Goal: Task Accomplishment & Management: Complete application form

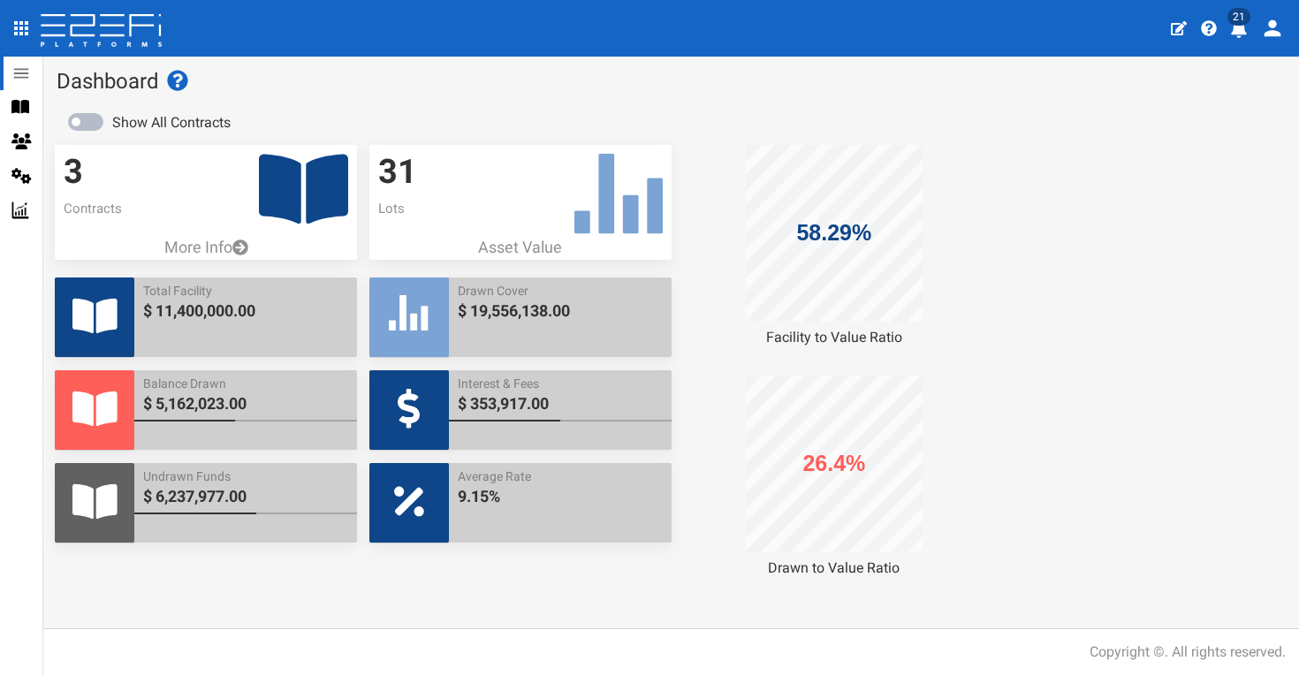
click at [19, 72] on icon at bounding box center [20, 73] width 19 height 19
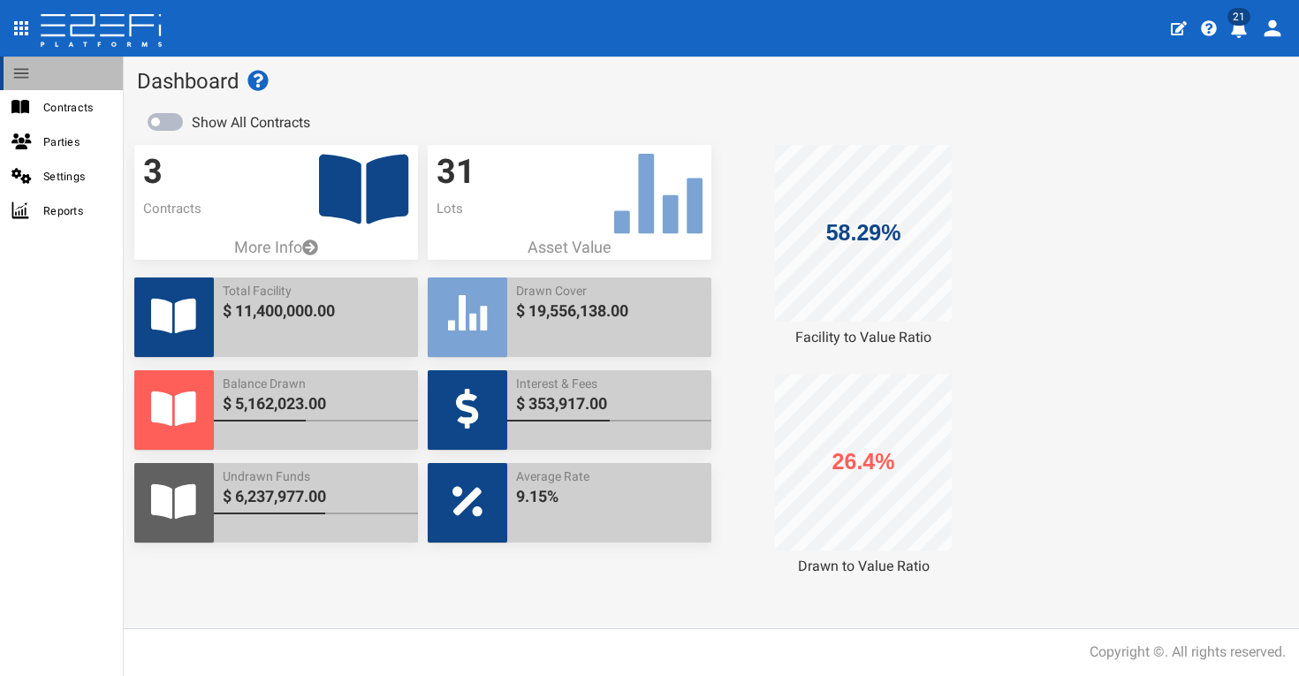
click at [19, 72] on icon at bounding box center [20, 73] width 19 height 19
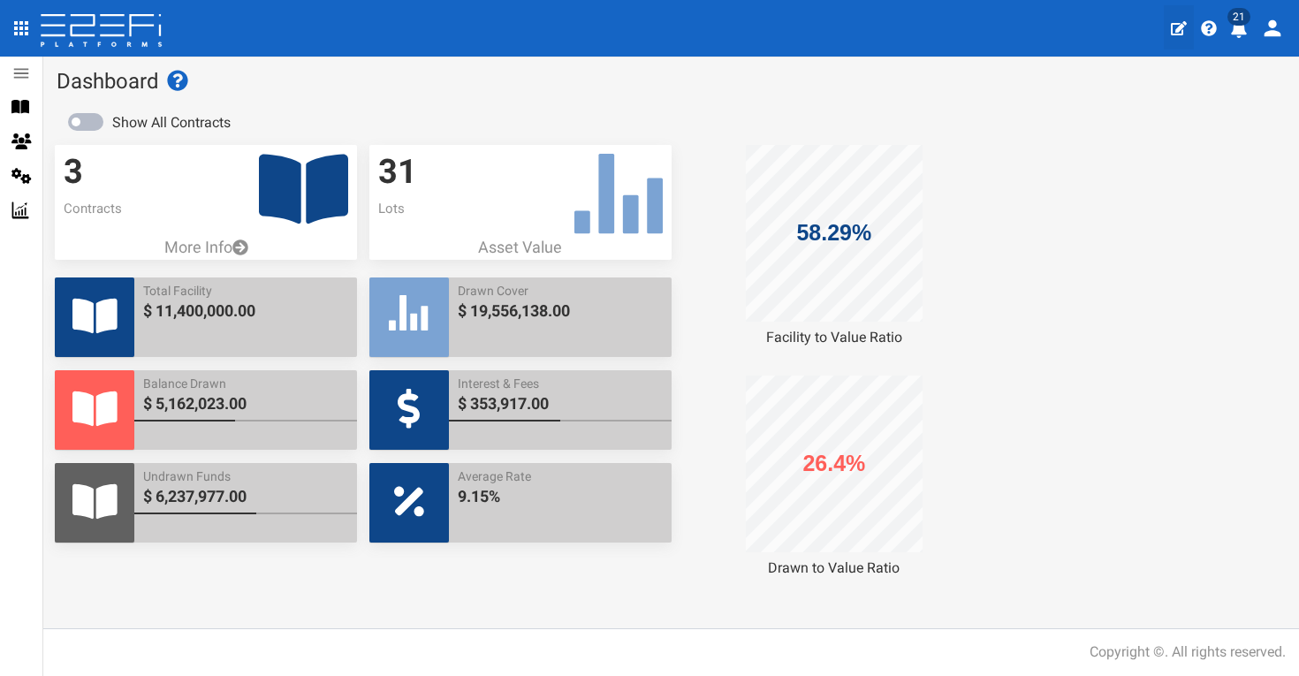
click at [1176, 29] on icon "button" at bounding box center [1178, 28] width 16 height 14
click at [1175, 21] on icon "button" at bounding box center [1178, 28] width 16 height 16
click at [1274, 24] on icon "profile" at bounding box center [1272, 28] width 17 height 17
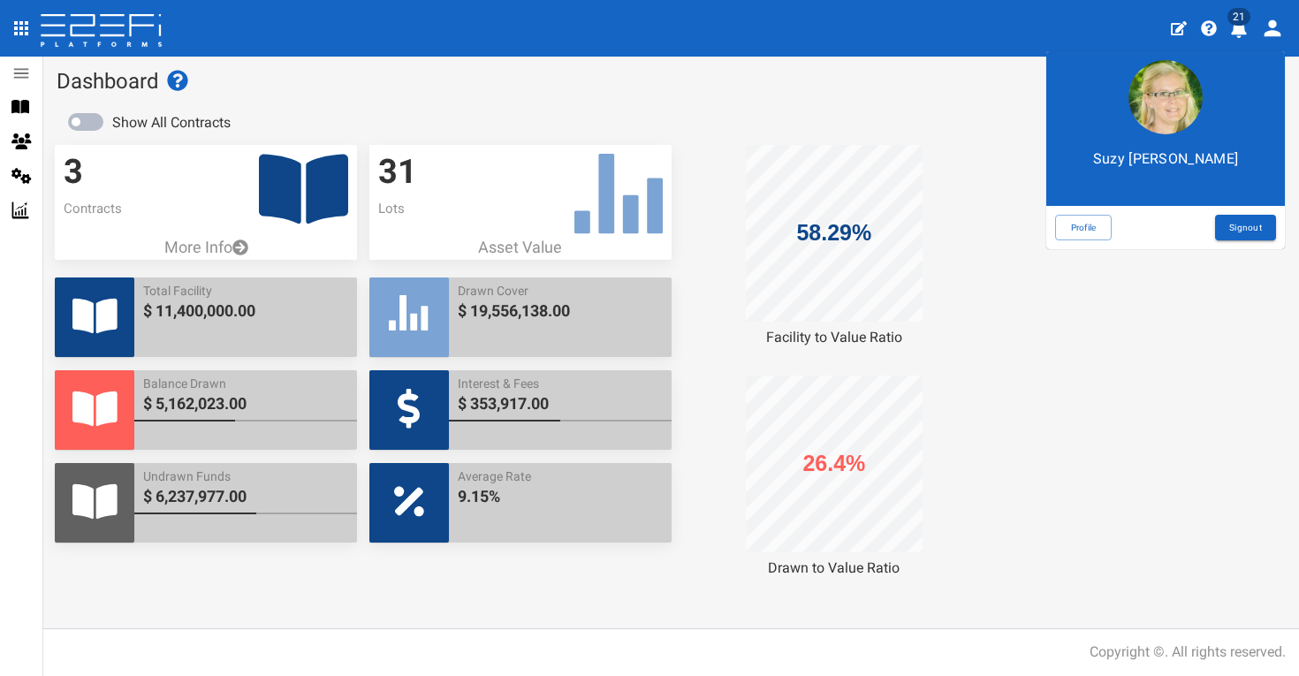
click at [1274, 24] on div at bounding box center [649, 338] width 1299 height 676
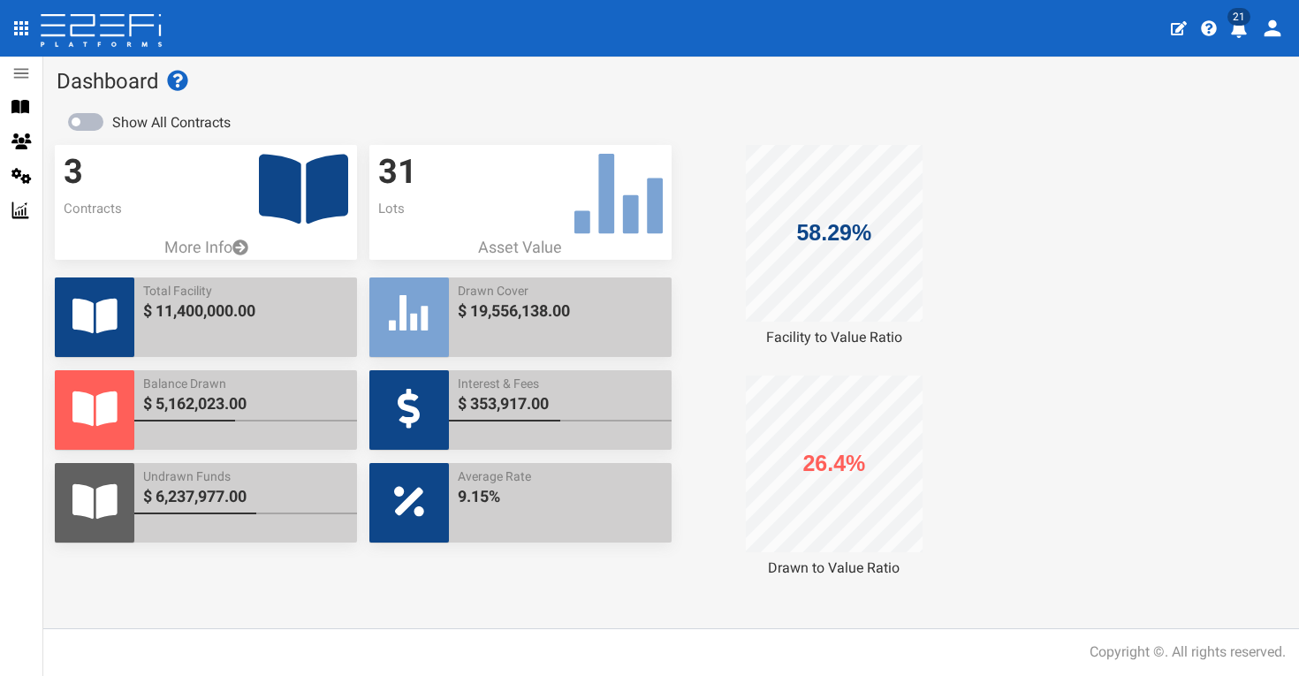
click at [1234, 25] on span "21" at bounding box center [1238, 17] width 23 height 18
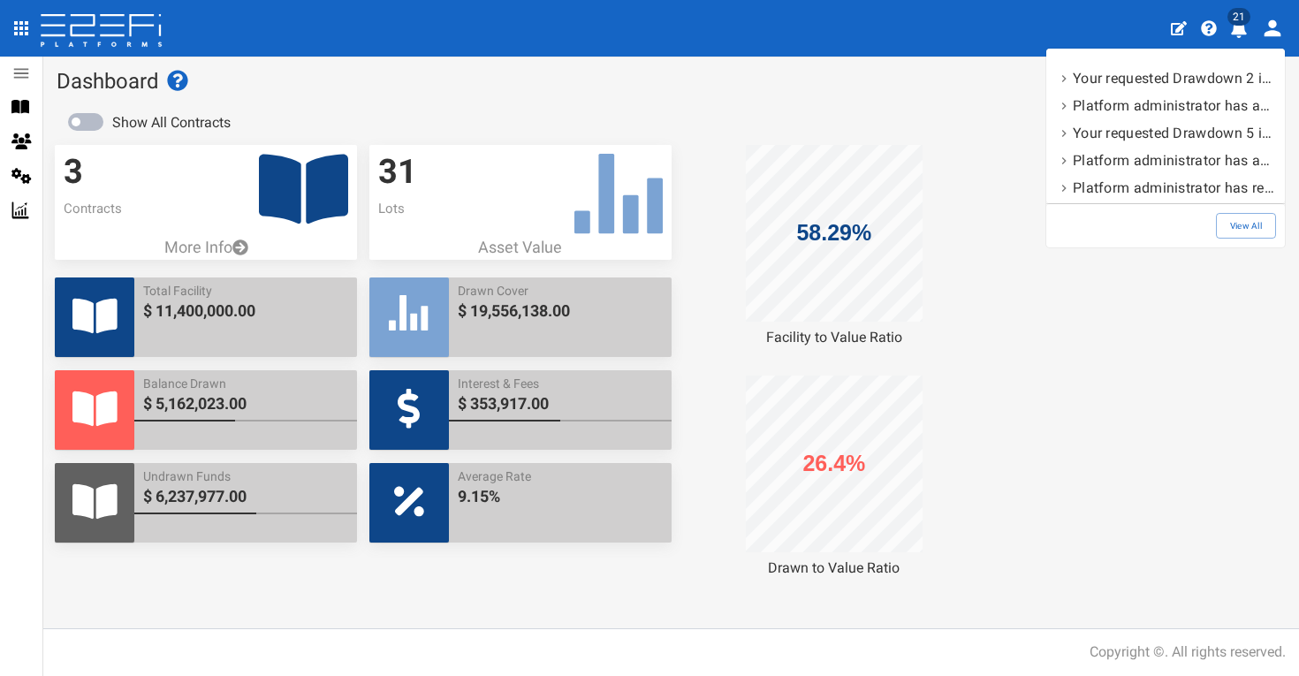
click at [1234, 25] on div at bounding box center [649, 338] width 1299 height 676
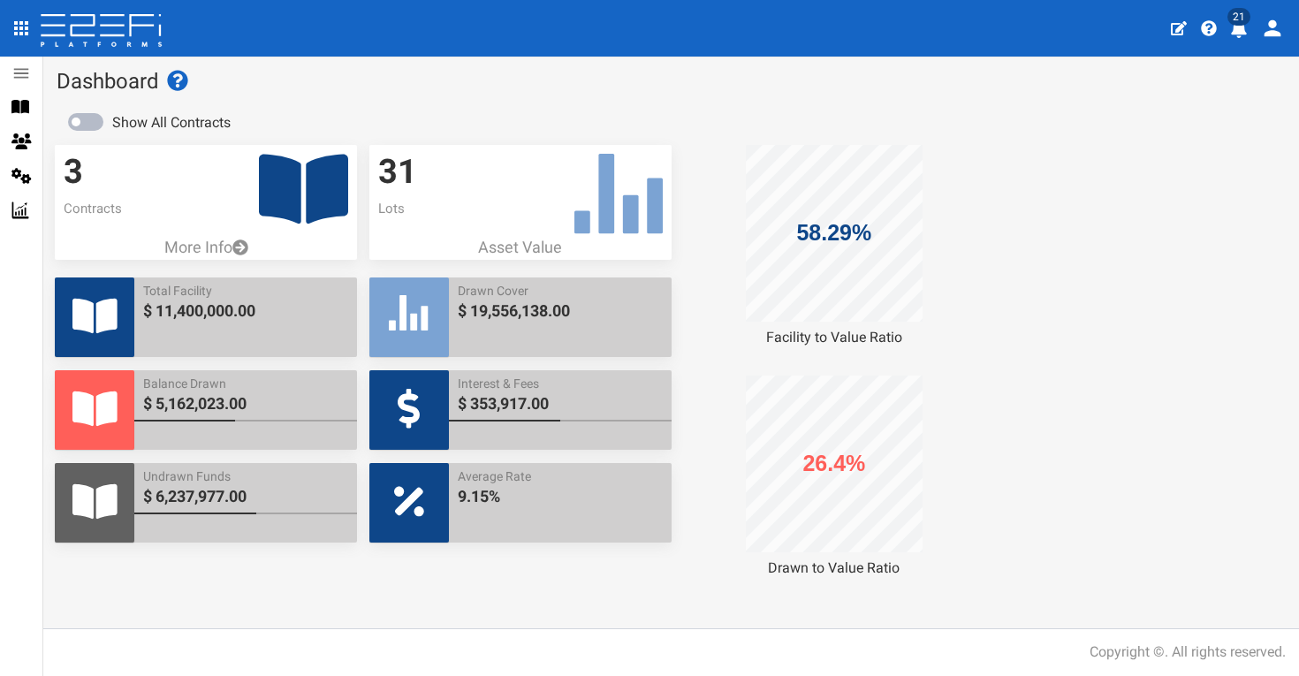
click at [1234, 25] on span "21" at bounding box center [1238, 17] width 23 height 18
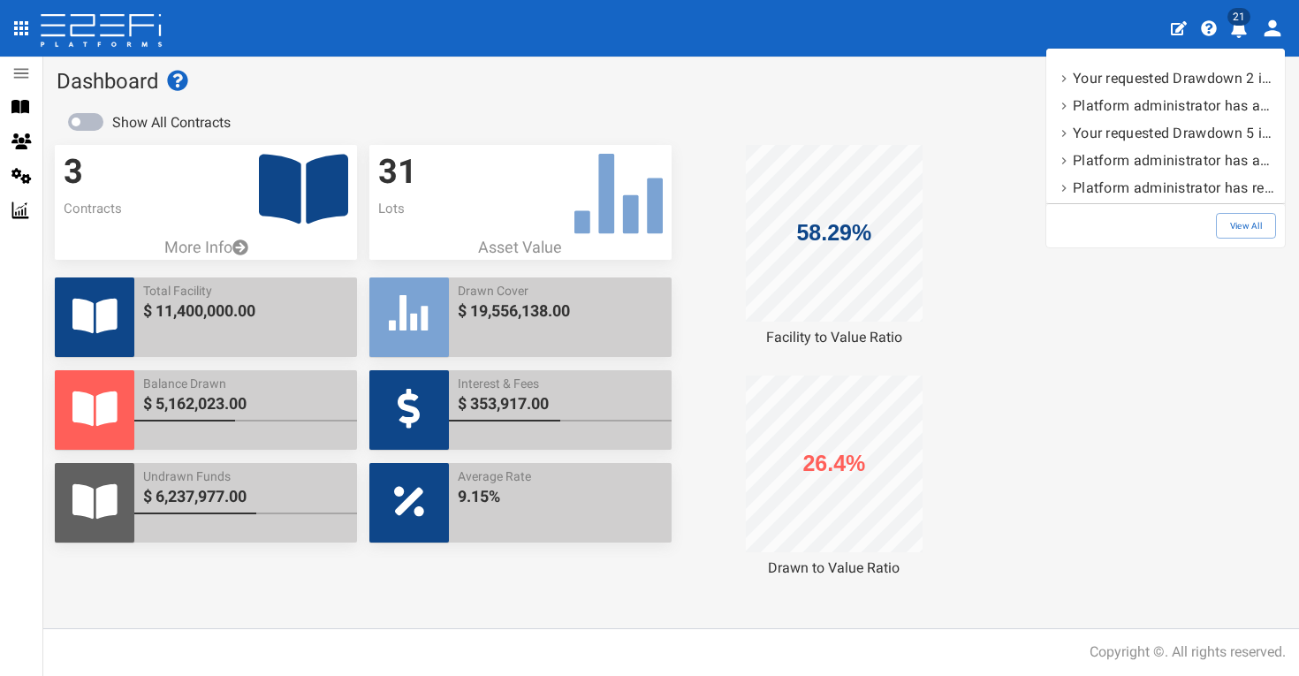
click at [1246, 22] on div at bounding box center [649, 338] width 1299 height 676
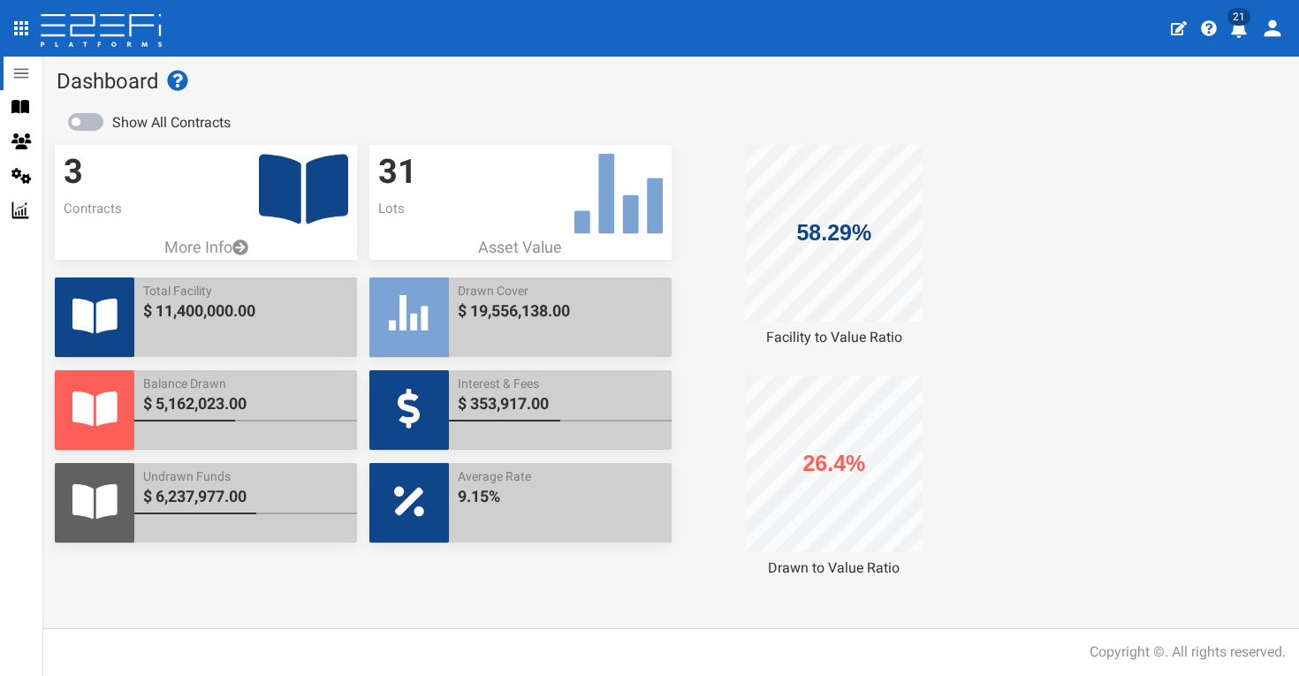
click at [28, 63] on div at bounding box center [21, 74] width 42 height 34
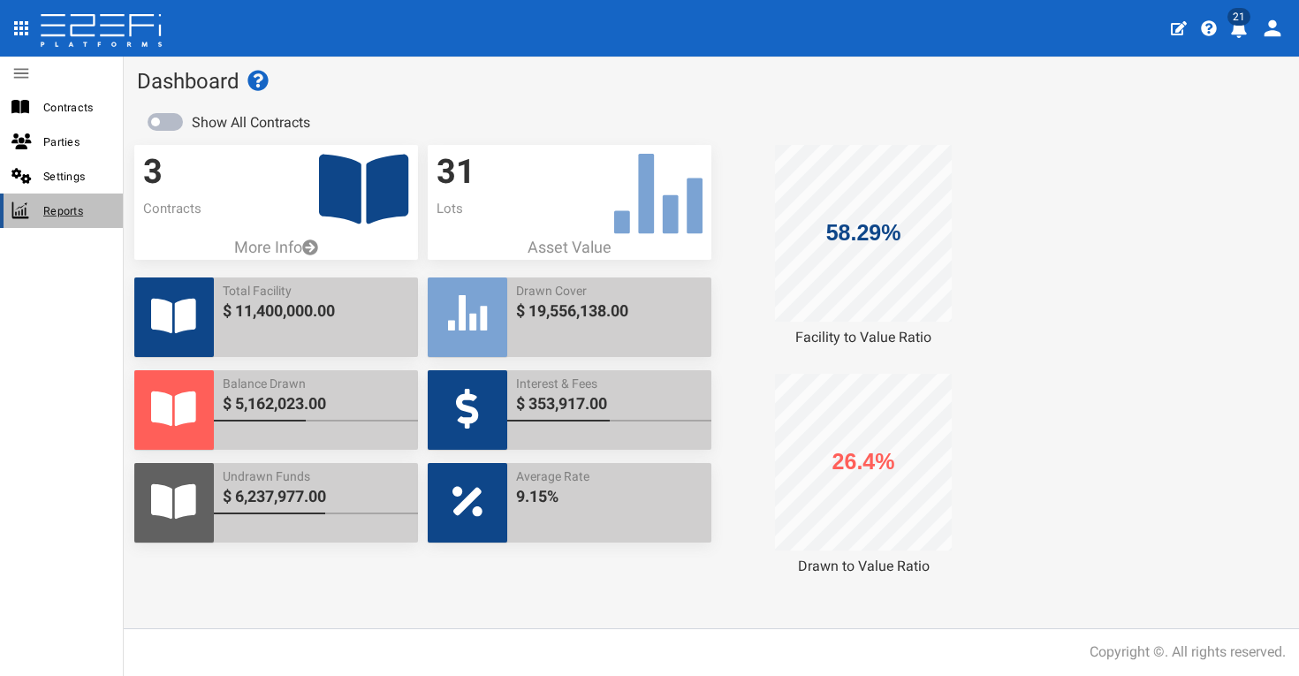
click at [54, 209] on span "Reports" at bounding box center [75, 211] width 65 height 20
click at [1181, 26] on icon "button" at bounding box center [1178, 28] width 16 height 14
click at [355, 204] on icon at bounding box center [361, 192] width 95 height 73
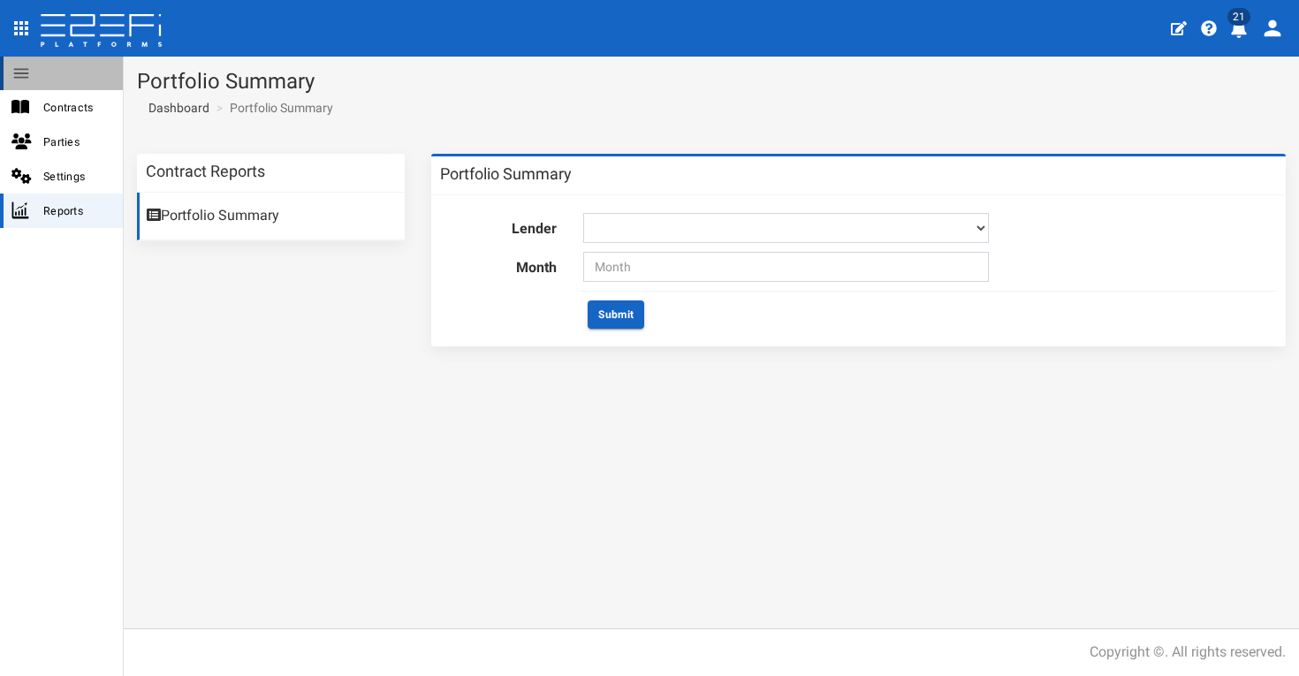
click at [29, 80] on icon at bounding box center [20, 73] width 19 height 19
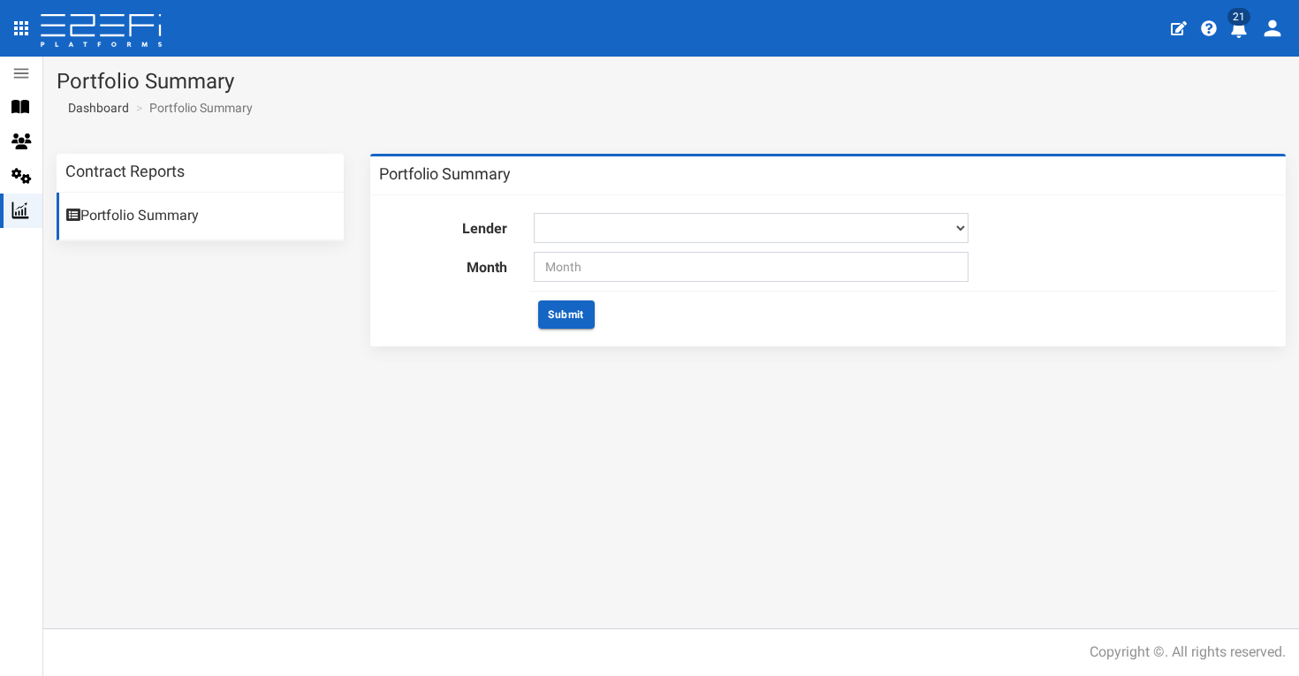
click at [22, 29] on icon "open drawer" at bounding box center [21, 28] width 14 height 14
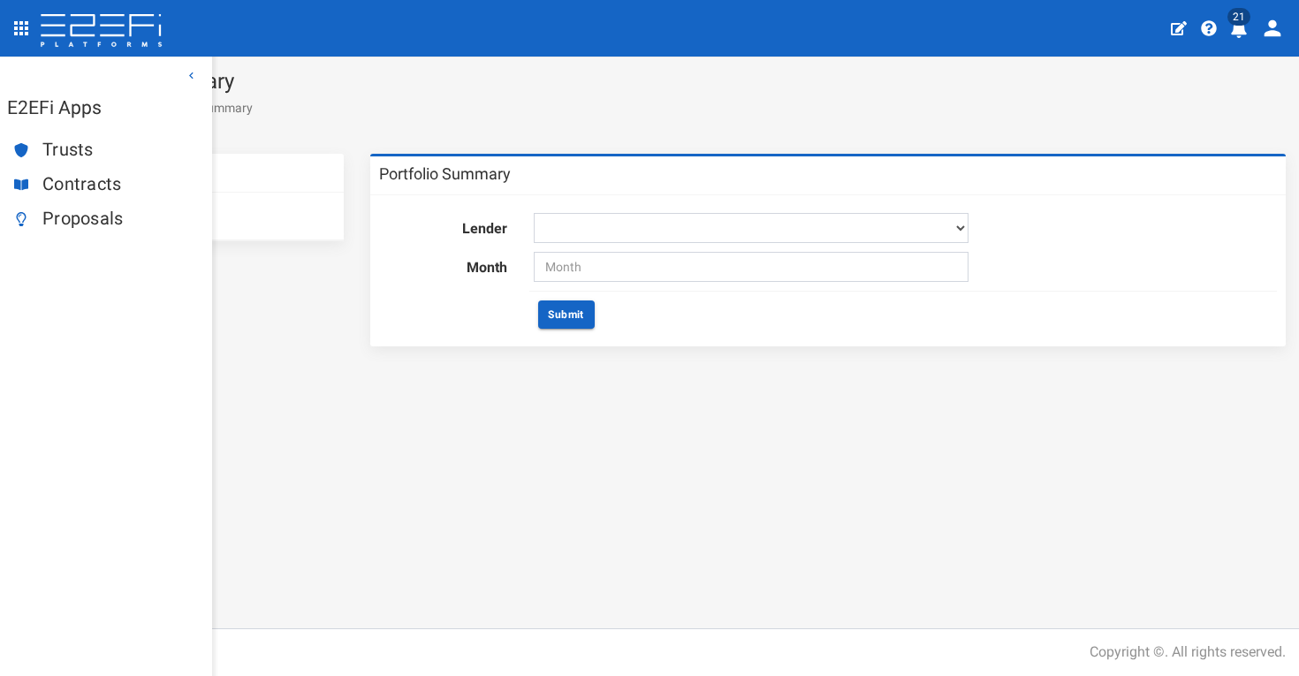
click at [458, 160] on div "Portfolio Summary" at bounding box center [827, 175] width 915 height 39
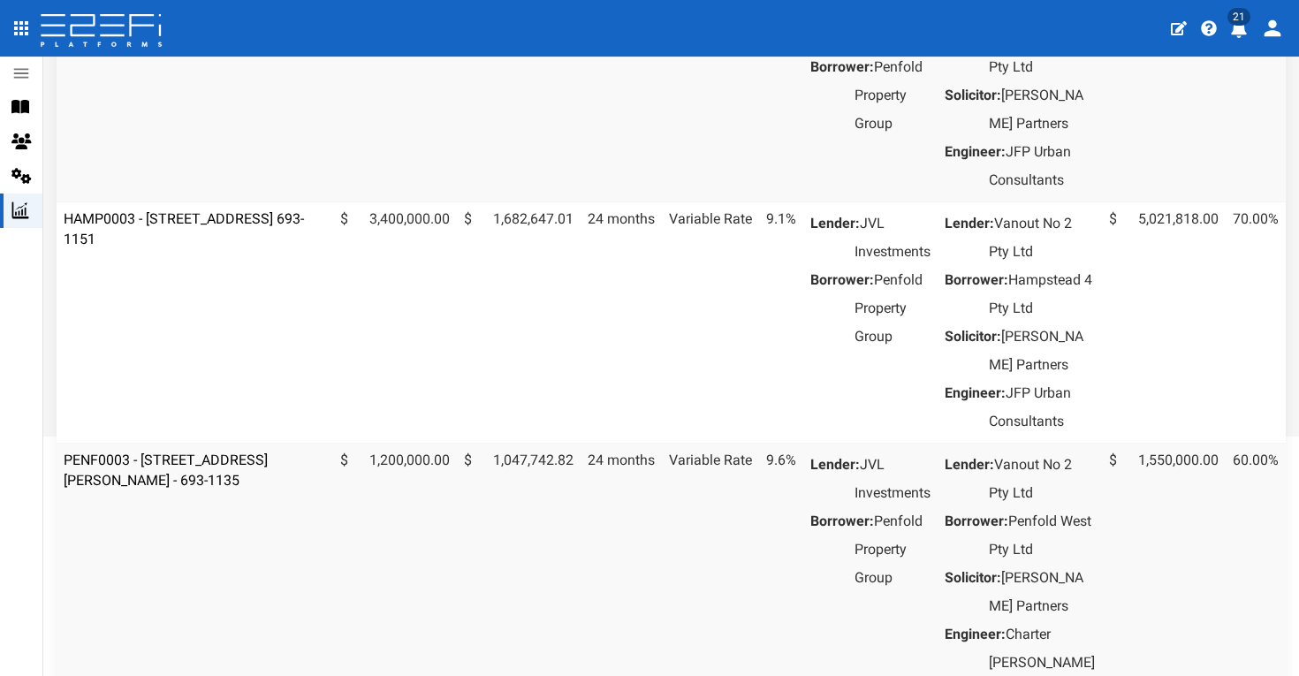
scroll to position [284, 0]
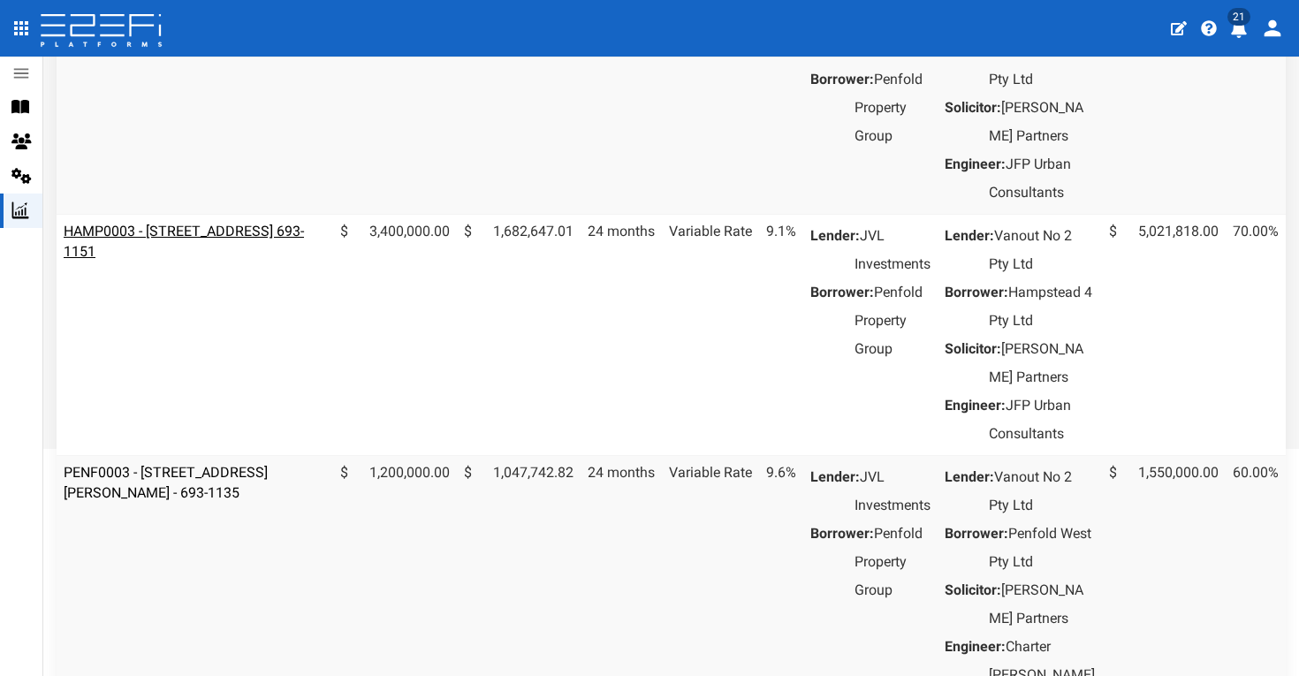
click at [264, 260] on link "HAMP0003 - [STREET_ADDRESS] 693-1151" at bounding box center [184, 241] width 240 height 37
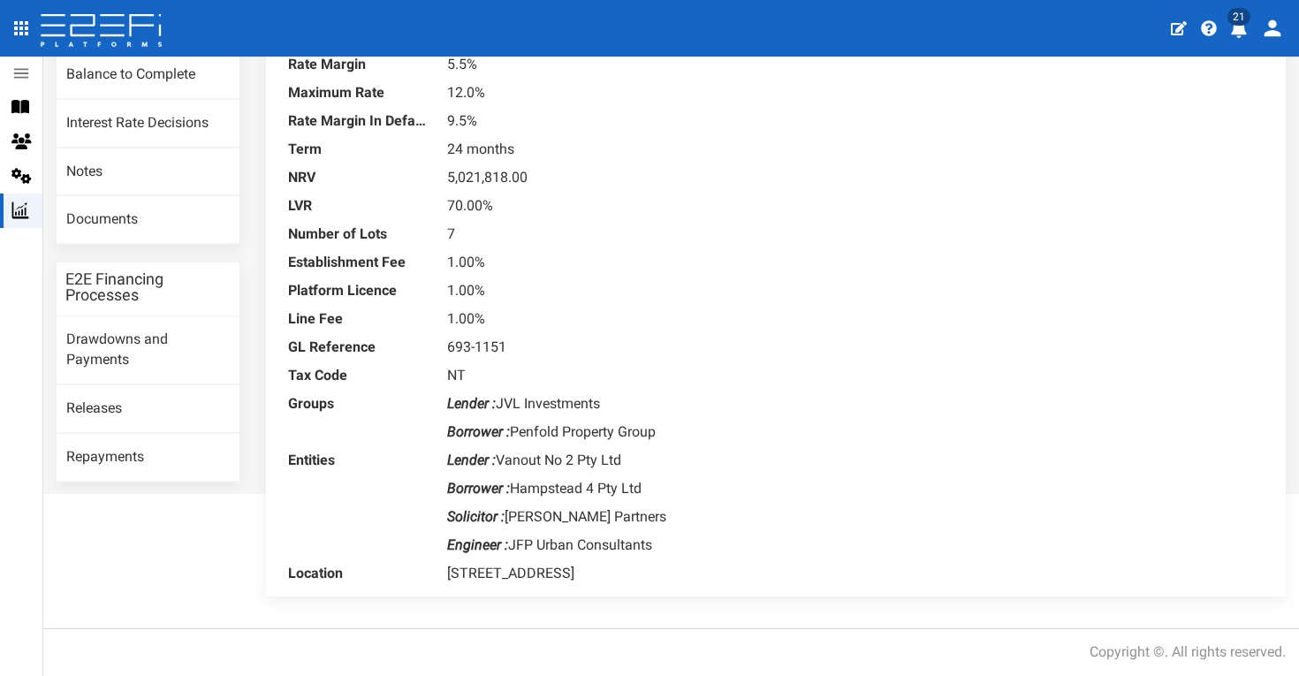
scroll to position [237, 0]
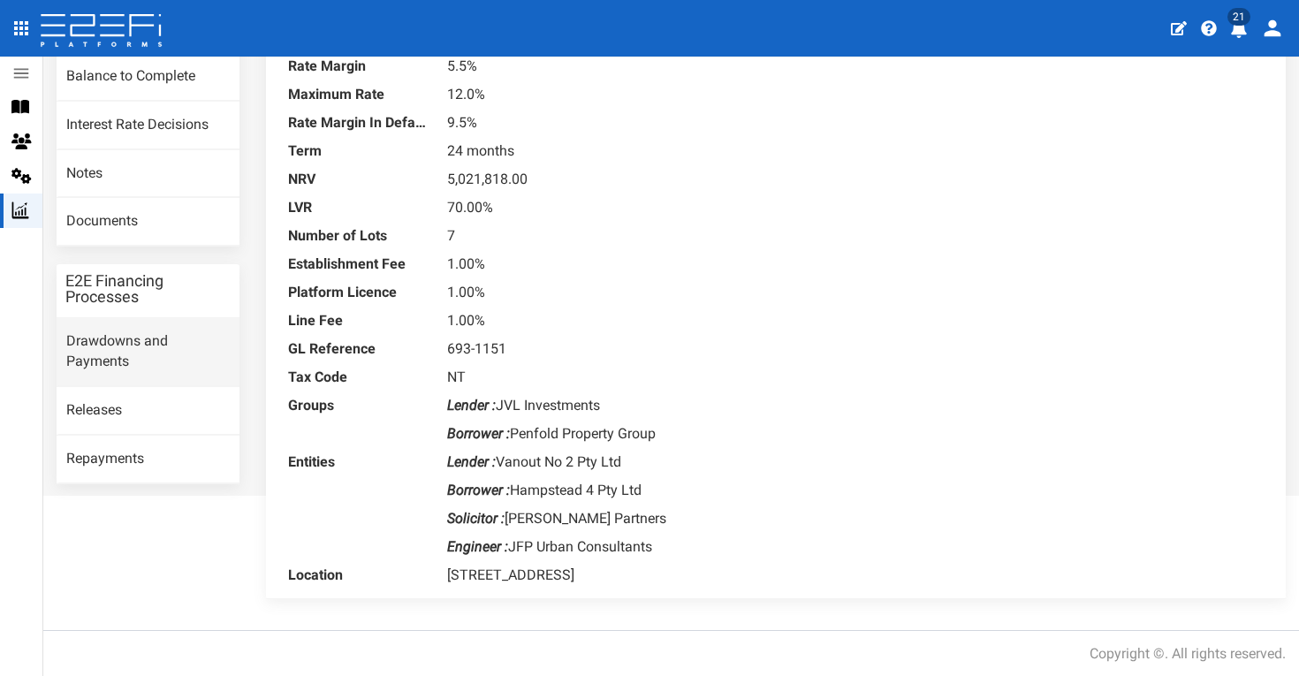
click at [157, 322] on link "Drawdowns and Payments" at bounding box center [148, 352] width 183 height 68
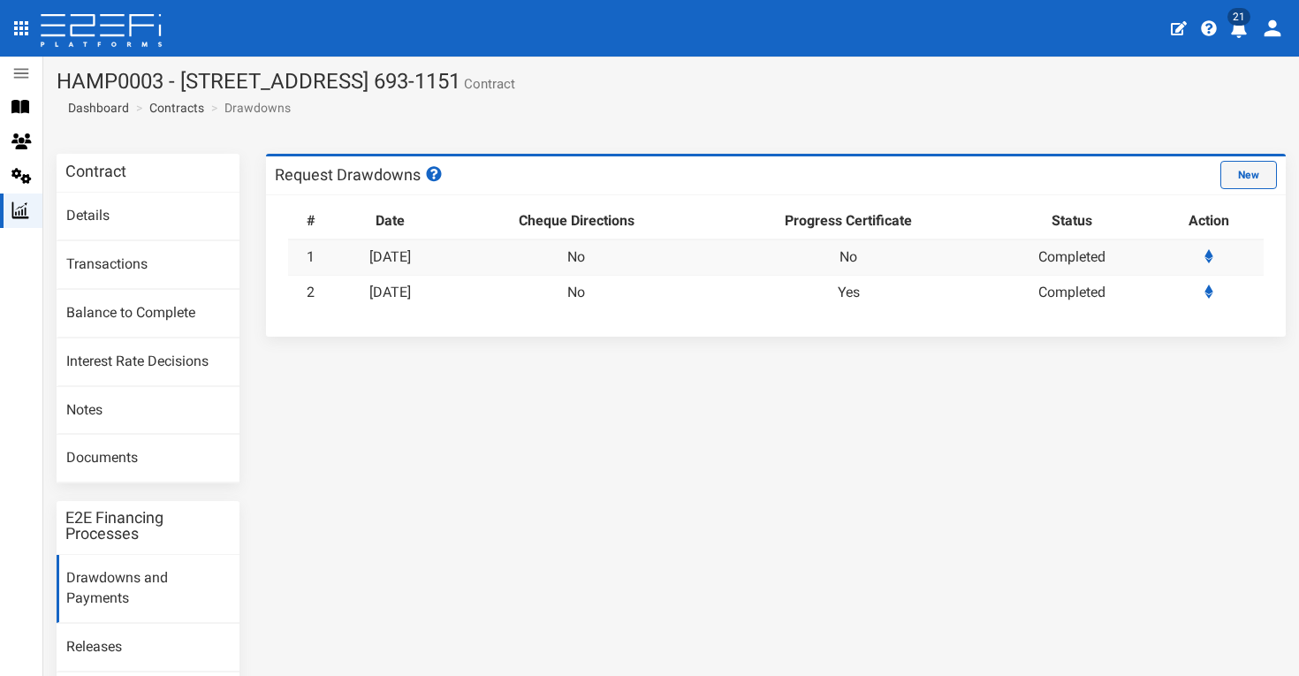
click at [1261, 168] on button "New" at bounding box center [1248, 175] width 57 height 28
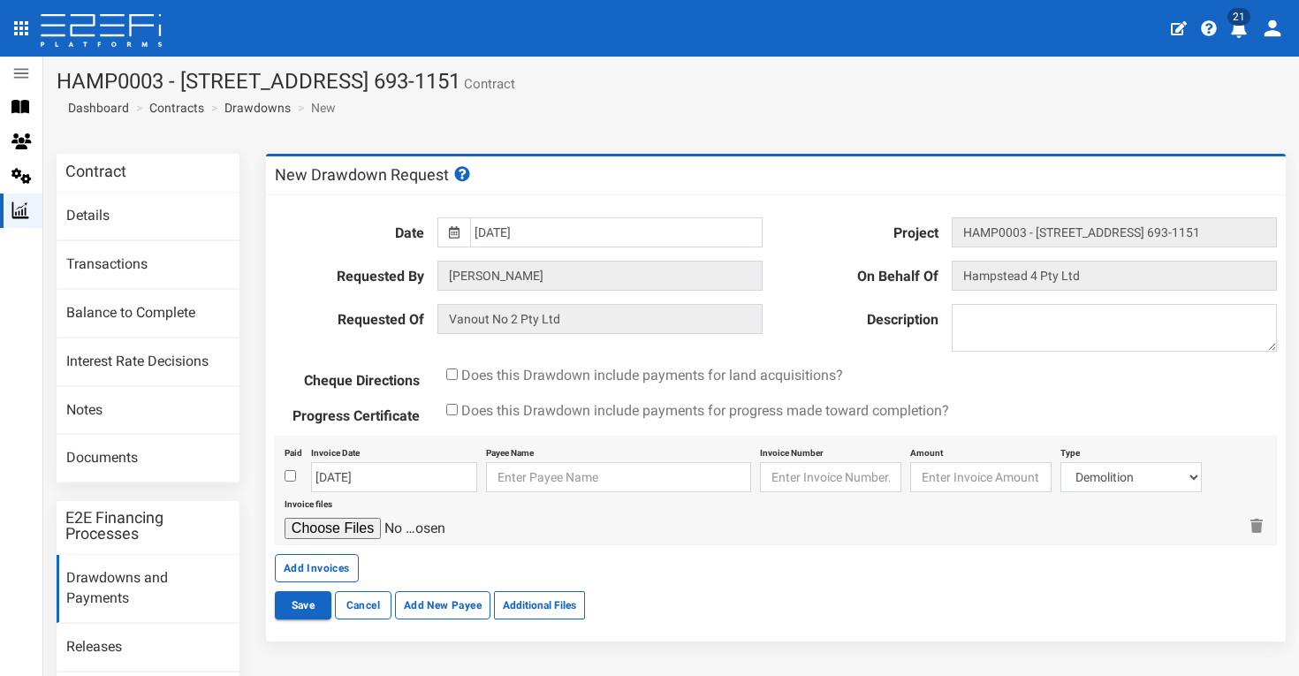
click at [453, 236] on icon at bounding box center [454, 232] width 11 height 12
click at [453, 228] on icon at bounding box center [454, 232] width 11 height 12
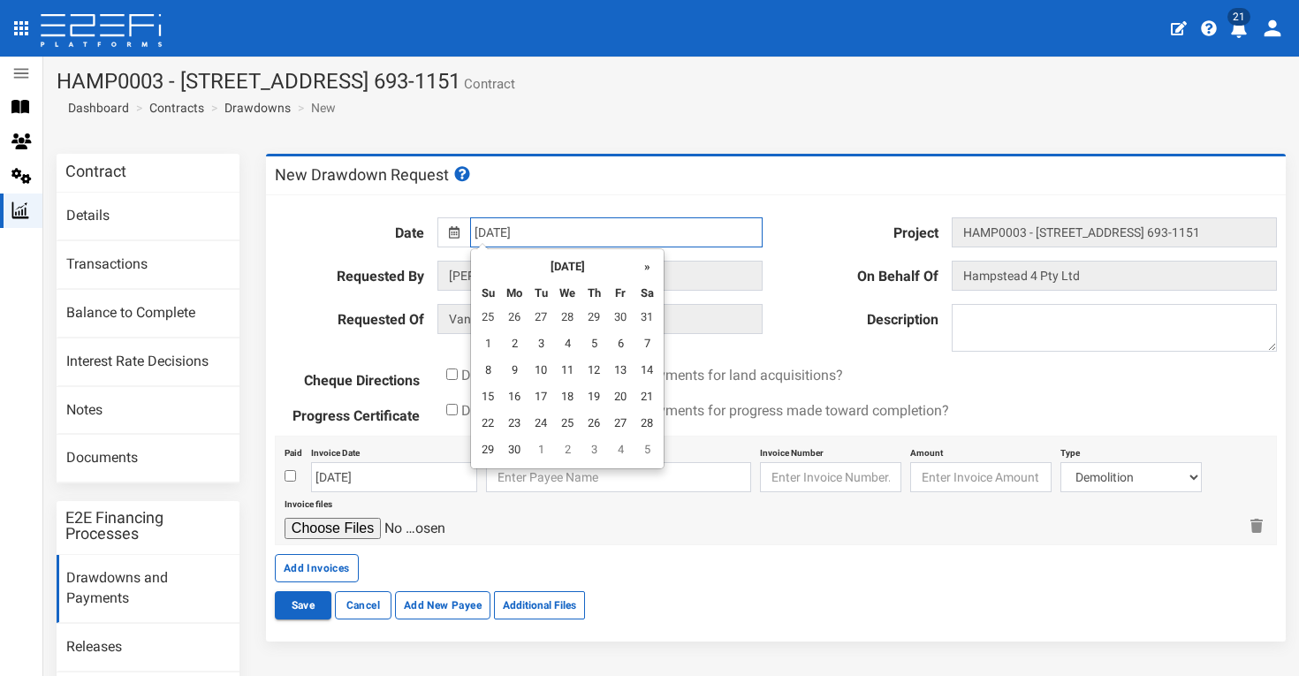
click at [510, 230] on input "[DATE]" at bounding box center [616, 232] width 292 height 30
click at [656, 268] on th "»" at bounding box center [646, 266] width 27 height 27
click at [510, 345] on td "8" at bounding box center [514, 345] width 27 height 27
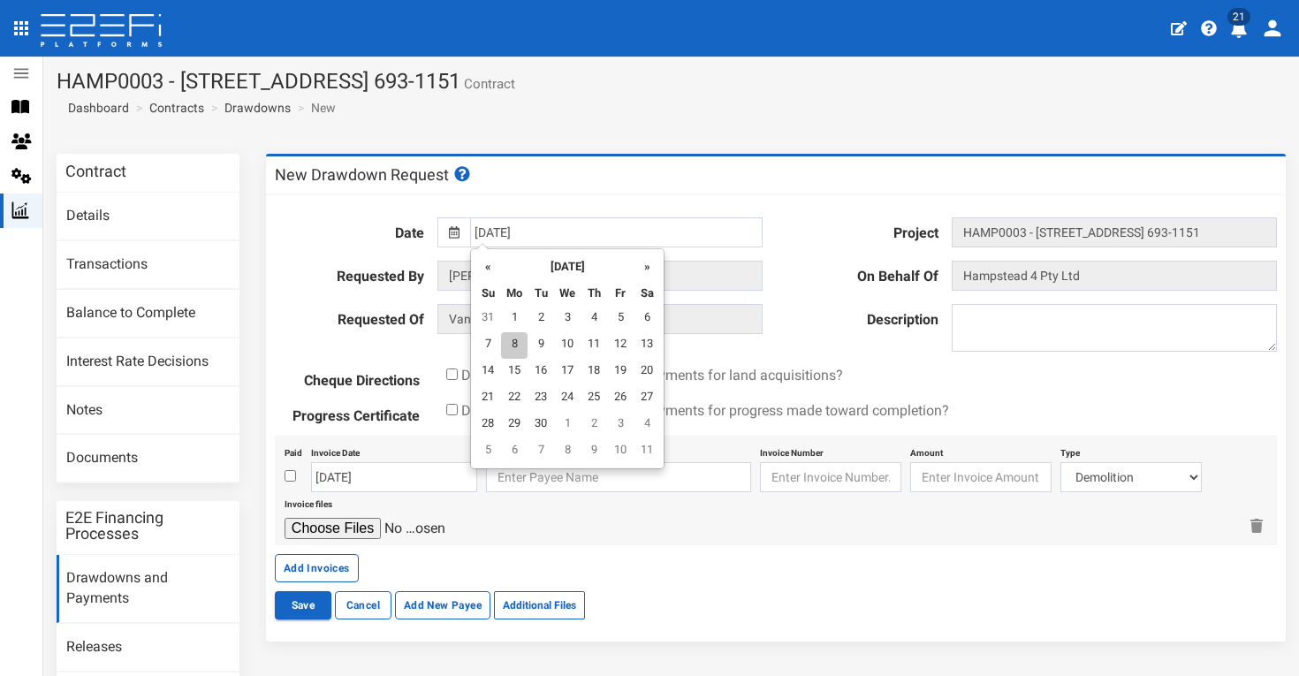
type input "[DATE]"
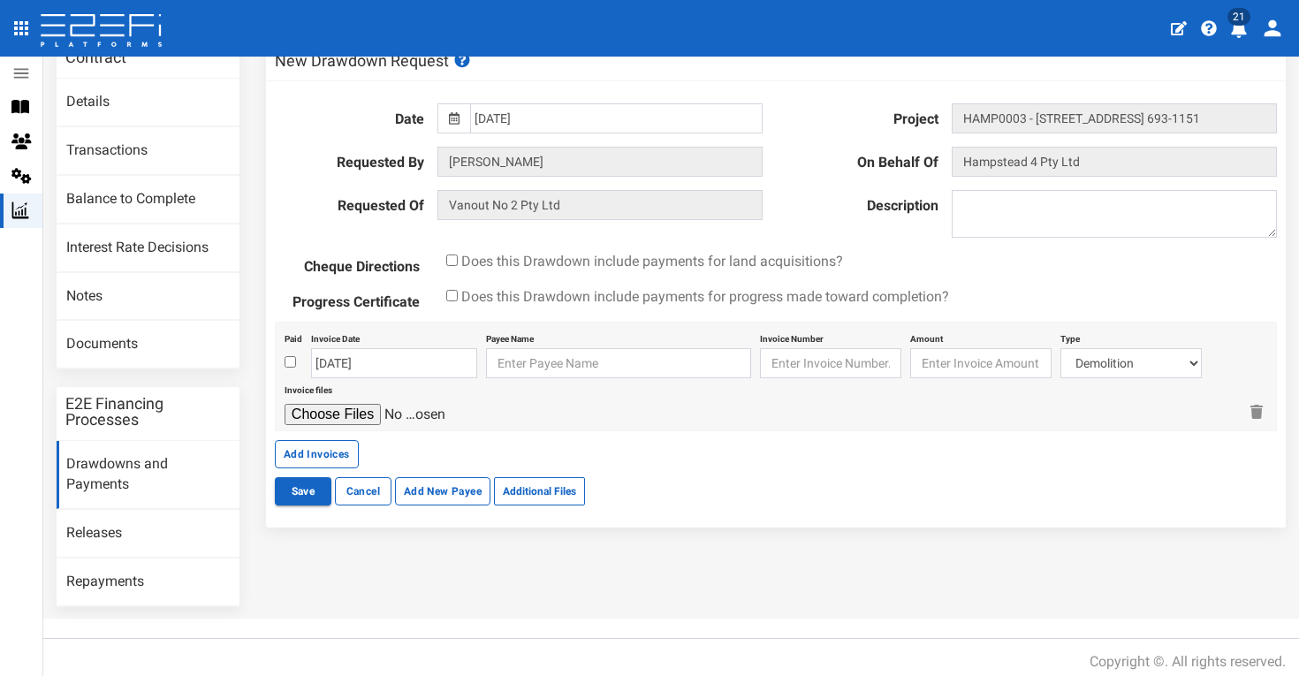
scroll to position [113, 0]
click at [450, 299] on input "checkbox" at bounding box center [451, 296] width 11 height 11
checkbox input "true"
click at [292, 360] on input "checkbox" at bounding box center [289, 362] width 11 height 11
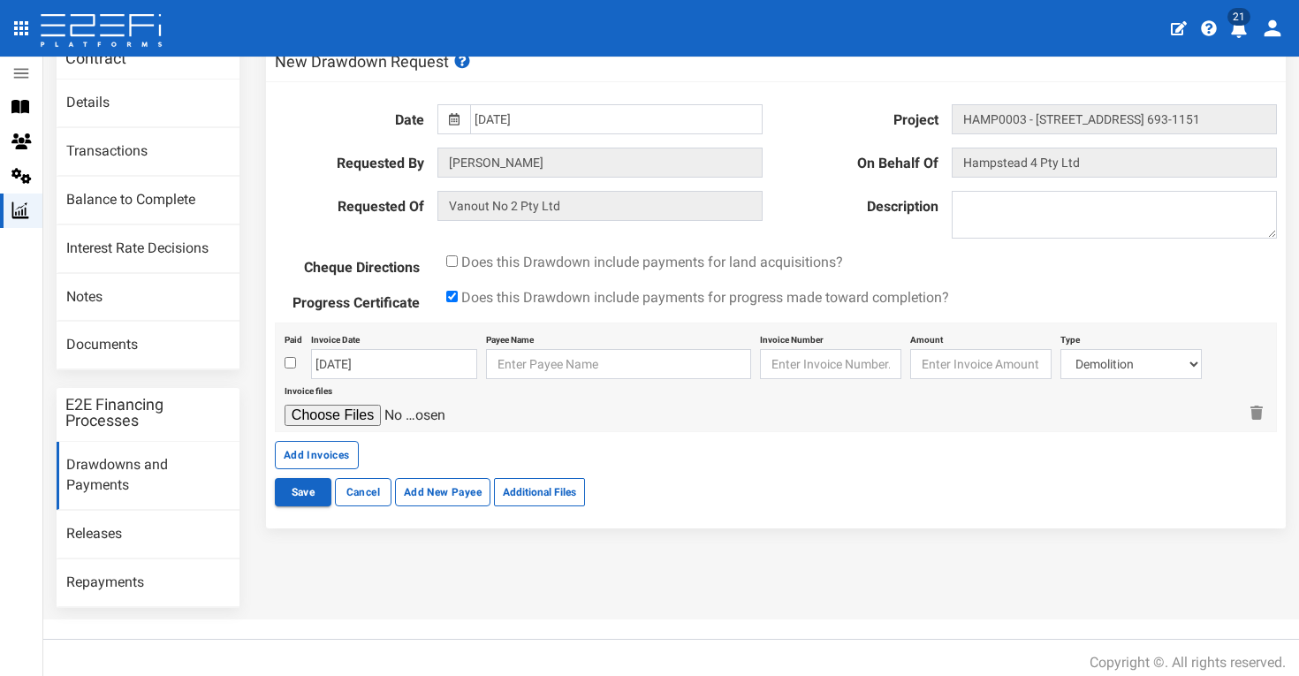
checkbox input "true"
click at [519, 359] on input "text" at bounding box center [618, 364] width 265 height 30
drag, startPoint x: 519, startPoint y: 359, endPoint x: 581, endPoint y: 395, distance: 71.7
click at [581, 395] on div "Hampstead 4 Pty Ltd Method: EFT BSB: 064-000 Account Number: 16033731" at bounding box center [619, 419] width 263 height 86
type input "Hampstead 4 Pty Ltd 064-000 16033731"
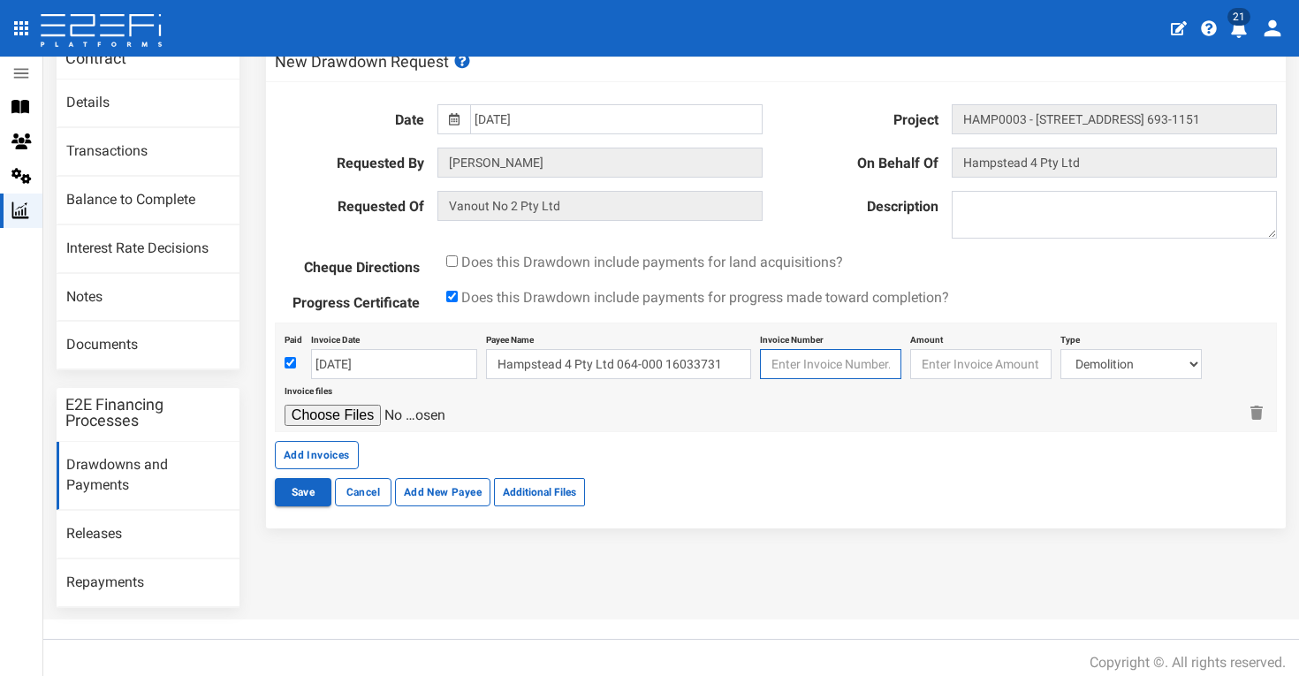
click at [810, 364] on input "text" at bounding box center [830, 364] width 141 height 30
type input "INV128066"
click at [973, 352] on input "4900" at bounding box center [980, 364] width 141 height 30
type input "4900.00"
select select "Sub-Consultants (including Council Fees)~115~CONSULTANT/PROFESSIONAL FEES"
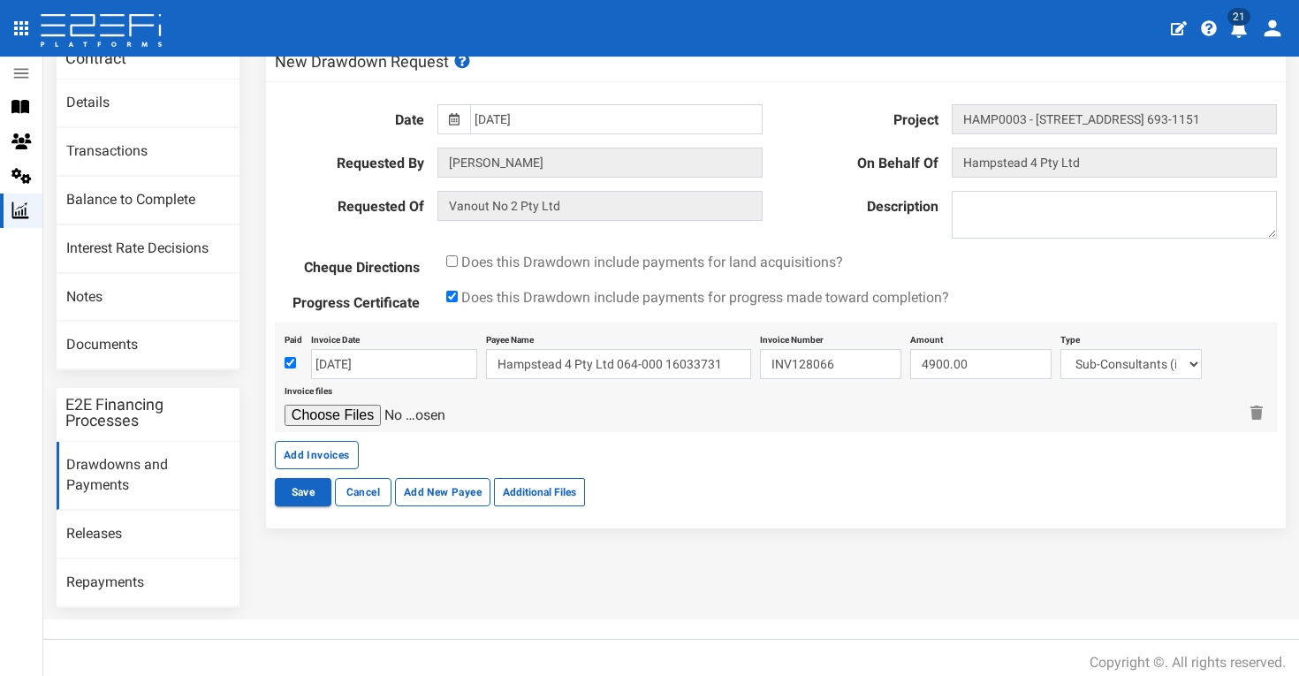
click at [321, 411] on input "file" at bounding box center [368, 415] width 168 height 21
type input "C:\fakepath\BB INV28066.pdf"
click at [341, 449] on button "Add Invoices" at bounding box center [317, 455] width 84 height 28
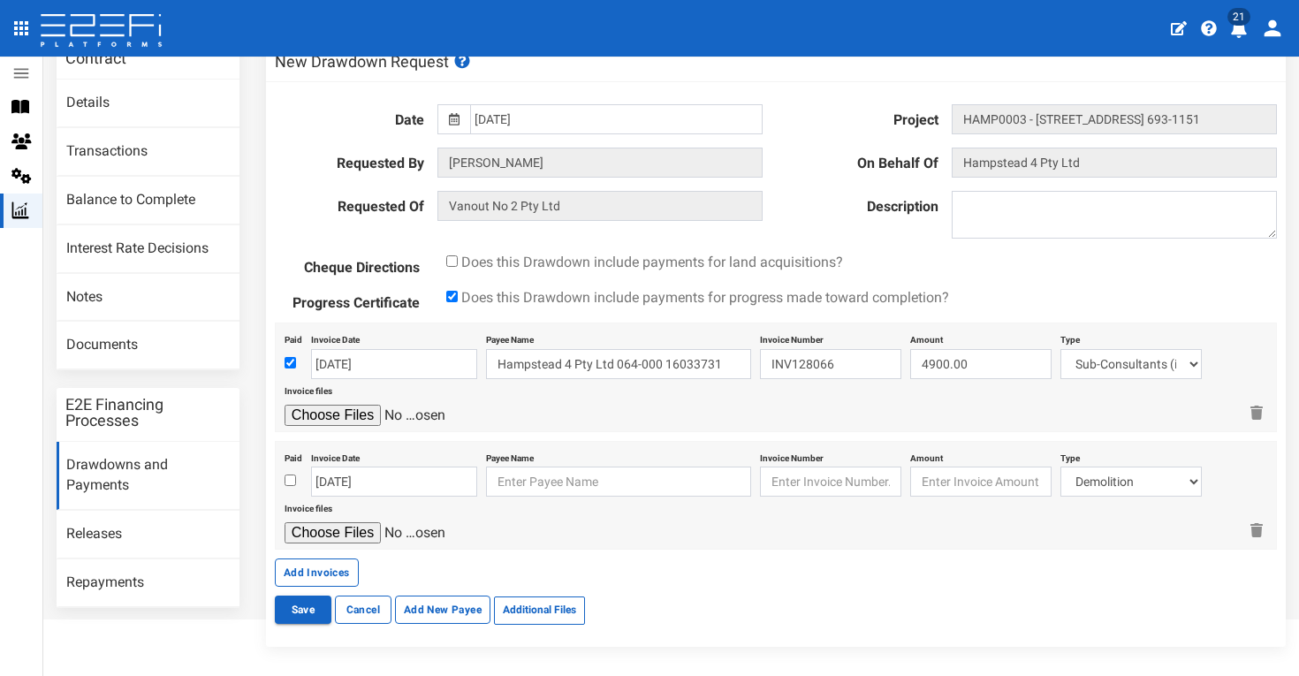
click at [287, 476] on input "checkbox" at bounding box center [289, 479] width 11 height 11
checkbox input "true"
click at [344, 366] on input "[DATE]" at bounding box center [394, 364] width 166 height 30
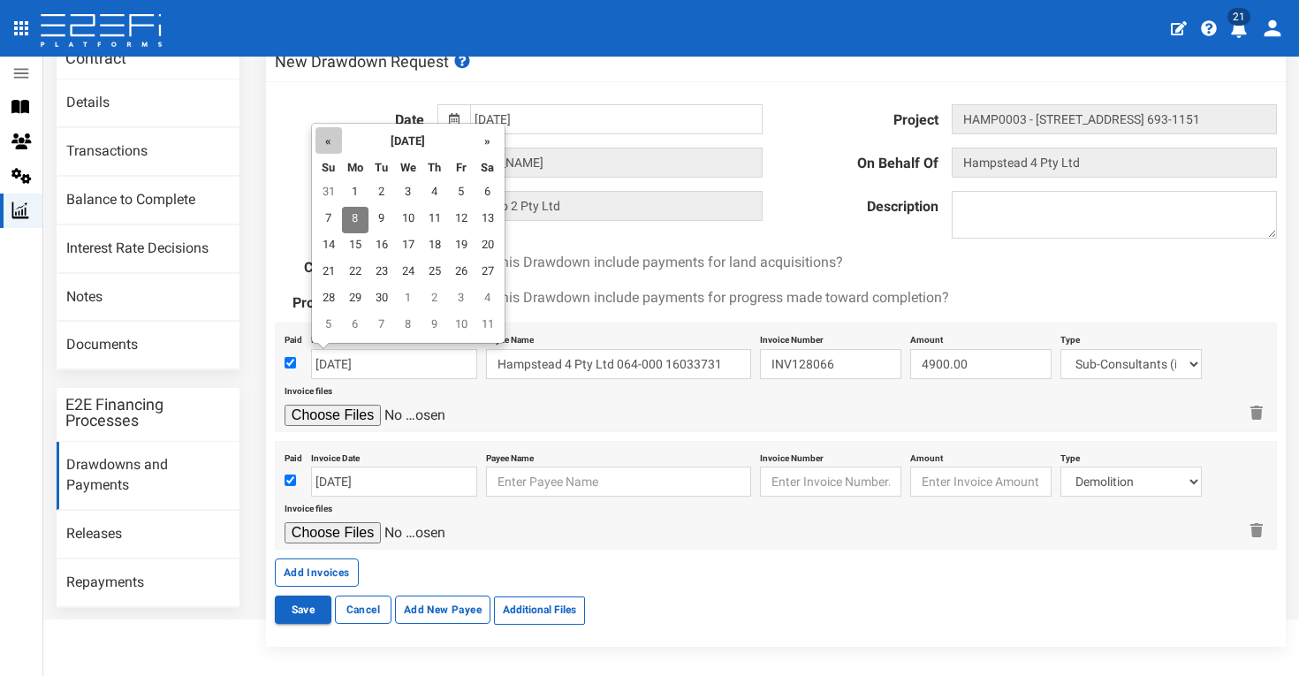
click at [333, 140] on th "«" at bounding box center [328, 140] width 27 height 27
click at [460, 275] on td "25" at bounding box center [461, 273] width 27 height 27
type input "25-07-2025"
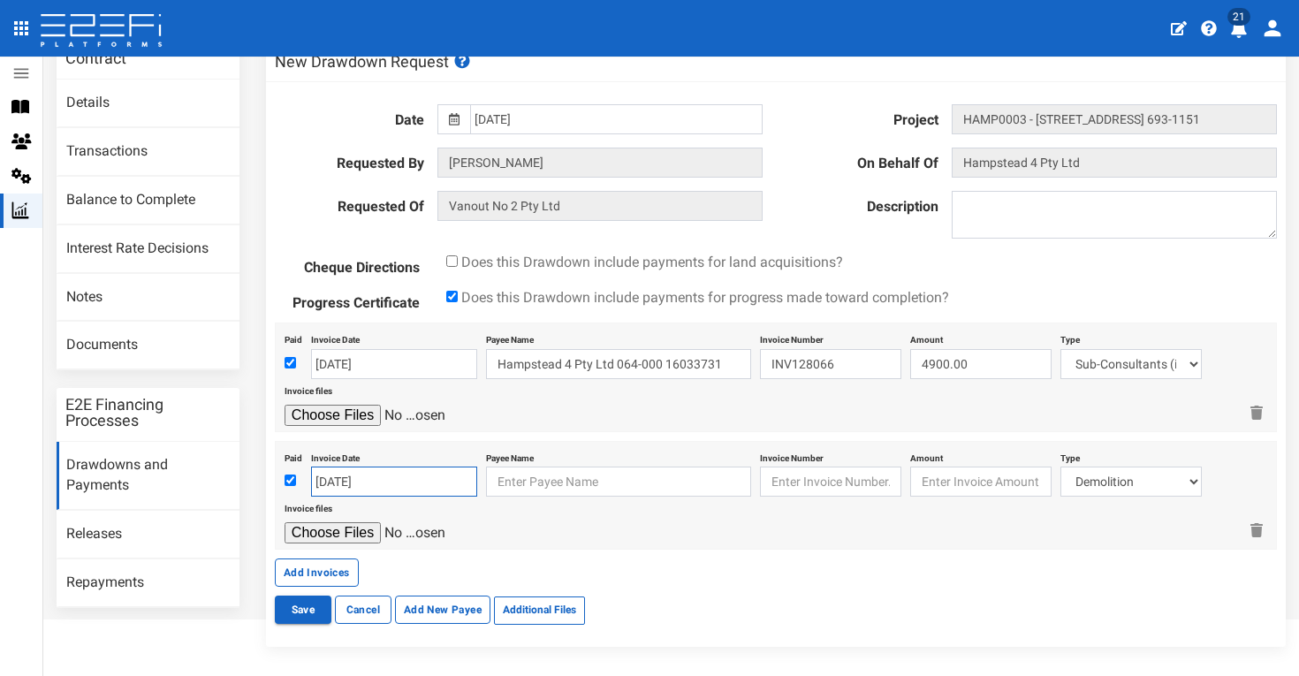
click at [338, 475] on input "[DATE]" at bounding box center [394, 481] width 166 height 30
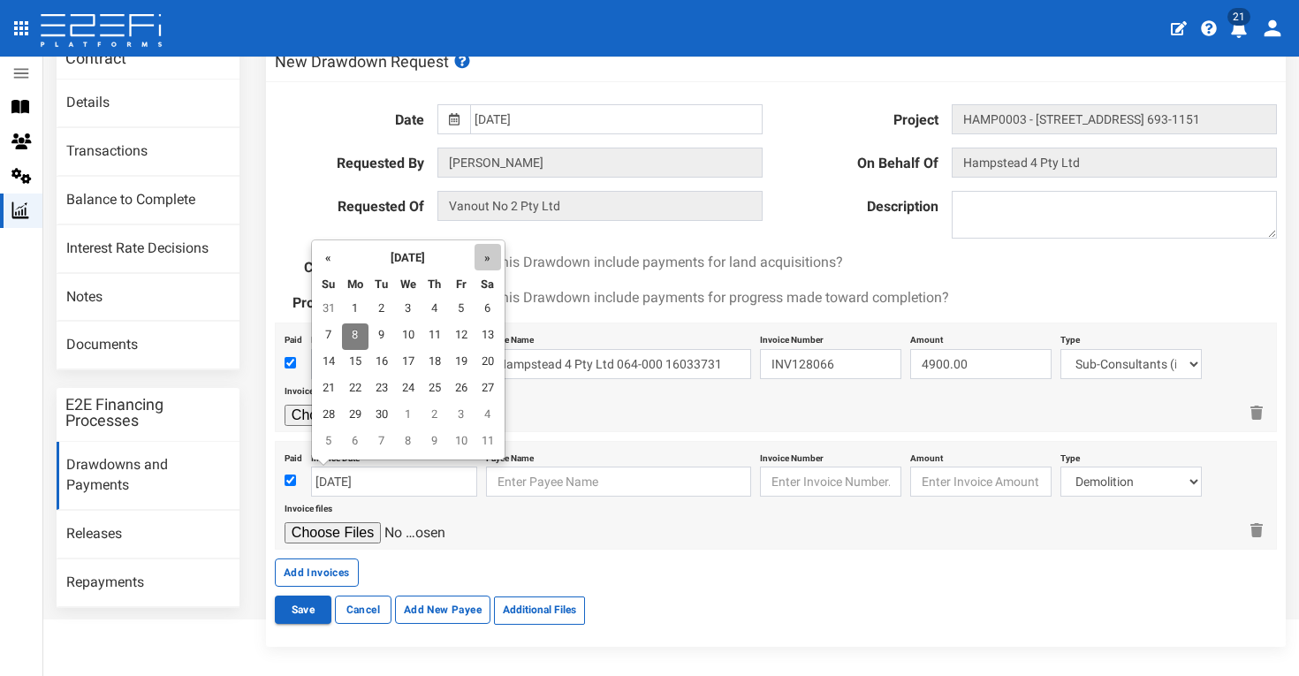
click at [486, 258] on th "»" at bounding box center [487, 257] width 27 height 27
click at [336, 260] on th "«" at bounding box center [328, 257] width 27 height 27
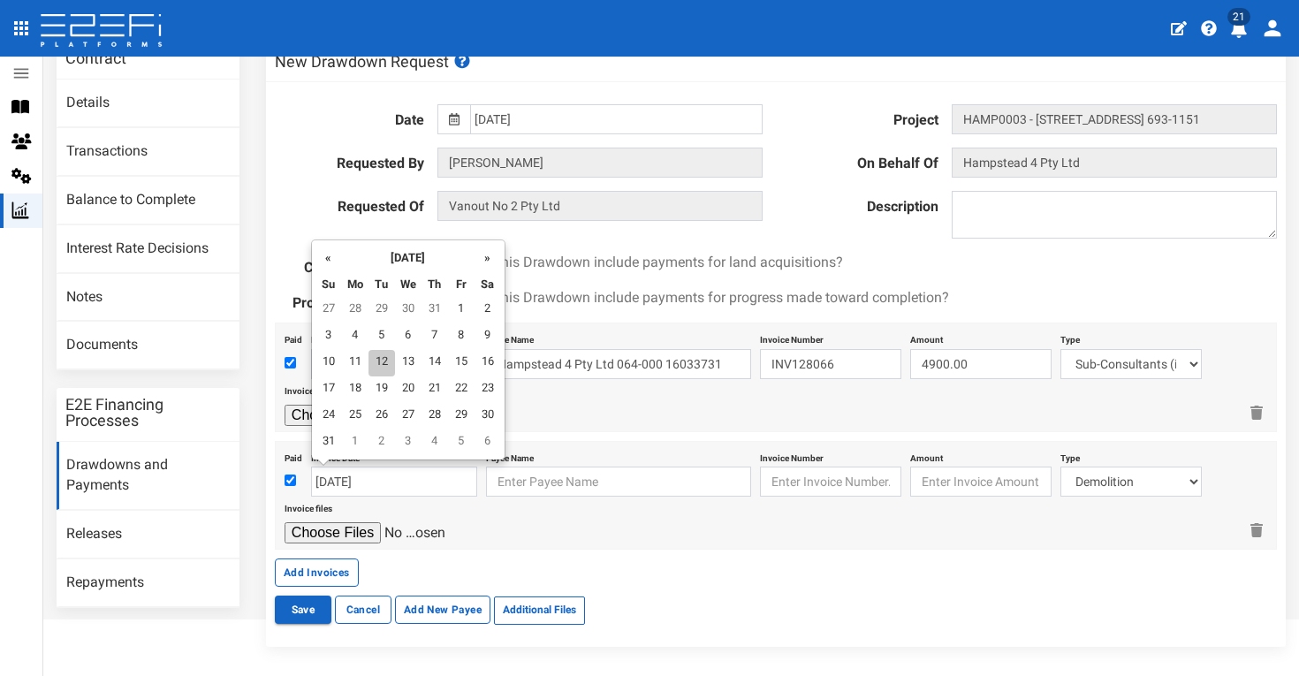
click at [382, 358] on td "12" at bounding box center [381, 363] width 27 height 27
type input "12-08-2025"
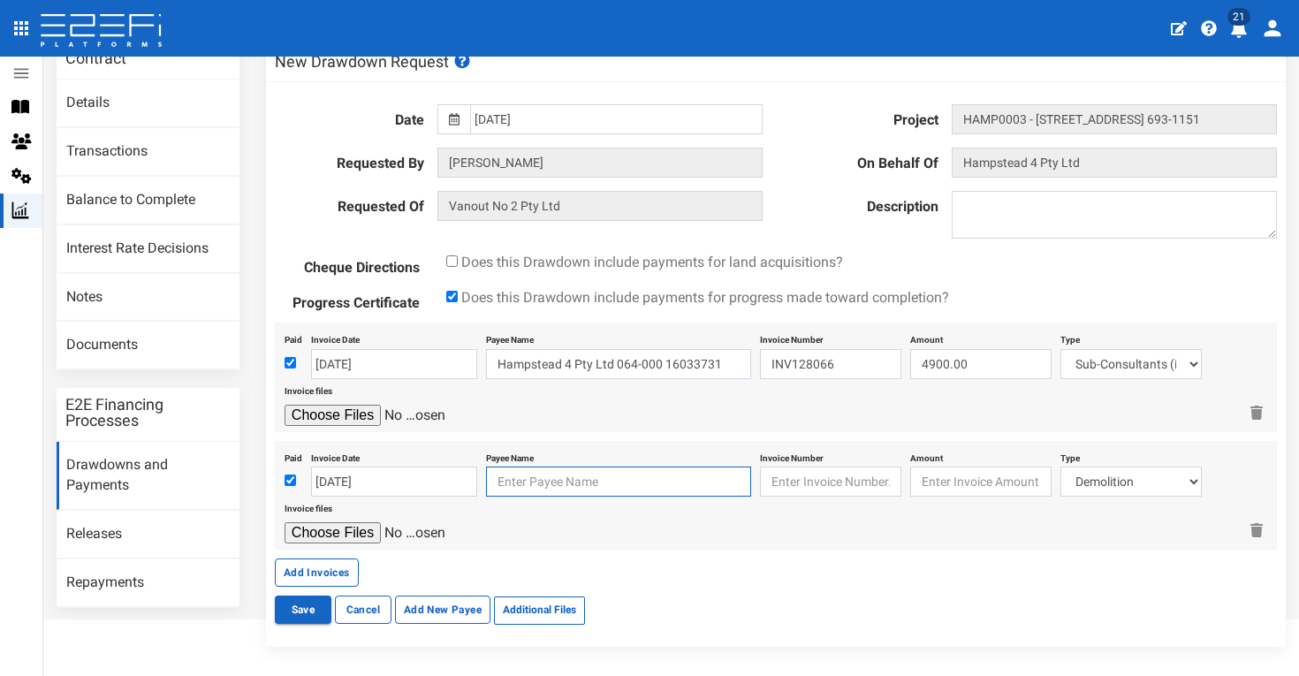
click at [521, 478] on input "text" at bounding box center [618, 481] width 265 height 30
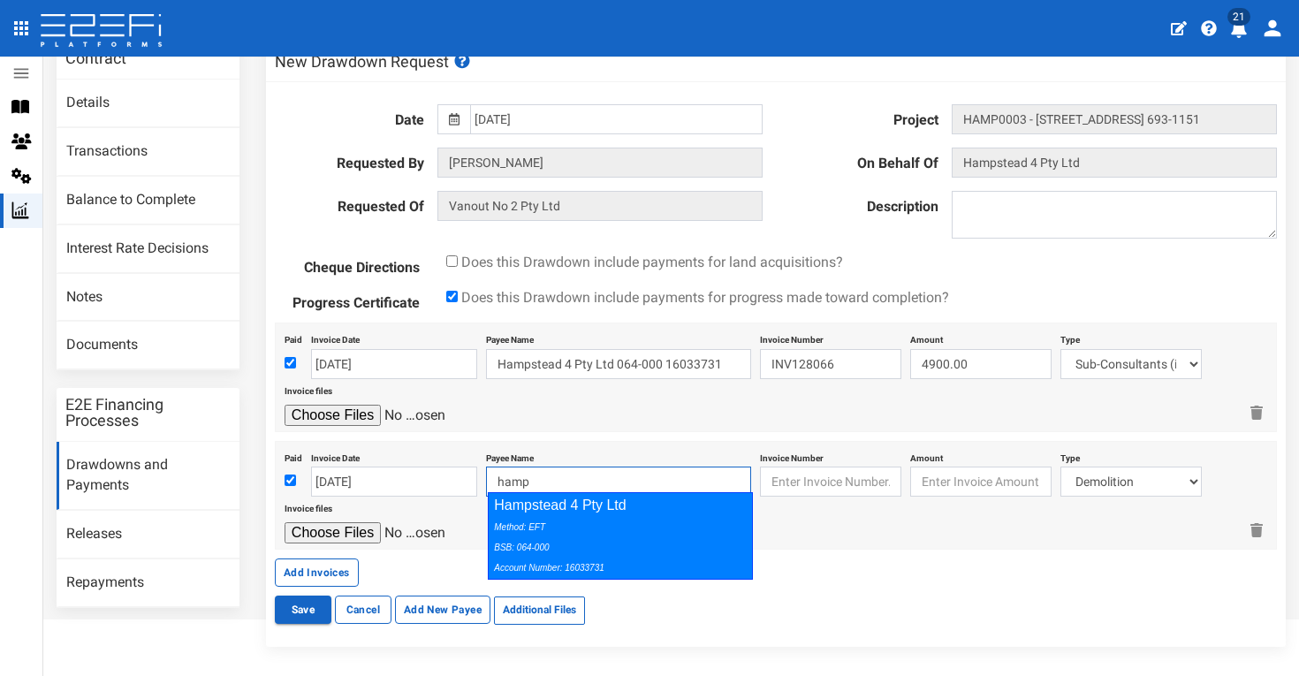
click at [610, 534] on div "Method: EFT BSB: 064-000 Account Number: 16033731" at bounding box center [616, 546] width 244 height 61
type input "Hampstead 4 Pty Ltd 064-000 16033731"
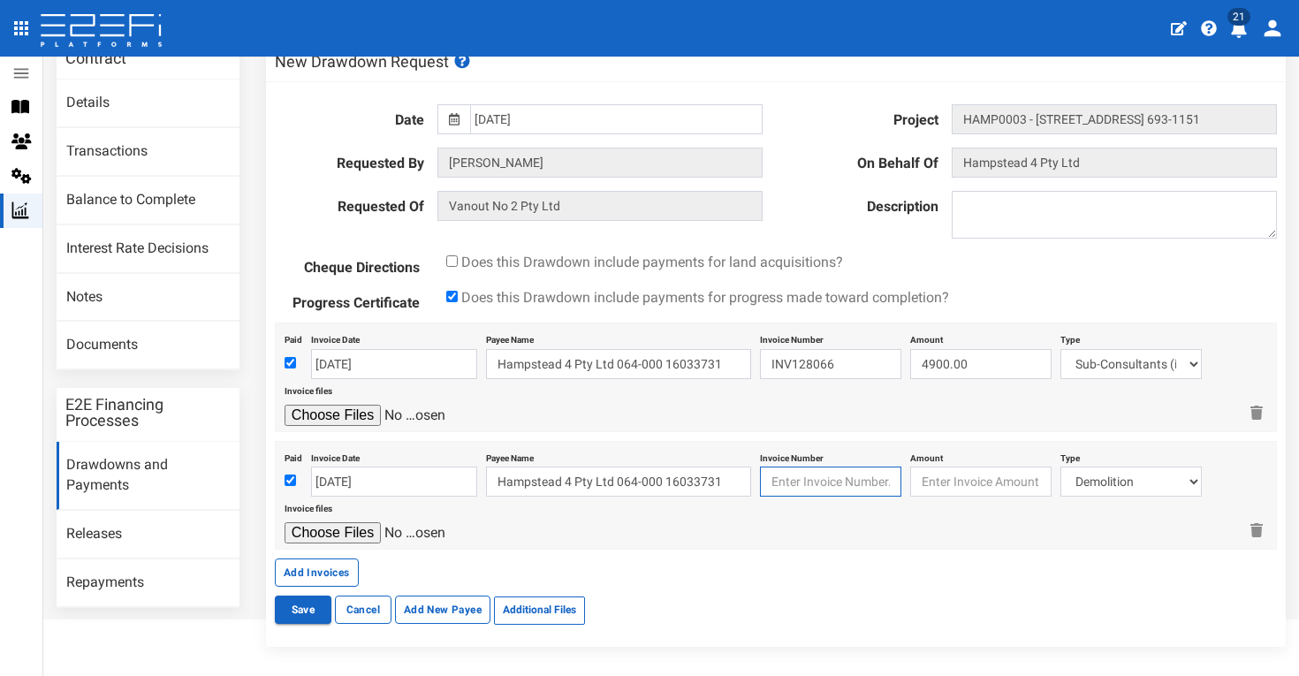
click at [808, 470] on input "text" at bounding box center [830, 481] width 141 height 30
type input "INV128516"
type input "12022.60"
select select "Sub-Consultants (including Council Fees)~115~CONSULTANT/PROFESSIONAL FEES"
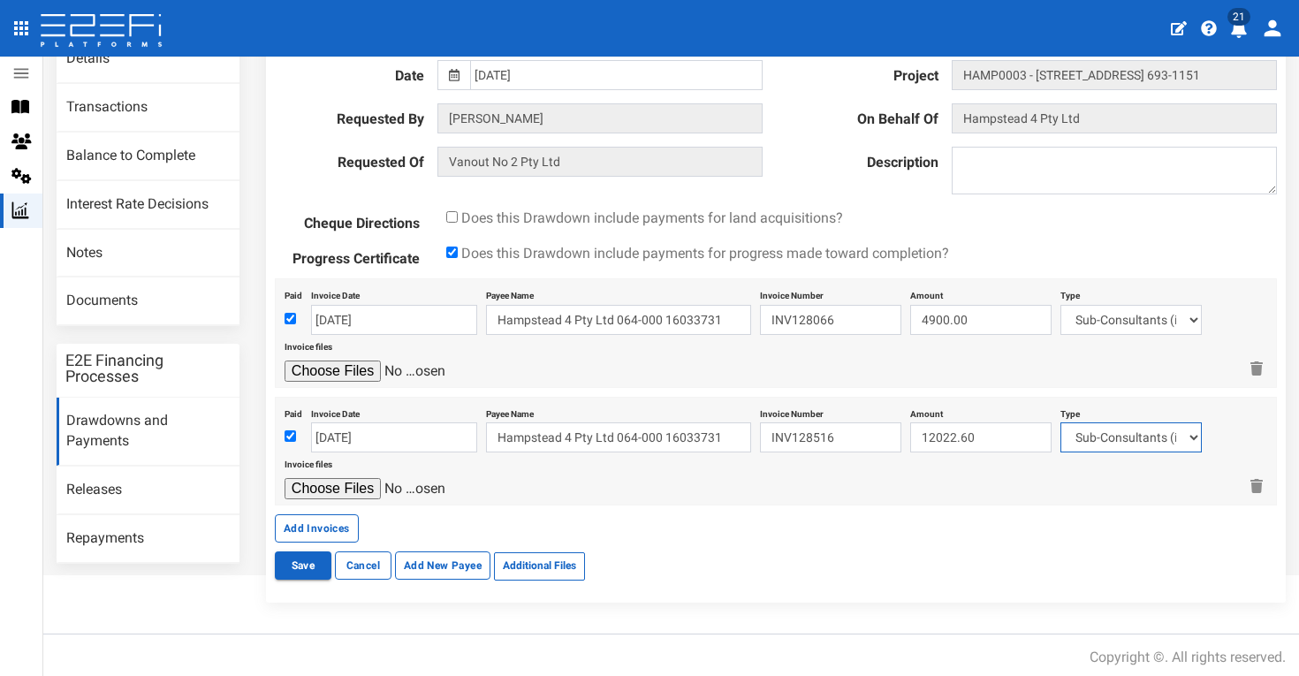
scroll to position [156, 0]
click at [368, 483] on input "file" at bounding box center [368, 489] width 168 height 21
type input "C:\fakepath\BB INV128516.pdf"
click at [333, 526] on button "Add Invoices" at bounding box center [317, 529] width 84 height 28
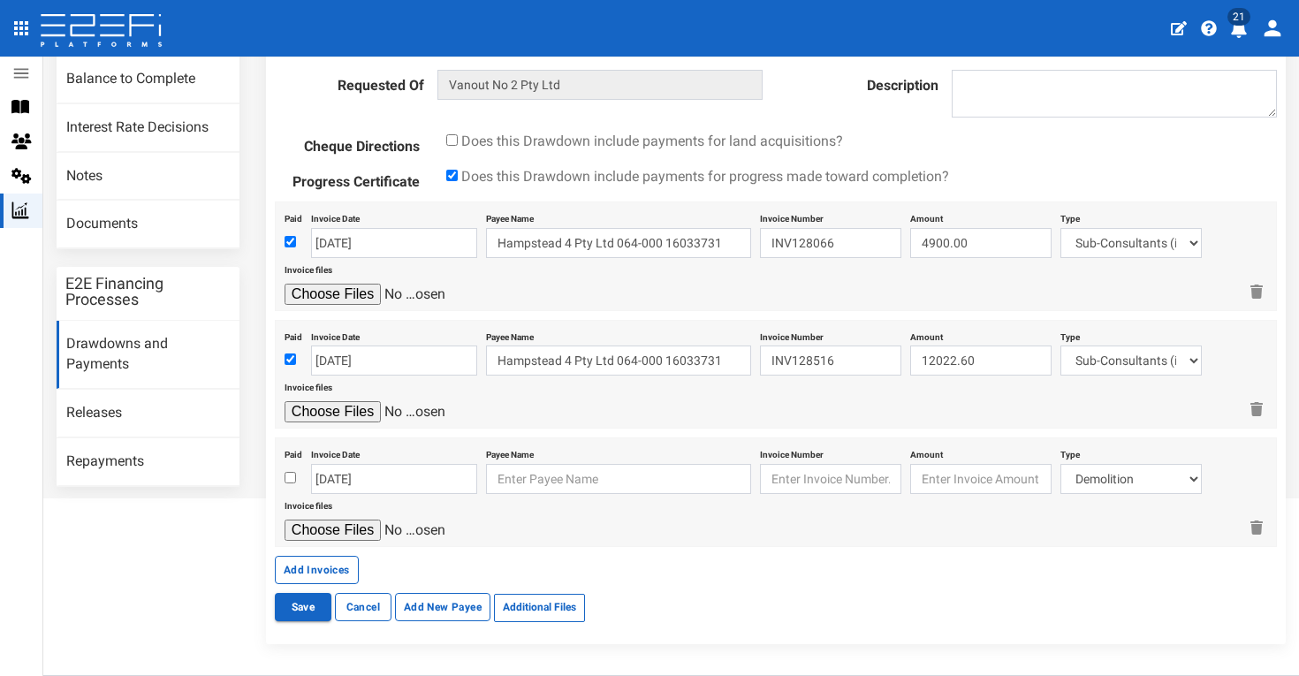
scroll to position [242, 0]
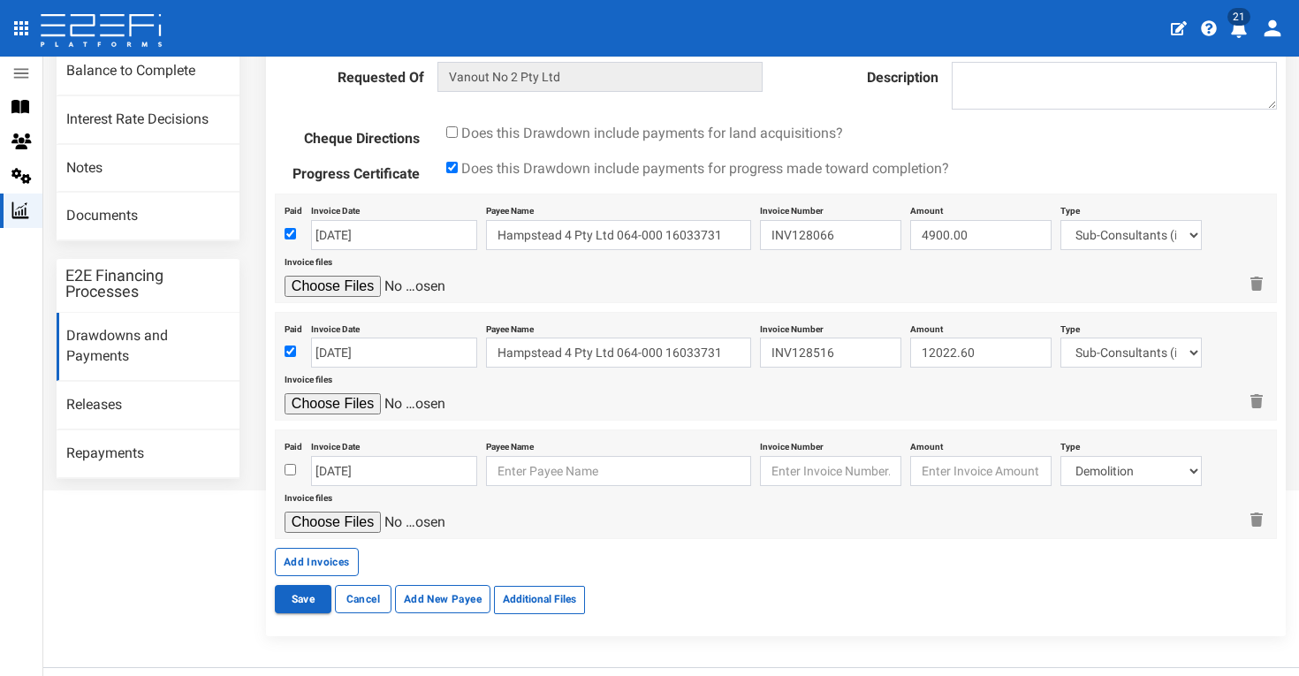
click at [288, 466] on input "checkbox" at bounding box center [289, 469] width 11 height 11
checkbox input "true"
click at [334, 466] on input "[DATE]" at bounding box center [394, 471] width 166 height 30
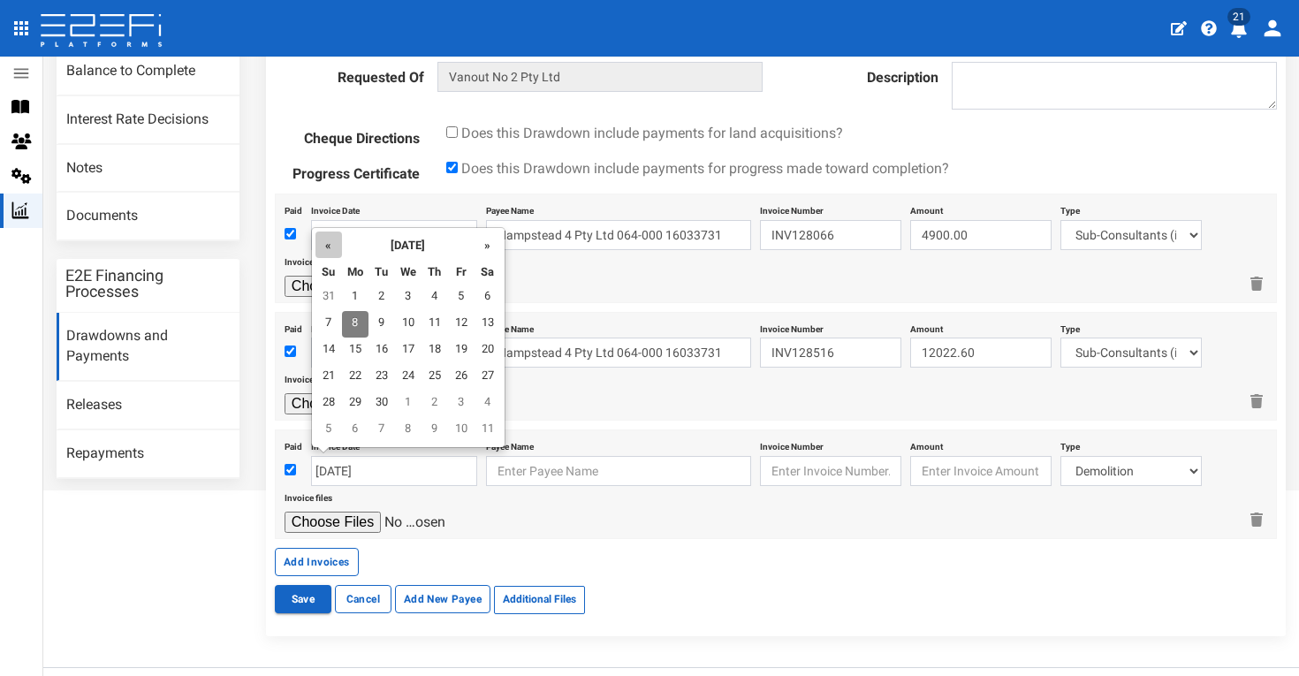
click at [329, 247] on th "«" at bounding box center [328, 244] width 27 height 27
click at [327, 245] on th "«" at bounding box center [328, 244] width 27 height 27
click at [466, 324] on td "11" at bounding box center [461, 324] width 27 height 27
type input "11-07-2025"
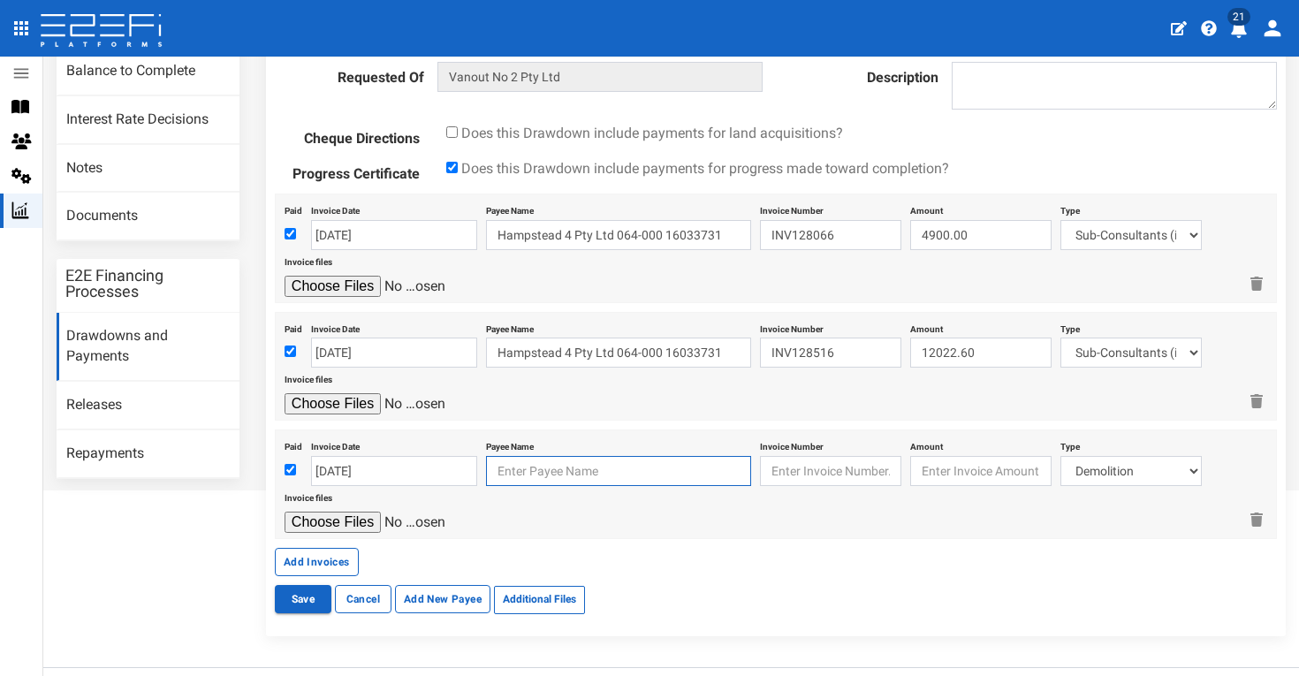
click at [566, 470] on input "text" at bounding box center [618, 471] width 265 height 30
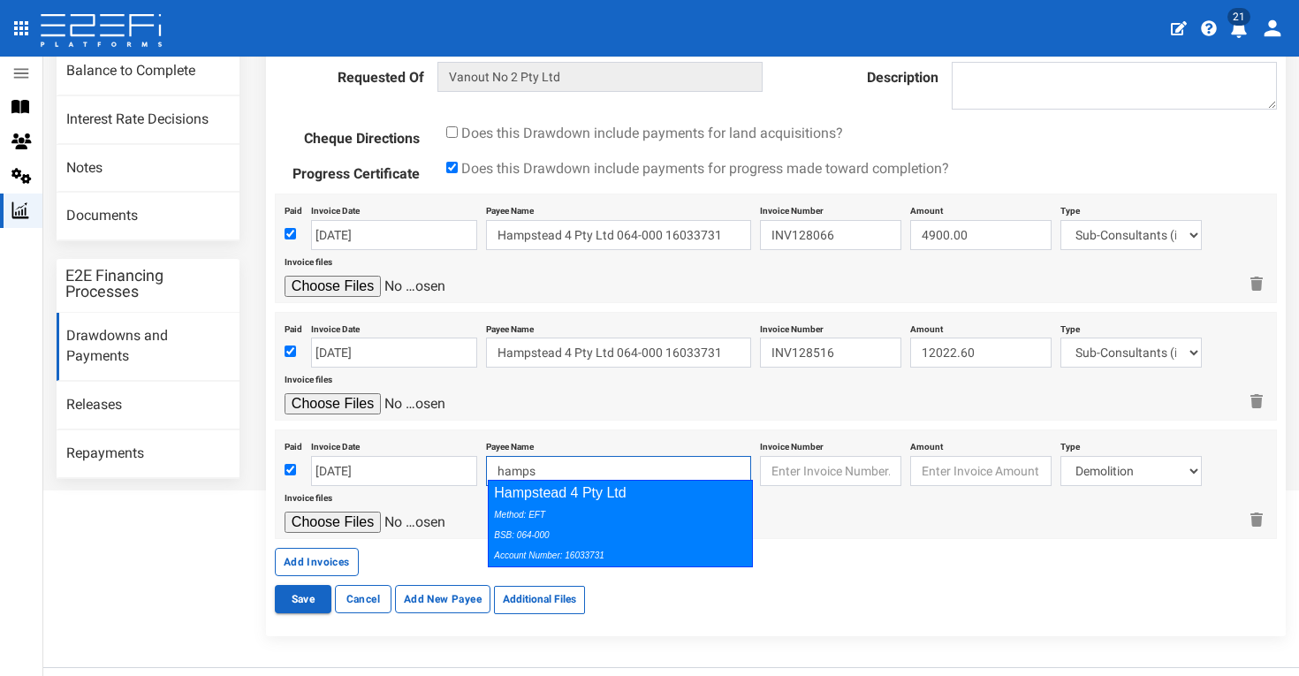
click at [622, 496] on div "Hampstead 4 Pty Ltd Method: EFT BSB: 064-000 Account Number: 16033731" at bounding box center [620, 523] width 265 height 87
type input "Hampstead 4 Pty Ltd 064-000 16033731"
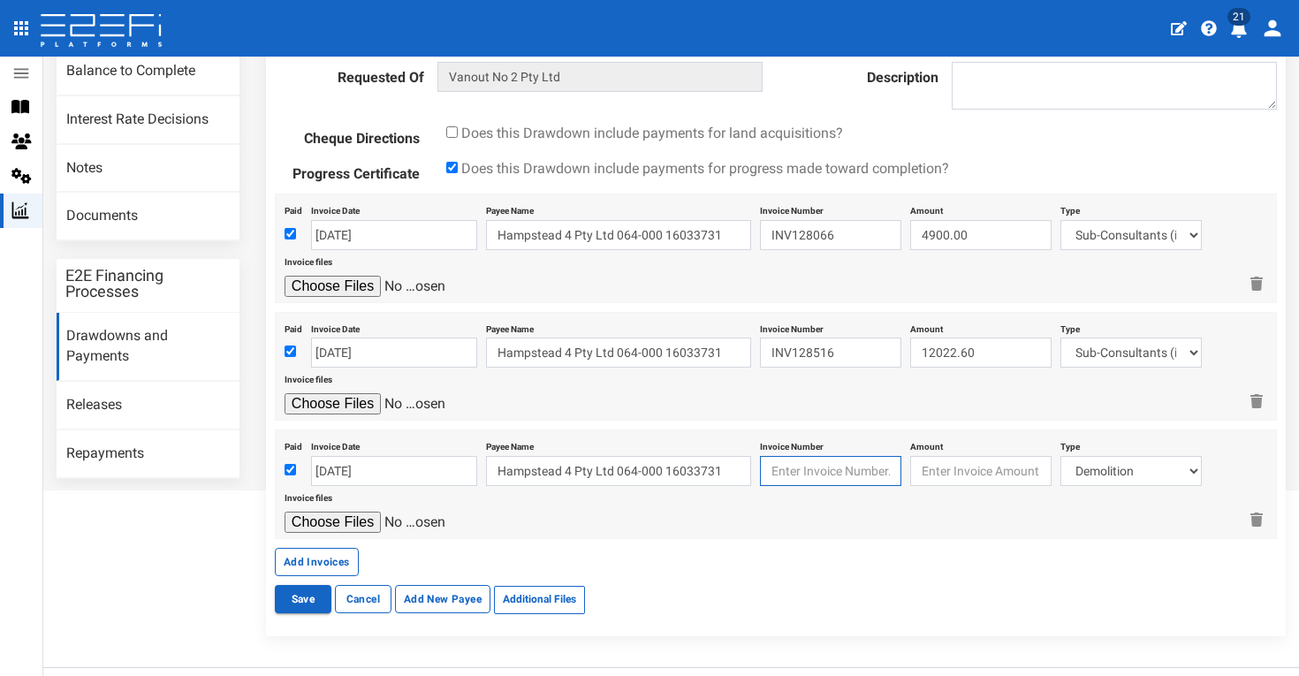
click at [820, 469] on input "text" at bounding box center [830, 471] width 141 height 30
type input "H"
type input "QM19056326"
type input "753.07"
select select "Roadworks (Including Footpaths)~75~CIVIL WORKS"
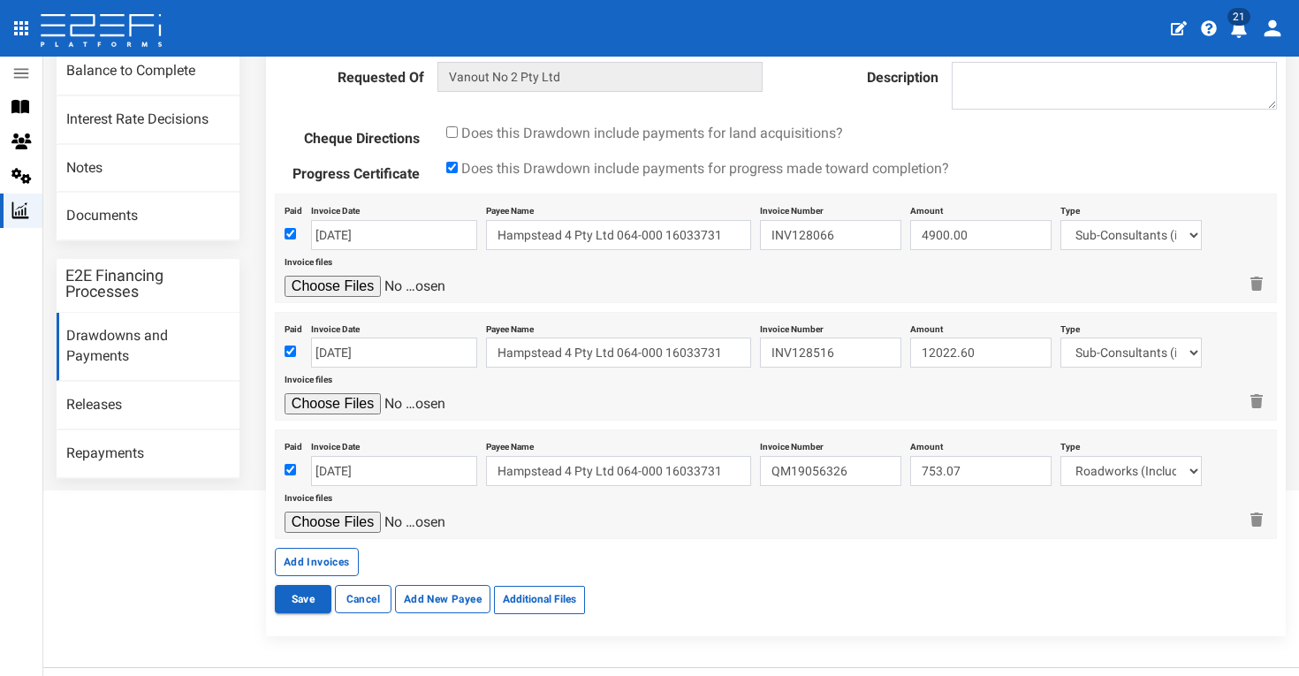
click at [334, 511] on input "file" at bounding box center [368, 521] width 168 height 21
type input "C:\fakepath\Boral QM19056326.pdf"
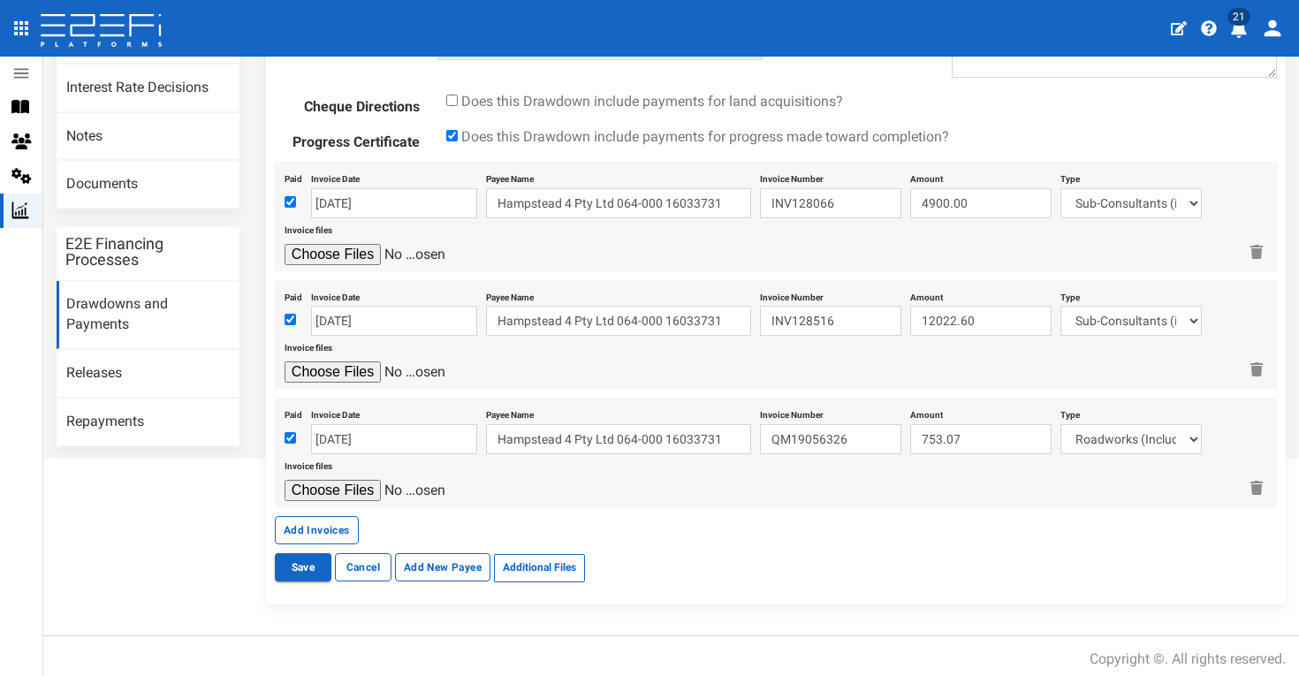
scroll to position [273, 0]
click at [317, 520] on button "Add Invoices" at bounding box center [317, 531] width 84 height 28
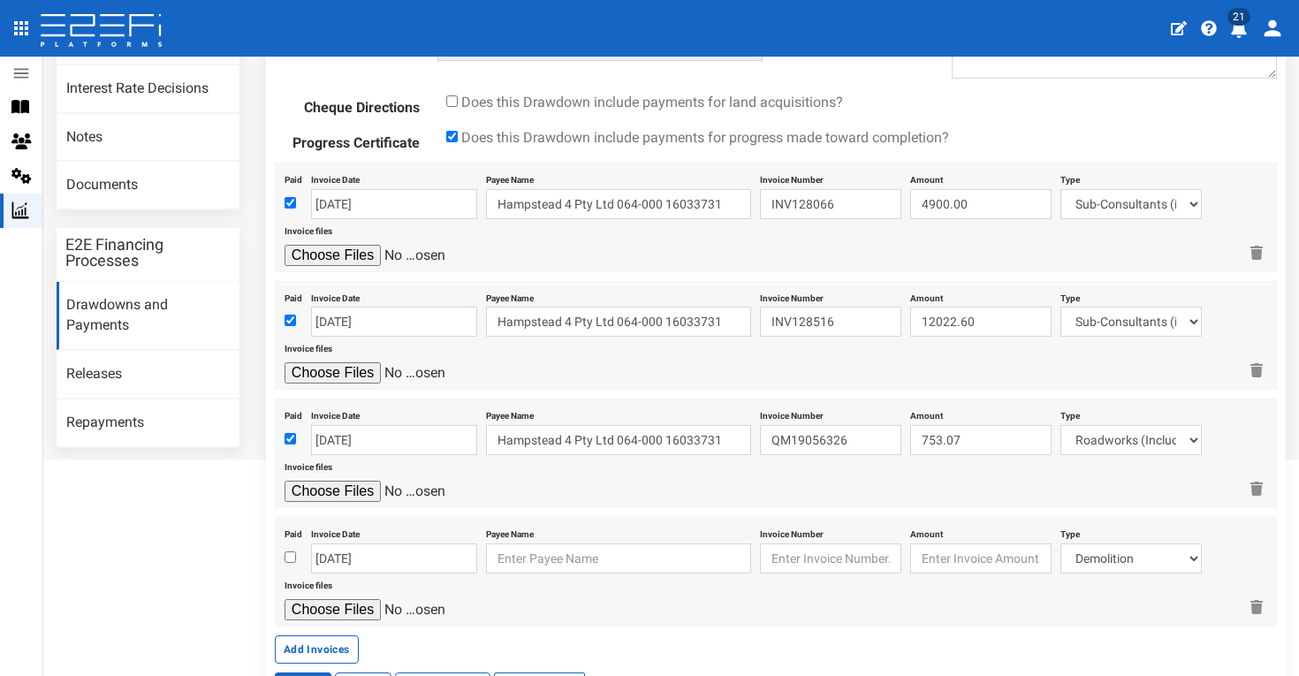
click at [291, 553] on input "checkbox" at bounding box center [289, 556] width 11 height 11
checkbox input "true"
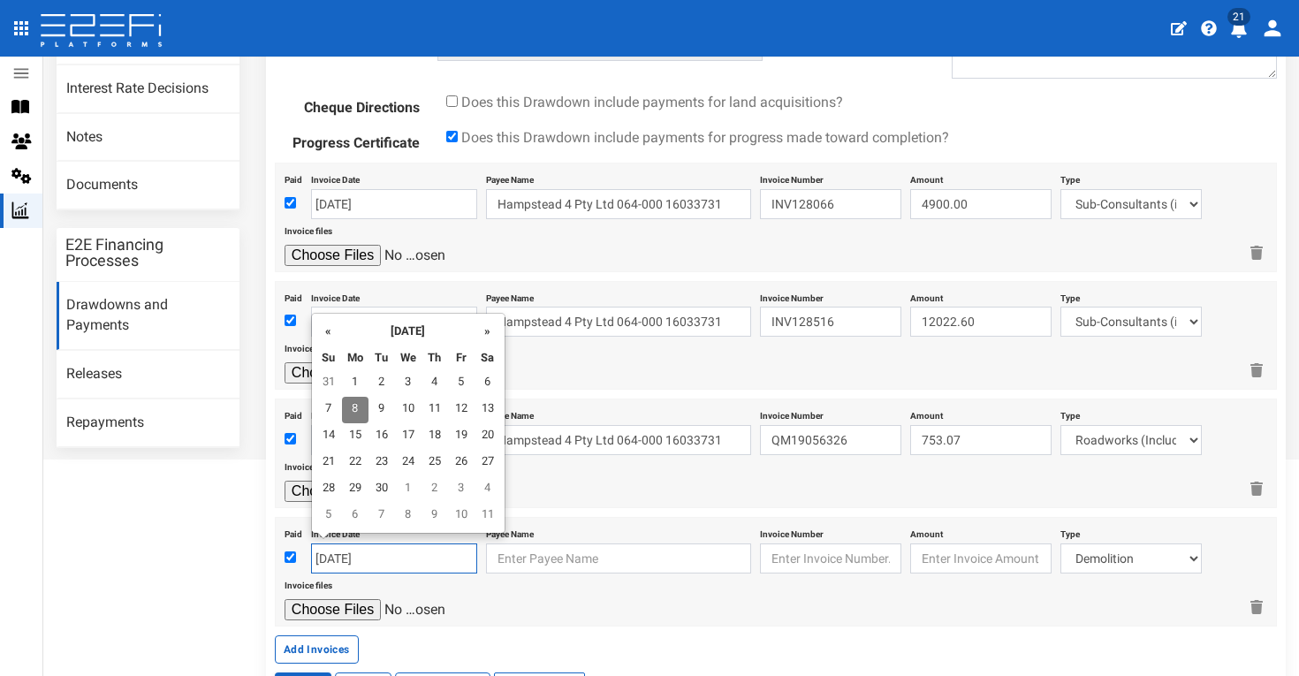
click at [350, 548] on input "[DATE]" at bounding box center [394, 558] width 166 height 30
click at [334, 342] on th "«" at bounding box center [328, 330] width 27 height 27
click at [391, 429] on td "15" at bounding box center [381, 436] width 27 height 27
type input "15-07-2025"
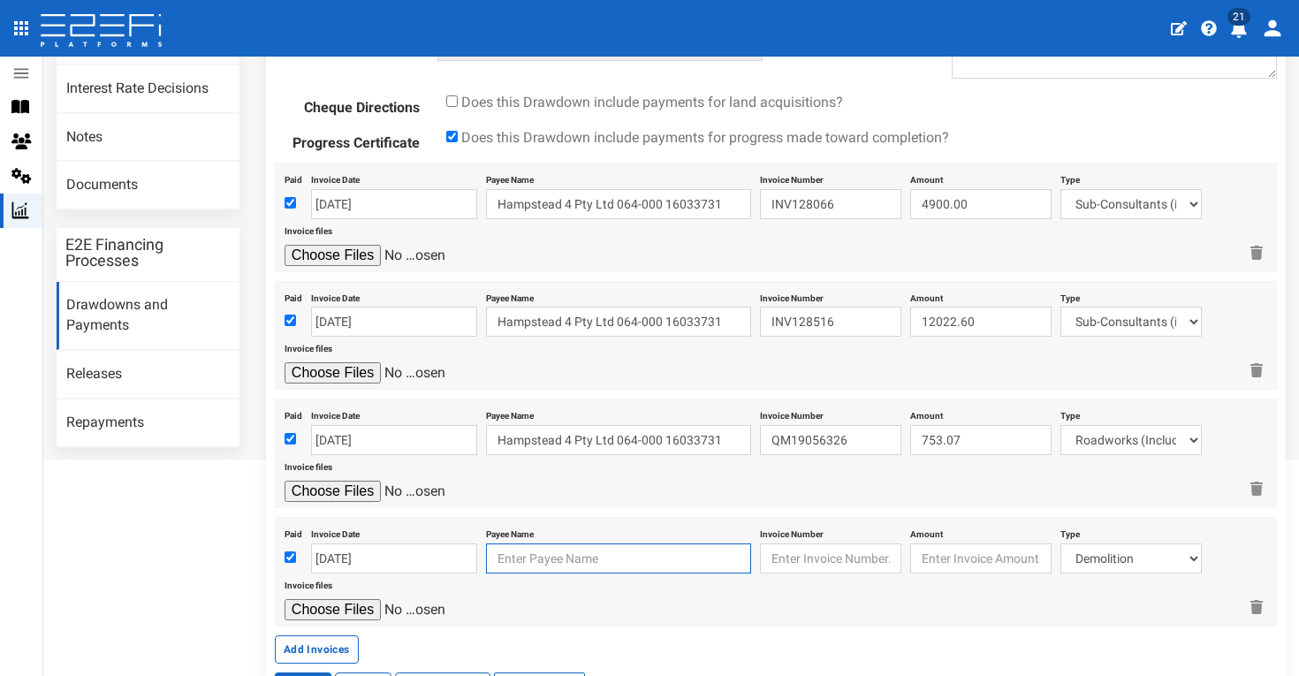
click at [533, 553] on input "text" at bounding box center [618, 558] width 265 height 30
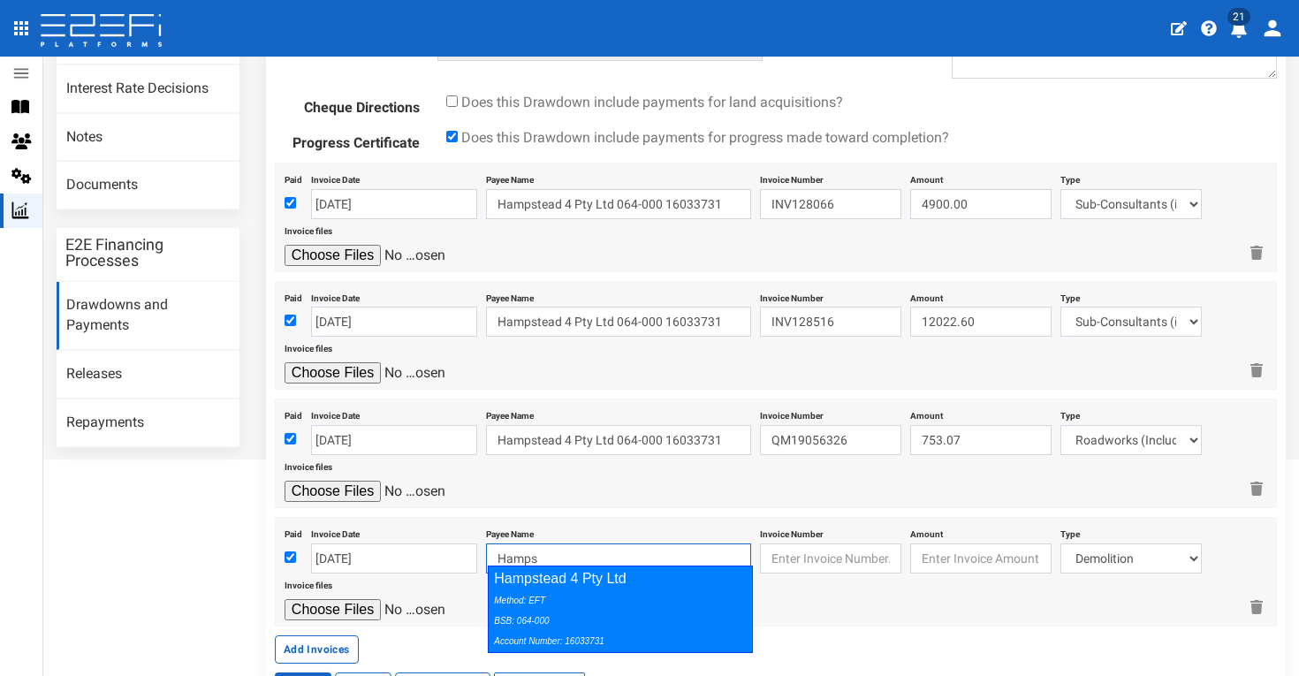
click at [617, 592] on div "Method: EFT BSB: 064-000 Account Number: 16033731" at bounding box center [616, 619] width 244 height 61
type input "Hampstead 4 Pty Ltd 064-000 16033731"
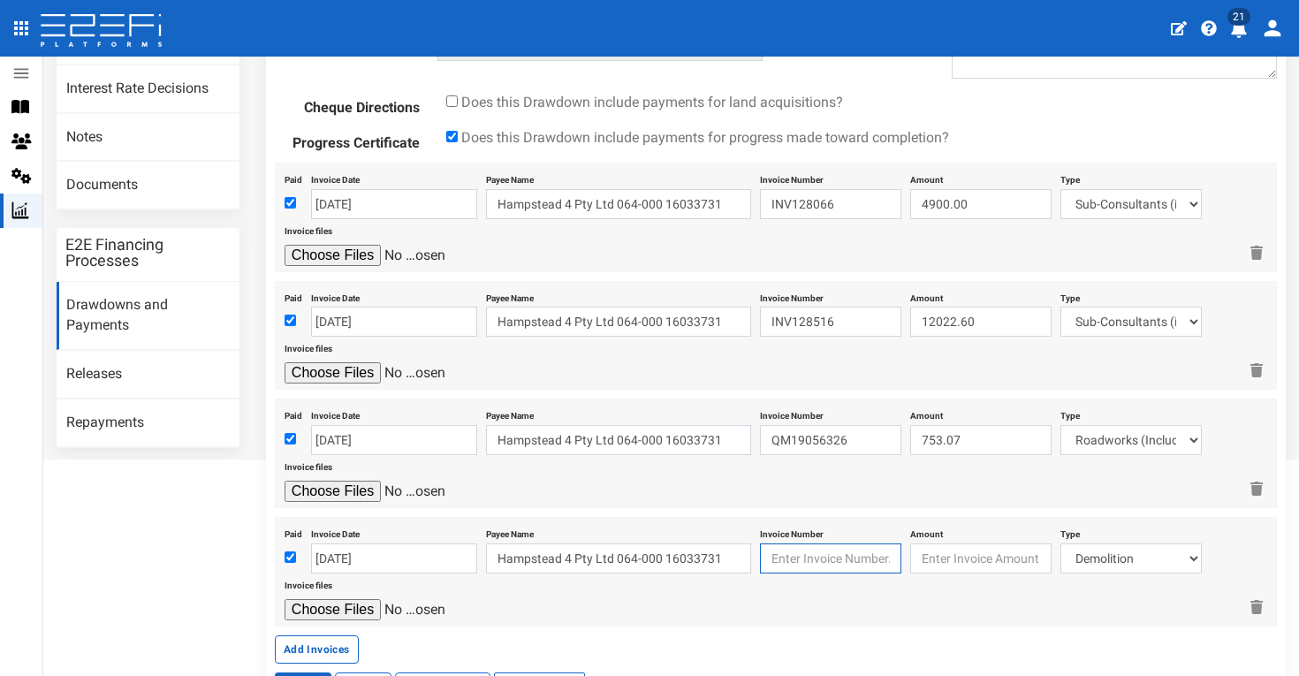
click at [806, 559] on input "text" at bounding box center [830, 558] width 141 height 30
type input "QM19061710"
type input "574.36"
select select "Roadworks (Including Footpaths)~75~CIVIL WORKS"
click at [360, 599] on input "file" at bounding box center [368, 609] width 168 height 21
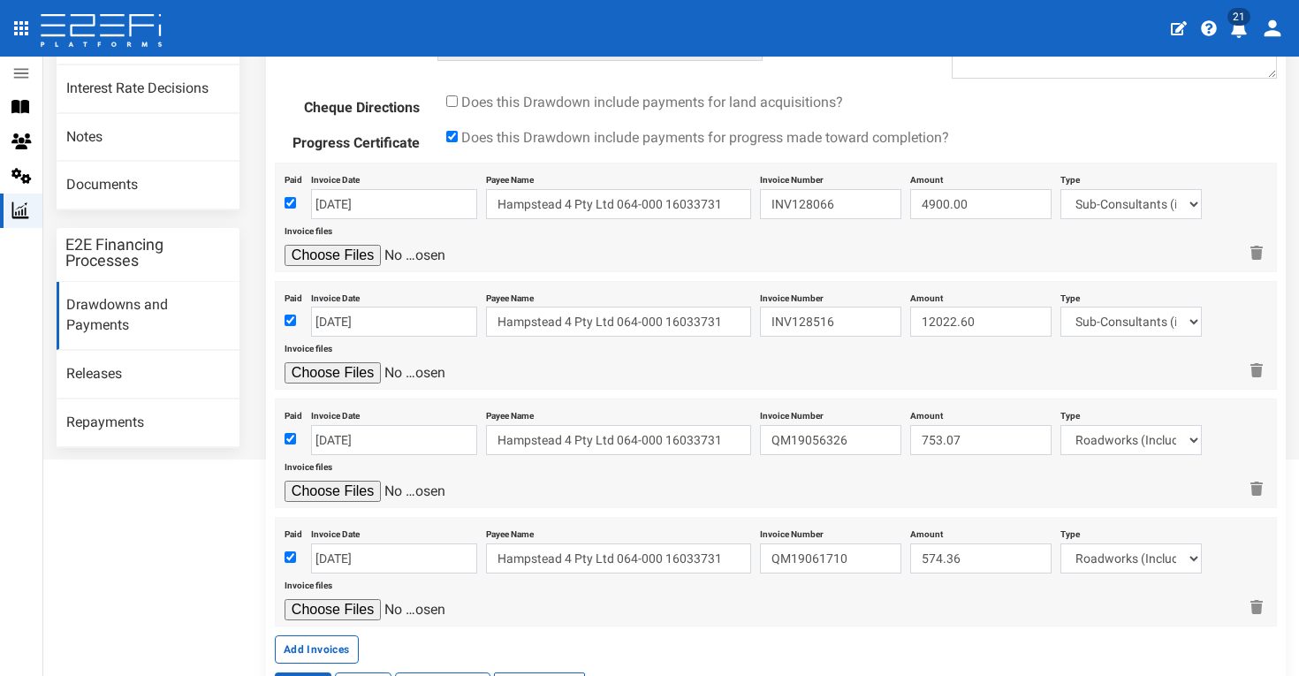
type input "C:\fakepath\Boral QM19061710.pdf"
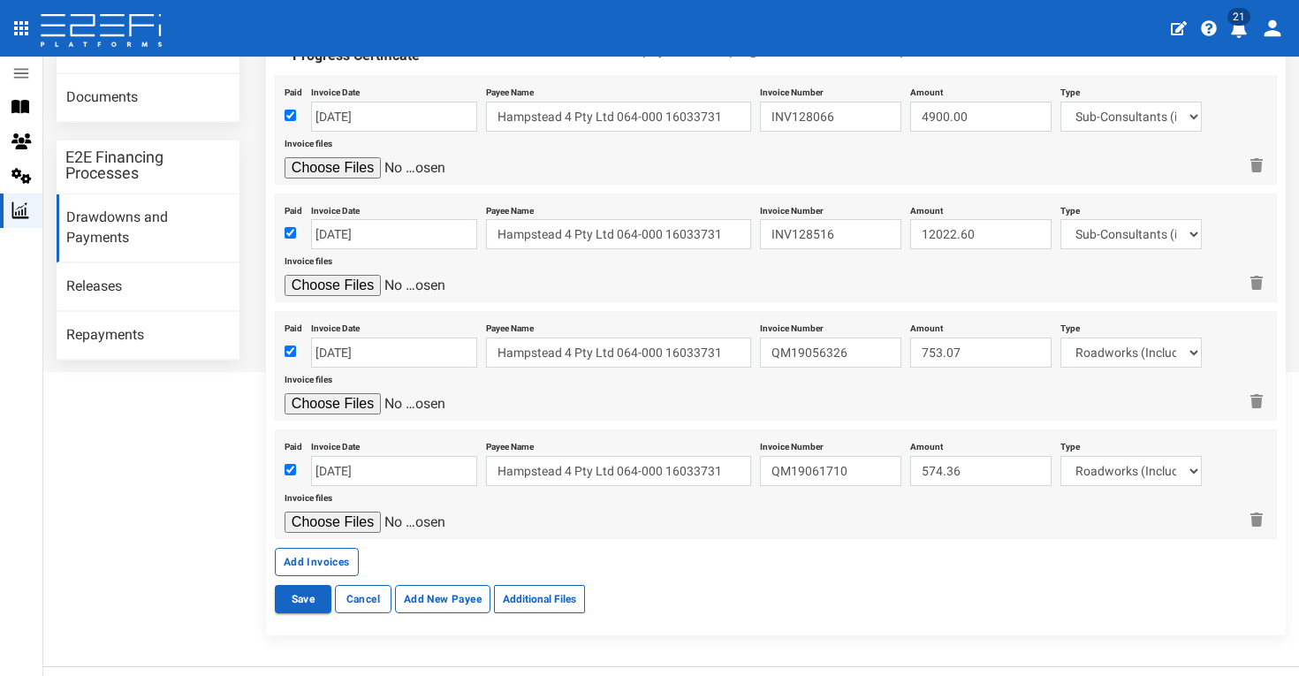
scroll to position [362, 0]
click at [326, 546] on button "Add Invoices" at bounding box center [317, 560] width 84 height 28
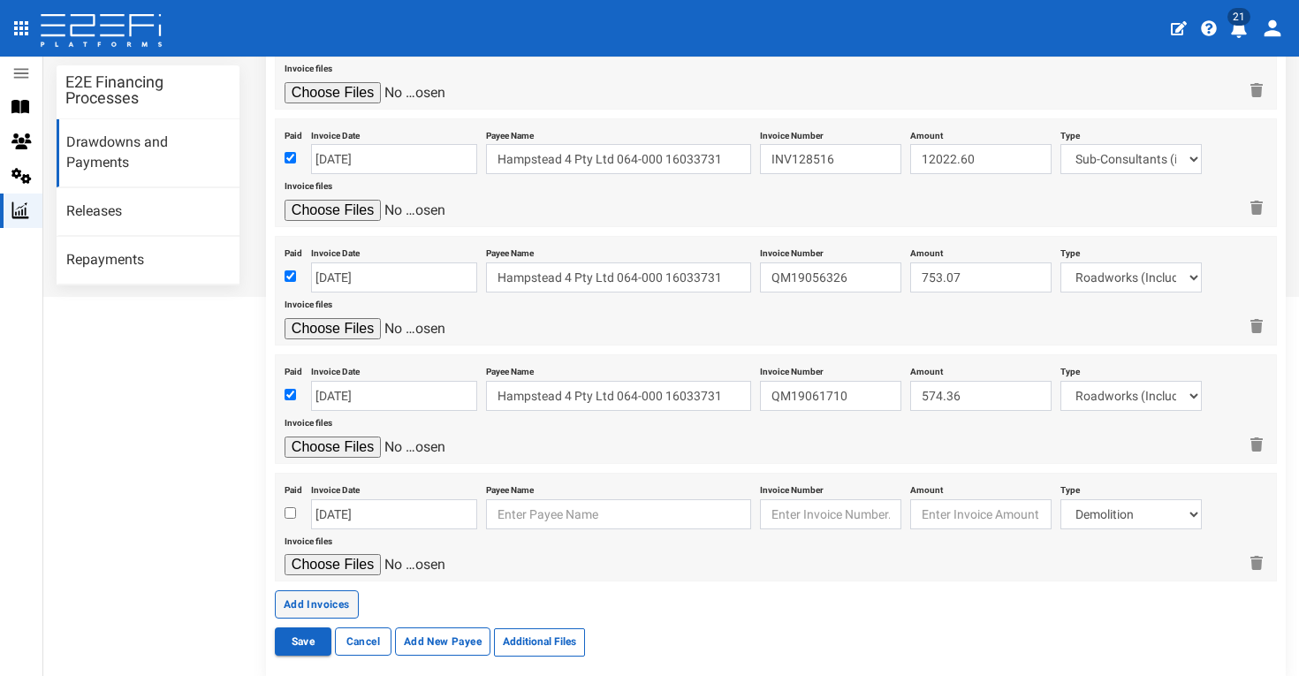
scroll to position [439, 0]
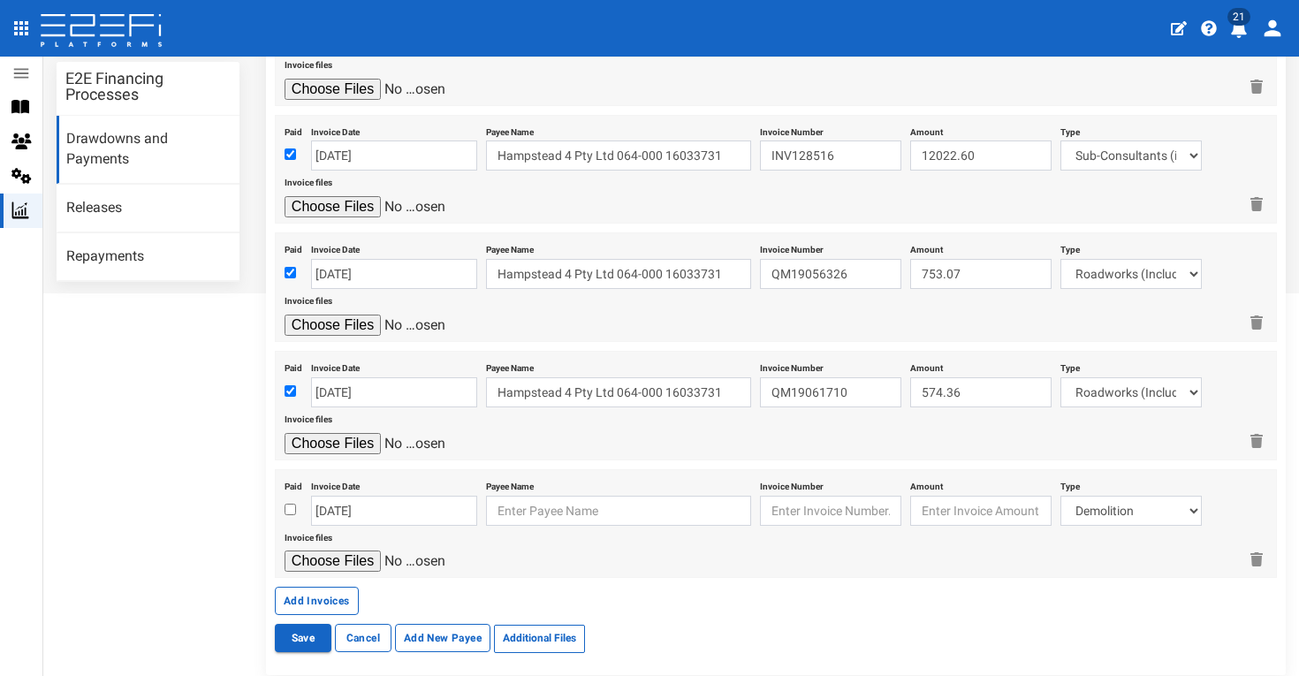
click at [290, 504] on input "checkbox" at bounding box center [289, 509] width 11 height 11
checkbox input "true"
click at [330, 500] on input "[DATE]" at bounding box center [394, 511] width 166 height 30
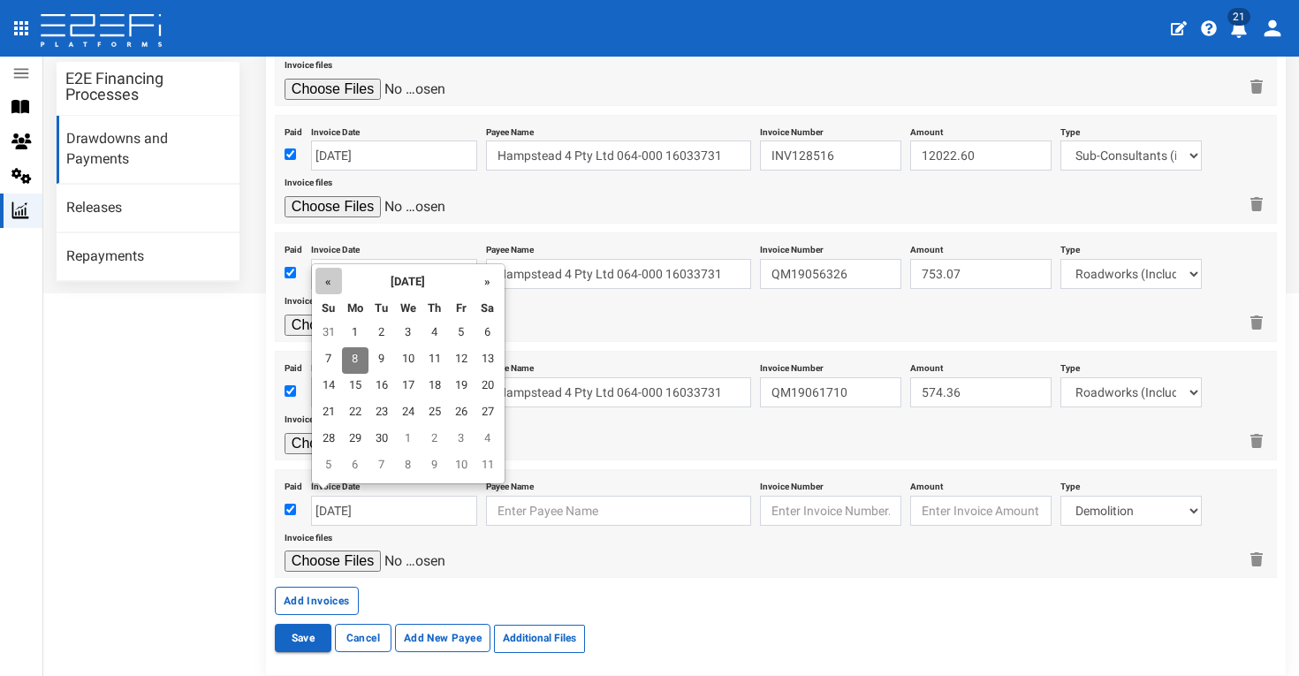
click at [328, 278] on th "«" at bounding box center [328, 281] width 27 height 27
click at [441, 390] on td "17" at bounding box center [434, 387] width 27 height 27
type input "[DATE]"
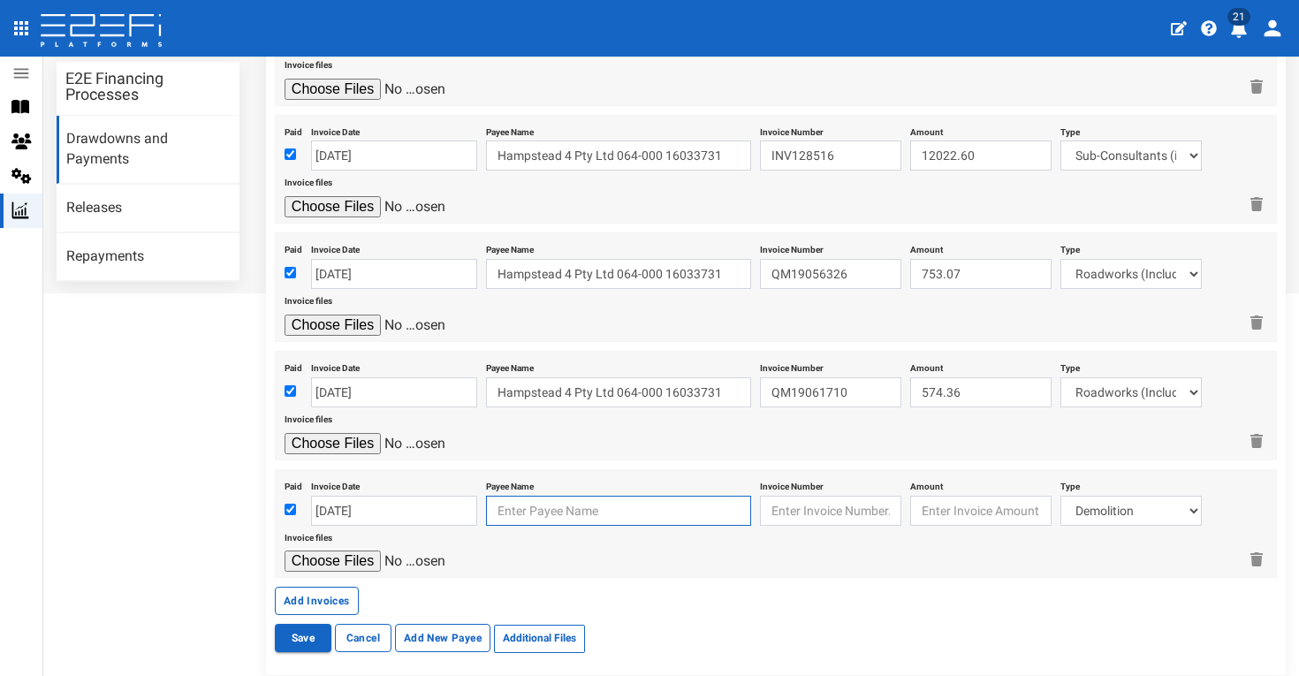
click at [532, 504] on input "text" at bounding box center [618, 511] width 265 height 30
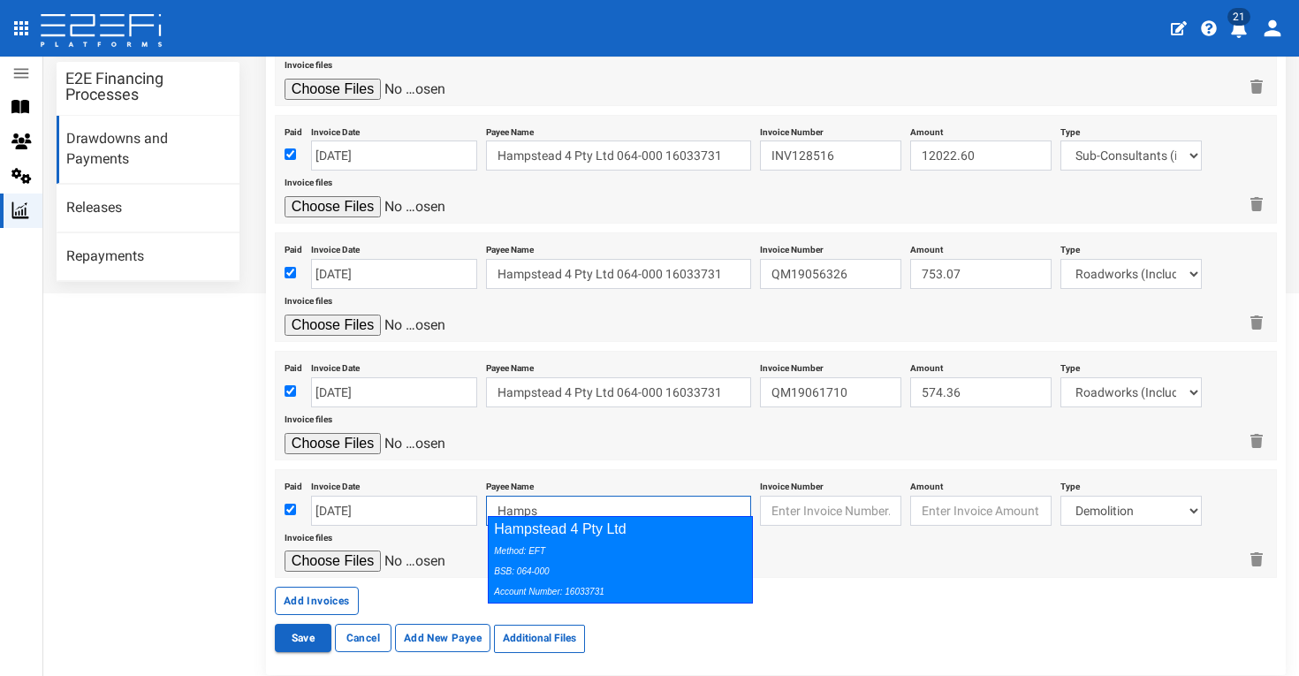
click at [606, 549] on div "Method: EFT BSB: 064-000 Account Number: 16033731" at bounding box center [616, 570] width 244 height 61
type input "Hampstead 4 Pty Ltd 064-000 16033731"
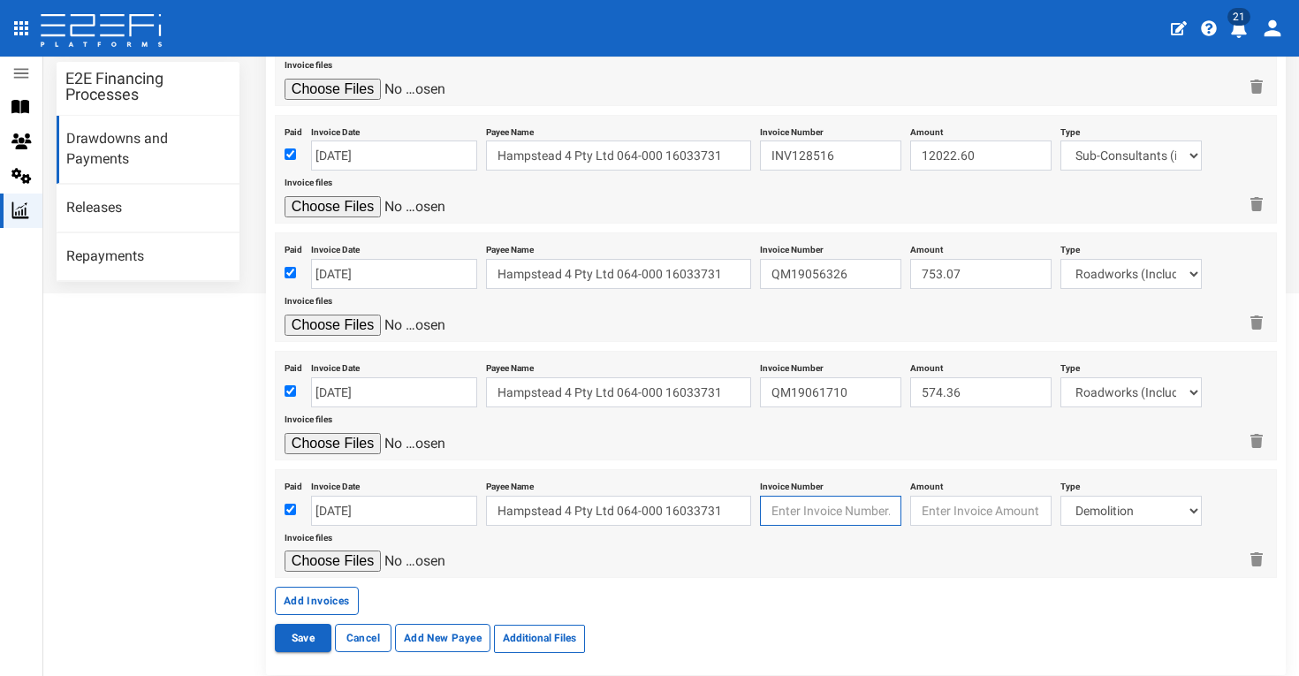
click at [799, 504] on input "text" at bounding box center [830, 511] width 141 height 30
type input "QM19067796"
type input "1824.97"
select select "Roadworks (Including Footpaths)~75~CIVIL WORKS"
click at [307, 553] on input "file" at bounding box center [368, 560] width 168 height 21
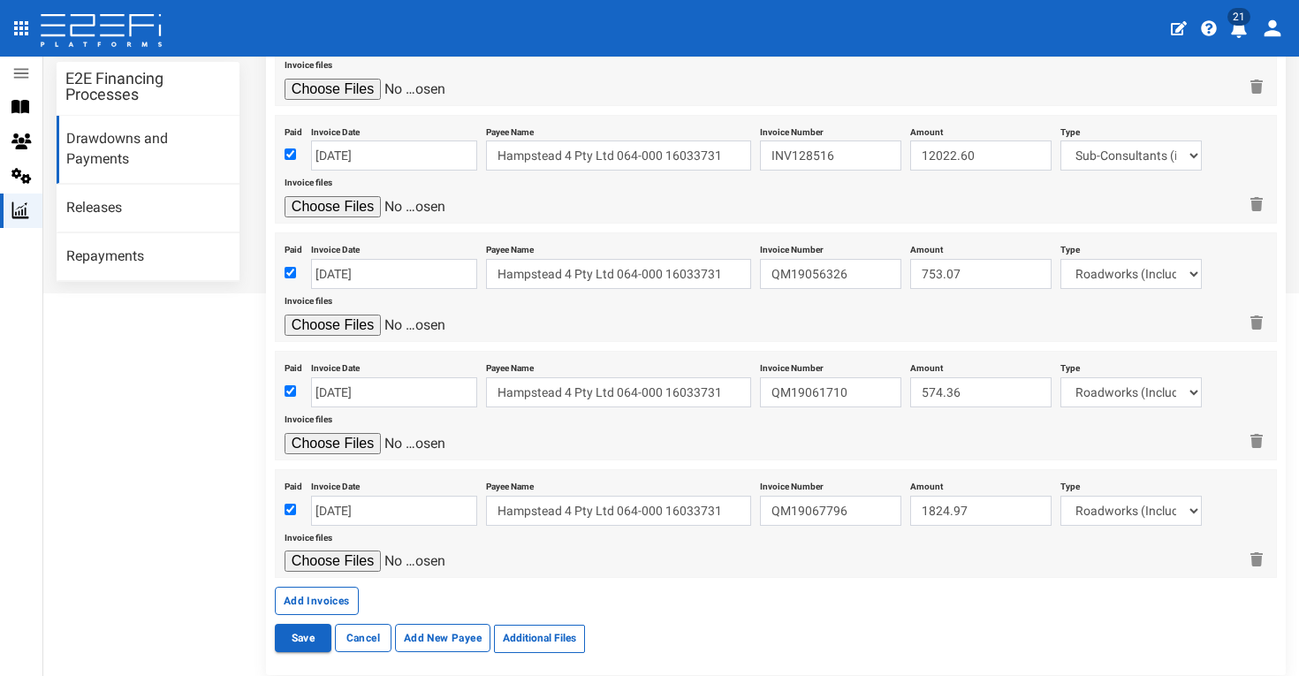
type input "C:\fakepath\Boral QM19067796.pdf"
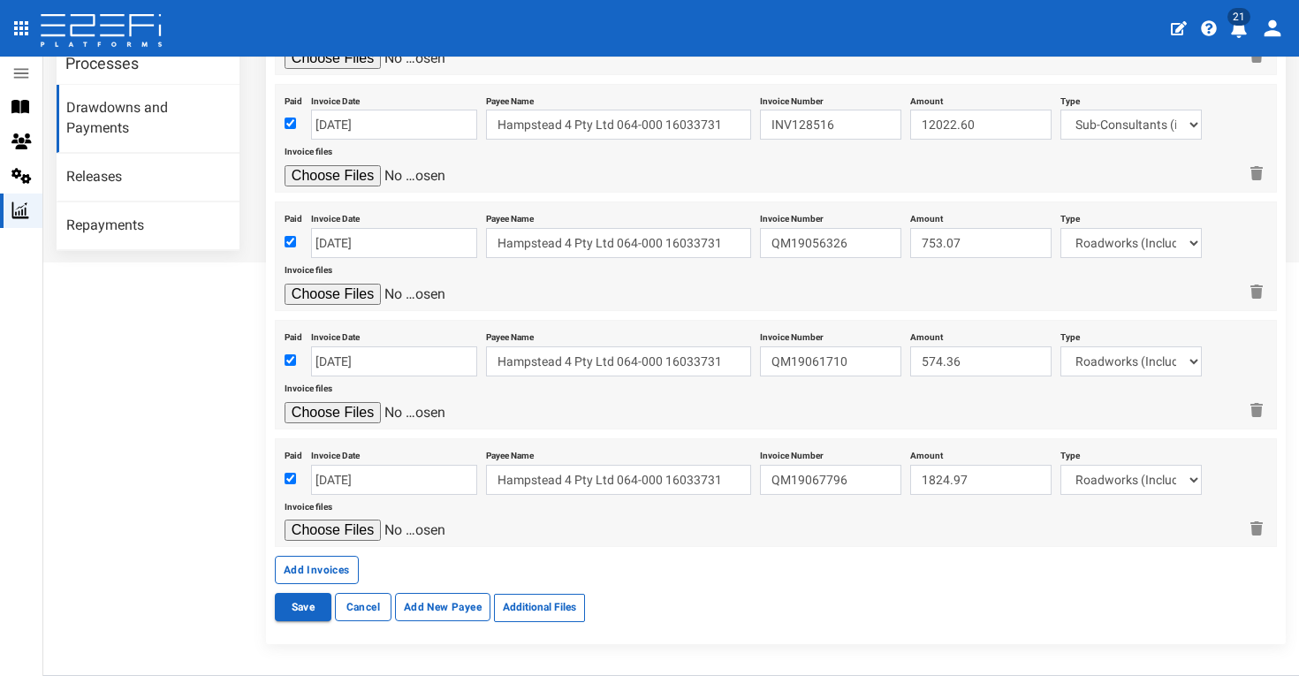
scroll to position [500, 0]
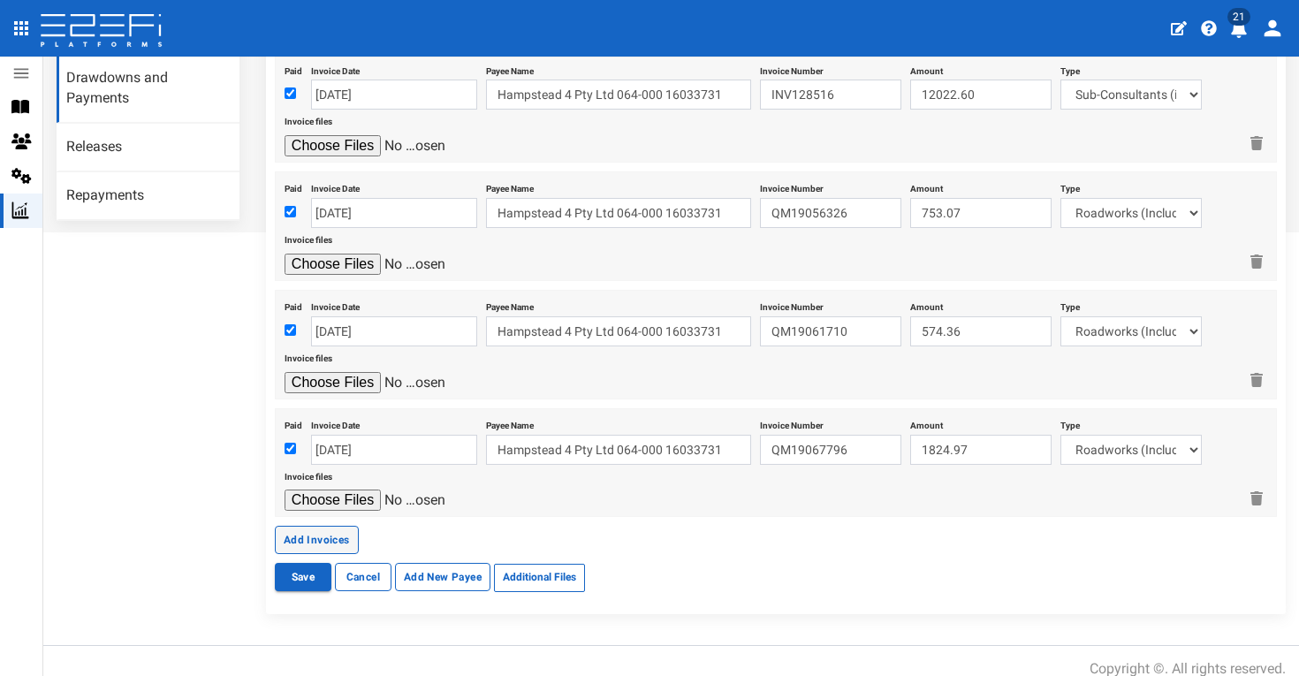
click at [343, 530] on button "Add Invoices" at bounding box center [317, 540] width 84 height 28
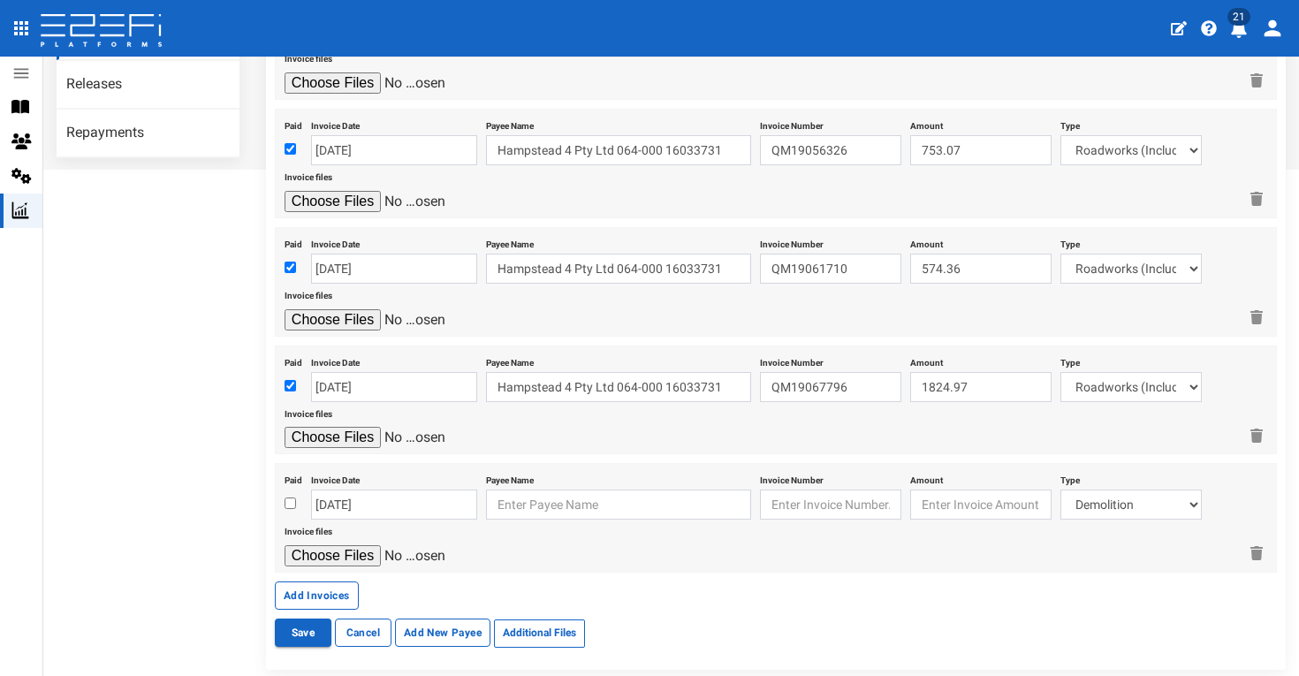
scroll to position [564, 0]
click at [296, 495] on div at bounding box center [293, 503] width 18 height 21
click at [291, 496] on input "checkbox" at bounding box center [289, 501] width 11 height 11
checkbox input "true"
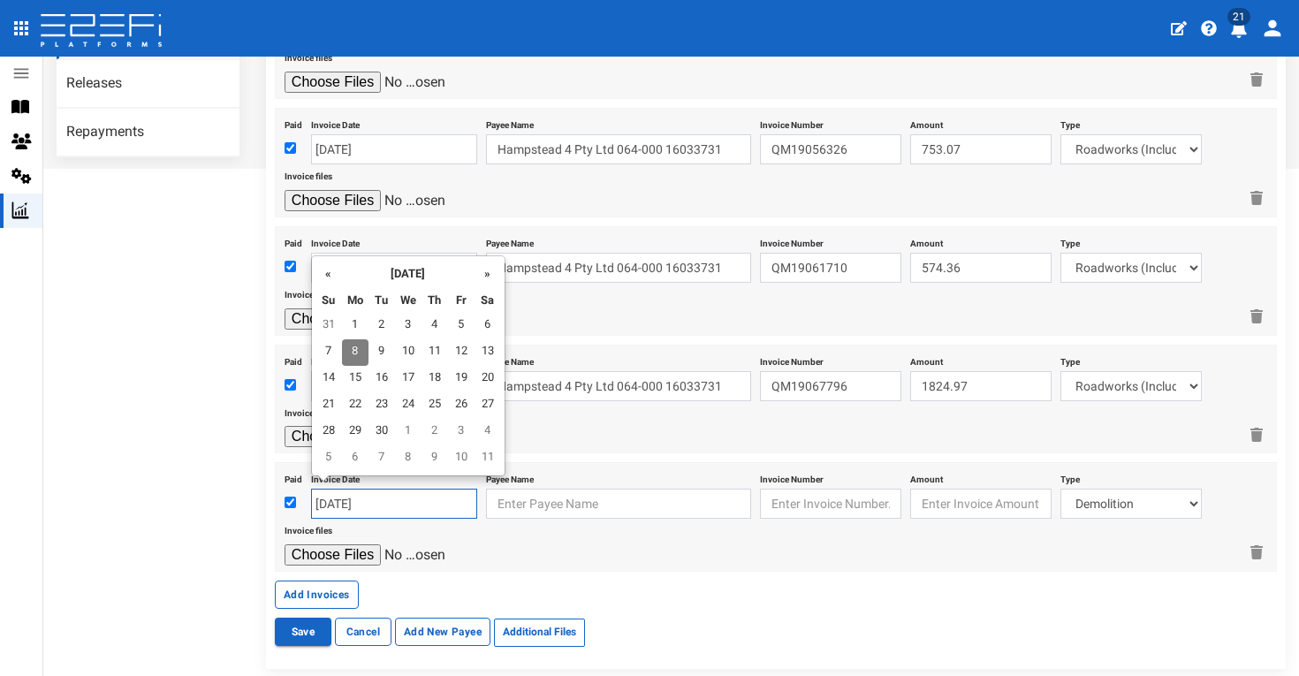
click at [362, 493] on input "[DATE]" at bounding box center [394, 503] width 166 height 30
click at [329, 276] on th "«" at bounding box center [328, 273] width 27 height 27
click at [384, 406] on td "22" at bounding box center [381, 405] width 27 height 27
type input "[DATE]"
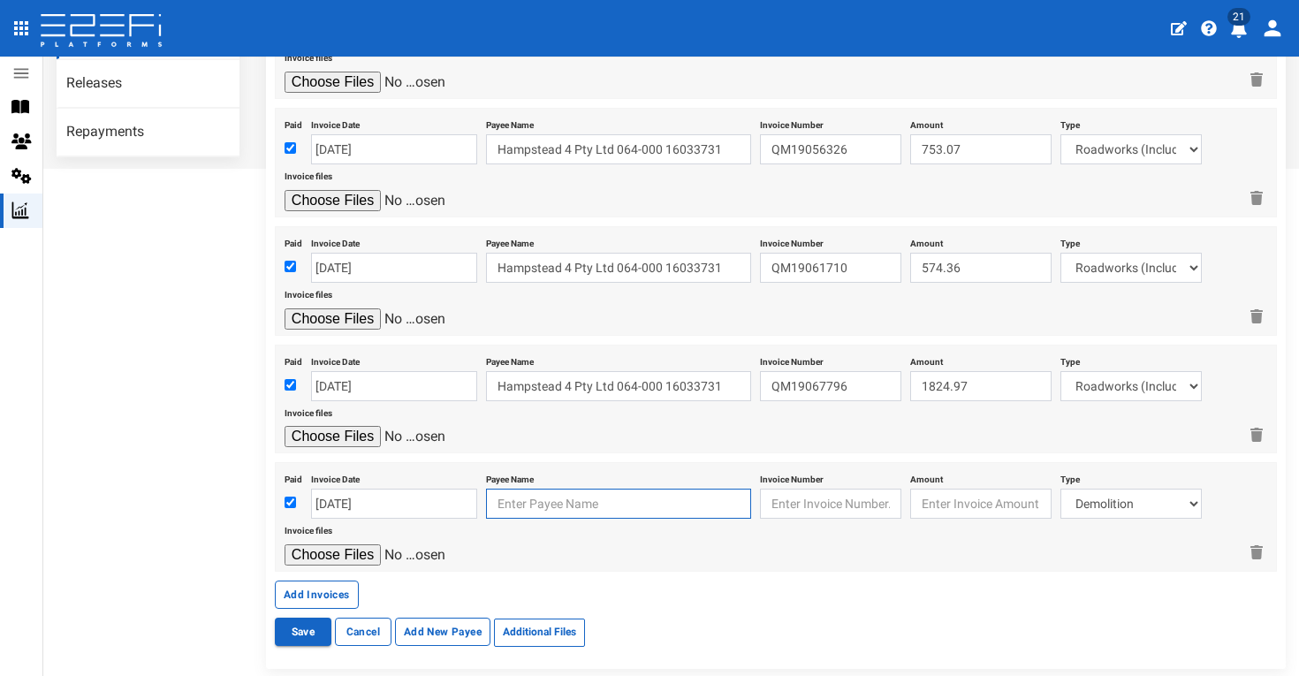
click at [579, 488] on input "text" at bounding box center [618, 503] width 265 height 30
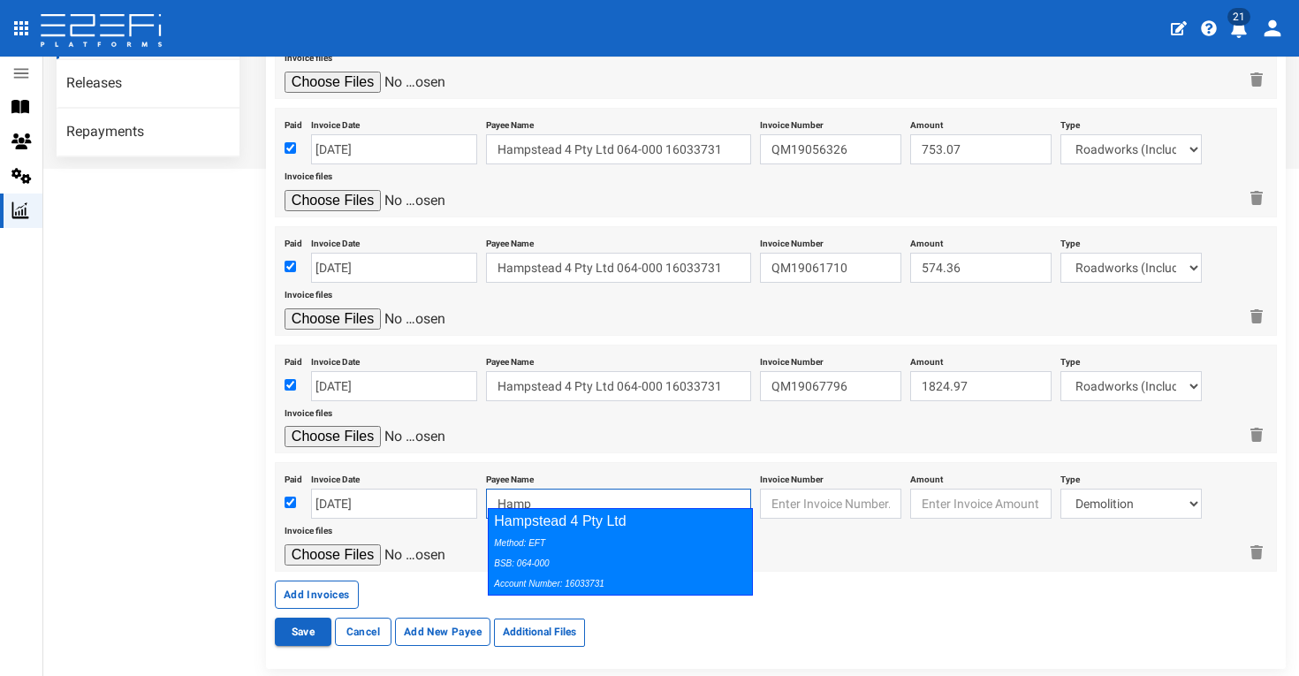
click at [677, 528] on div "Hampstead 4 Pty Ltd Method: EFT BSB: 064-000 Account Number: 16033731" at bounding box center [620, 551] width 265 height 87
type input "Hampstead 4 Pty Ltd 064-000 16033731"
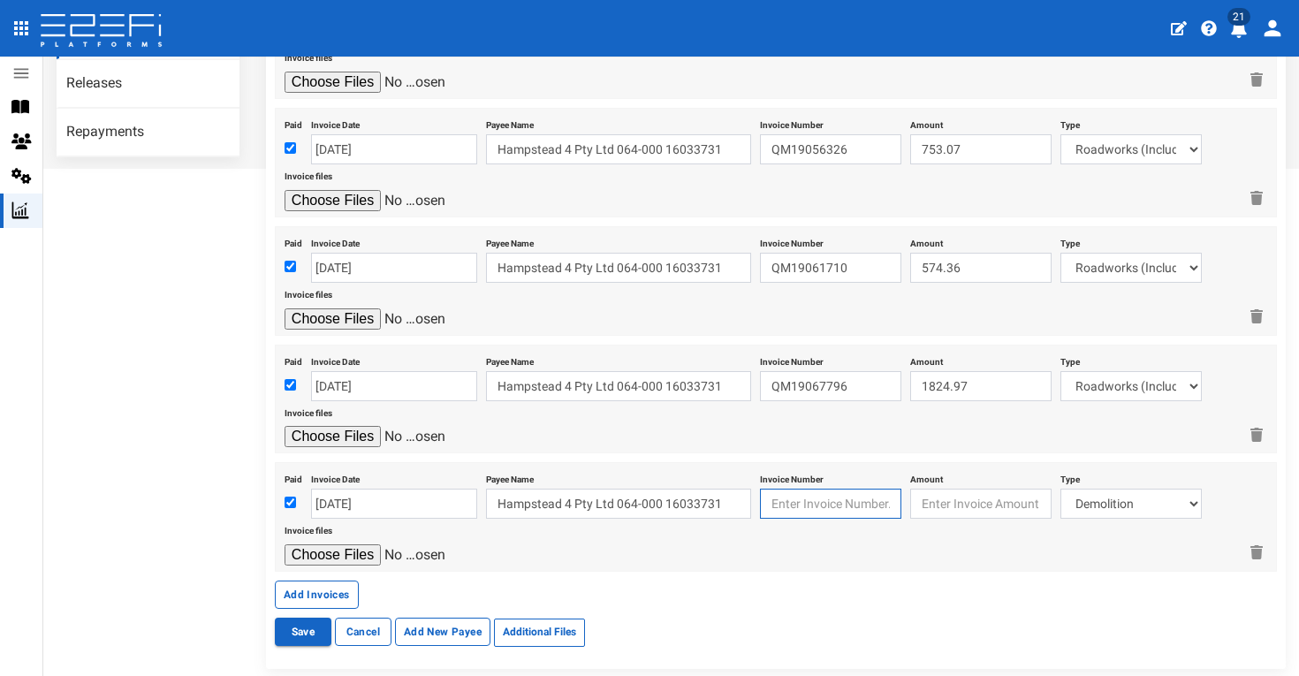
click at [791, 488] on input "text" at bounding box center [830, 503] width 141 height 30
type input "QM19077567"
type input "684.78"
select select "Retaining ~72~CIVIL WORKS"
click at [357, 544] on input "file" at bounding box center [368, 554] width 168 height 21
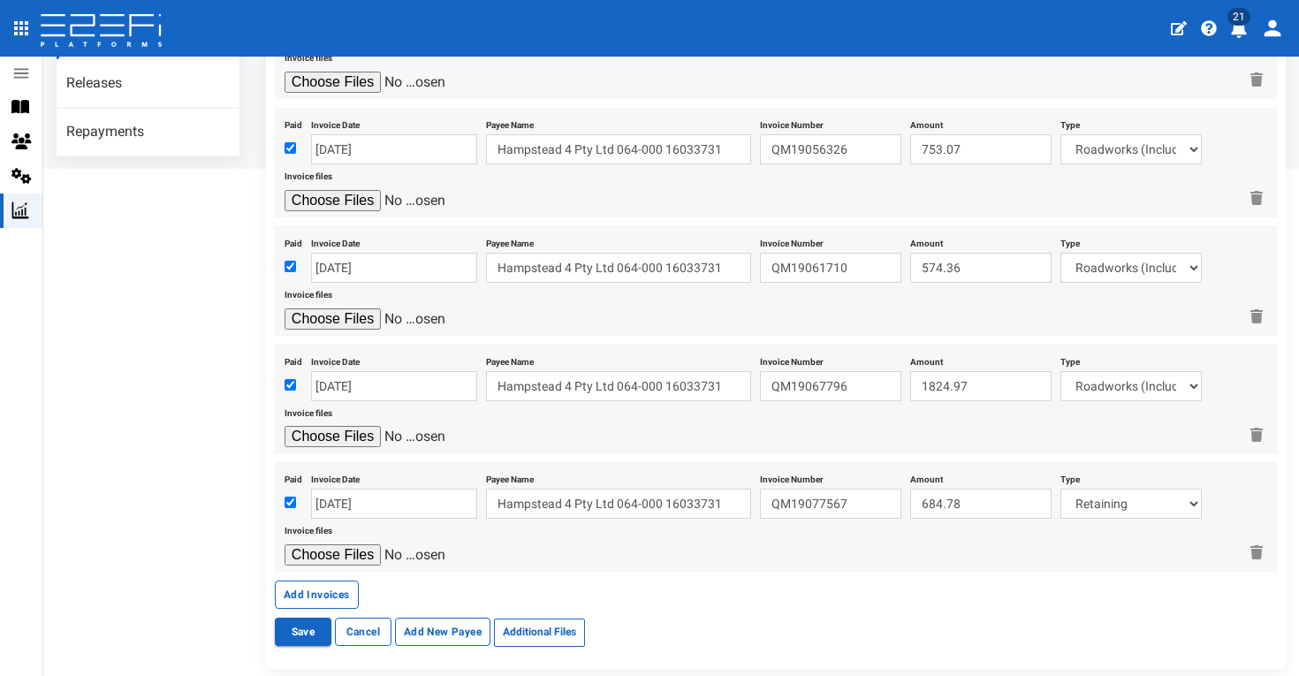
type input "C:\fakepath\Boral QM19077567.pdf"
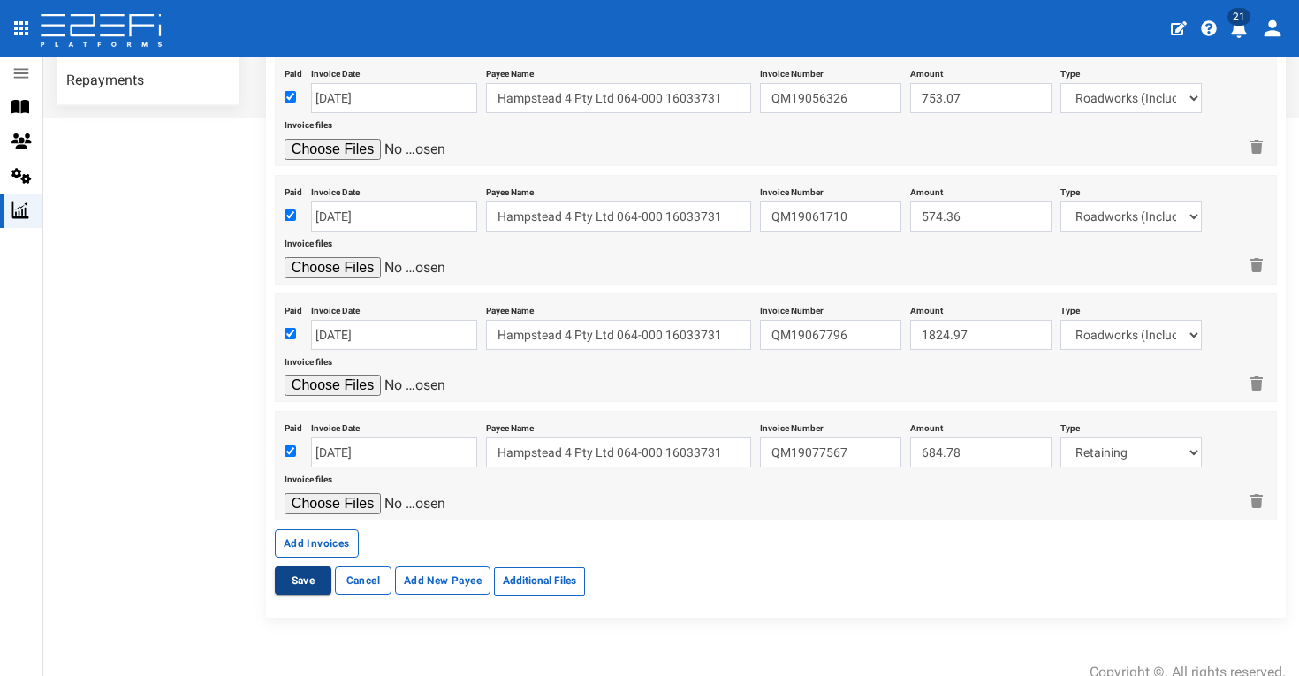
click at [312, 572] on button "Save" at bounding box center [303, 580] width 57 height 28
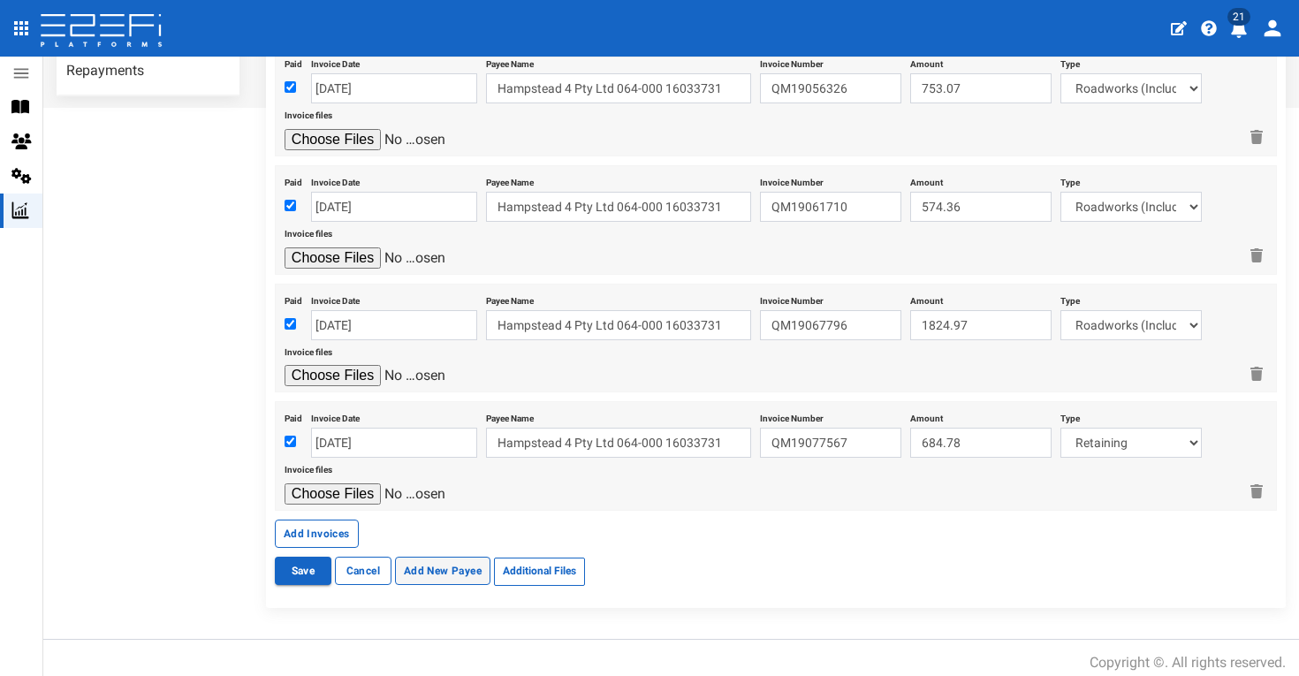
scroll to position [623, 0]
type textarea "Drawdown 8/9"
click at [311, 561] on button "Save" at bounding box center [303, 572] width 57 height 28
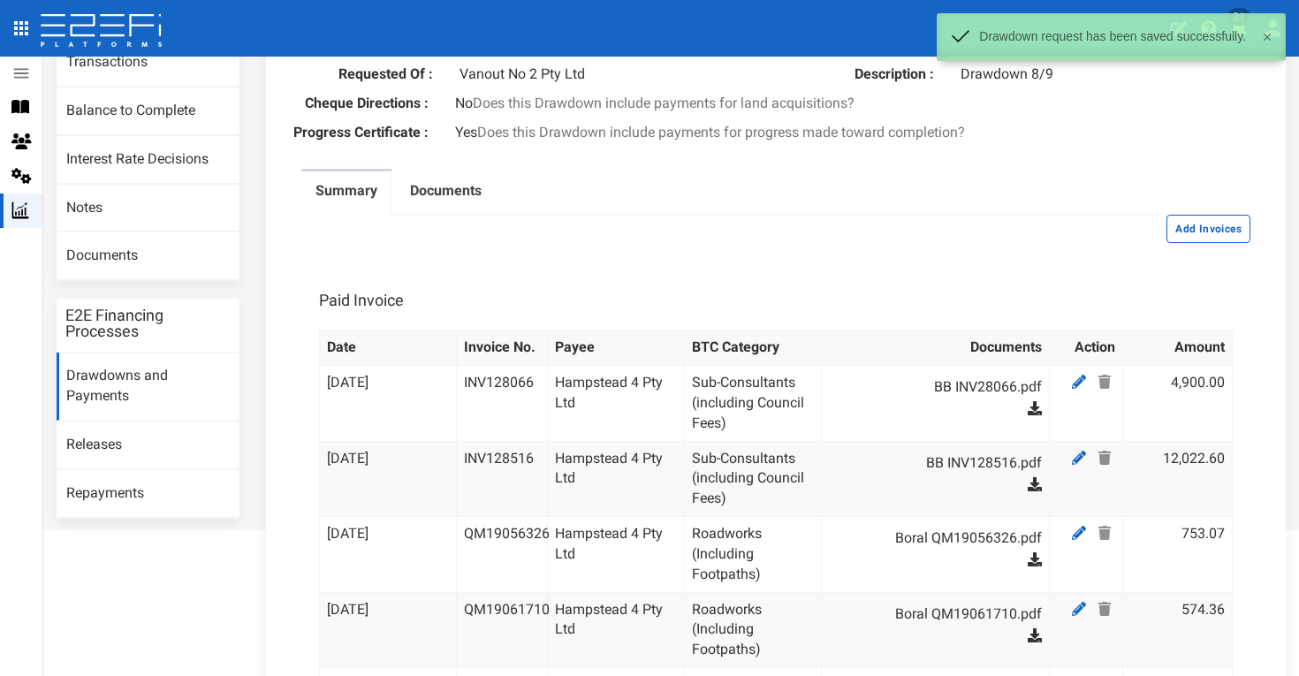
scroll to position [193, 0]
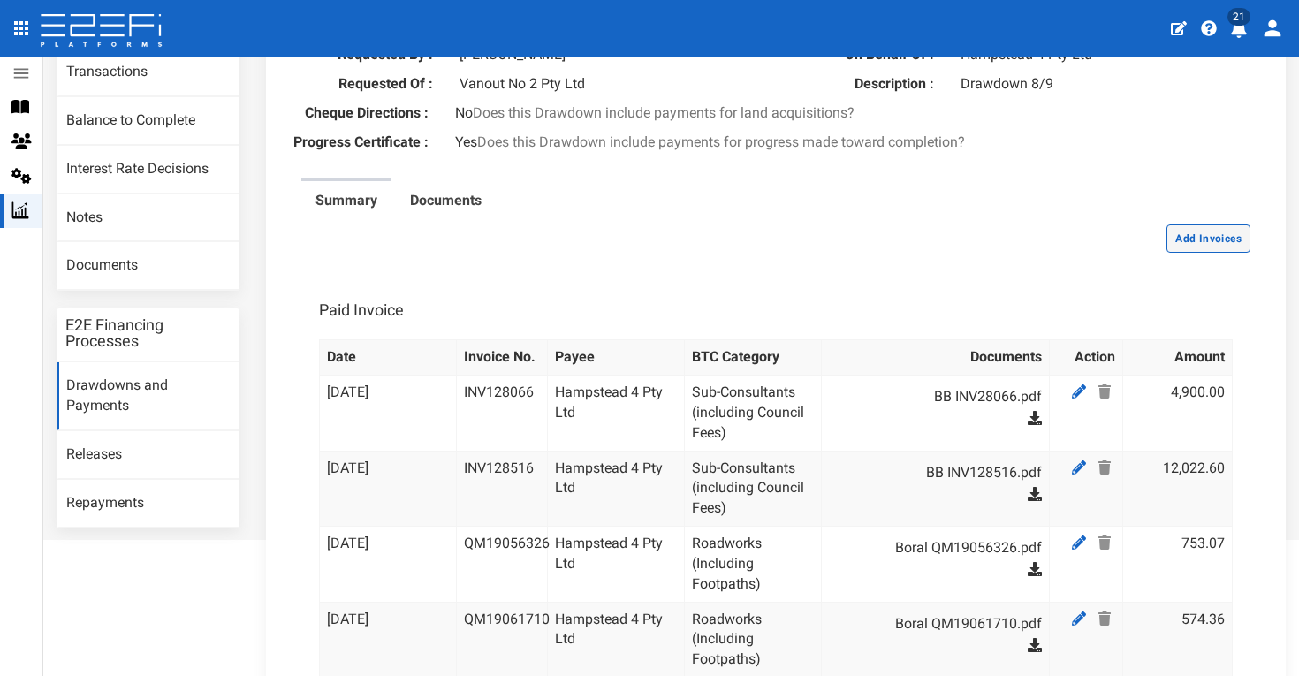
click at [1195, 249] on button "Add Invoices" at bounding box center [1208, 238] width 84 height 28
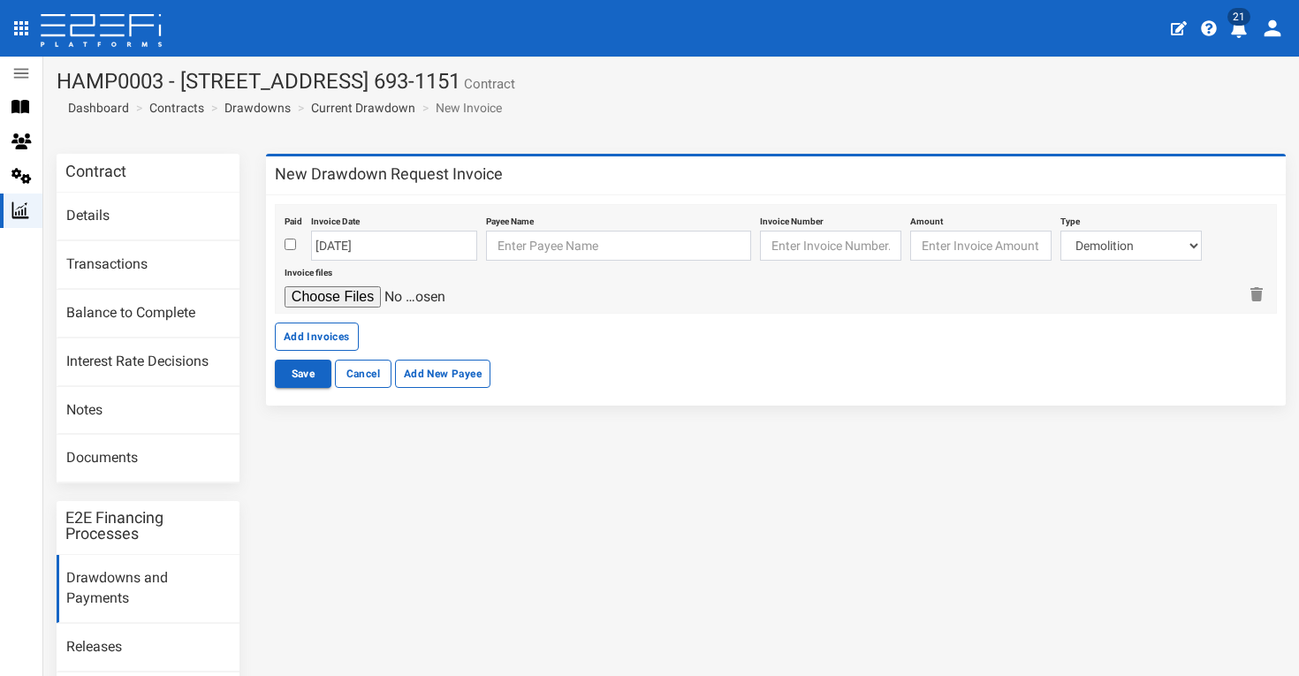
click at [292, 247] on input "checkbox" at bounding box center [289, 244] width 11 height 11
checkbox input "true"
click at [357, 245] on input "[DATE]" at bounding box center [394, 246] width 166 height 30
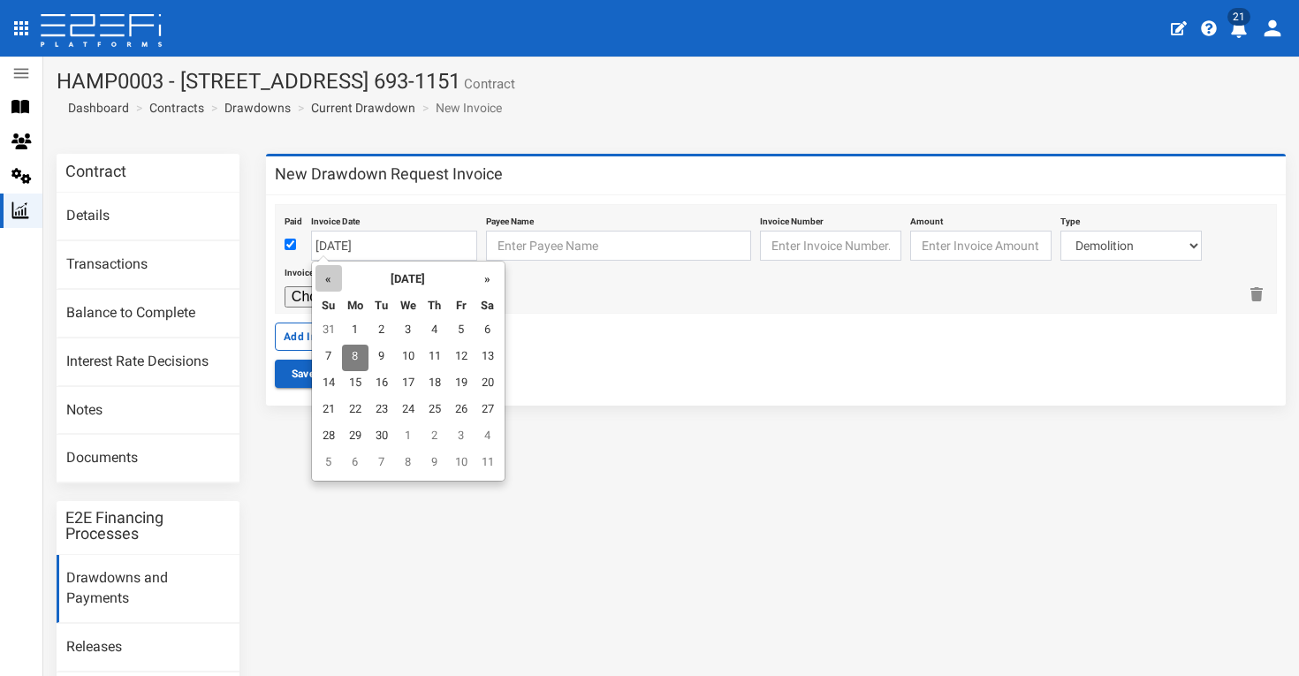
click at [325, 280] on th "«" at bounding box center [328, 278] width 27 height 27
click at [441, 438] on td "31" at bounding box center [434, 437] width 27 height 27
type input "31-07-2025"
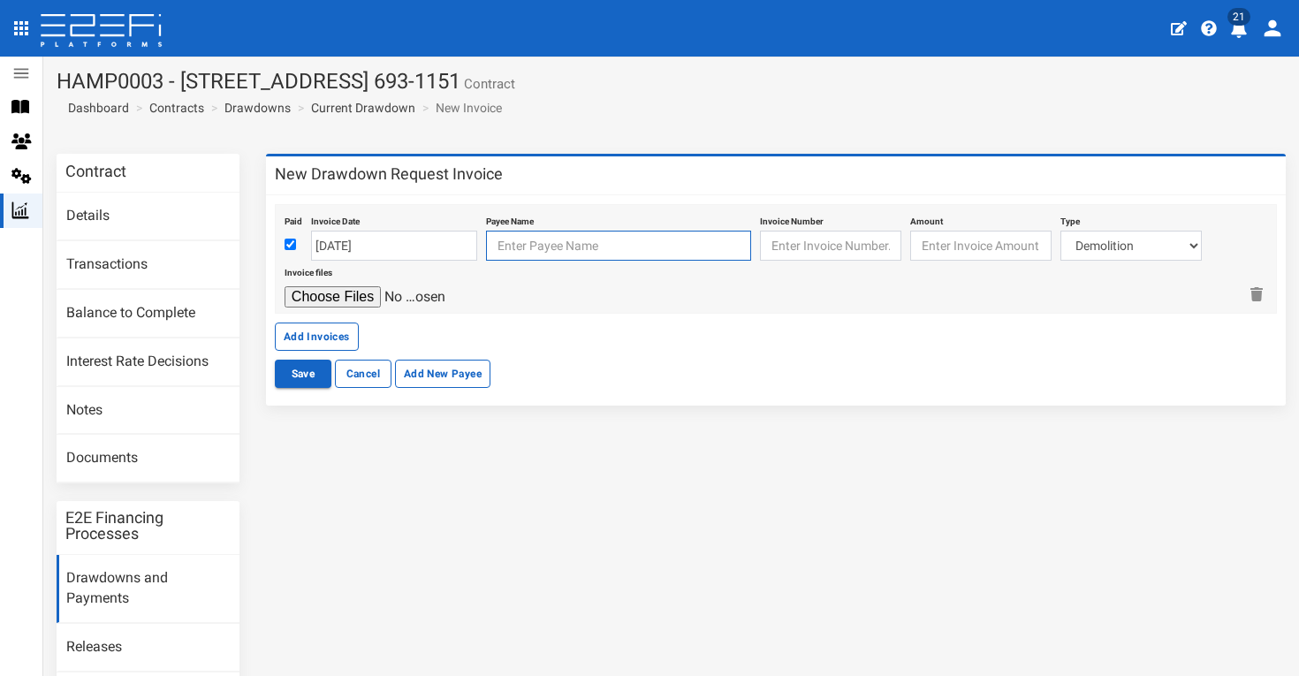
click at [549, 251] on input "text" at bounding box center [618, 246] width 265 height 30
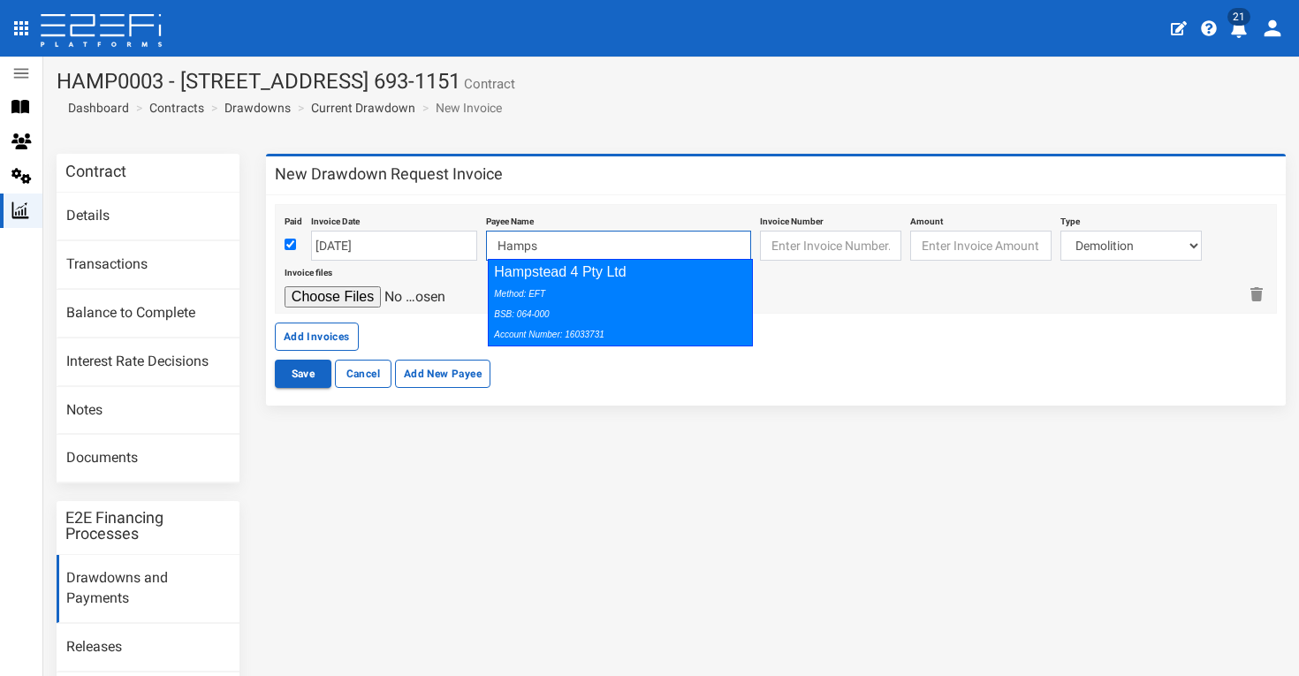
click at [588, 290] on div "Method: EFT BSB: 064-000 Account Number: 16033731" at bounding box center [616, 313] width 244 height 61
type input "Hampstead 4 Pty Ltd 064-000 16033731"
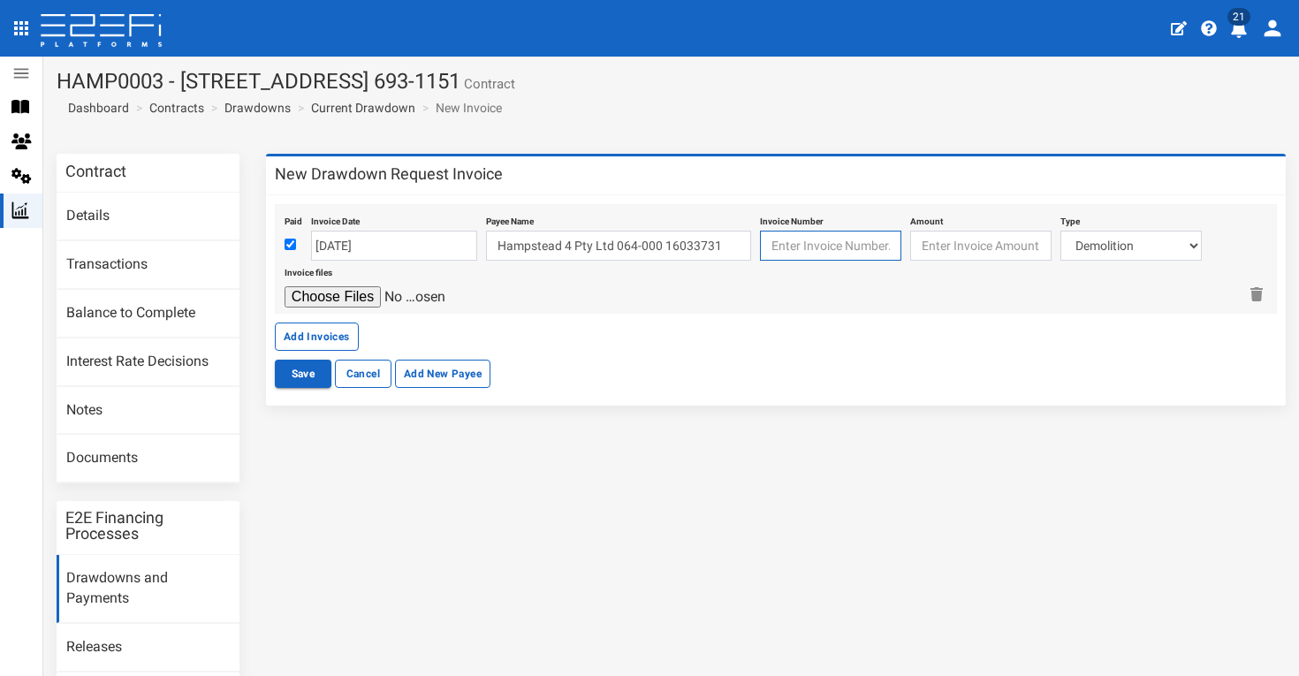
click at [806, 249] on input "text" at bounding box center [830, 246] width 141 height 30
type input "QM19102650"
type input "6246.50"
select select "Roadworks (Including Footpaths)~75~CIVIL WORKS"
click at [329, 291] on input "file" at bounding box center [368, 296] width 168 height 21
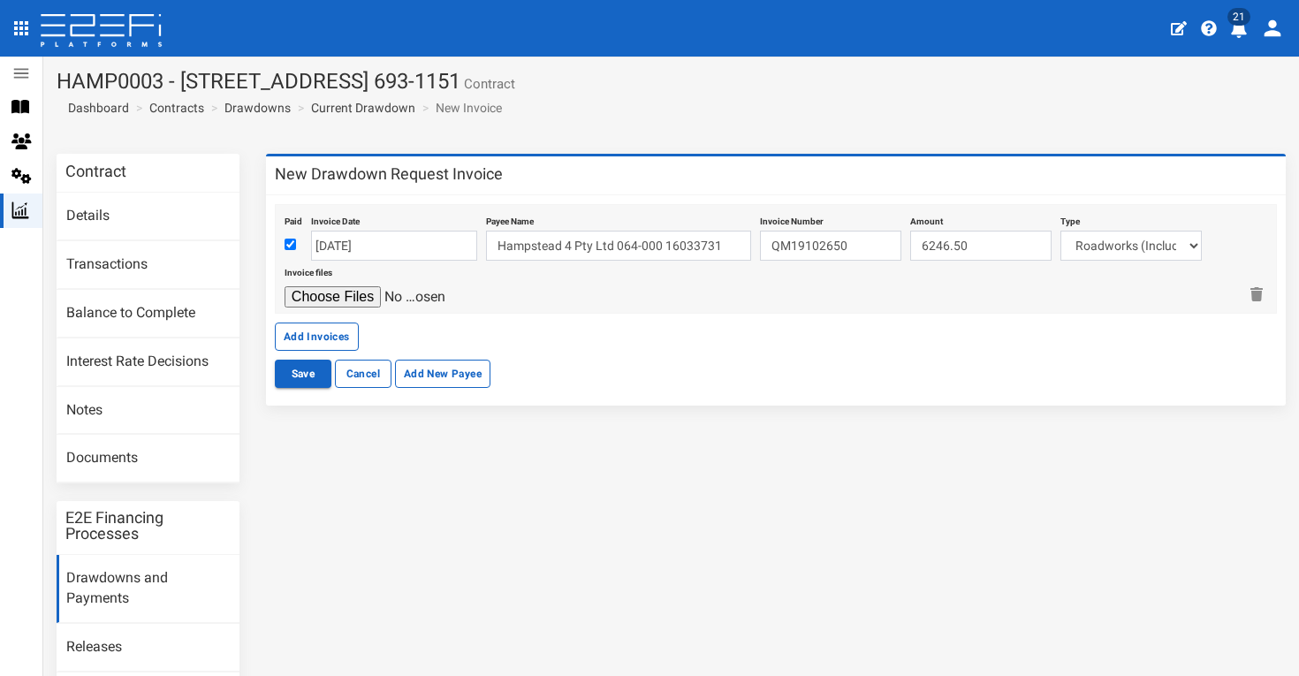
type input "C:\fakepath\Boral QM19102650.pdf"
click at [307, 329] on button "Add Invoices" at bounding box center [317, 336] width 84 height 28
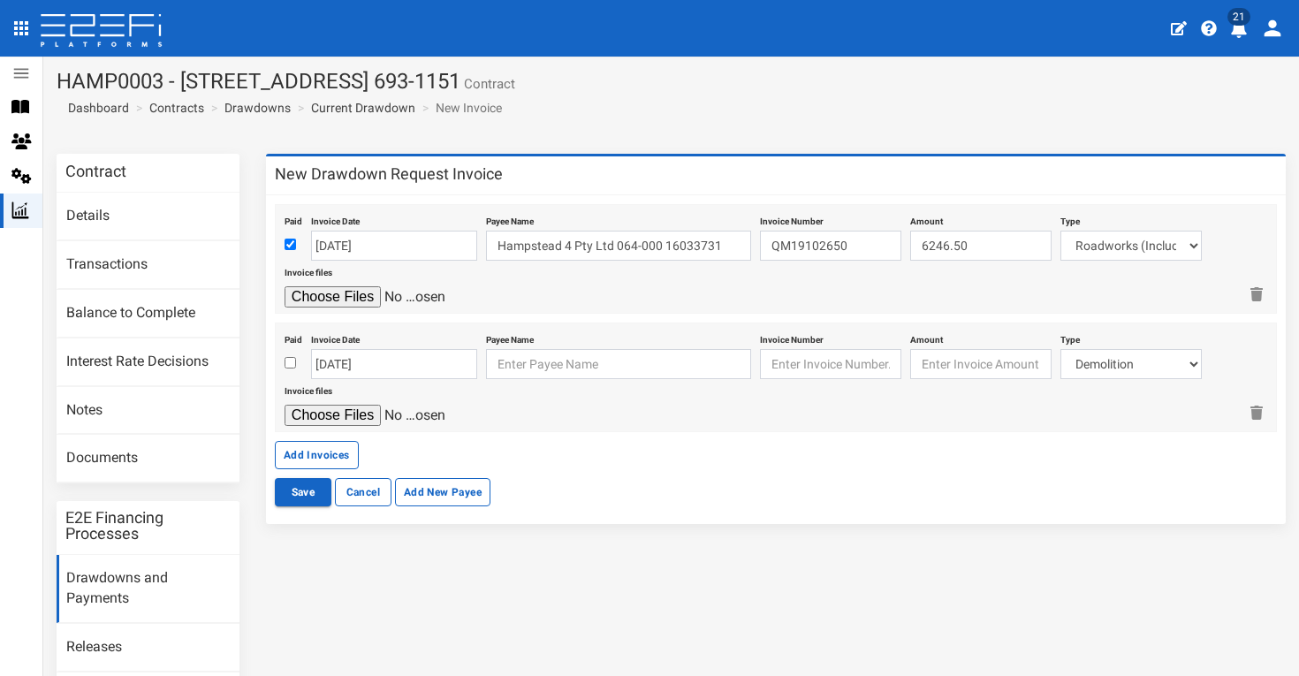
click at [292, 361] on input "checkbox" at bounding box center [289, 362] width 11 height 11
checkbox input "true"
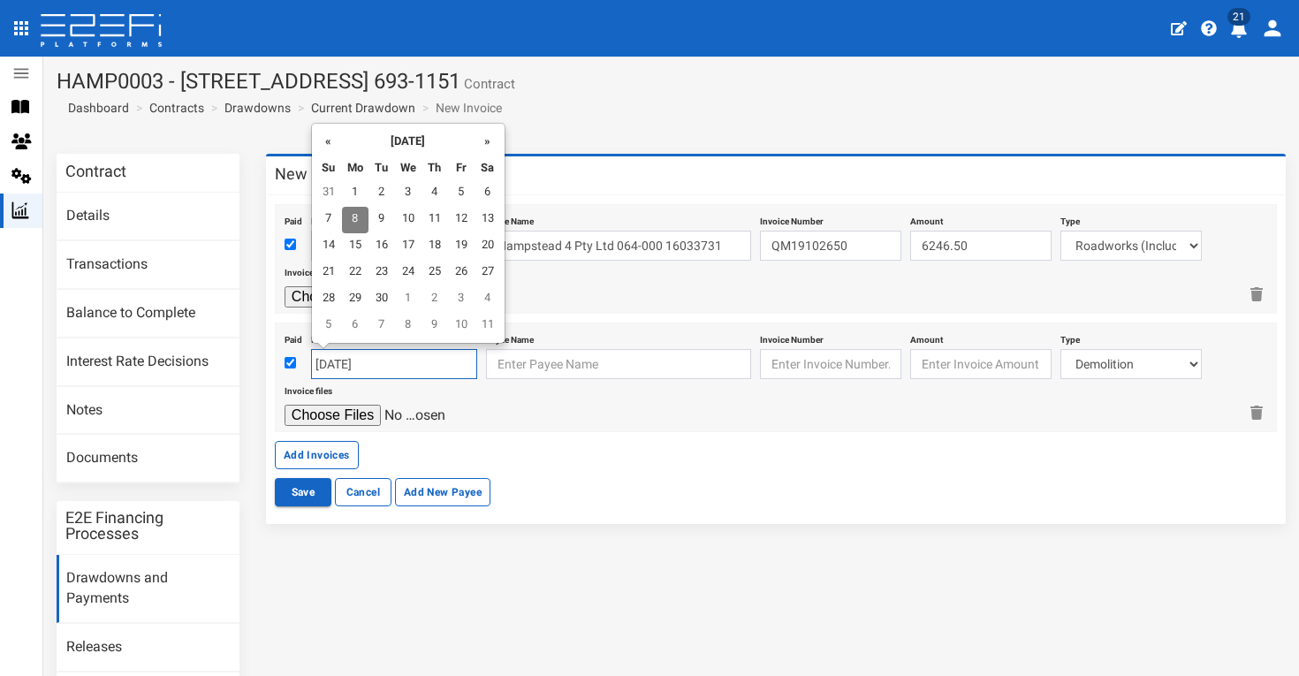
click at [337, 363] on input "[DATE]" at bounding box center [394, 364] width 166 height 30
click at [340, 138] on th "«" at bounding box center [328, 140] width 27 height 27
click at [375, 217] on td "5" at bounding box center [381, 220] width 27 height 27
type input "05-08-2025"
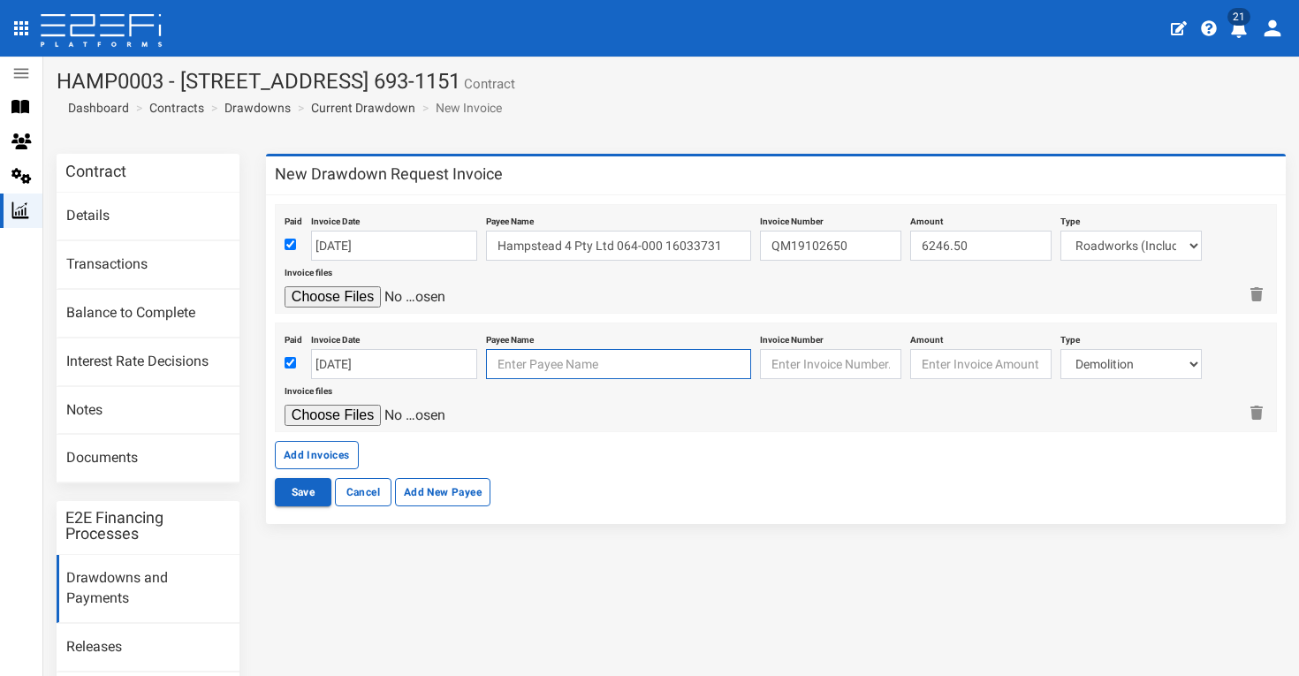
click at [515, 361] on input "text" at bounding box center [618, 364] width 265 height 30
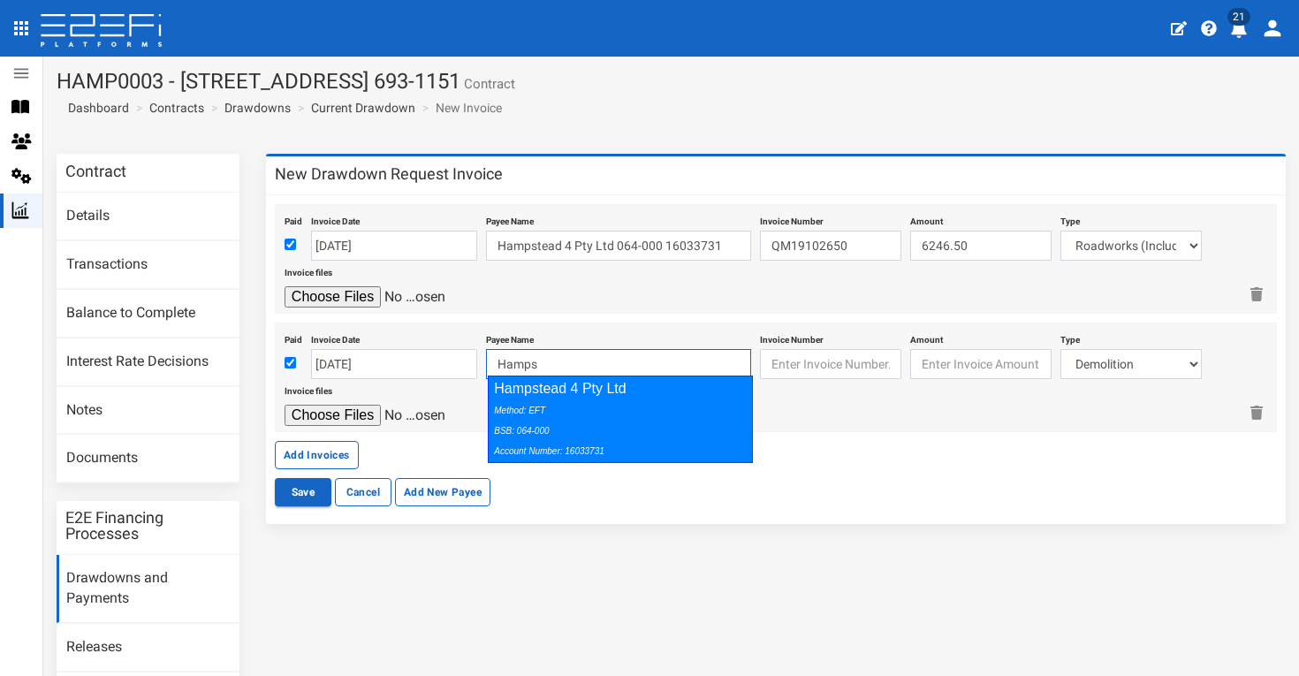
click at [596, 394] on div "Hampstead 4 Pty Ltd Method: EFT BSB: 064-000 Account Number: 16033731" at bounding box center [620, 418] width 265 height 87
type input "Hampstead 4 Pty Ltd 064-000 16033731"
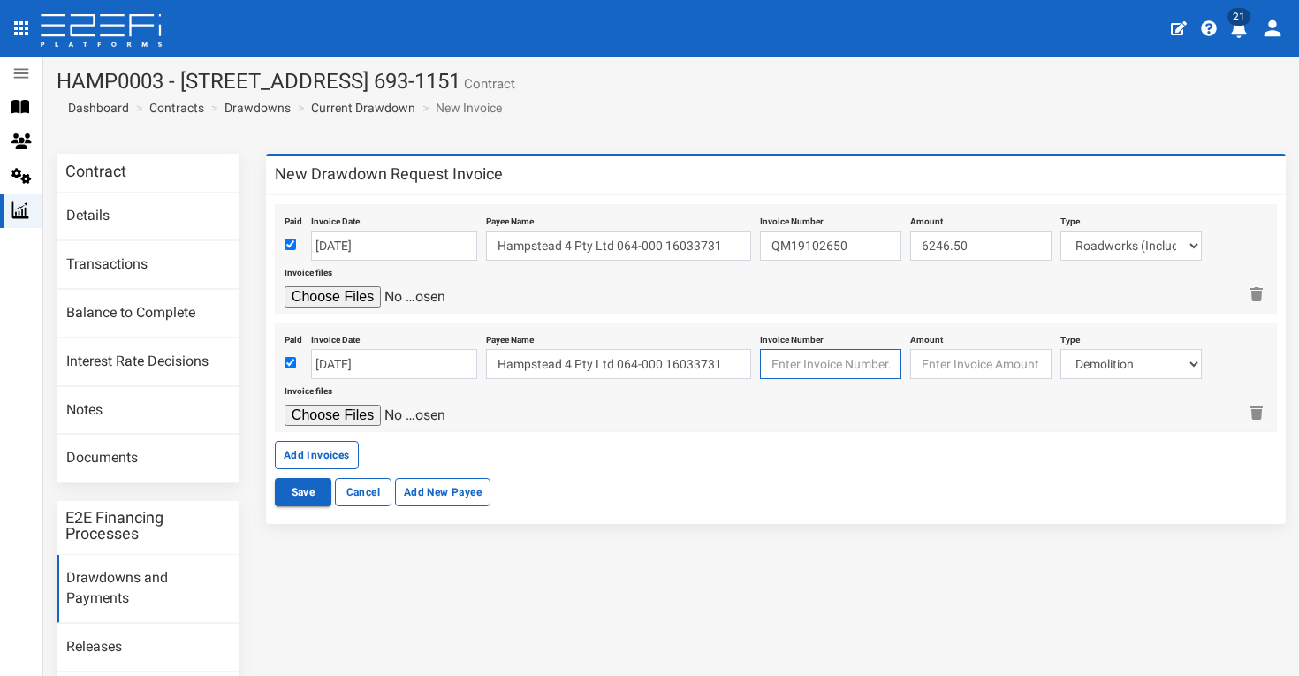
click at [803, 363] on input "text" at bounding box center [830, 364] width 141 height 30
type input "QM19106433"
type input "3173.00"
select select "Roadworks (Including Footpaths)~75~CIVIL WORKS"
click at [352, 407] on input "file" at bounding box center [368, 415] width 168 height 21
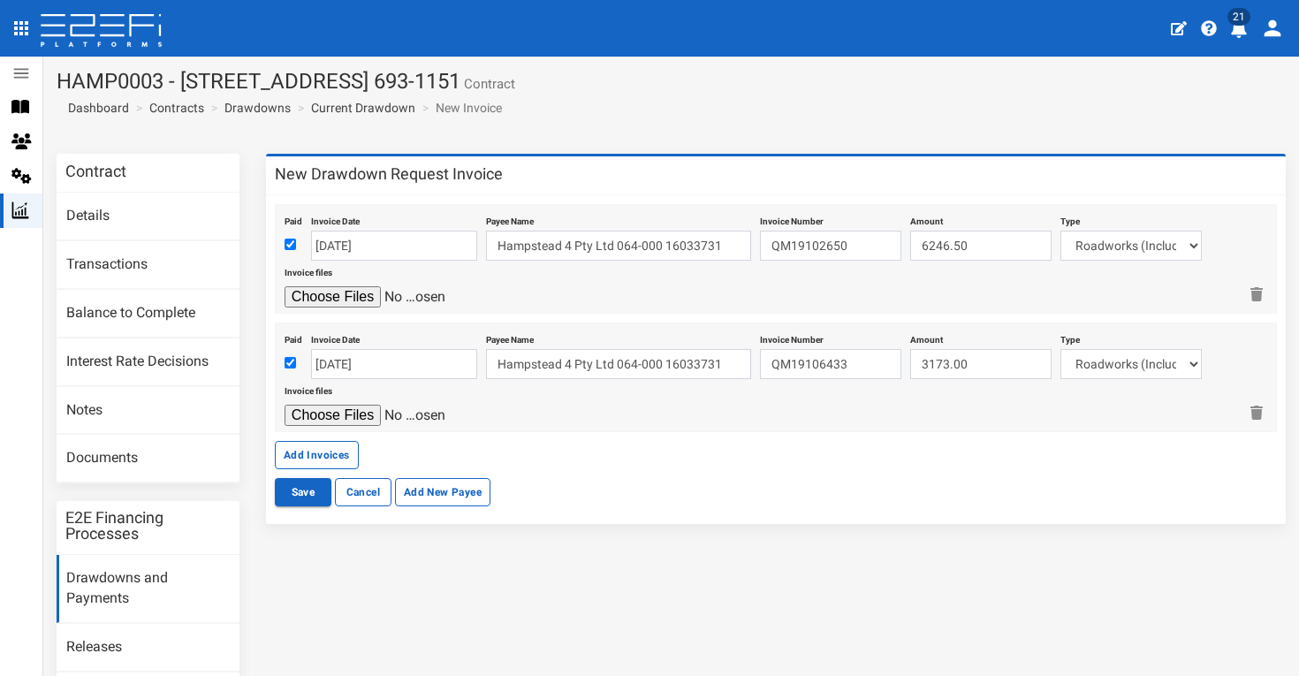
type input "C:\fakepath\Boral QM19106433.pdf"
click at [317, 446] on button "Add Invoices" at bounding box center [317, 455] width 84 height 28
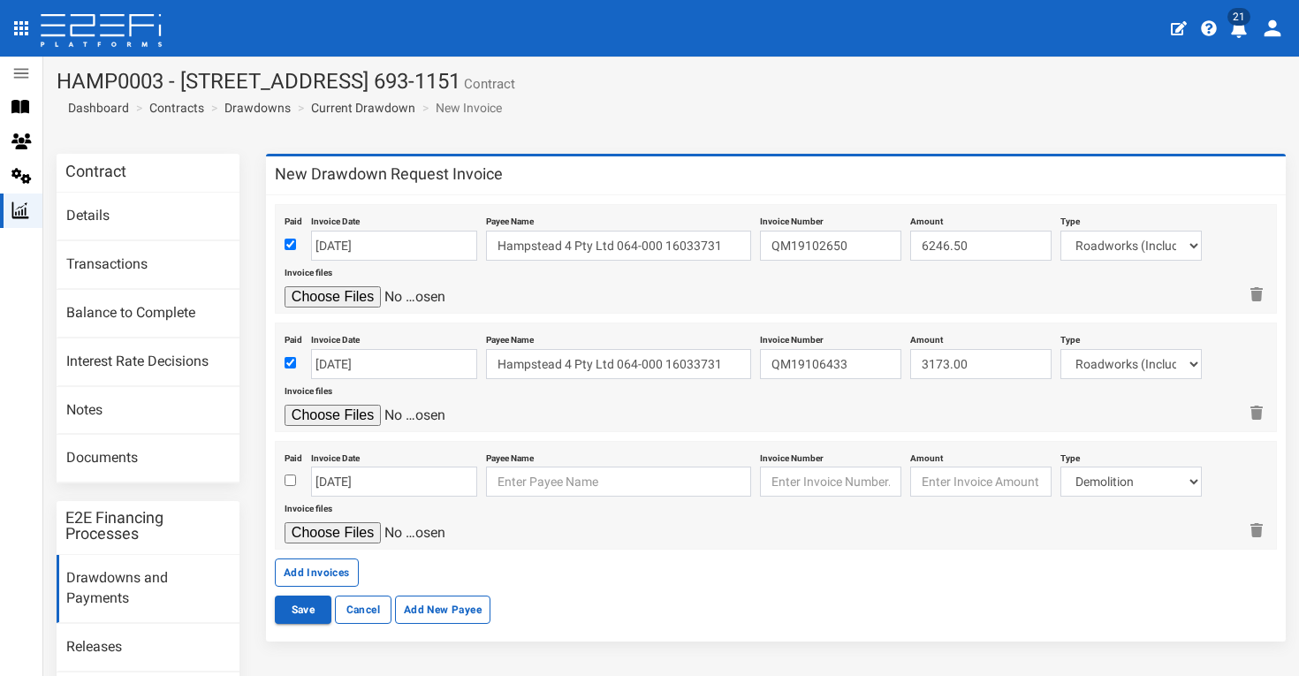
click at [292, 474] on input "checkbox" at bounding box center [289, 479] width 11 height 11
checkbox input "true"
click at [361, 488] on input "[DATE]" at bounding box center [394, 481] width 166 height 30
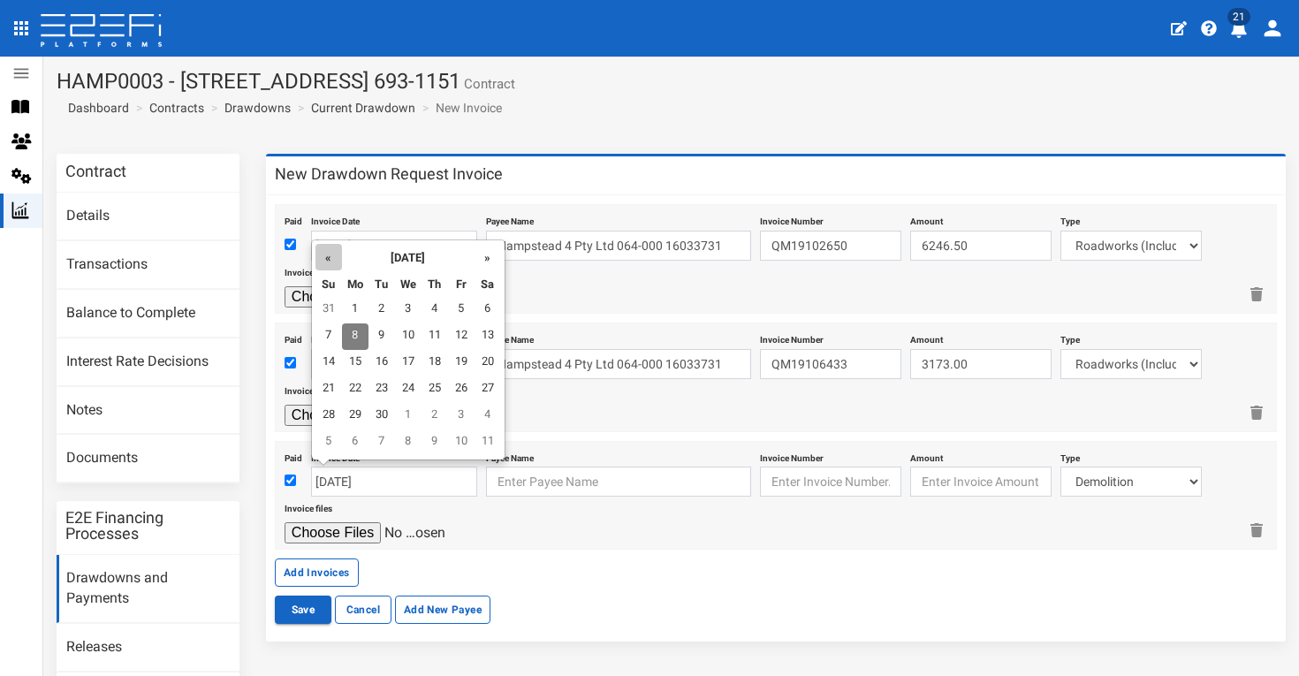
click at [332, 255] on th "«" at bounding box center [328, 257] width 27 height 27
click at [455, 327] on td "8" at bounding box center [461, 336] width 27 height 27
type input "08-08-2025"
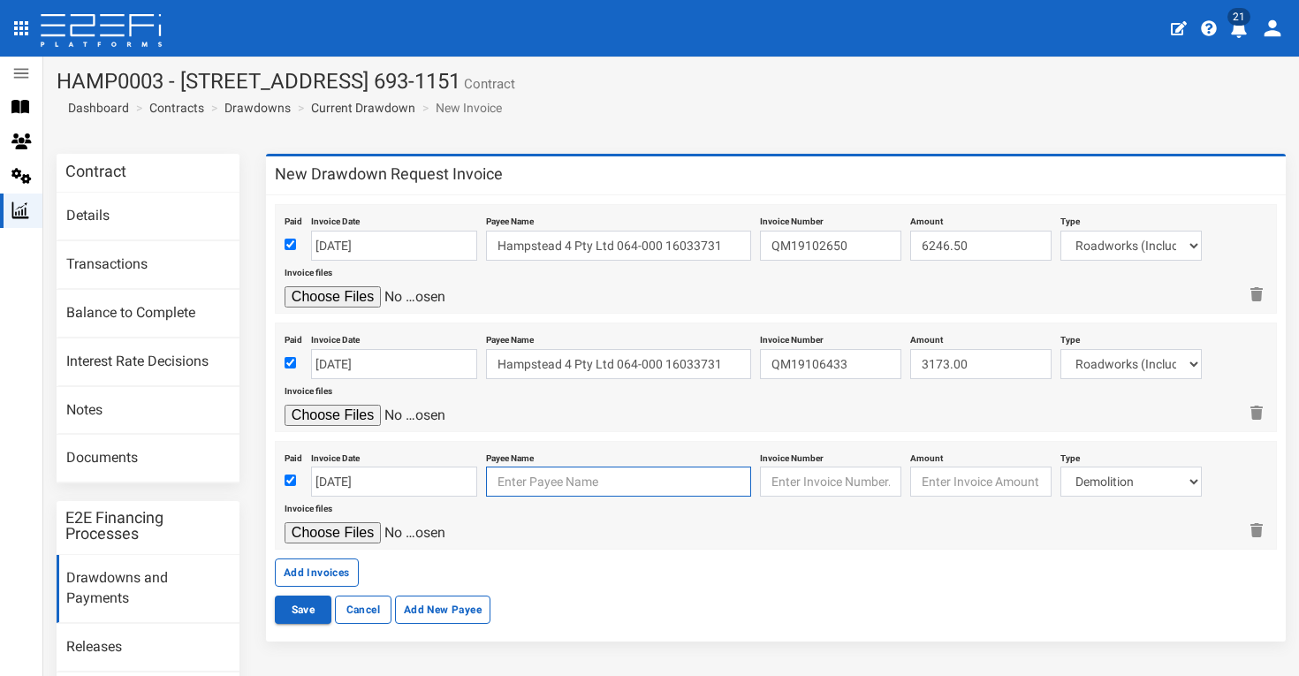
click at [572, 472] on input "text" at bounding box center [618, 481] width 265 height 30
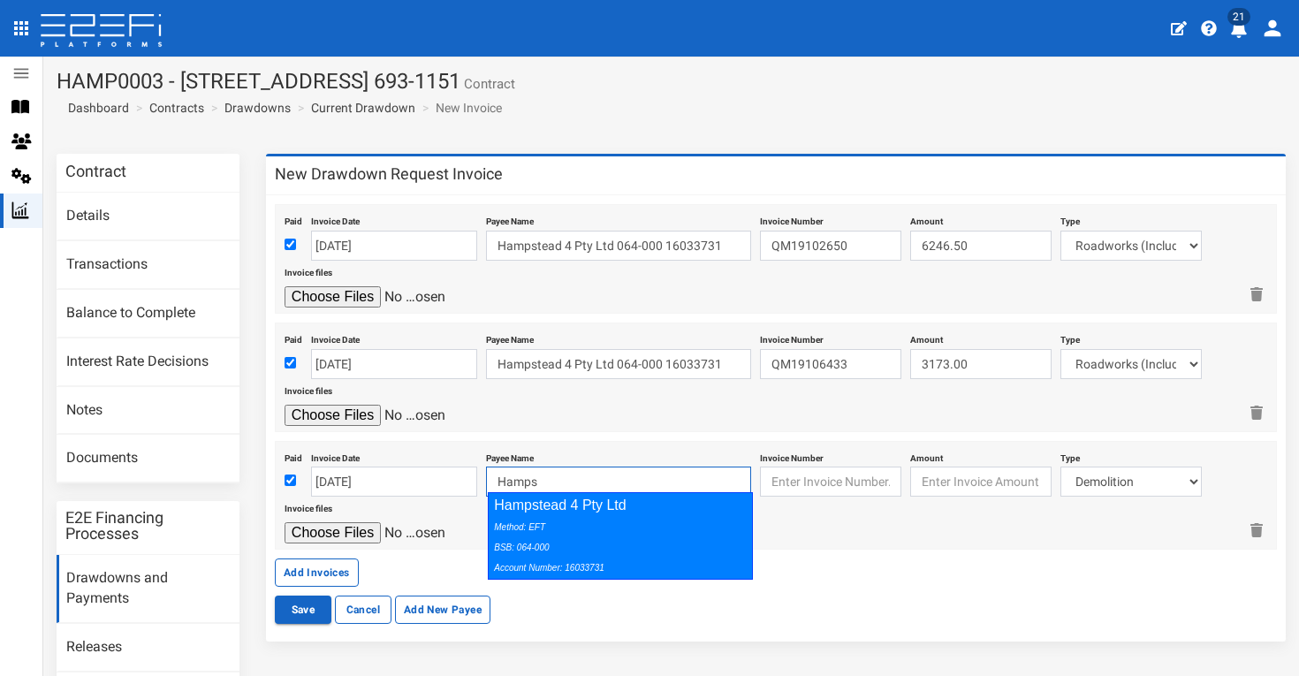
click at [631, 517] on div "Method: EFT BSB: 064-000 Account Number: 16033731" at bounding box center [616, 546] width 244 height 61
type input "Hampstead 4 Pty Ltd 064-000 16033731"
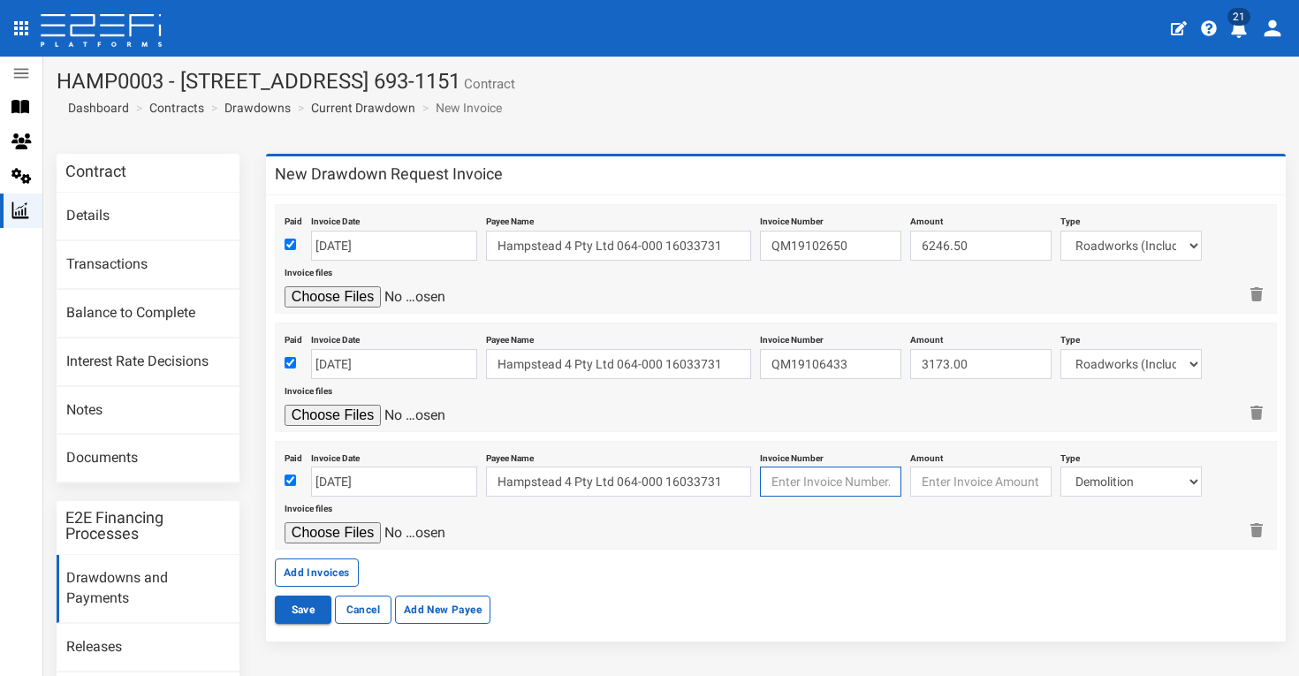
click at [806, 470] on input "text" at bounding box center [830, 481] width 141 height 30
type input "QM19113083"
type input "3370.18"
select select "Roadworks (Including Footpaths)~75~CIVIL WORKS"
click at [322, 528] on input "file" at bounding box center [368, 532] width 168 height 21
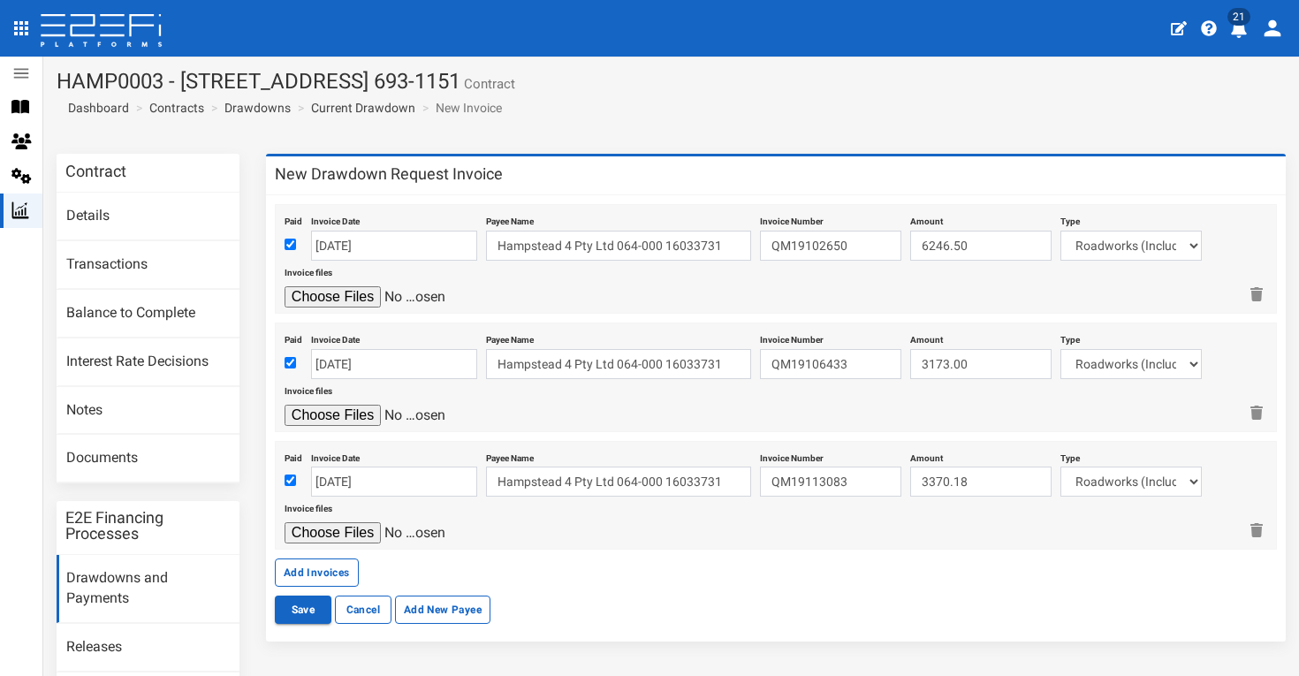
type input "C:\fakepath\Boral QM19113083.pdf"
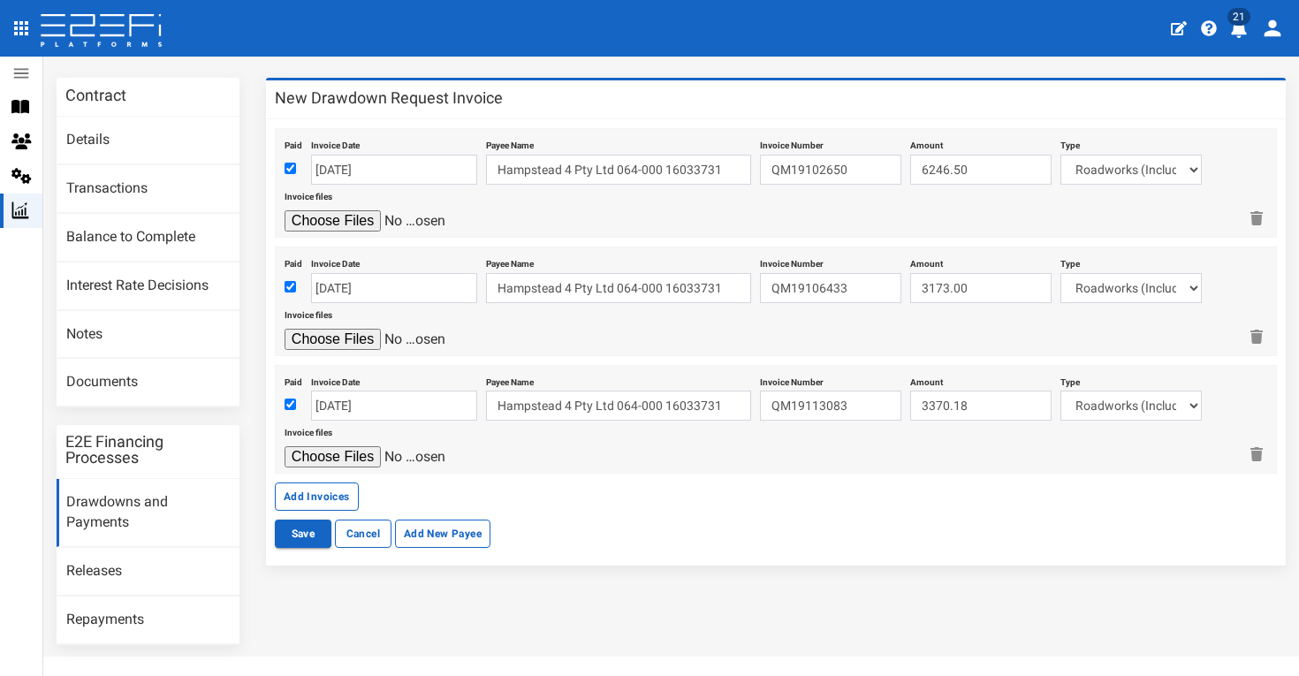
scroll to position [77, 0]
click at [300, 488] on button "Add Invoices" at bounding box center [317, 495] width 84 height 28
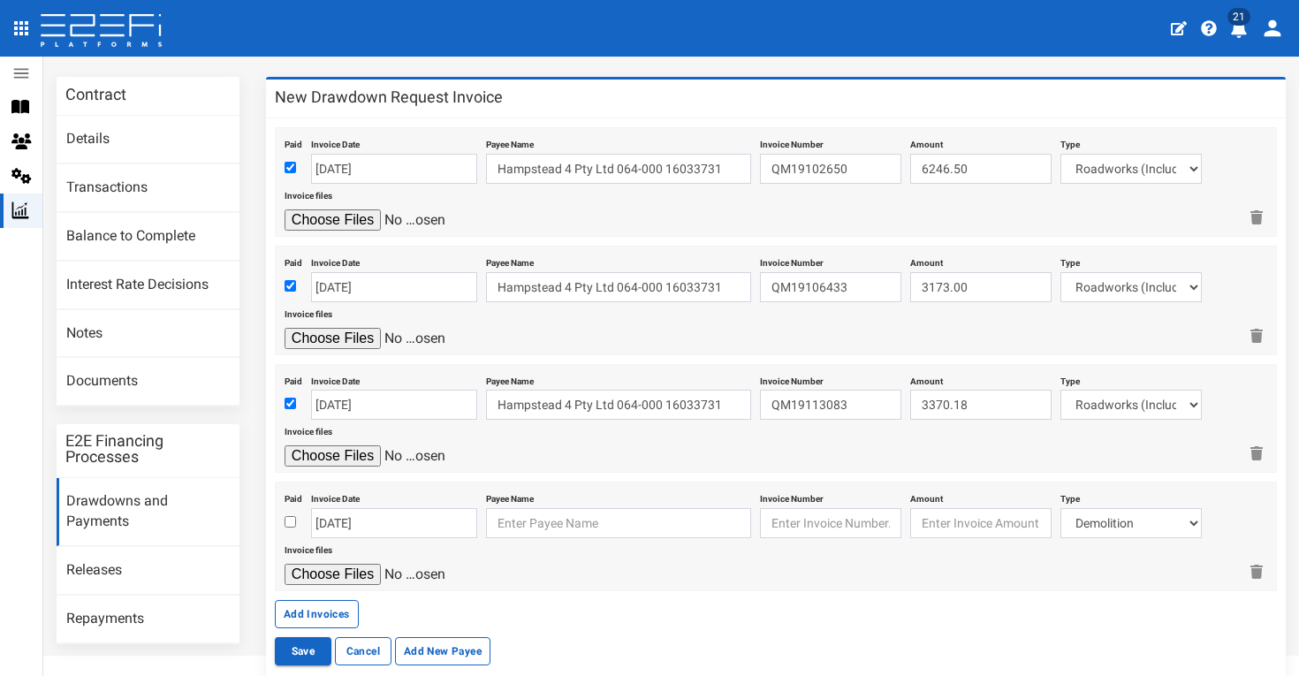
click at [288, 519] on input "checkbox" at bounding box center [289, 521] width 11 height 11
checkbox input "true"
click at [356, 516] on input "[DATE]" at bounding box center [394, 523] width 166 height 30
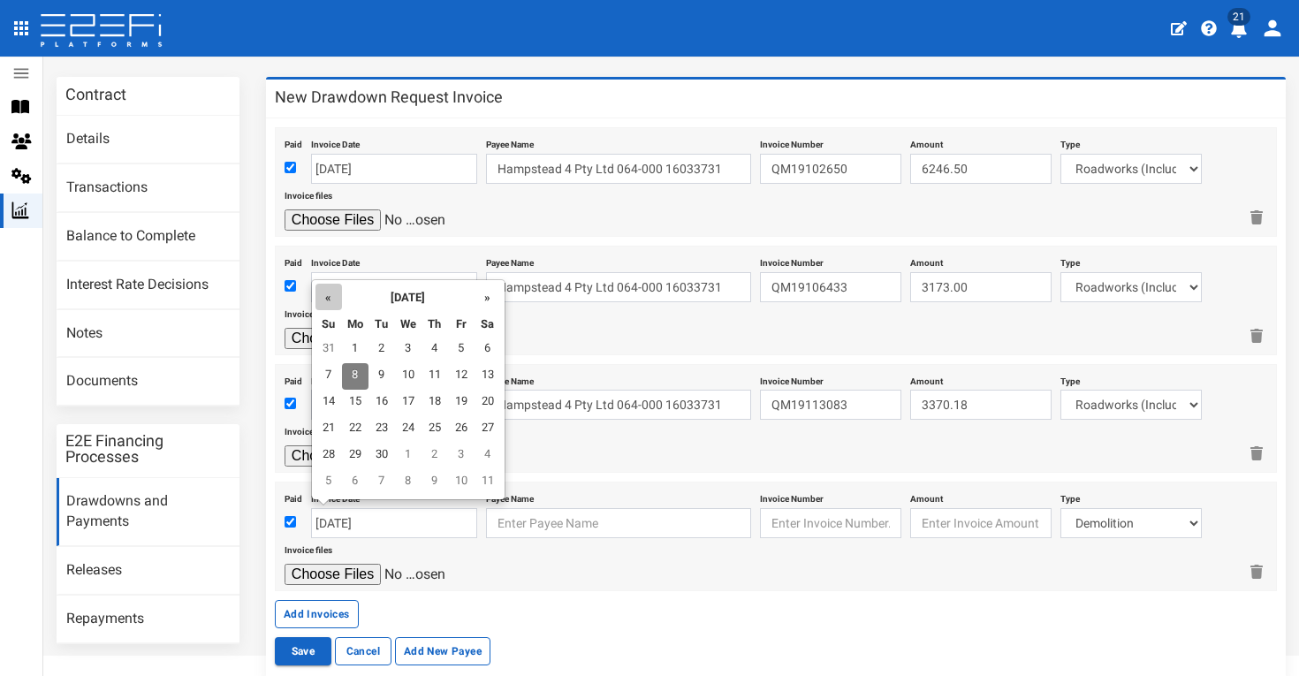
click at [328, 301] on th "«" at bounding box center [328, 297] width 27 height 27
click at [479, 288] on th "»" at bounding box center [487, 297] width 27 height 27
click at [356, 428] on td "18" at bounding box center [355, 429] width 27 height 27
type input "[DATE]"
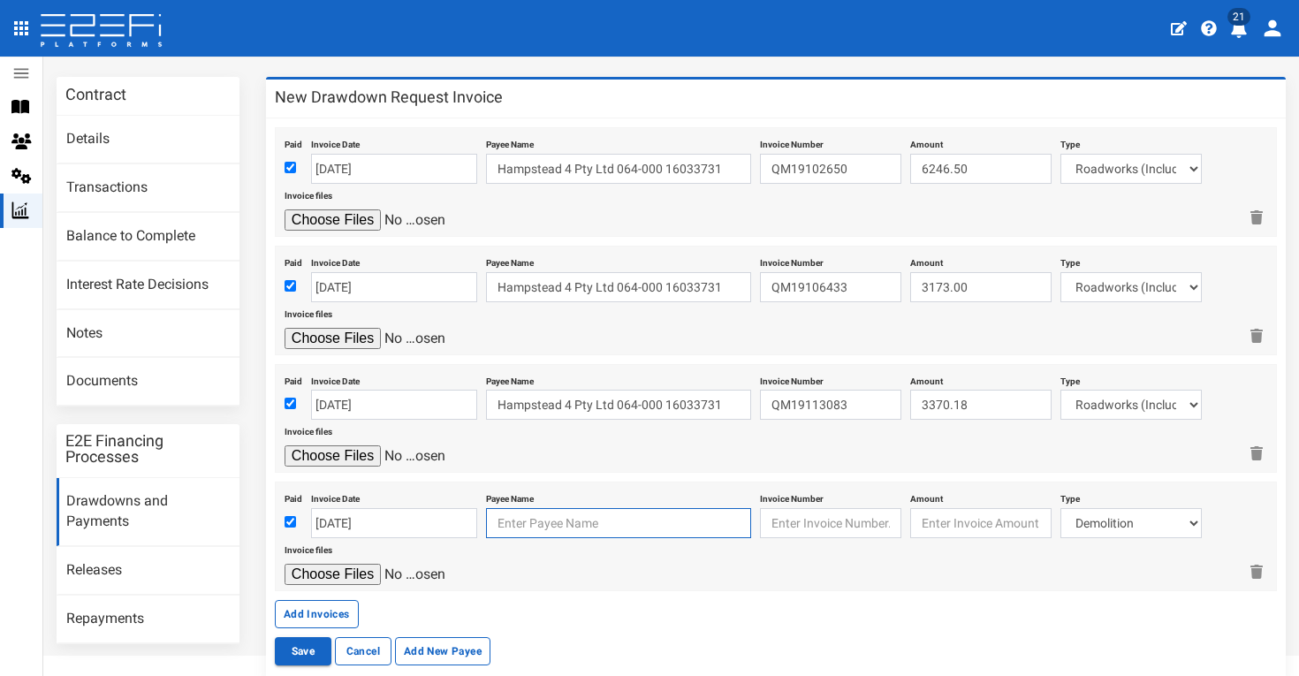
click at [524, 525] on input "text" at bounding box center [618, 523] width 265 height 30
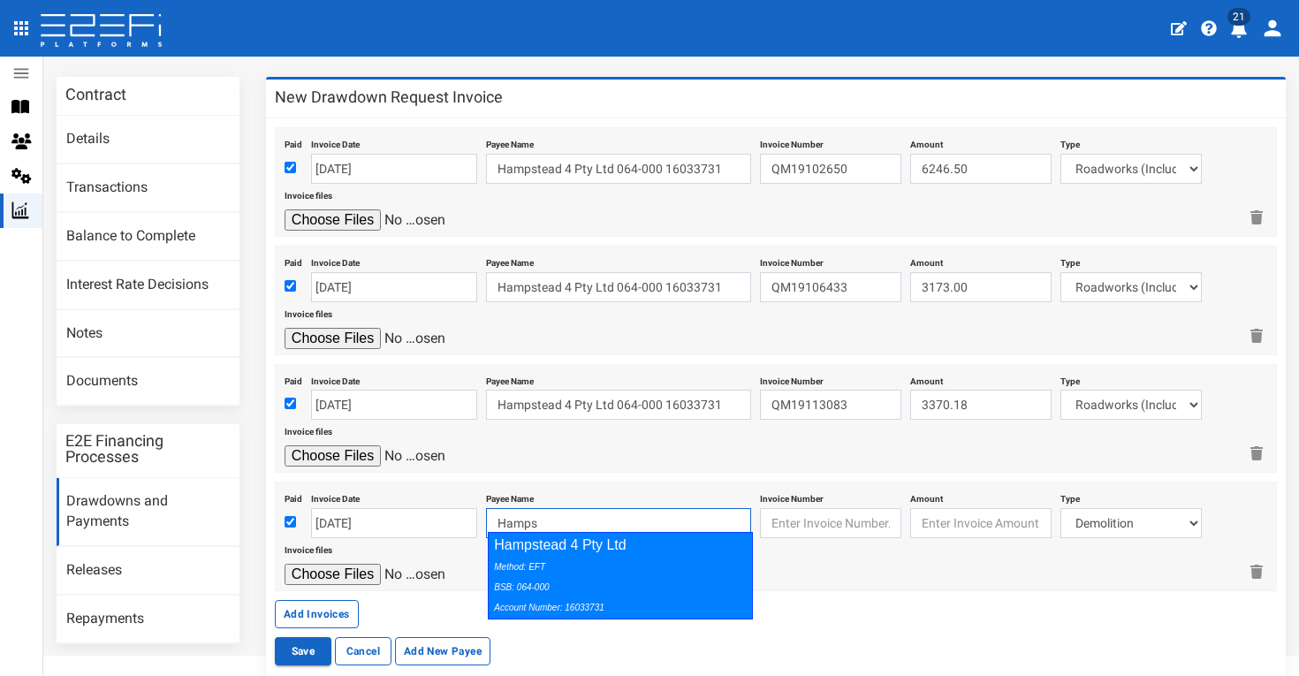
click at [583, 566] on div "Method: EFT BSB: 064-000 Account Number: 16033731" at bounding box center [616, 586] width 244 height 61
type input "Hampstead 4 Pty Ltd 064-000 16033731"
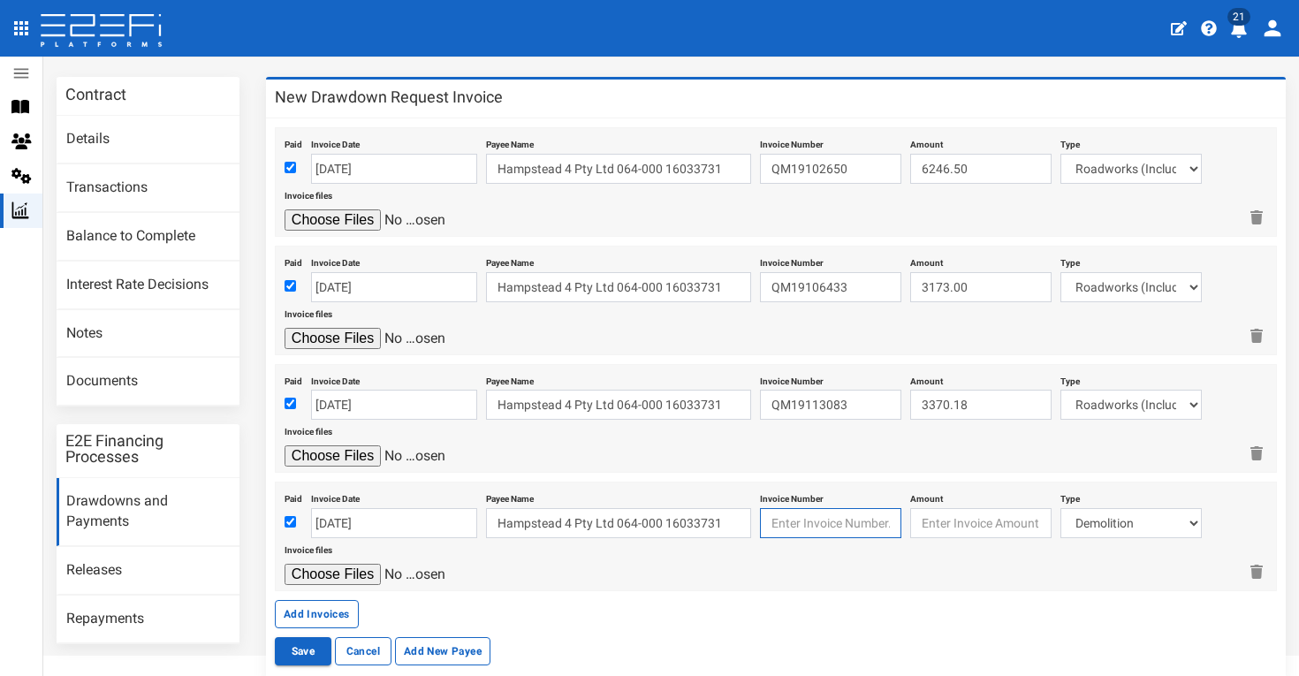
click at [807, 519] on input "text" at bounding box center [830, 523] width 141 height 30
type input "QM19129699"
type input "3364.09"
select select "Roadworks (Including Footpaths)~75~CIVIL WORKS"
click at [355, 565] on input "file" at bounding box center [368, 574] width 168 height 21
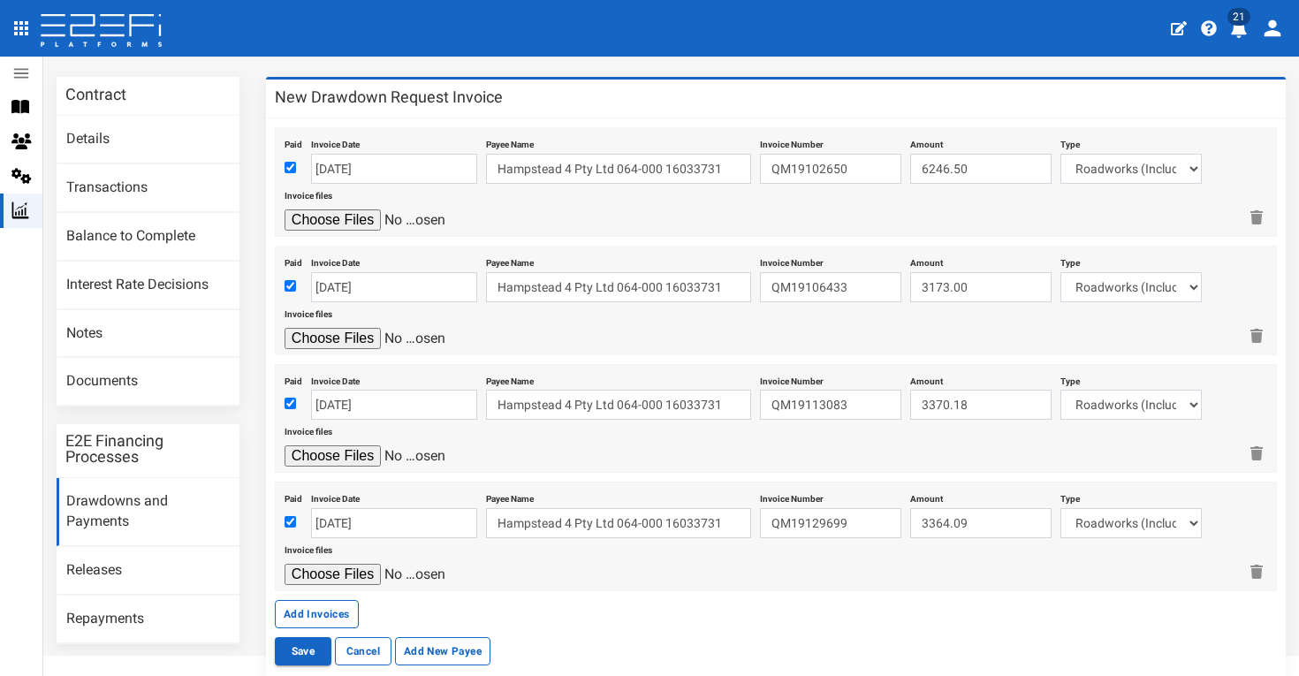
type input "C:\fakepath\Boral QM19129699.pdf"
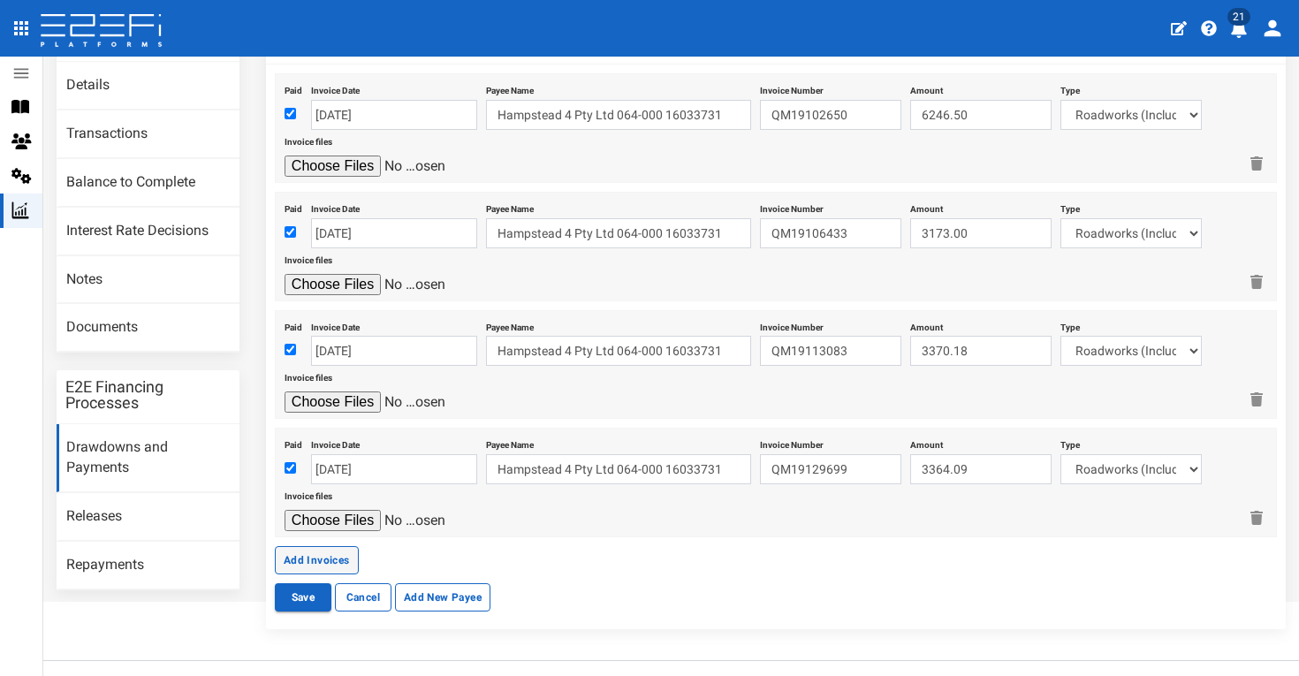
click at [334, 549] on button "Add Invoices" at bounding box center [317, 560] width 84 height 28
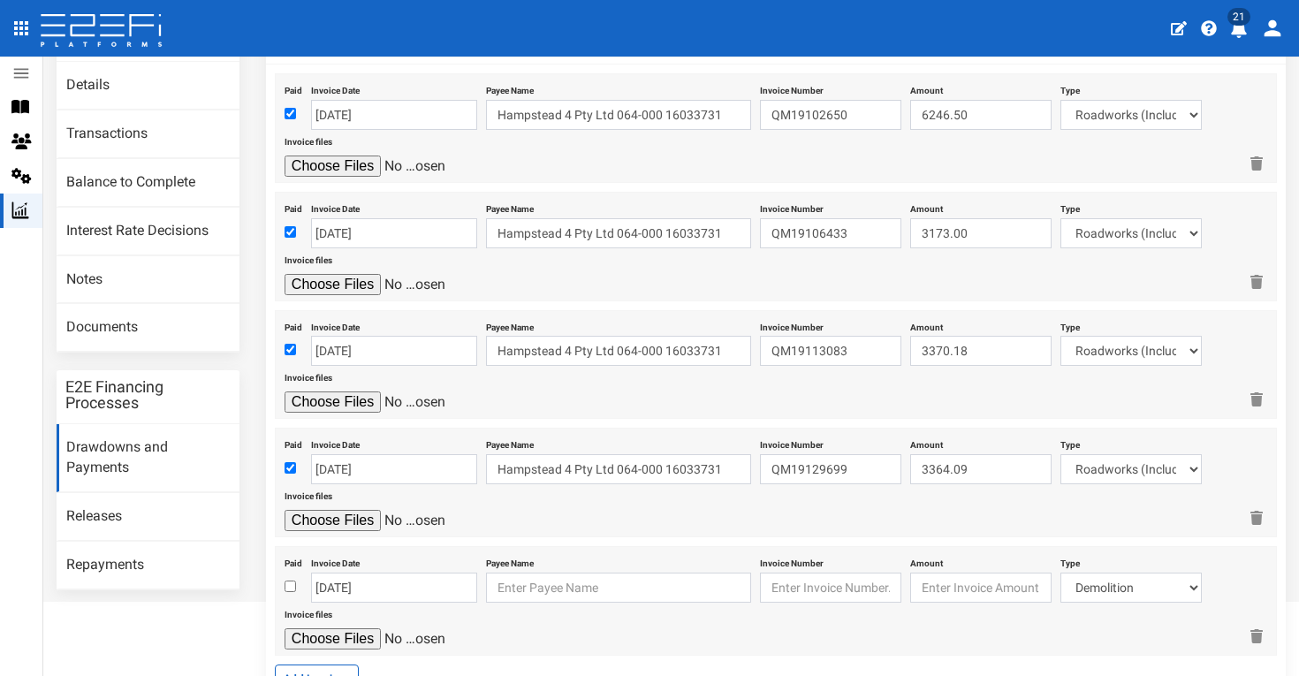
click at [291, 580] on input "checkbox" at bounding box center [289, 585] width 11 height 11
checkbox input "true"
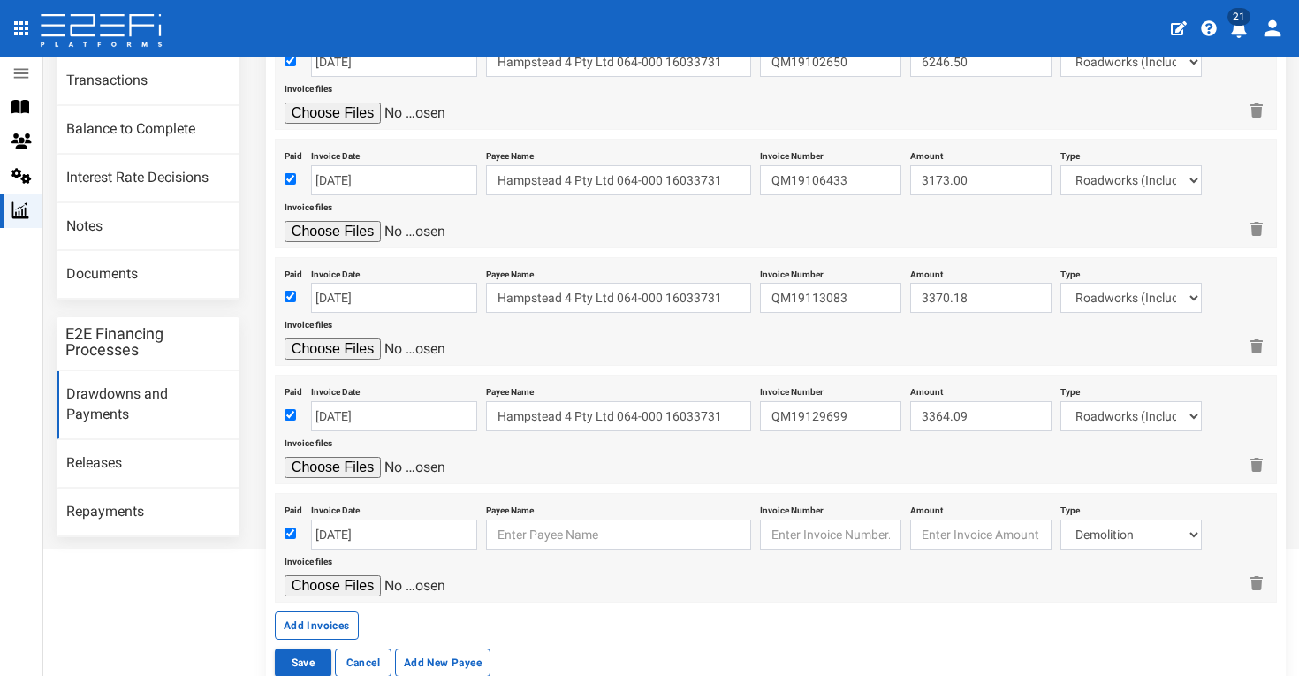
scroll to position [193, 0]
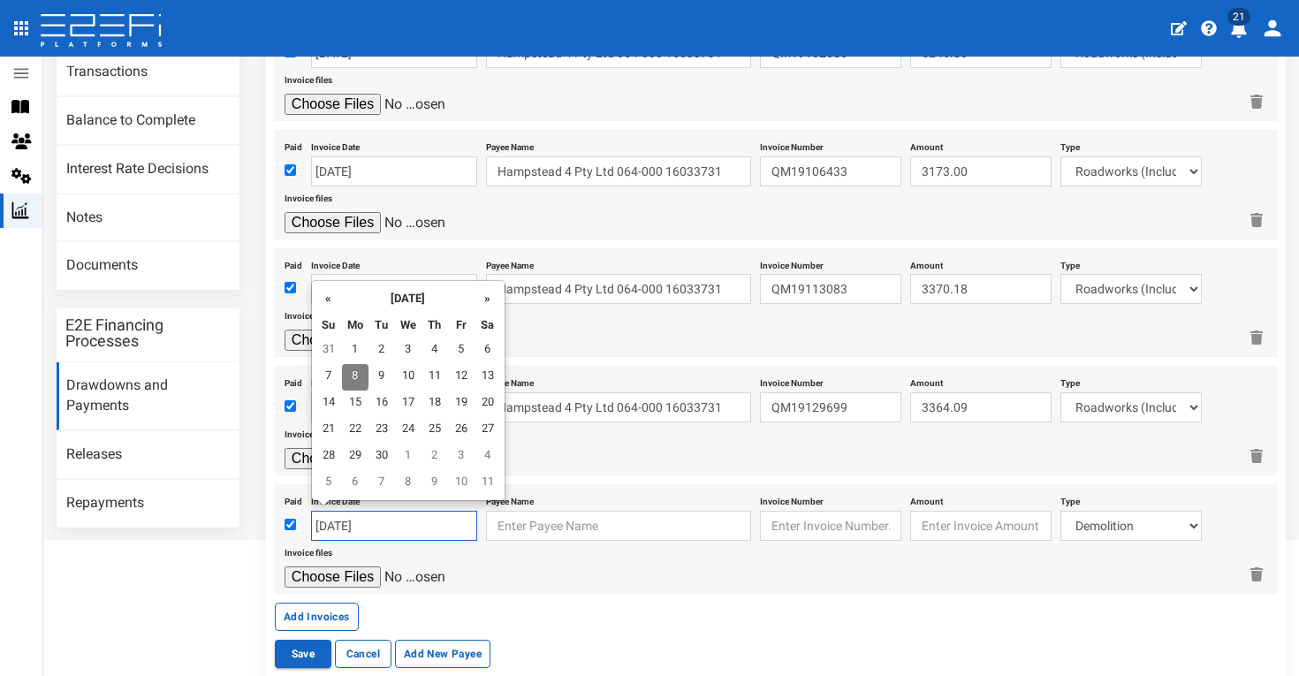
click at [400, 511] on input "[DATE]" at bounding box center [394, 526] width 166 height 30
click at [329, 299] on th "«" at bounding box center [328, 297] width 27 height 27
click at [408, 434] on td "20" at bounding box center [408, 430] width 27 height 27
type input "[DATE]"
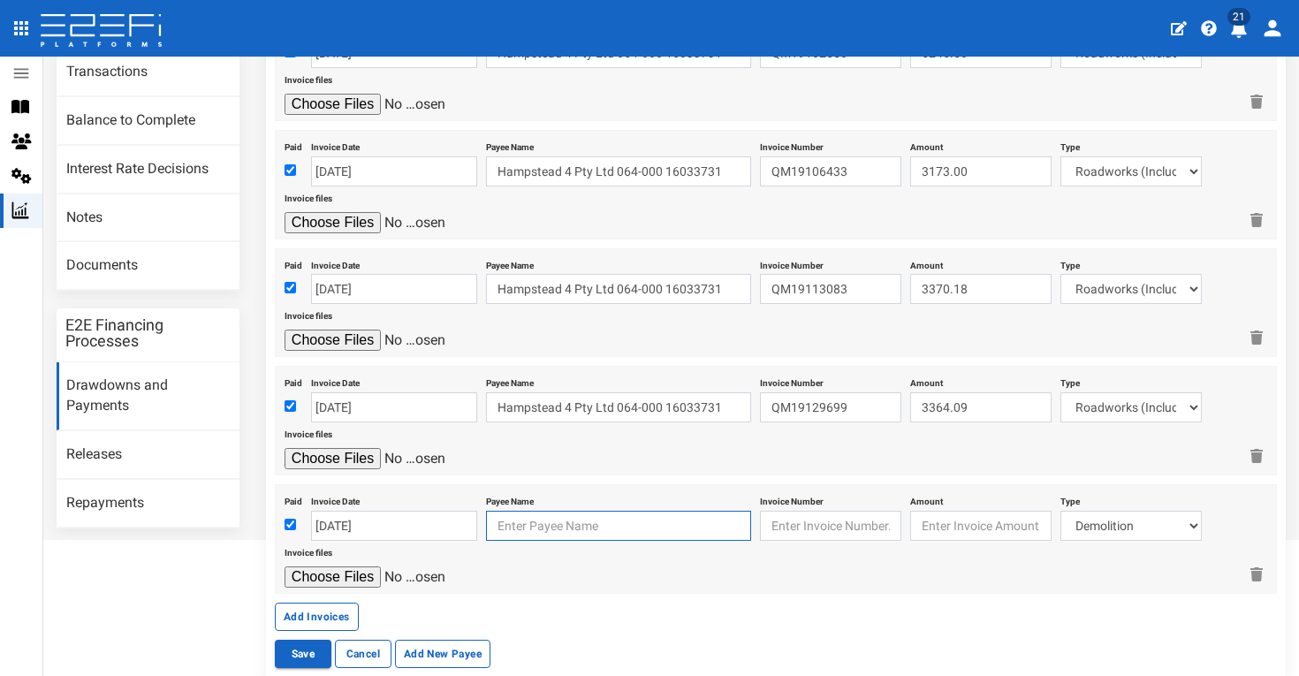
click at [554, 515] on input "text" at bounding box center [618, 526] width 265 height 30
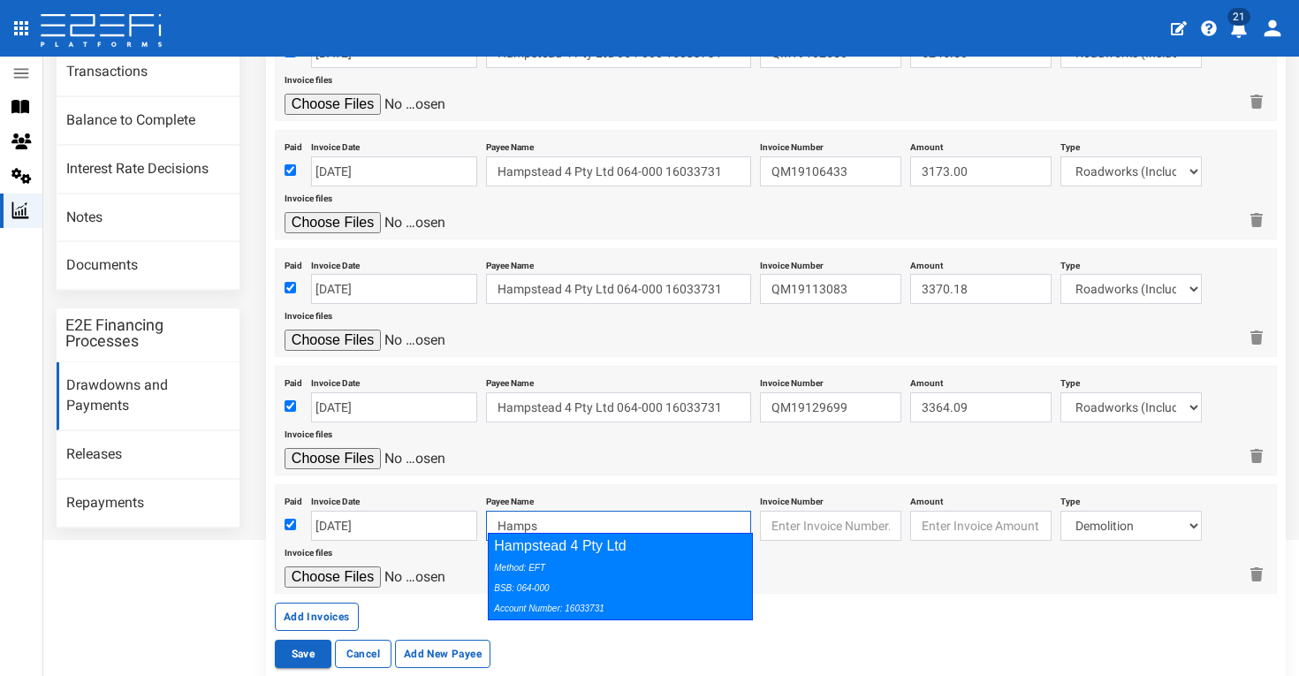
click at [626, 554] on div "Hampstead 4 Pty Ltd Method: EFT BSB: 064-000 Account Number: 16033731" at bounding box center [620, 576] width 265 height 87
type input "Hampstead 4 Pty Ltd 064-000 16033731"
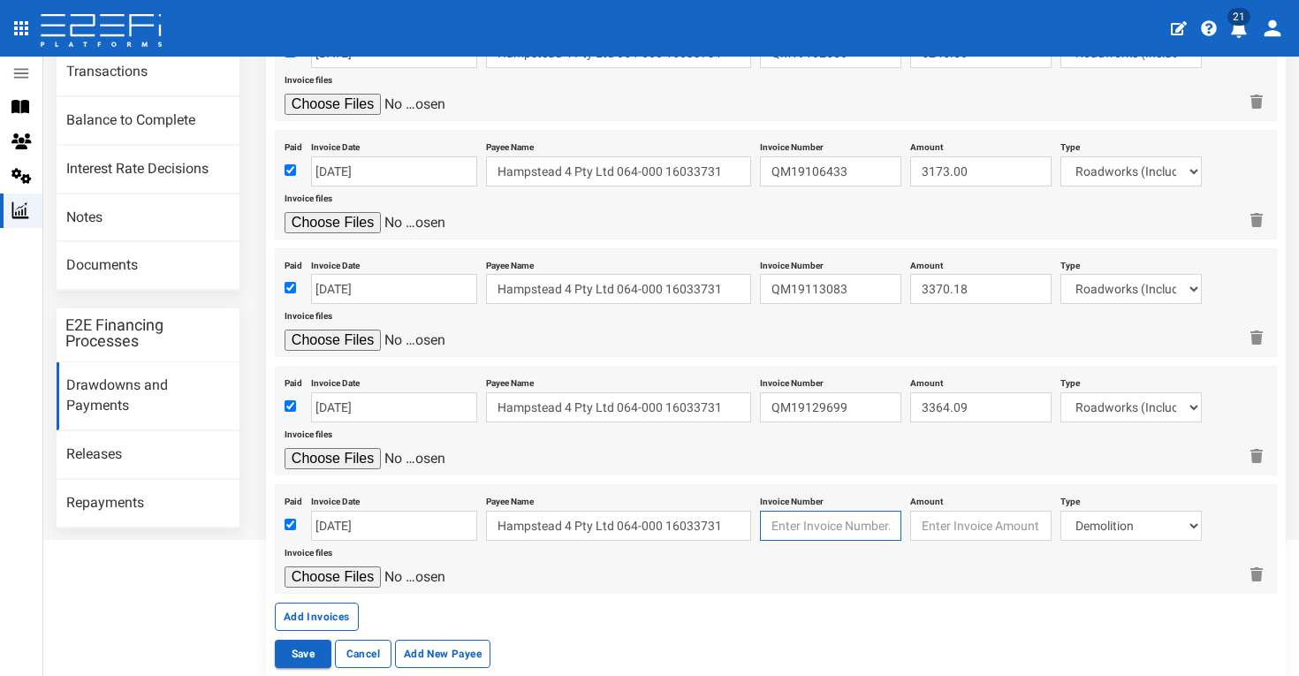
click at [806, 511] on input "text" at bounding box center [830, 526] width 141 height 30
type input "QM19135919"
type input "244.66"
select select "Roadworks (Including Footpaths)~75~CIVIL WORKS"
click at [341, 566] on input "file" at bounding box center [368, 576] width 168 height 21
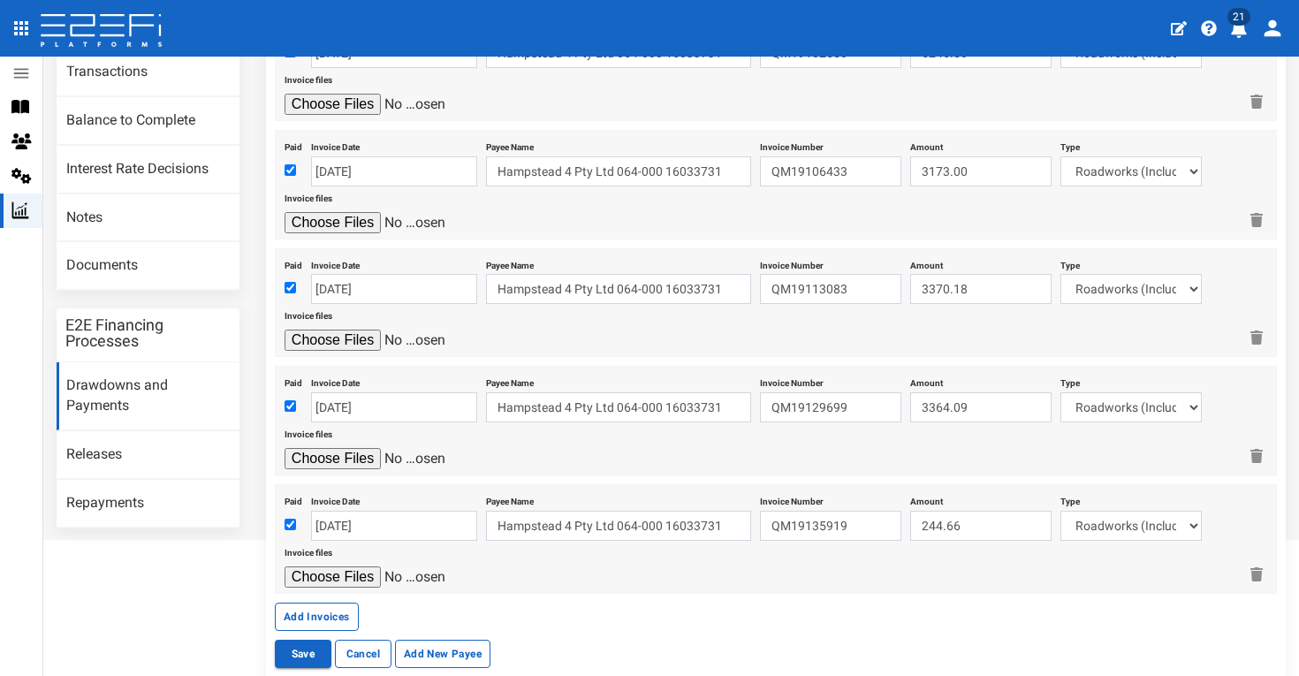
type input "C:\fakepath\Boral QM19135919.pdf"
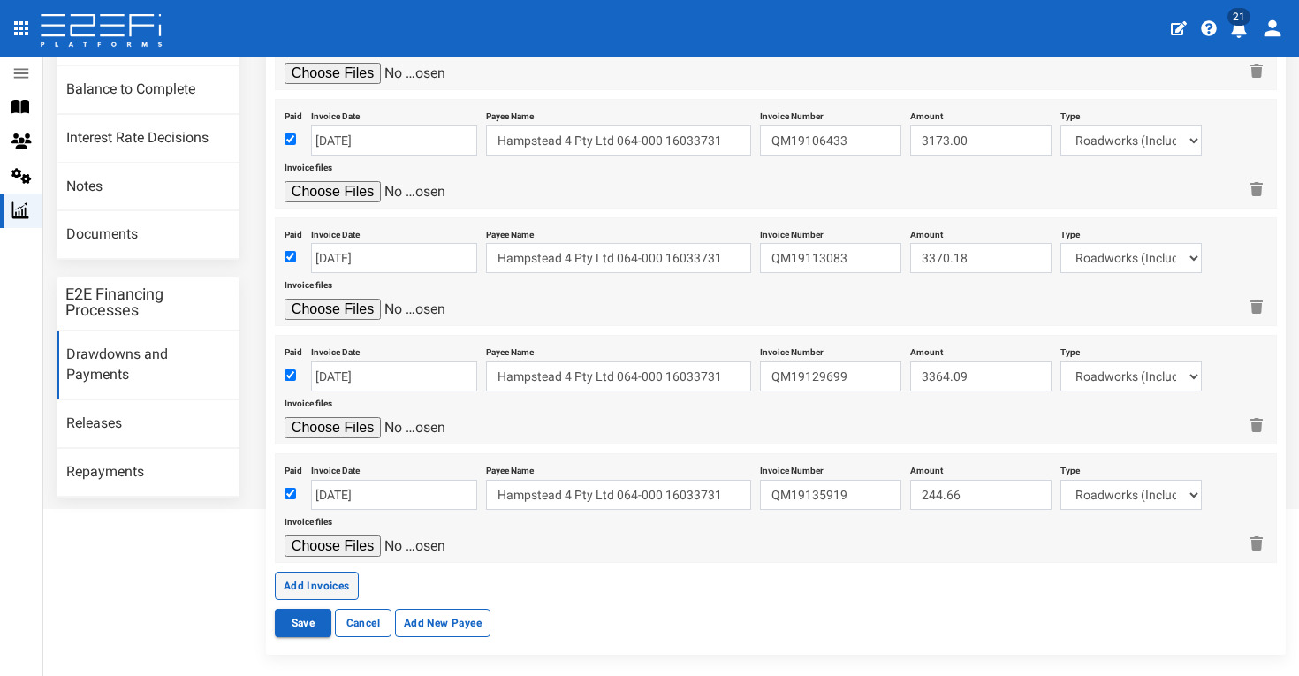
click at [328, 572] on button "Add Invoices" at bounding box center [317, 586] width 84 height 28
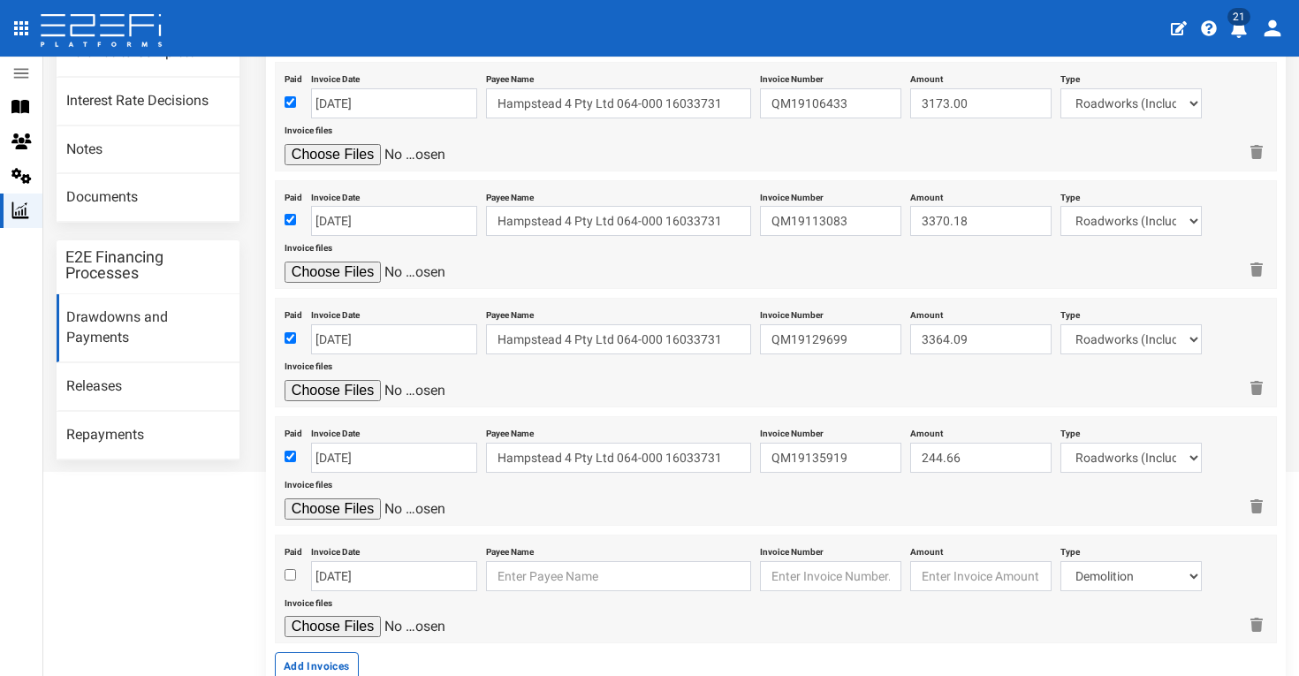
scroll to position [273, 0]
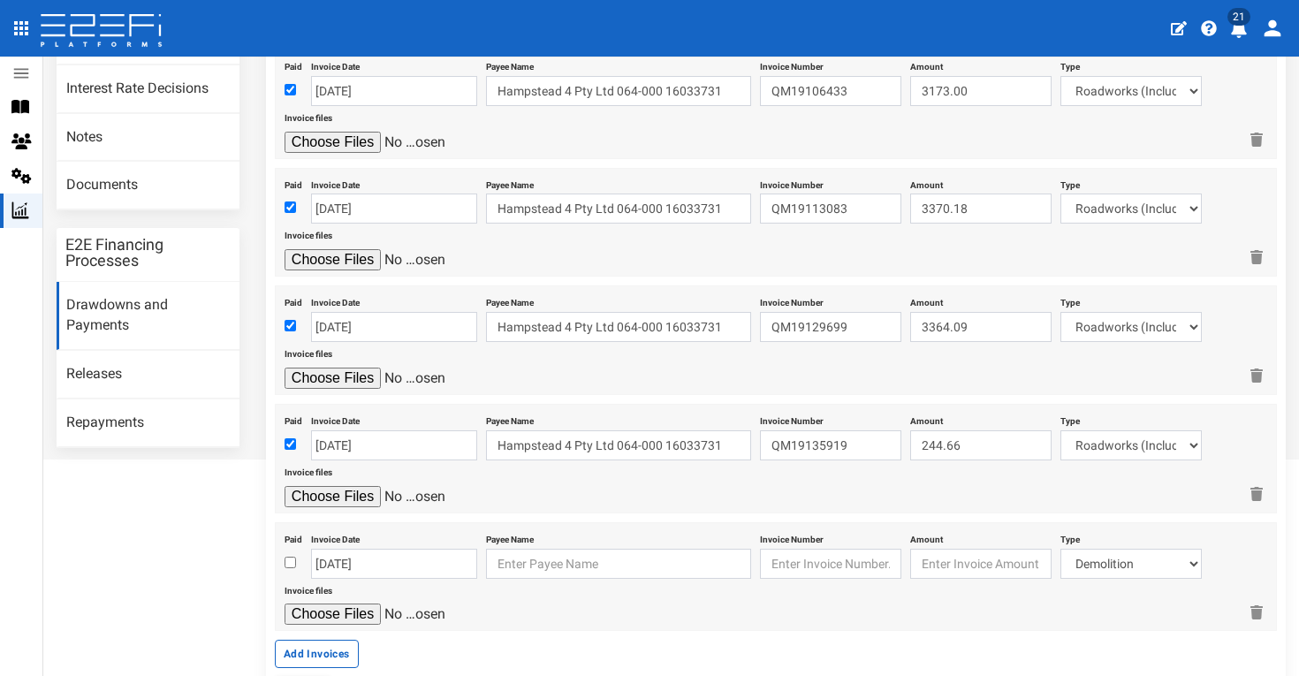
click at [288, 557] on input "checkbox" at bounding box center [289, 562] width 11 height 11
checkbox input "true"
click at [338, 555] on input "[DATE]" at bounding box center [394, 564] width 166 height 30
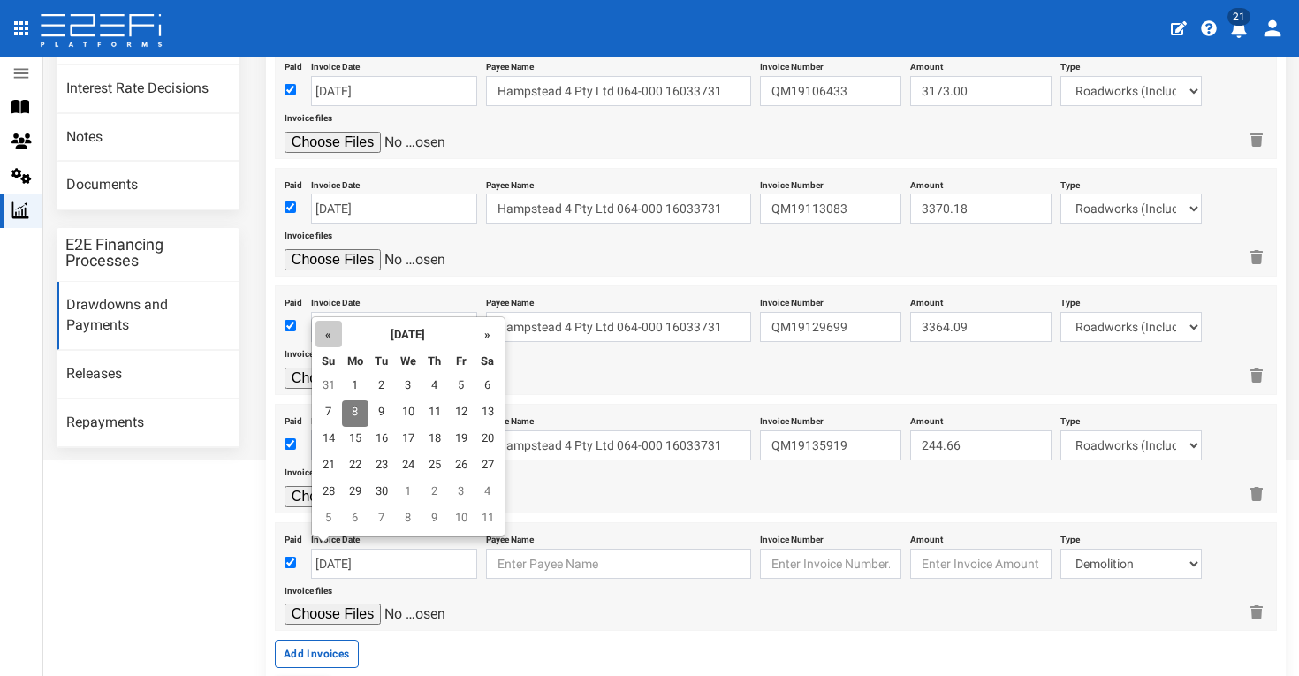
click at [335, 333] on th "«" at bounding box center [328, 334] width 27 height 27
click at [357, 514] on td "30" at bounding box center [355, 519] width 27 height 27
type input "[DATE]"
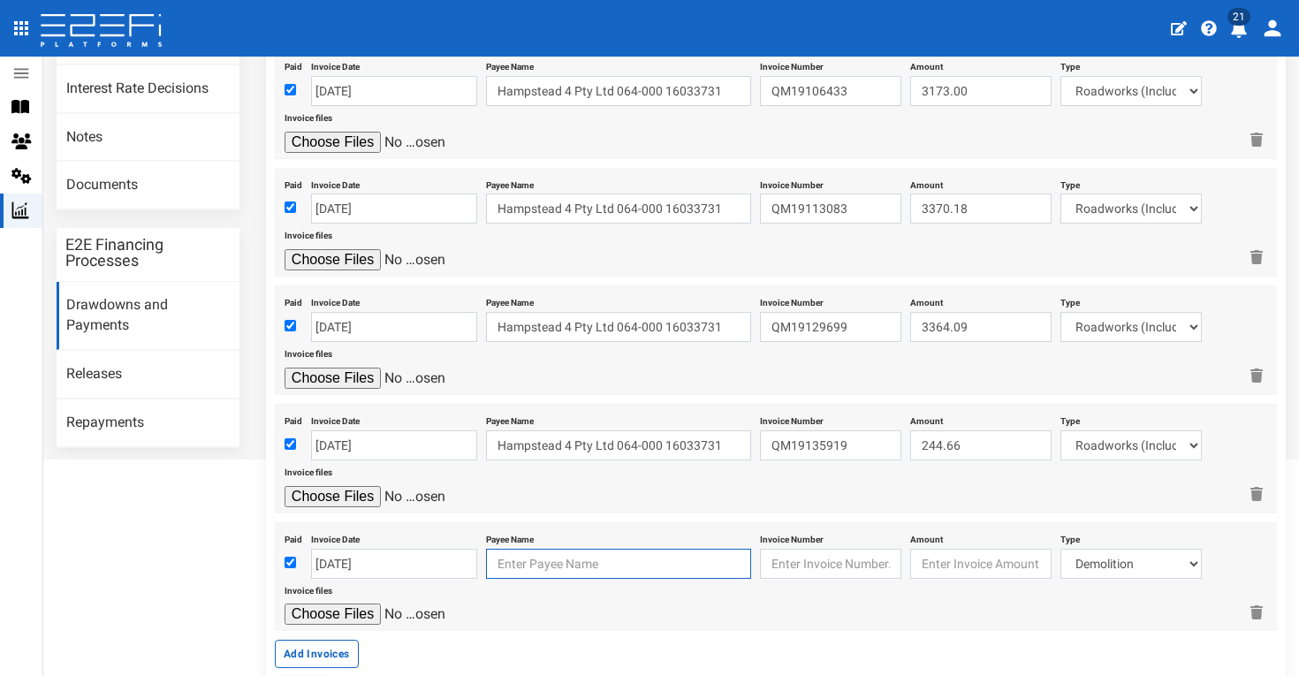
click at [542, 563] on input "text" at bounding box center [618, 564] width 265 height 30
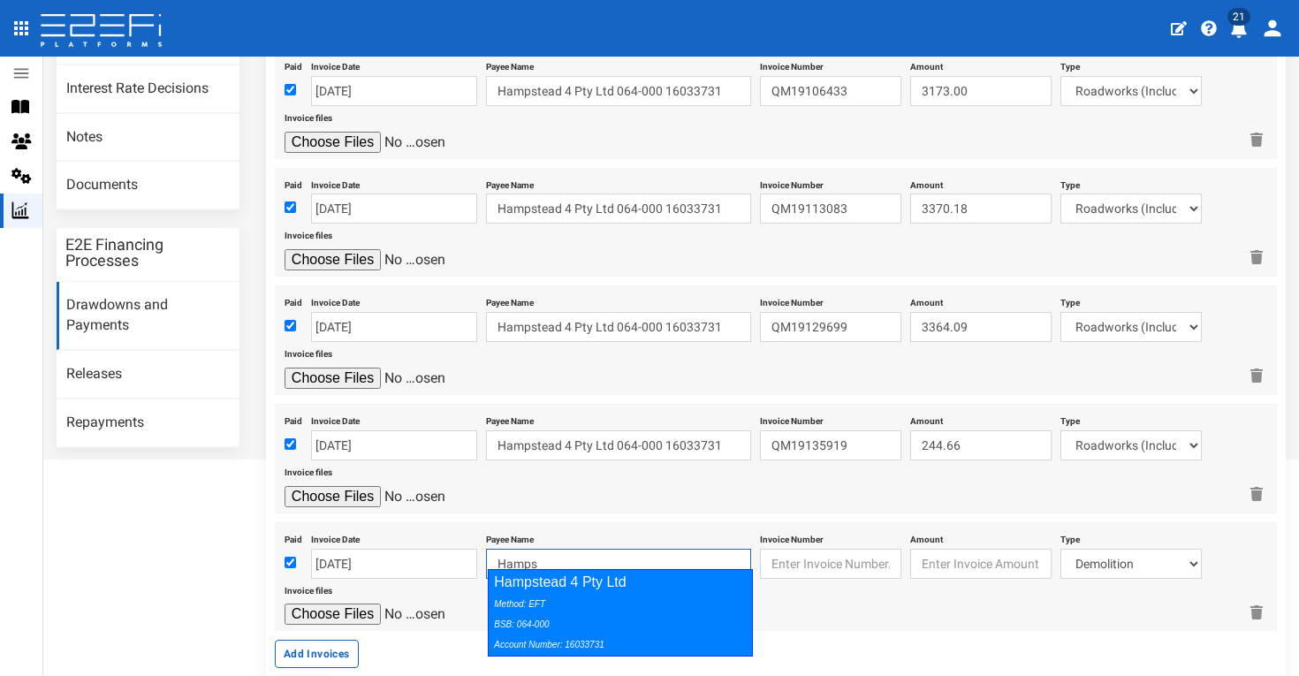
click at [618, 586] on div "Hampstead 4 Pty Ltd Method: EFT BSB: 064-000 Account Number: 16033731" at bounding box center [620, 612] width 265 height 87
type input "Hampstead 4 Pty Ltd 064-000 16033731"
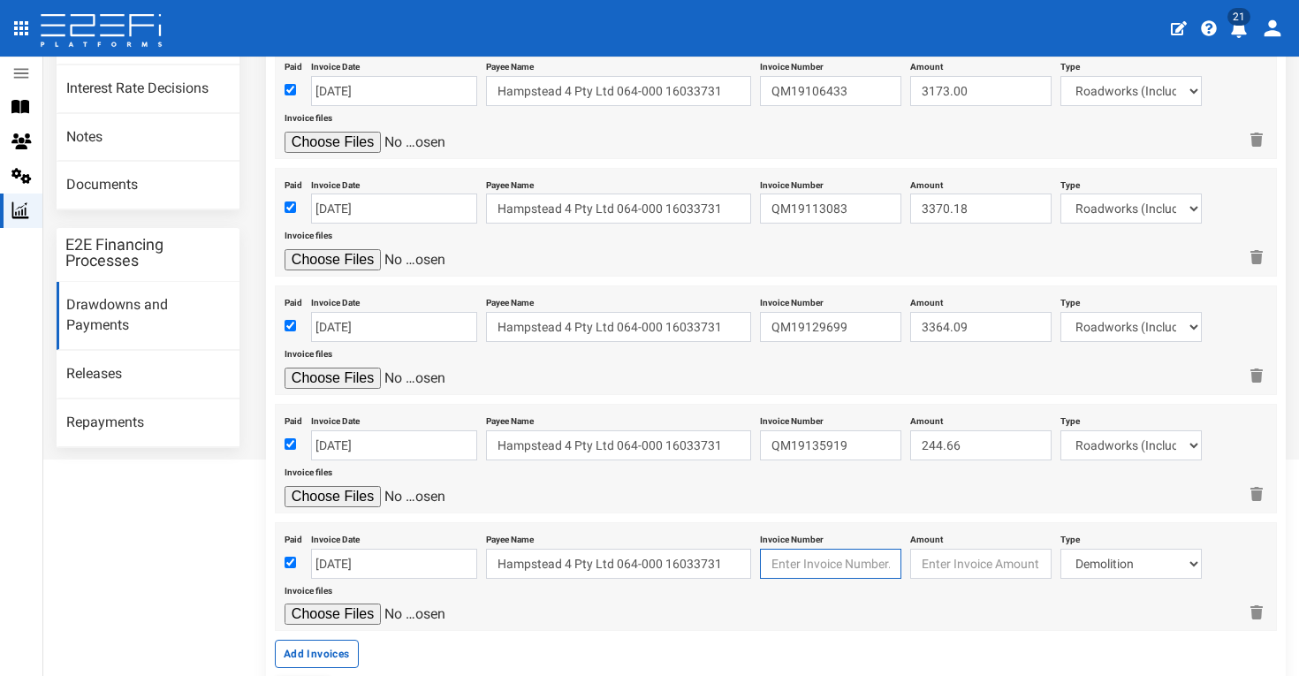
click at [807, 555] on input "text" at bounding box center [830, 564] width 141 height 30
type input "INV00018831"
type input "2578.00"
select select "Retaining ~72~CIVIL WORKS"
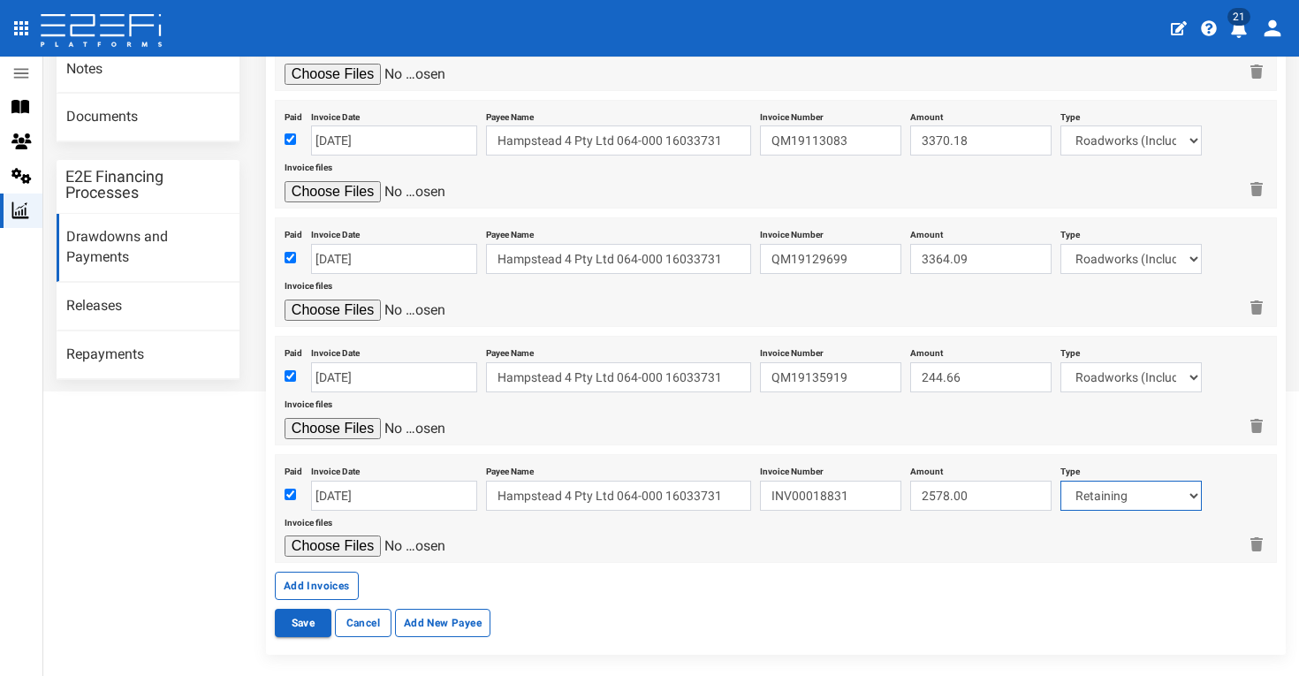
scroll to position [345, 0]
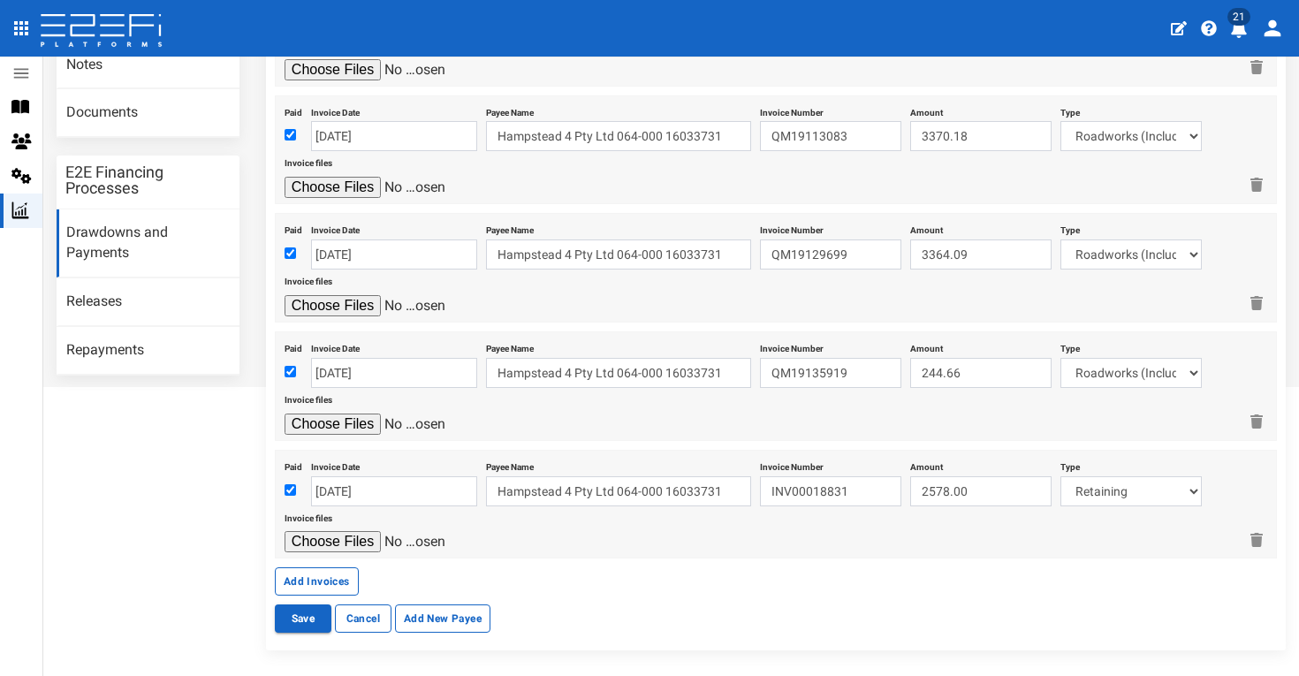
click at [357, 531] on input "file" at bounding box center [368, 541] width 168 height 21
type input "C:\fakepath\Durawall INV00018831 .pdf"
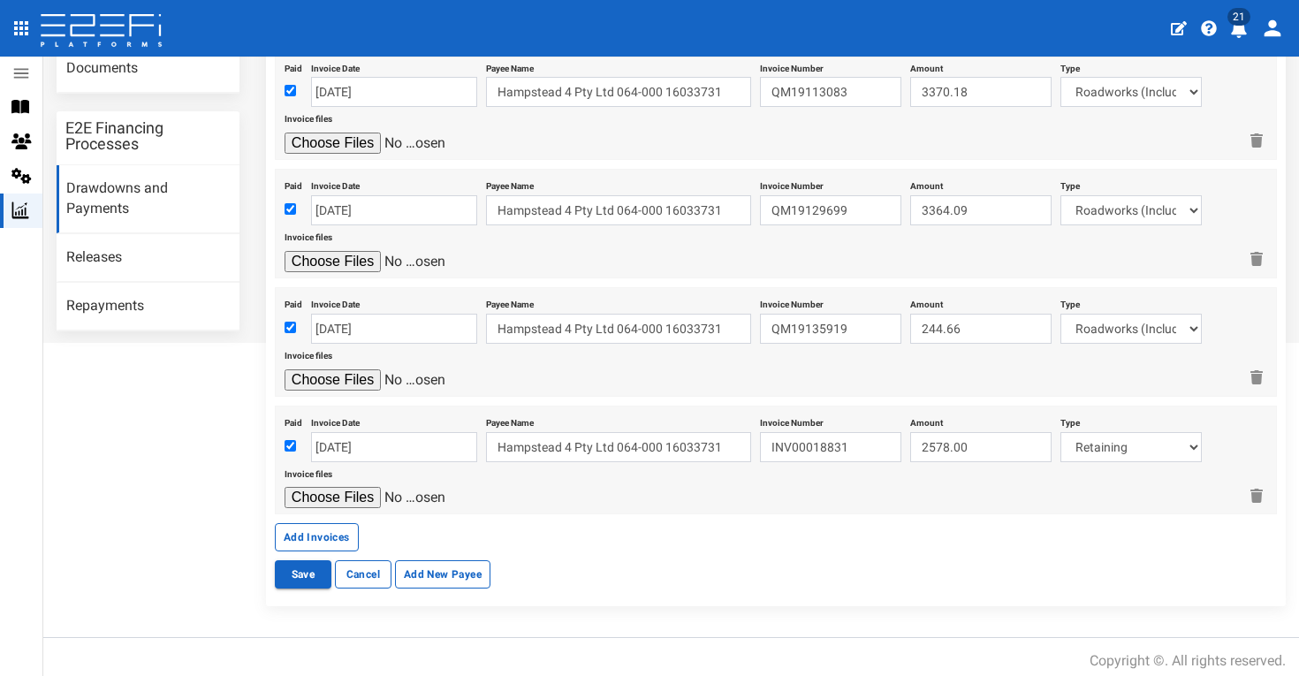
scroll to position [389, 0]
click at [307, 524] on button "Add Invoices" at bounding box center [317, 538] width 84 height 28
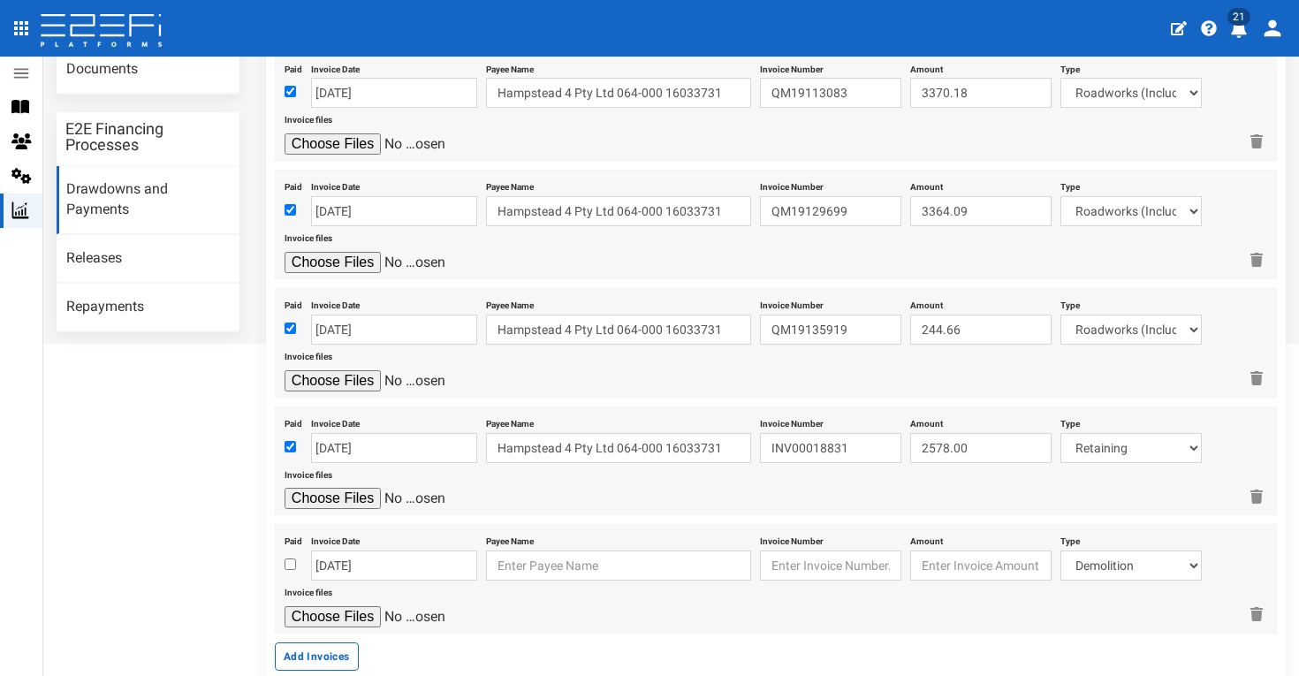
click at [292, 555] on div at bounding box center [293, 565] width 18 height 21
click at [289, 559] on input "checkbox" at bounding box center [289, 563] width 11 height 11
checkbox input "true"
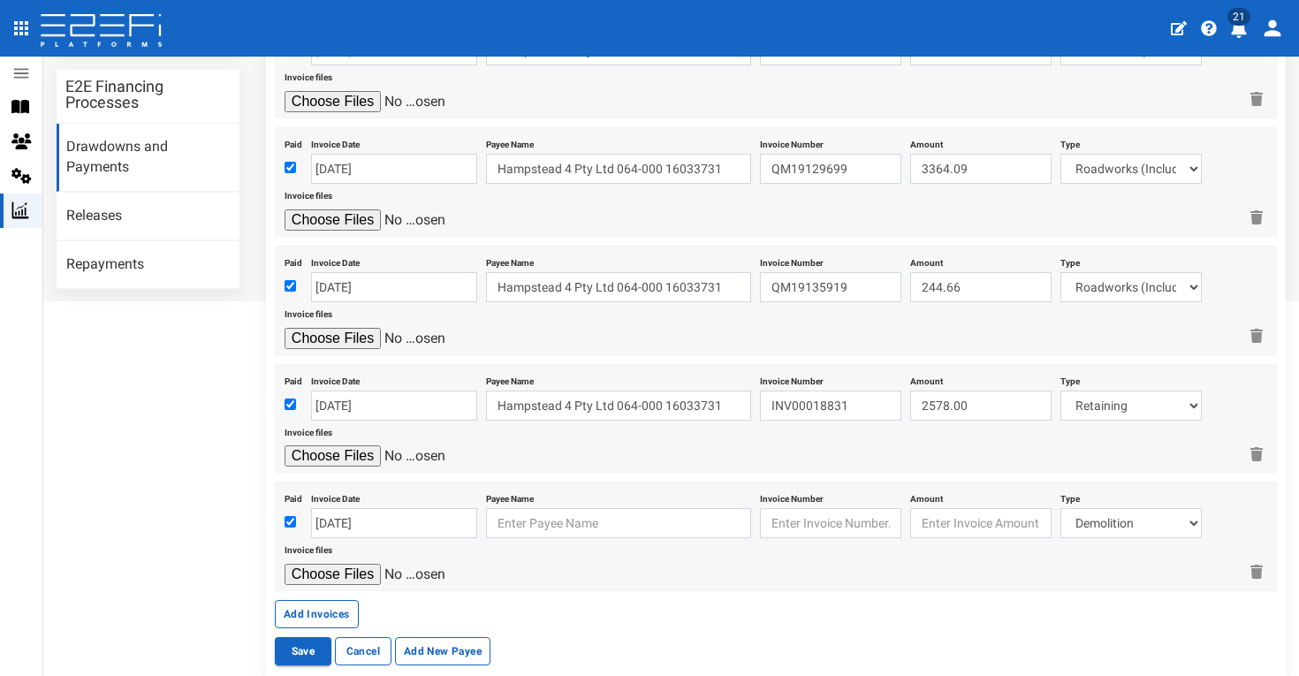
scroll to position [432, 0]
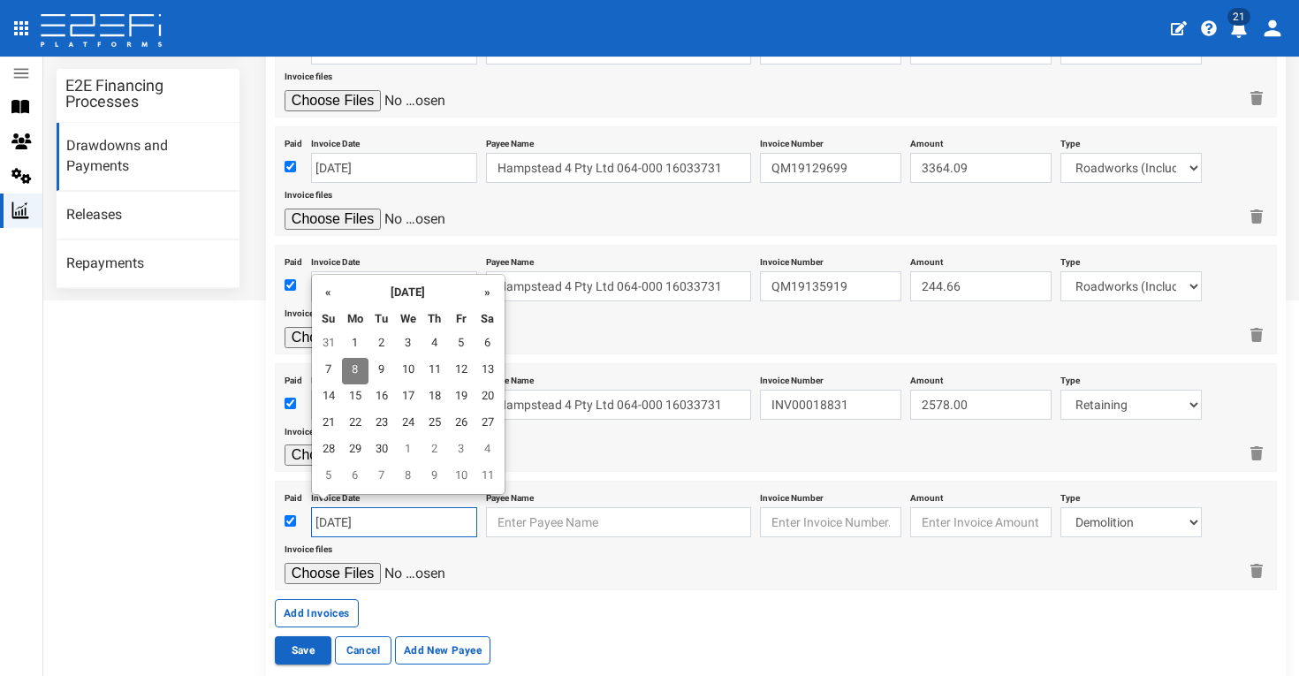
click at [351, 510] on input "[DATE]" at bounding box center [394, 522] width 166 height 30
click at [338, 299] on th "«" at bounding box center [328, 291] width 27 height 27
click at [361, 396] on td "14" at bounding box center [355, 397] width 27 height 27
type input "[DATE]"
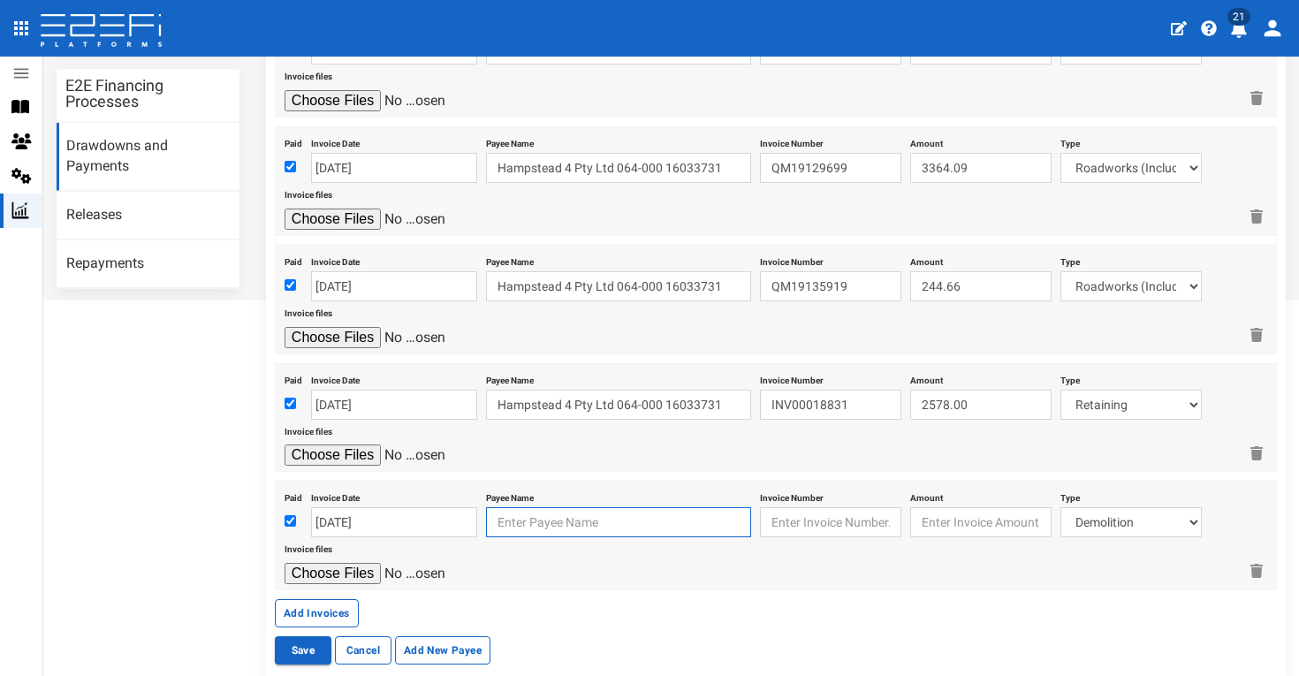
click at [544, 508] on input "text" at bounding box center [618, 522] width 265 height 30
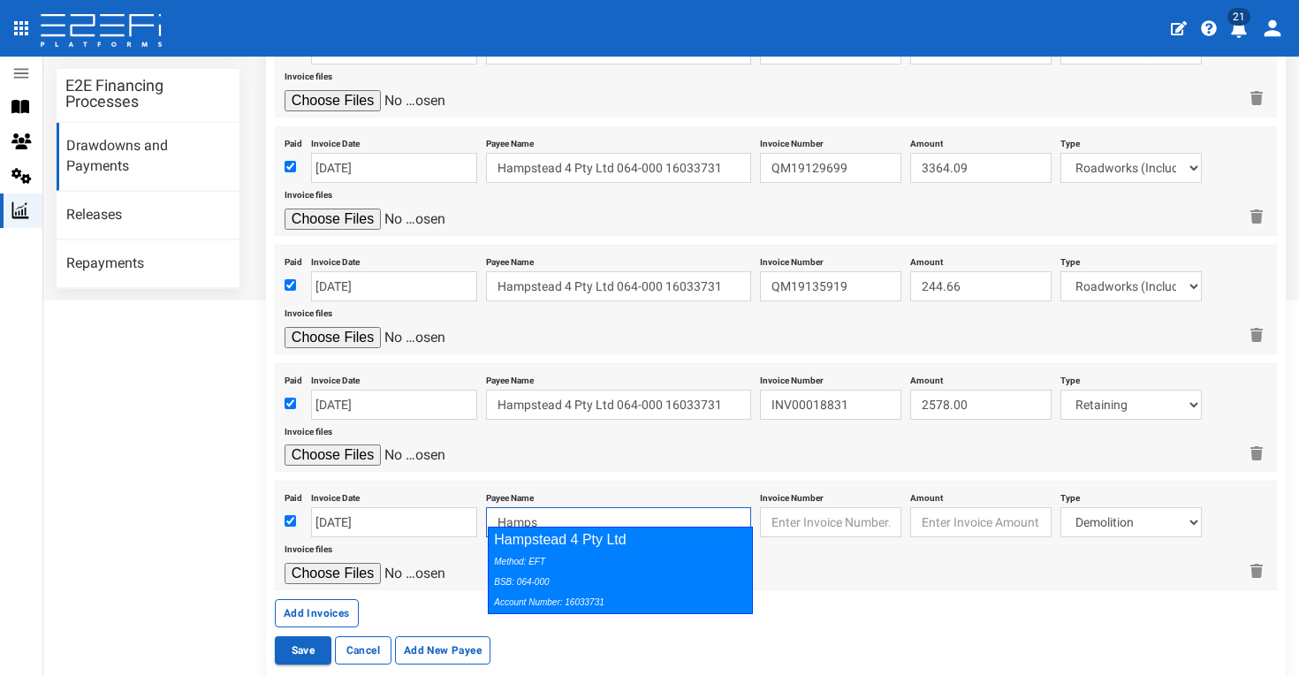
click at [601, 544] on div "Hampstead 4 Pty Ltd Method: EFT BSB: 064-000 Account Number: 16033731" at bounding box center [620, 569] width 265 height 87
type input "Hampstead 4 Pty Ltd 064-000 16033731"
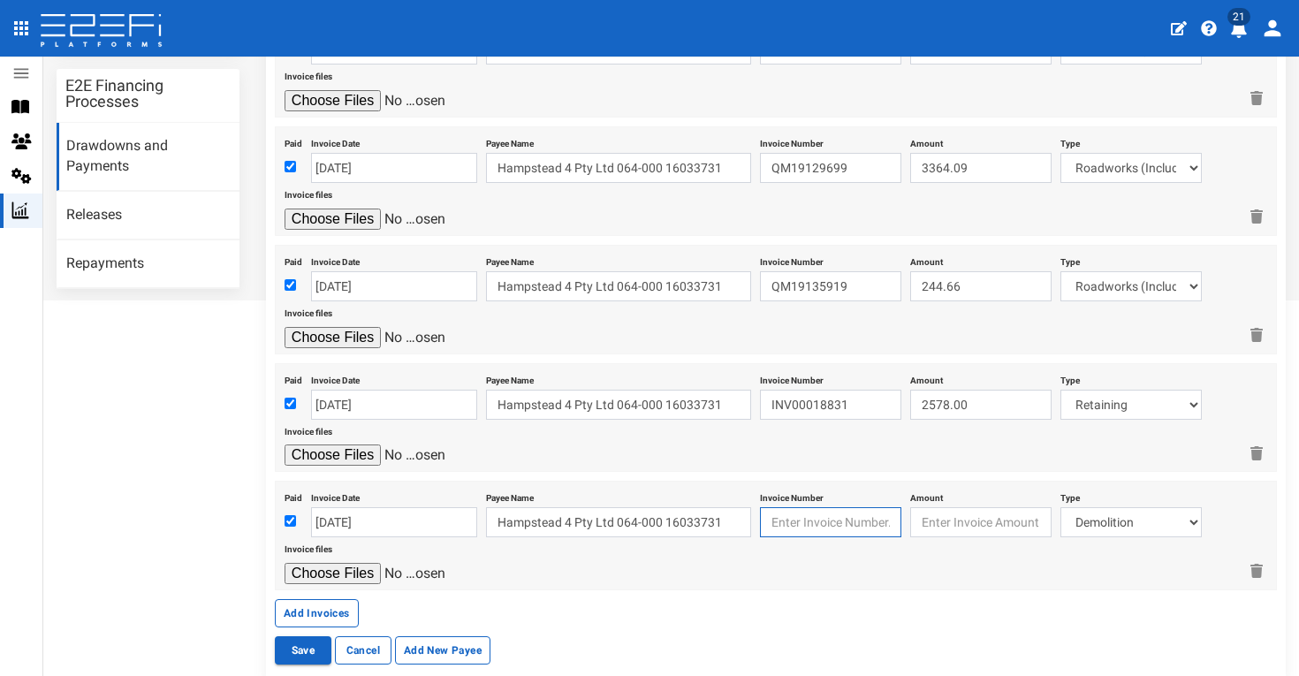
click at [814, 523] on input "text" at bounding box center [830, 522] width 141 height 30
type input "INV00019030"
type input "4156.71"
select select "Retaining ~72~CIVIL WORKS"
click at [355, 563] on input "file" at bounding box center [368, 573] width 168 height 21
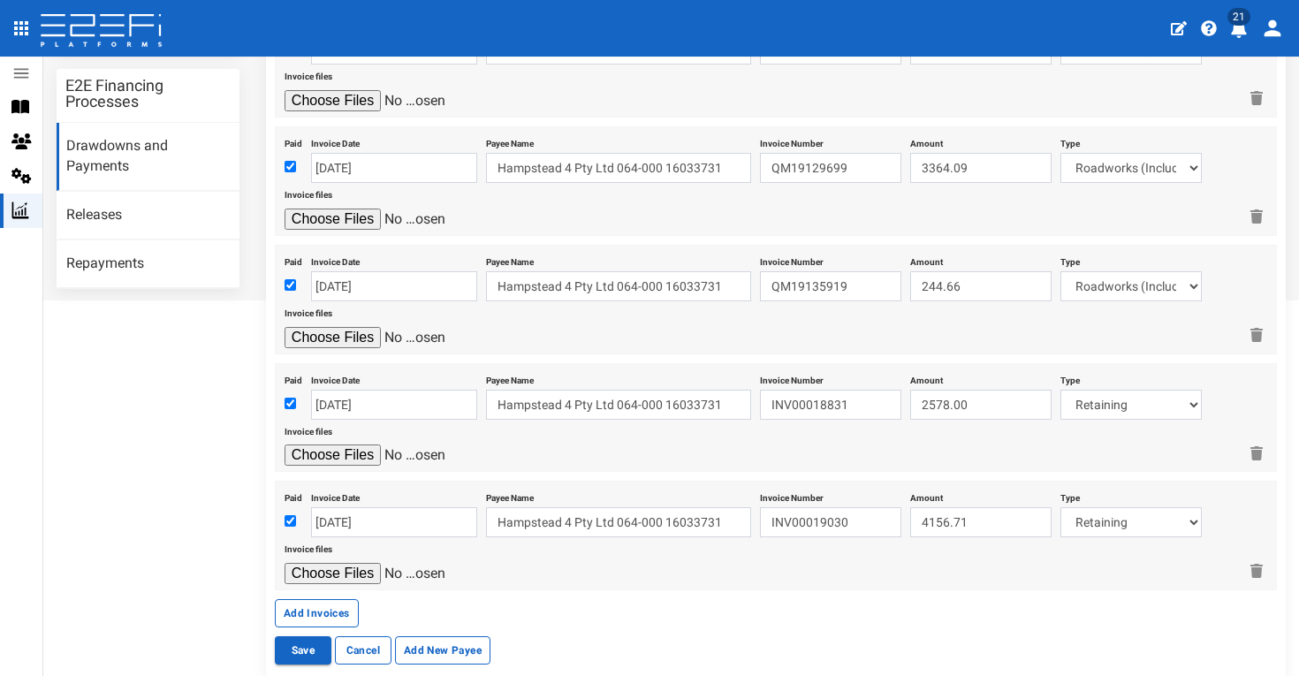
type input "C:\fakepath\Durawall INV00019030.pdf"
click at [338, 600] on button "Add Invoices" at bounding box center [317, 613] width 84 height 28
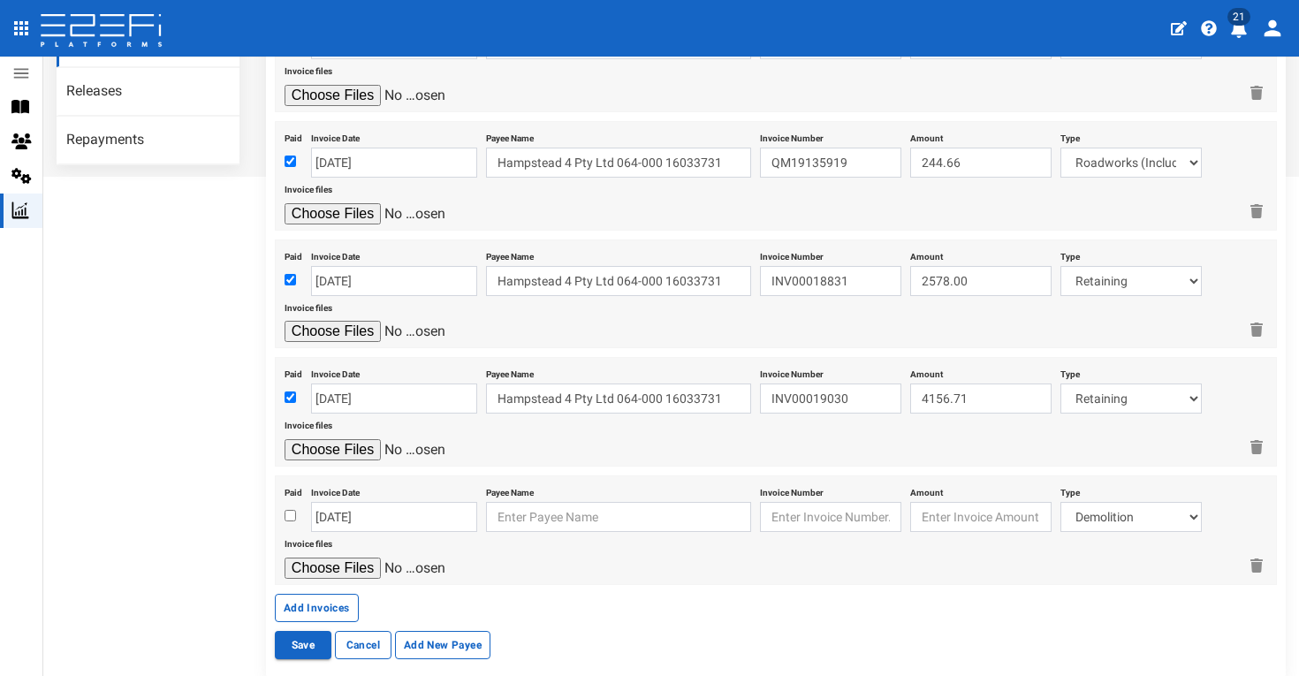
scroll to position [579, 0]
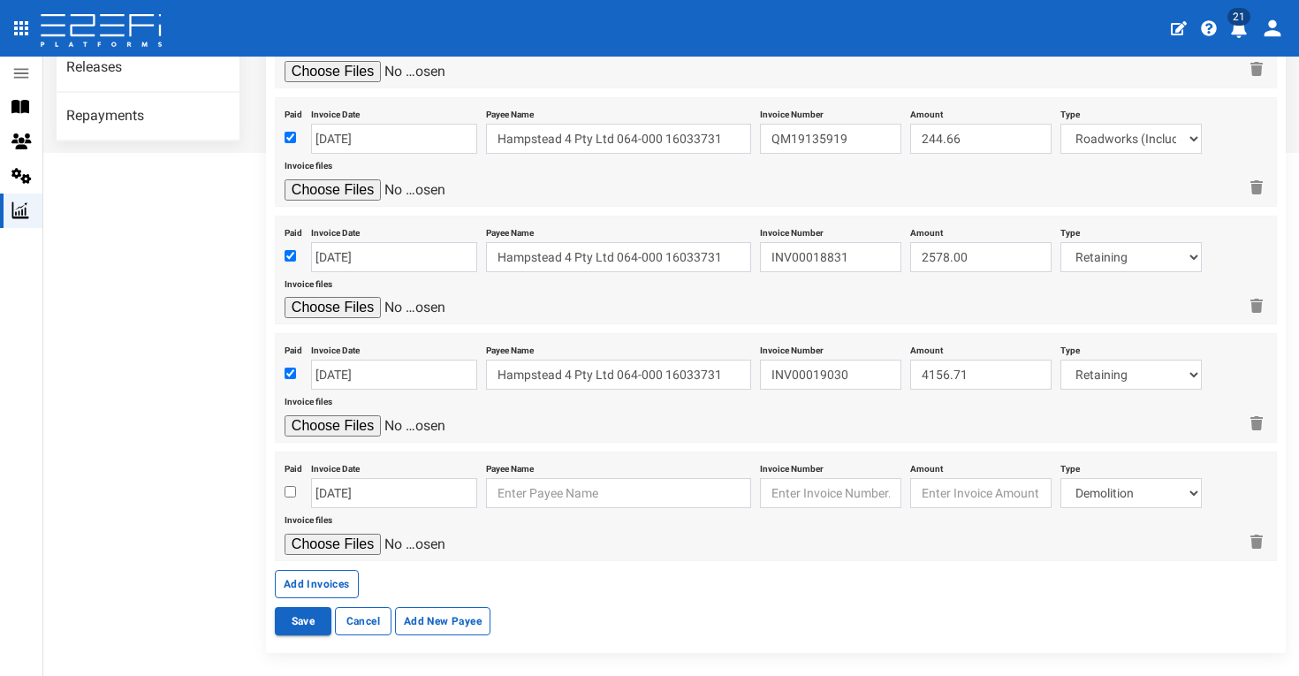
click at [289, 486] on input "checkbox" at bounding box center [289, 491] width 11 height 11
checkbox input "true"
click at [346, 479] on input "[DATE]" at bounding box center [394, 493] width 166 height 30
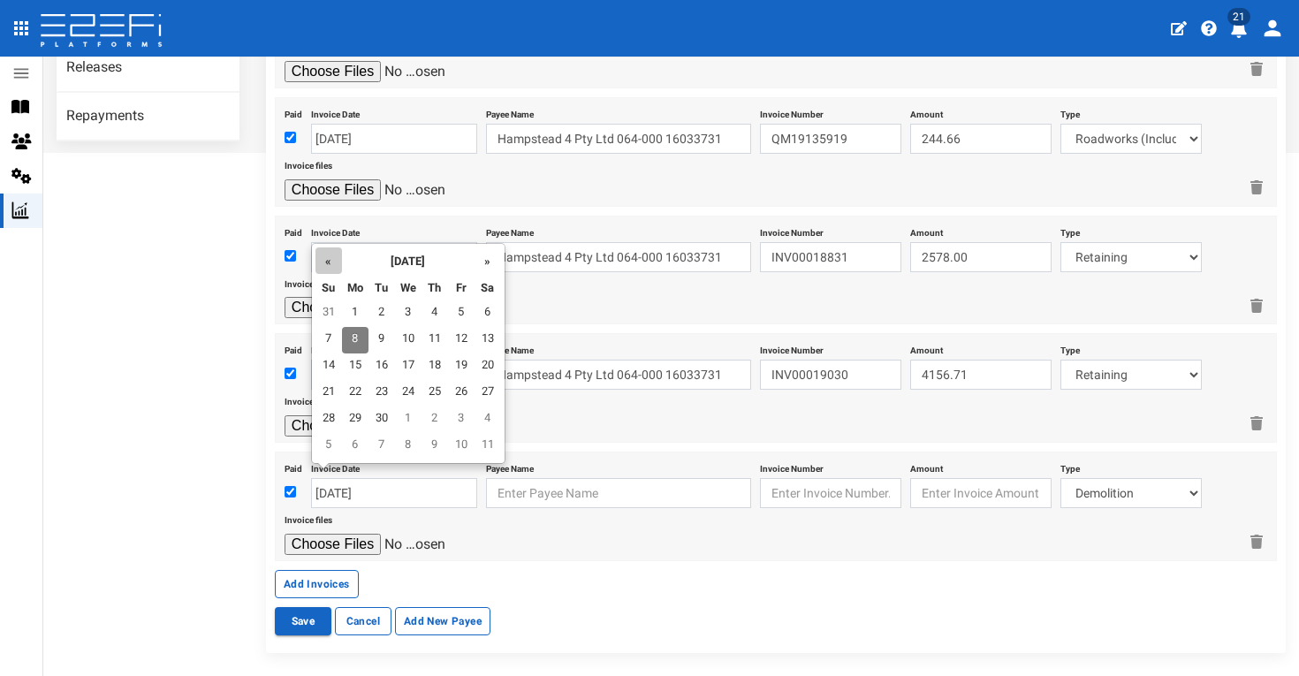
click at [323, 258] on th "«" at bounding box center [328, 260] width 27 height 27
click at [458, 389] on td "25" at bounding box center [461, 393] width 27 height 27
type input "[DATE]"
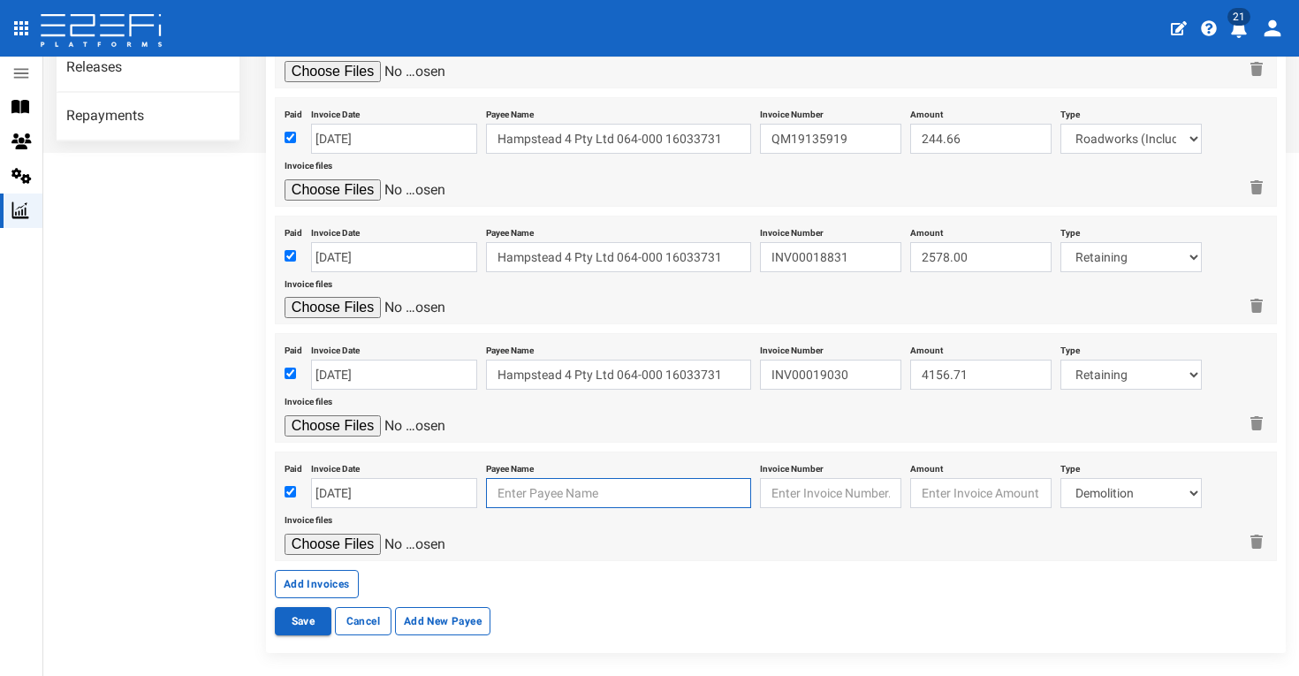
click at [549, 490] on input "text" at bounding box center [618, 493] width 265 height 30
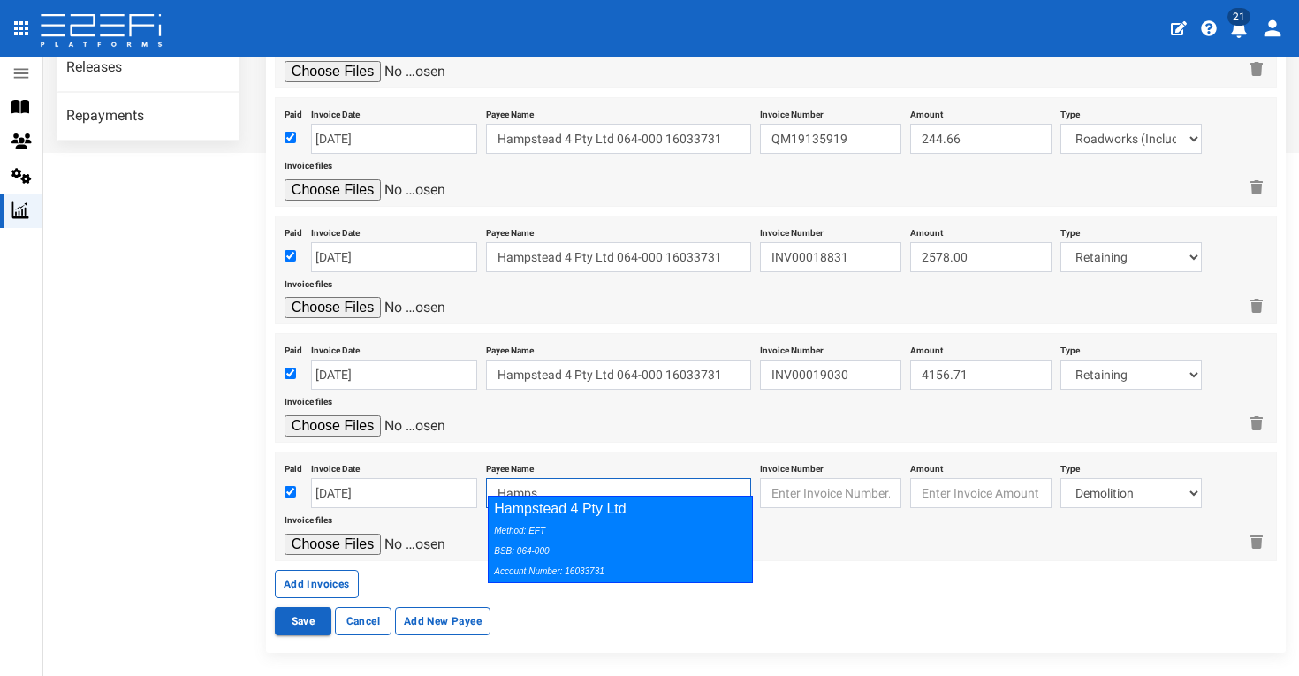
click at [604, 520] on div "Method: EFT BSB: 064-000 Account Number: 16033731" at bounding box center [616, 549] width 244 height 61
type input "Hampstead 4 Pty Ltd 064-000 16033731"
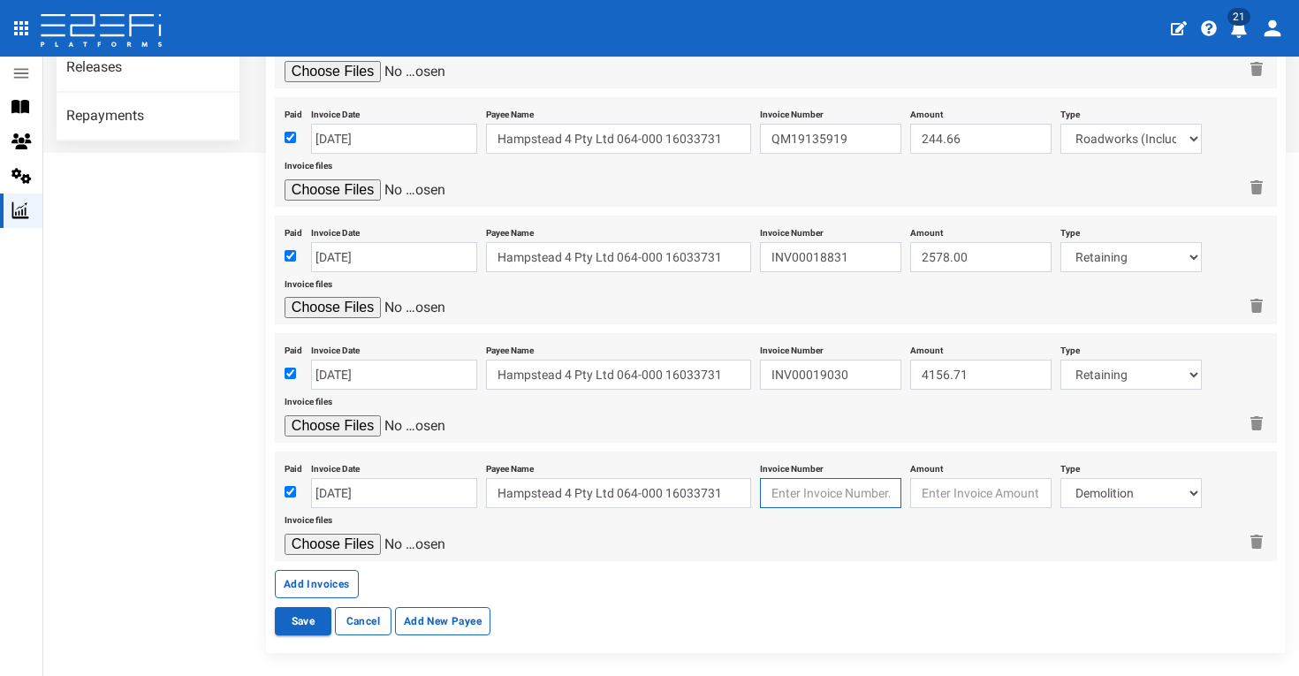
click at [807, 478] on input "text" at bounding box center [830, 493] width 141 height 30
type input "INV00019182"
type input "2550.00"
select select "Retaining ~72~CIVIL WORKS"
click at [367, 534] on input "file" at bounding box center [368, 544] width 168 height 21
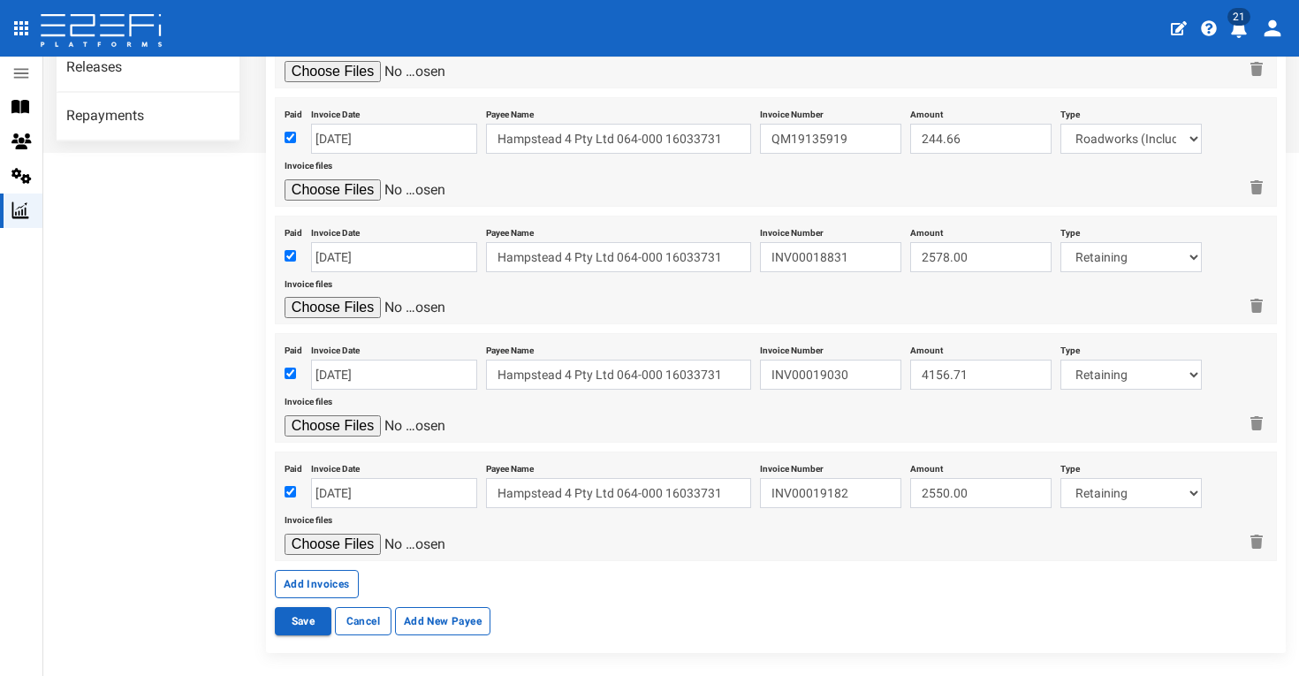
type input "C:\fakepath\Durawall INV00019182.pdf"
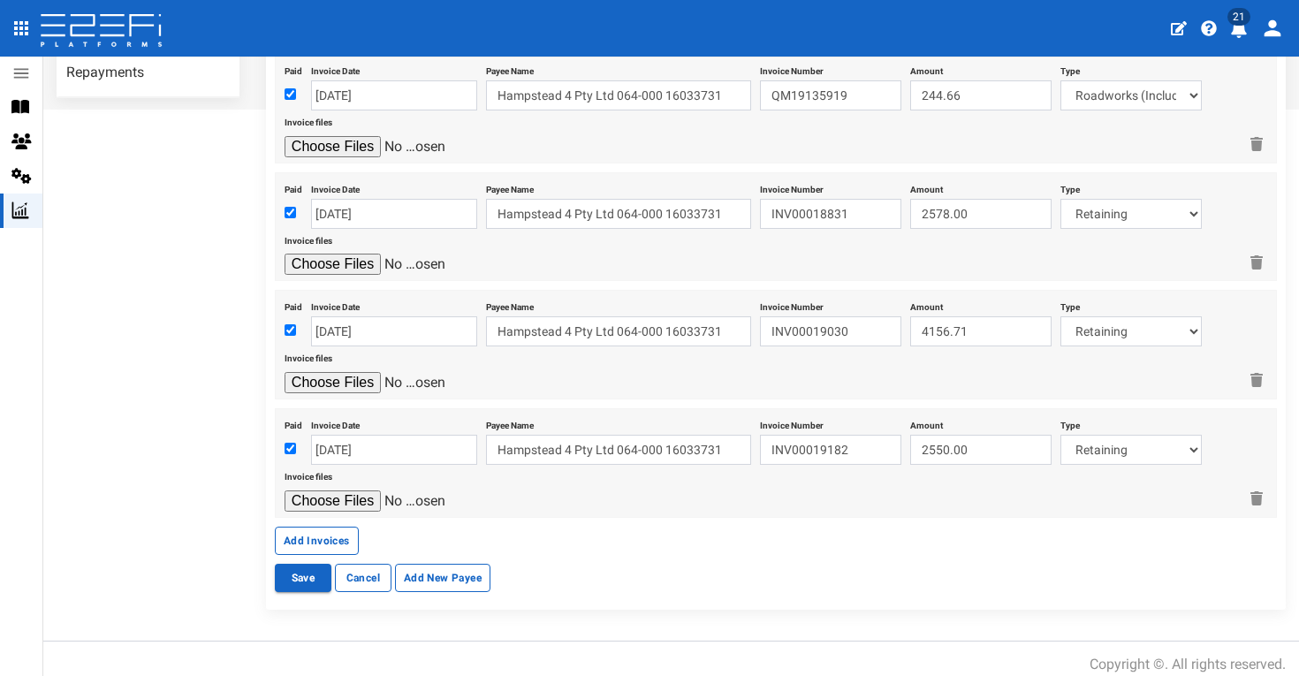
scroll to position [622, 0]
click at [339, 527] on button "Add Invoices" at bounding box center [317, 541] width 84 height 28
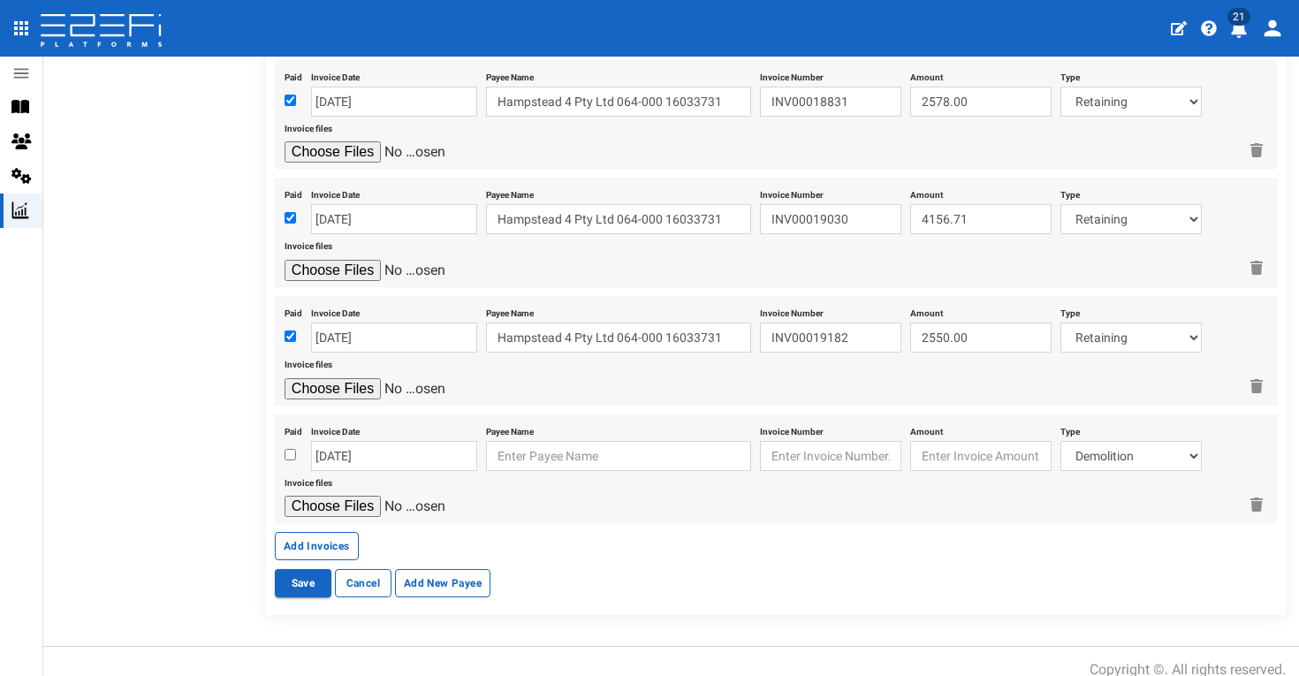
scroll to position [737, 0]
click at [292, 447] on input "checkbox" at bounding box center [289, 452] width 11 height 11
checkbox input "true"
click at [331, 439] on input "[DATE]" at bounding box center [394, 454] width 166 height 30
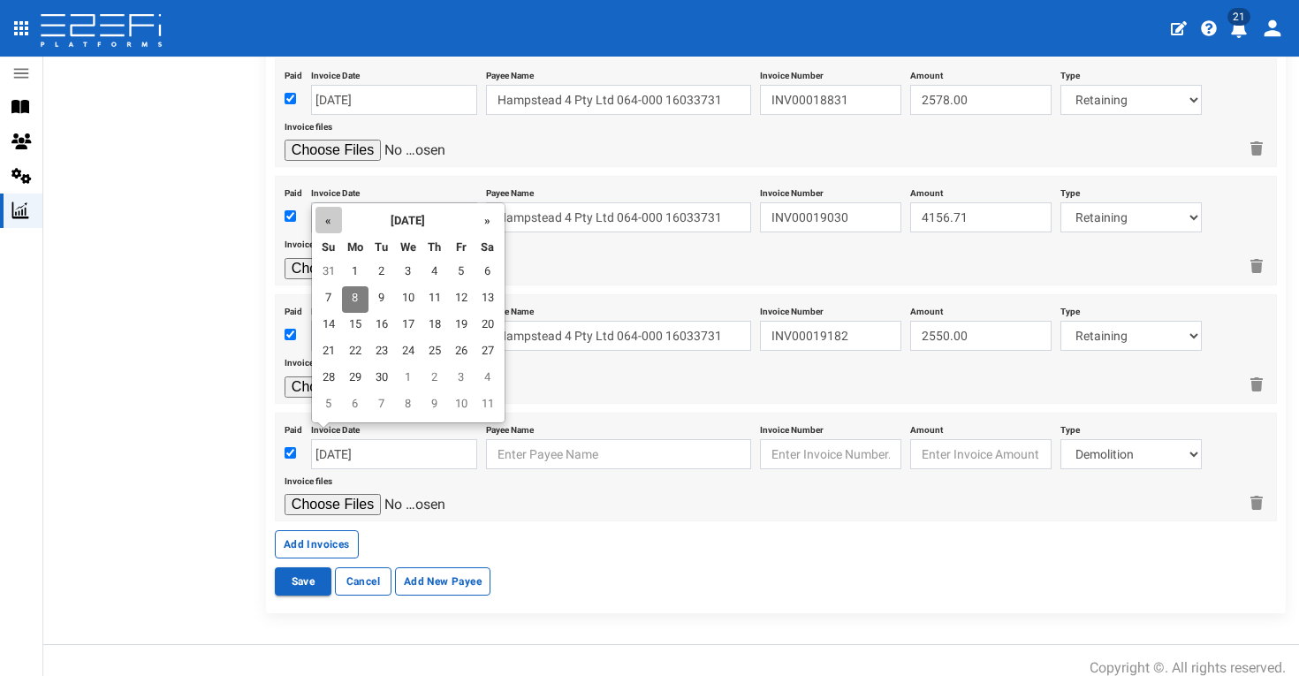
click at [337, 216] on th "«" at bounding box center [328, 220] width 27 height 27
click at [410, 296] on td "6" at bounding box center [408, 299] width 27 height 27
type input "[DATE]"
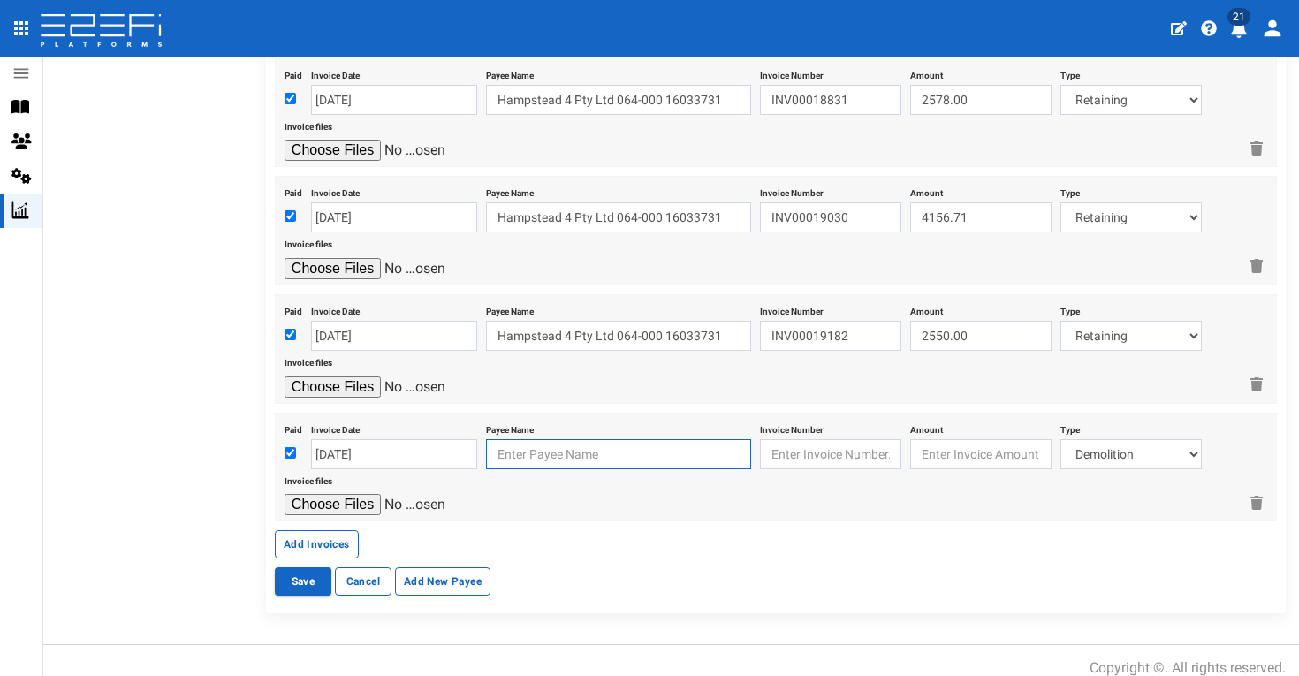
click at [524, 439] on input "text" at bounding box center [618, 454] width 265 height 30
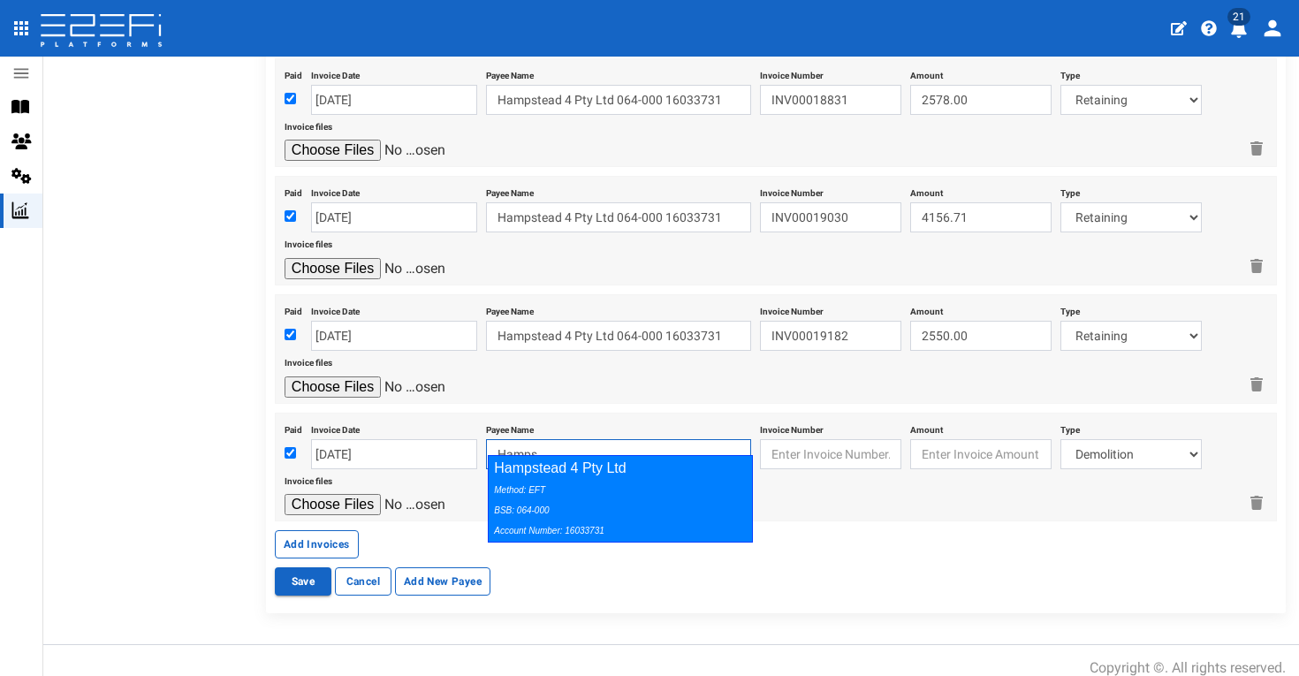
click at [601, 464] on div "Hampstead 4 Pty Ltd Method: EFT BSB: 064-000 Account Number: 16033731" at bounding box center [620, 498] width 265 height 87
type input "Hampstead 4 Pty Ltd 064-000 16033731"
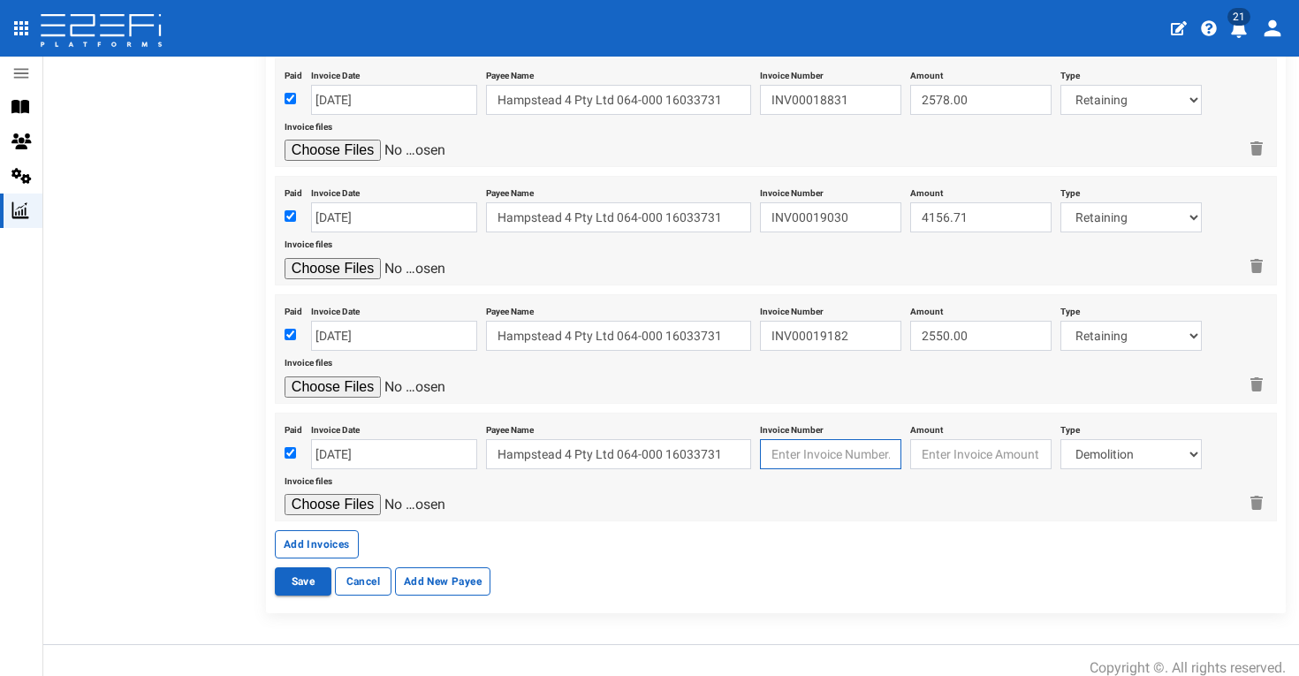
click at [824, 449] on input "text" at bounding box center [830, 454] width 141 height 30
type input "INV00019362"
type input "7116.00"
select select "Retaining ~72~CIVIL WORKS"
click at [354, 494] on input "file" at bounding box center [368, 504] width 168 height 21
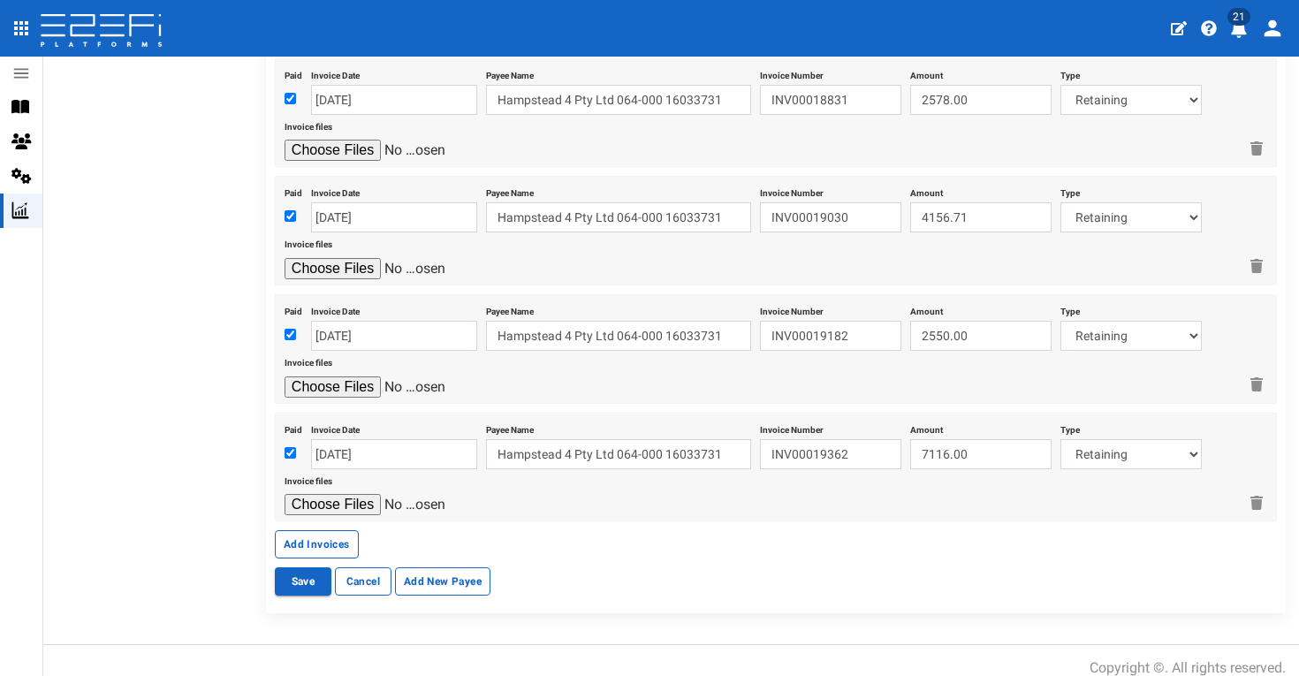
type input "C:\fakepath\Durawall INV00019326.pdf"
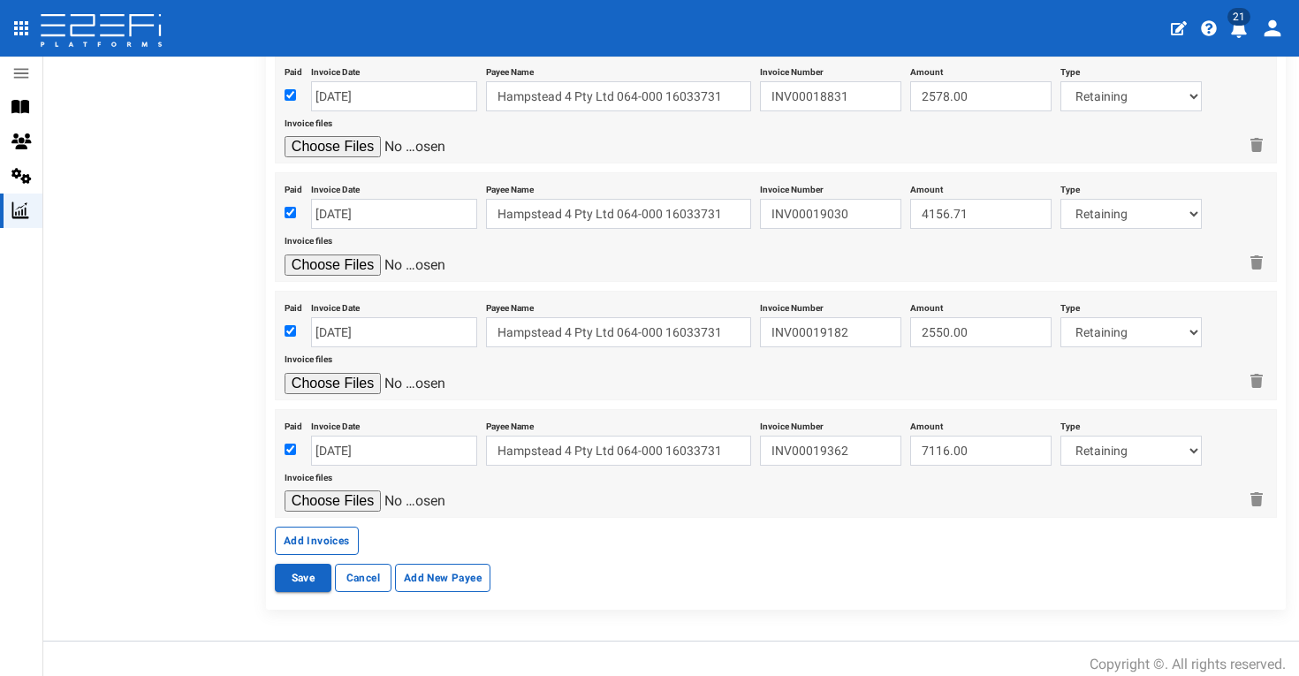
scroll to position [738, 0]
click at [342, 528] on button "Add Invoices" at bounding box center [317, 542] width 84 height 28
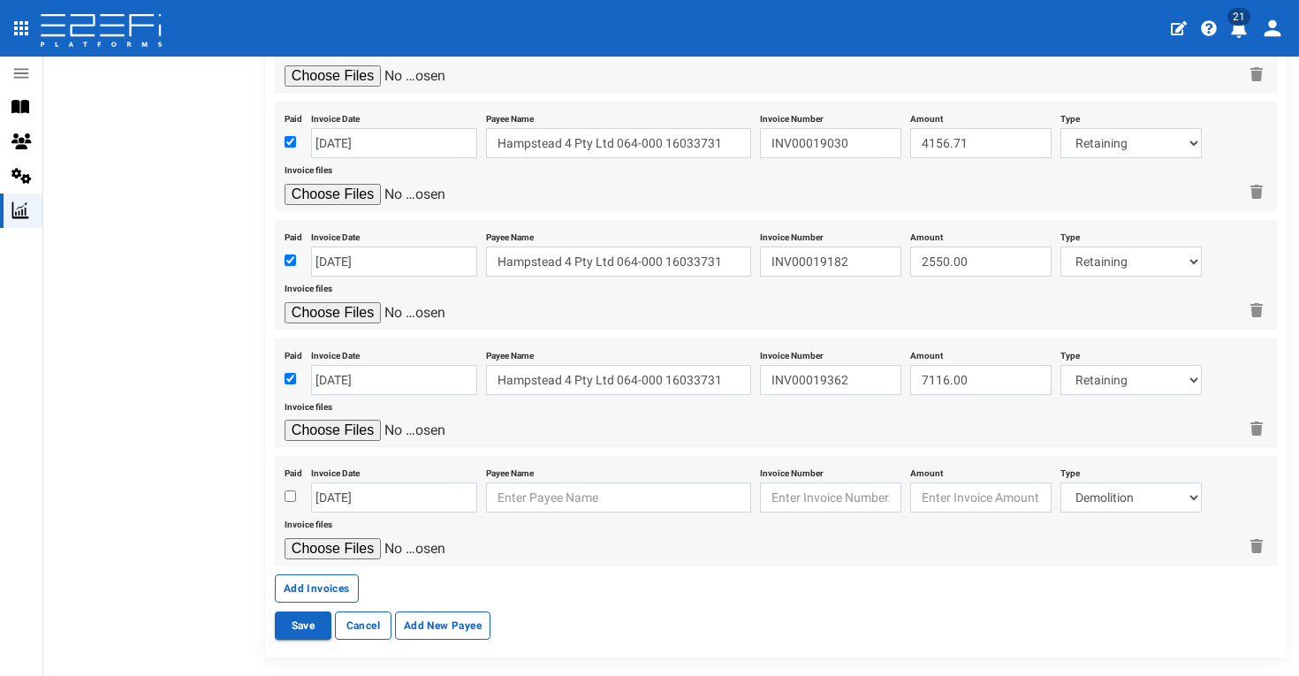
scroll to position [814, 0]
click at [290, 488] on input "checkbox" at bounding box center [289, 493] width 11 height 11
checkbox input "true"
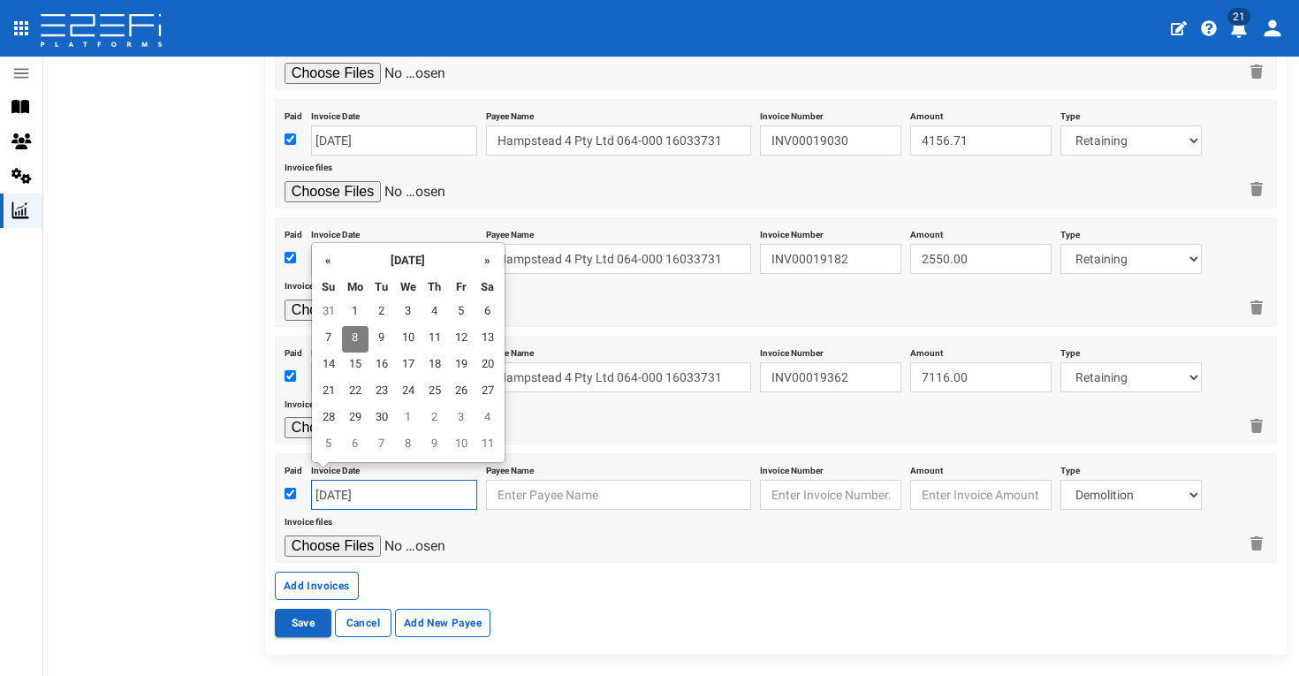
click at [344, 480] on input "[DATE]" at bounding box center [394, 495] width 166 height 30
click at [319, 261] on th "«" at bounding box center [328, 259] width 27 height 27
click at [427, 358] on td "14" at bounding box center [434, 365] width 27 height 27
type input "[DATE]"
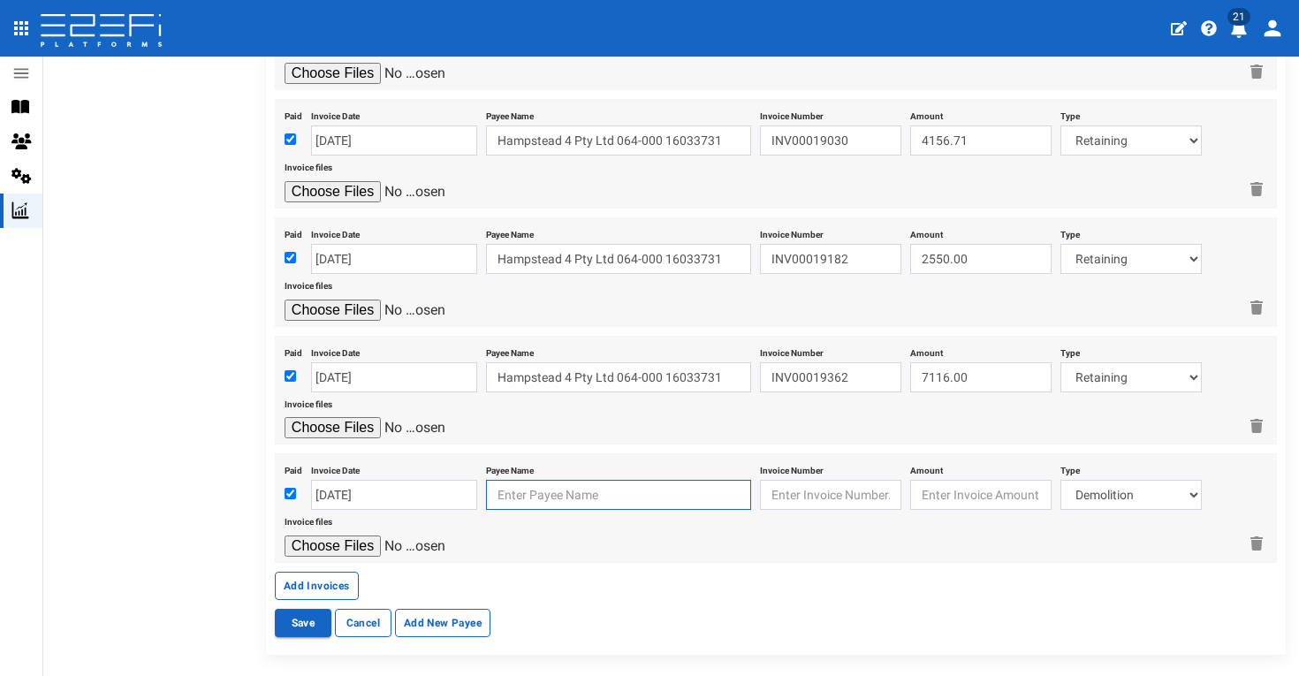
click at [544, 481] on input "text" at bounding box center [618, 495] width 265 height 30
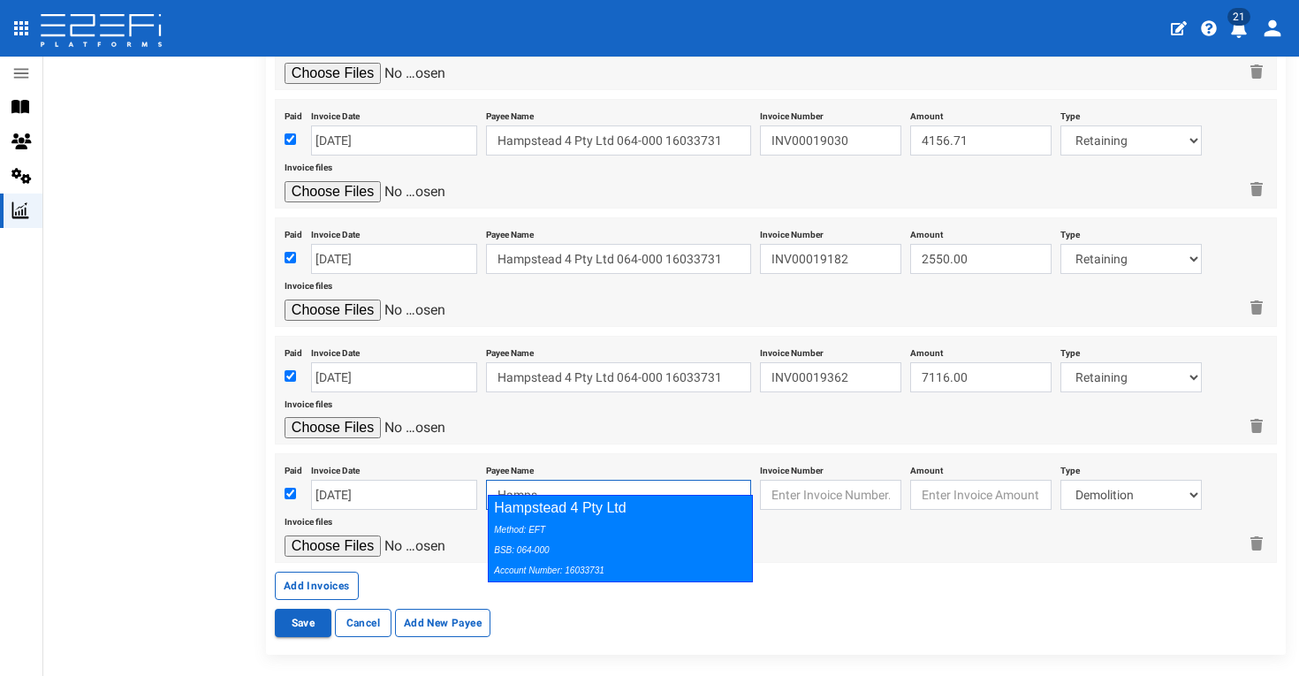
click at [580, 528] on div "Method: EFT BSB: 064-000 Account Number: 16033731" at bounding box center [616, 549] width 244 height 61
type input "Hampstead 4 Pty Ltd 064-000 16033731"
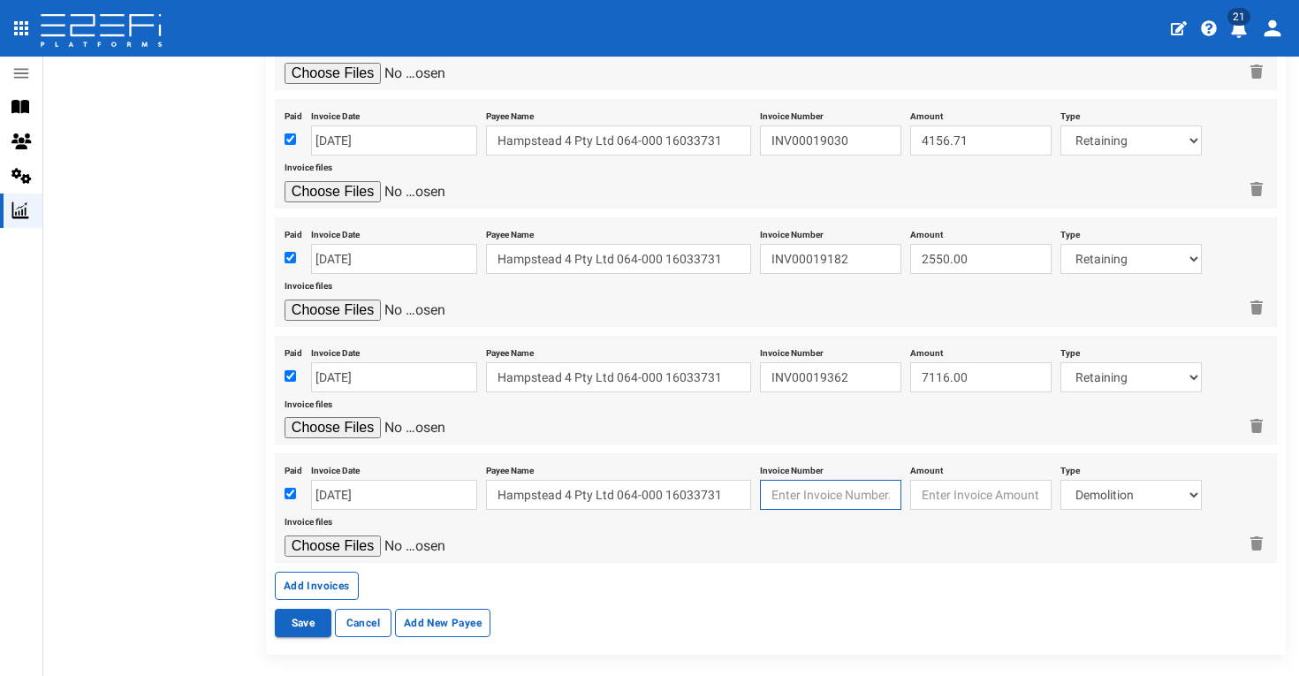
click at [809, 480] on input "text" at bounding box center [830, 495] width 141 height 30
type input "INV00019462"
type input "2086.00"
select select "Retaining ~72~CIVIL WORKS"
click at [307, 609] on button "Save" at bounding box center [303, 623] width 57 height 28
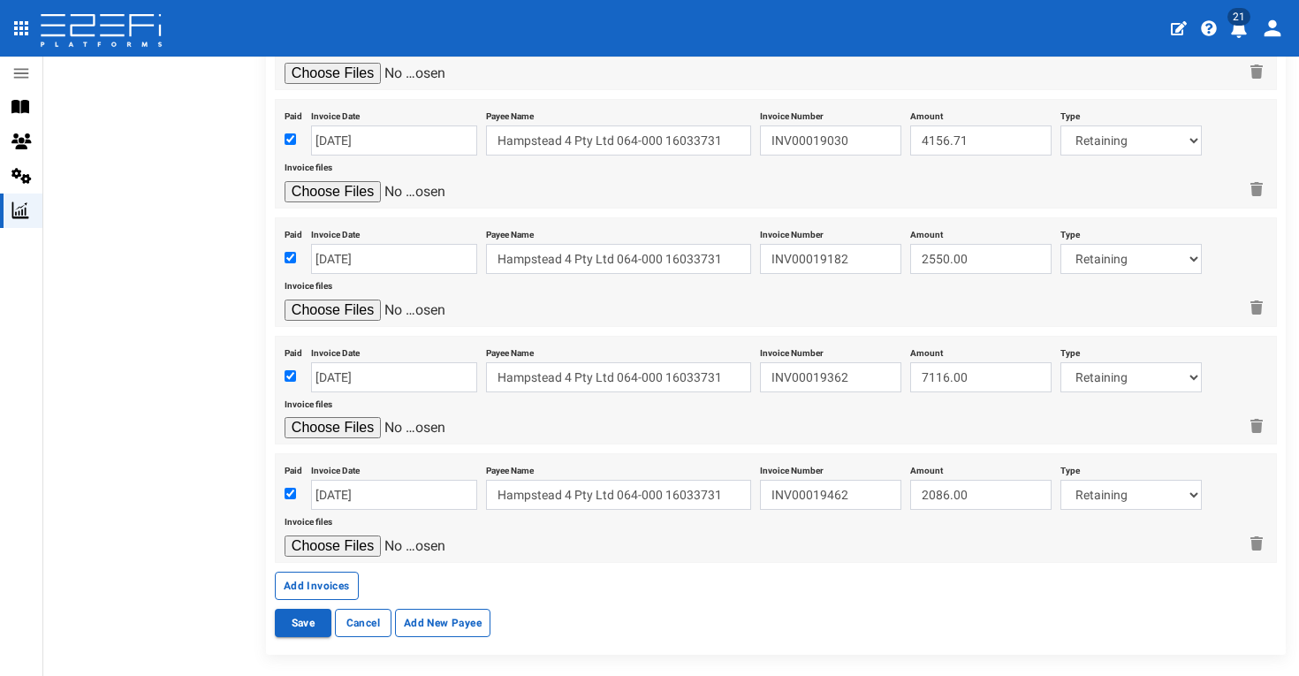
click at [347, 535] on input "file" at bounding box center [368, 545] width 168 height 21
type input "C:\fakepath\Durawall INV00019462.pdf"
click at [314, 609] on button "Save" at bounding box center [303, 623] width 57 height 28
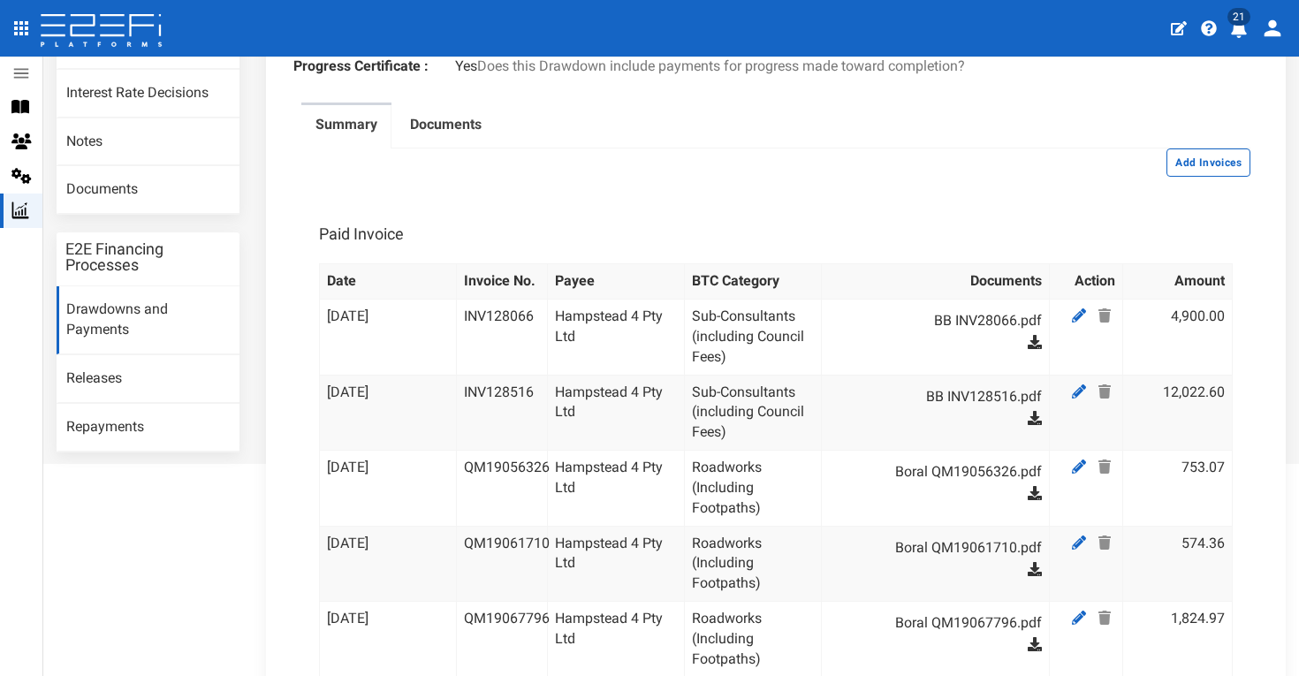
scroll to position [254, 0]
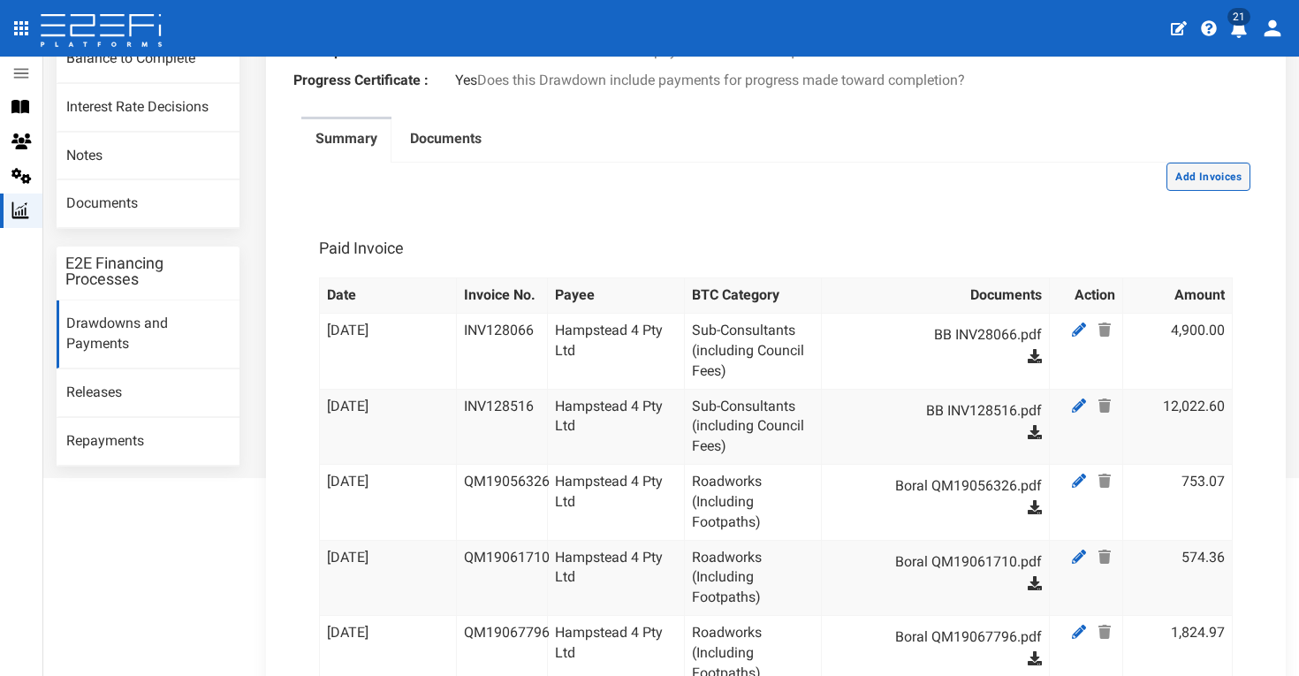
click at [1210, 179] on button "Add Invoices" at bounding box center [1208, 177] width 84 height 28
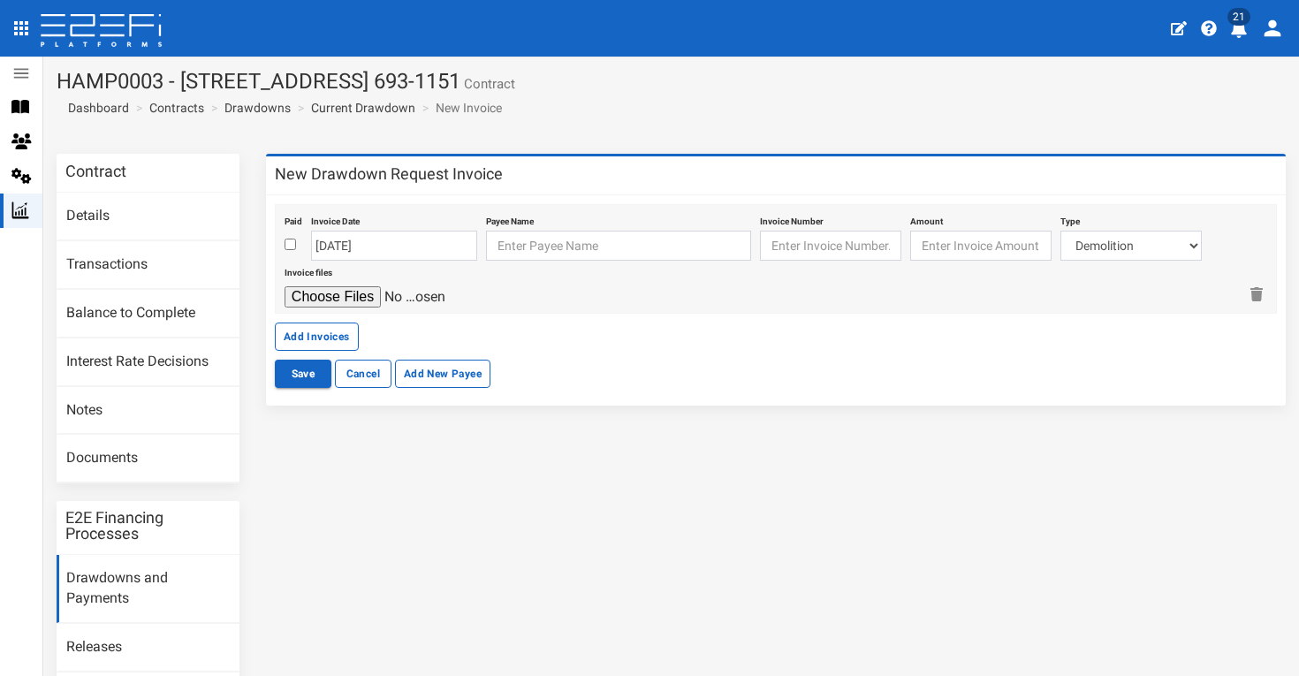
click at [292, 246] on input "checkbox" at bounding box center [289, 244] width 11 height 11
checkbox input "true"
click at [339, 243] on input "[DATE]" at bounding box center [394, 246] width 166 height 30
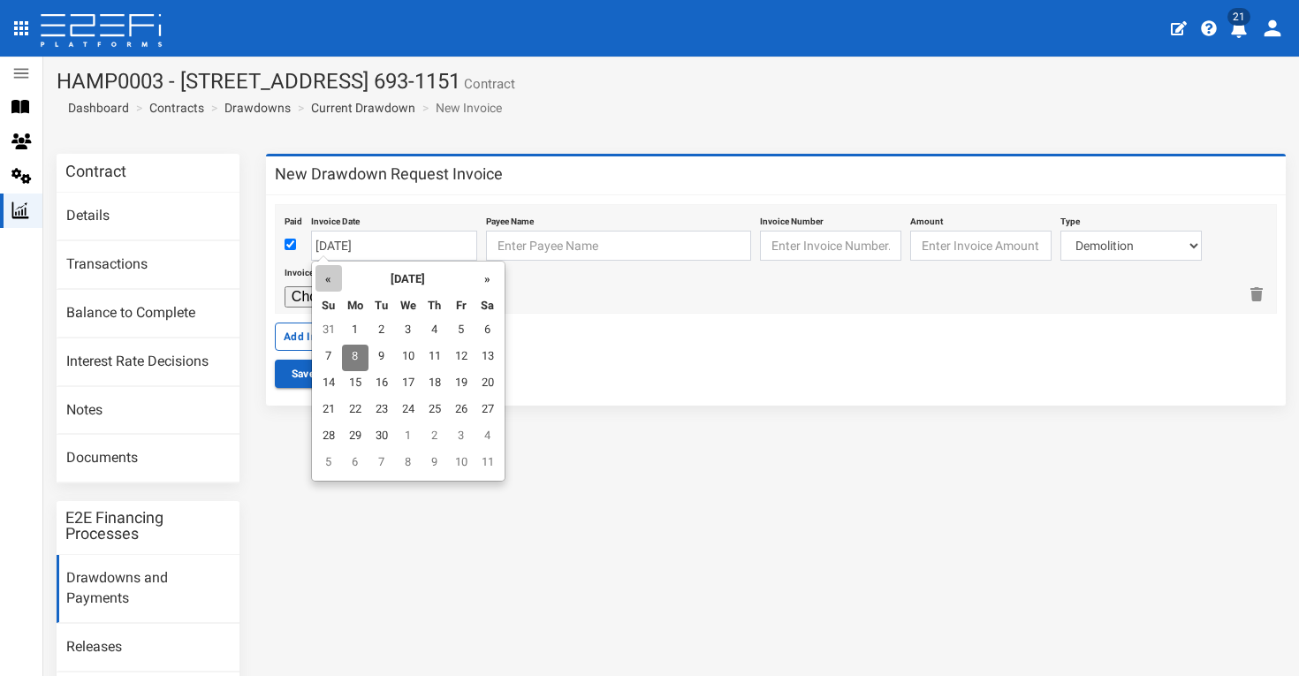
click at [331, 287] on th "«" at bounding box center [328, 278] width 27 height 27
click at [460, 440] on td "29" at bounding box center [461, 437] width 27 height 27
type input "29-08-2025"
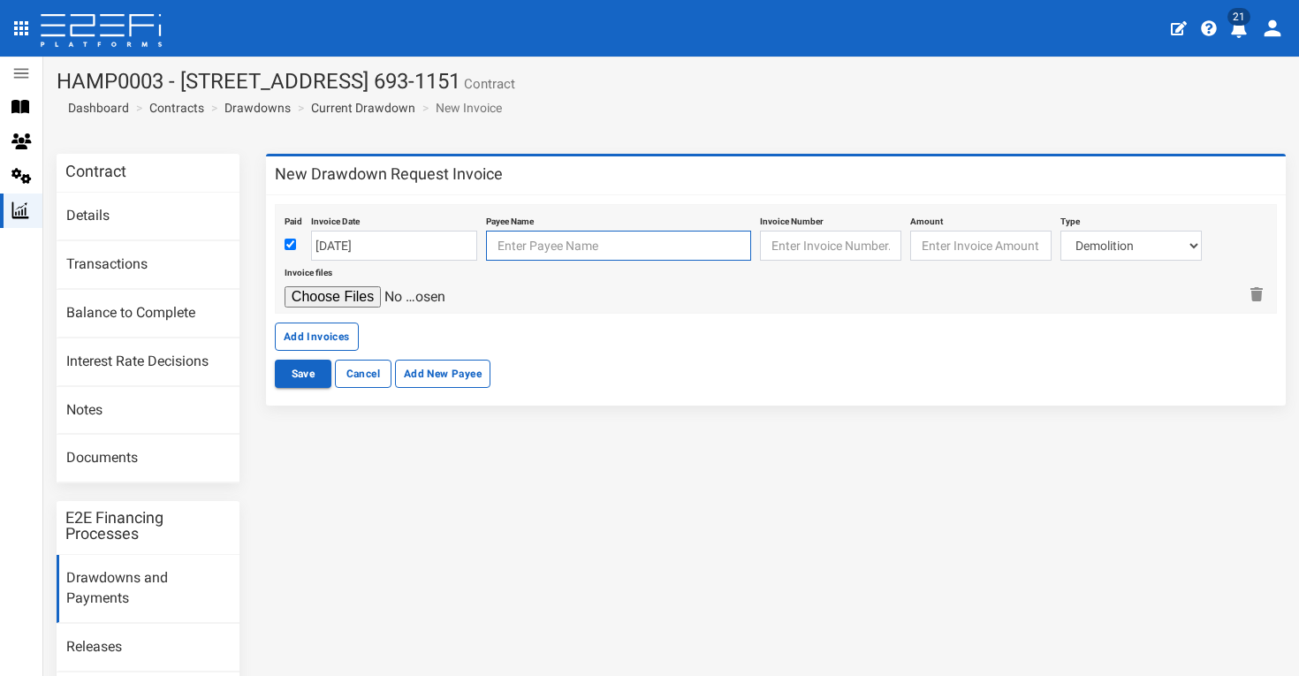
click at [539, 239] on input "text" at bounding box center [618, 246] width 265 height 30
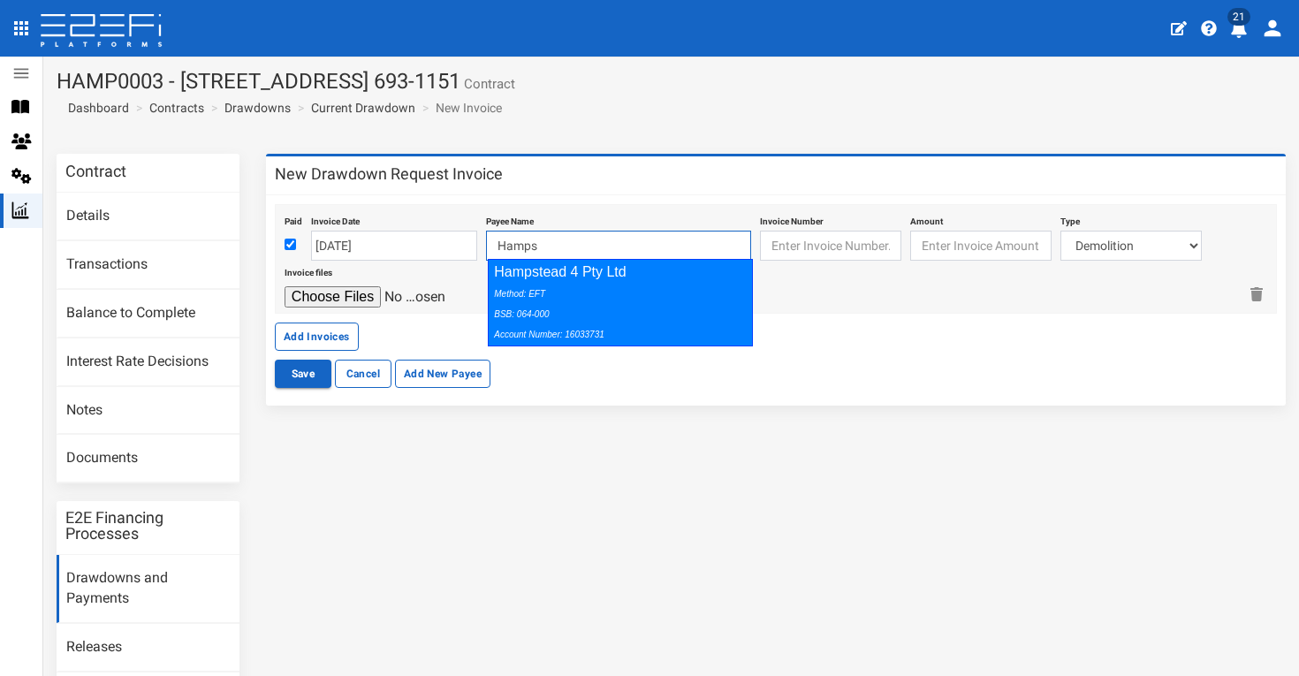
click at [585, 275] on div "Hampstead 4 Pty Ltd Method: EFT BSB: 064-000 Account Number: 16033731" at bounding box center [620, 302] width 265 height 87
type input "Hampstead 4 Pty Ltd 064-000 16033731"
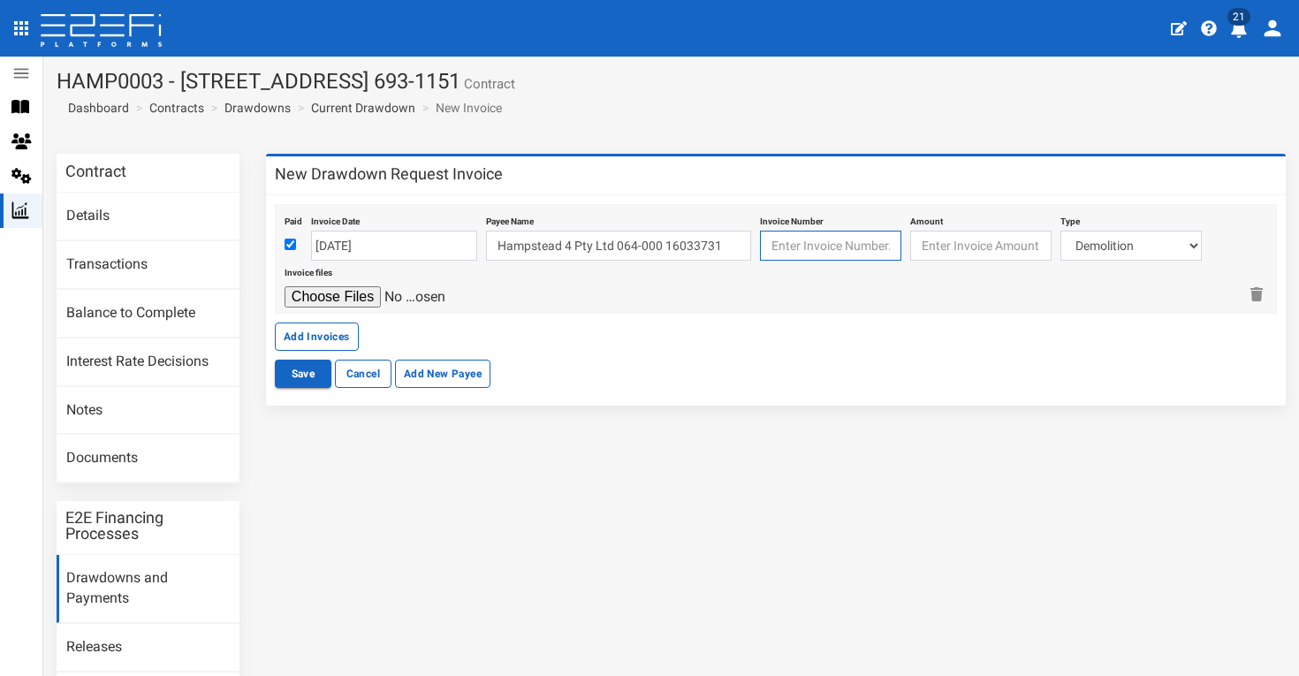
click at [797, 243] on input "text" at bounding box center [830, 246] width 141 height 30
type input "INV25407"
type input "7000"
select select "Roadworks (Including Footpaths)~75~CIVIL WORKS"
click at [361, 292] on input "file" at bounding box center [368, 296] width 168 height 21
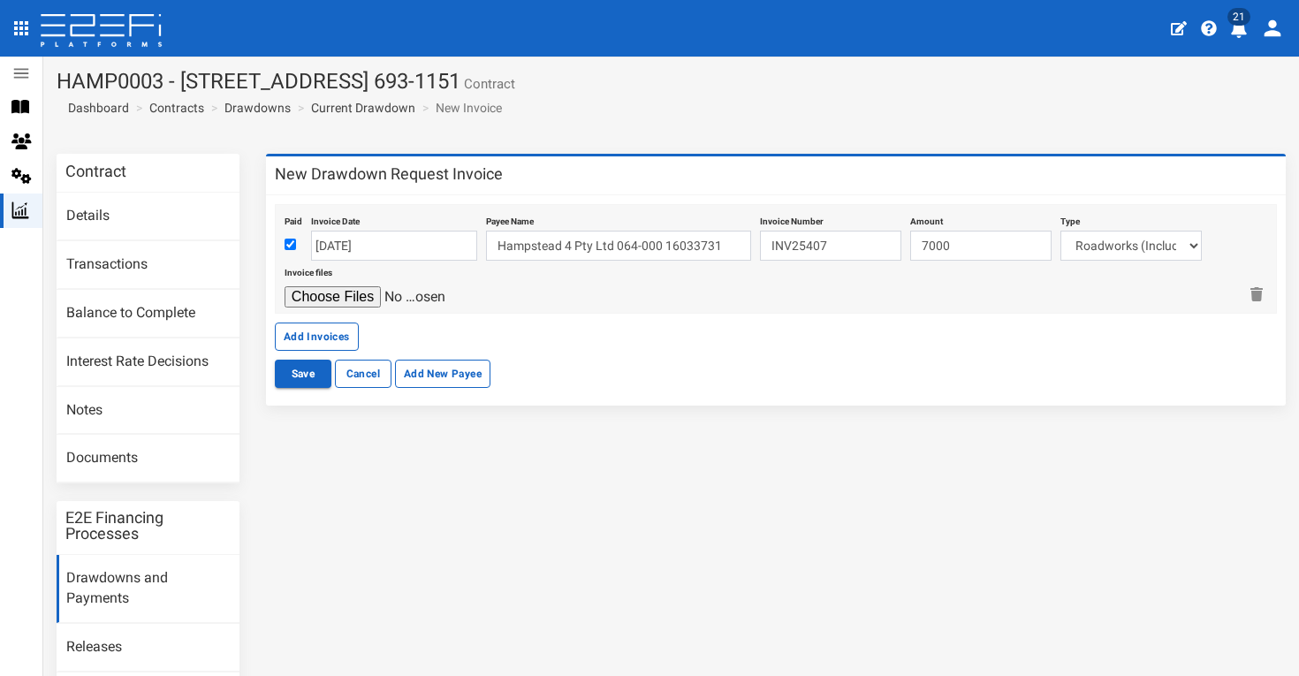
type input "C:\fakepath\Eastcoast Kerbing INV25407.pdf"
click at [322, 330] on button "Add Invoices" at bounding box center [317, 336] width 84 height 28
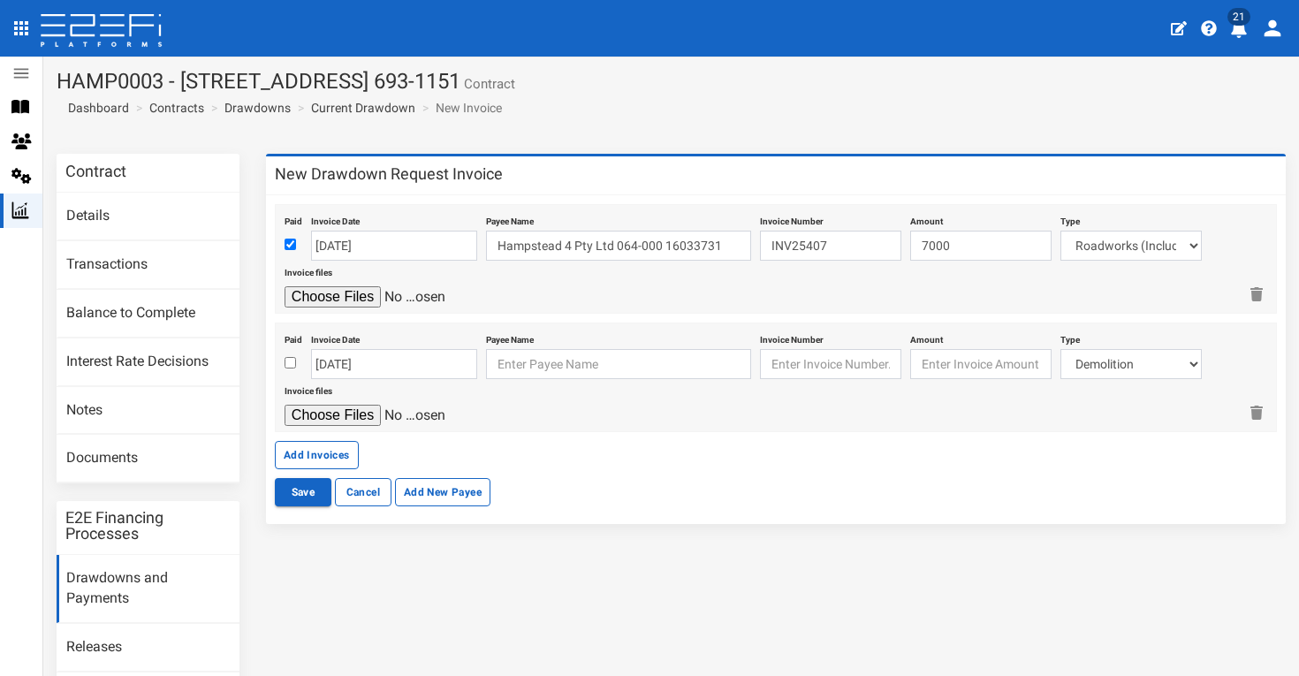
scroll to position [10, 0]
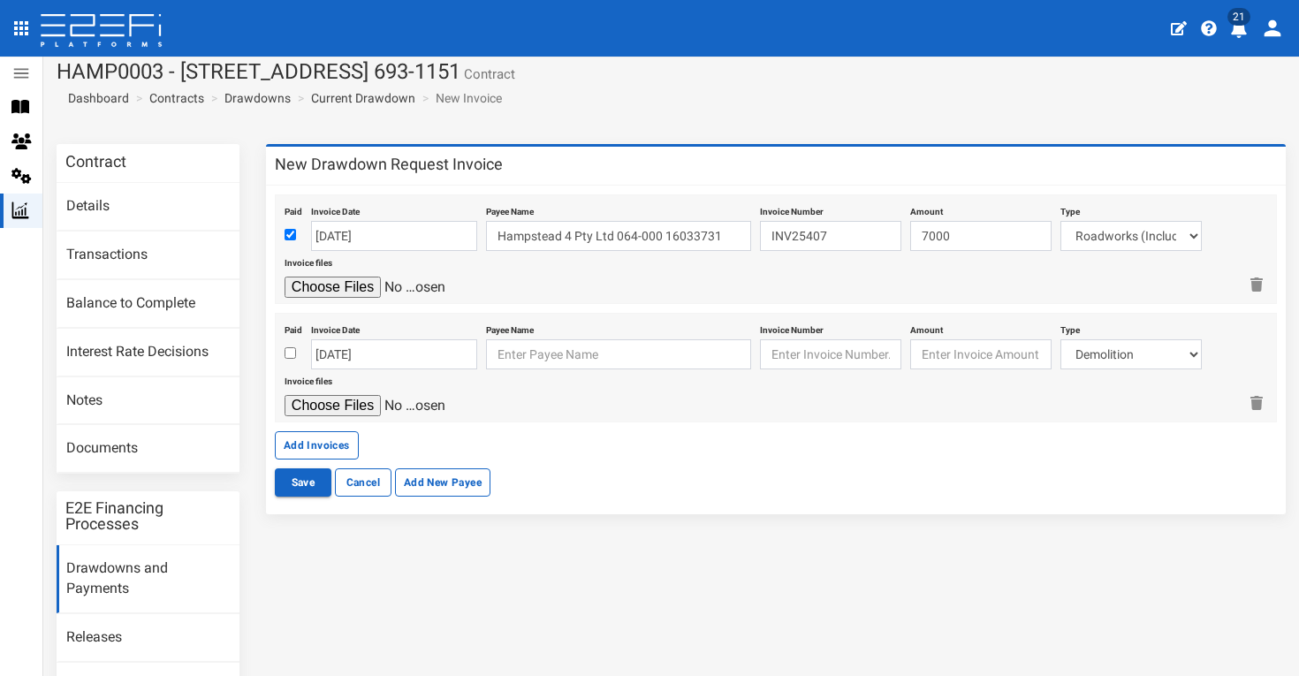
click at [286, 352] on input "checkbox" at bounding box center [289, 352] width 11 height 11
checkbox input "true"
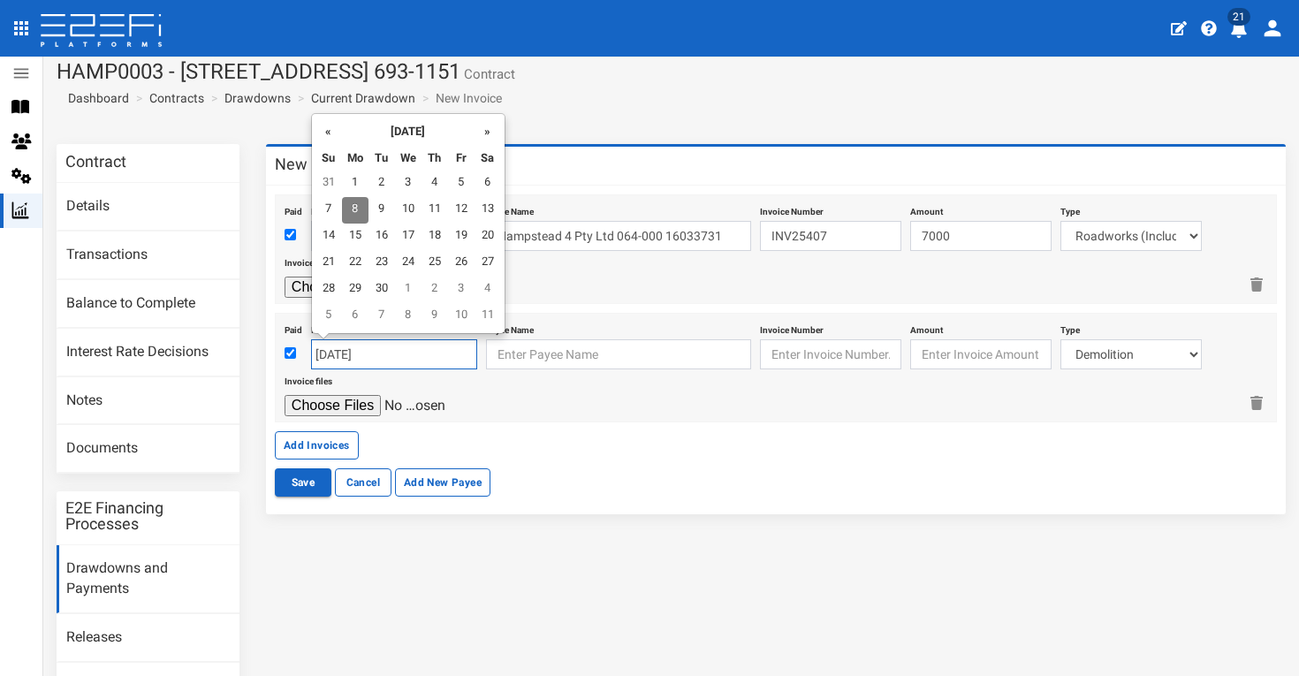
click at [336, 352] on input "[DATE]" at bounding box center [394, 354] width 166 height 30
click at [331, 125] on th "«" at bounding box center [328, 130] width 27 height 27
click at [435, 259] on td "21" at bounding box center [434, 263] width 27 height 27
type input "[DATE]"
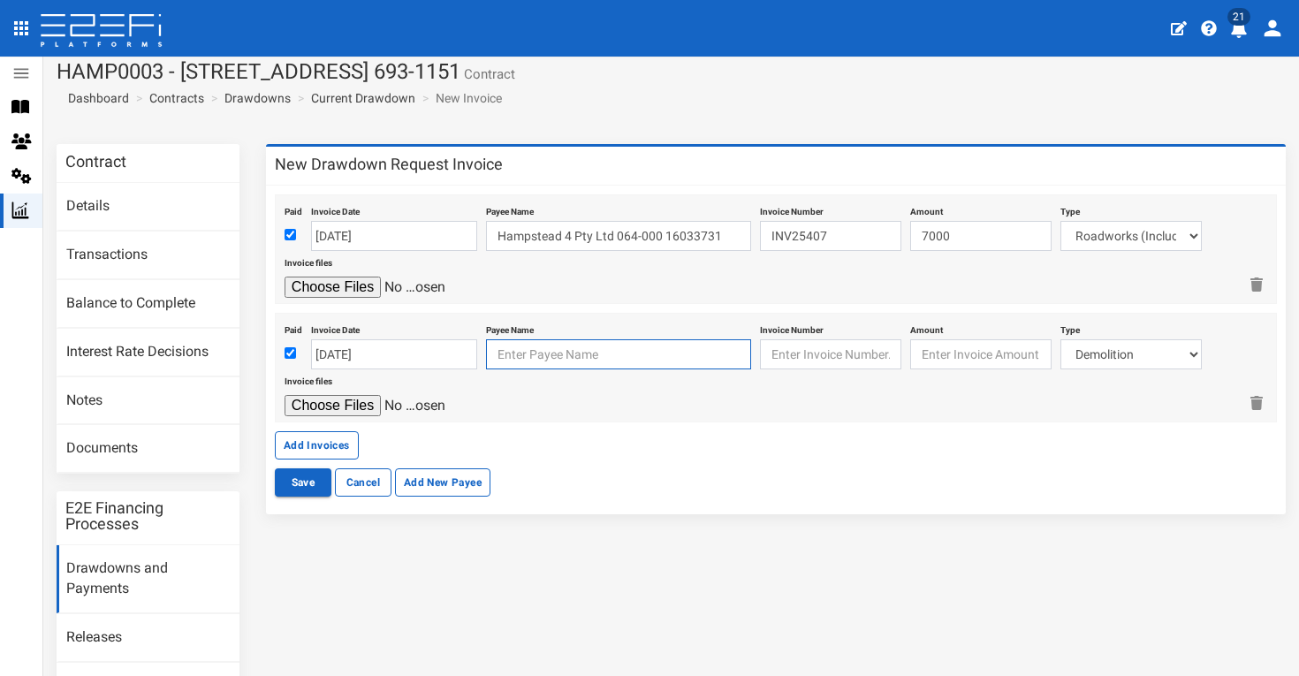
click at [522, 345] on input "text" at bounding box center [618, 354] width 265 height 30
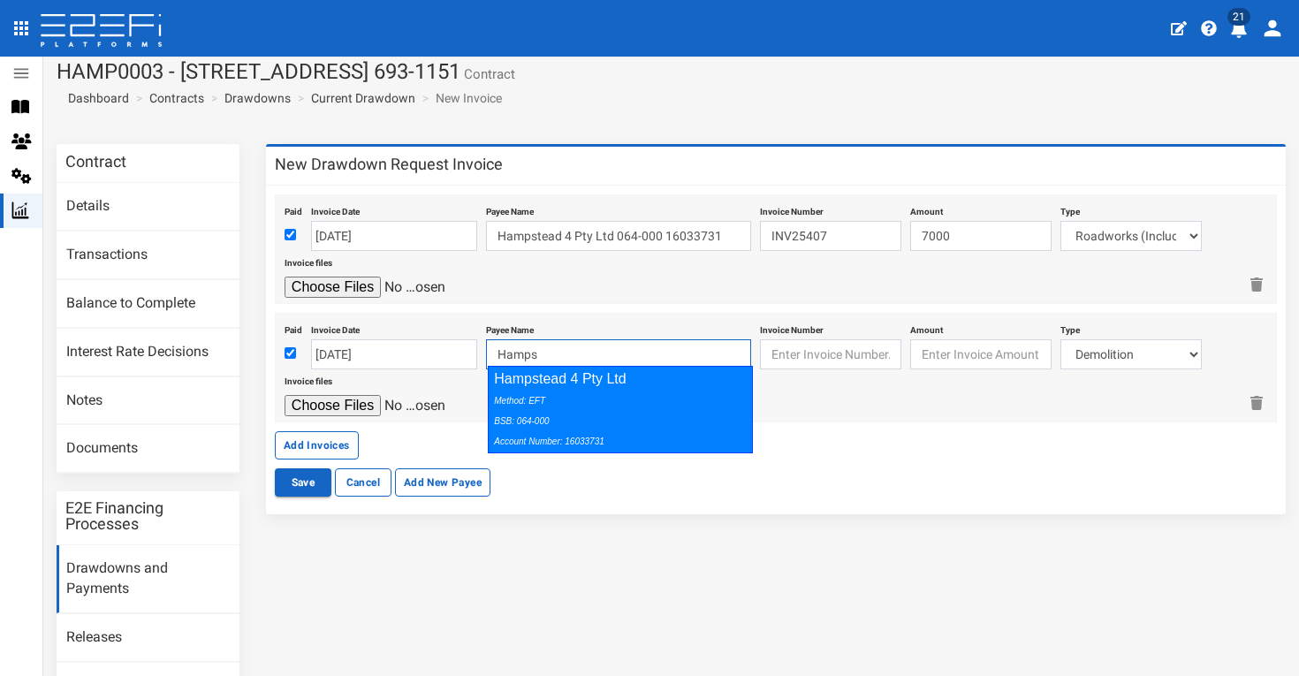
click at [577, 400] on div "Method: EFT BSB: 064-000 Account Number: 16033731" at bounding box center [616, 420] width 244 height 61
type input "Hampstead 4 Pty Ltd 064-000 16033731"
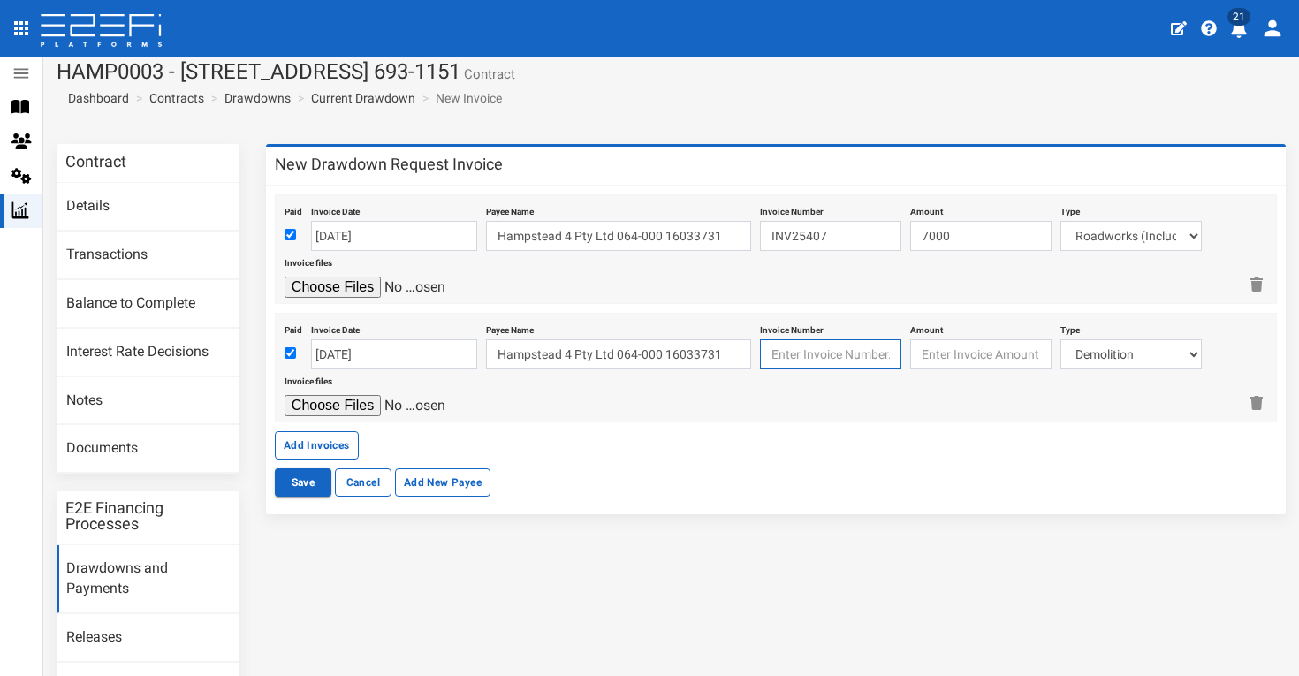
click at [808, 349] on input "text" at bounding box center [830, 354] width 141 height 30
type input "INV1820054855"
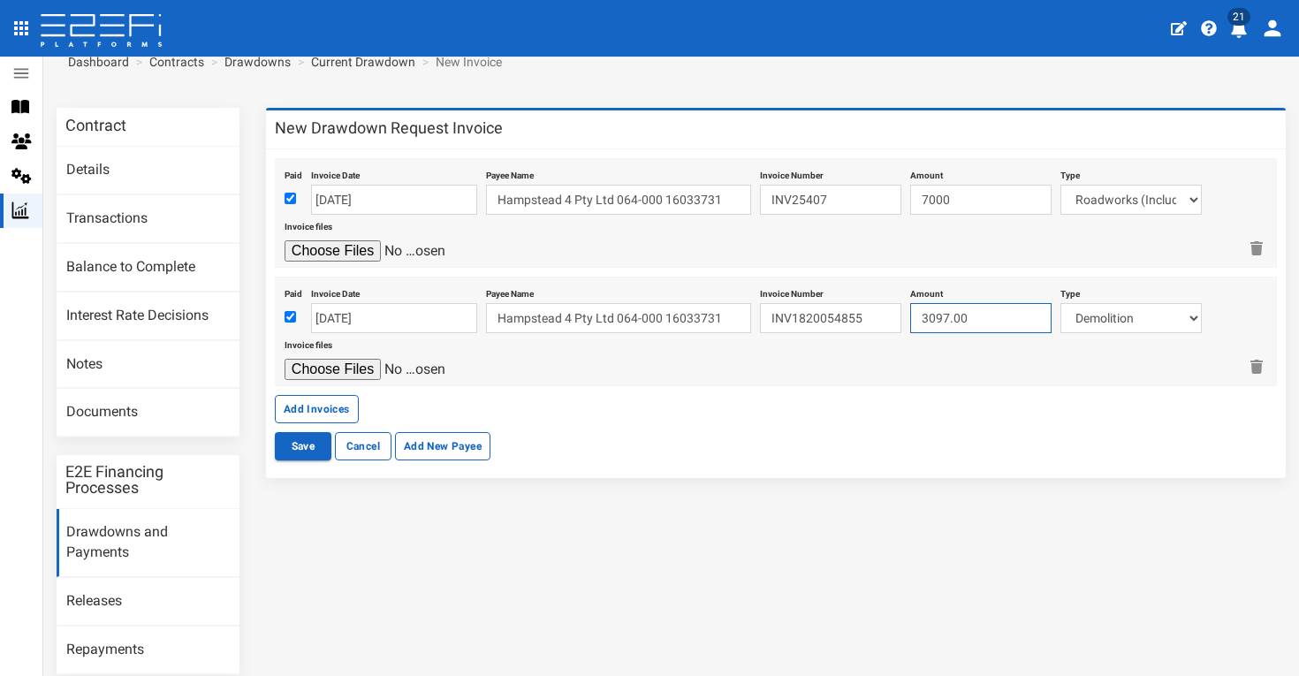
type input "3097.00"
click at [359, 367] on input "file" at bounding box center [368, 369] width 168 height 21
type input "C:\fakepath\Energex 1820054855.PDF"
select select "Electricity/Telecommunications~100~MISCELLANEOUS WORKS"
click at [337, 401] on button "Add Invoices" at bounding box center [317, 409] width 84 height 28
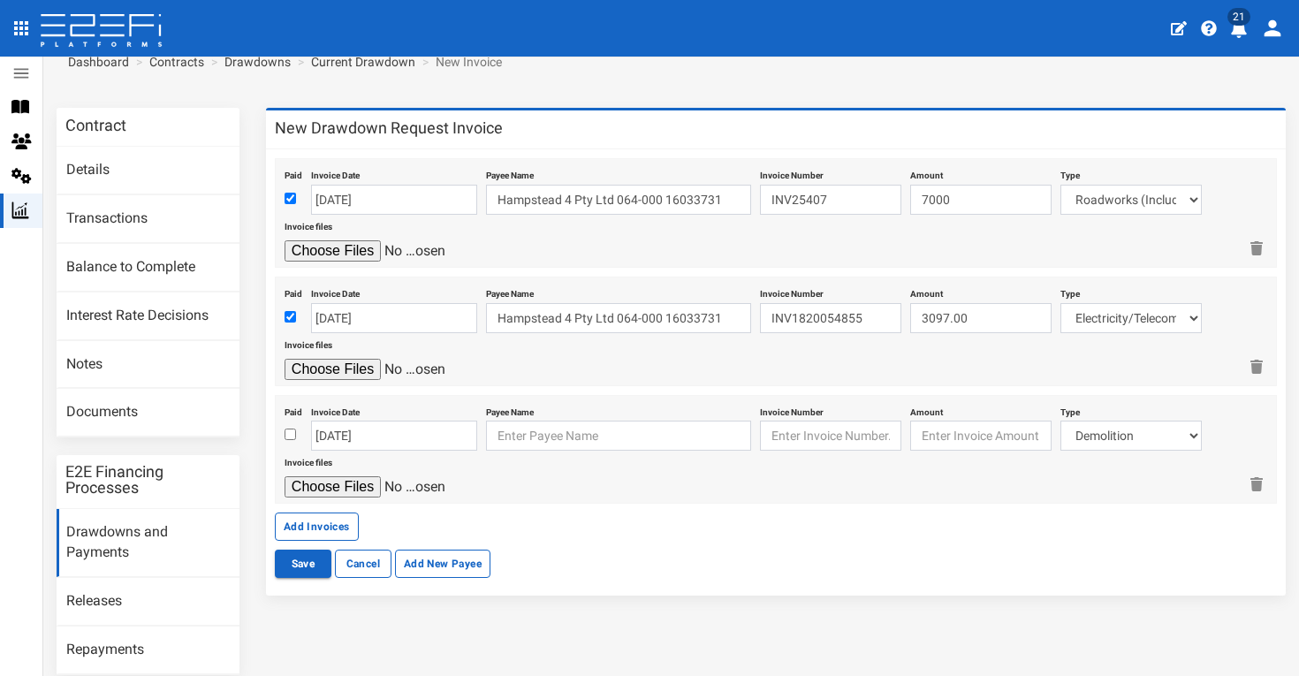
scroll to position [81, 0]
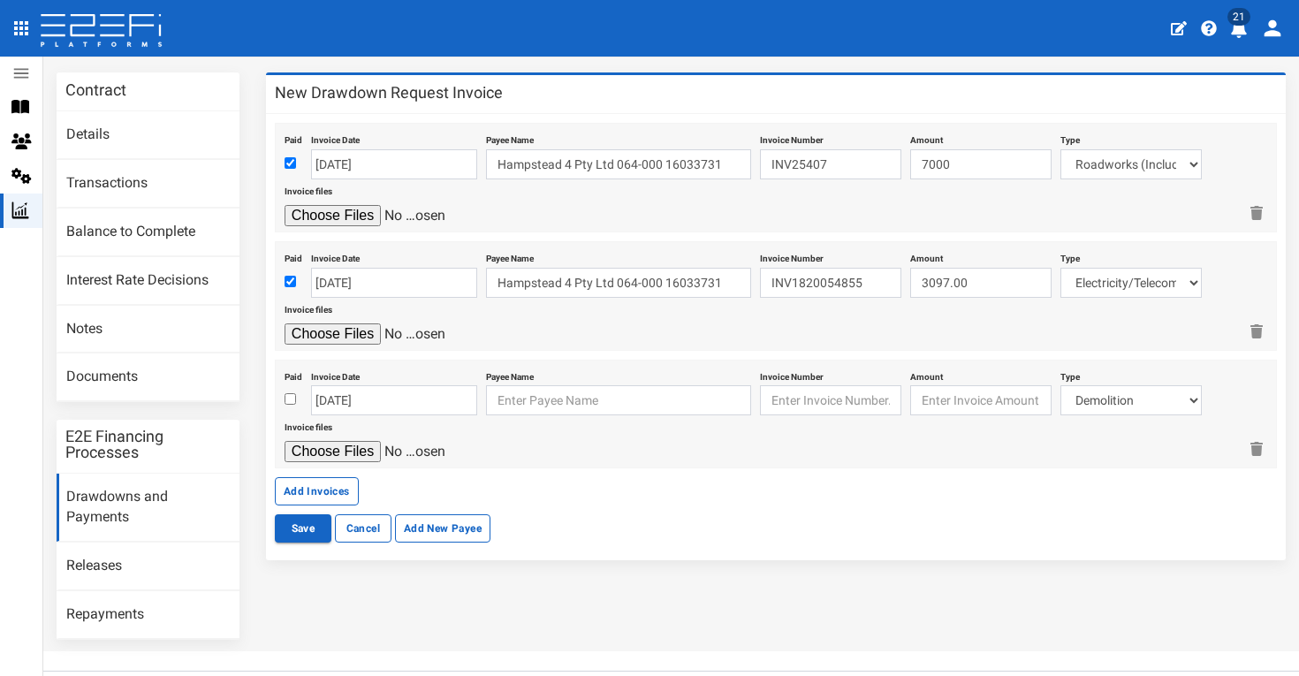
click at [292, 398] on input "checkbox" at bounding box center [289, 398] width 11 height 11
checkbox input "true"
click at [349, 390] on input "[DATE]" at bounding box center [394, 400] width 166 height 30
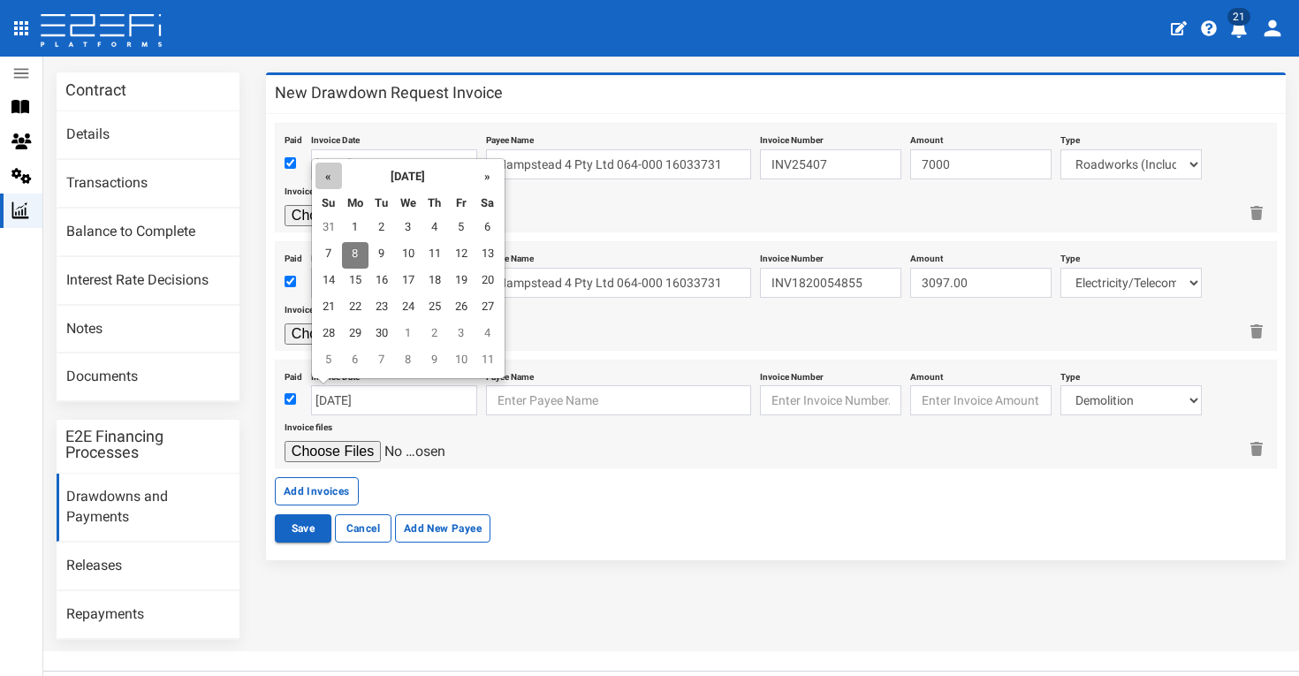
click at [330, 175] on th "«" at bounding box center [328, 176] width 27 height 27
click at [352, 335] on td "28" at bounding box center [355, 335] width 27 height 27
type input "28-07-2025"
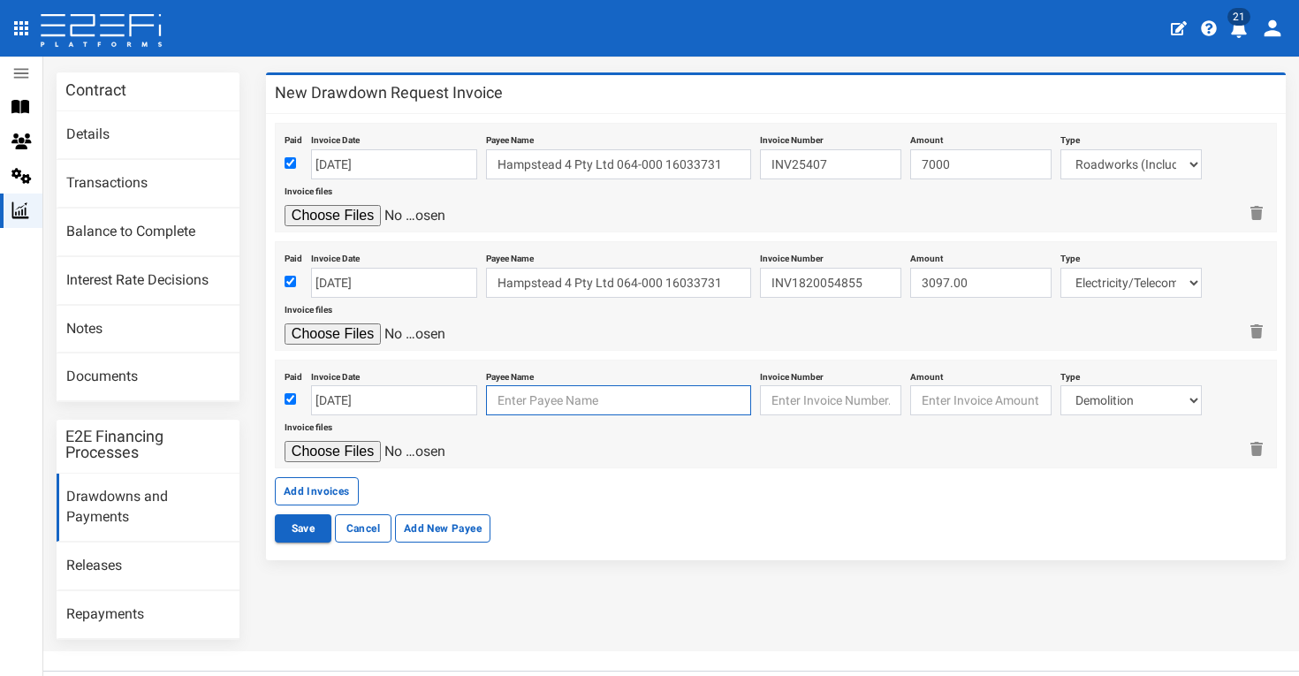
click at [541, 406] on input "text" at bounding box center [618, 400] width 265 height 30
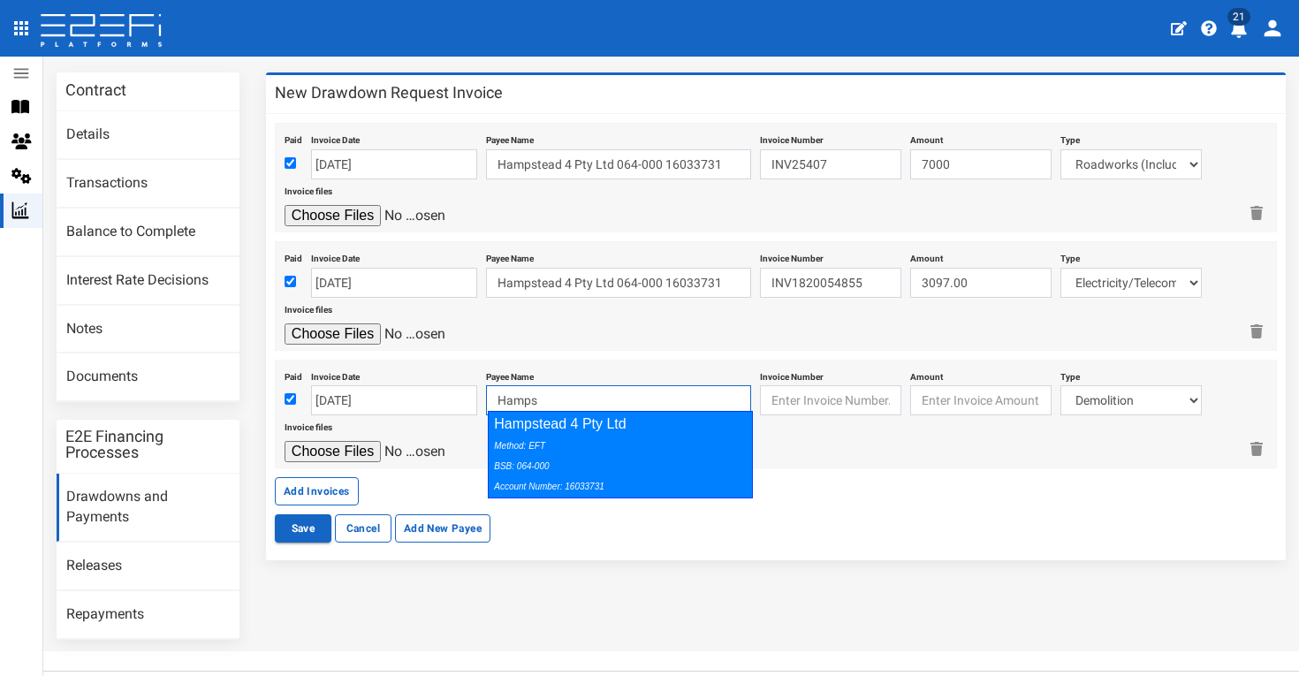
click at [589, 458] on div "Method: EFT BSB: 064-000 Account Number: 16033731" at bounding box center [616, 465] width 244 height 61
type input "Hampstead 4 Pty Ltd 064-000 16033731"
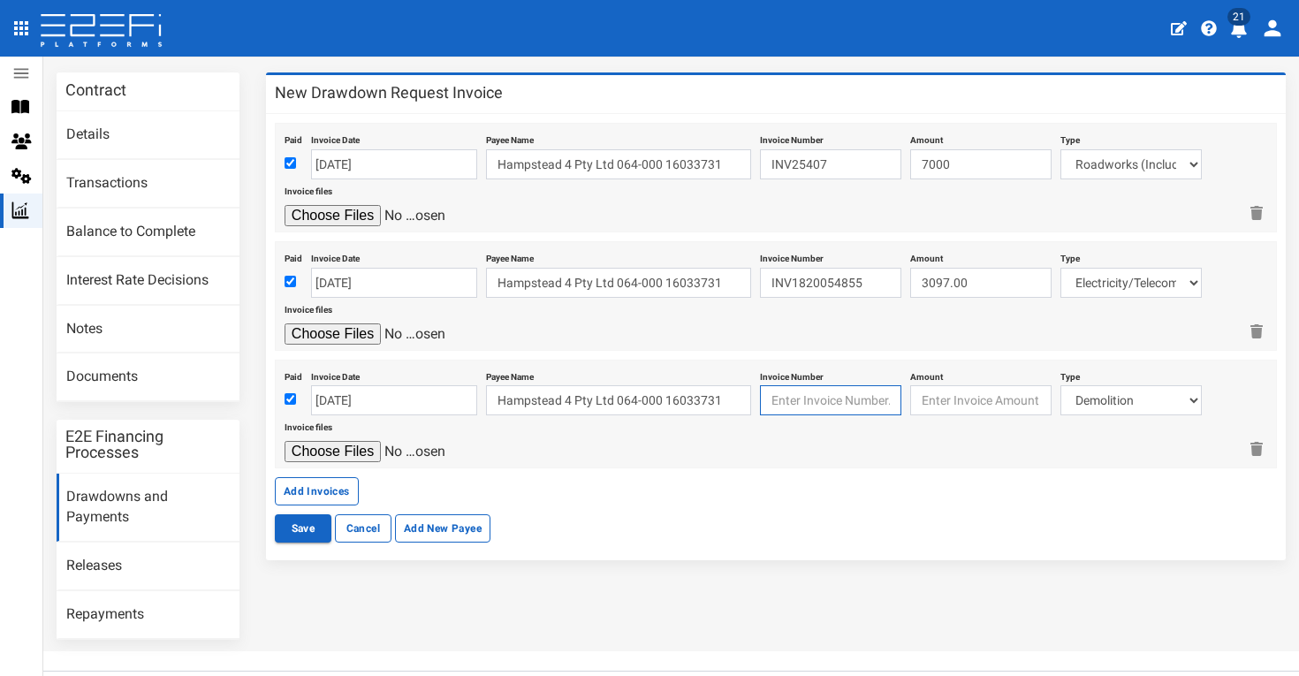
click at [821, 395] on input "text" at bounding box center [830, 400] width 141 height 30
type input "INV2503896"
type input "4702.50"
select select "Roadworks (Including Footpaths)~75~CIVIL WORKS"
click at [364, 444] on input "file" at bounding box center [368, 451] width 168 height 21
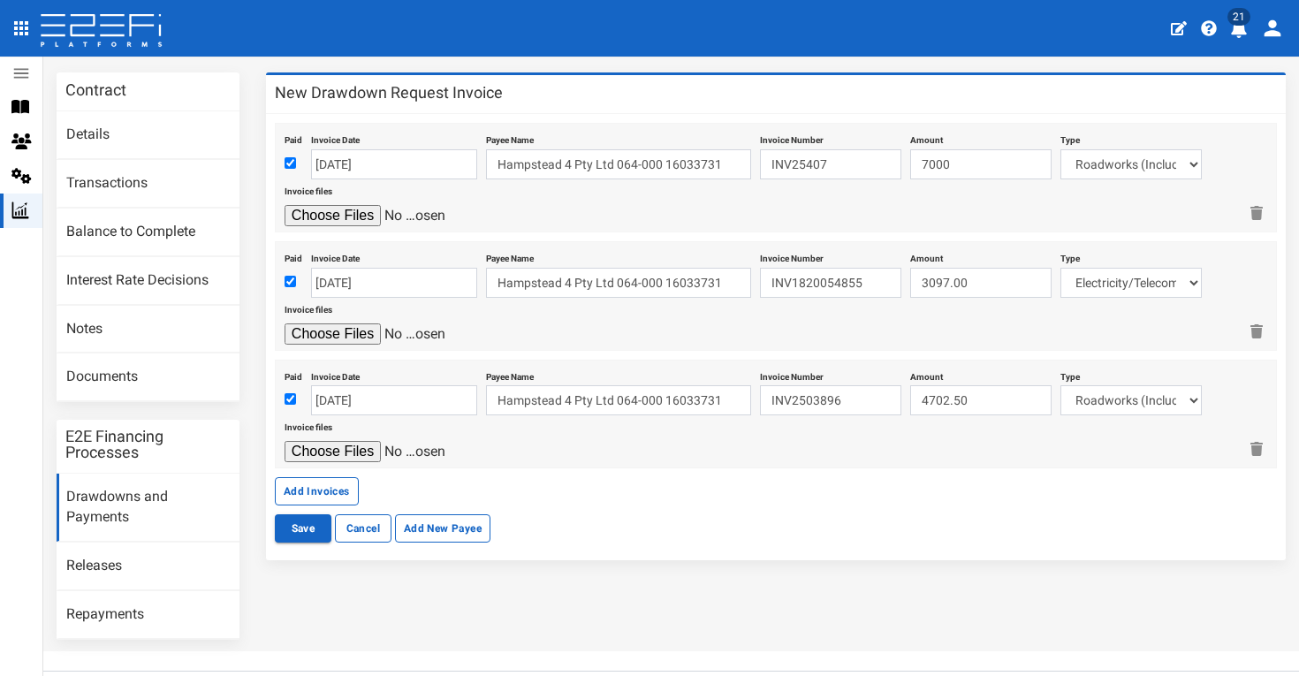
type input "C:\fakepath\Global Synthetics INV2503896.pdf"
click at [334, 488] on button "Add Invoices" at bounding box center [317, 491] width 84 height 28
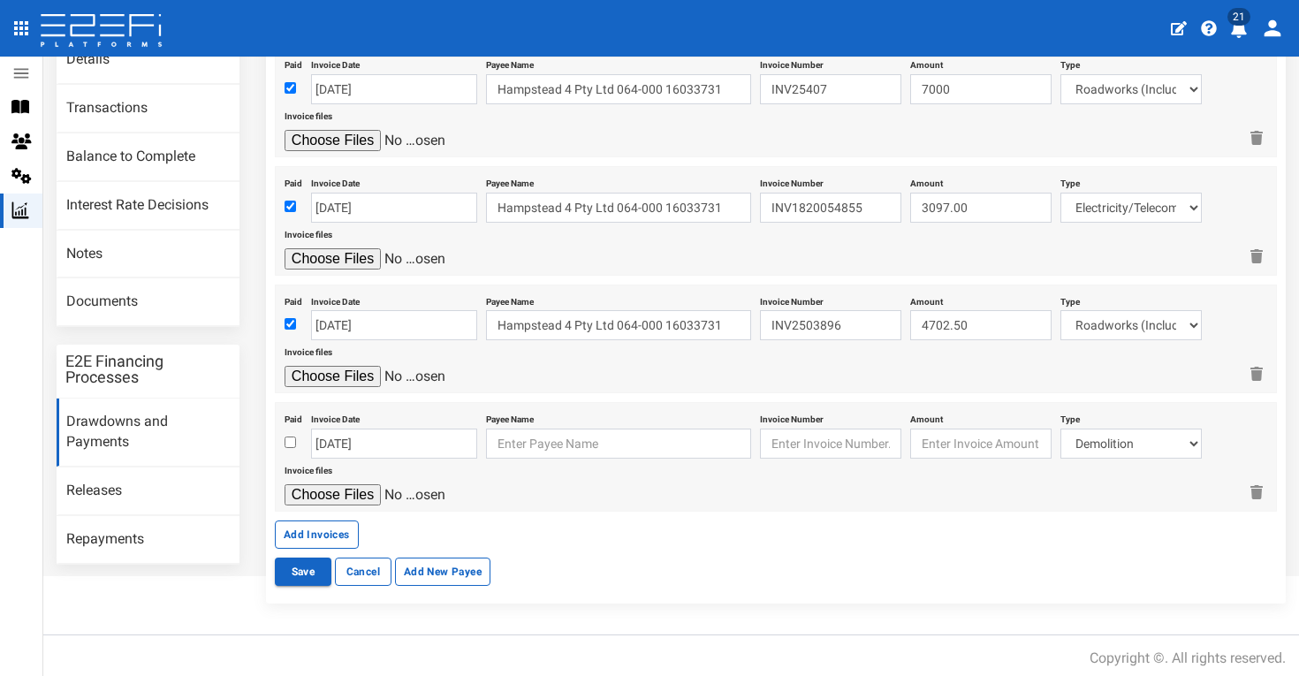
scroll to position [155, 0]
click at [290, 437] on input "checkbox" at bounding box center [289, 442] width 11 height 11
checkbox input "true"
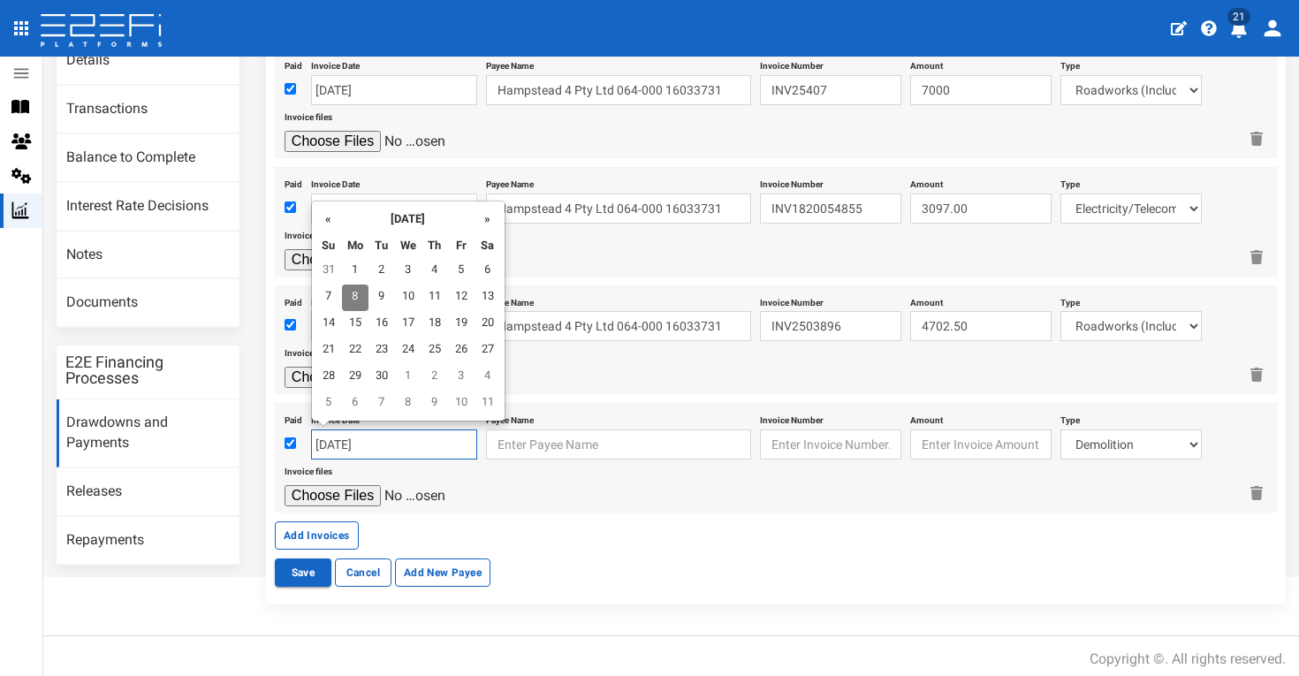
click at [337, 435] on input "[DATE]" at bounding box center [394, 444] width 166 height 30
click at [322, 216] on th "«" at bounding box center [328, 218] width 27 height 27
click at [459, 322] on td "18" at bounding box center [461, 324] width 27 height 27
type input "18-07-2025"
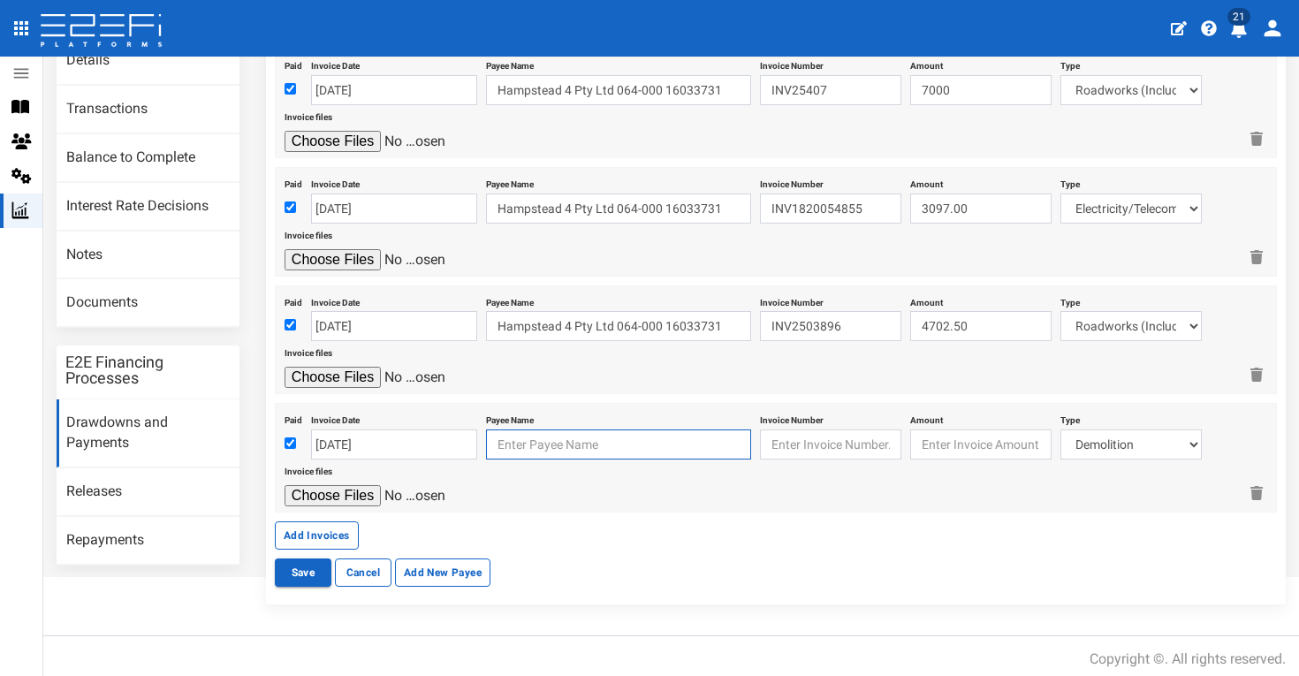
click at [553, 433] on input "text" at bounding box center [618, 444] width 265 height 30
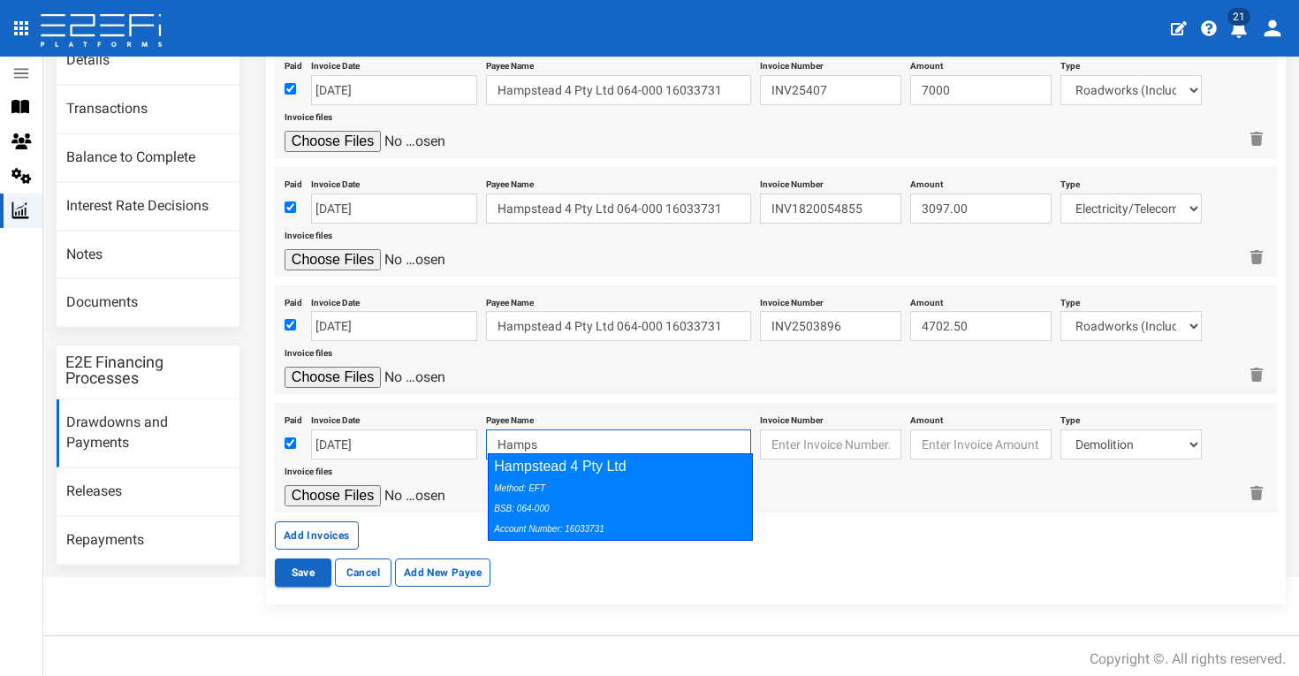
click at [632, 477] on div "Method: EFT BSB: 064-000 Account Number: 16033731" at bounding box center [616, 507] width 244 height 61
type input "Hampstead 4 Pty Ltd 064-000 16033731"
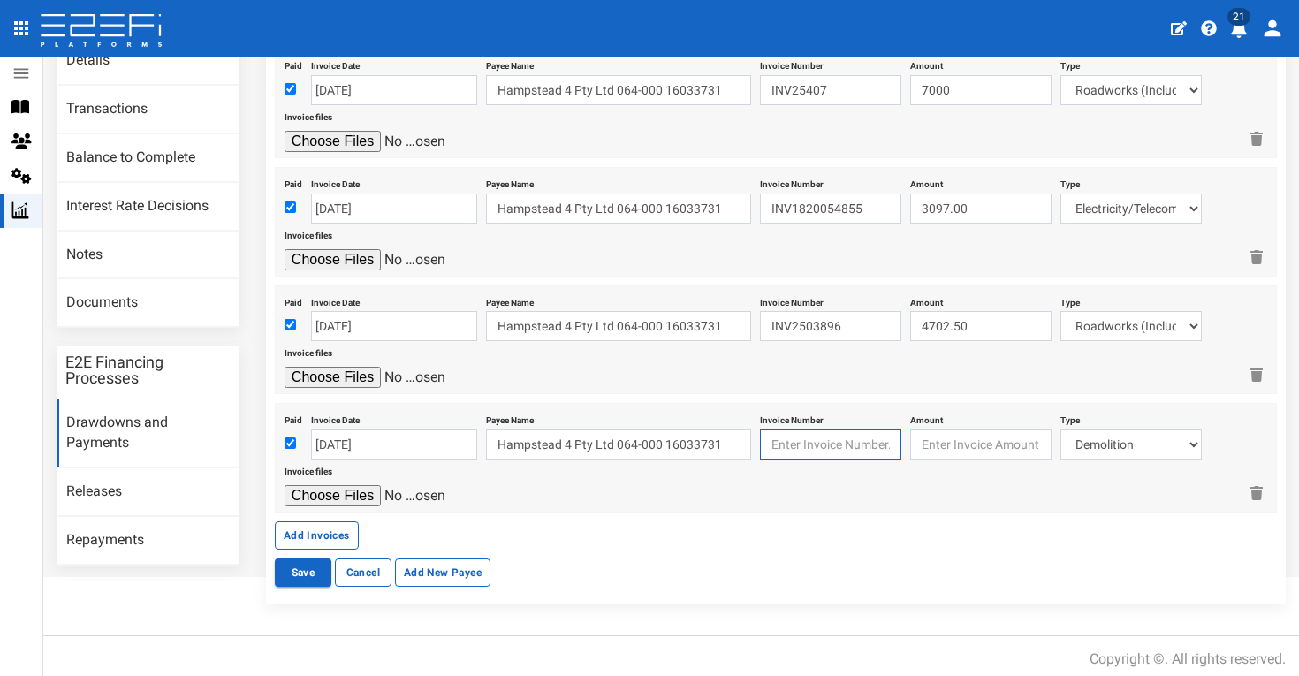
click at [806, 436] on input "text" at bounding box center [830, 444] width 141 height 30
type input "IAS19183"
type input "2035"
select select "Sub-Consultants (including Council Fees)~115~CONSULTANT/PROFESSIONAL FEES"
click at [318, 488] on input "file" at bounding box center [368, 495] width 168 height 21
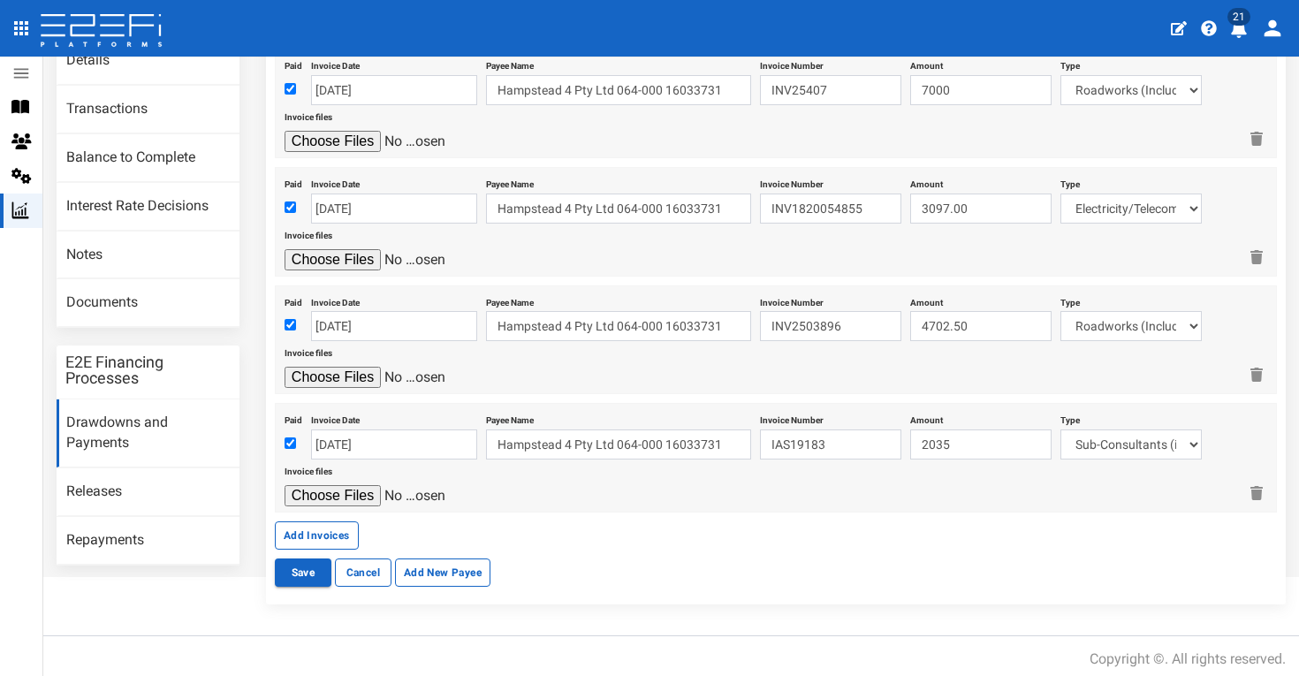
type input "C:\fakepath\IAS #IAS19183.pdf"
click at [324, 525] on button "Add Invoices" at bounding box center [317, 535] width 84 height 28
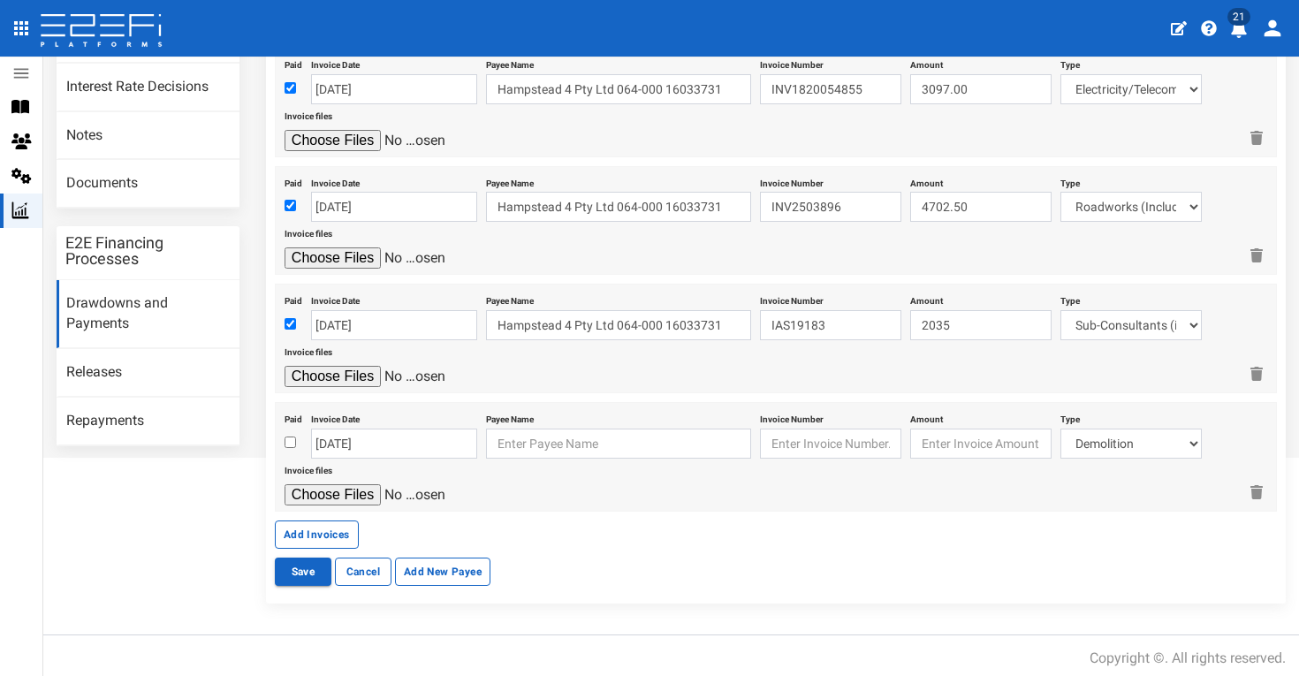
scroll to position [272, 0]
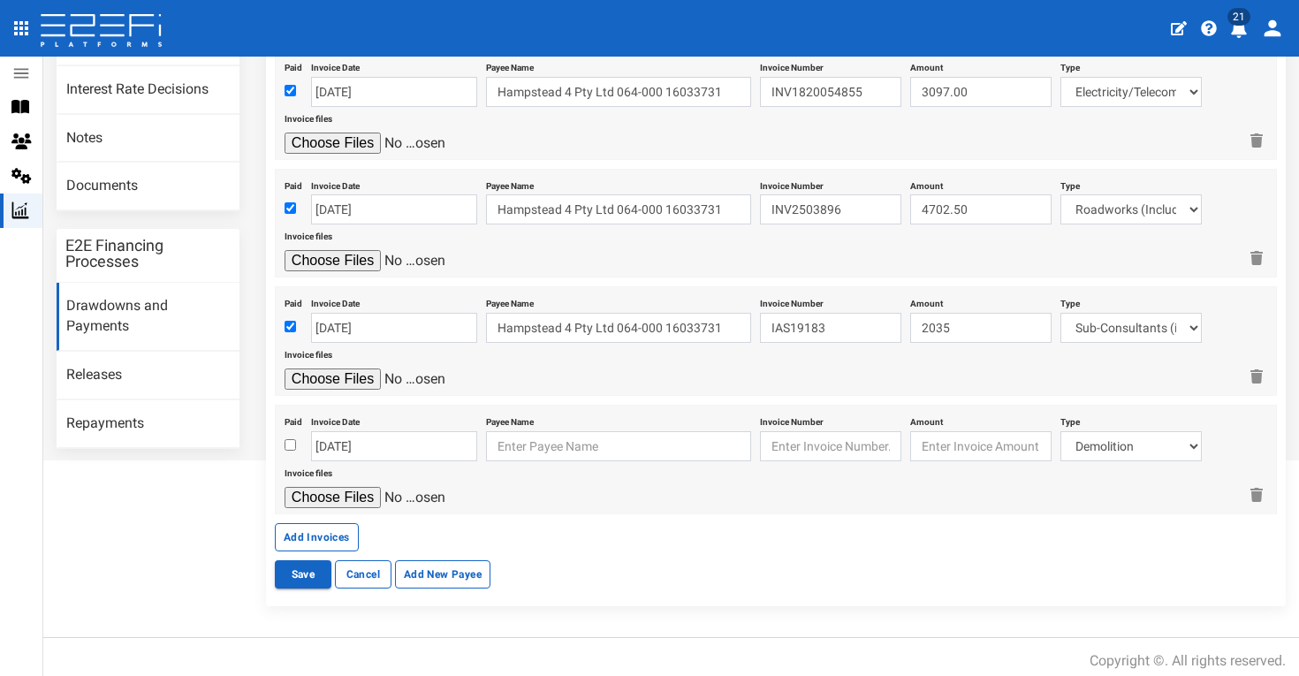
click at [293, 439] on input "checkbox" at bounding box center [289, 444] width 11 height 11
checkbox input "true"
click at [349, 436] on input "[DATE]" at bounding box center [394, 446] width 166 height 30
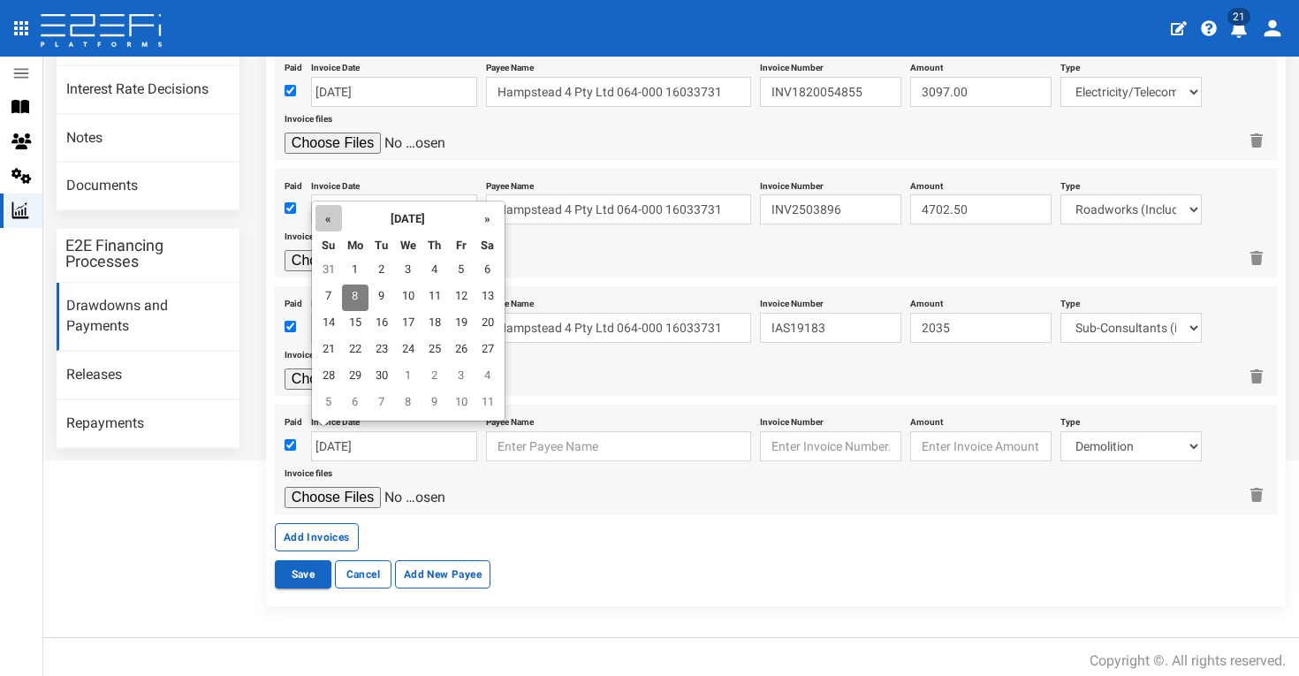
click at [329, 227] on th "«" at bounding box center [328, 218] width 27 height 27
click at [349, 408] on td "30" at bounding box center [355, 403] width 27 height 27
type input "30-06-2025"
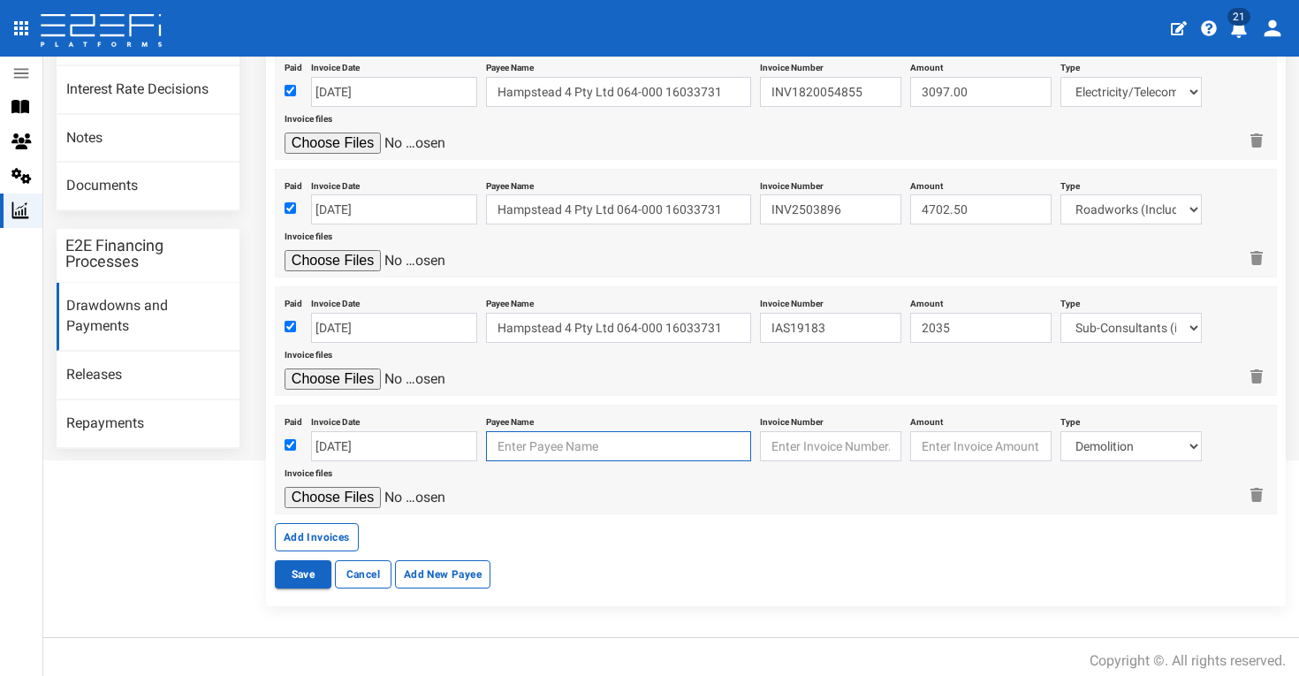
click at [567, 440] on input "text" at bounding box center [618, 446] width 265 height 30
type input "INV83990"
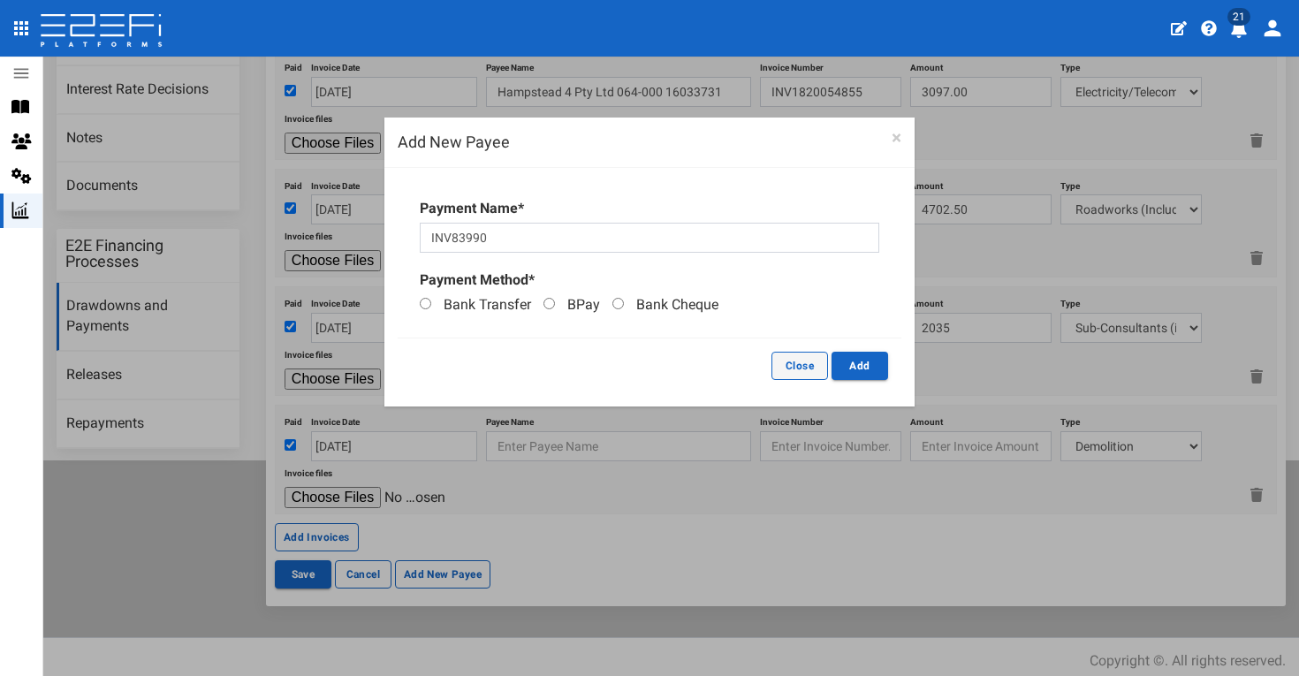
click at [791, 368] on button "Close" at bounding box center [799, 366] width 57 height 28
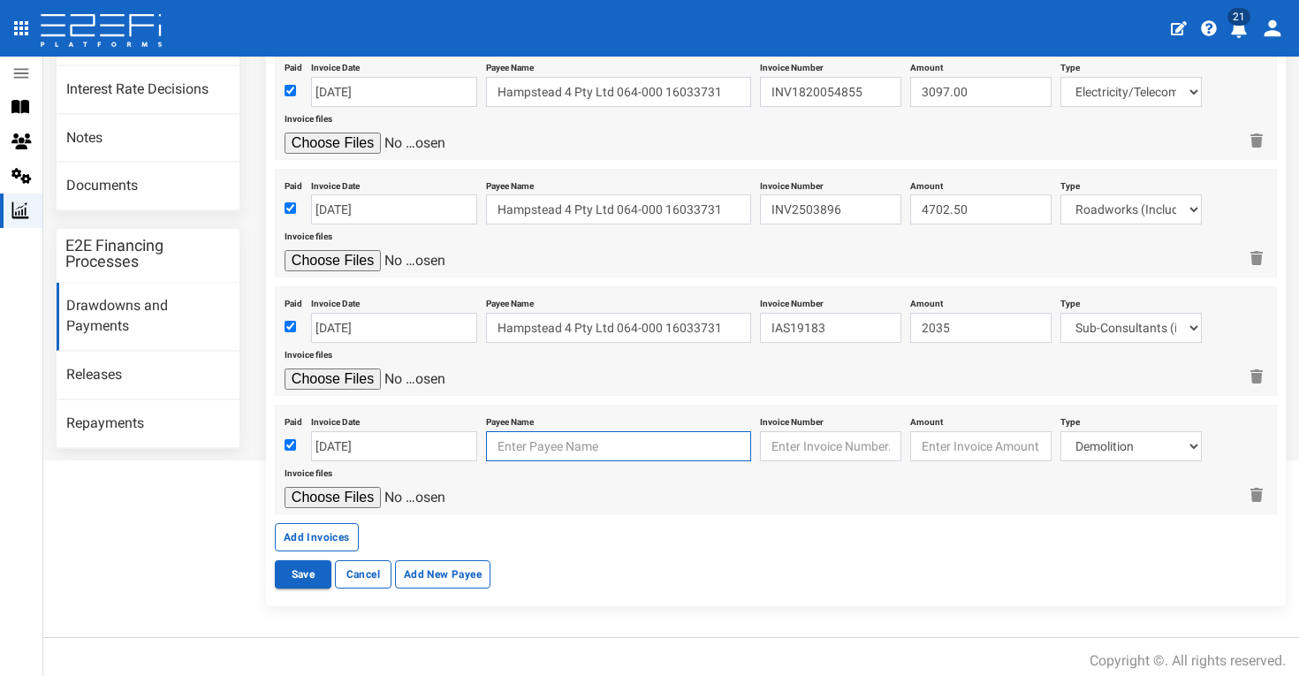
click at [612, 438] on input "text" at bounding box center [618, 446] width 265 height 30
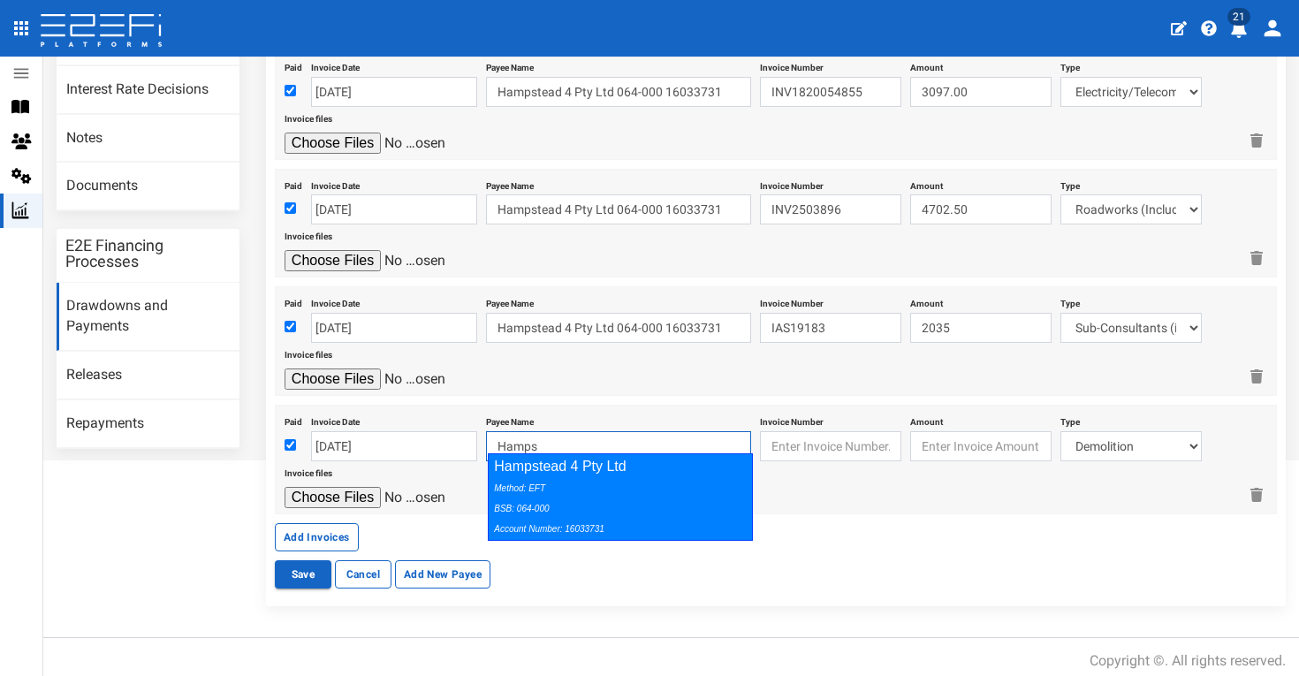
click at [641, 470] on div "Hampstead 4 Pty Ltd Method: EFT BSB: 064-000 Account Number: 16033731" at bounding box center [620, 496] width 265 height 87
type input "Hampstead 4 Pty Ltd 064-000 16033731"
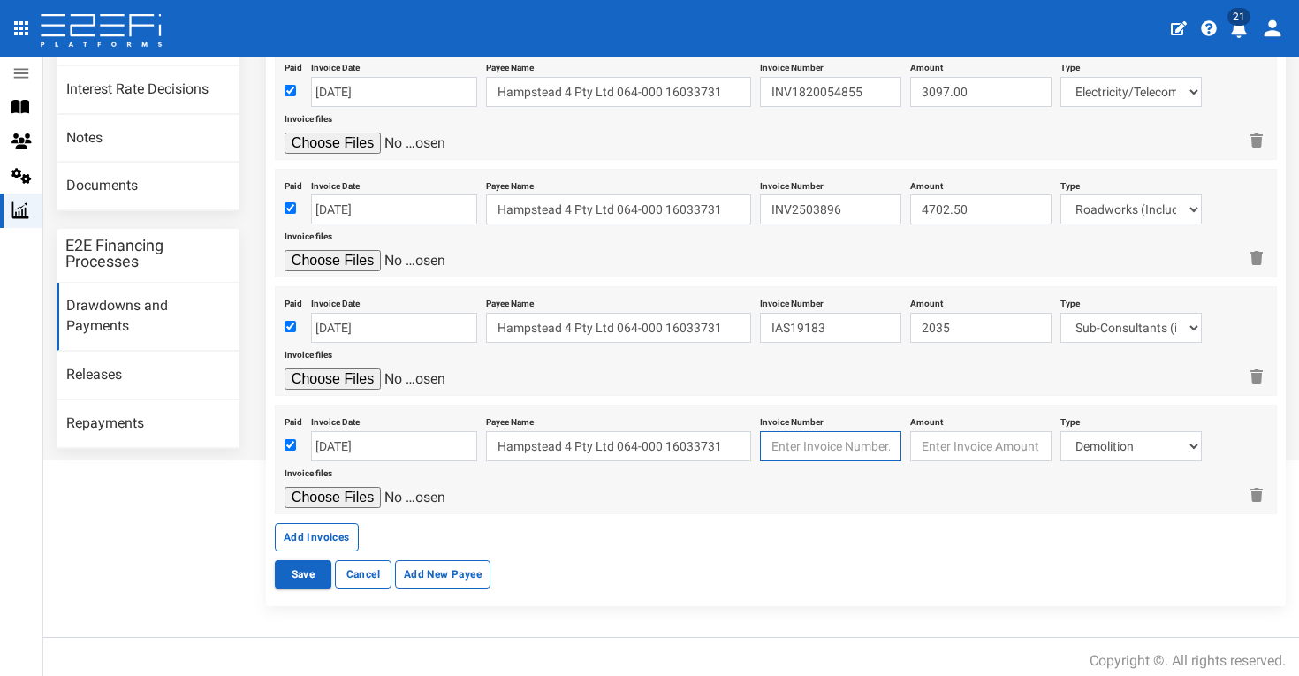
click at [801, 431] on input "text" at bounding box center [830, 446] width 141 height 30
type input "INV83990"
type input "2950"
select select "Sub-Consultants (including Council Fees)~115~CONSULTANT/PROFESSIONAL FEES"
click at [363, 492] on input "file" at bounding box center [368, 497] width 168 height 21
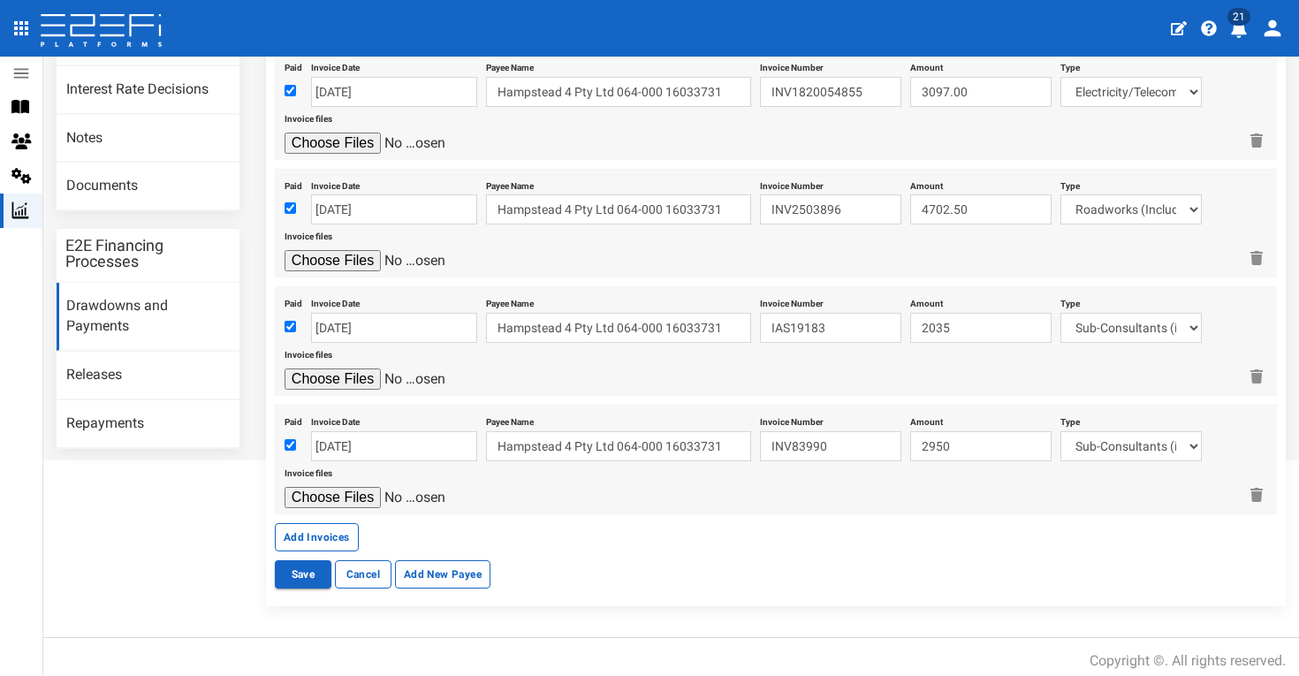
type input "C:\fakepath\JFP INV83990.pdf"
click at [336, 525] on button "Add Invoices" at bounding box center [317, 537] width 84 height 28
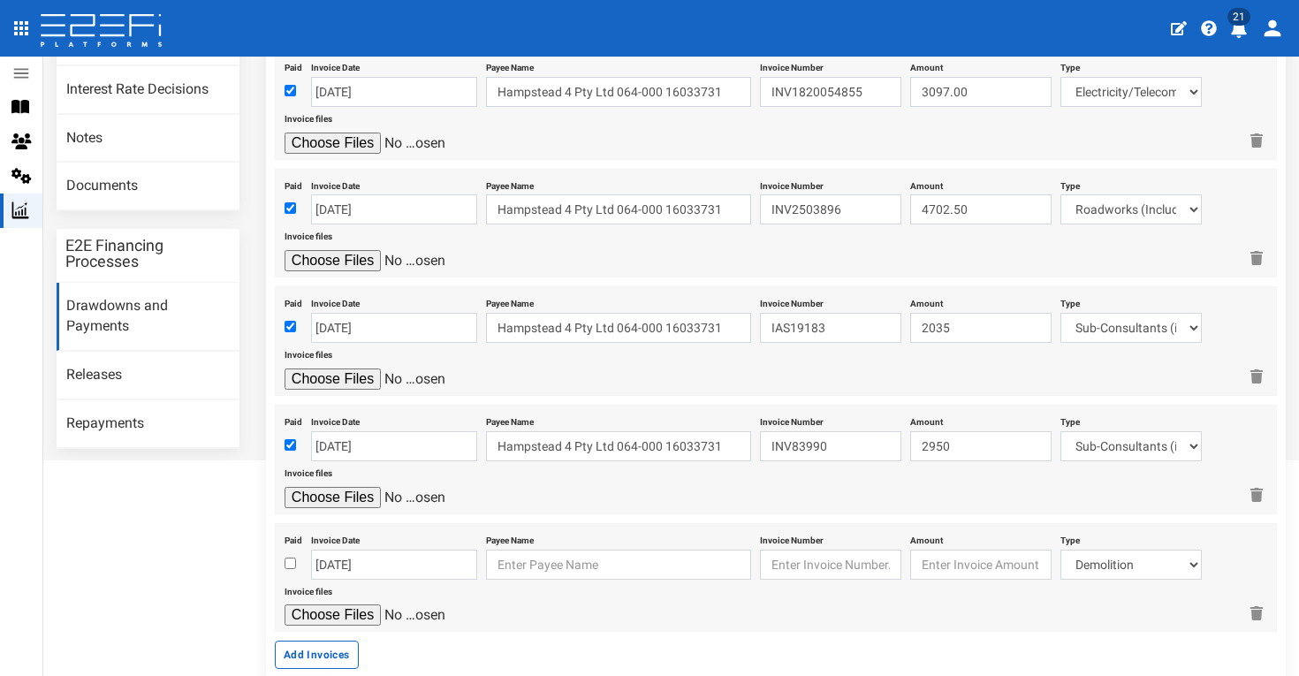
click at [290, 561] on div at bounding box center [293, 564] width 18 height 21
click at [287, 557] on input "checkbox" at bounding box center [289, 562] width 11 height 11
checkbox input "true"
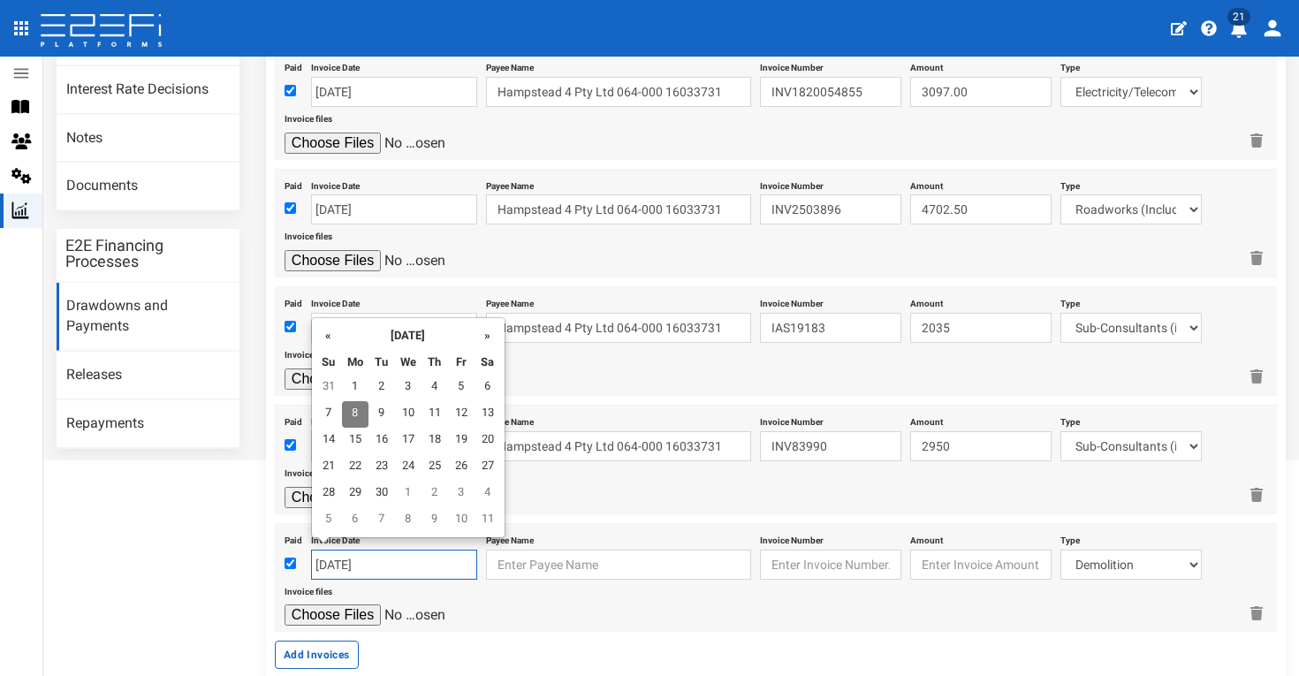
click at [373, 555] on input "[DATE]" at bounding box center [394, 564] width 166 height 30
click at [318, 340] on th "«" at bounding box center [328, 335] width 27 height 27
click at [361, 464] on td "21" at bounding box center [355, 467] width 27 height 27
type input "21-07-2025"
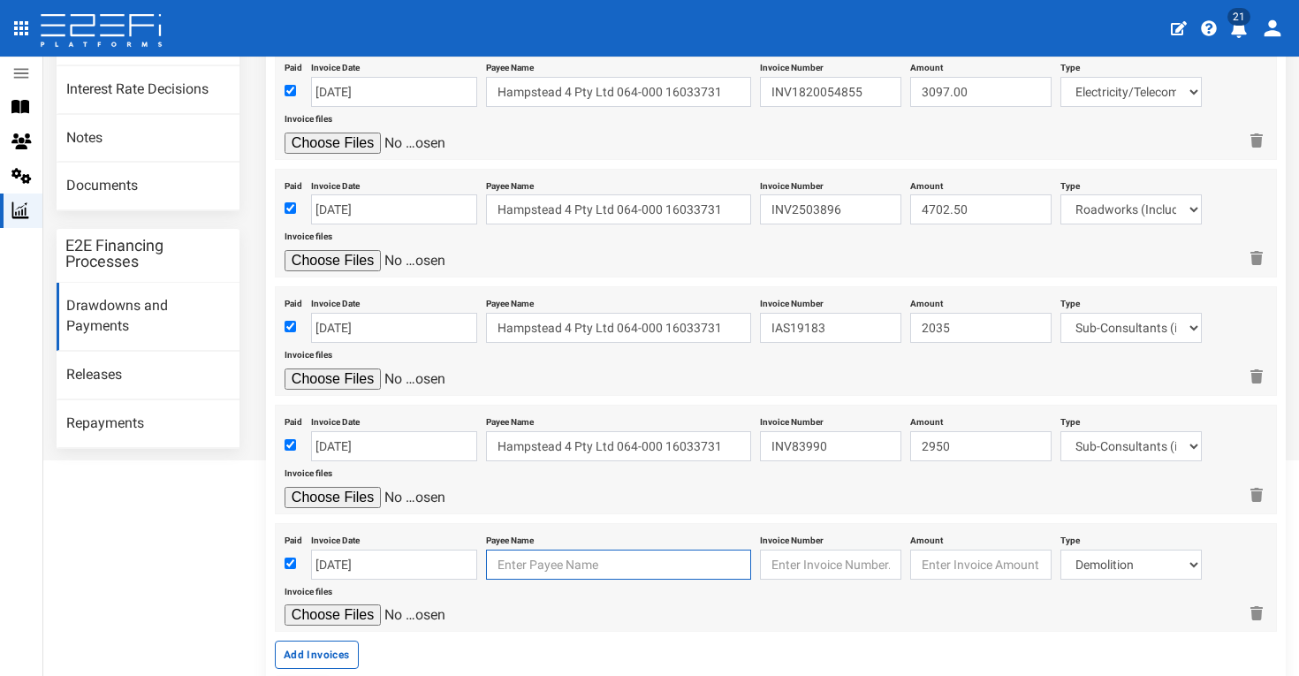
click at [527, 552] on input "text" at bounding box center [618, 564] width 265 height 30
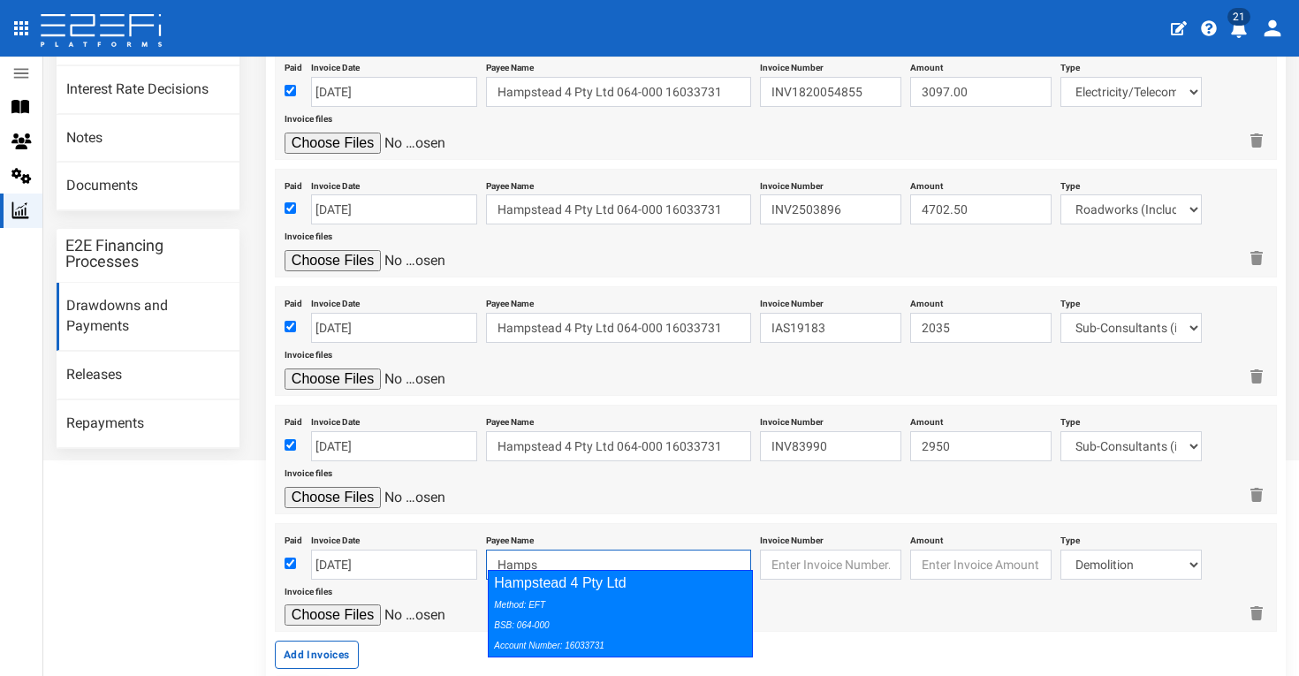
click at [600, 574] on div "Hampstead 4 Pty Ltd Method: EFT BSB: 064-000 Account Number: 16033731" at bounding box center [620, 613] width 265 height 87
type input "Hampstead 4 Pty Ltd 064-000 16033731"
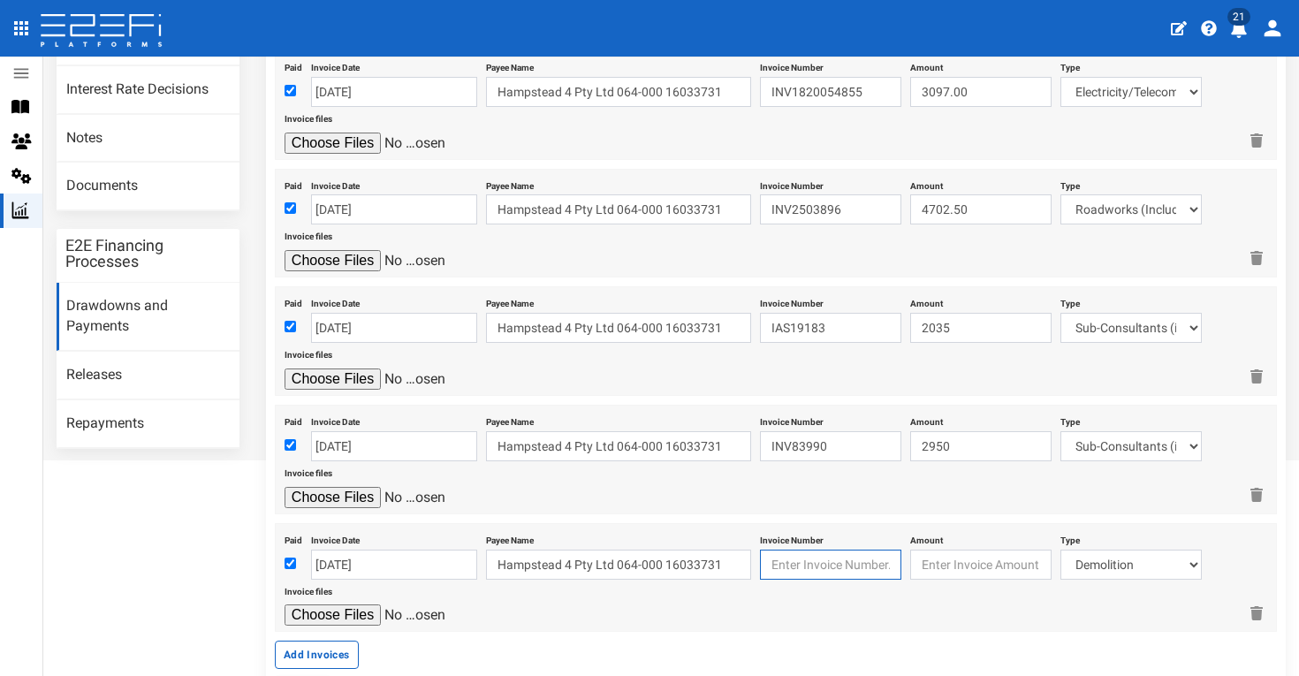
click at [804, 549] on input "text" at bounding box center [830, 564] width 141 height 30
type input "INV3638"
type input "52770.11"
select select "Civil Contract - Mainline~71~CIVIL WORKS"
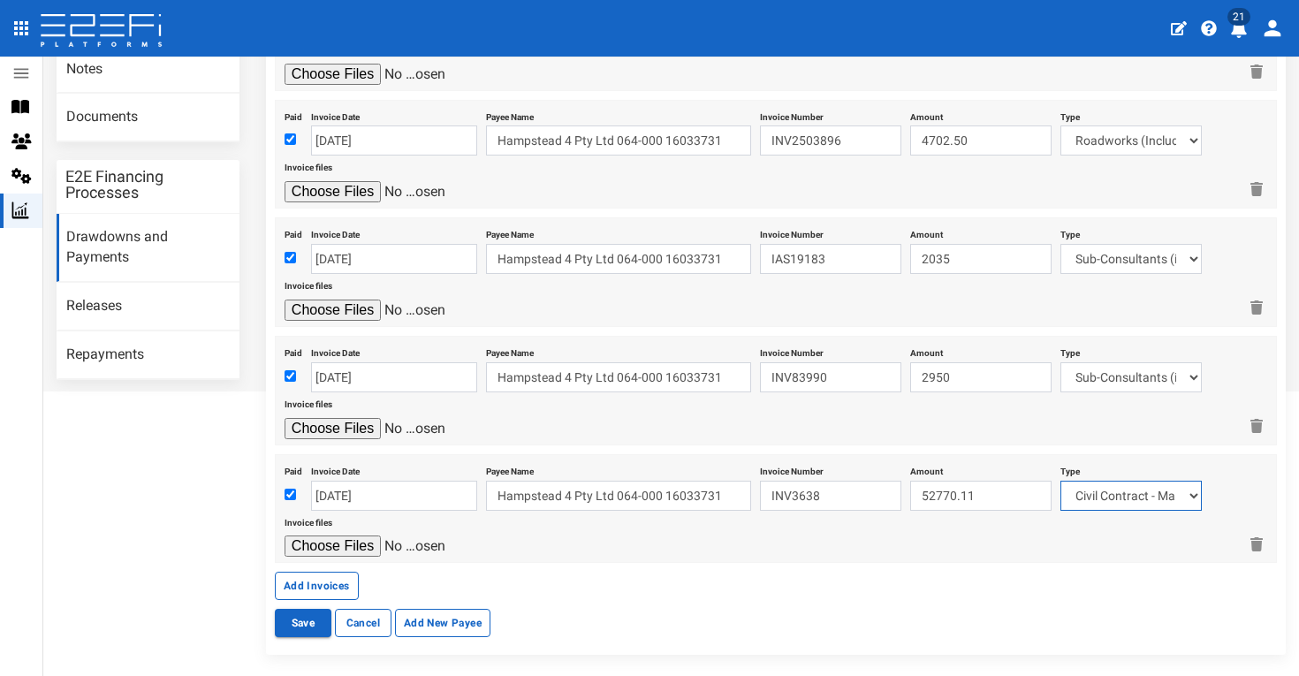
scroll to position [353, 0]
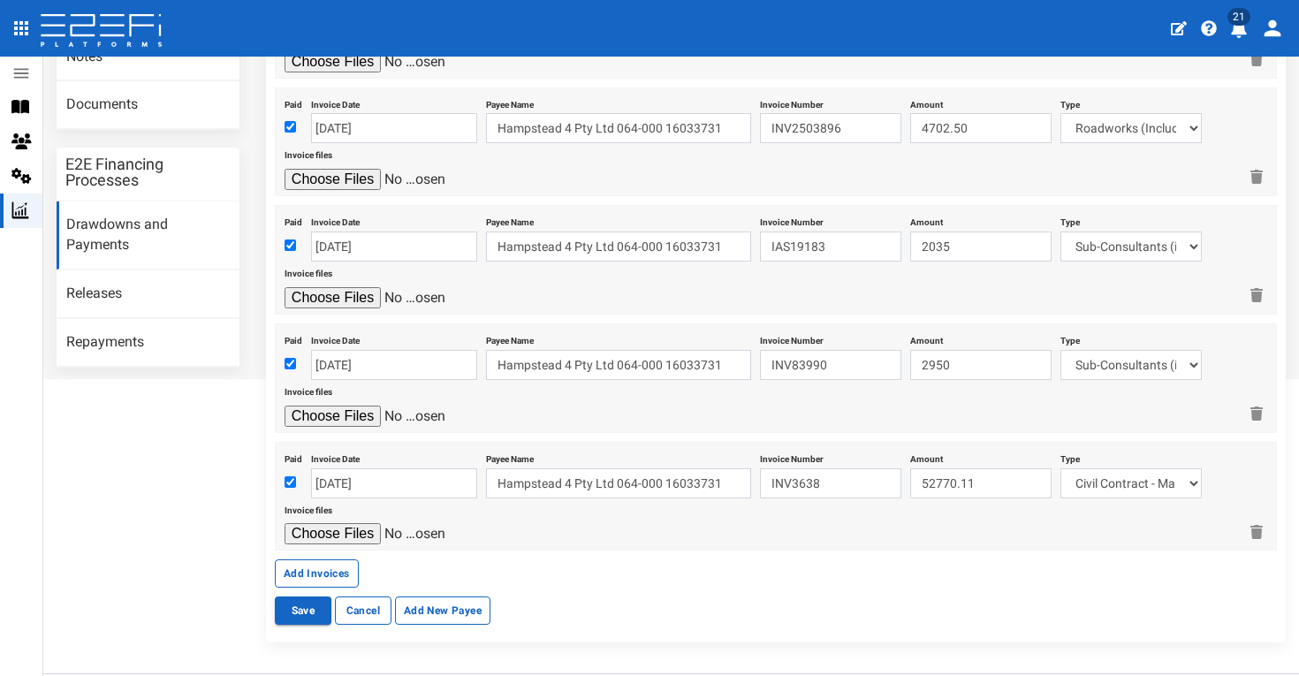
click at [350, 523] on input "file" at bounding box center [368, 533] width 168 height 21
type input "C:\fakepath\Mainline INV3638.pdf"
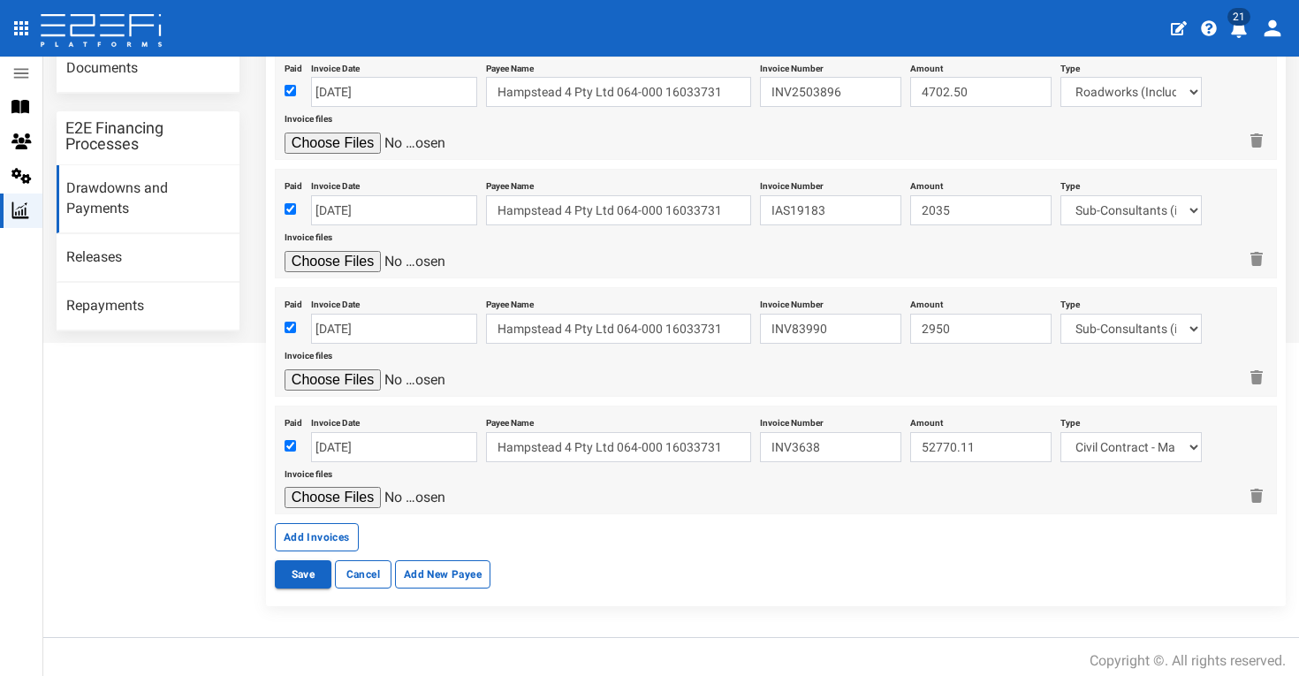
scroll to position [389, 0]
click at [343, 526] on button "Add Invoices" at bounding box center [317, 538] width 84 height 28
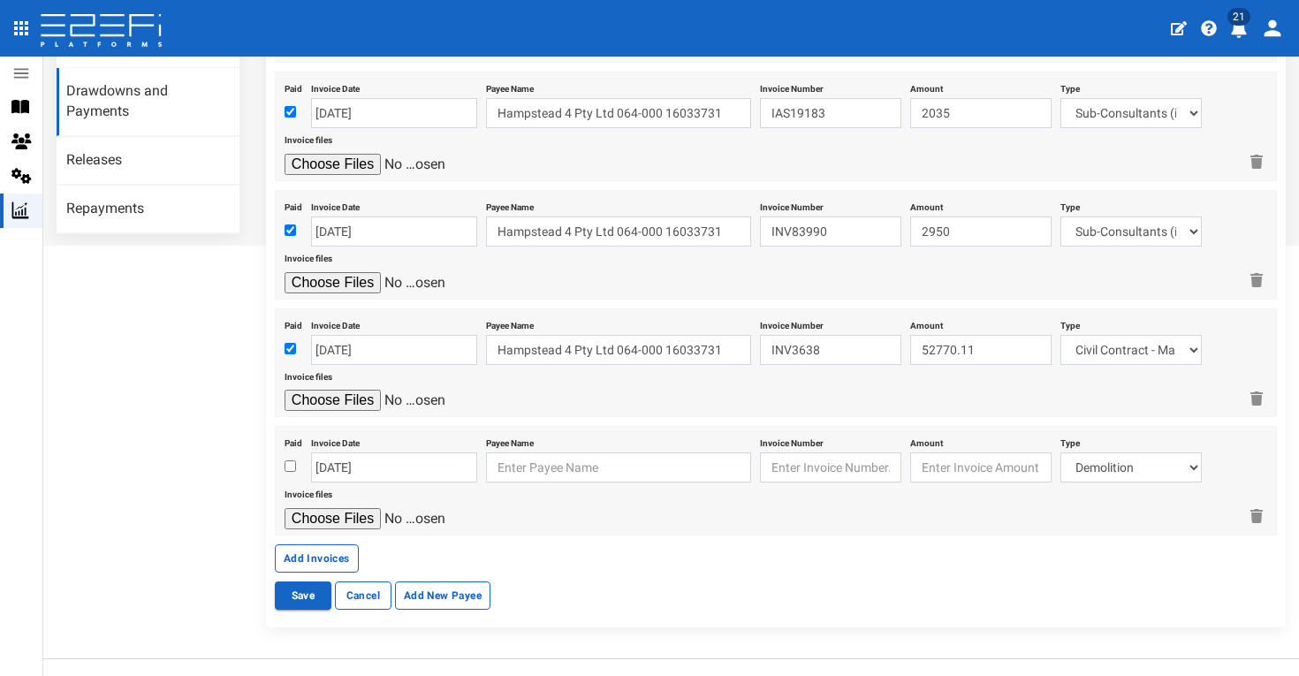
scroll to position [489, 0]
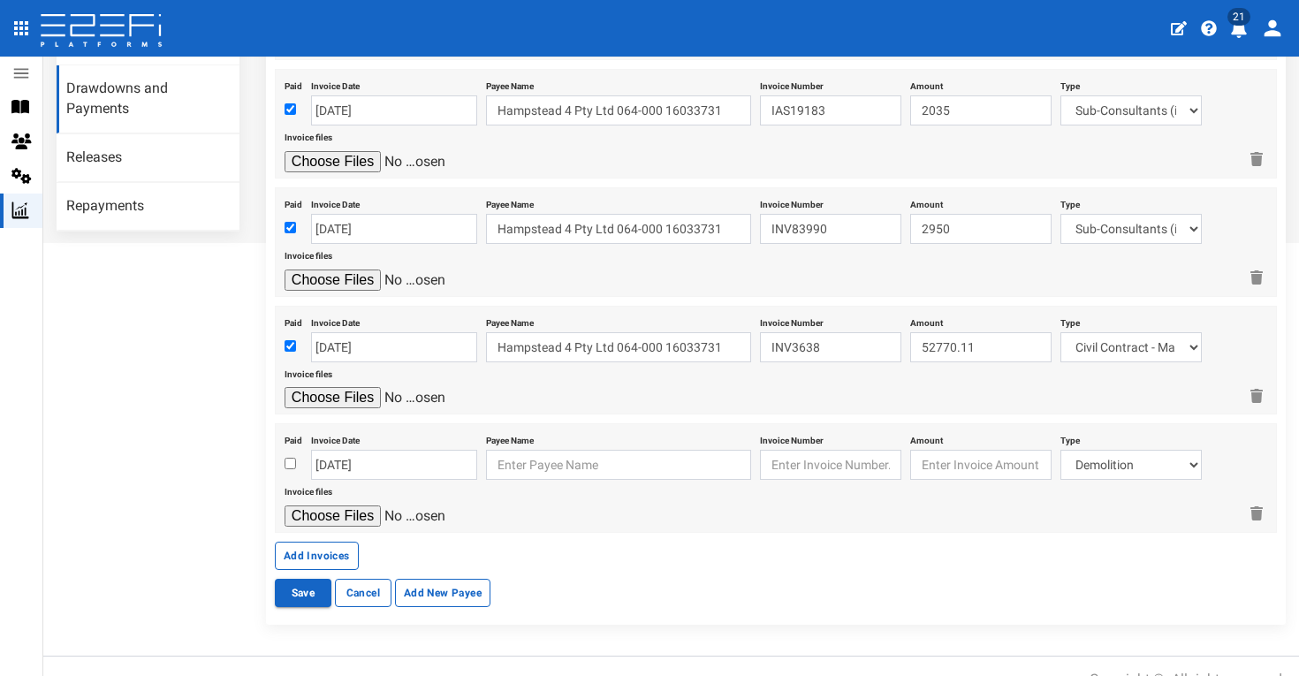
click at [287, 458] on input "checkbox" at bounding box center [289, 463] width 11 height 11
checkbox input "true"
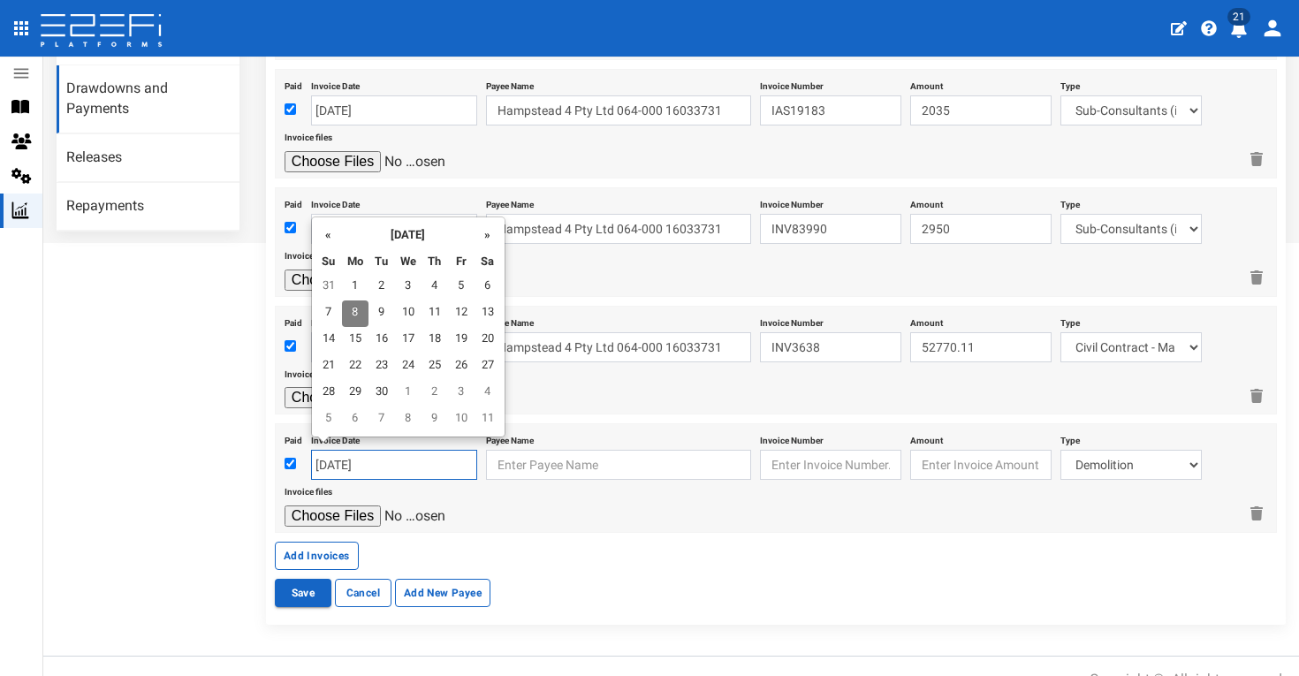
click at [401, 450] on input "[DATE]" at bounding box center [394, 465] width 166 height 30
click at [326, 234] on th "«" at bounding box center [328, 234] width 27 height 27
click at [358, 315] on td "4" at bounding box center [355, 313] width 27 height 27
type input "04-08-2025"
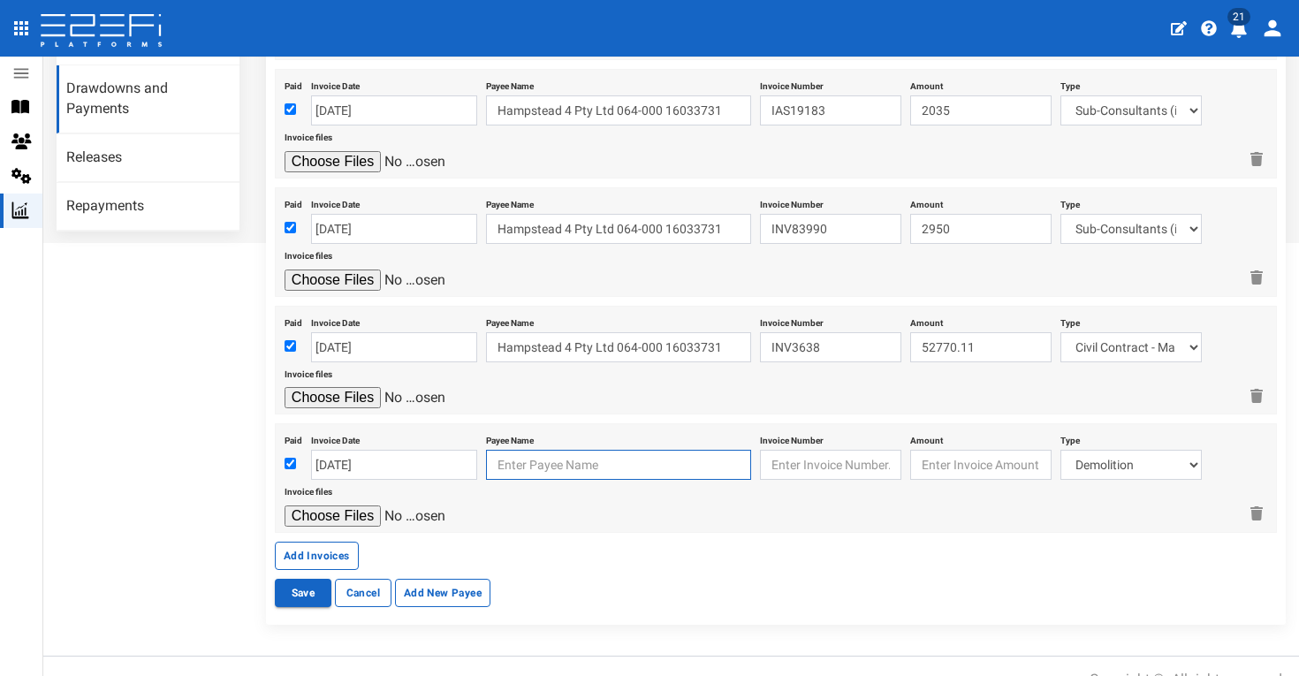
click at [569, 453] on input "text" at bounding box center [618, 465] width 265 height 30
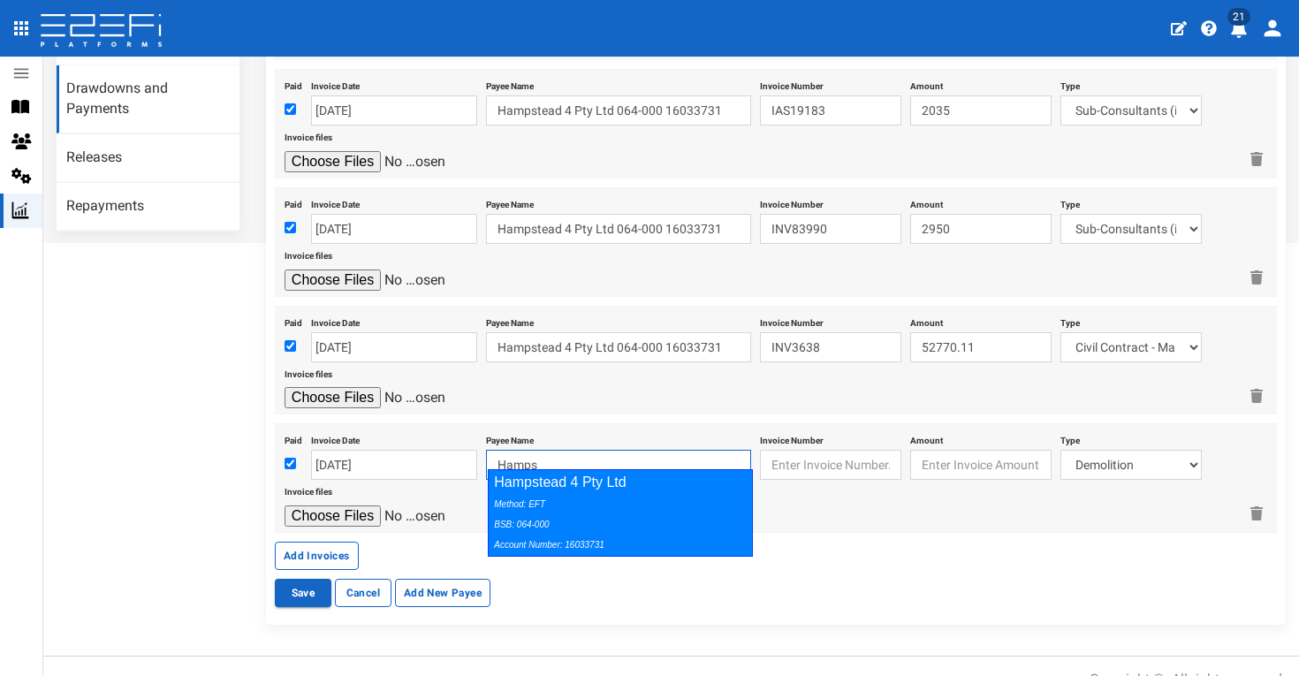
click at [643, 478] on div "Hampstead 4 Pty Ltd Method: EFT BSB: 064-000 Account Number: 16033731" at bounding box center [620, 512] width 265 height 87
type input "Hampstead 4 Pty Ltd 064-000 16033731"
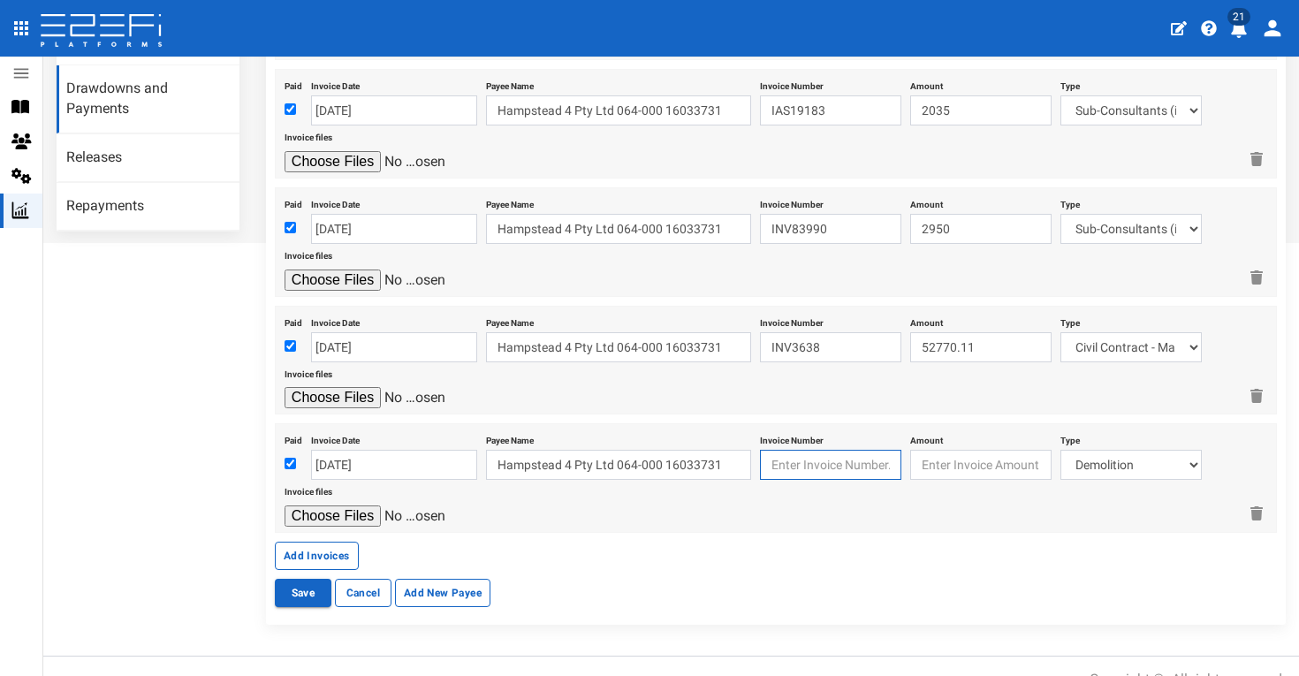
click at [827, 453] on input "text" at bounding box center [830, 465] width 141 height 30
type input "INV3682"
type input "124847.50"
select select "Civil Contract - Mainline~71~CIVIL WORKS"
click at [360, 505] on input "file" at bounding box center [368, 515] width 168 height 21
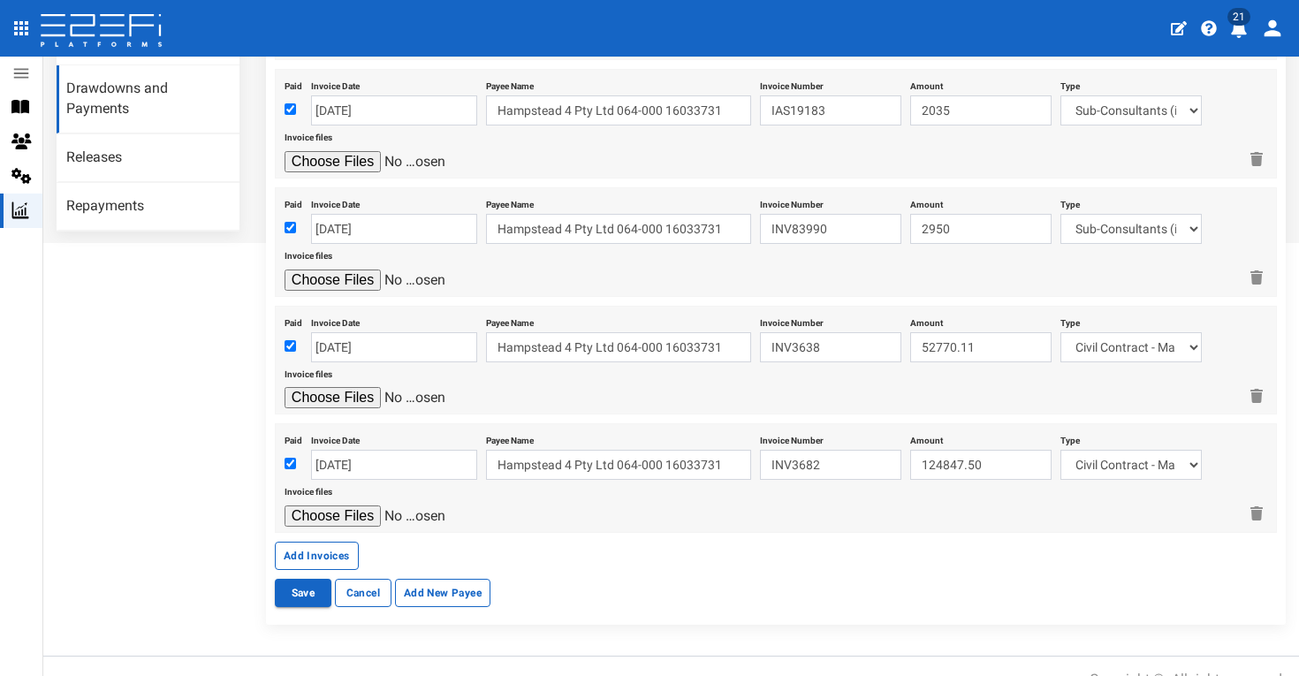
type input "C:\fakepath\Mainline INV3682.pdf"
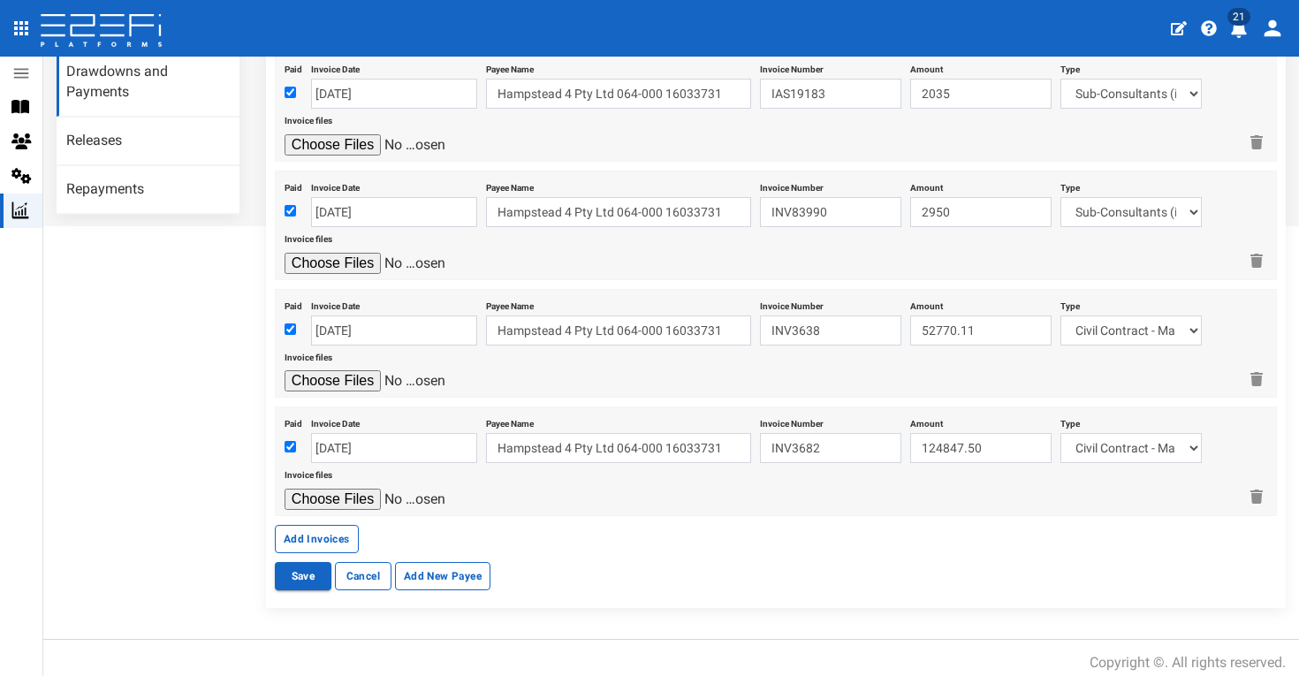
scroll to position [505, 0]
click at [333, 526] on button "Add Invoices" at bounding box center [317, 540] width 84 height 28
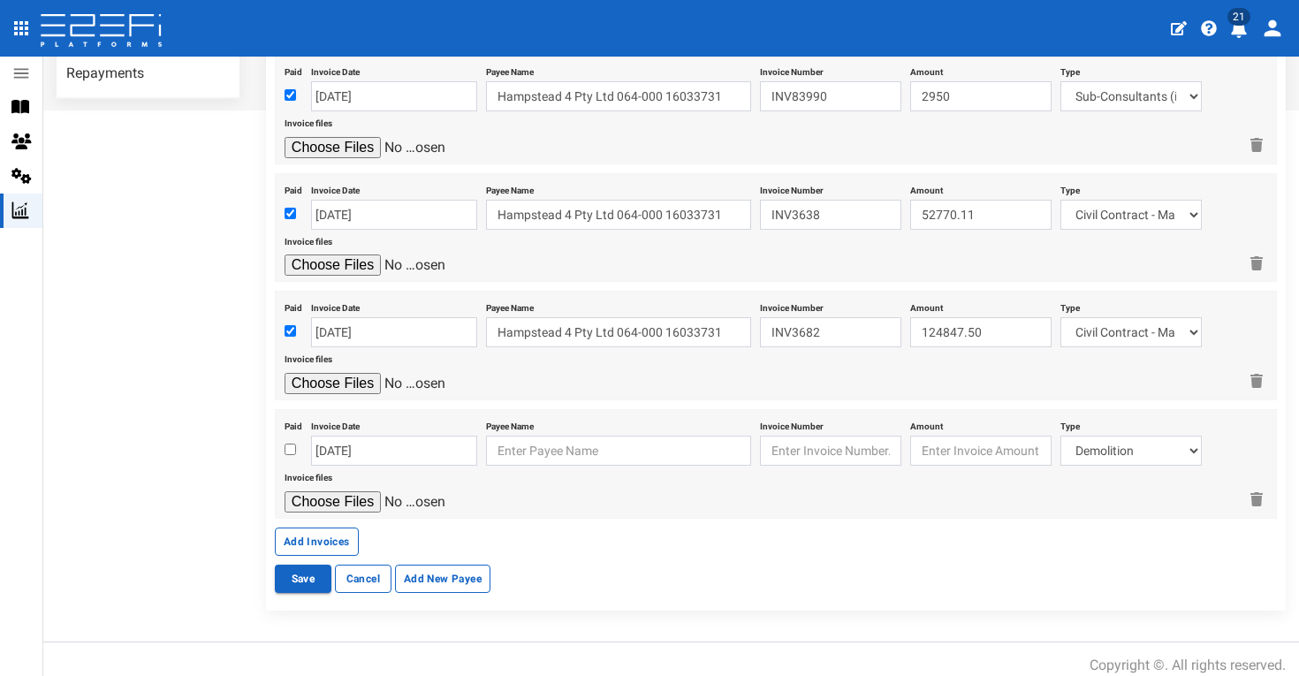
scroll to position [0, 0]
click at [289, 443] on input "checkbox" at bounding box center [289, 448] width 11 height 11
checkbox input "true"
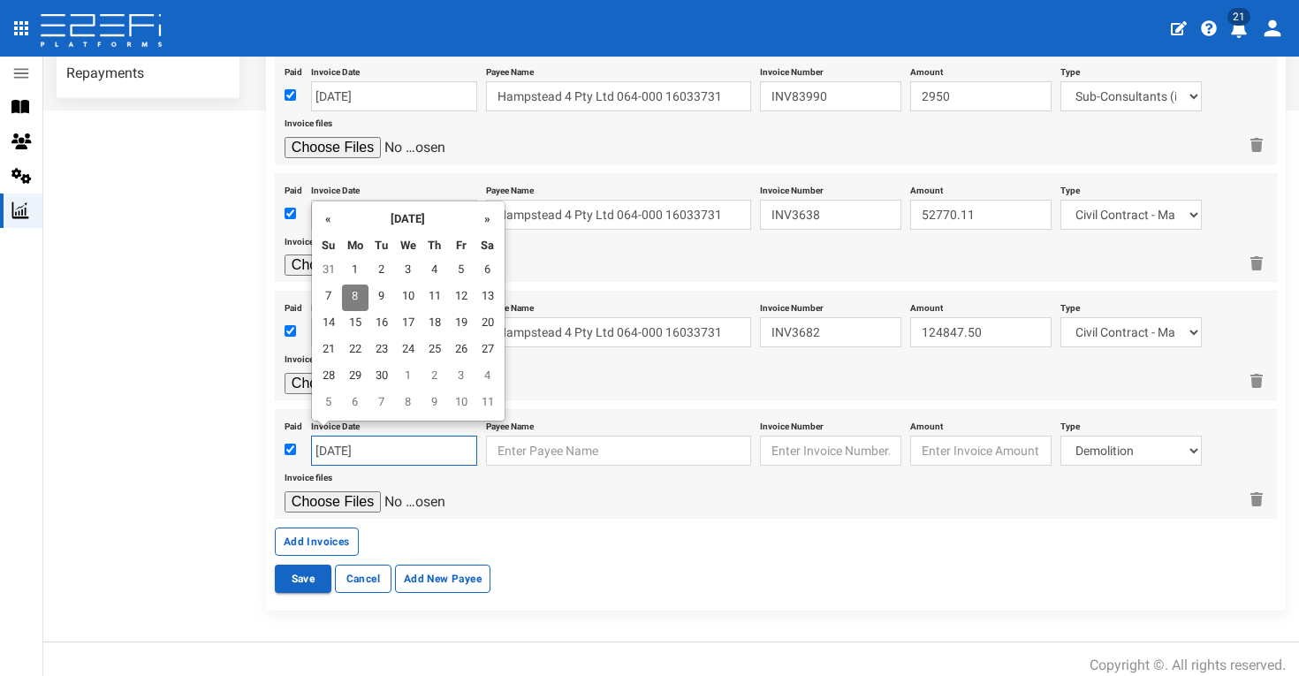
click at [331, 443] on input "[DATE]" at bounding box center [394, 450] width 166 height 30
click at [329, 217] on th "«" at bounding box center [328, 218] width 27 height 27
click at [458, 296] on td "6" at bounding box center [461, 297] width 27 height 27
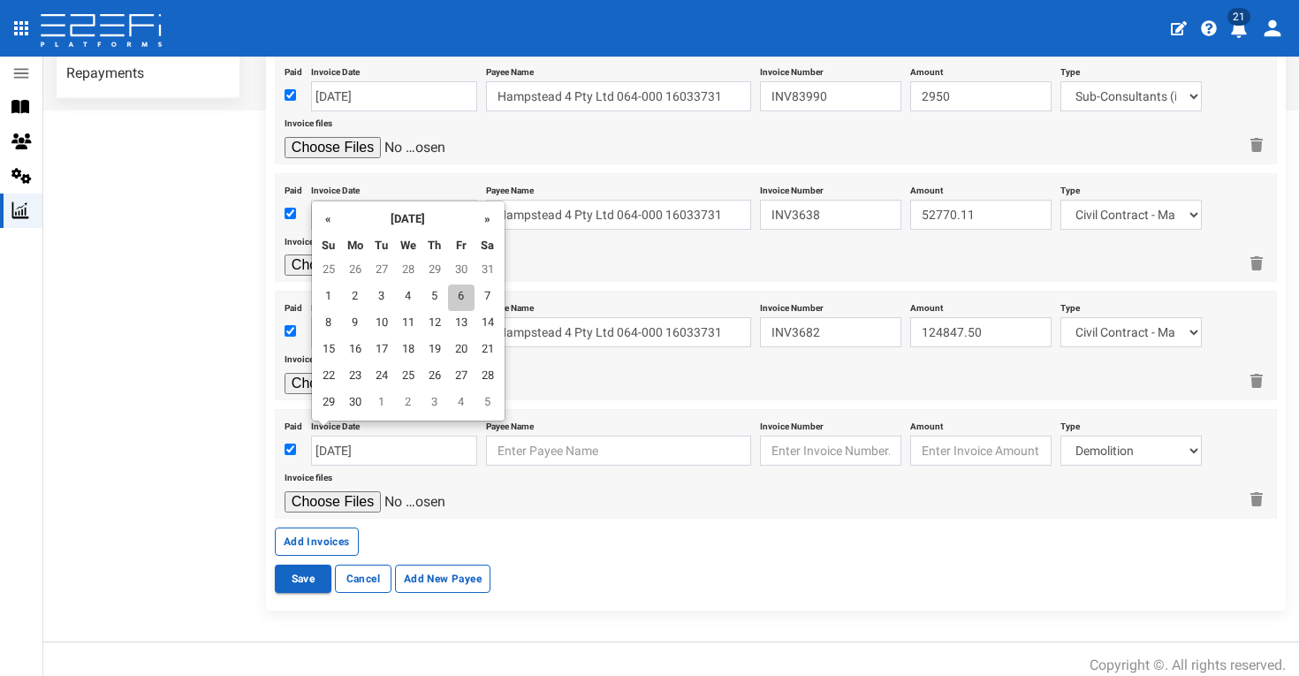
type input "[DATE]"
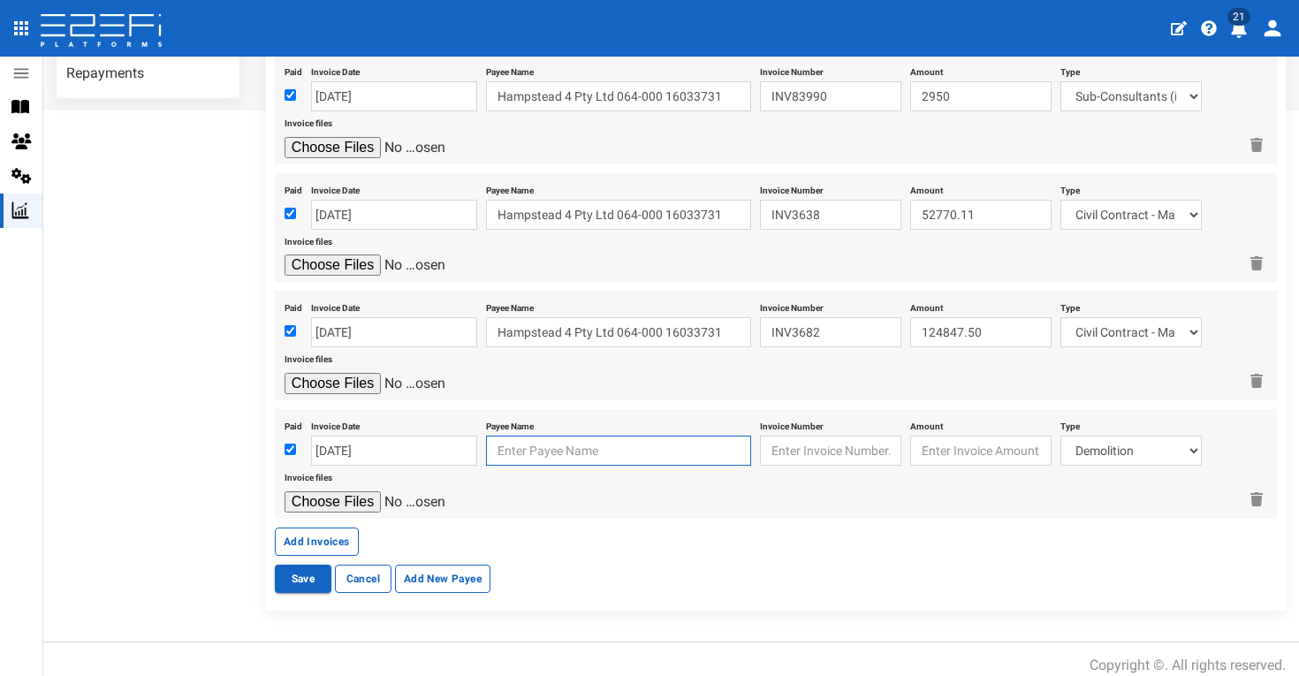
click at [566, 435] on input "text" at bounding box center [618, 450] width 265 height 30
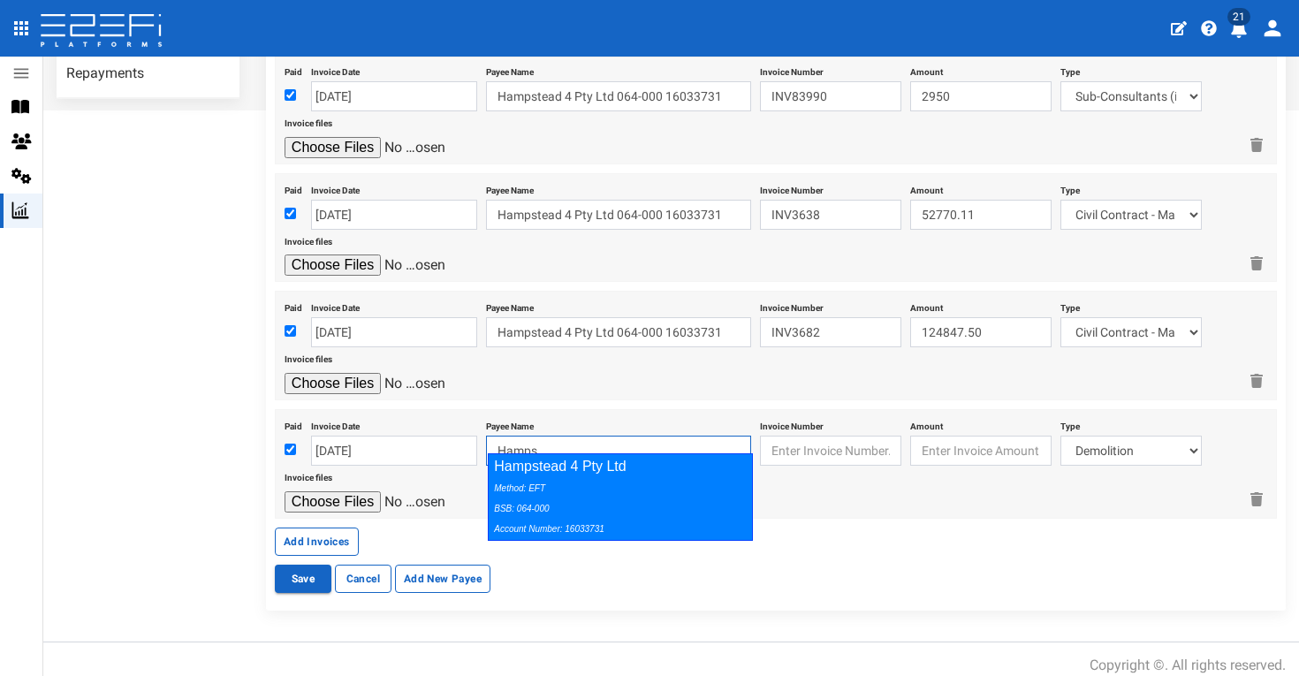
click at [647, 473] on div "Hampstead 4 Pty Ltd Method: EFT BSB: 064-000 Account Number: 16033731" at bounding box center [620, 496] width 265 height 87
type input "Hampstead 4 Pty Ltd 064-000 16033731"
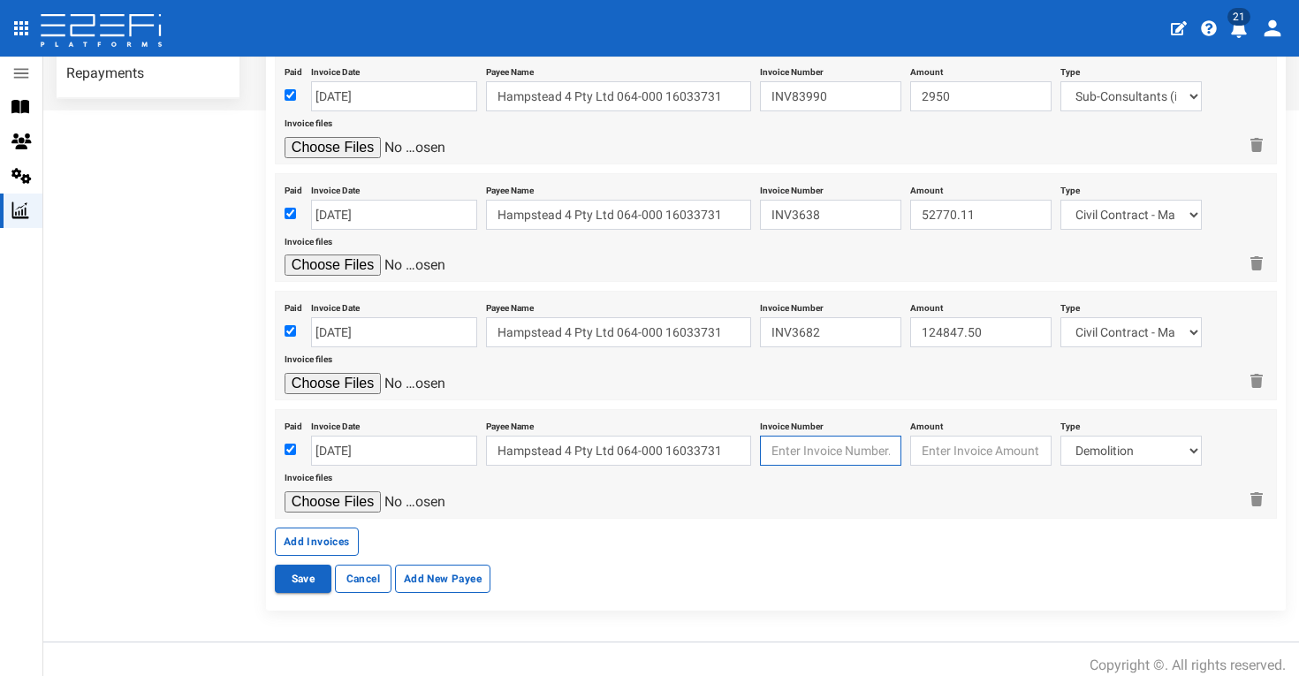
click at [799, 439] on input "text" at bounding box center [830, 450] width 141 height 30
type input "INV325824"
type input "1761.08"
select select "Retaining ~72~CIVIL WORKS"
click at [324, 491] on input "file" at bounding box center [368, 501] width 168 height 21
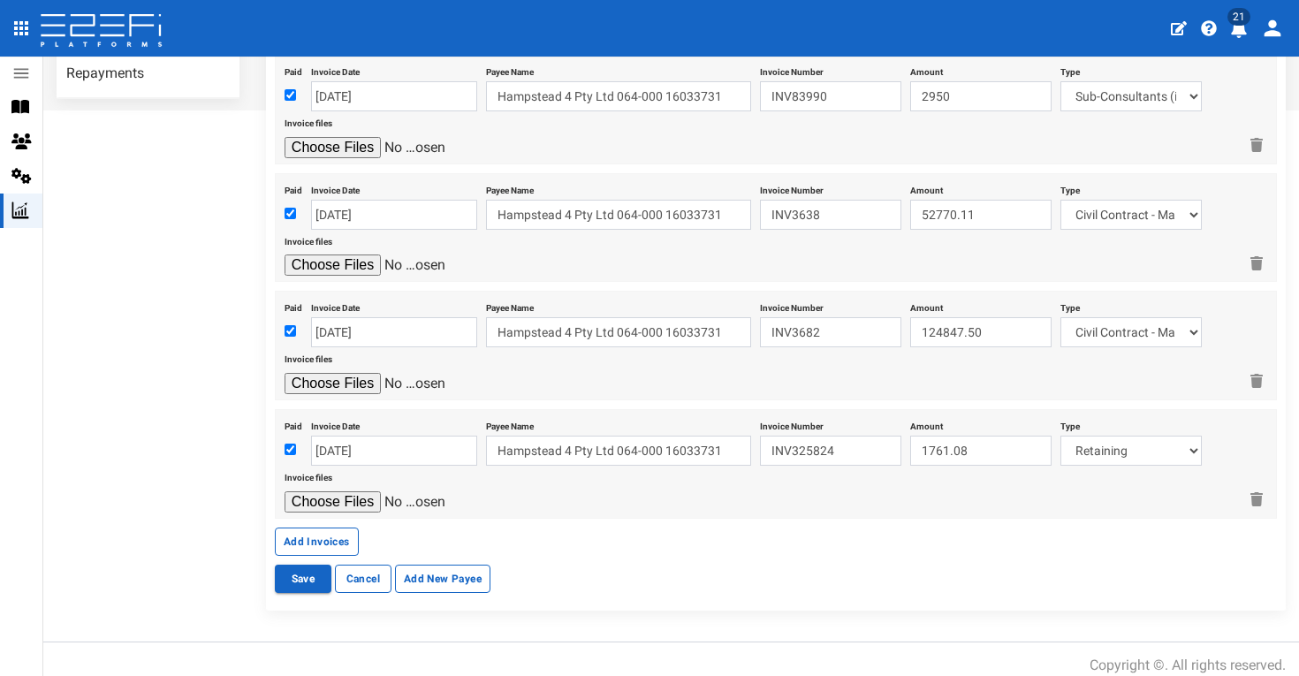
type input "C:\fakepath\Nuway INV325824.PDF"
click at [333, 527] on button "Add Invoices" at bounding box center [317, 541] width 84 height 28
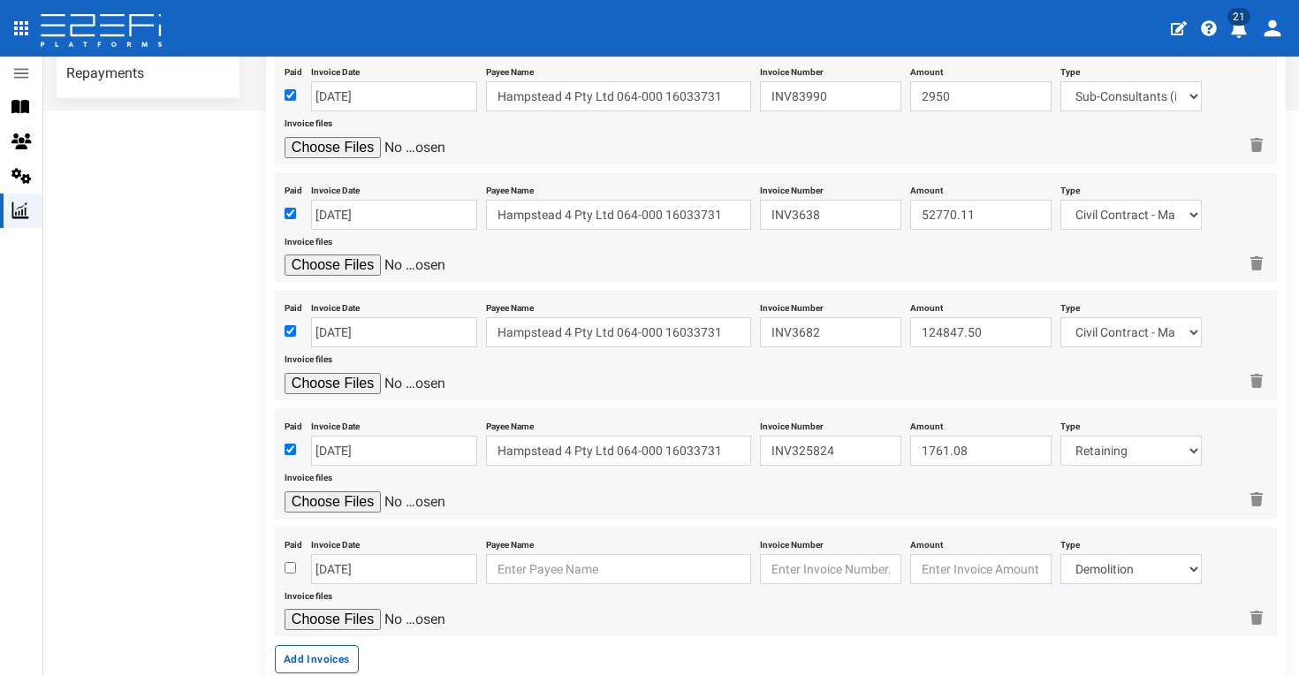
click at [289, 562] on input "checkbox" at bounding box center [289, 567] width 11 height 11
checkbox input "true"
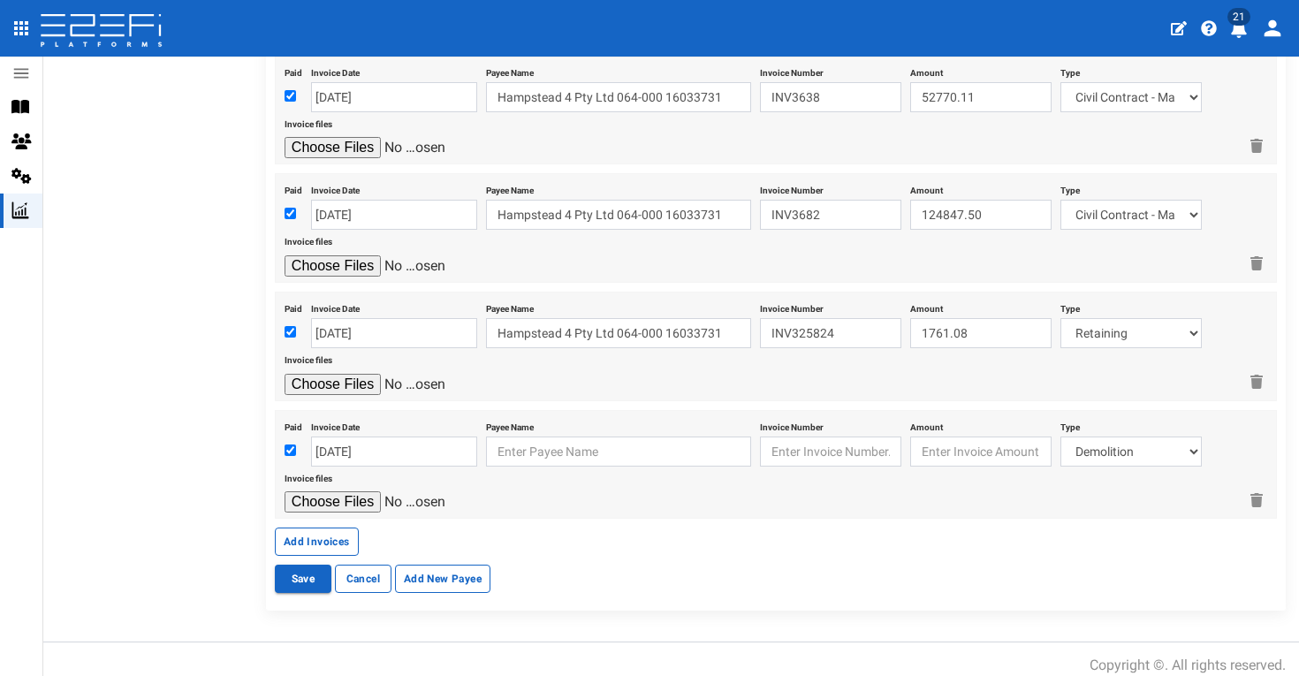
scroll to position [738, 0]
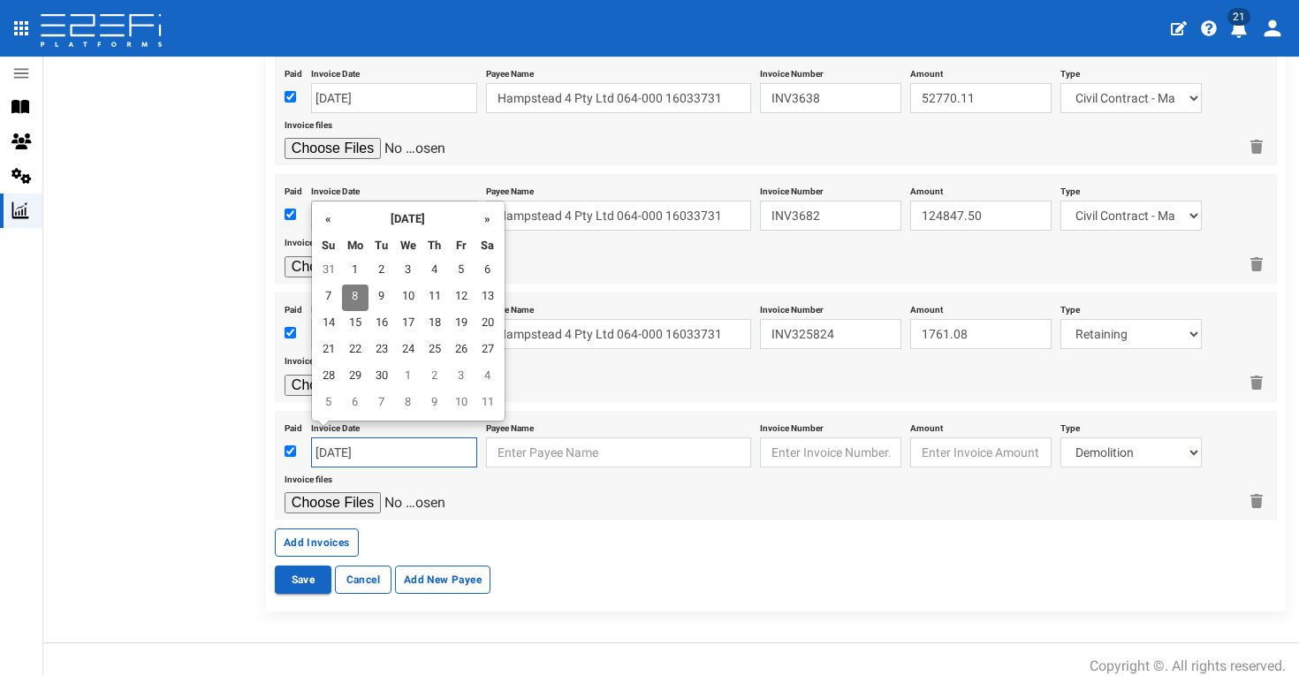
click at [344, 437] on input "[DATE]" at bounding box center [394, 452] width 166 height 30
click at [331, 216] on th "«" at bounding box center [328, 218] width 27 height 27
click at [445, 319] on td "17" at bounding box center [434, 324] width 27 height 27
type input "[DATE]"
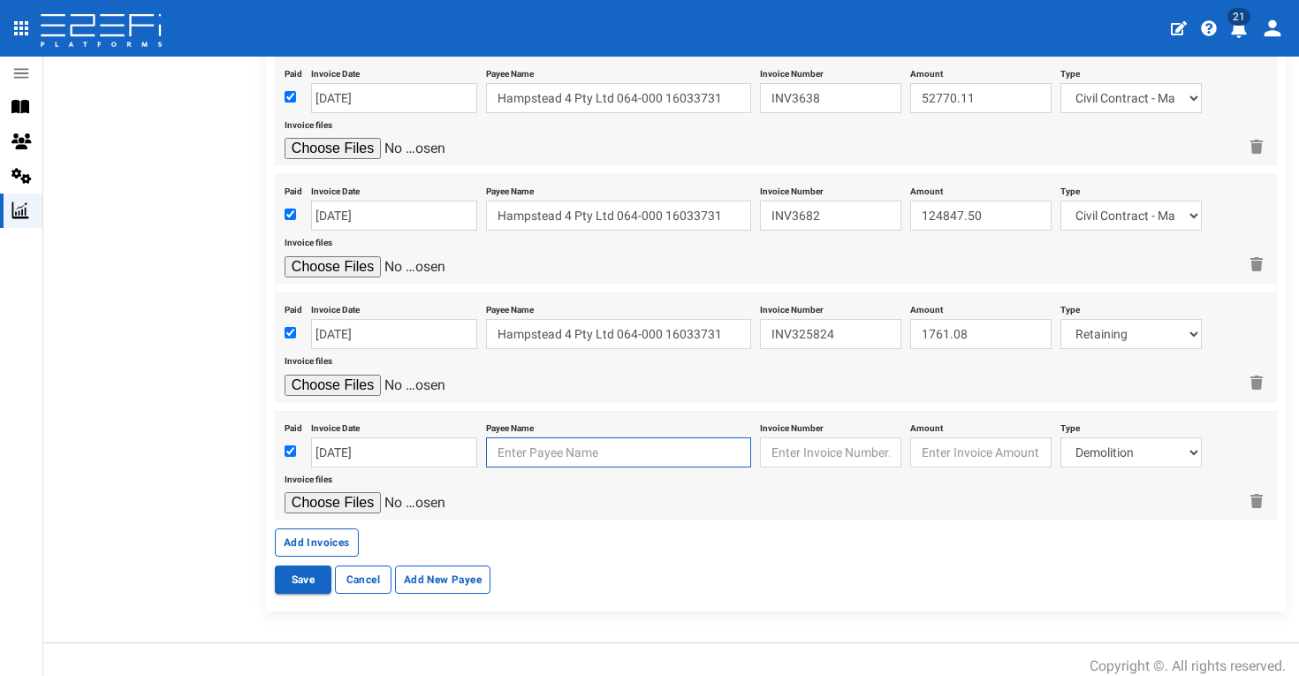
click at [594, 443] on input "text" at bounding box center [618, 452] width 265 height 30
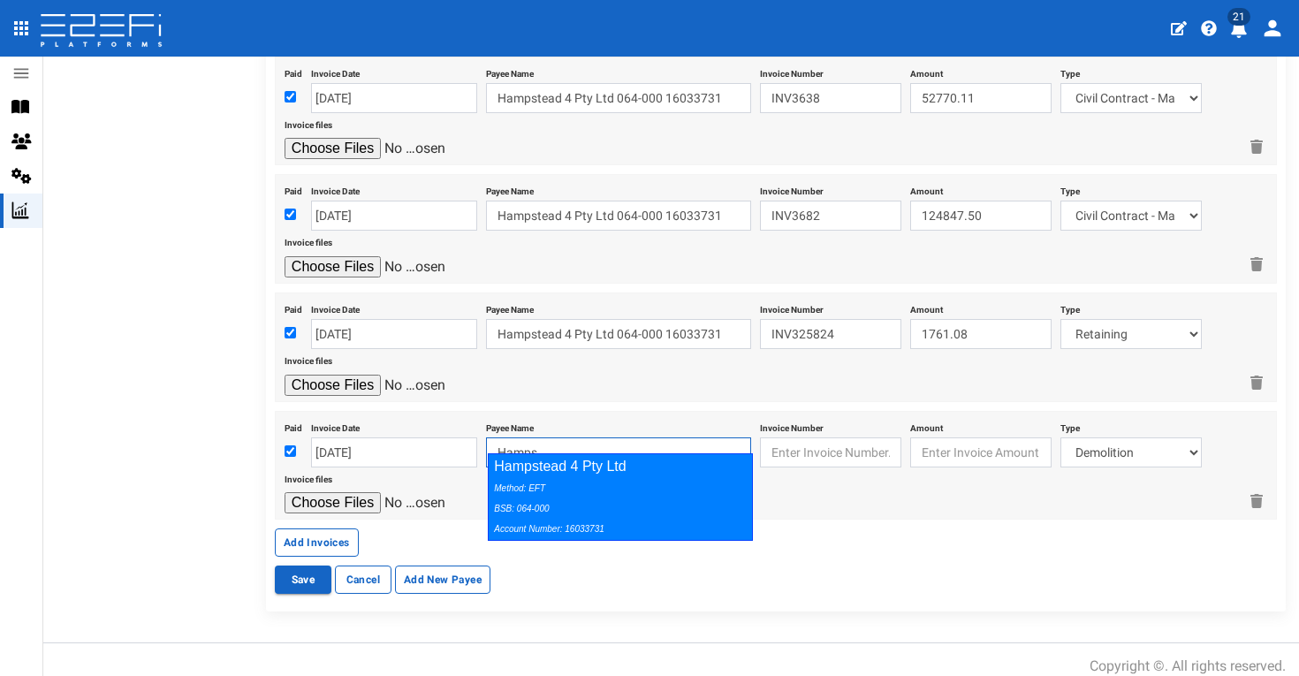
click at [662, 481] on div "Method: EFT BSB: 064-000 Account Number: 16033731" at bounding box center [616, 507] width 244 height 61
type input "Hampstead 4 Pty Ltd 064-000 16033731"
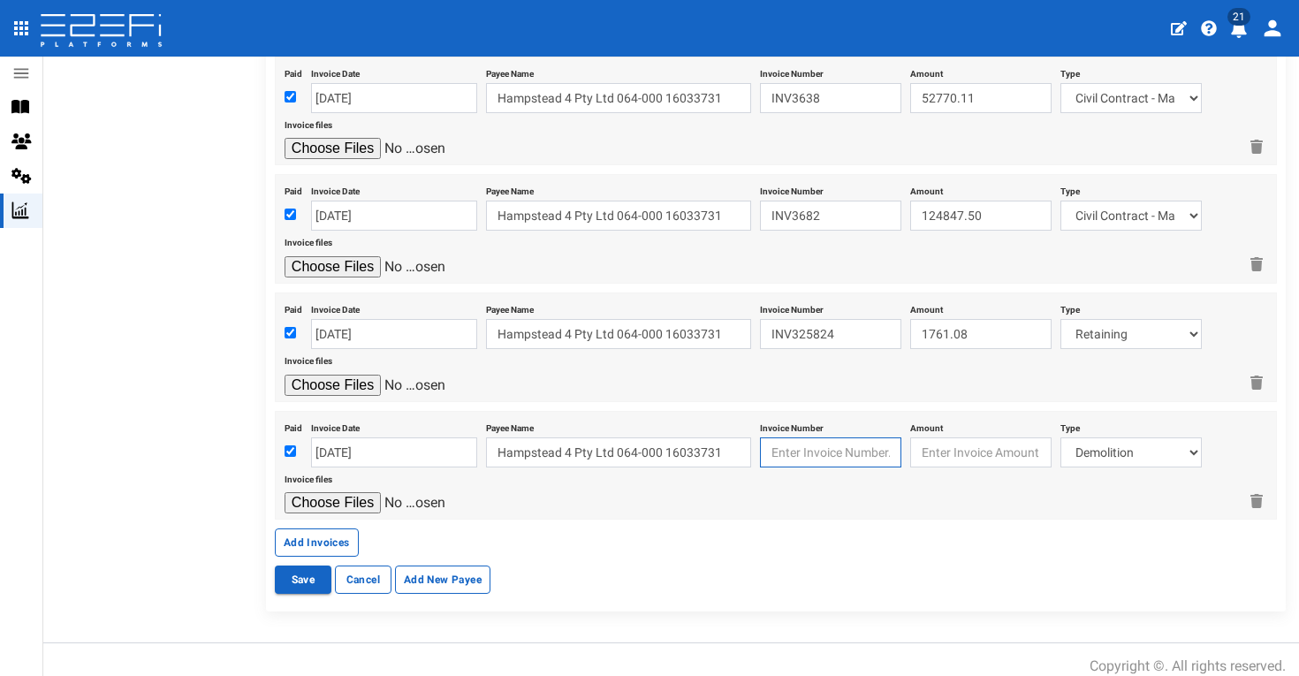
click at [813, 437] on input "text" at bounding box center [830, 452] width 141 height 30
type input "INV9110"
type input "757.13"
select select "Retaining ~72~CIVIL WORKS"
click at [363, 492] on input "file" at bounding box center [368, 502] width 168 height 21
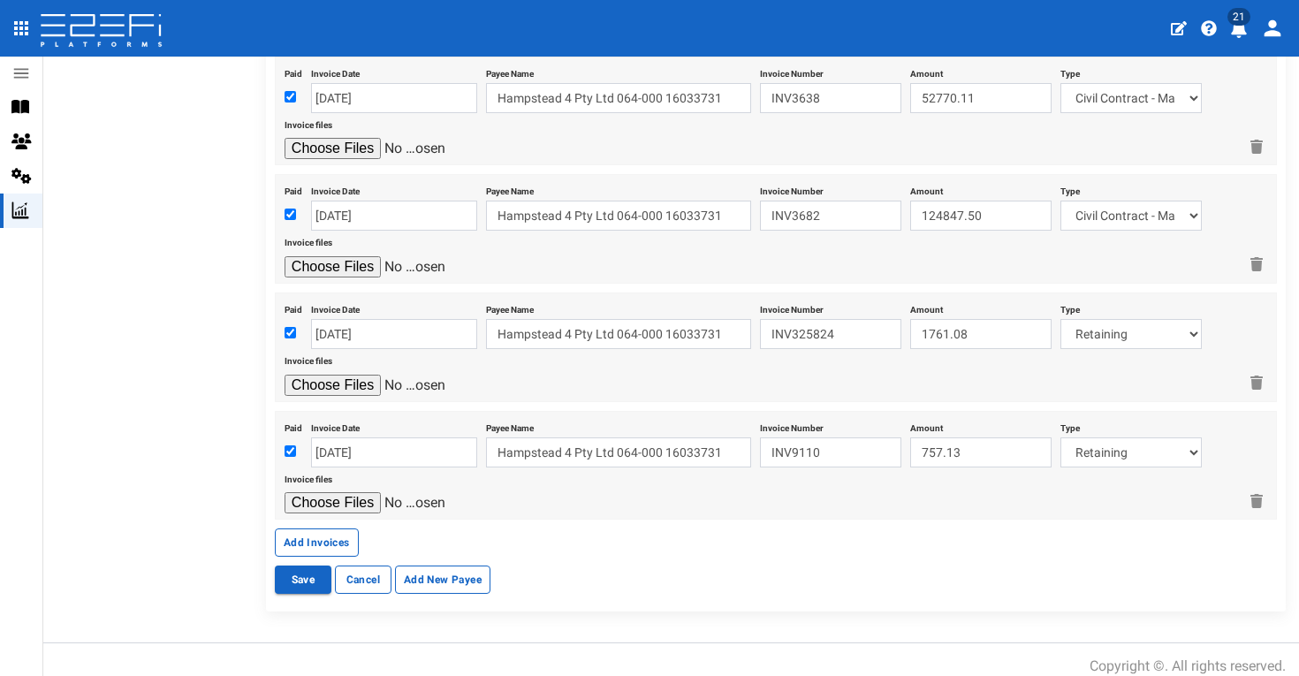
type input "C:\fakepath\Nuway 91100.PDF"
click at [315, 528] on button "Add Invoices" at bounding box center [317, 542] width 84 height 28
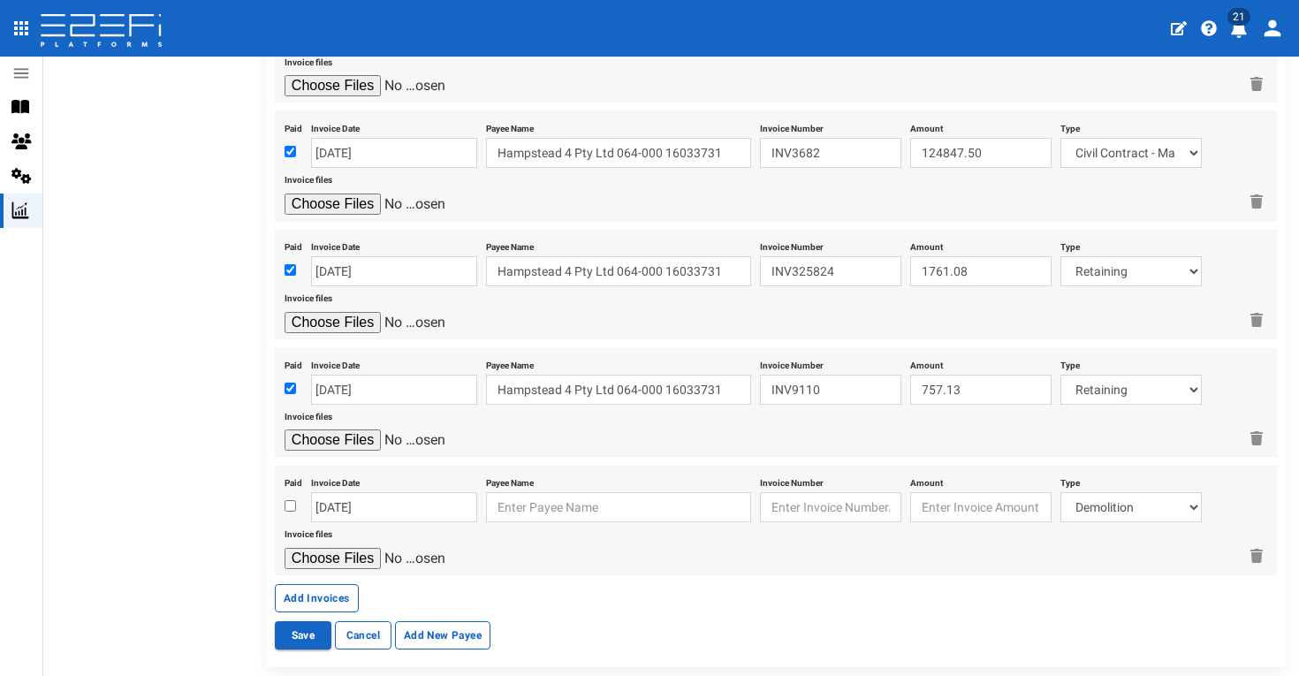
scroll to position [802, 0]
click at [288, 499] on input "checkbox" at bounding box center [289, 504] width 11 height 11
checkbox input "true"
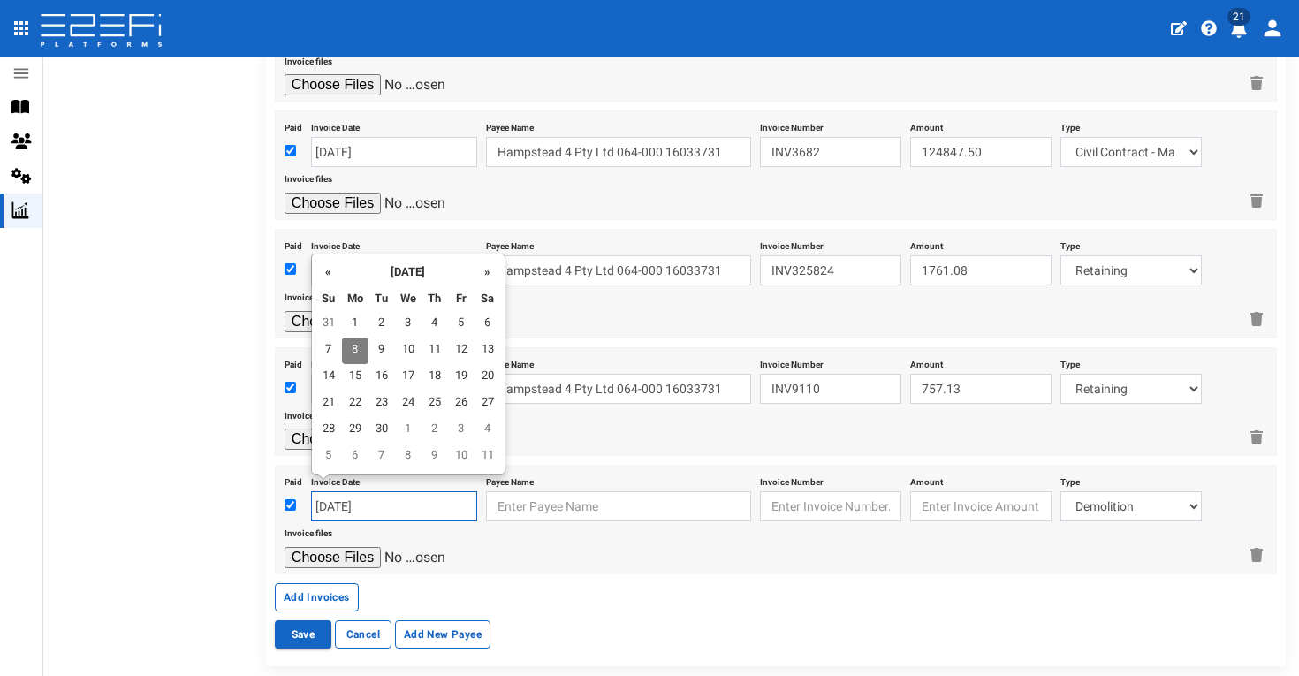
click at [355, 491] on input "[DATE]" at bounding box center [394, 506] width 166 height 30
click at [329, 277] on th "«" at bounding box center [328, 271] width 27 height 27
click at [466, 401] on td "20" at bounding box center [461, 403] width 27 height 27
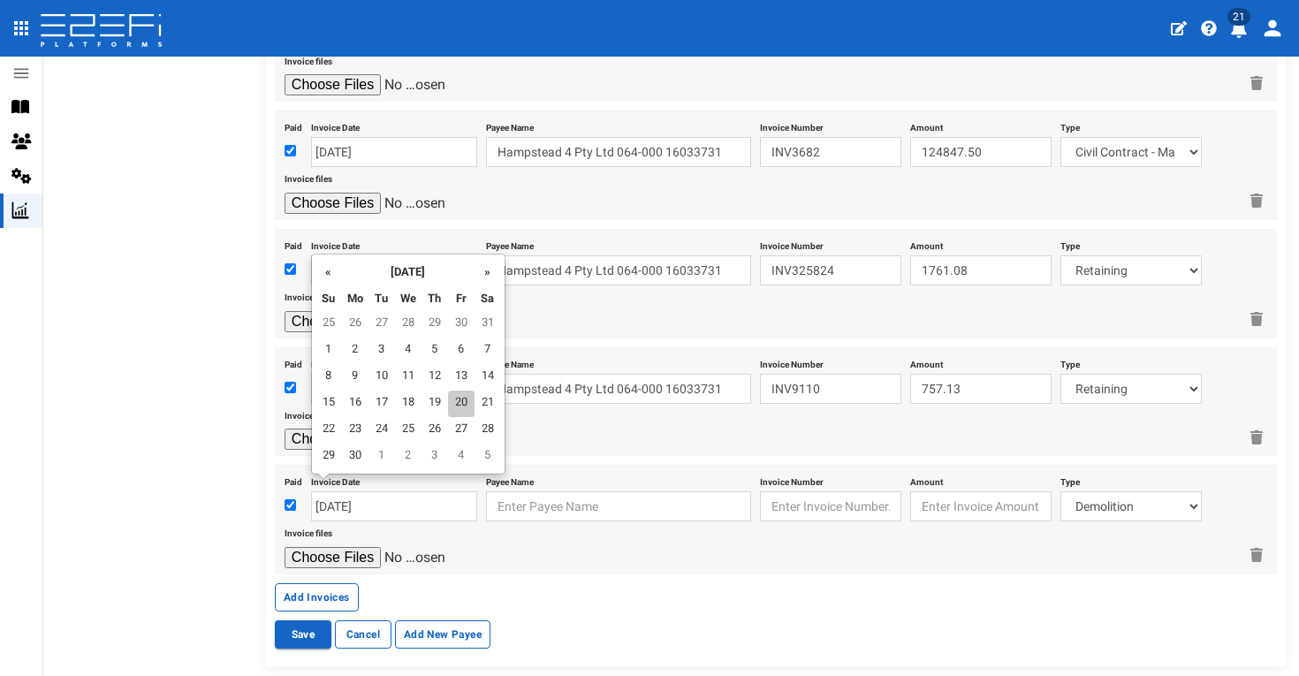
type input "[DATE]"
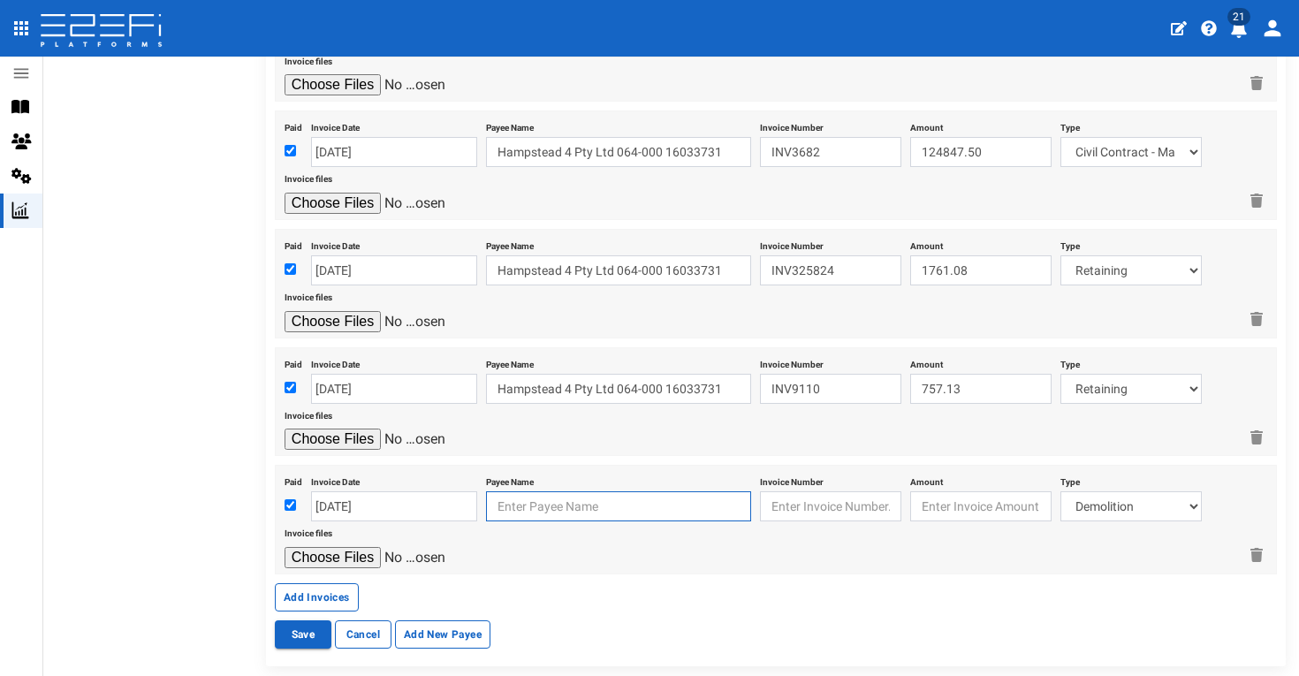
click at [549, 491] on input "text" at bounding box center [618, 506] width 265 height 30
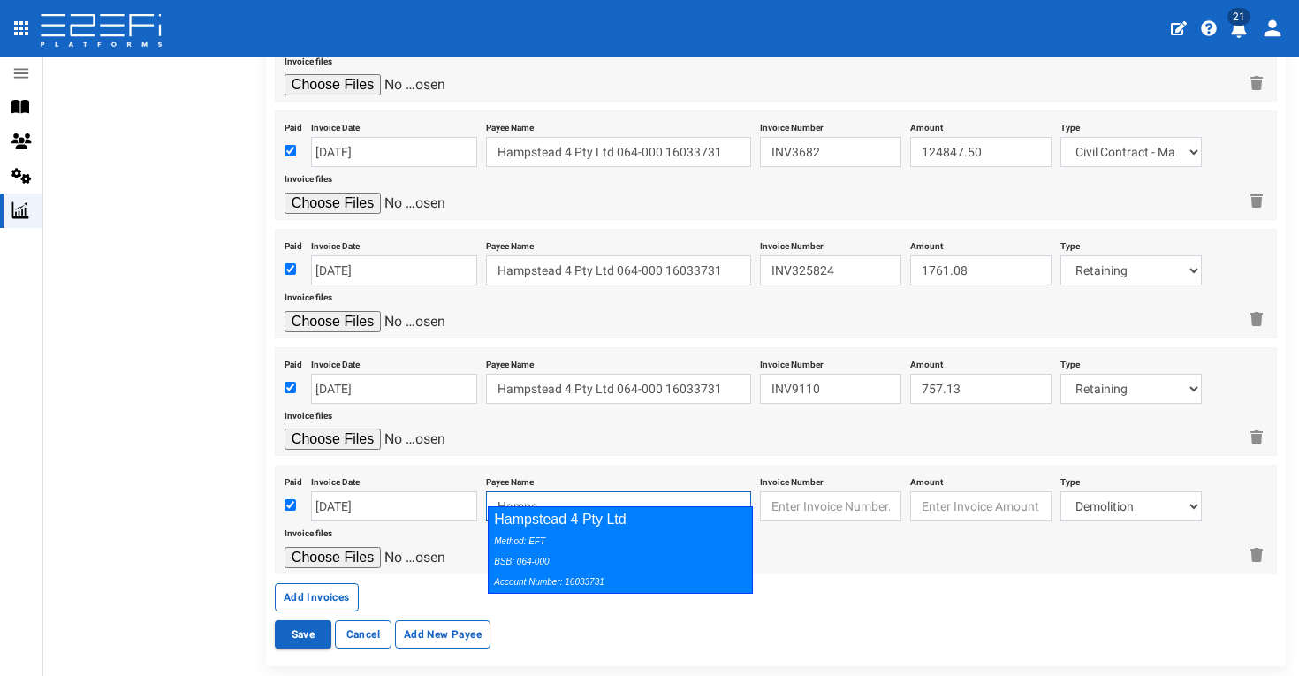
click at [603, 527] on div "Hampstead 4 Pty Ltd Method: EFT BSB: 064-000 Account Number: 16033731" at bounding box center [620, 549] width 265 height 87
type input "Hampstead 4 Pty Ltd 064-000 16033731"
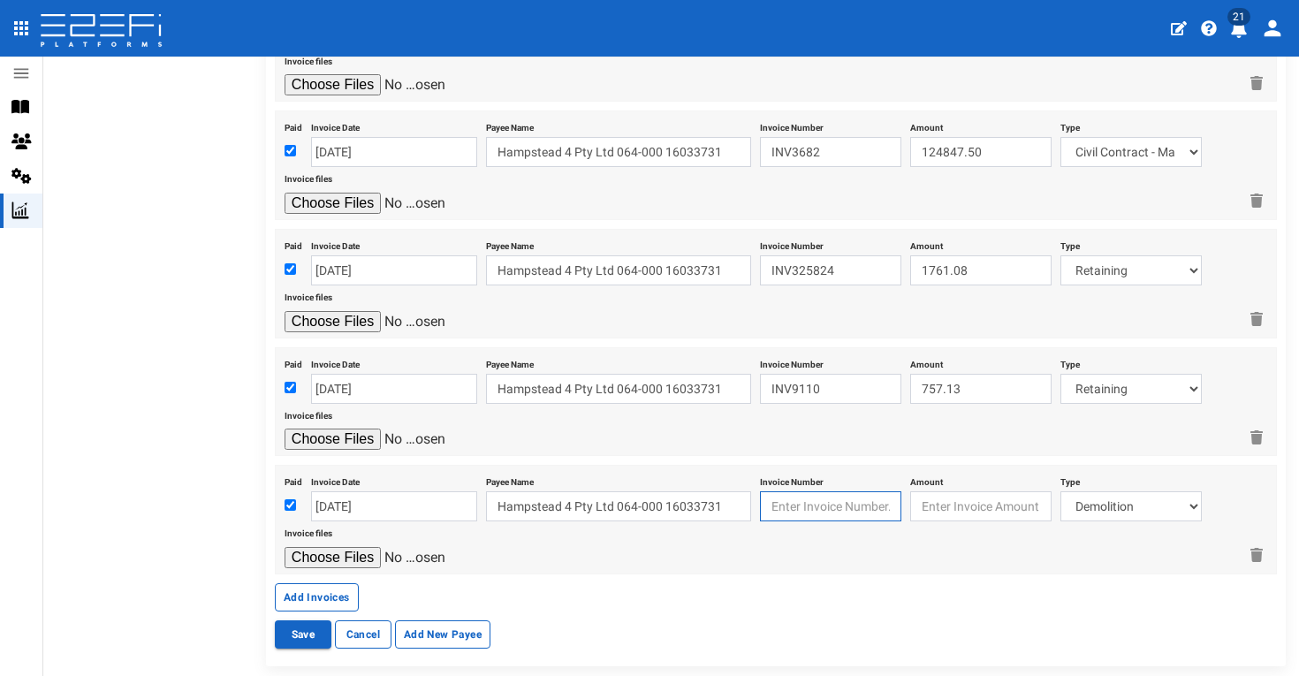
click at [789, 496] on input "text" at bounding box center [830, 506] width 141 height 30
type input "INV27515"
type input "13000"
select select "Sub-Consultants (including Council Fees)~115~CONSULTANT/PROFESSIONAL FEES"
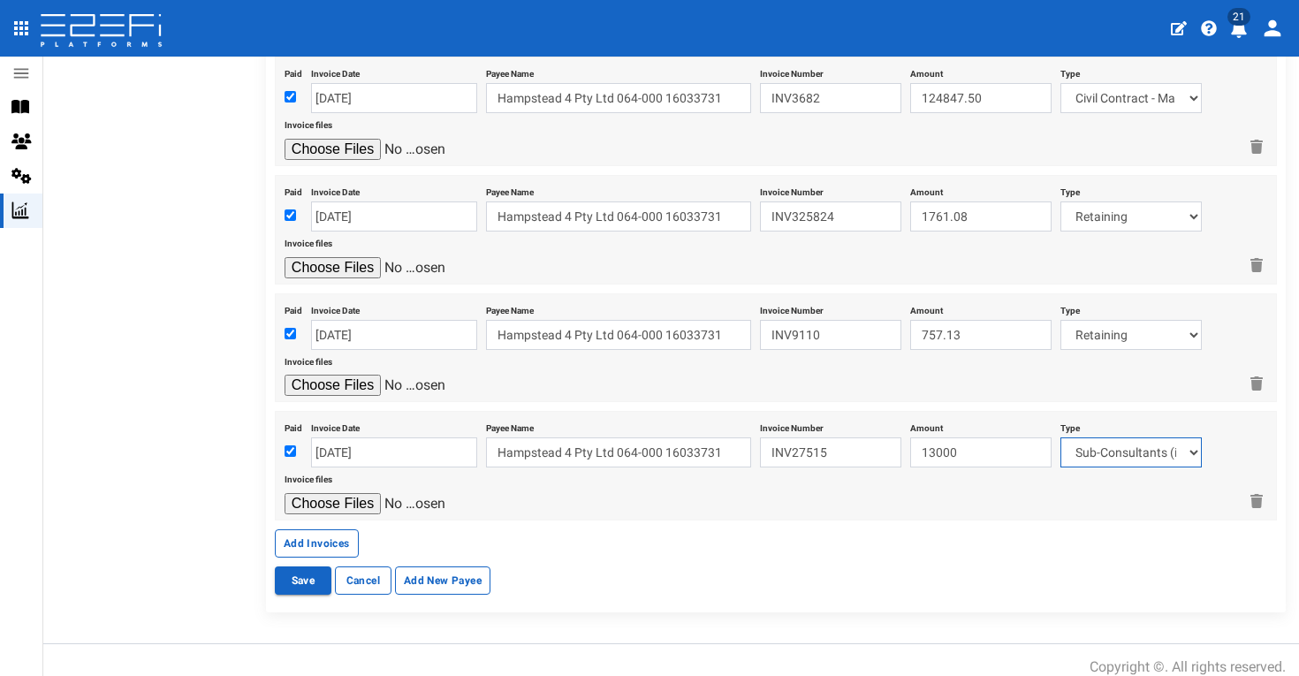
scroll to position [855, 0]
click at [329, 494] on input "file" at bounding box center [368, 504] width 168 height 21
type input "C:\fakepath\Oska INV27515.pdf"
click at [326, 530] on button "Add Invoices" at bounding box center [317, 544] width 84 height 28
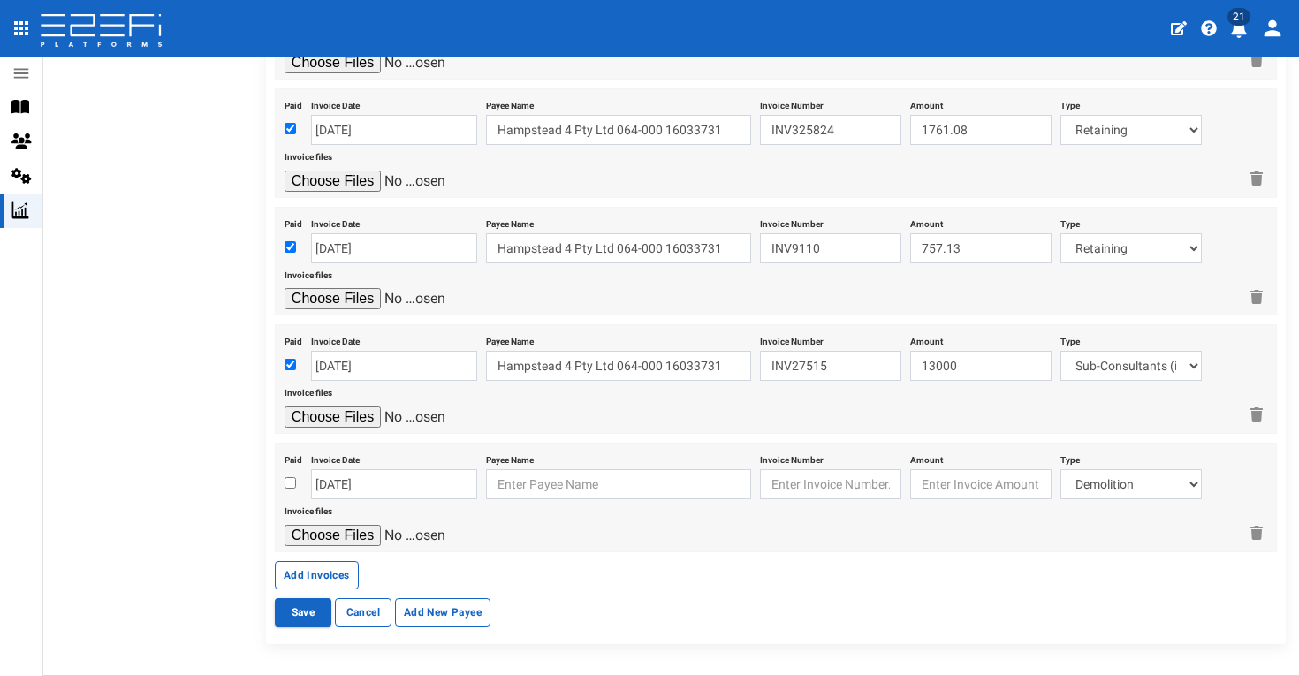
scroll to position [972, 0]
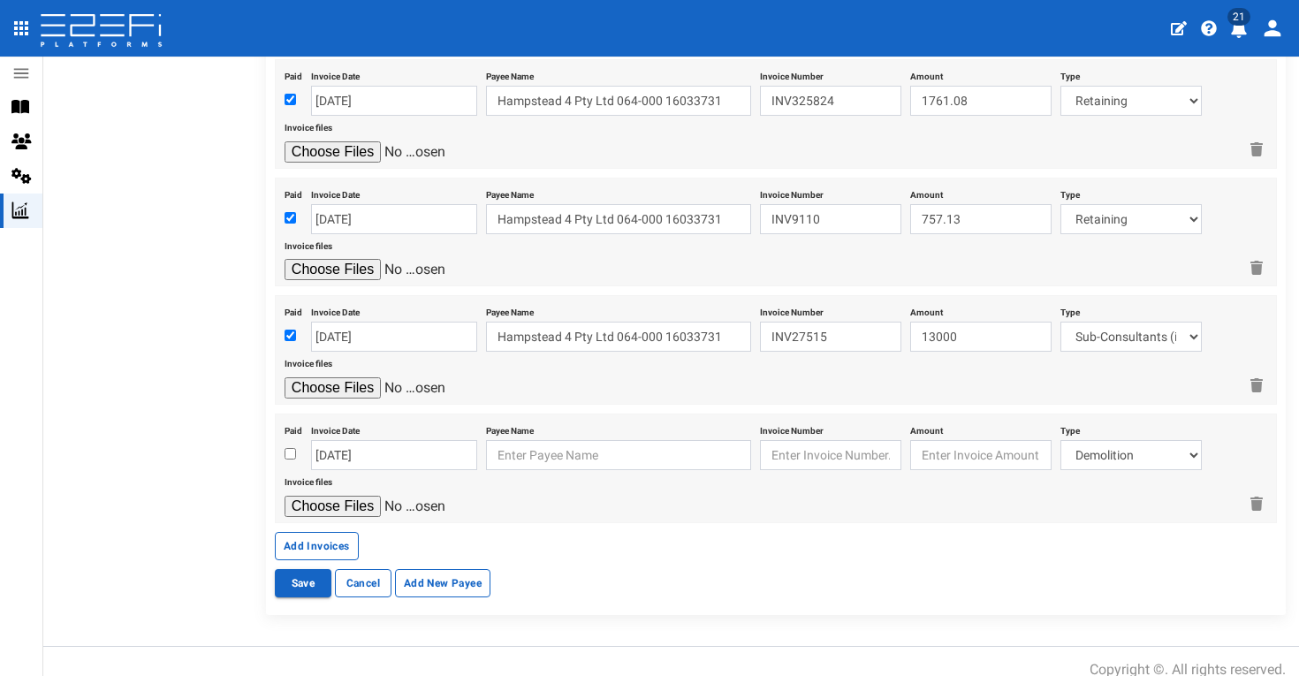
click at [295, 444] on div at bounding box center [293, 454] width 18 height 21
click at [287, 448] on input "checkbox" at bounding box center [289, 453] width 11 height 11
checkbox input "true"
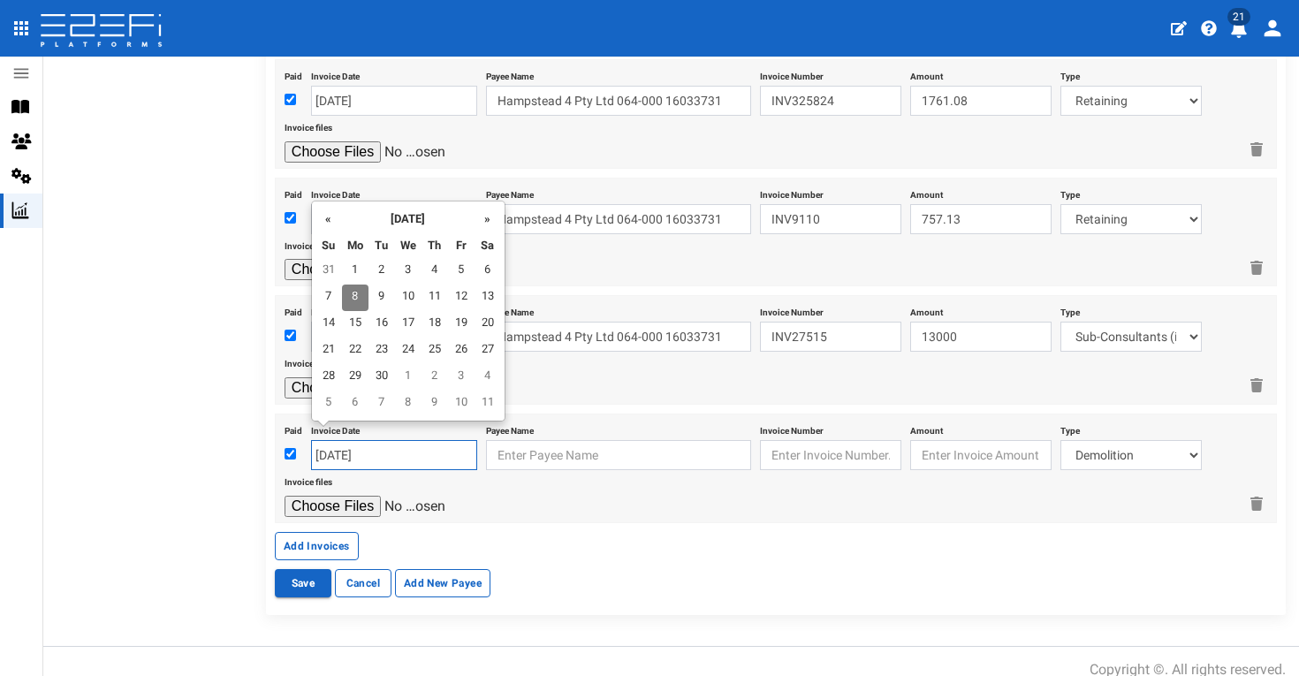
click at [376, 440] on input "[DATE]" at bounding box center [394, 455] width 166 height 30
click at [324, 216] on th "«" at bounding box center [328, 218] width 27 height 27
click at [355, 375] on td "25" at bounding box center [355, 377] width 27 height 27
type input "[DATE]"
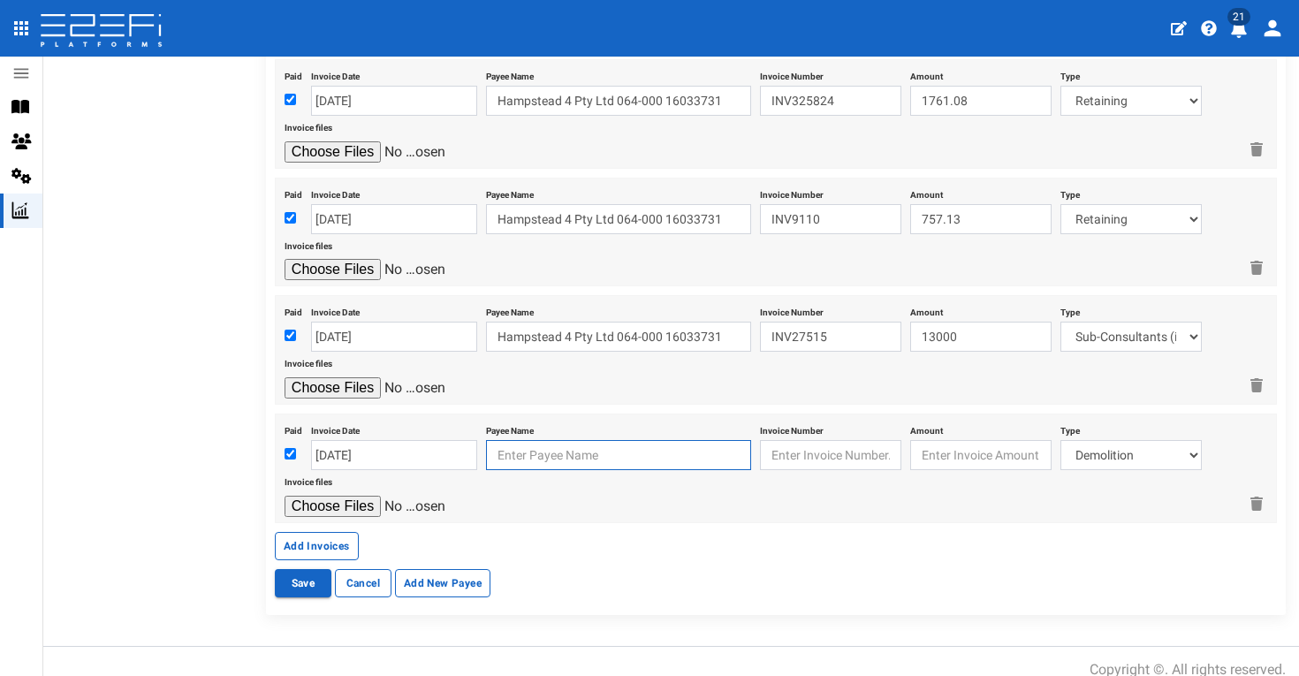
click at [545, 440] on input "text" at bounding box center [618, 455] width 265 height 30
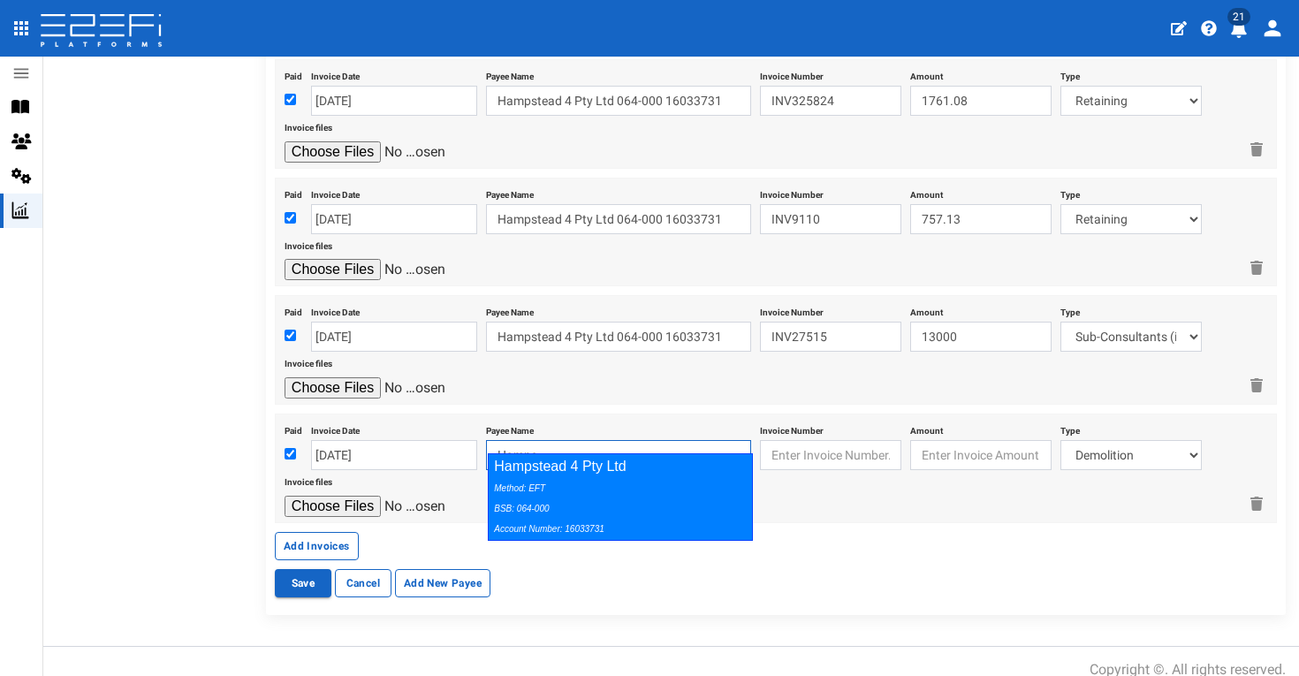
click at [576, 473] on div "Hampstead 4 Pty Ltd Method: EFT BSB: 064-000 Account Number: 16033731" at bounding box center [620, 496] width 265 height 87
type input "Hampstead 4 Pty Ltd 064-000 16033731"
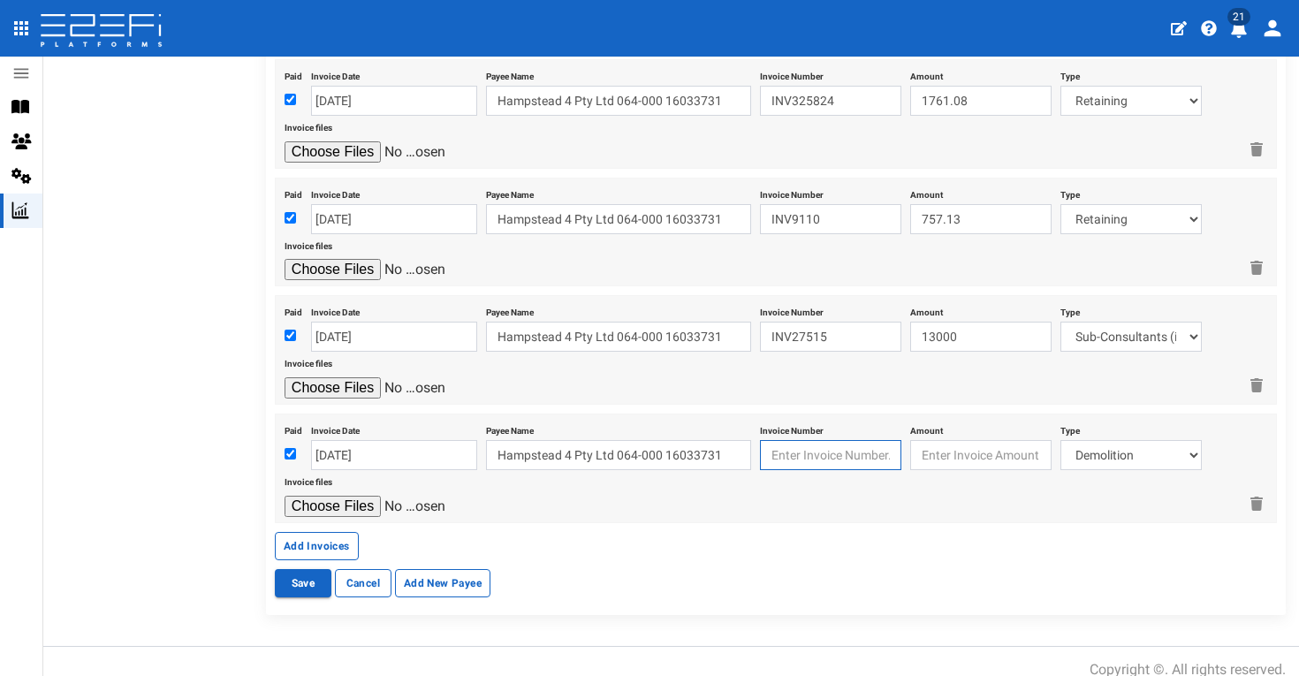
click at [840, 440] on input "text" at bounding box center [830, 455] width 141 height 30
type input "INV27688"
type input "3500"
select select "Sub-Consultants (including Council Fees)~115~CONSULTANT/PROFESSIONAL FEES"
click at [322, 496] on input "file" at bounding box center [368, 506] width 168 height 21
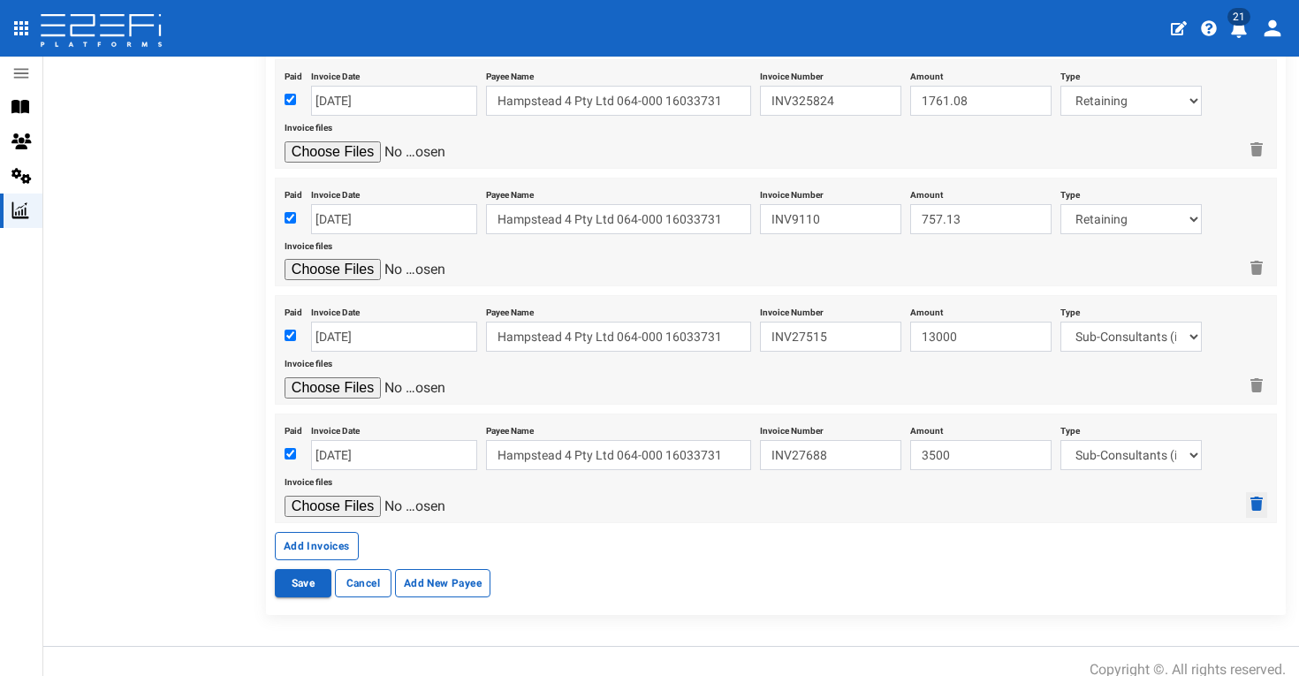
click at [1255, 496] on icon "button" at bounding box center [1256, 503] width 12 height 14
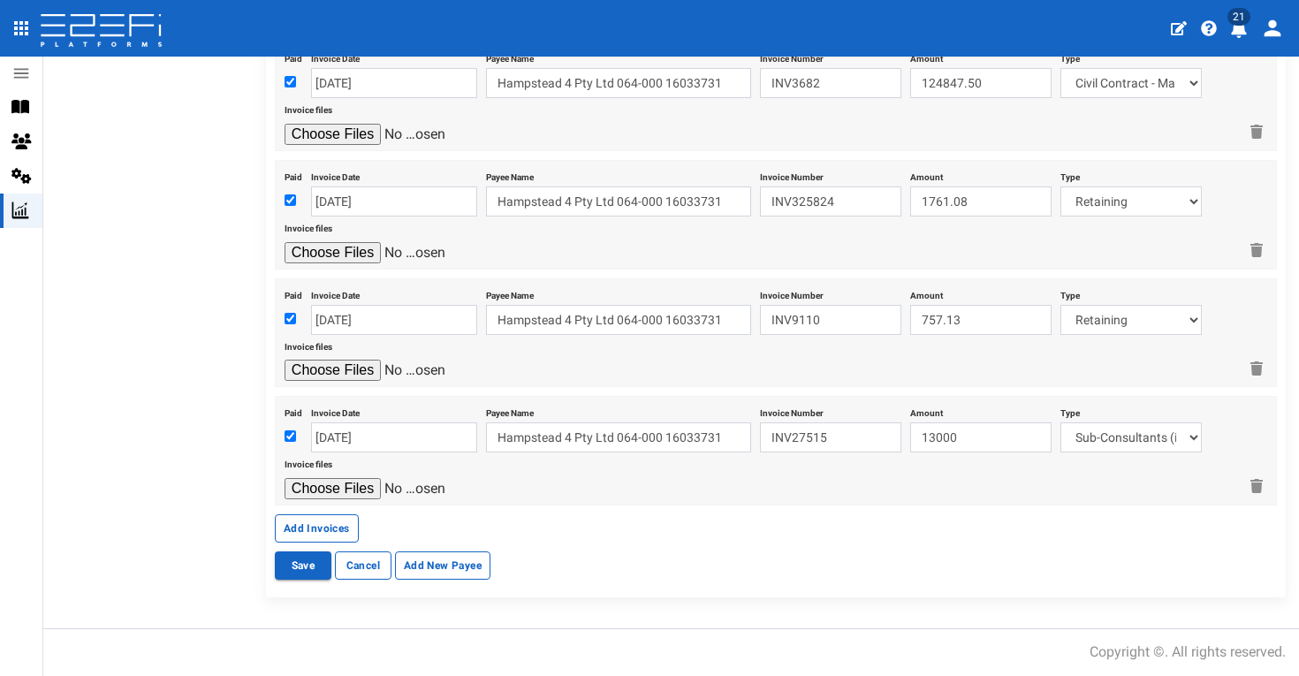
scroll to position [855, 0]
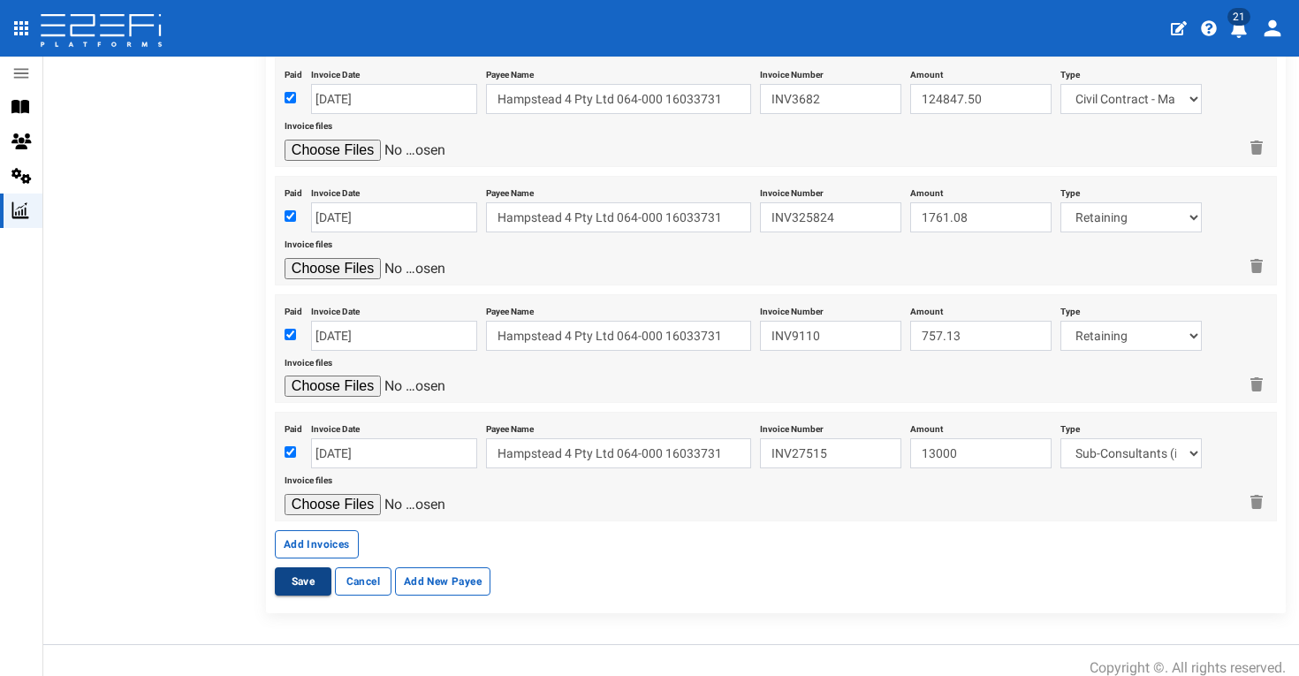
click at [304, 572] on button "Save" at bounding box center [303, 581] width 57 height 28
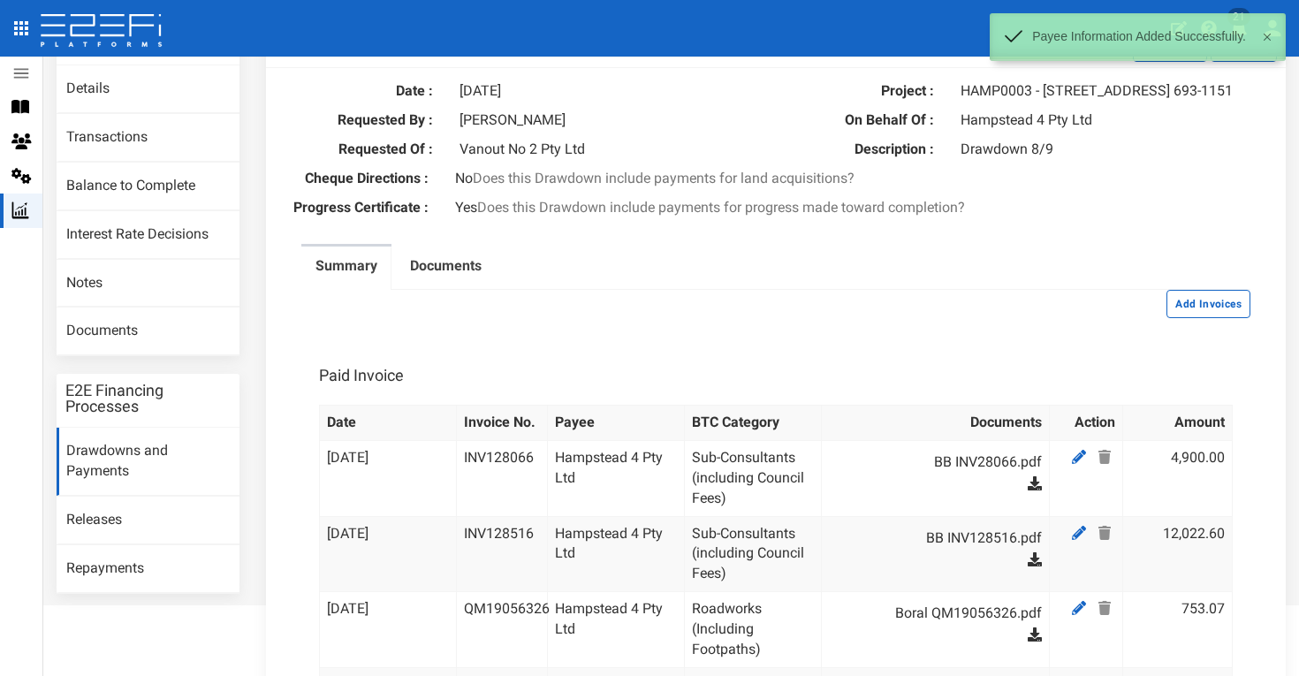
scroll to position [81, 0]
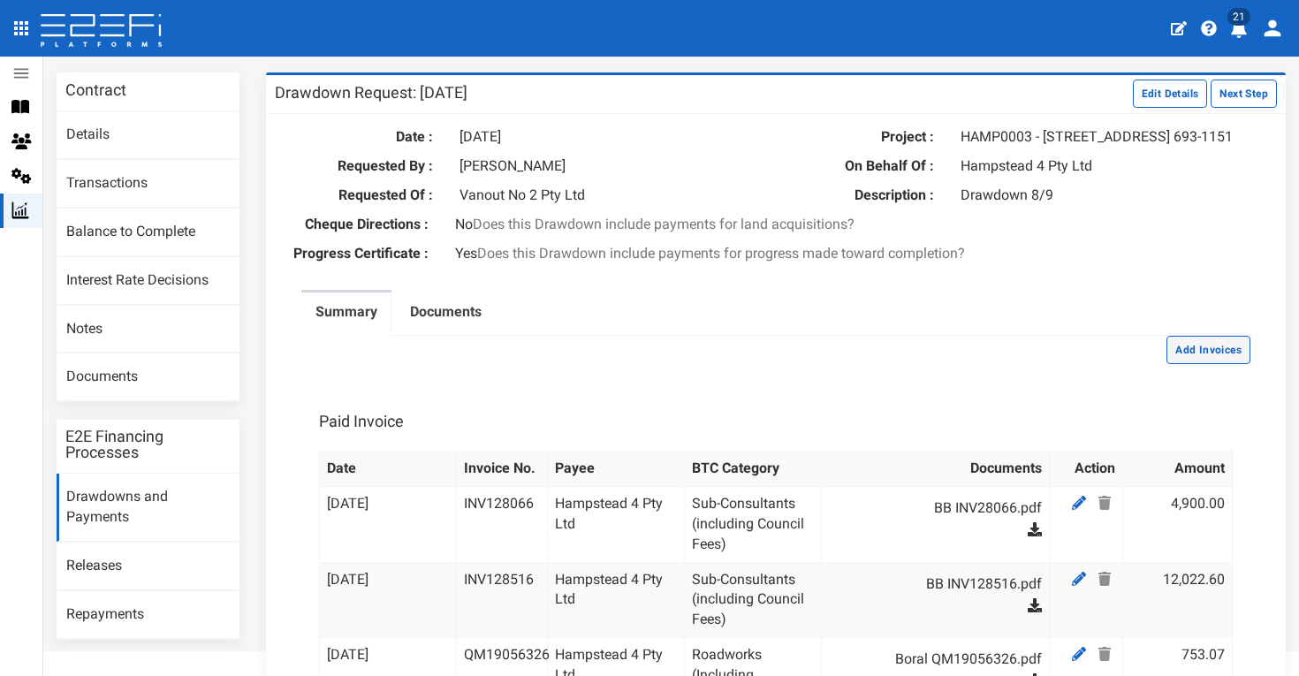
click at [1201, 363] on button "Add Invoices" at bounding box center [1208, 350] width 84 height 28
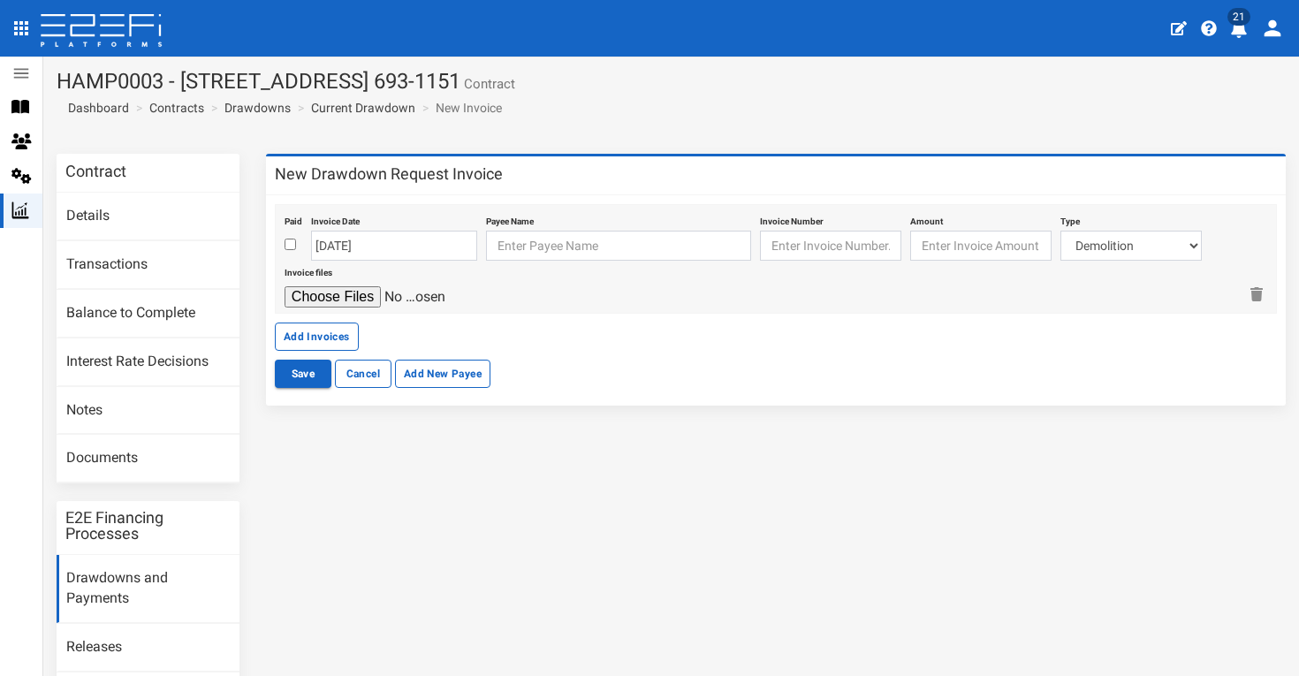
click at [289, 244] on input "checkbox" at bounding box center [289, 244] width 11 height 11
checkbox input "true"
click at [354, 291] on input "file" at bounding box center [368, 296] width 168 height 21
click at [334, 294] on input "file" at bounding box center [368, 296] width 168 height 21
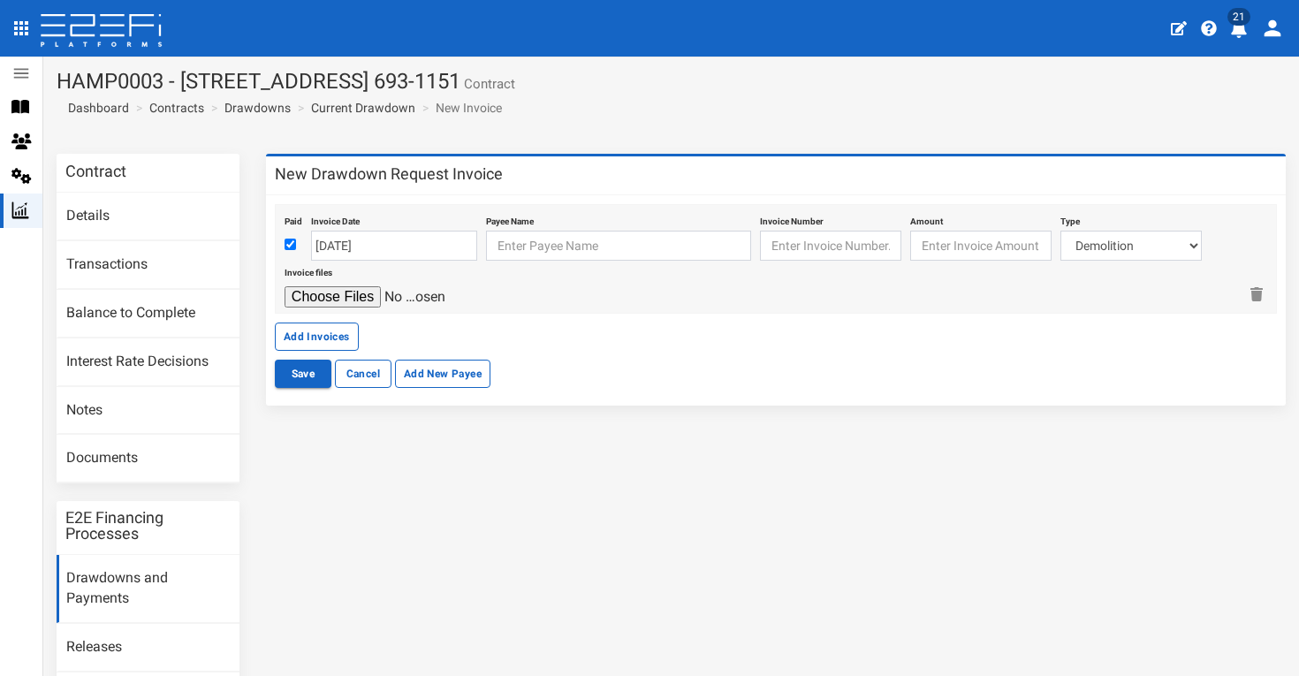
click at [334, 294] on input "file" at bounding box center [368, 296] width 168 height 21
click at [418, 244] on input "[DATE]" at bounding box center [394, 246] width 166 height 30
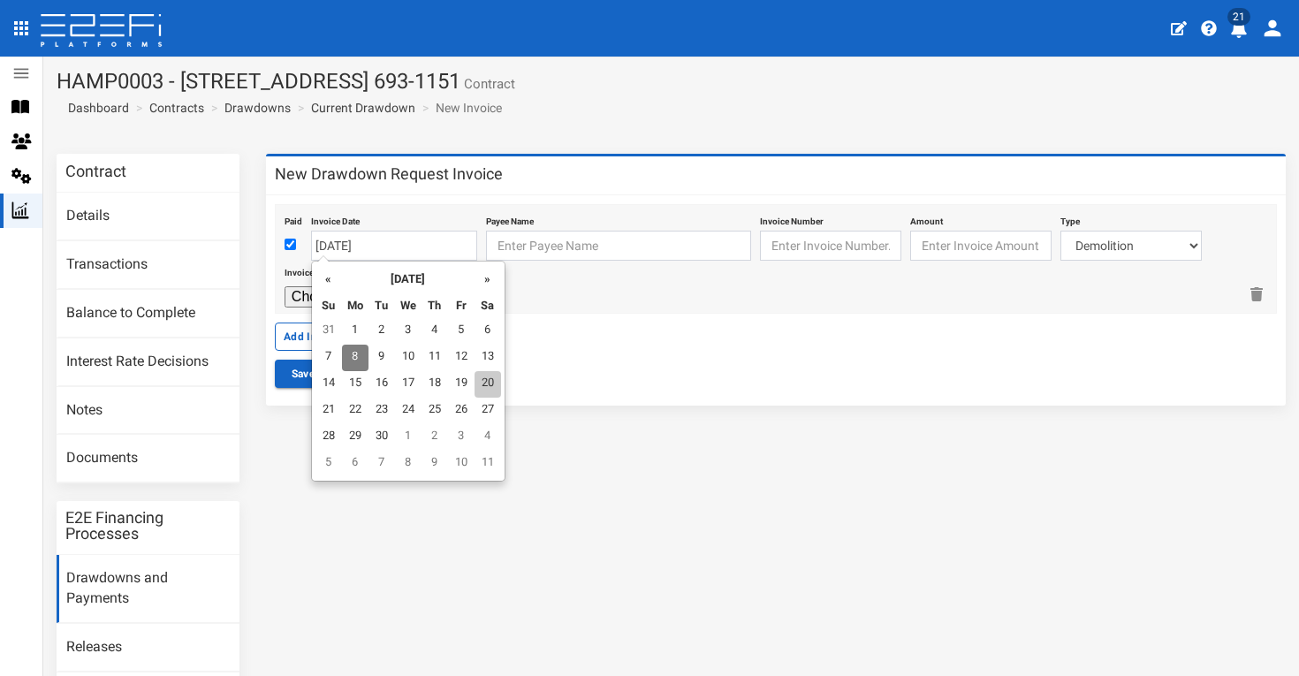
click at [491, 392] on td "20" at bounding box center [487, 384] width 27 height 27
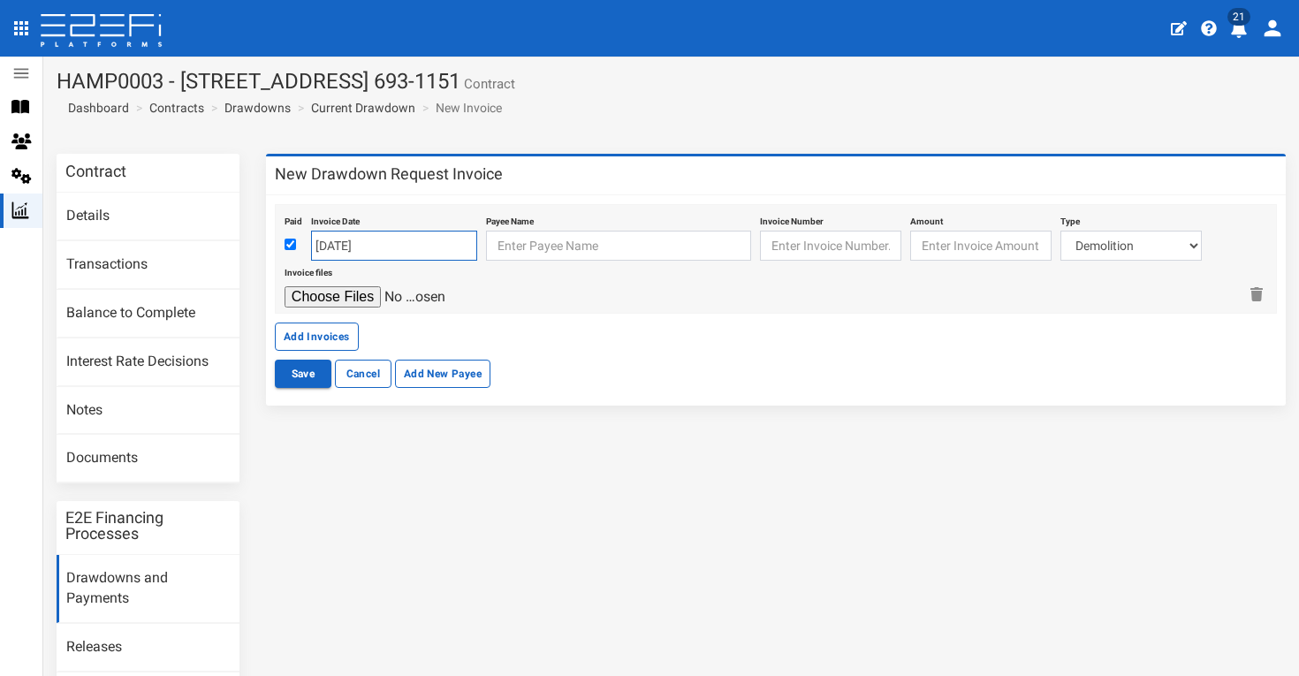
click at [393, 249] on input "[DATE]" at bounding box center [394, 246] width 166 height 30
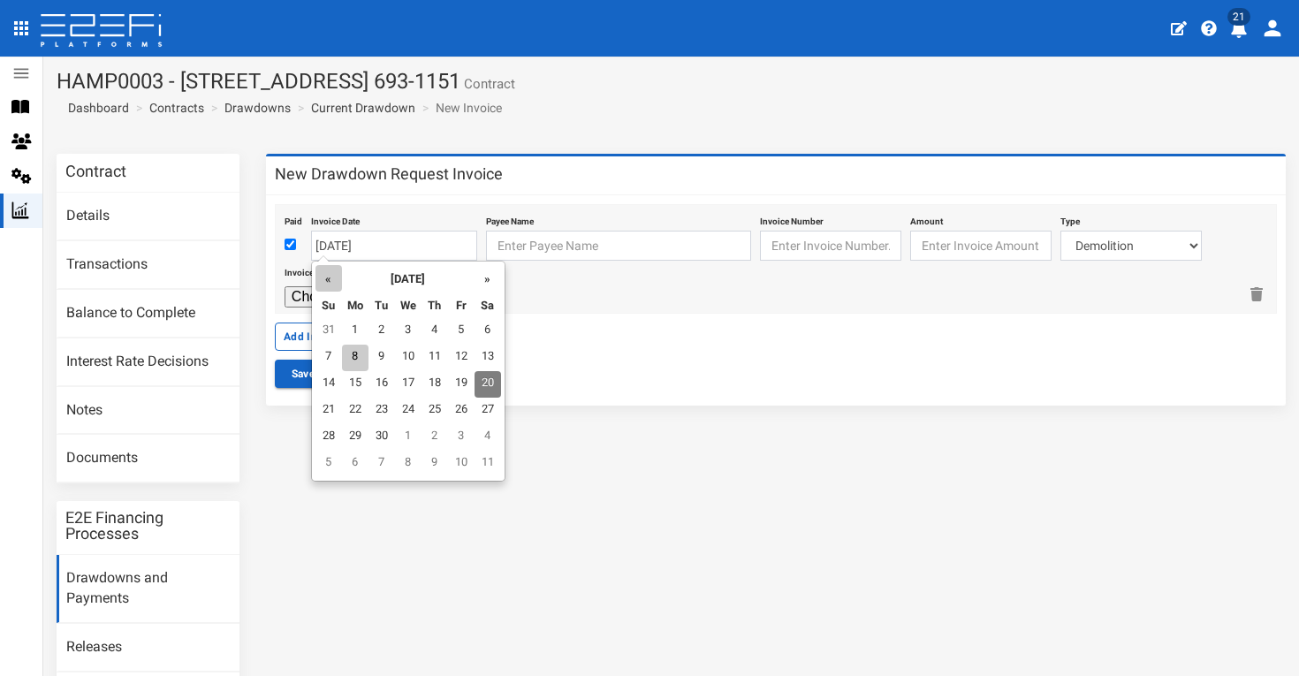
click at [335, 287] on th "«" at bounding box center [328, 278] width 27 height 27
click at [330, 408] on td "20" at bounding box center [328, 411] width 27 height 27
type input "[DATE]"
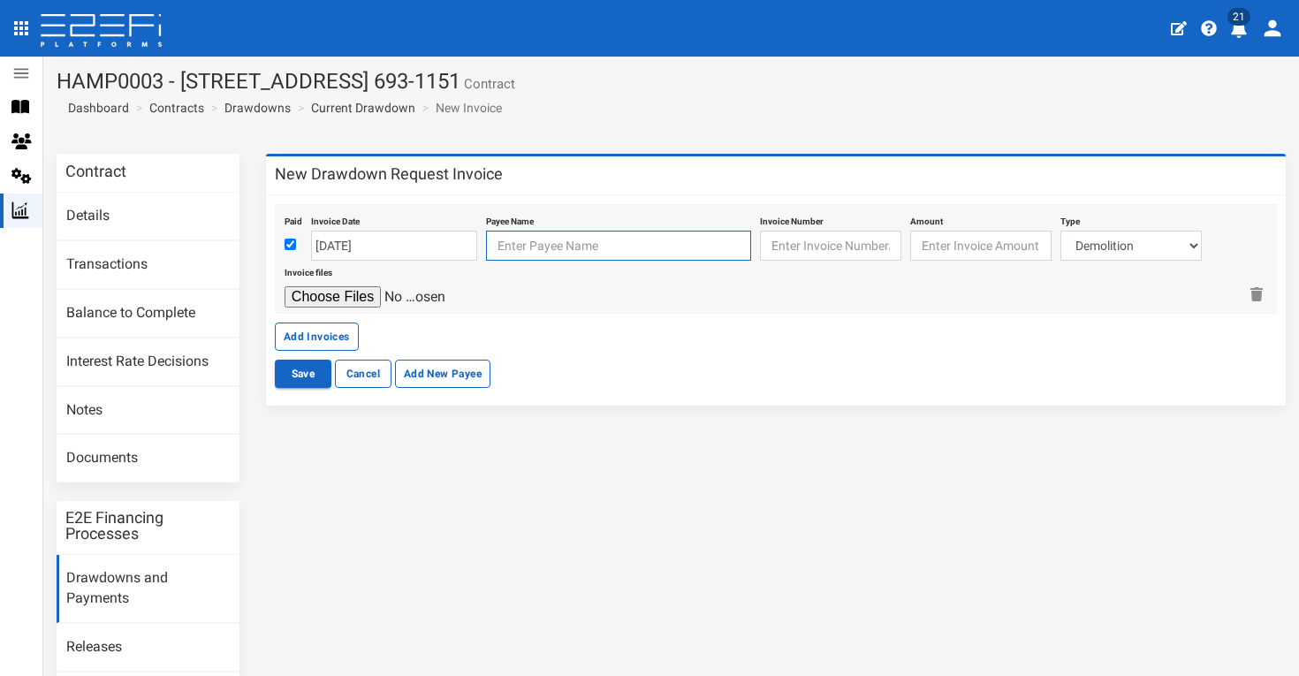
click at [592, 239] on input "text" at bounding box center [618, 246] width 265 height 30
click at [592, 239] on input "Hamps" at bounding box center [618, 246] width 265 height 30
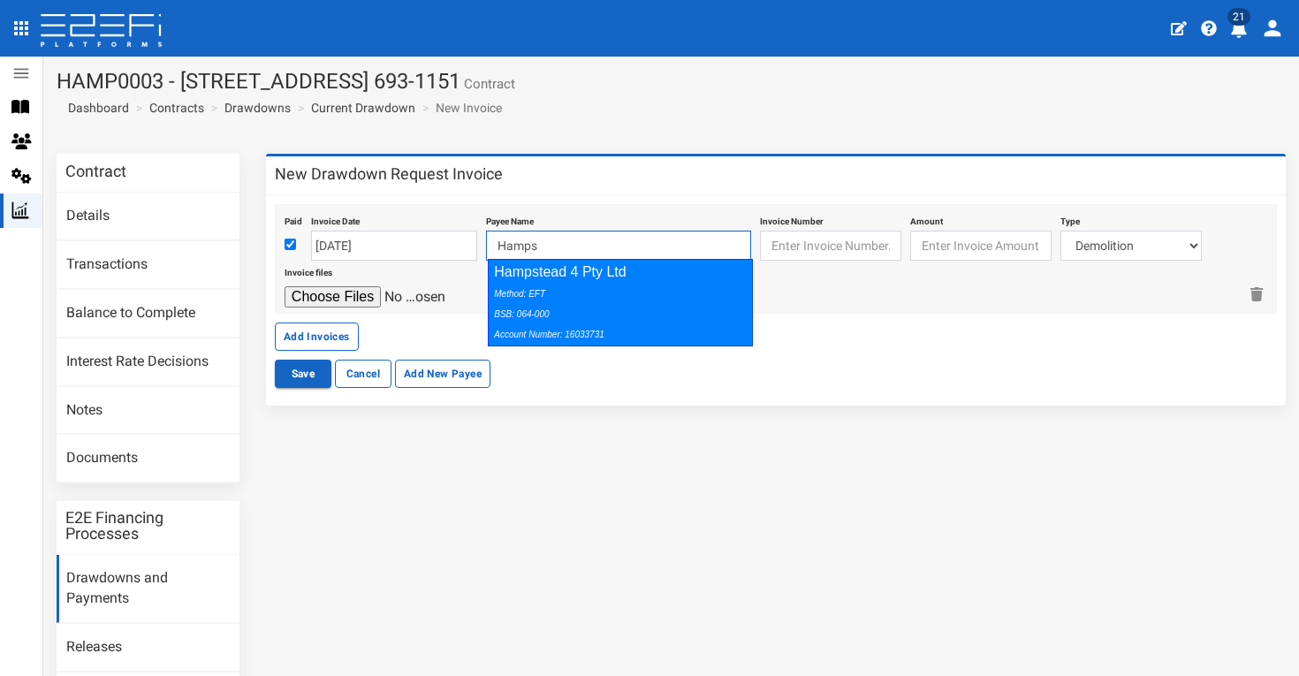
click at [616, 296] on div "Method: EFT BSB: 064-000 Account Number: 16033731" at bounding box center [616, 313] width 244 height 61
type input "Hampstead 4 Pty Ltd 064-000 16033731"
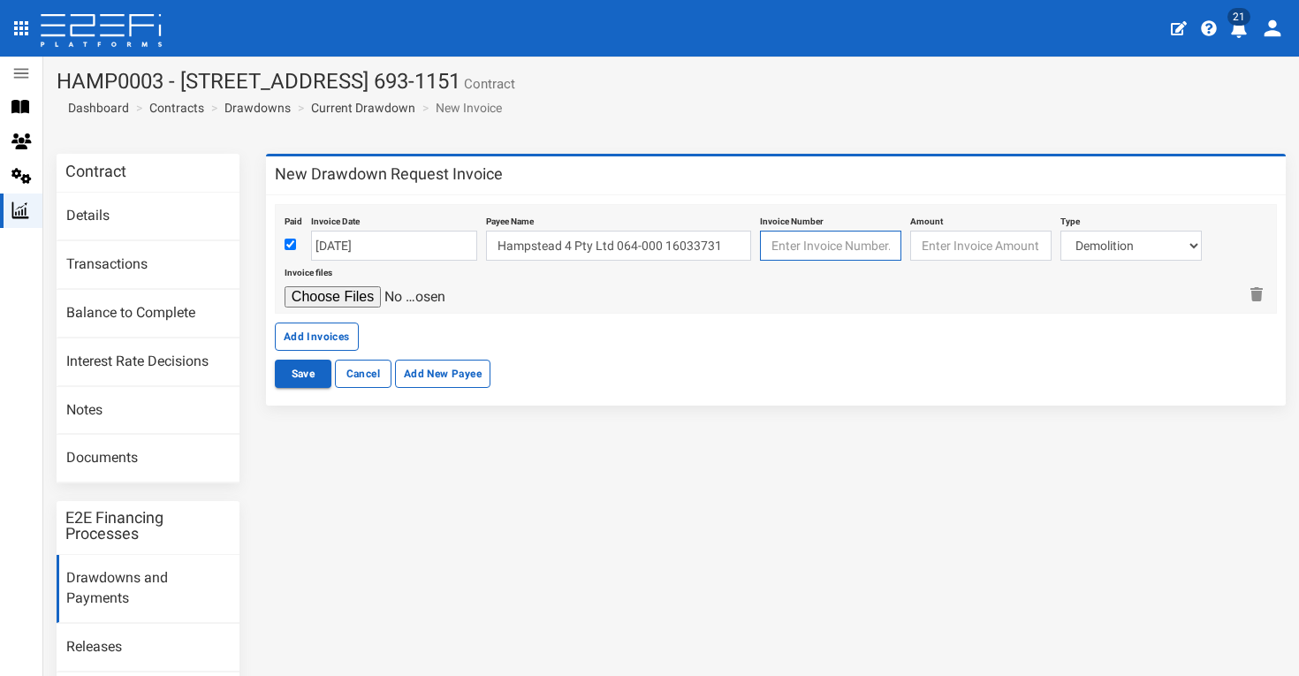
click at [833, 240] on input "text" at bounding box center [830, 246] width 141 height 30
type input "IN27688"
type input "3500"
select select "Sub-Consultants (including Council Fees)~115~CONSULTANT/PROFESSIONAL FEES"
click at [338, 292] on input "file" at bounding box center [368, 296] width 168 height 21
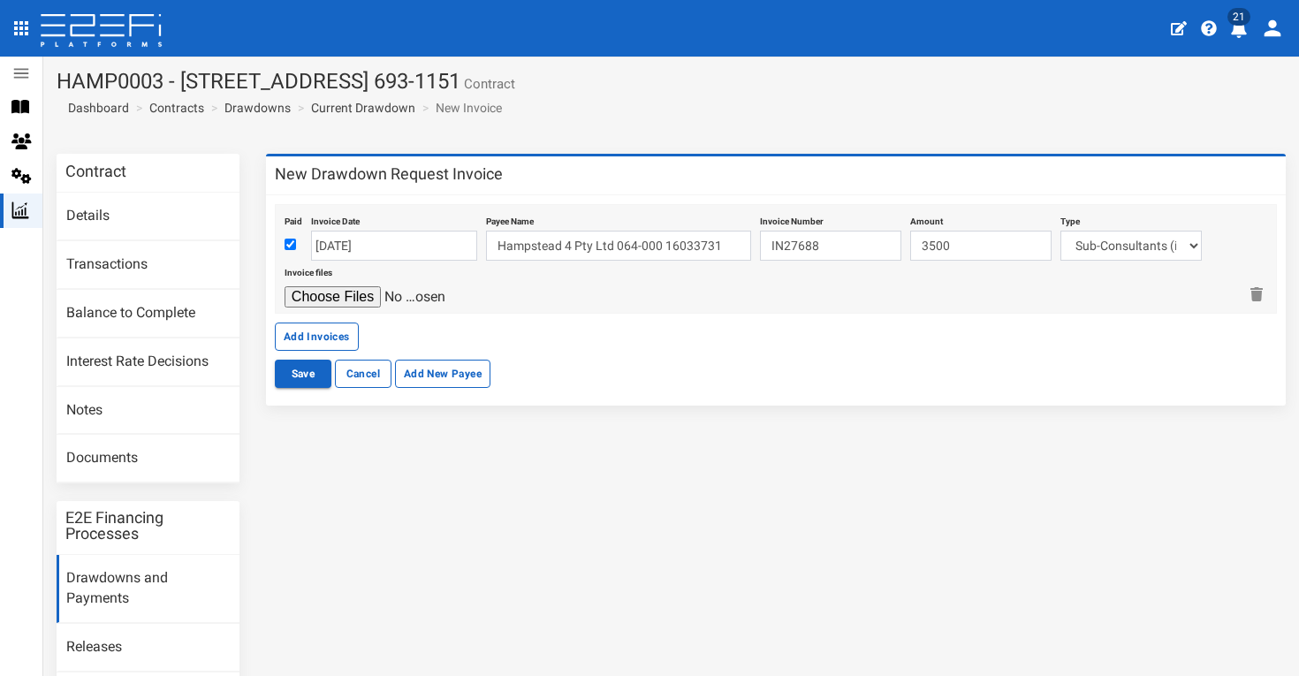
type input "C:\fakepath\INV27688-OSK6674-F1.pdf"
click at [345, 330] on button "Add Invoices" at bounding box center [317, 336] width 84 height 28
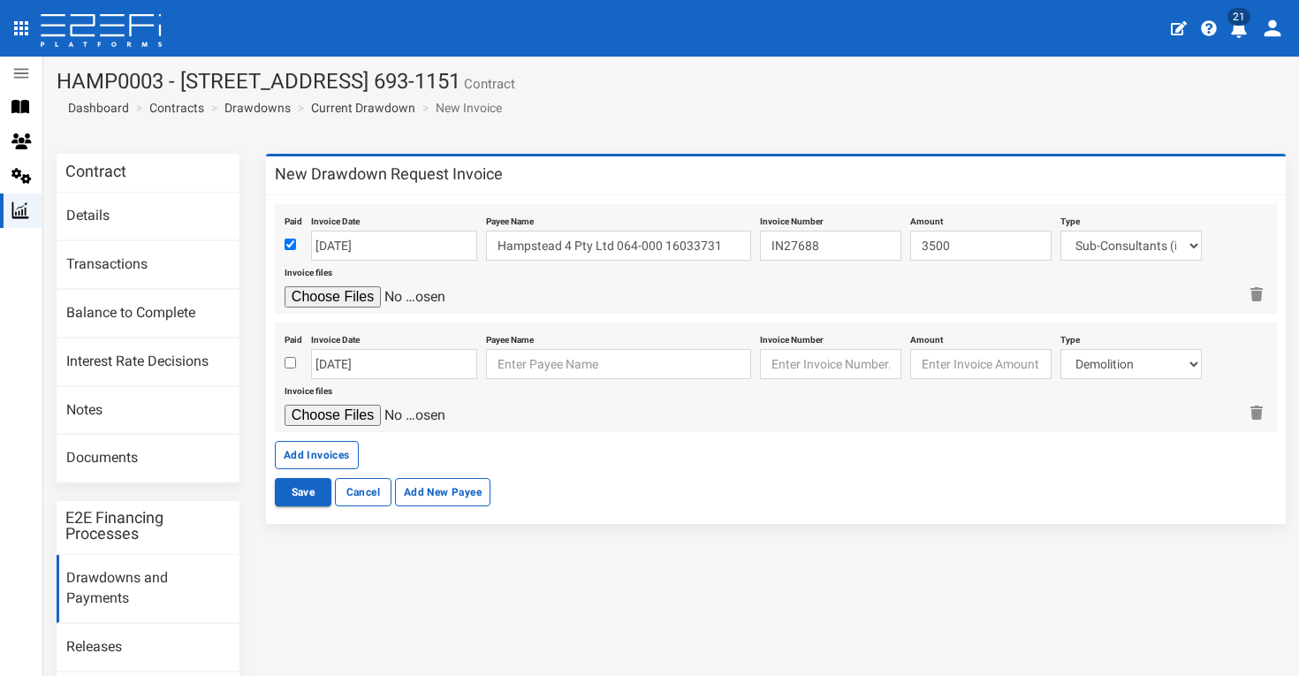
click at [290, 359] on input "checkbox" at bounding box center [289, 362] width 11 height 11
checkbox input "true"
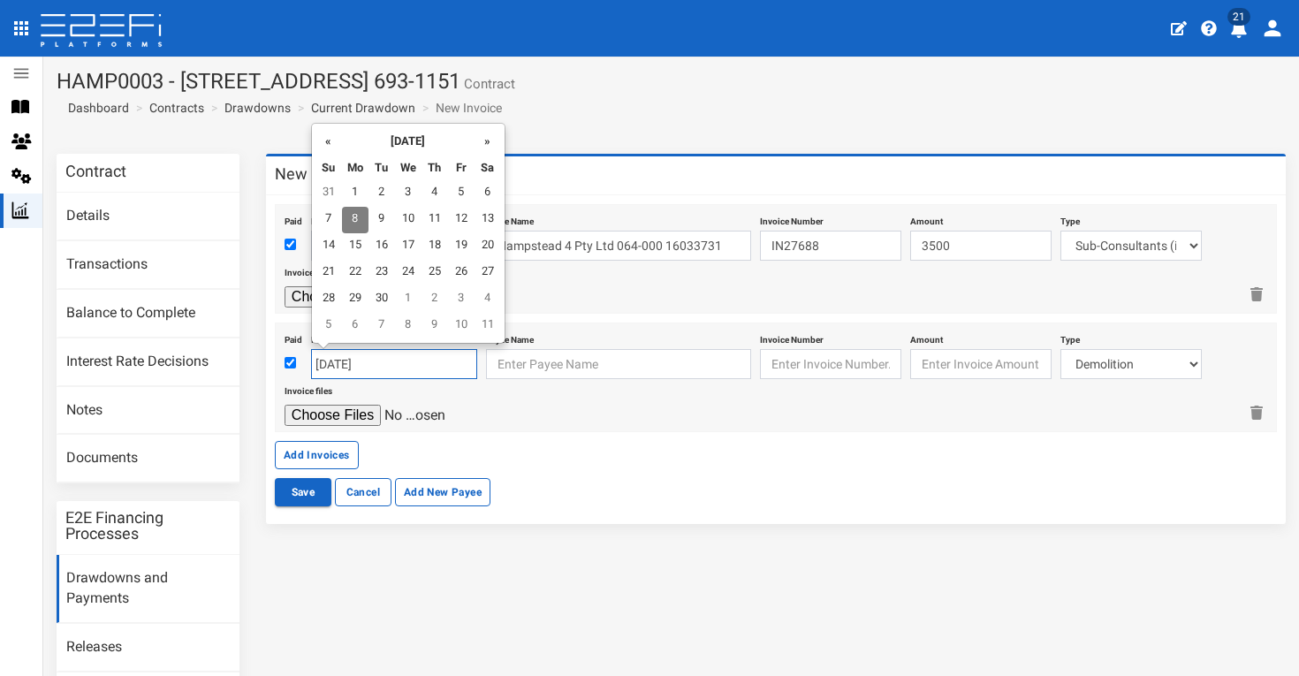
click at [374, 351] on input "[DATE]" at bounding box center [394, 364] width 166 height 30
click at [336, 145] on th "«" at bounding box center [328, 140] width 27 height 27
click at [363, 293] on td "25" at bounding box center [355, 299] width 27 height 27
type input "[DATE]"
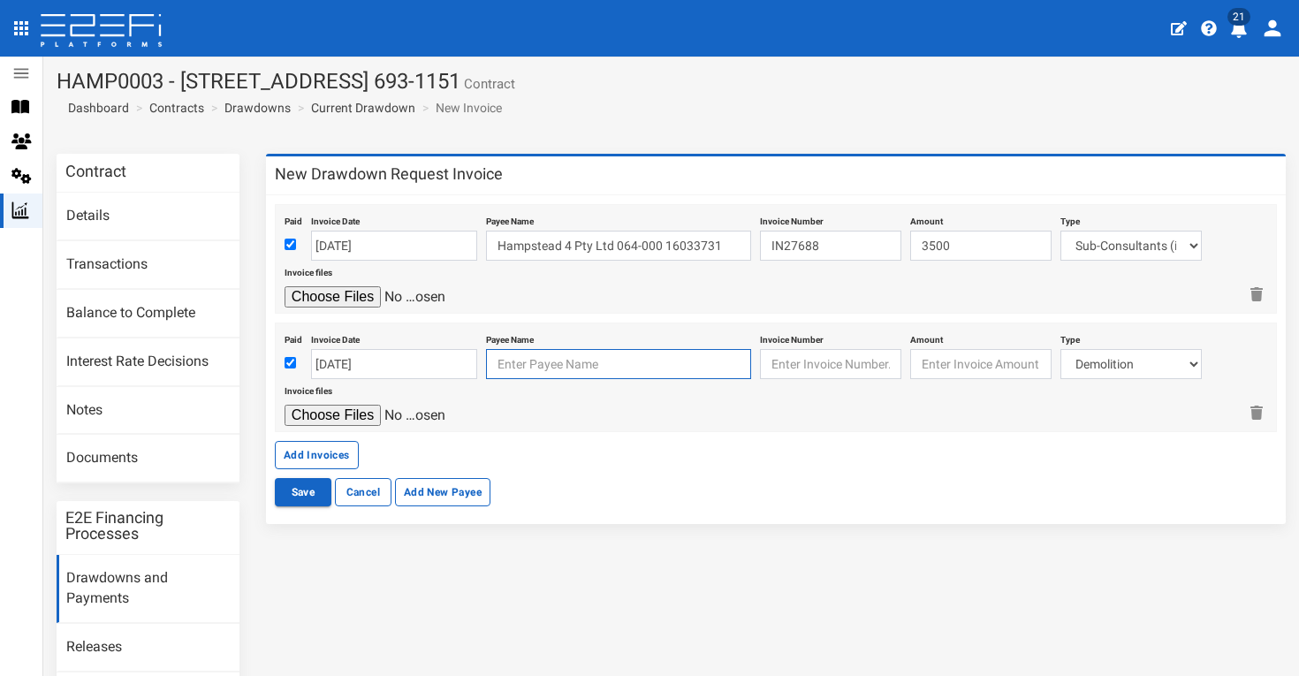
click at [568, 368] on input "text" at bounding box center [618, 364] width 265 height 30
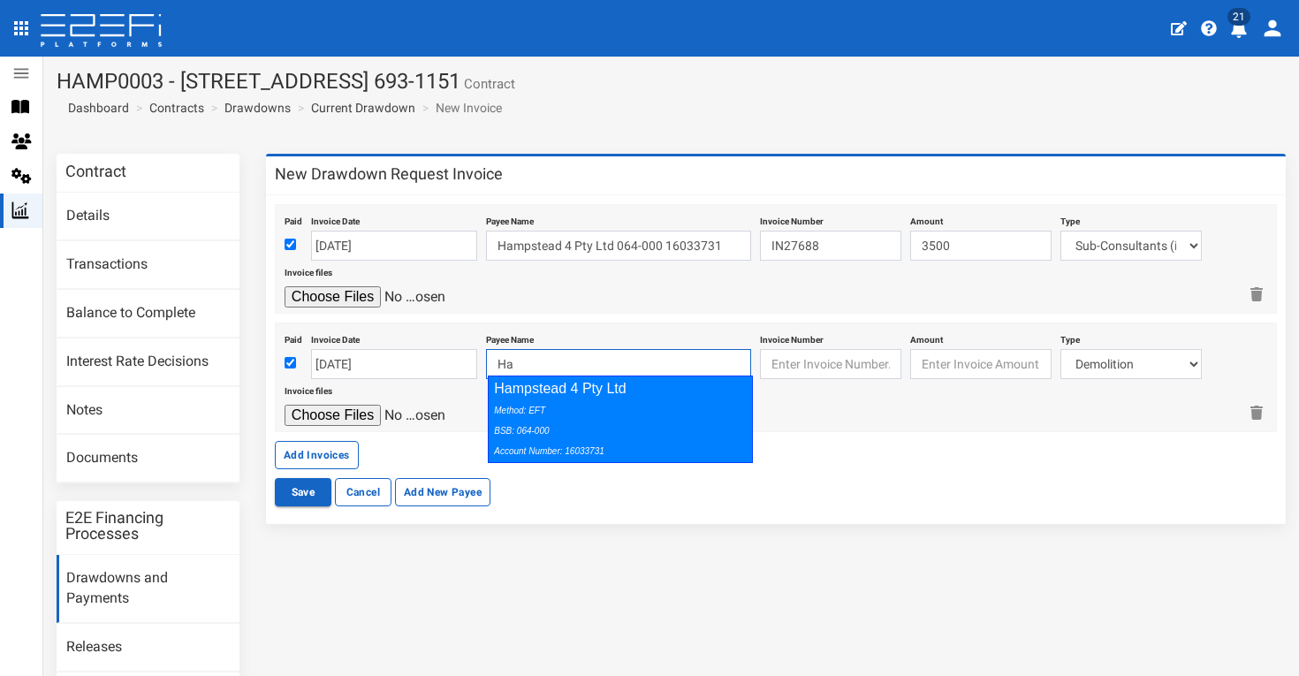
click at [614, 412] on div "Method: EFT BSB: 064-000 Account Number: 16033731" at bounding box center [616, 429] width 244 height 61
type input "Hampstead 4 Pty Ltd 064-000 16033731"
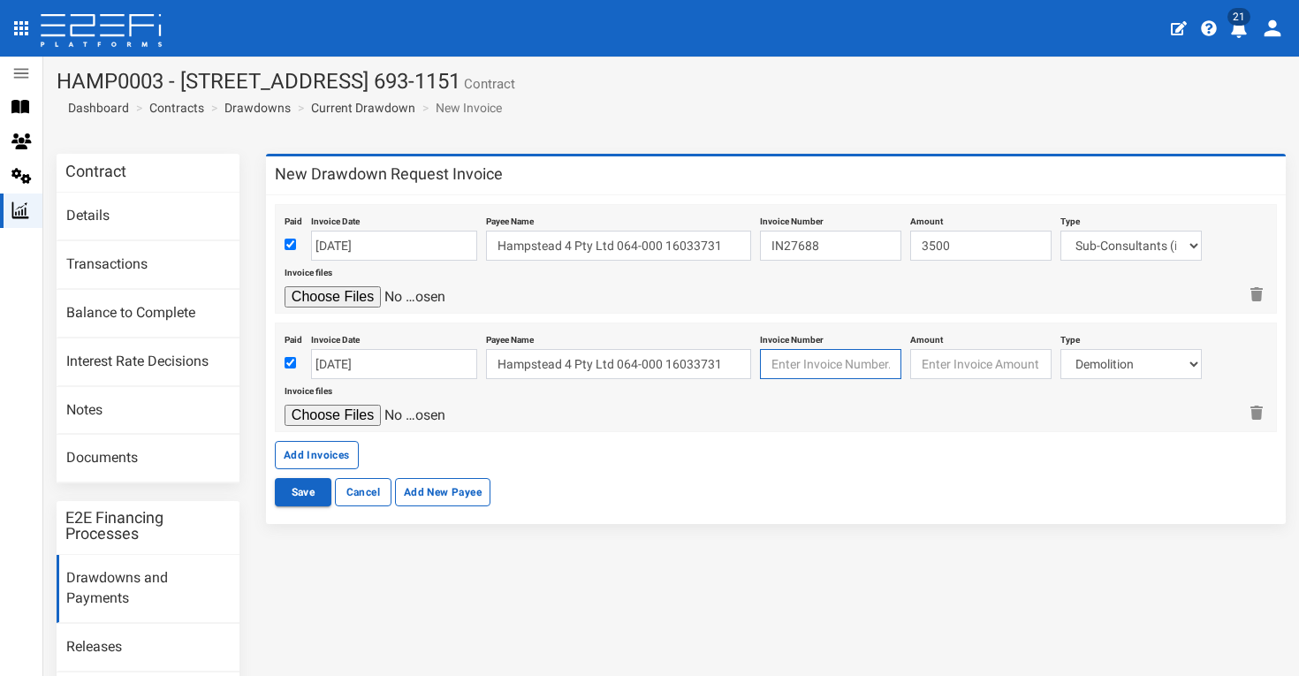
click at [818, 351] on input "text" at bounding box center [830, 364] width 141 height 30
type input "INV27852"
type input "3500"
select select "Sub-Consultants (including Council Fees)~115~CONSULTANT/PROFESSIONAL FEES"
click at [317, 414] on input "file" at bounding box center [368, 415] width 168 height 21
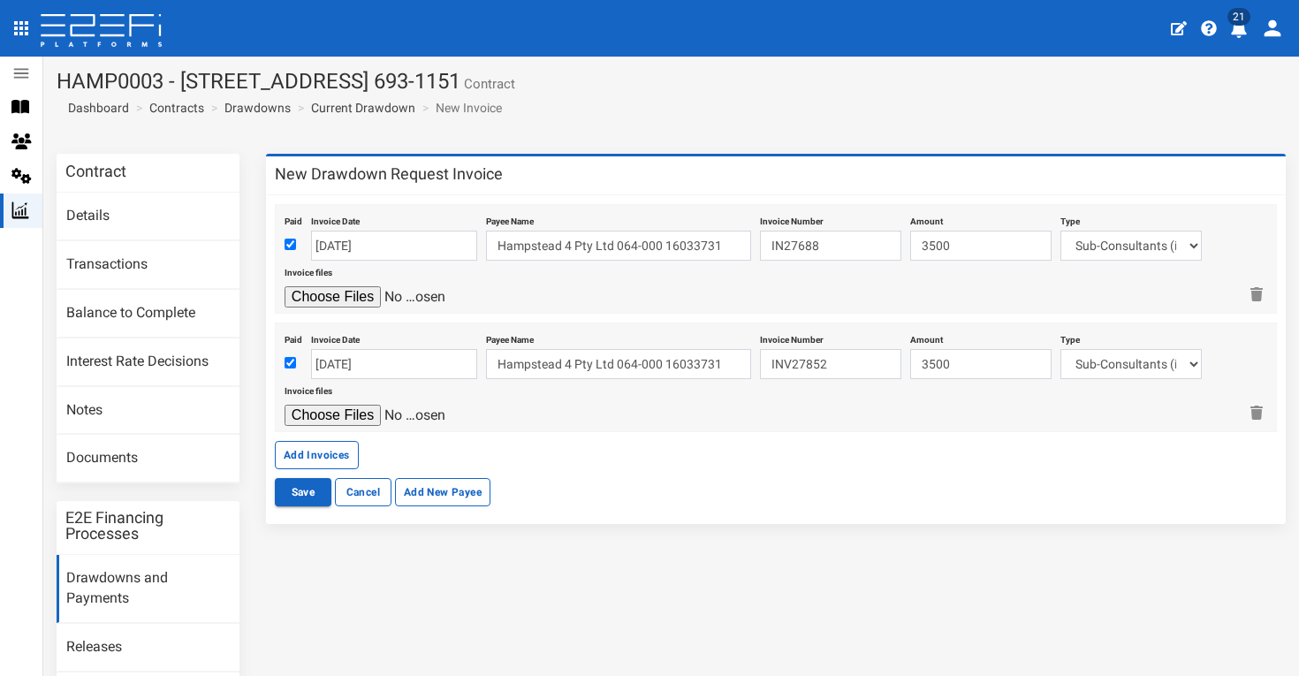
type input "C:\fakepath\INV27852-OSK6674-F1.pdf"
click at [324, 449] on button "Add Invoices" at bounding box center [317, 455] width 84 height 28
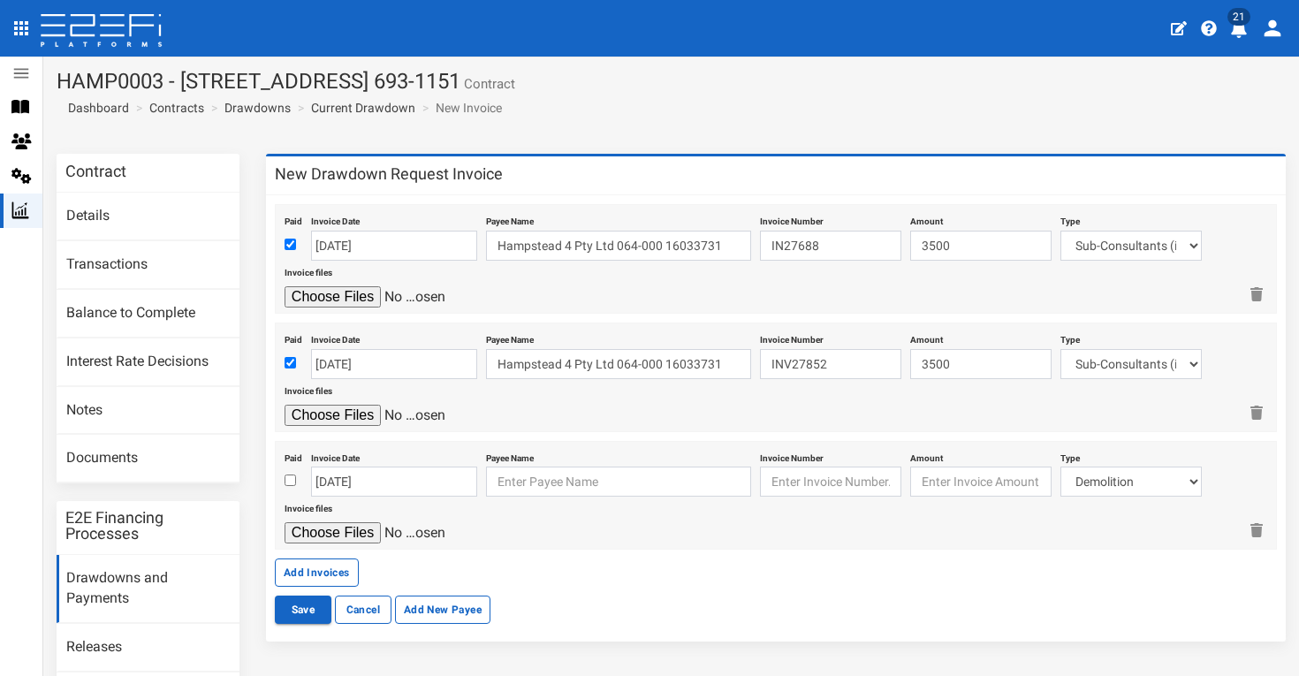
click at [291, 476] on input "checkbox" at bounding box center [289, 479] width 11 height 11
checkbox input "true"
click at [336, 475] on input "[DATE]" at bounding box center [394, 481] width 166 height 30
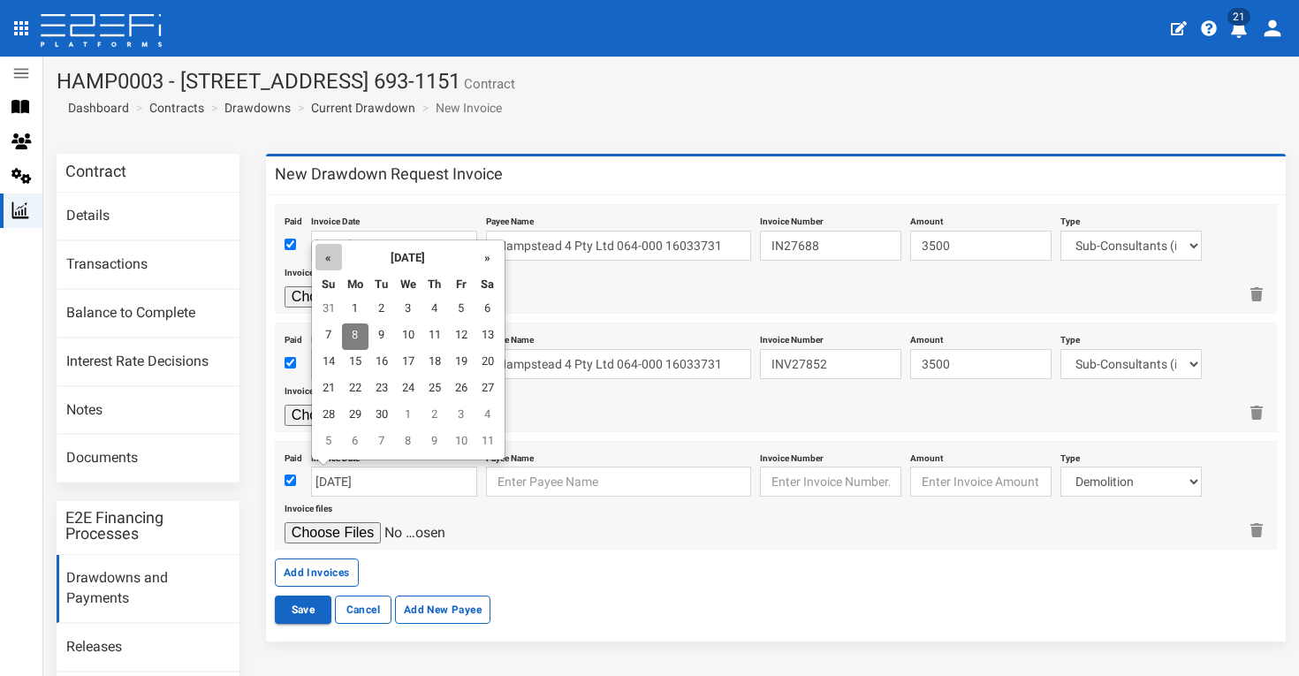
click at [331, 254] on th "«" at bounding box center [328, 257] width 27 height 27
click at [351, 337] on td "7" at bounding box center [355, 336] width 27 height 27
type input "[DATE]"
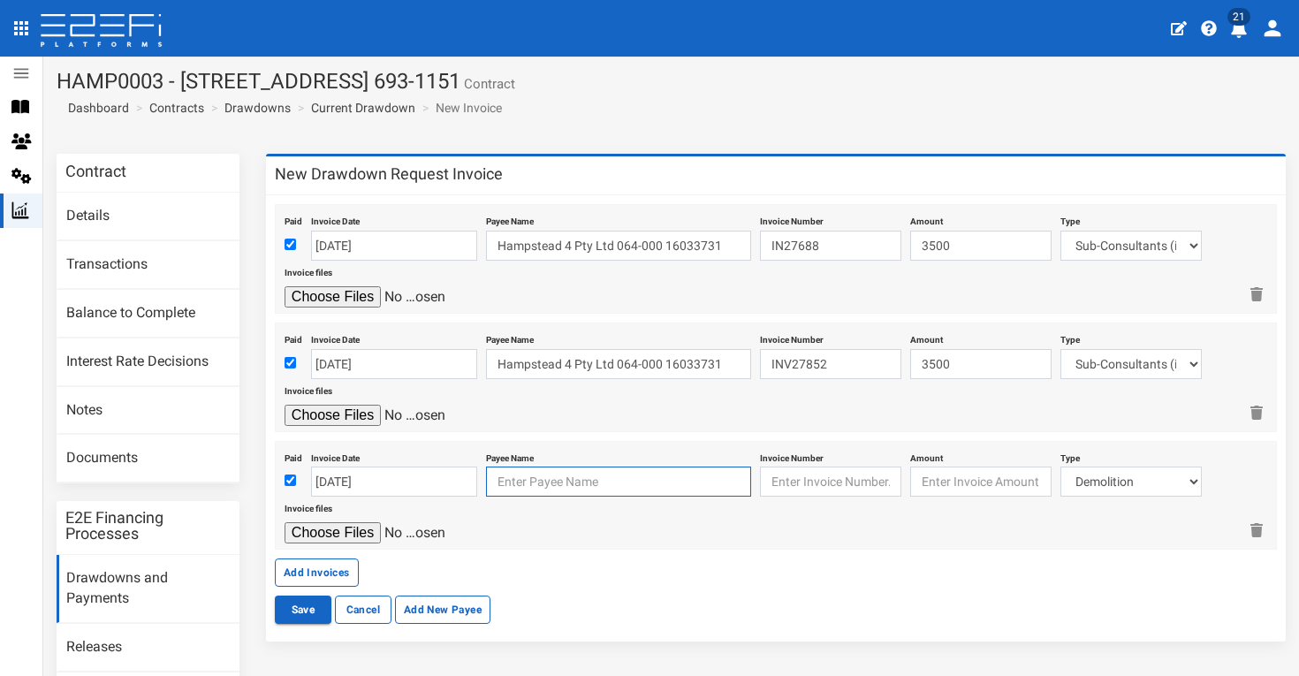
click at [570, 474] on input "text" at bounding box center [618, 481] width 265 height 30
type input "H"
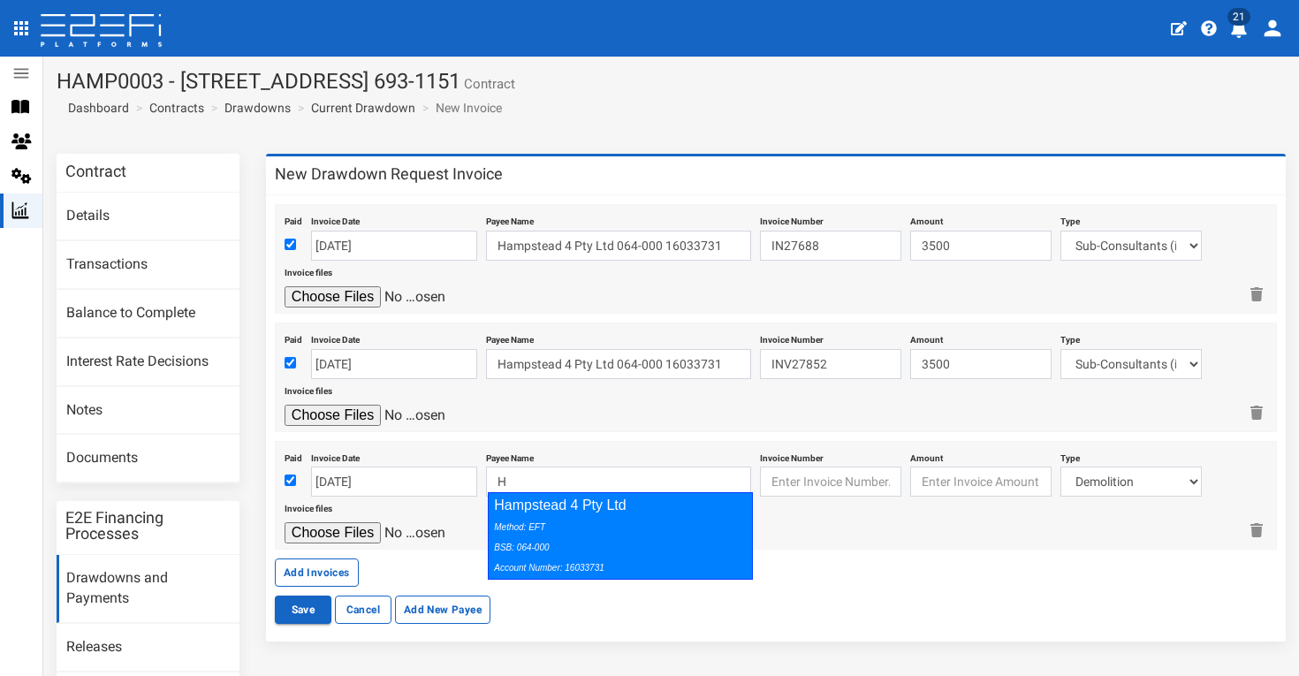
type input "H"
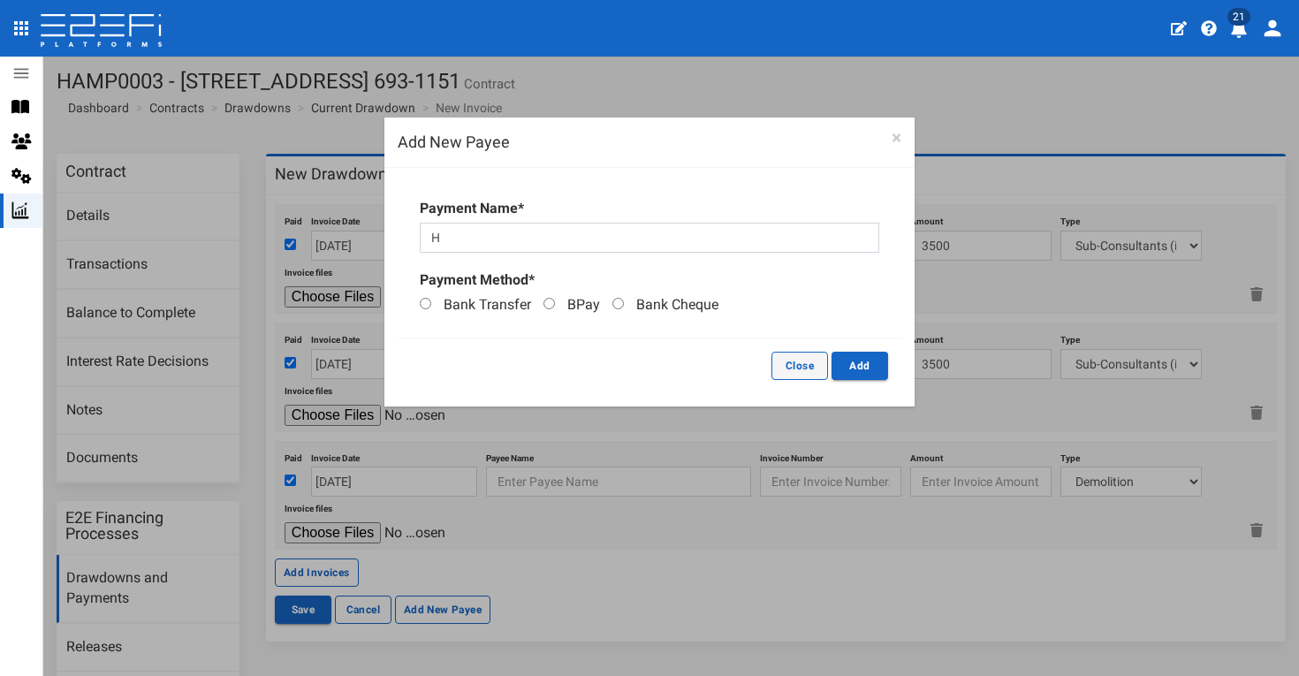
click at [798, 354] on button "Close" at bounding box center [799, 366] width 57 height 28
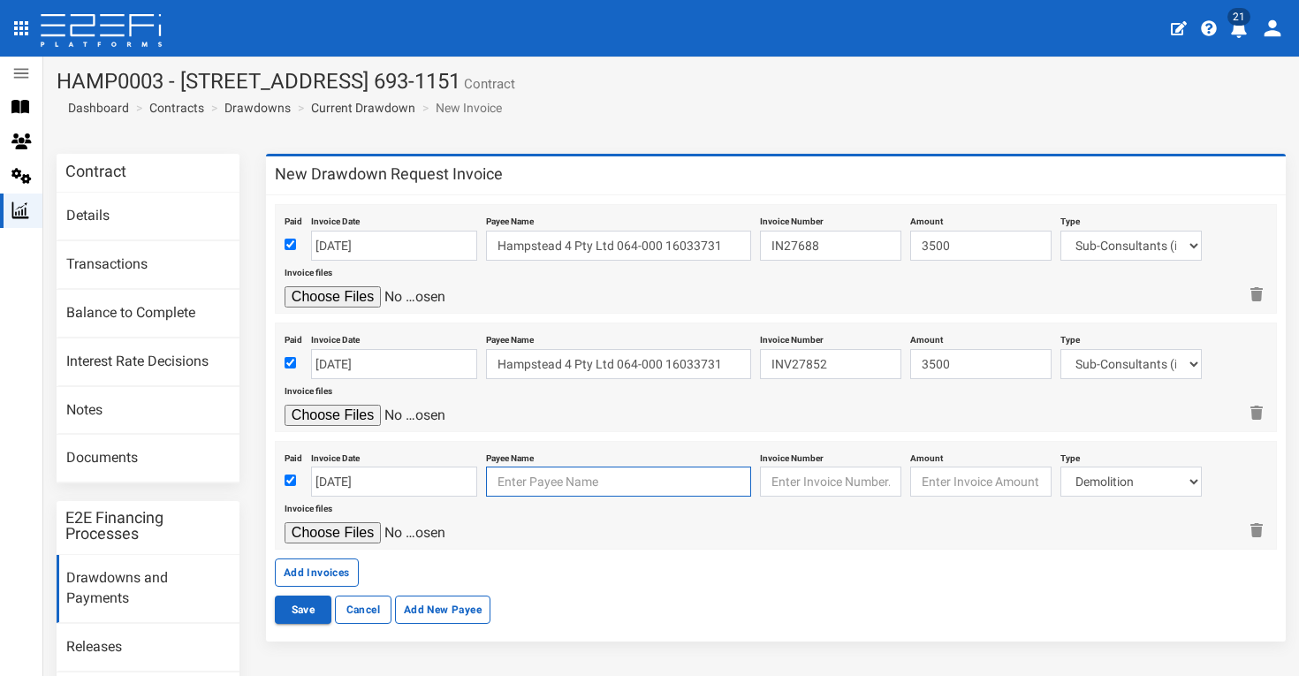
click at [629, 473] on input "text" at bounding box center [618, 481] width 265 height 30
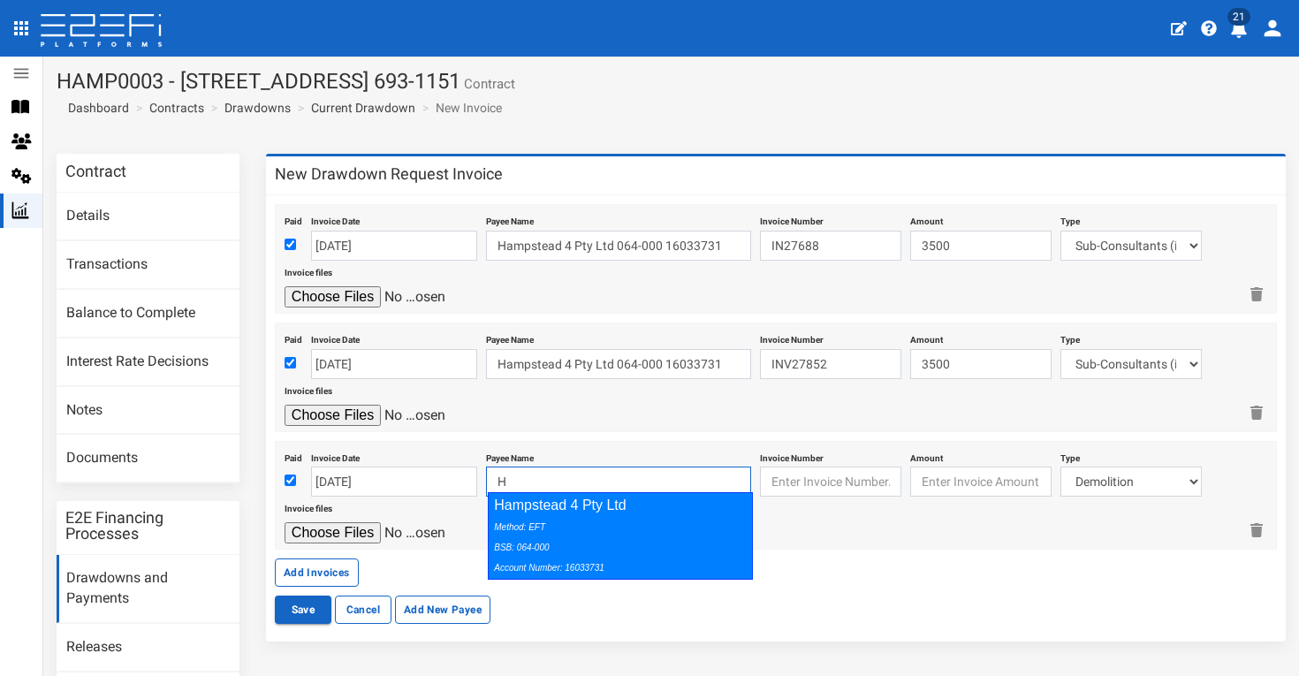
click at [669, 514] on div "Hampstead 4 Pty Ltd Method: EFT BSB: 064-000 Account Number: 16033731" at bounding box center [620, 535] width 265 height 87
type input "Hampstead 4 Pty Ltd 064-000 16033731"
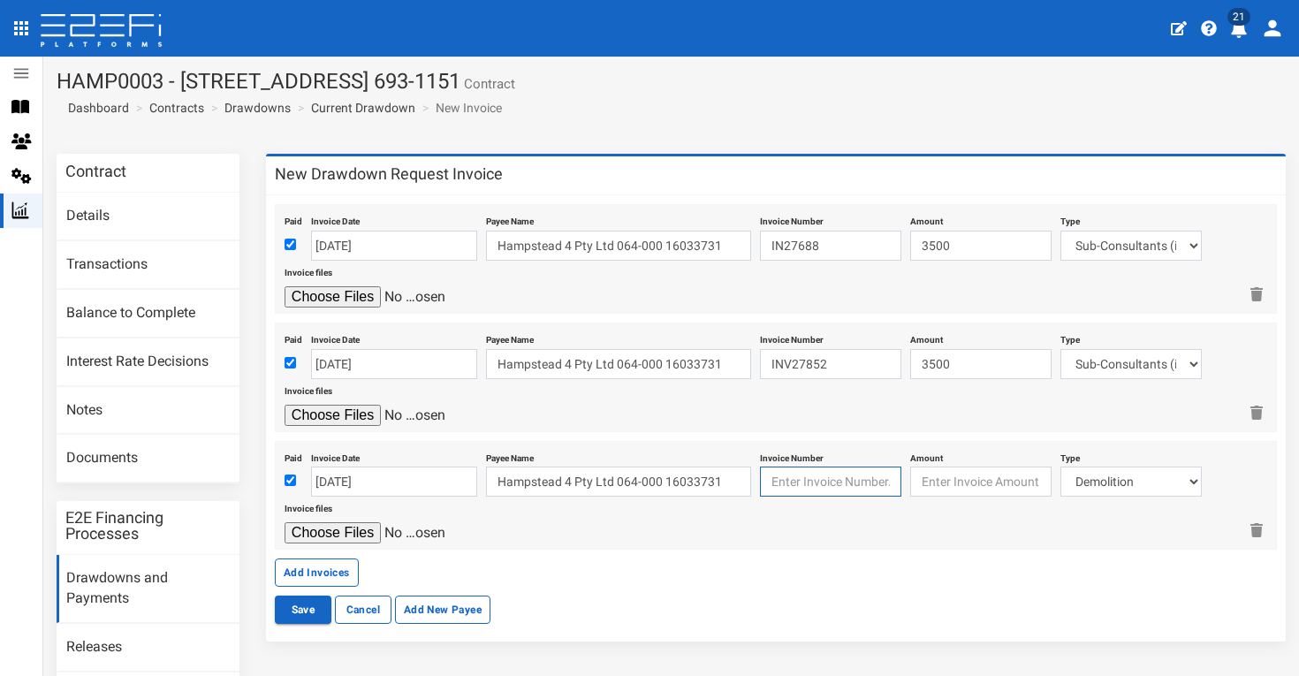
click at [806, 484] on input "text" at bounding box center [830, 481] width 141 height 30
type input "Q7QT0013133"
type input "2129.5"
type input "2129.50"
select select "Fencing~70~CIVIL WORKS"
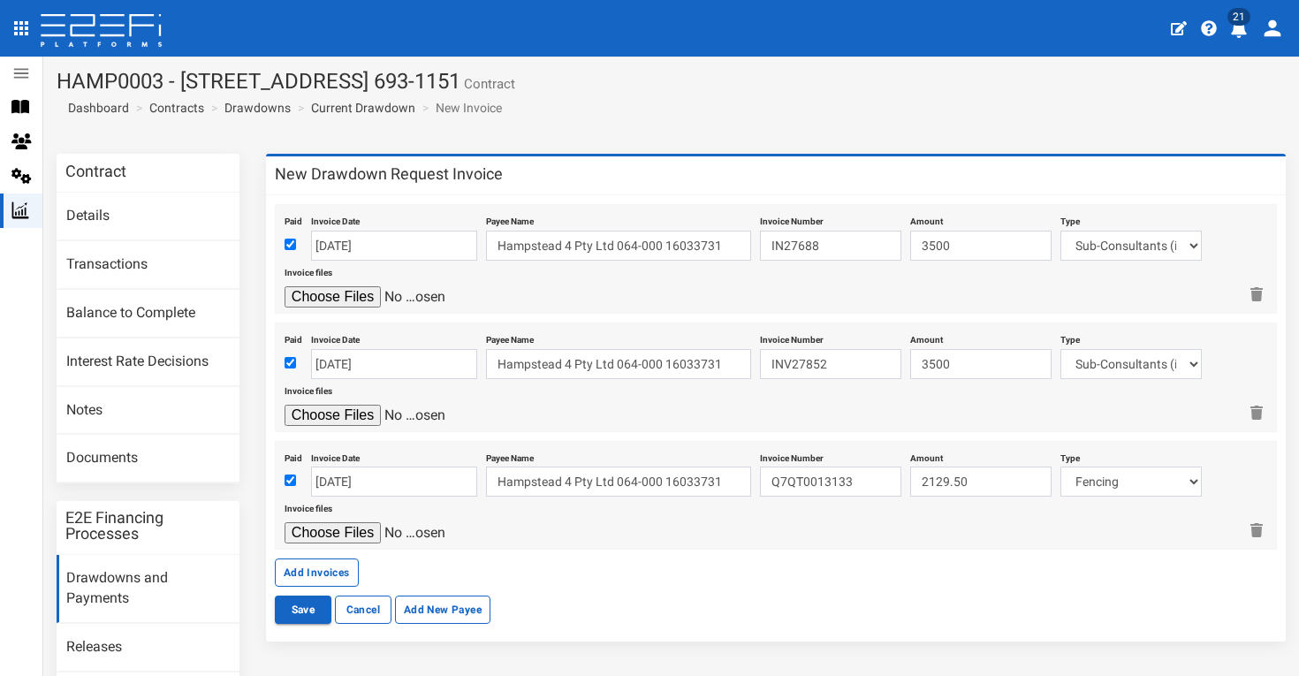
click at [333, 523] on input "file" at bounding box center [368, 532] width 168 height 21
type input "C:\fakepath\Oxworks Q7QT13133 .pdf"
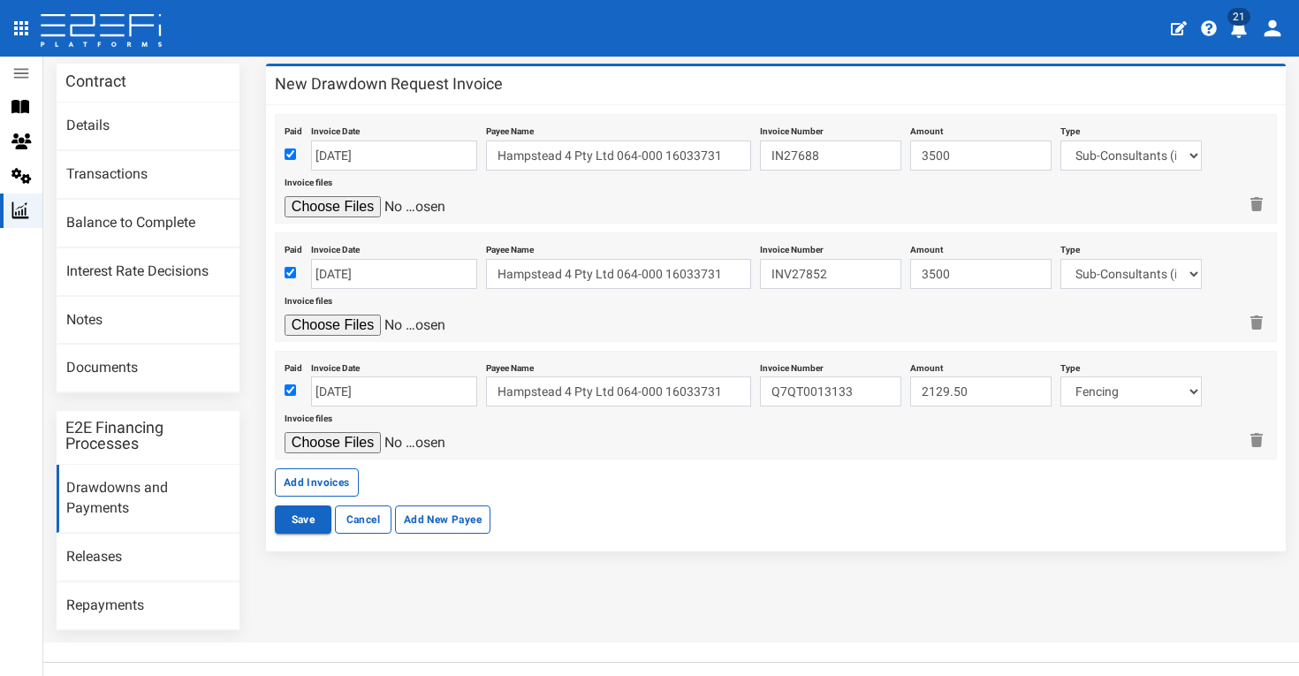
scroll to position [102, 0]
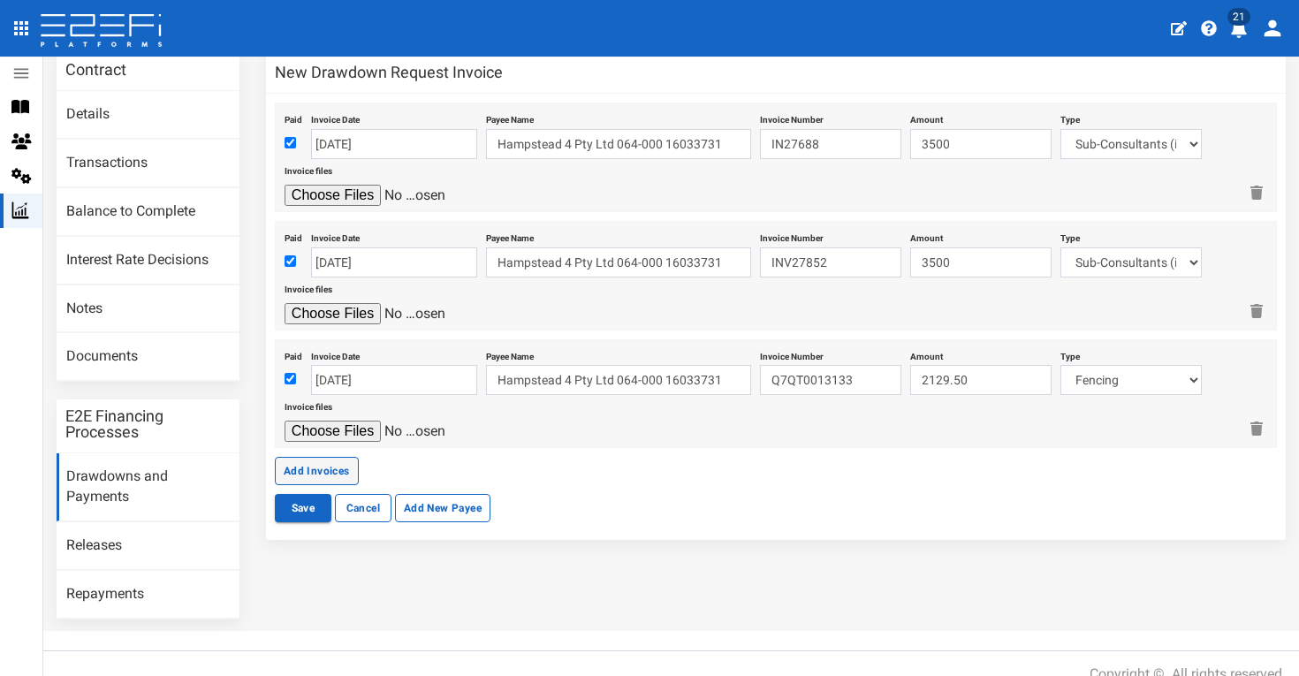
click at [339, 457] on button "Add Invoices" at bounding box center [317, 471] width 84 height 28
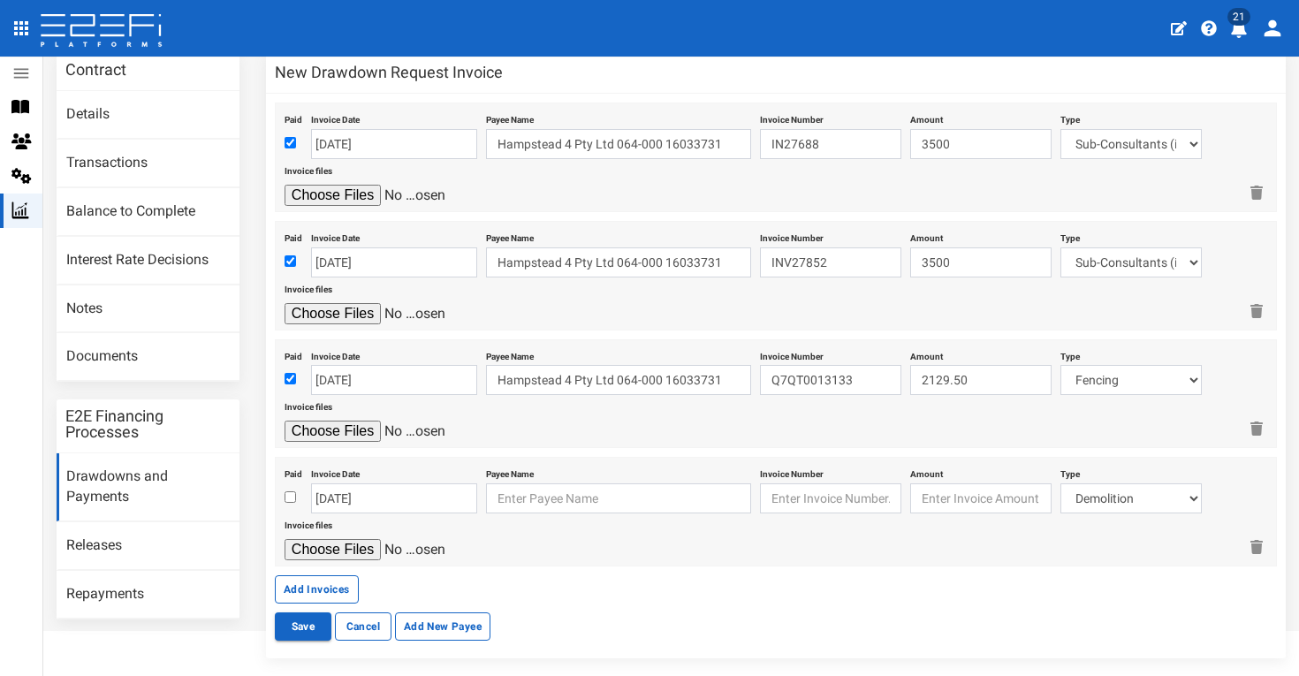
click at [290, 491] on input "checkbox" at bounding box center [289, 496] width 11 height 11
checkbox input "true"
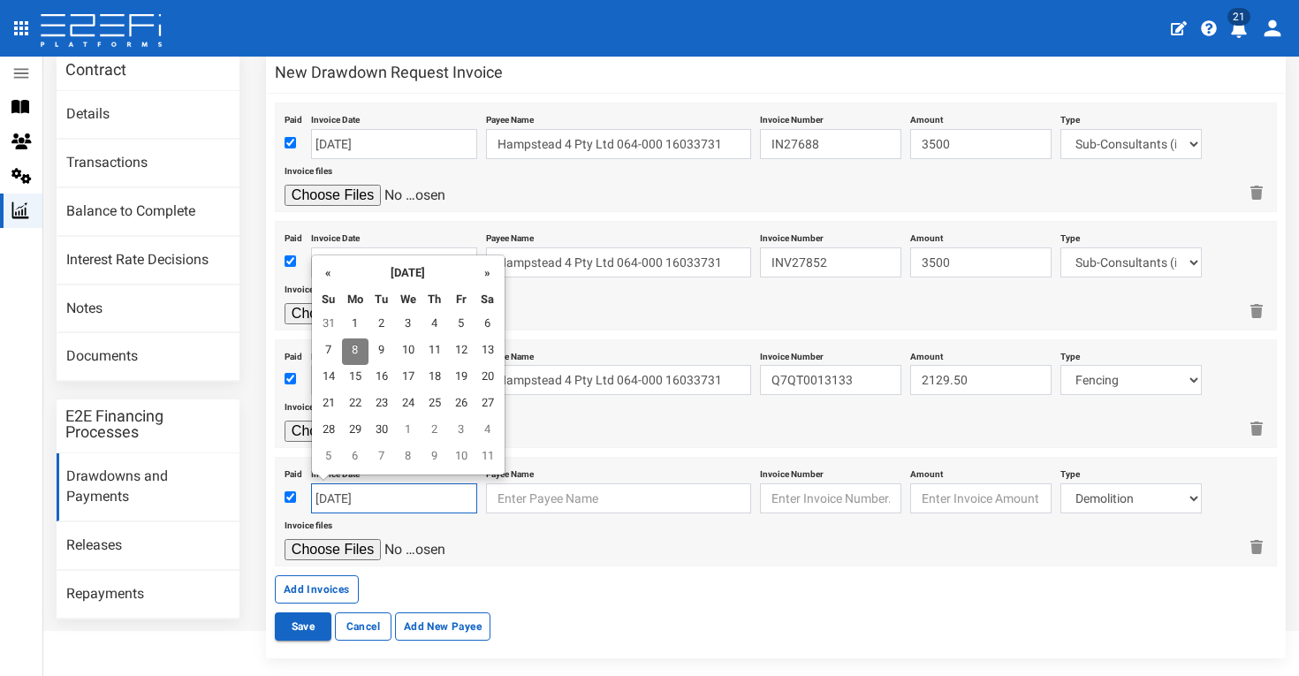
click at [364, 488] on input "[DATE]" at bounding box center [394, 498] width 166 height 30
click at [378, 325] on td "2" at bounding box center [381, 325] width 27 height 27
type input "[DATE]"
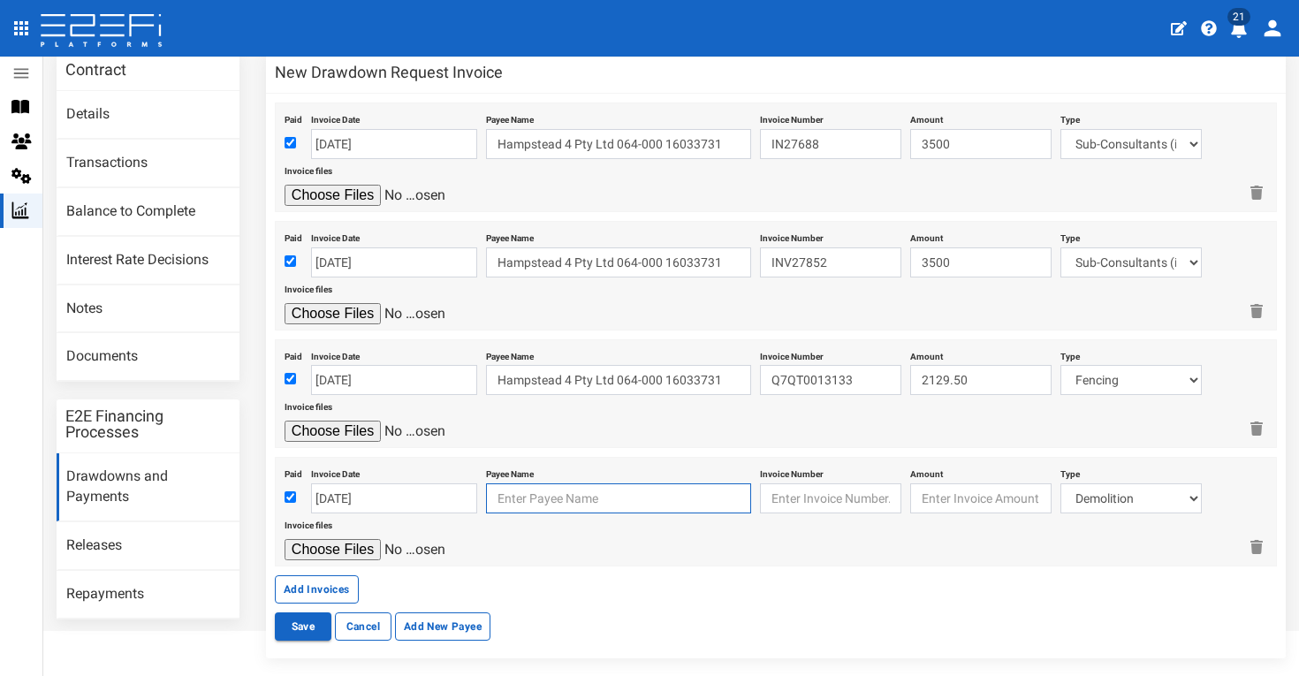
click at [527, 483] on input "text" at bounding box center [618, 498] width 265 height 30
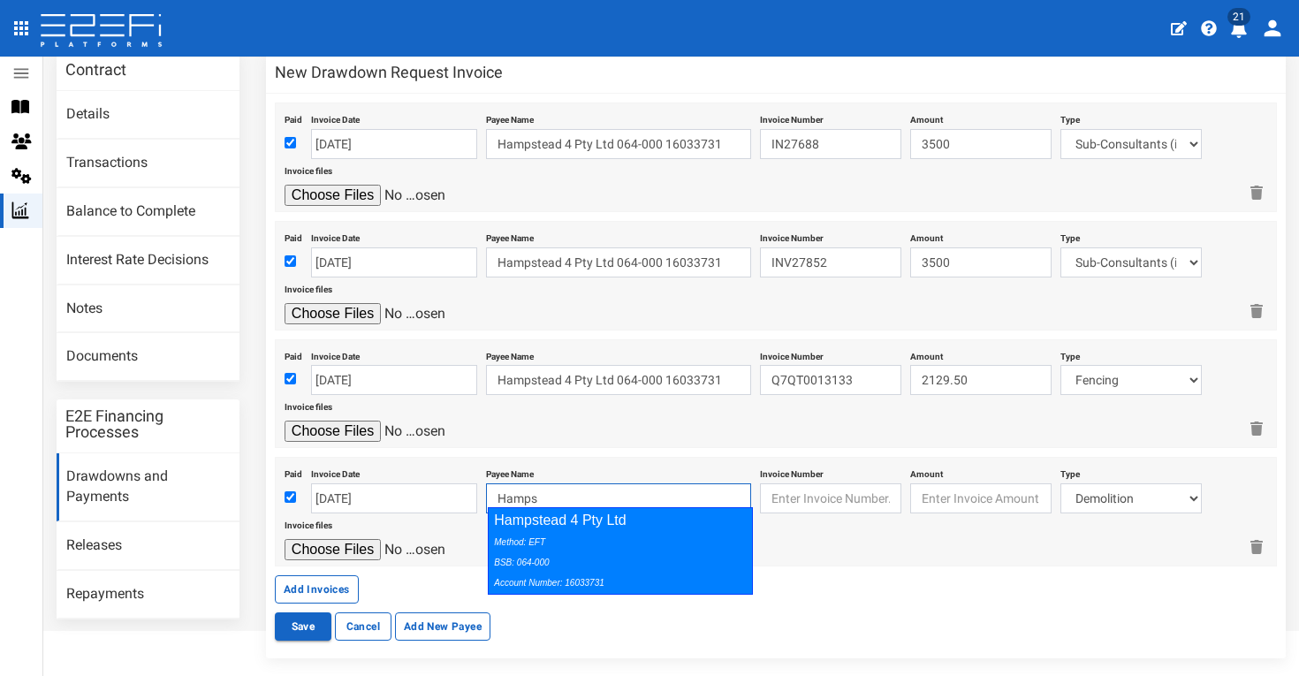
click at [591, 518] on div "Hampstead 4 Pty Ltd Method: EFT BSB: 064-000 Account Number: 16033731" at bounding box center [620, 550] width 265 height 87
type input "Hampstead 4 Pty Ltd 064-000 16033731"
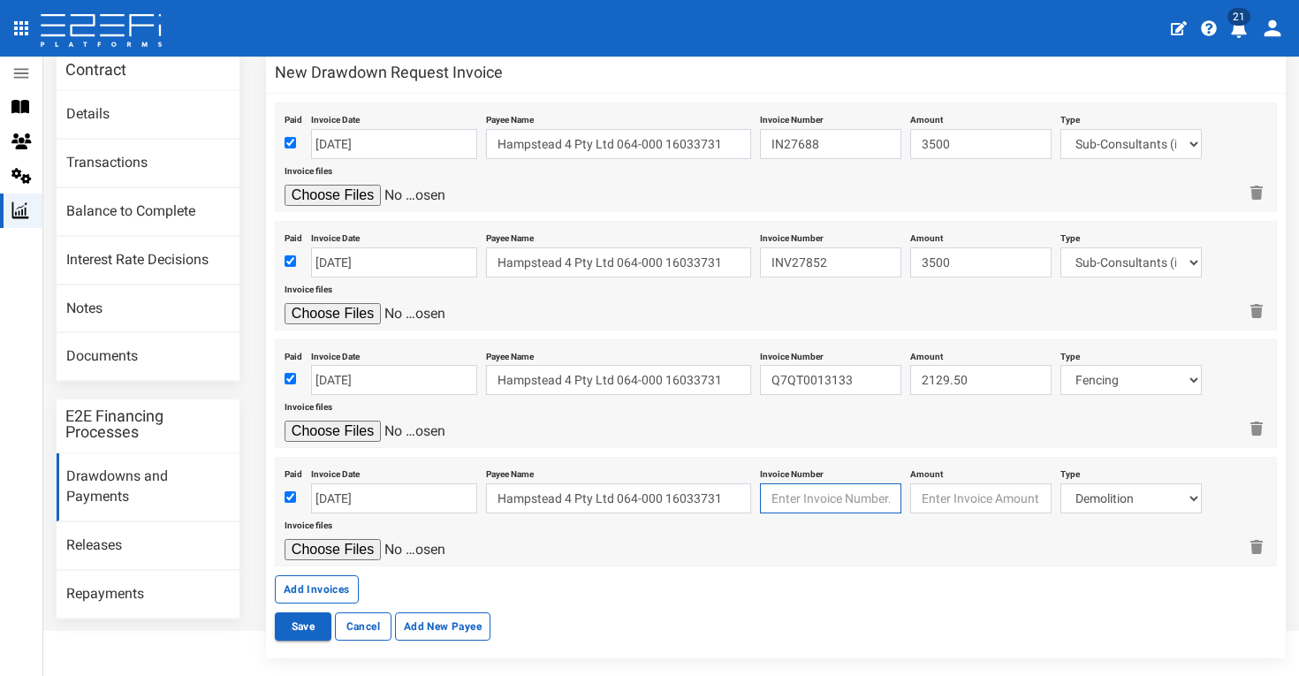
click at [840, 486] on input "text" at bounding box center [830, 498] width 141 height 30
type input "INV00005660"
type input "36670.19"
select select "Sub-Consultants (including Council Fees)~115~CONSULTANT/PROFESSIONAL FEES"
click at [345, 540] on input "file" at bounding box center [368, 549] width 168 height 21
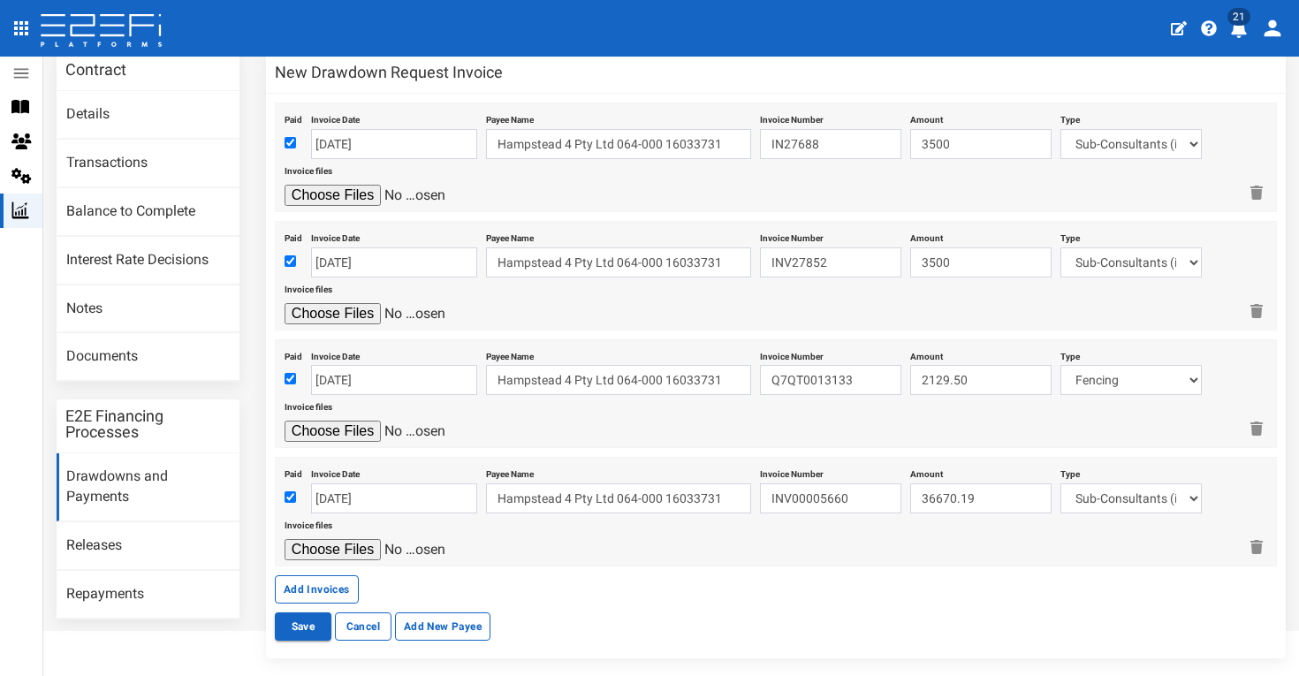
type input "C:\fakepath\UU INV00005660.pdf"
click at [340, 579] on button "Add Invoices" at bounding box center [317, 589] width 84 height 28
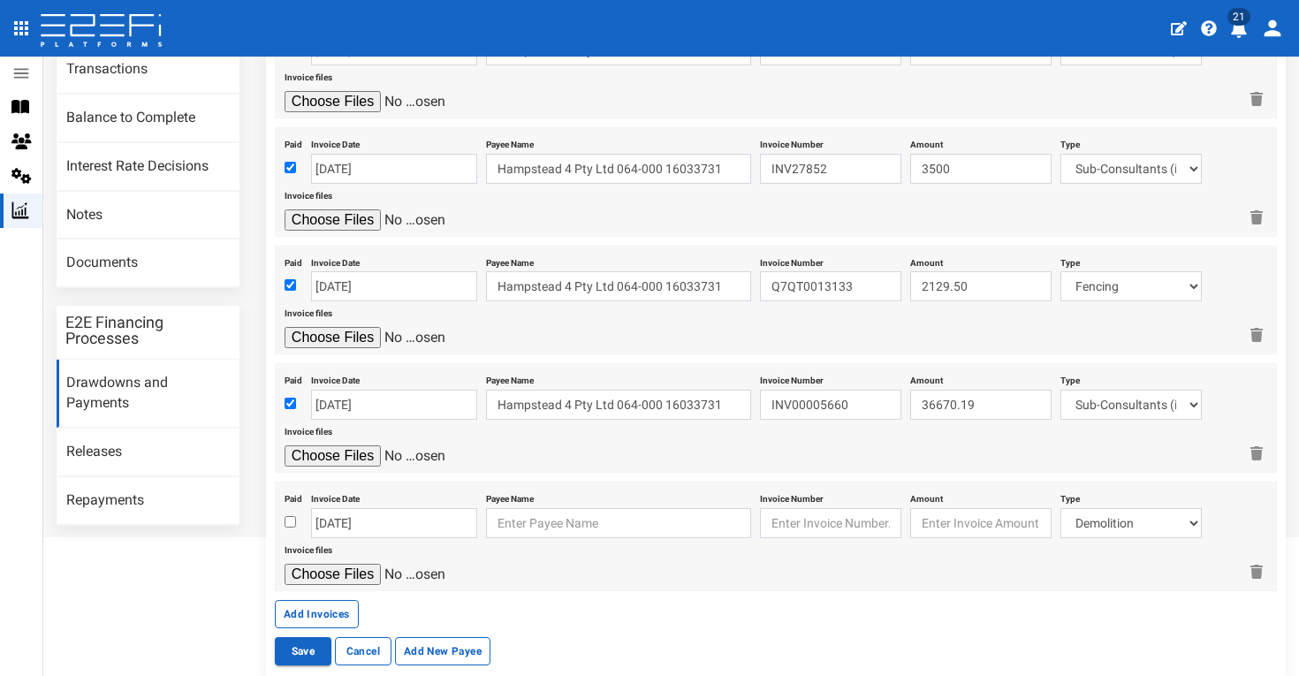
scroll to position [202, 0]
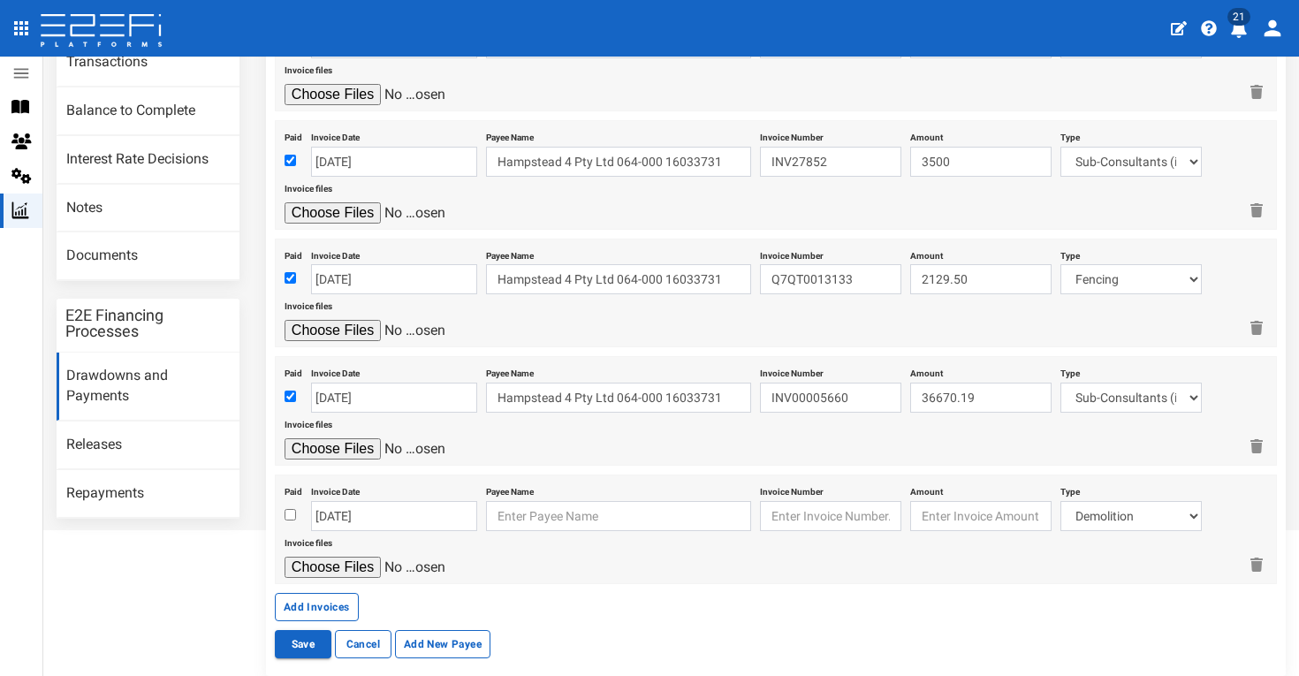
click at [290, 509] on input "checkbox" at bounding box center [289, 514] width 11 height 11
checkbox input "true"
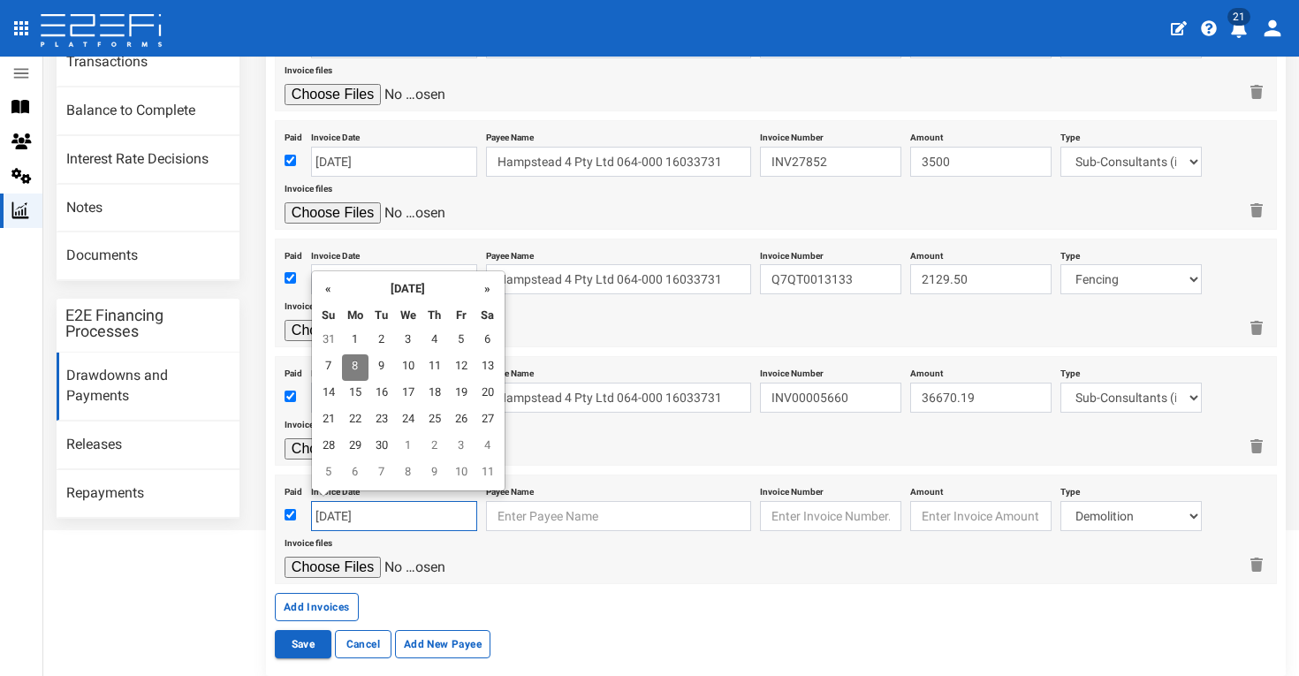
click at [331, 510] on input "[DATE]" at bounding box center [394, 516] width 166 height 30
click at [328, 292] on th "«" at bounding box center [328, 288] width 27 height 27
click at [325, 291] on th "«" at bounding box center [328, 288] width 27 height 27
click at [406, 443] on td "30" at bounding box center [408, 447] width 27 height 27
type input "[DATE]"
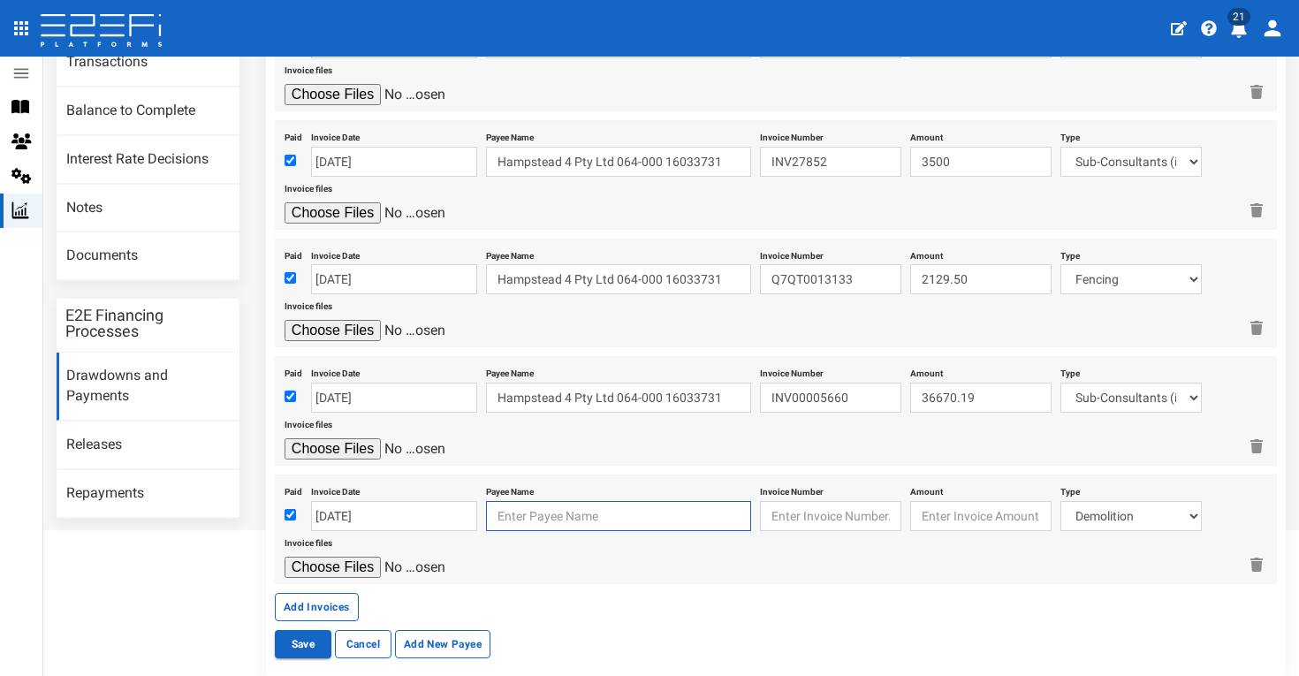
click at [526, 517] on input "text" at bounding box center [618, 516] width 265 height 30
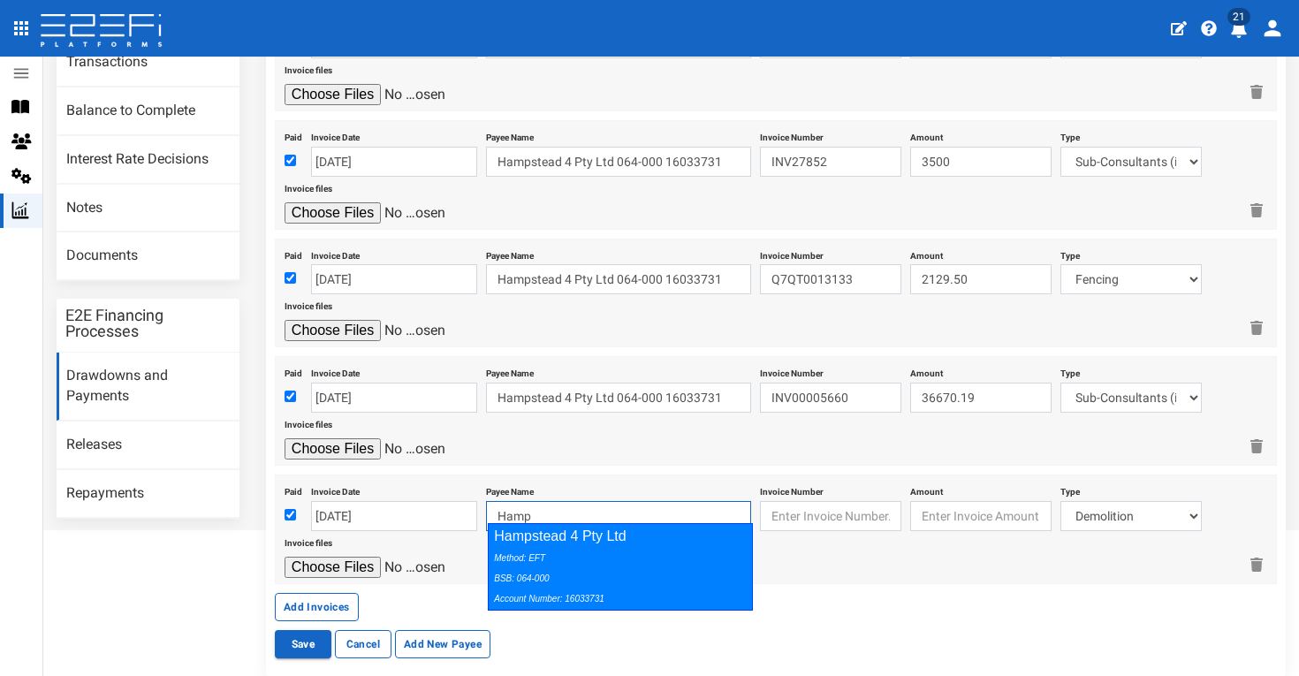
click at [583, 541] on div "Hampstead 4 Pty Ltd Method: EFT BSB: 064-000 Account Number: 16033731" at bounding box center [620, 566] width 265 height 87
type input "Hampstead 4 Pty Ltd 064-000 16033731"
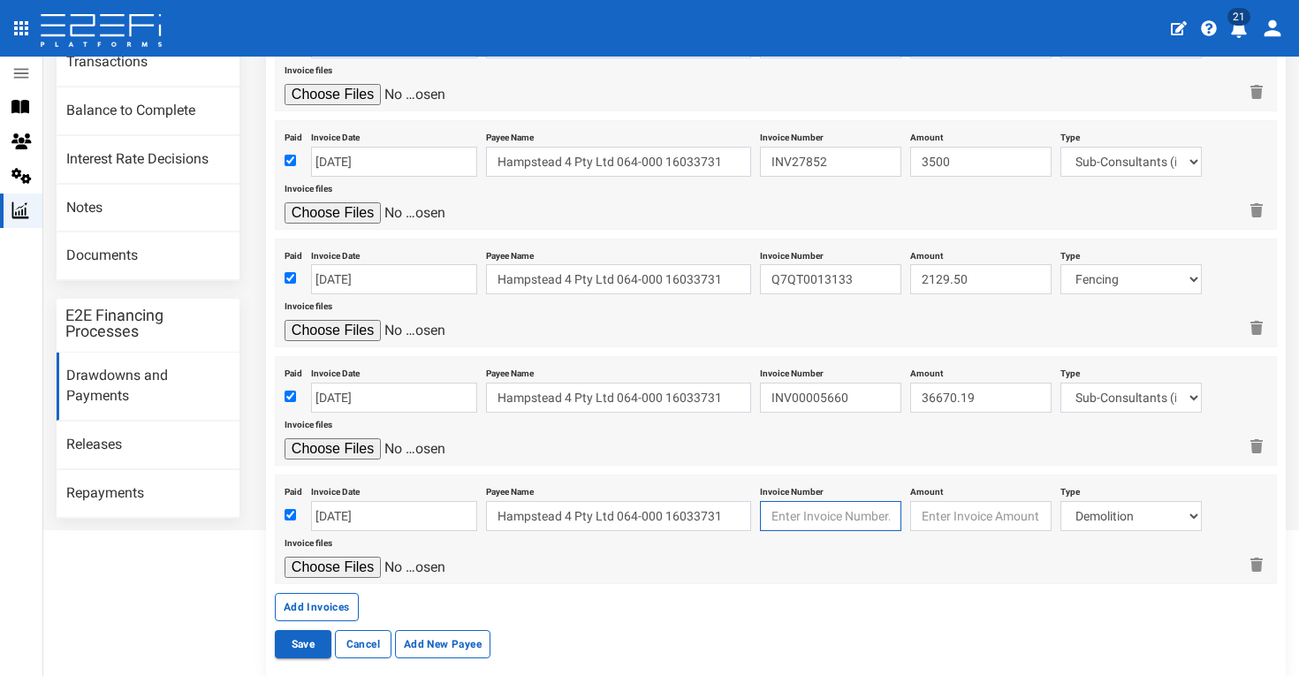
click at [809, 513] on input "text" at bounding box center [830, 516] width 141 height 30
click at [945, 519] on input "number" at bounding box center [980, 516] width 141 height 30
type input "4500"
select select "Stormwater~74~CIVIL WORKS"
click at [356, 557] on input "file" at bounding box center [368, 567] width 168 height 21
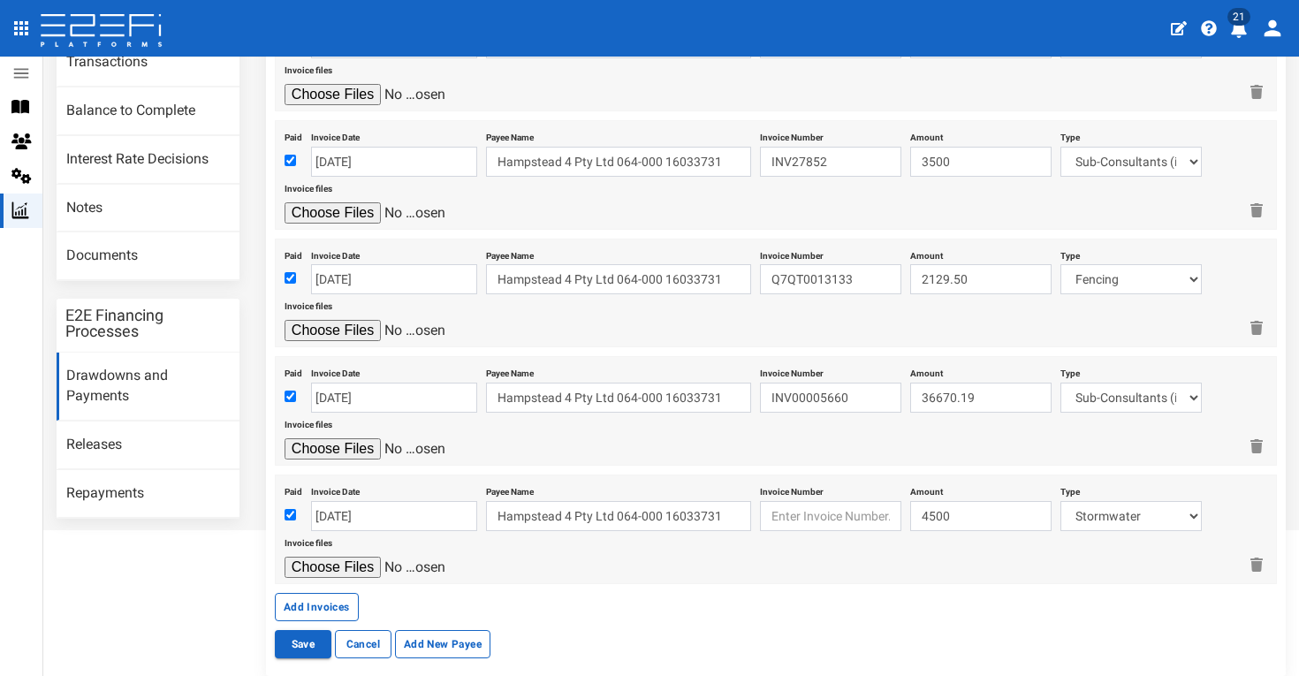
type input "C:\fakepath\SEQ Trenchless INV1132.pdf"
click at [821, 505] on input "text" at bounding box center [830, 516] width 141 height 30
type input "INV1132"
click at [299, 594] on button "Add Invoices" at bounding box center [317, 607] width 84 height 28
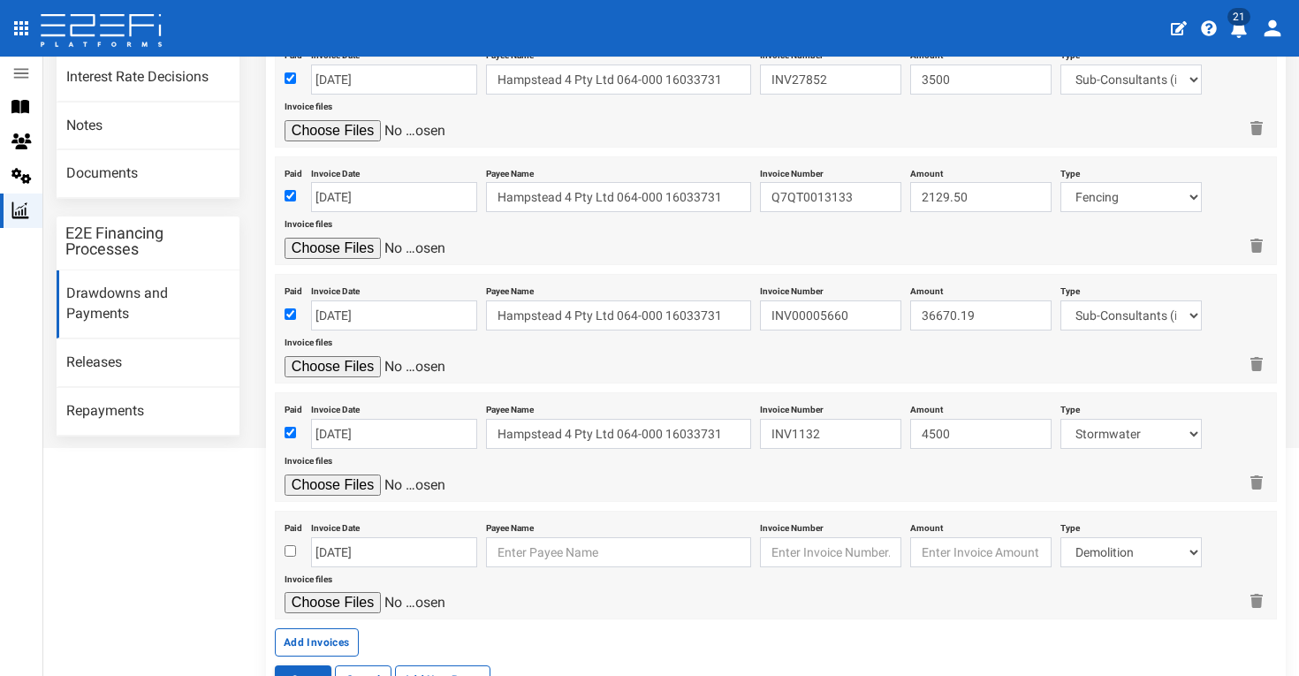
scroll to position [286, 0]
click at [289, 545] on input "checkbox" at bounding box center [289, 548] width 11 height 11
checkbox input "true"
click at [341, 535] on input "[DATE]" at bounding box center [394, 550] width 166 height 30
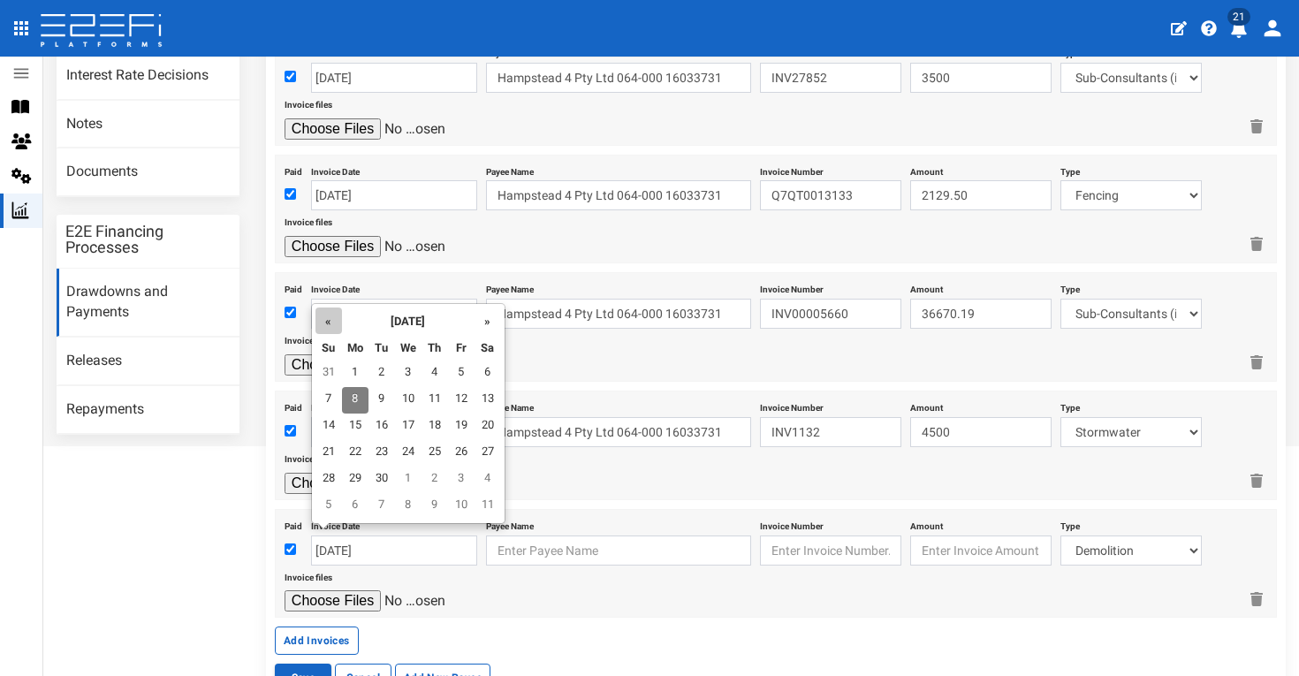
click at [329, 313] on th "«" at bounding box center [328, 320] width 27 height 27
click at [435, 419] on td "17" at bounding box center [434, 426] width 27 height 27
type input "[DATE]"
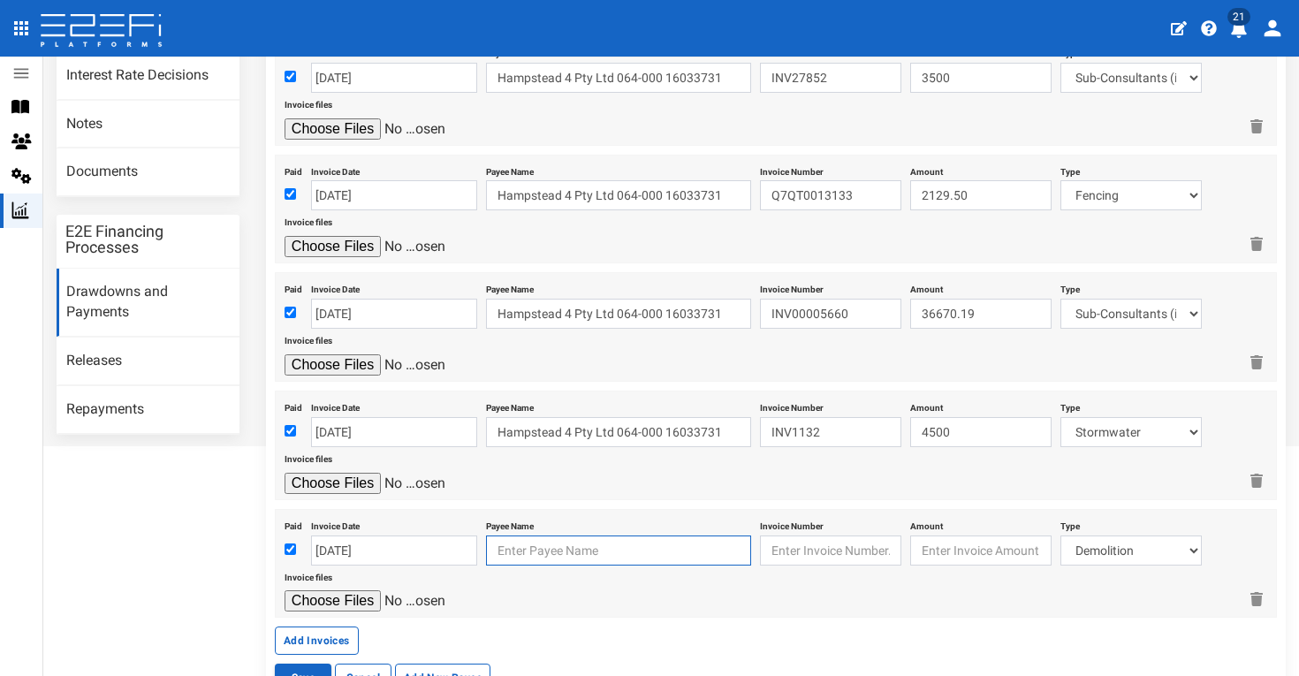
click at [574, 536] on input "text" at bounding box center [618, 550] width 265 height 30
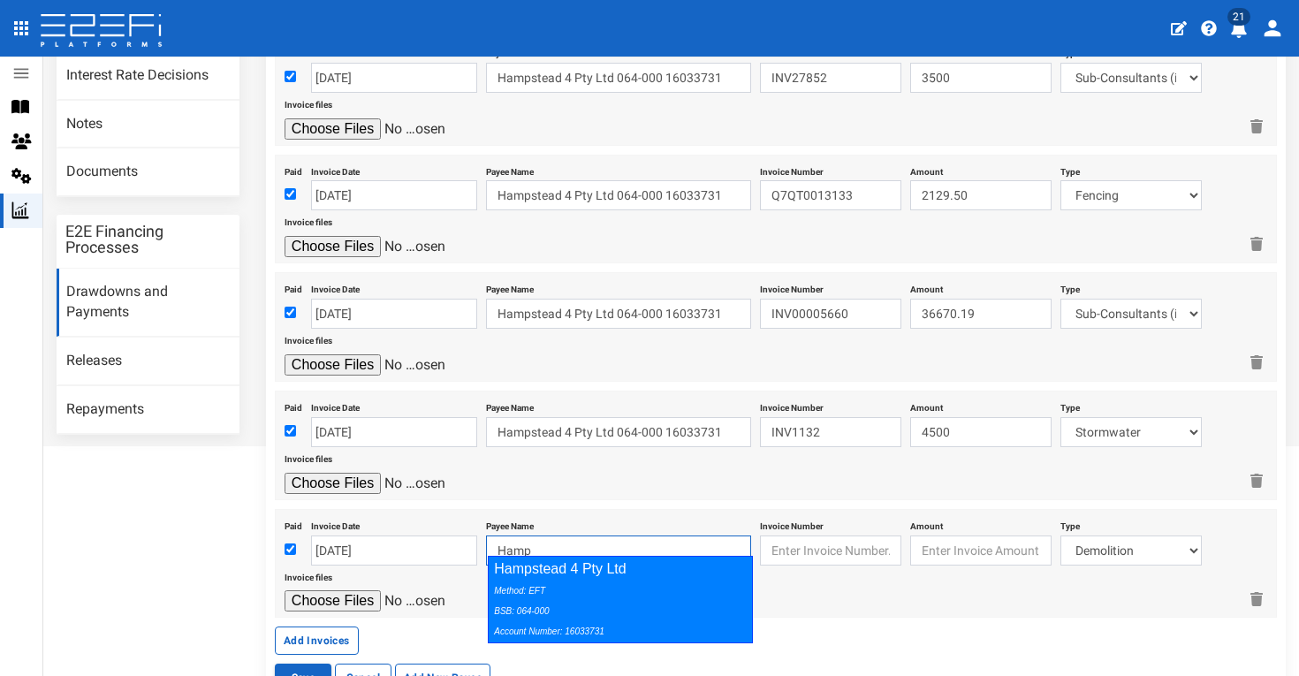
click at [623, 572] on div "Hampstead 4 Pty Ltd Method: EFT BSB: 064-000 Account Number: 16033731" at bounding box center [620, 599] width 265 height 87
type input "Hampstead 4 Pty Ltd 064-000 16033731"
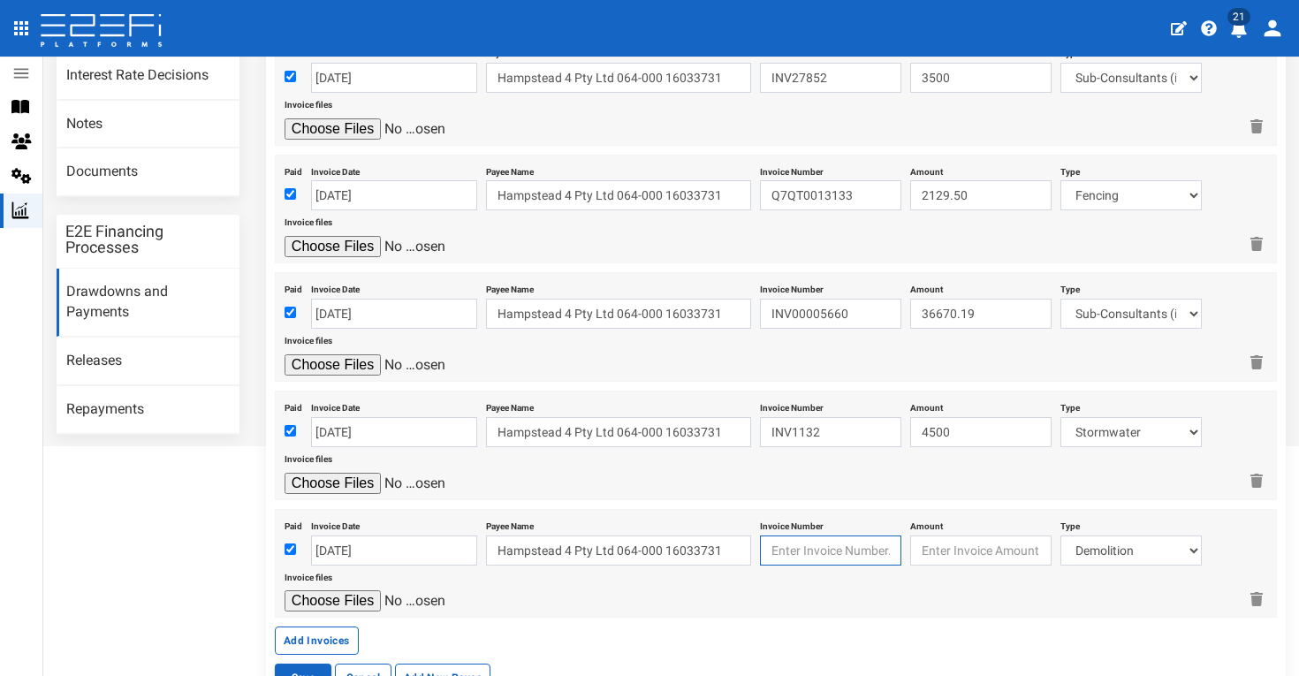
click at [810, 537] on input "text" at bounding box center [830, 550] width 141 height 30
click at [352, 590] on input "file" at bounding box center [368, 600] width 168 height 21
type input "C:\fakepath\BCC INV44595482.pdf"
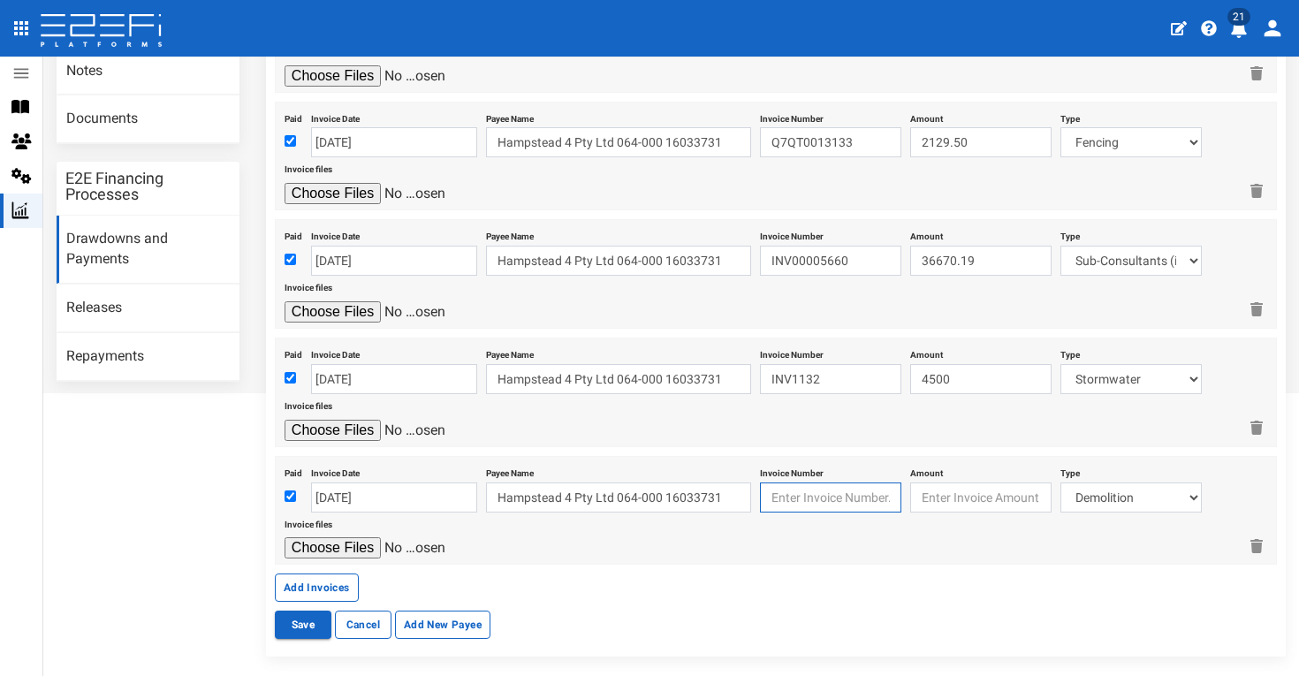
click at [834, 484] on input "text" at bounding box center [830, 497] width 141 height 30
type input "44595482"
type input "858"
select select "Sub-Consultants (including Council Fees)~115~CONSULTANT/PROFESSIONAL FEES"
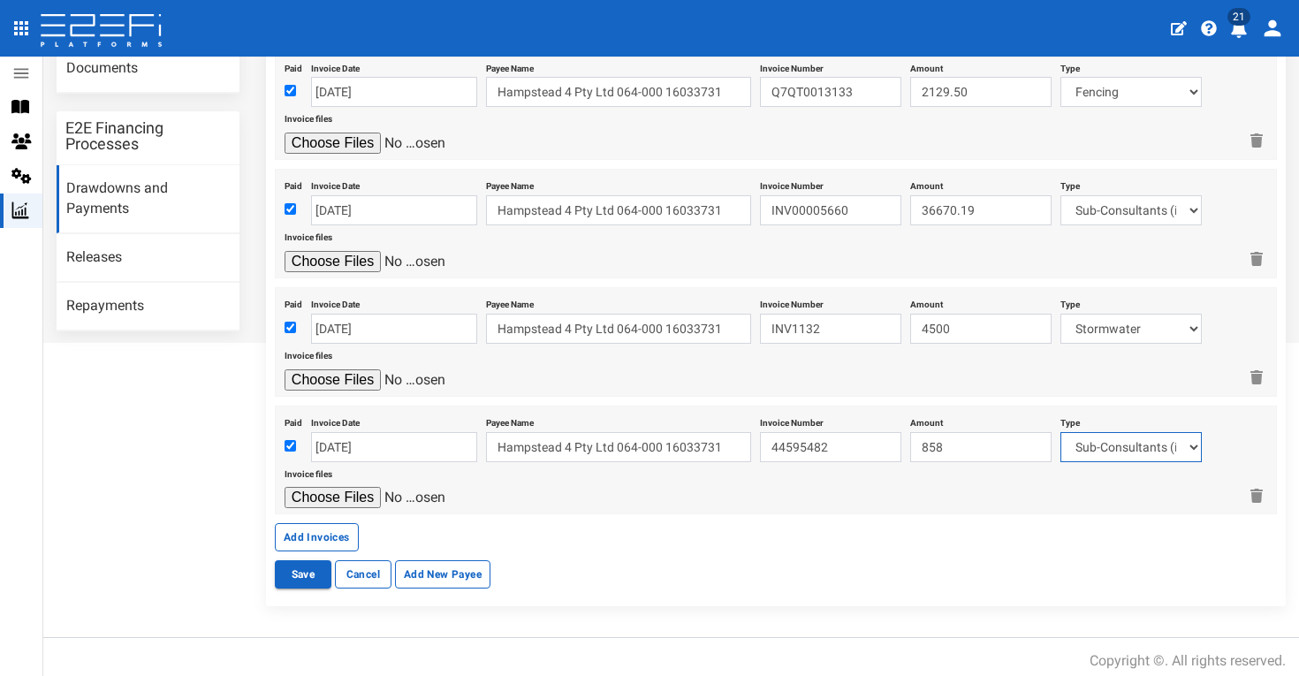
scroll to position [389, 0]
click at [323, 524] on button "Add Invoices" at bounding box center [317, 538] width 84 height 28
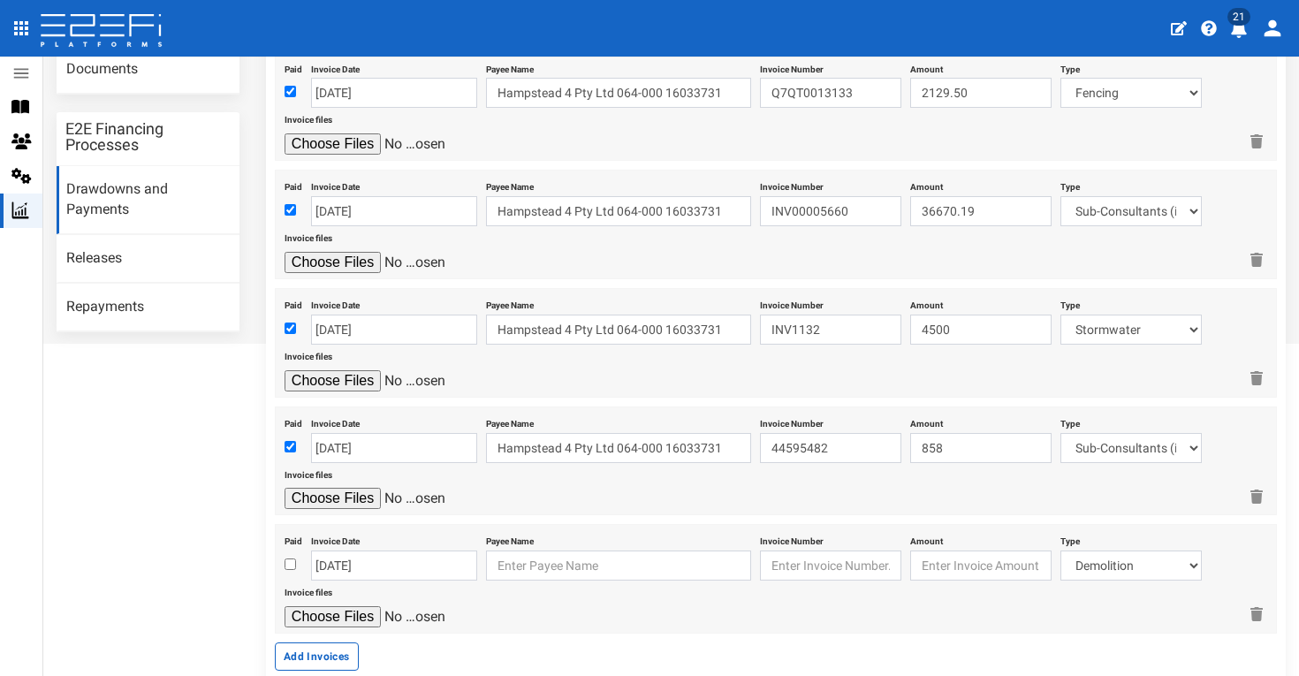
click at [286, 558] on input "checkbox" at bounding box center [289, 563] width 11 height 11
checkbox input "true"
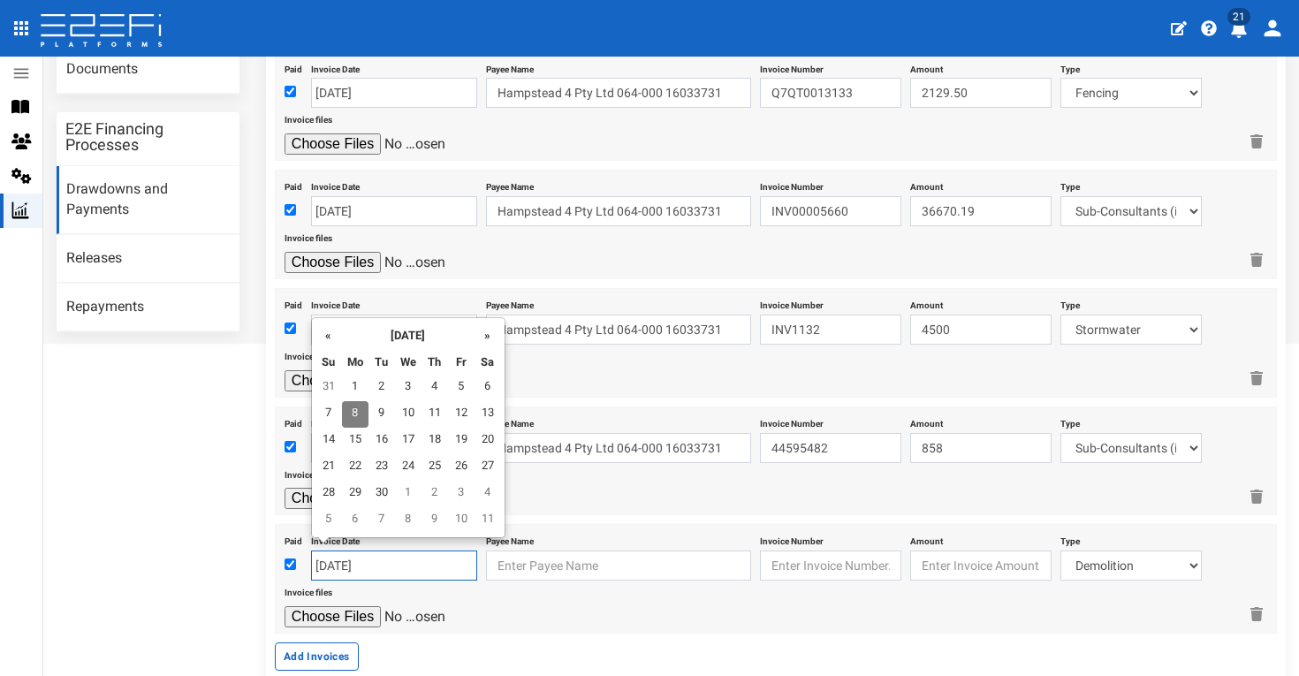
click at [321, 553] on input "[DATE]" at bounding box center [394, 565] width 166 height 30
click at [322, 335] on th "«" at bounding box center [328, 335] width 27 height 27
click at [431, 443] on td "17" at bounding box center [434, 441] width 27 height 27
type input "[DATE]"
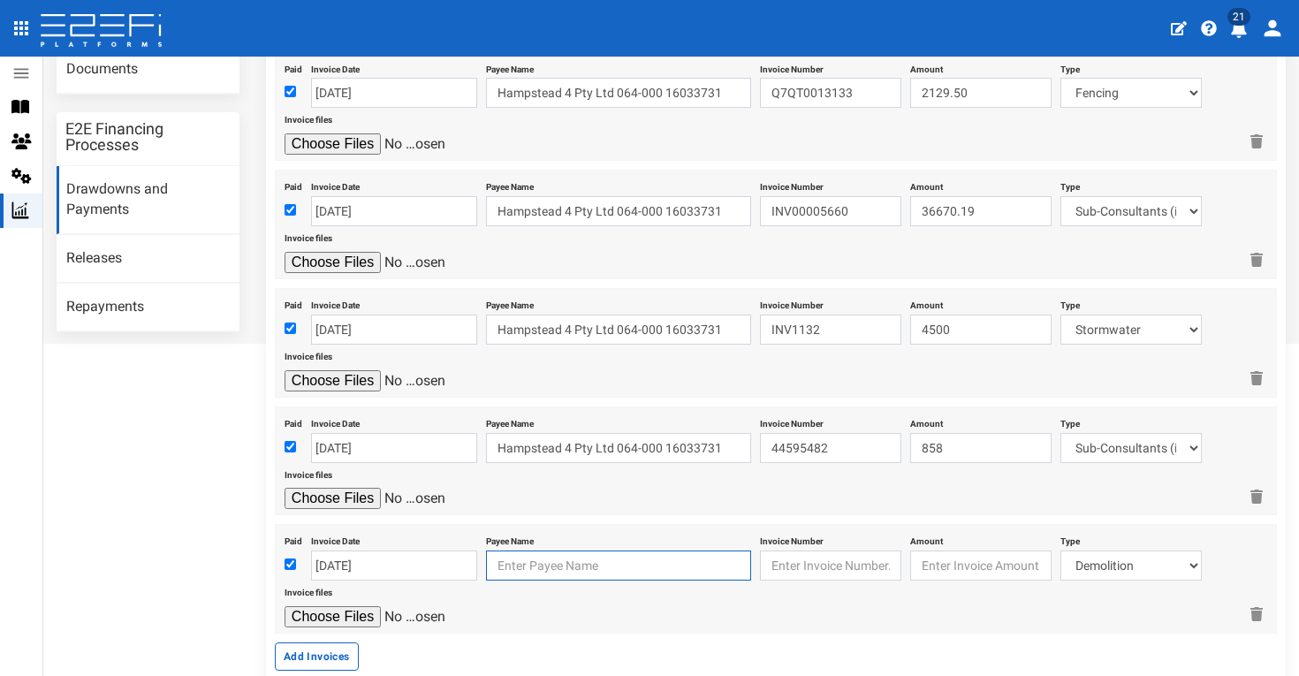
click at [546, 550] on input "text" at bounding box center [618, 565] width 265 height 30
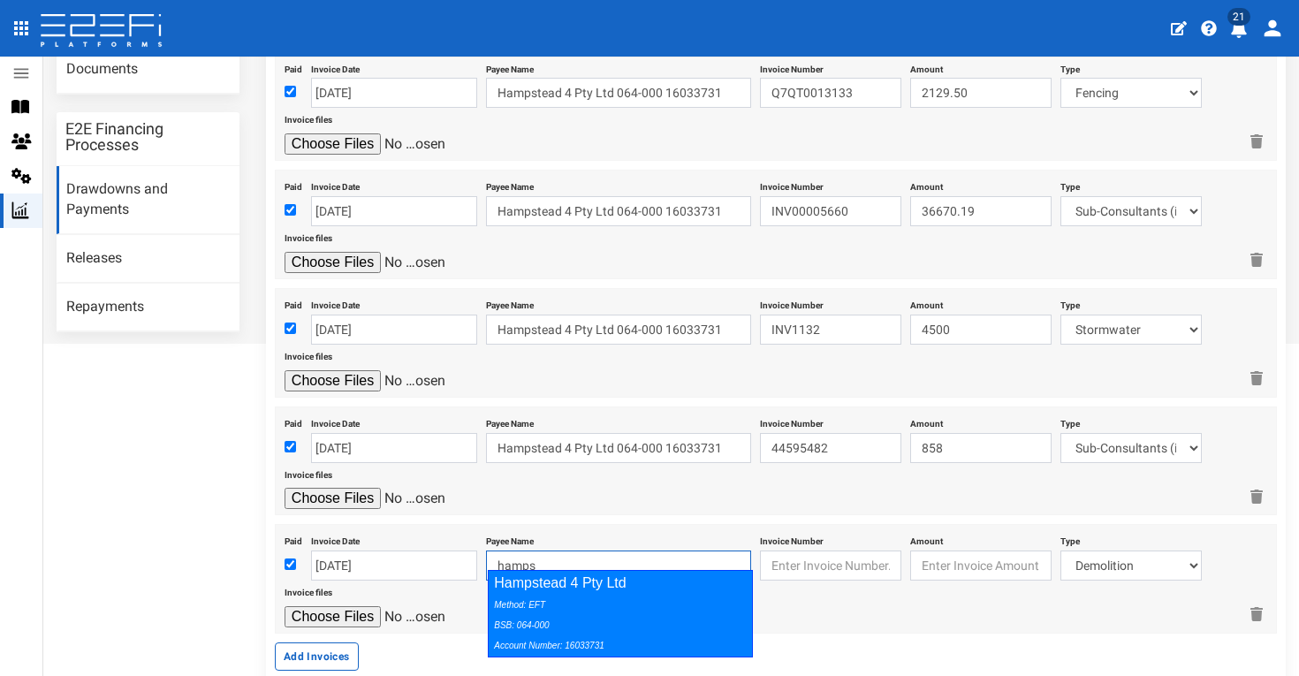
click at [602, 590] on div "Hampstead 4 Pty Ltd Method: EFT BSB: 064-000 Account Number: 16033731" at bounding box center [620, 613] width 265 height 87
type input "Hampstead 4 Pty Ltd 064-000 16033731"
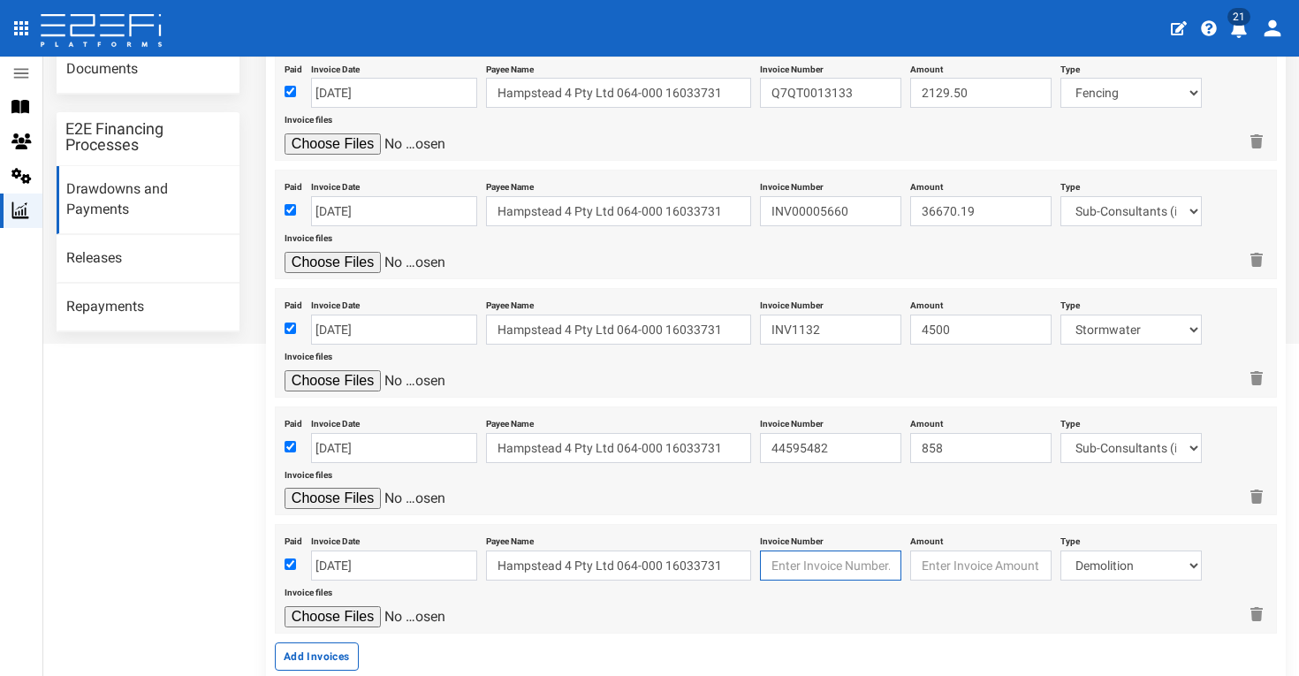
click at [798, 550] on input "text" at bounding box center [830, 565] width 141 height 30
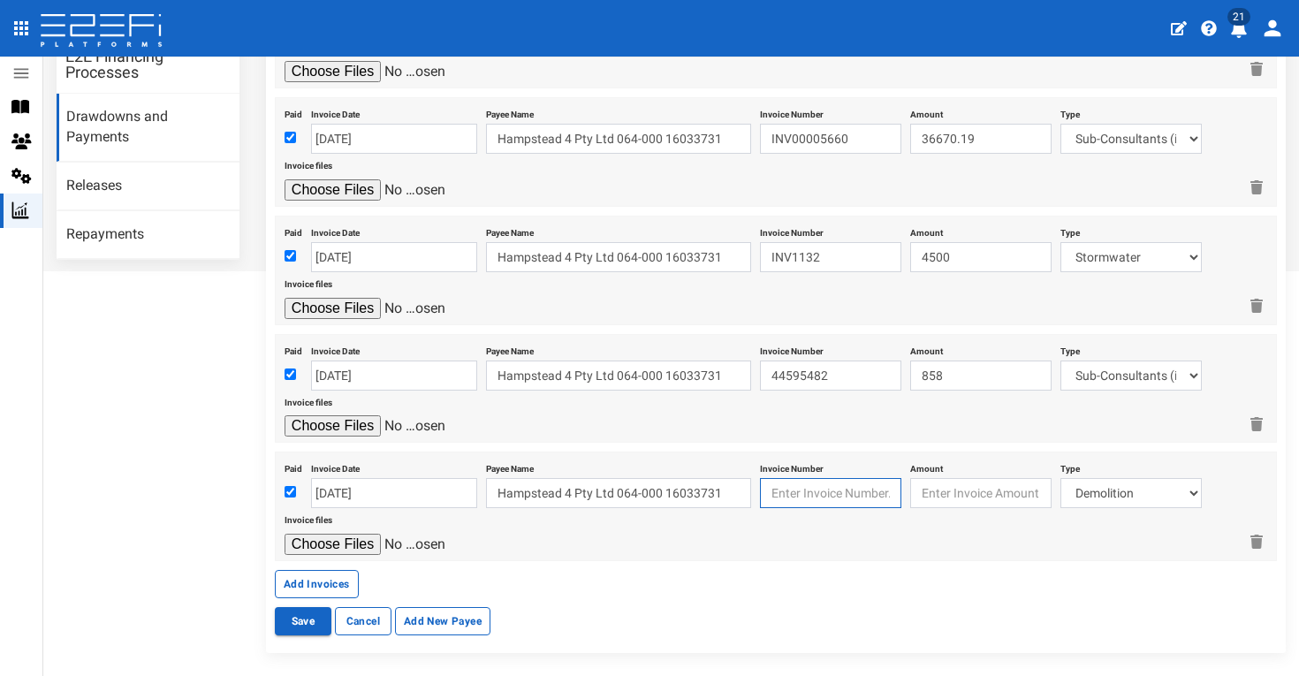
scroll to position [463, 0]
click at [335, 532] on input "file" at bounding box center [368, 542] width 168 height 21
type input "C:\fakepath\BCC INV44595772.pdf"
click at [797, 483] on input "text" at bounding box center [830, 491] width 141 height 30
paste input "44595772"
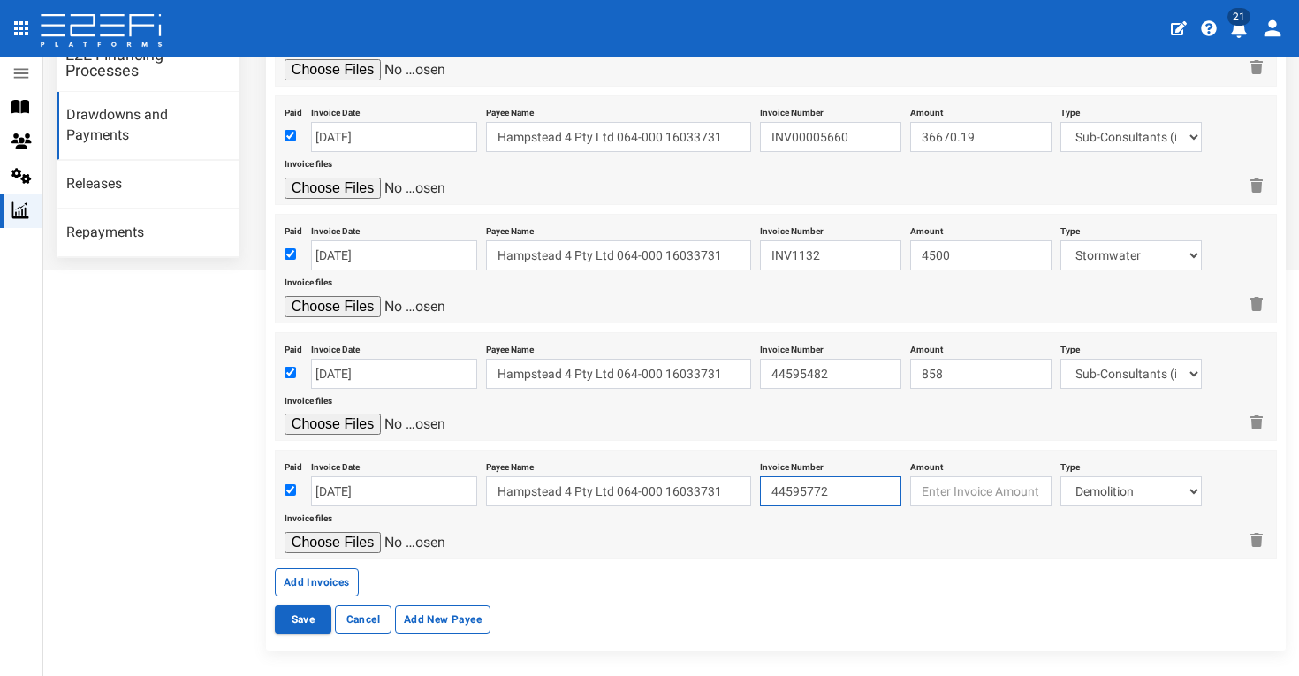
type input "44595772"
click at [937, 480] on input "number" at bounding box center [980, 491] width 141 height 30
type input "858"
select select "Sub-Consultants (including Council Fees)~115~CONSULTANT/PROFESSIONAL FEES"
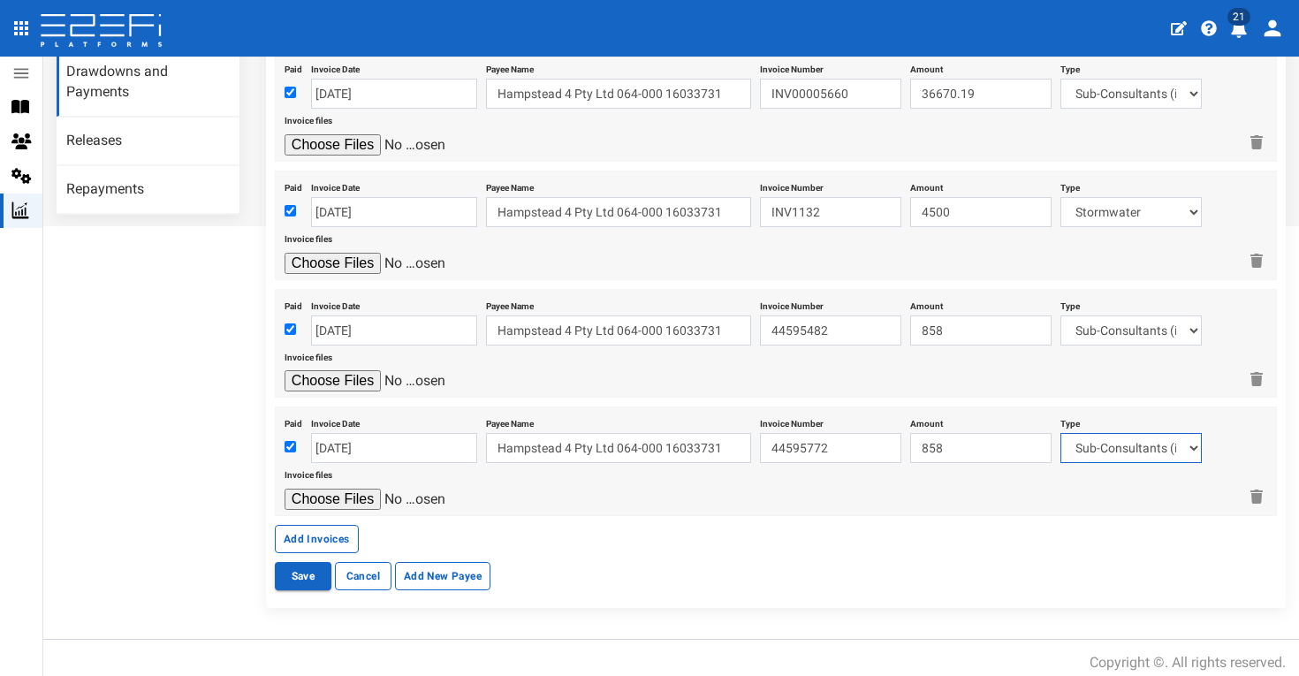
scroll to position [505, 0]
click at [319, 527] on button "Add Invoices" at bounding box center [317, 540] width 84 height 28
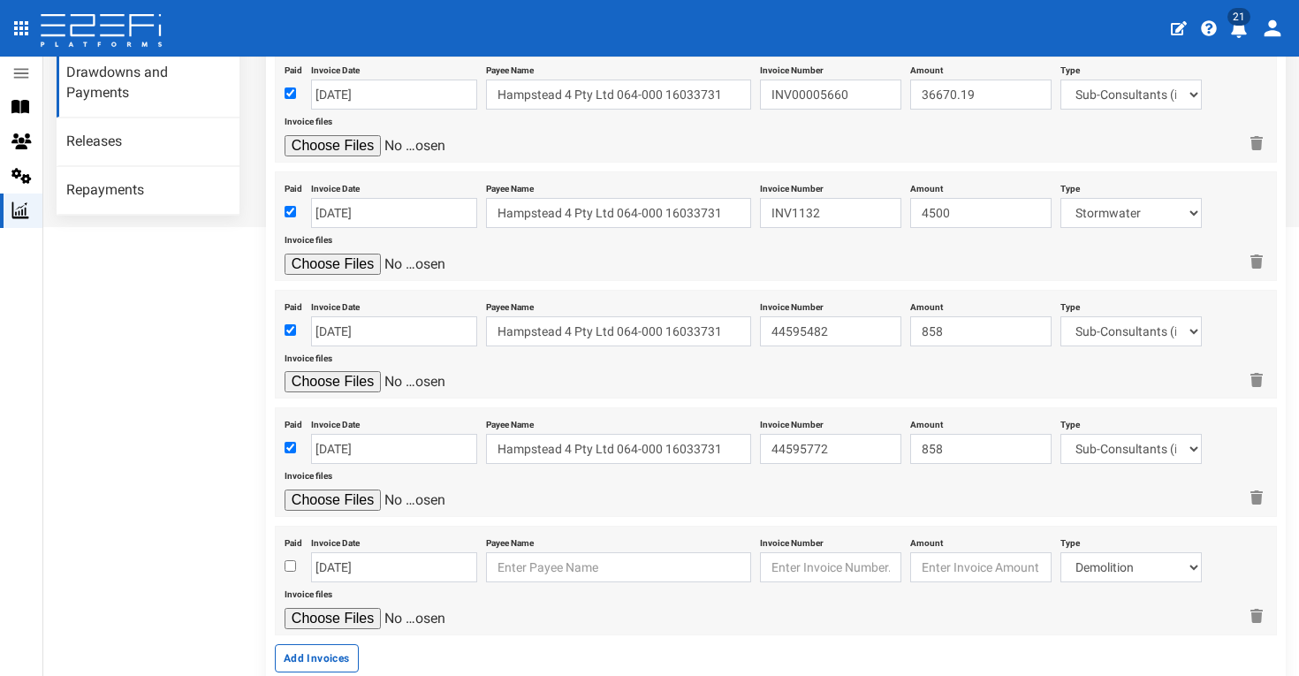
click at [290, 560] on input "checkbox" at bounding box center [289, 565] width 11 height 11
checkbox input "true"
click at [405, 552] on input "[DATE]" at bounding box center [394, 567] width 166 height 30
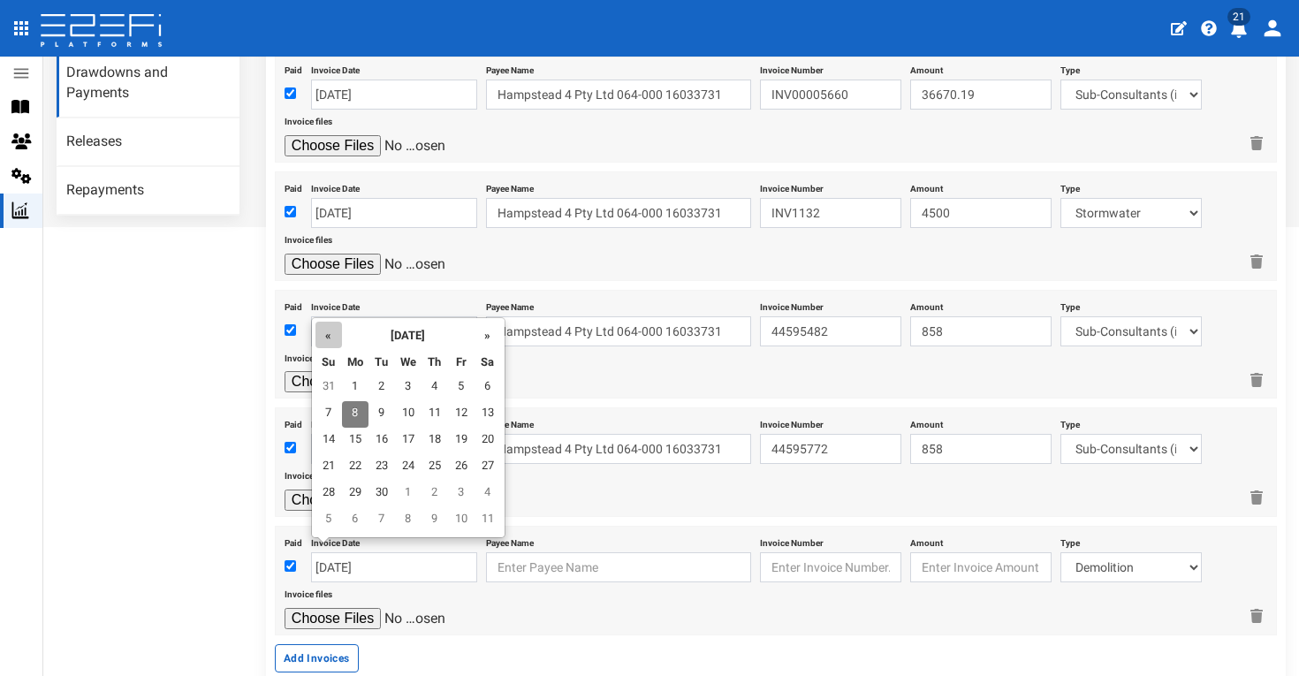
click at [331, 341] on th "«" at bounding box center [328, 335] width 27 height 27
click at [434, 433] on td "17" at bounding box center [434, 441] width 27 height 27
type input "[DATE]"
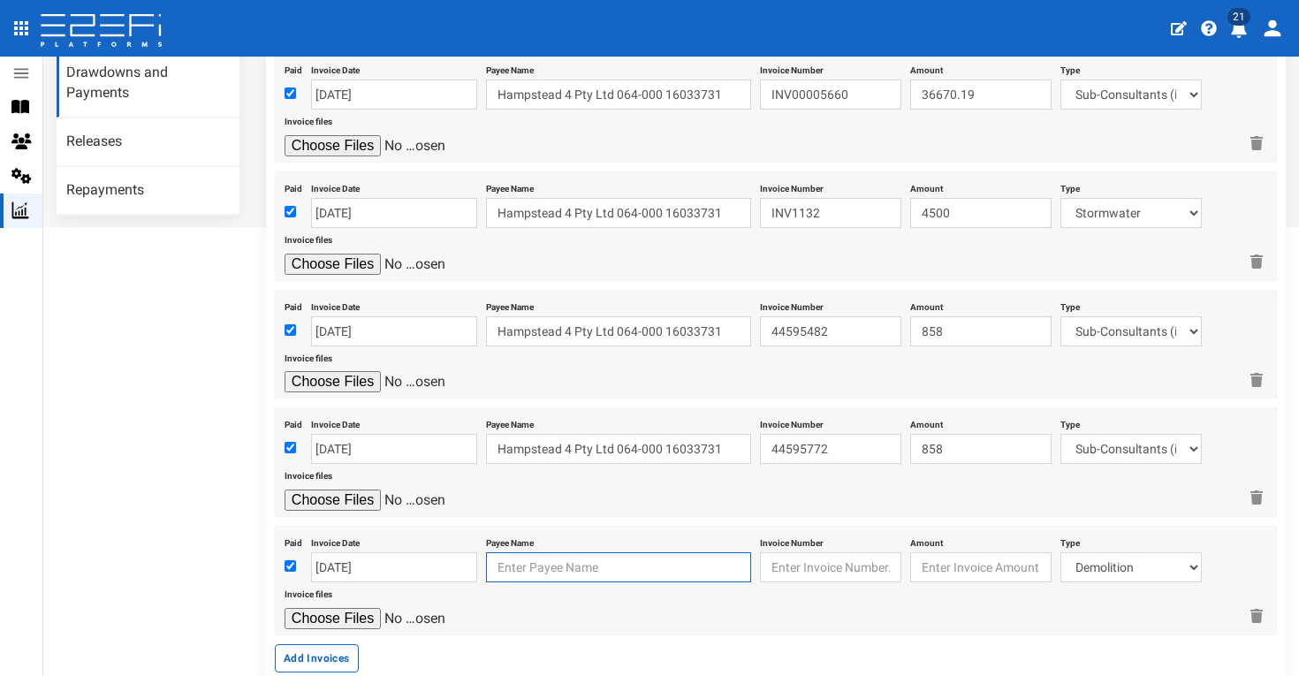
click at [552, 564] on input "text" at bounding box center [618, 567] width 265 height 30
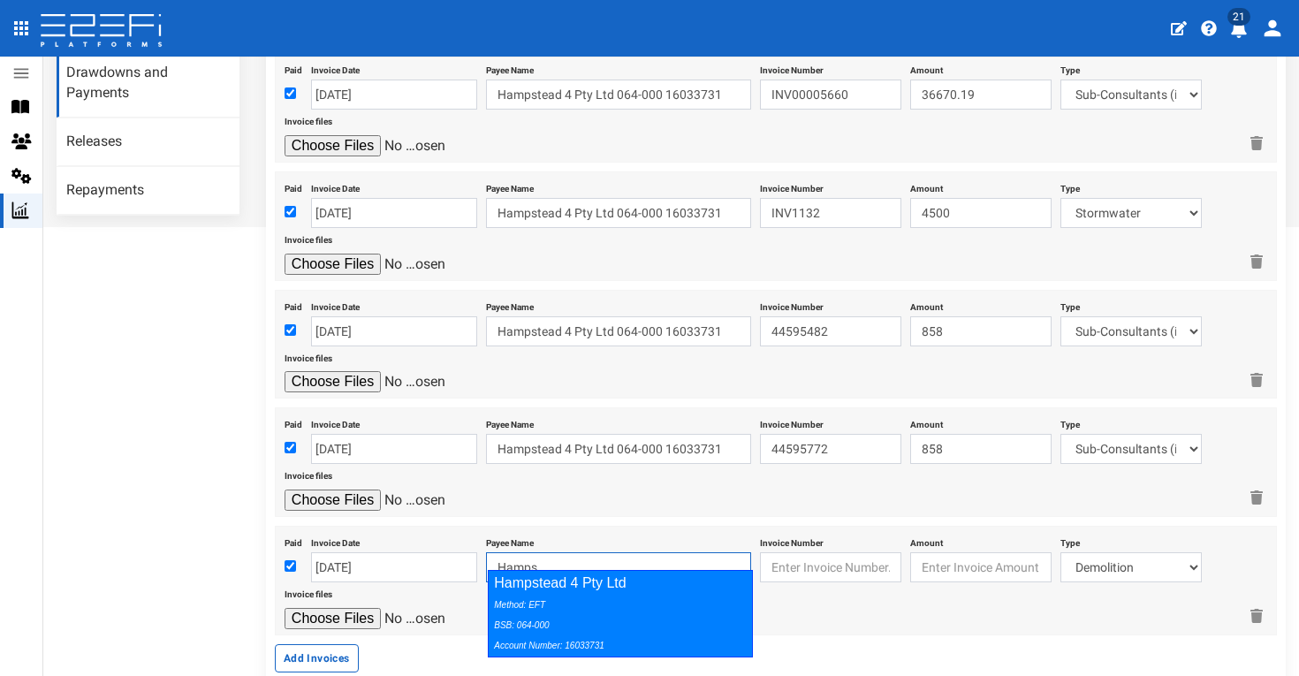
click at [598, 594] on div "Method: EFT BSB: 064-000 Account Number: 16033731" at bounding box center [616, 624] width 244 height 61
type input "Hampstead 4 Pty Ltd 064-000 16033731"
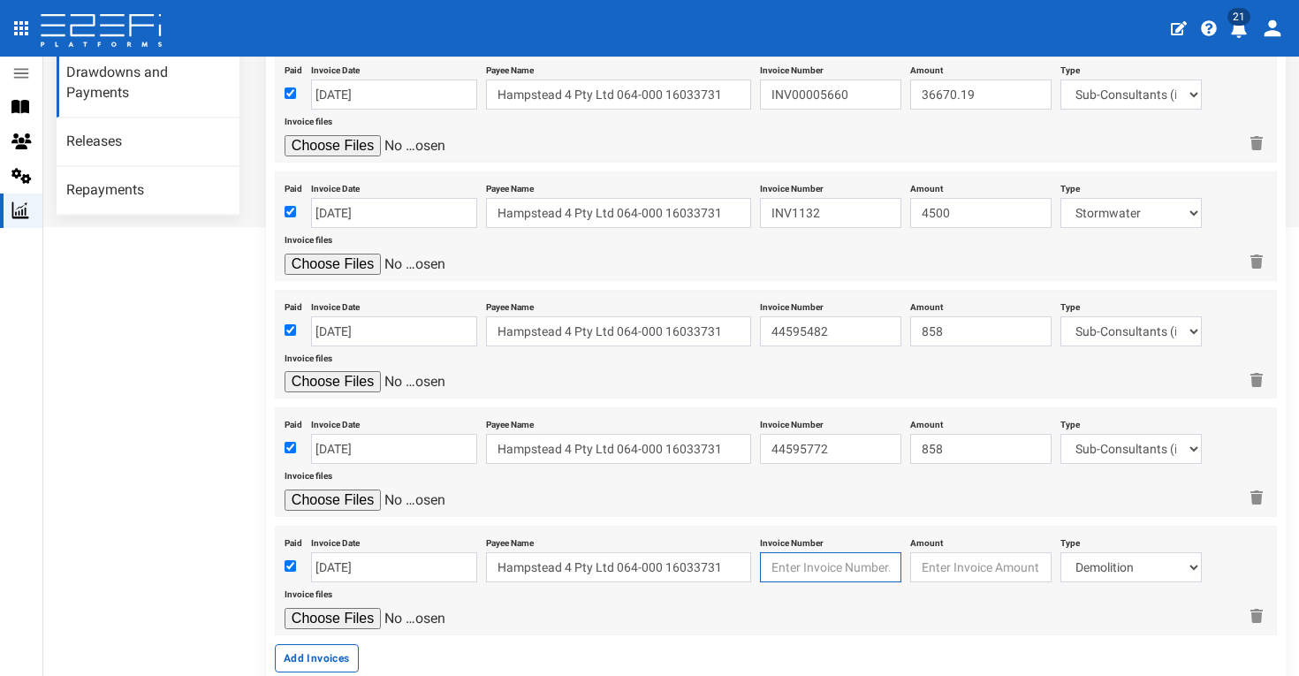
click at [806, 564] on input "text" at bounding box center [830, 567] width 141 height 30
click at [367, 608] on input "file" at bounding box center [368, 618] width 168 height 21
type input "C:\fakepath\BCC INV44595962.pdf"
click at [861, 552] on input "text" at bounding box center [830, 567] width 141 height 30
paste input "44595962"
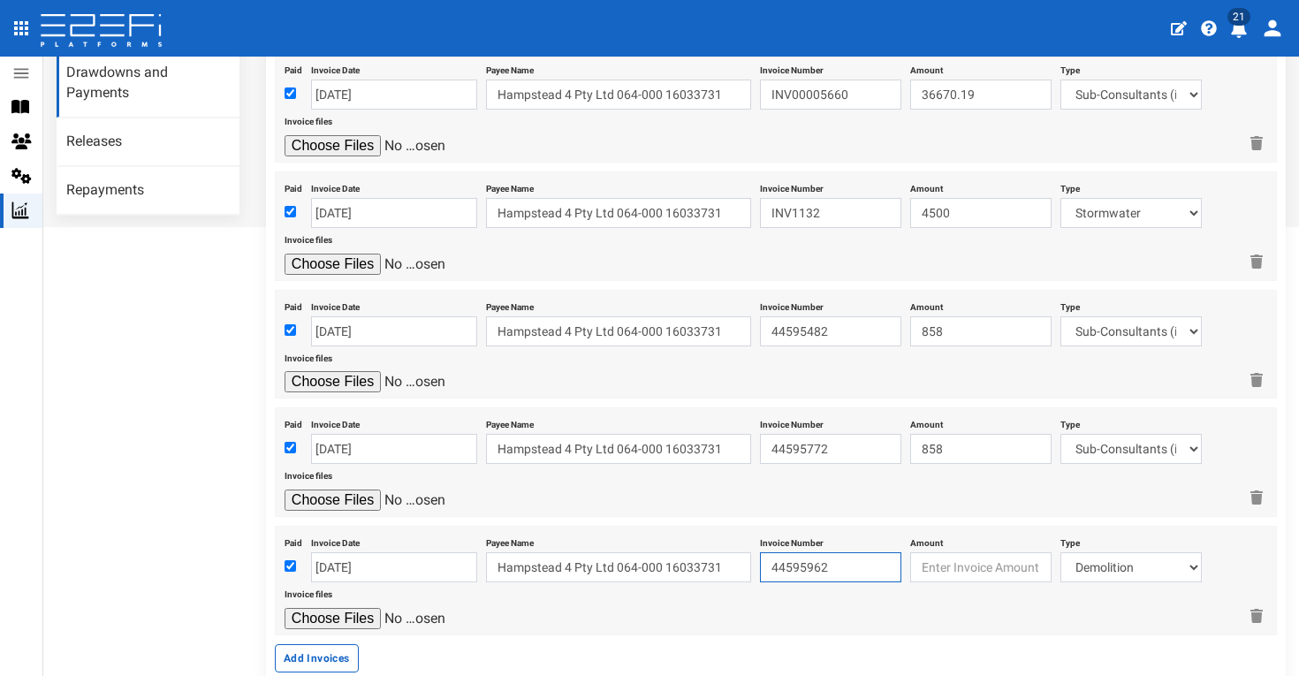
type input "44595962"
click at [937, 559] on input "number" at bounding box center [980, 567] width 141 height 30
type input "858"
select select "Sub-Consultants (including Council Fees)~115~CONSULTANT/PROFESSIONAL FEES"
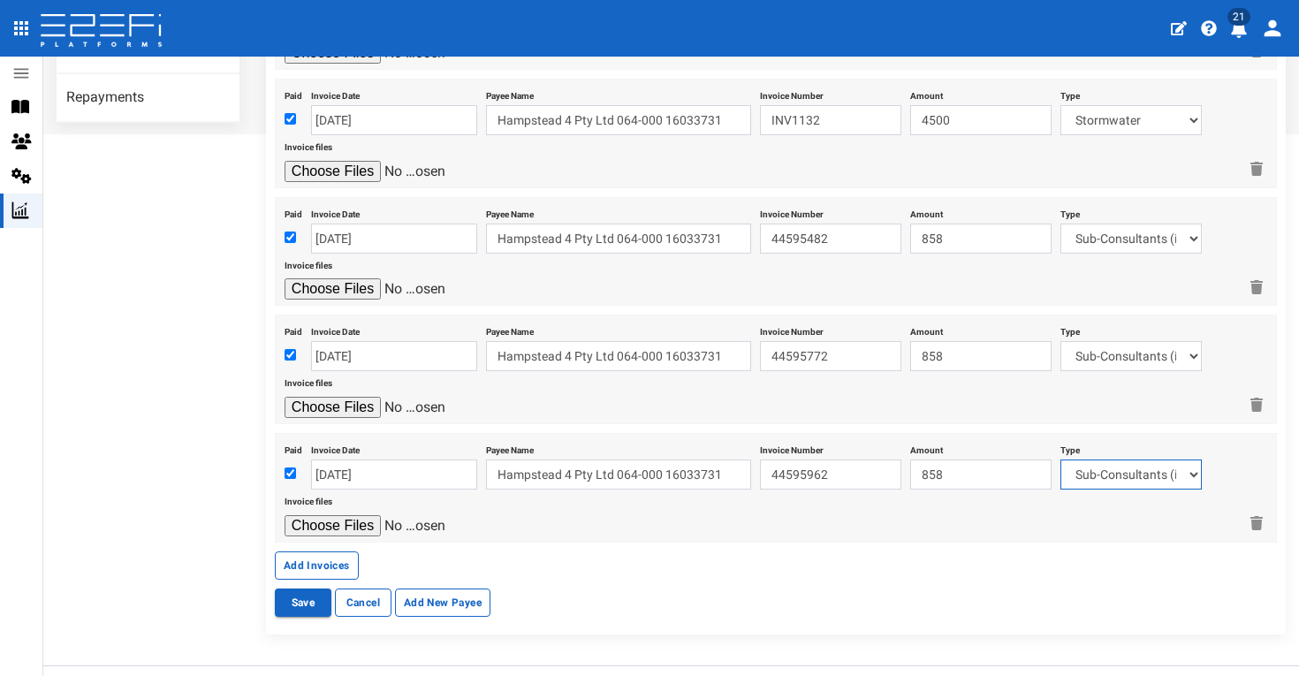
scroll to position [602, 0]
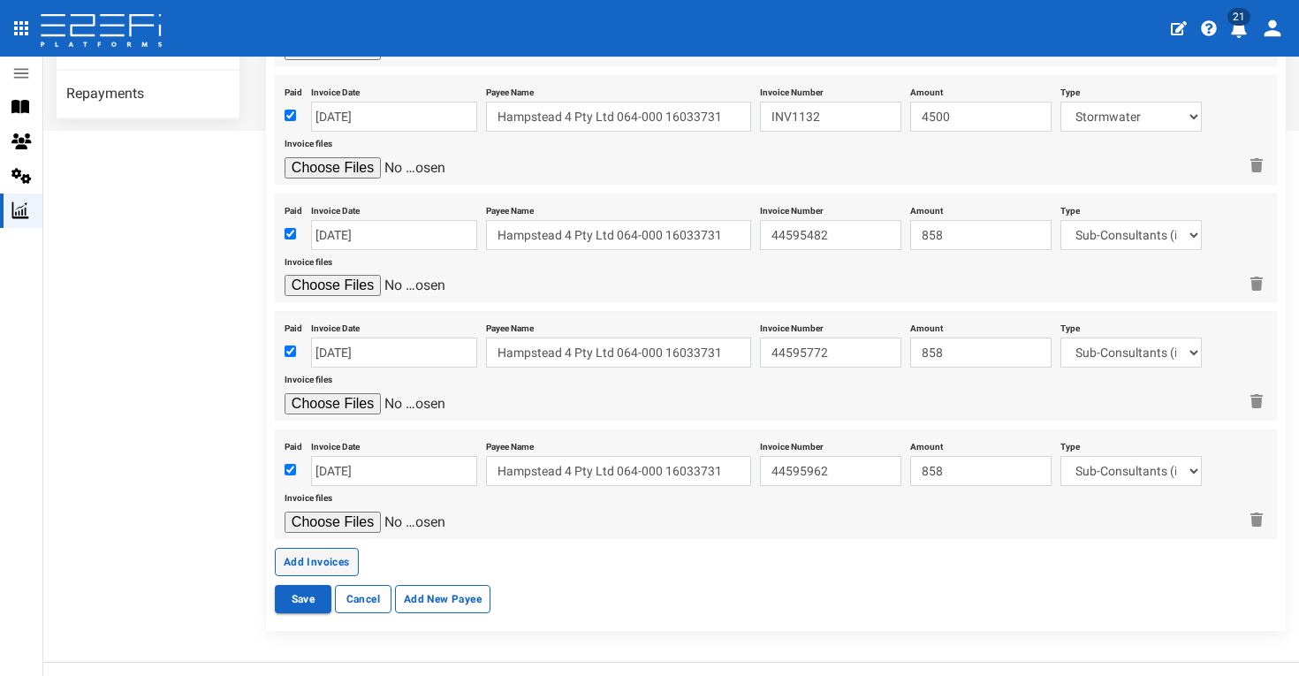
click at [307, 548] on button "Add Invoices" at bounding box center [317, 562] width 84 height 28
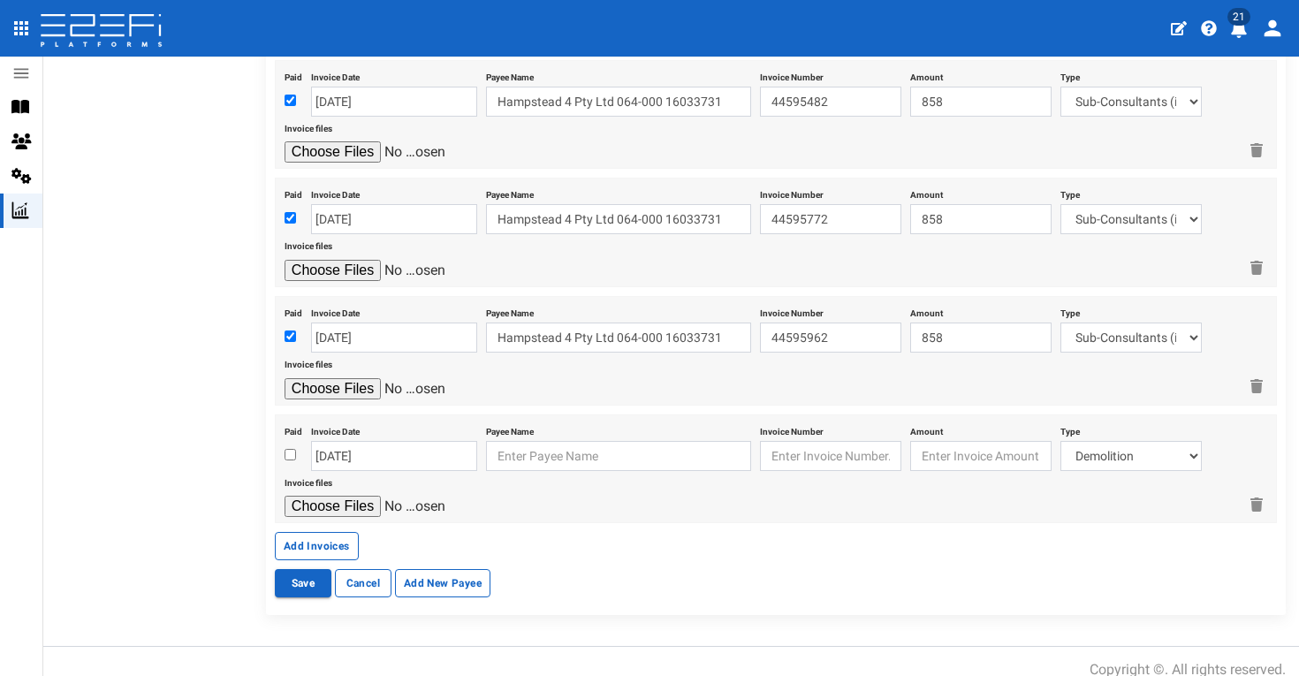
scroll to position [738, 0]
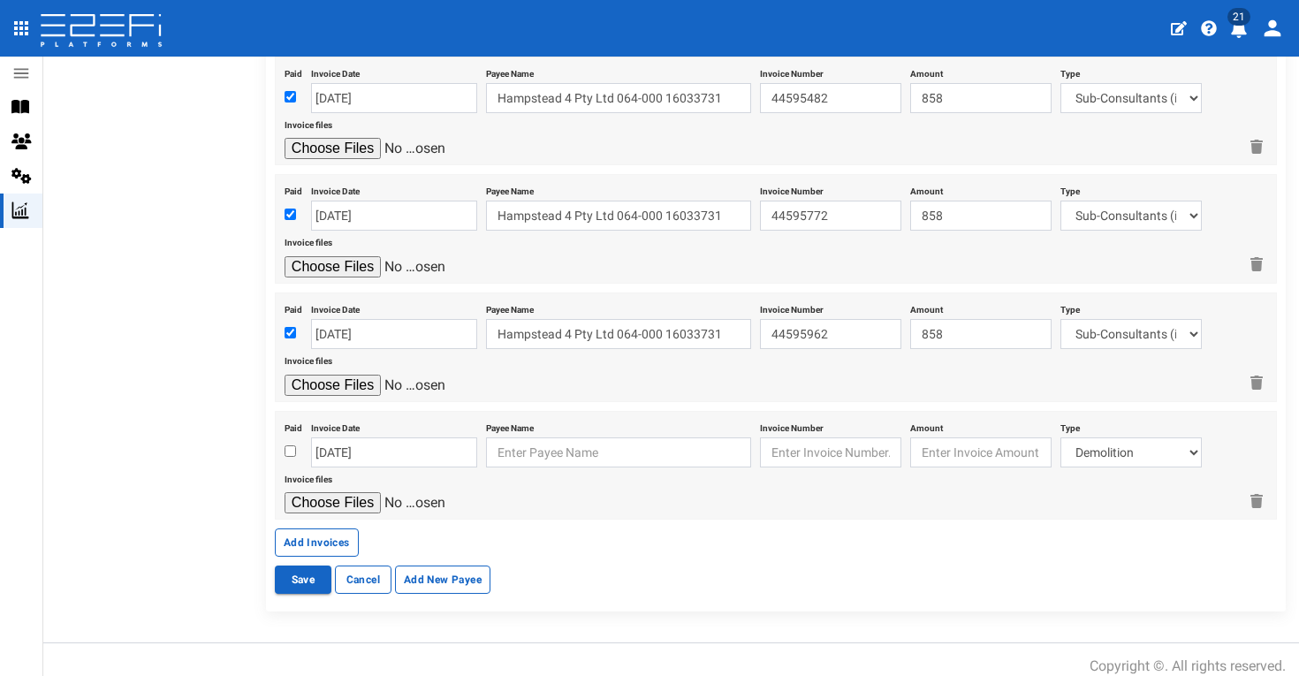
click at [292, 445] on input "checkbox" at bounding box center [289, 450] width 11 height 11
checkbox input "true"
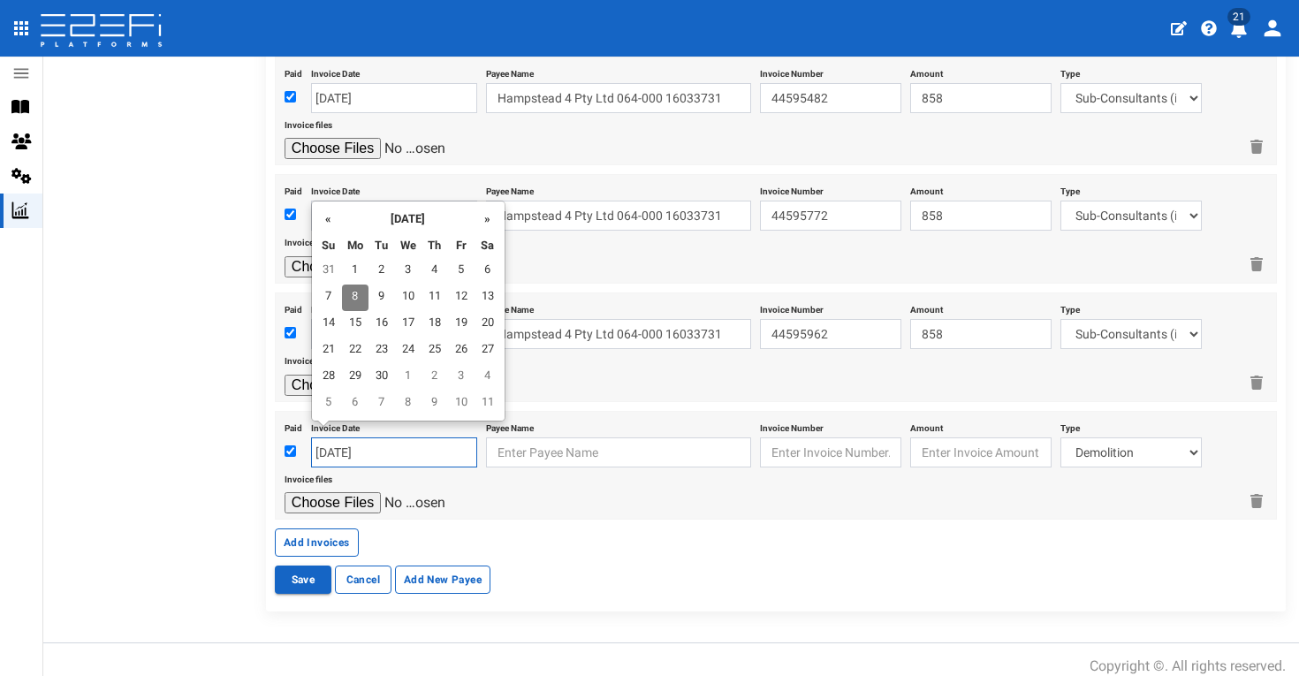
click at [343, 439] on input "[DATE]" at bounding box center [394, 452] width 166 height 30
click at [329, 222] on th "«" at bounding box center [328, 218] width 27 height 27
click at [431, 322] on td "17" at bounding box center [434, 324] width 27 height 27
type input "[DATE]"
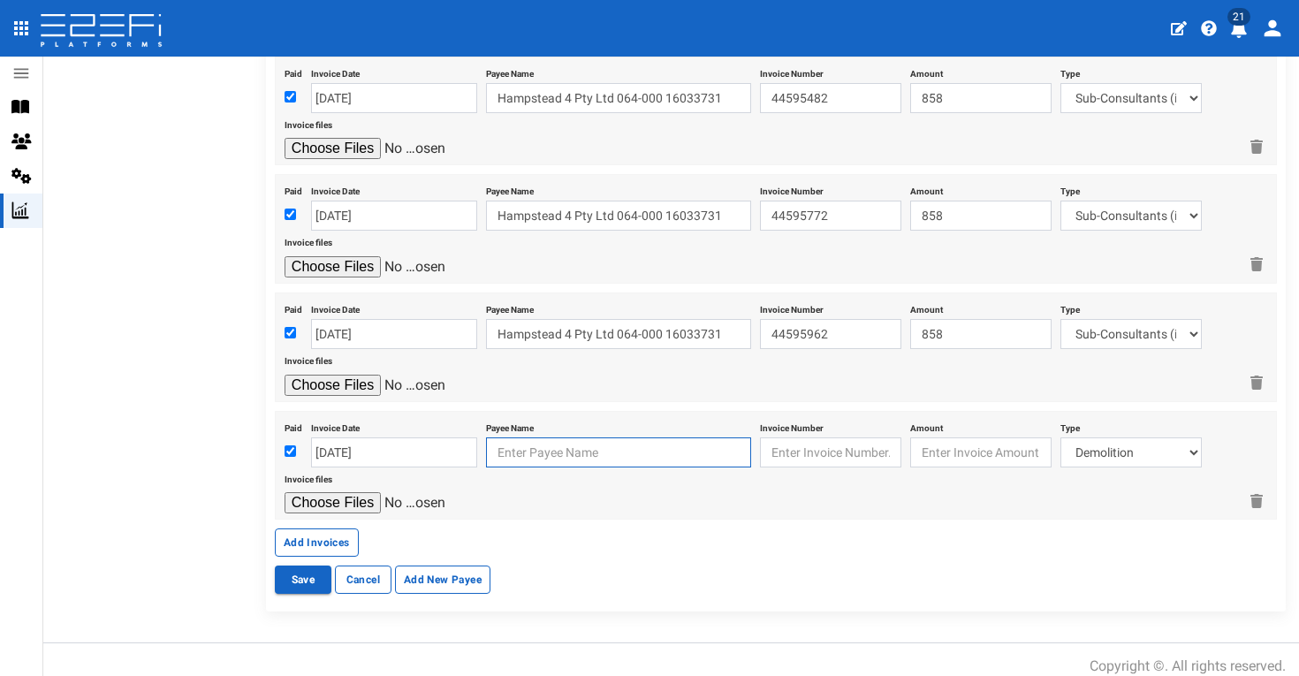
click at [583, 438] on input "text" at bounding box center [618, 452] width 265 height 30
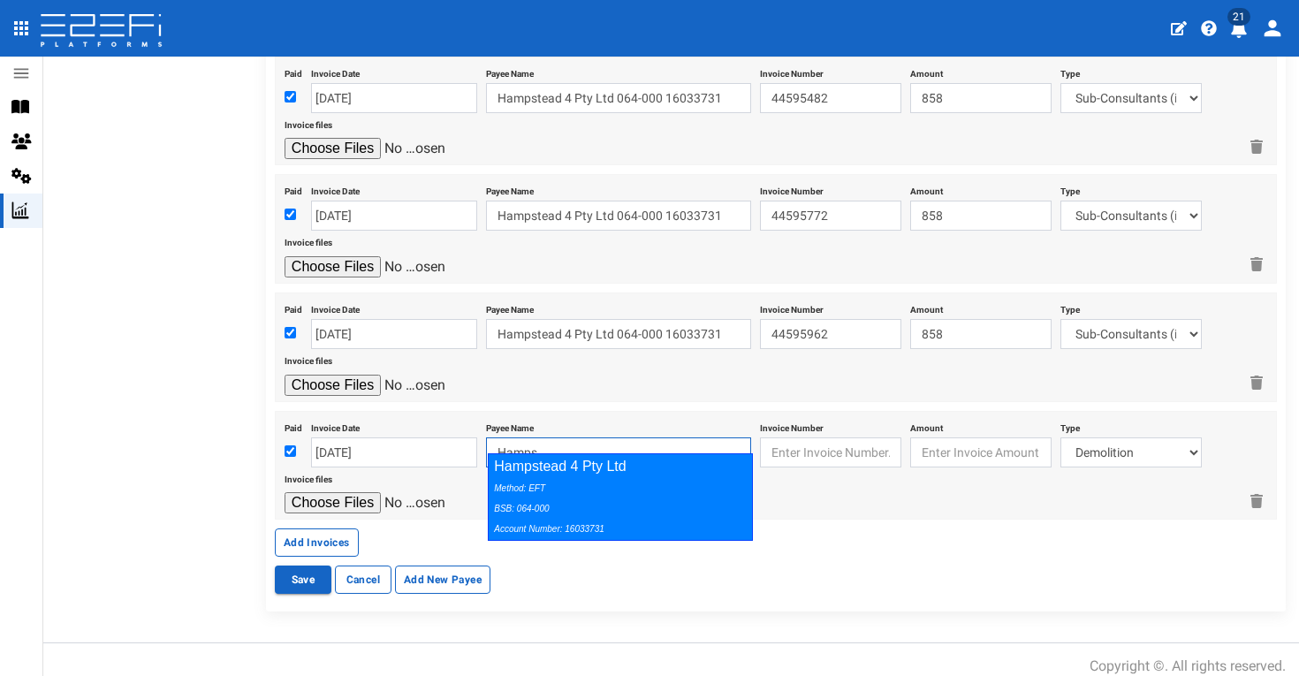
click at [639, 471] on div "Hampstead 4 Pty Ltd Method: EFT BSB: 064-000 Account Number: 16033731" at bounding box center [620, 496] width 265 height 87
type input "Hampstead 4 Pty Ltd 064-000 16033731"
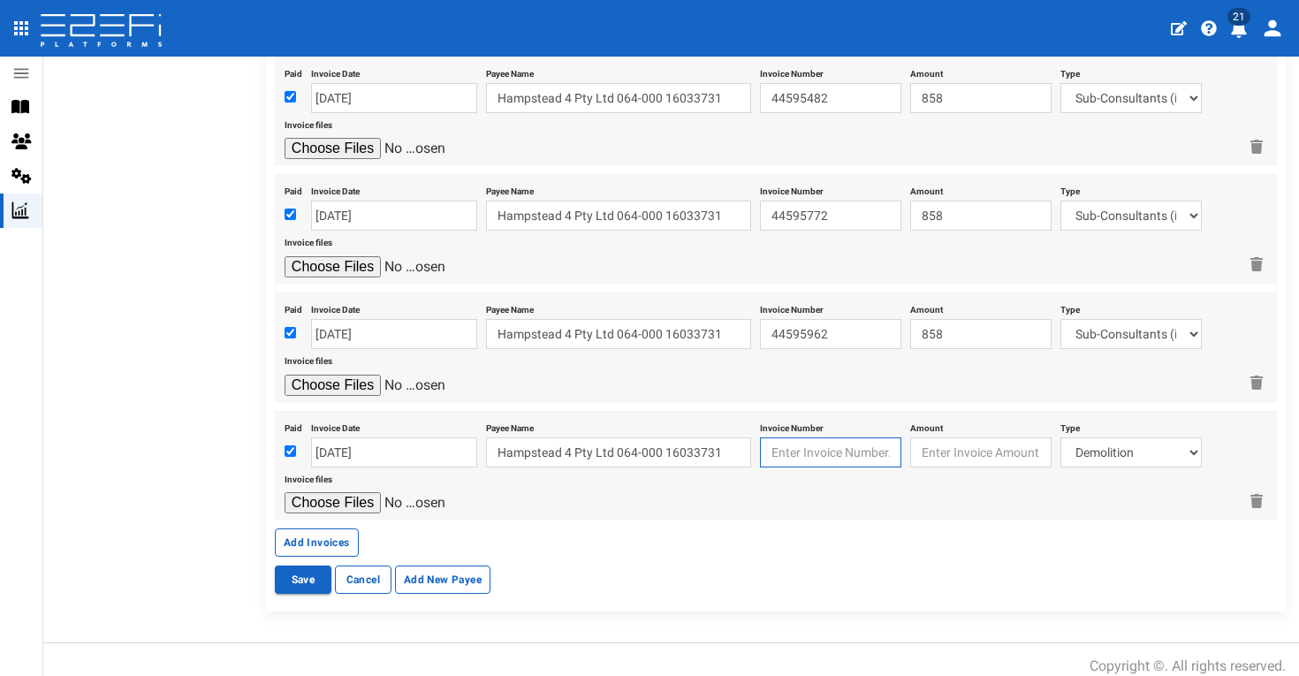
click at [849, 437] on input "text" at bounding box center [830, 452] width 141 height 30
click at [361, 494] on input "file" at bounding box center [368, 502] width 168 height 21
type input "C:\fakepath\BCC INV44596205.pdf"
click at [862, 440] on input "text" at bounding box center [830, 452] width 141 height 30
paste input "44596205"
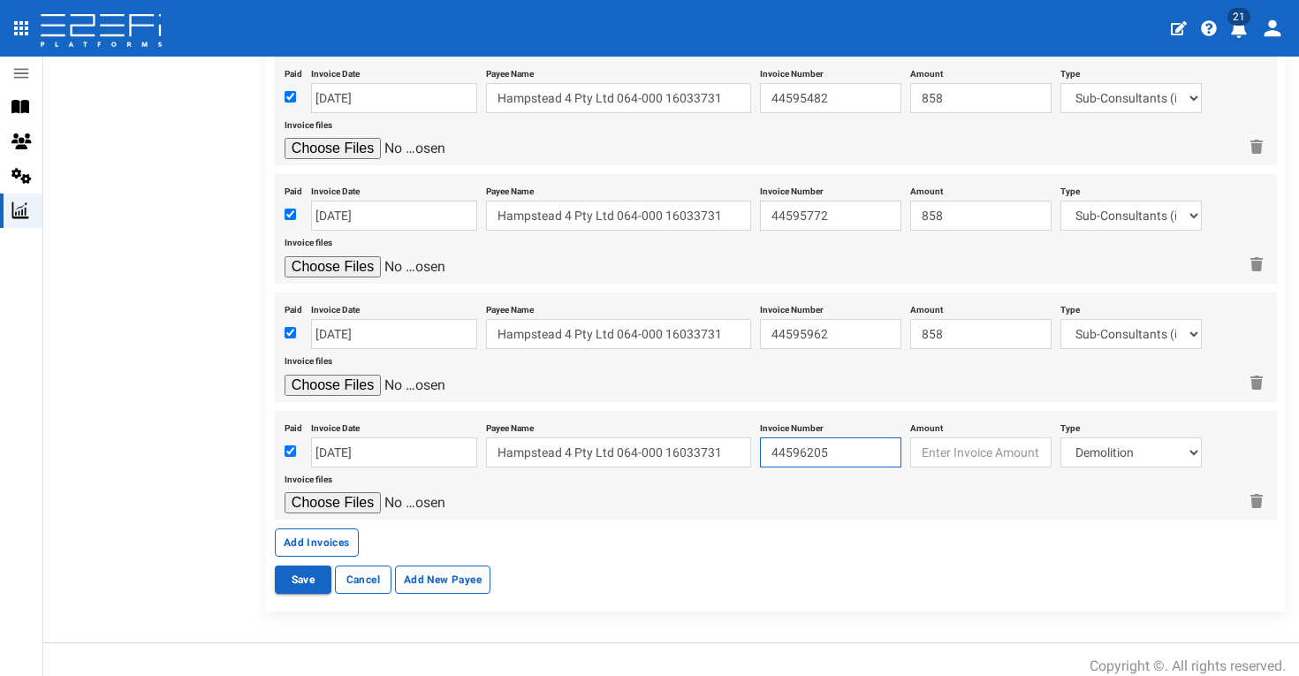
type input "44596205"
click at [996, 437] on input "number" at bounding box center [980, 452] width 141 height 30
type input "858"
select select "Sub-Consultants (including Council Fees)~115~CONSULTANT/PROFESSIONAL FEES"
drag, startPoint x: 832, startPoint y: 320, endPoint x: 754, endPoint y: 323, distance: 77.8
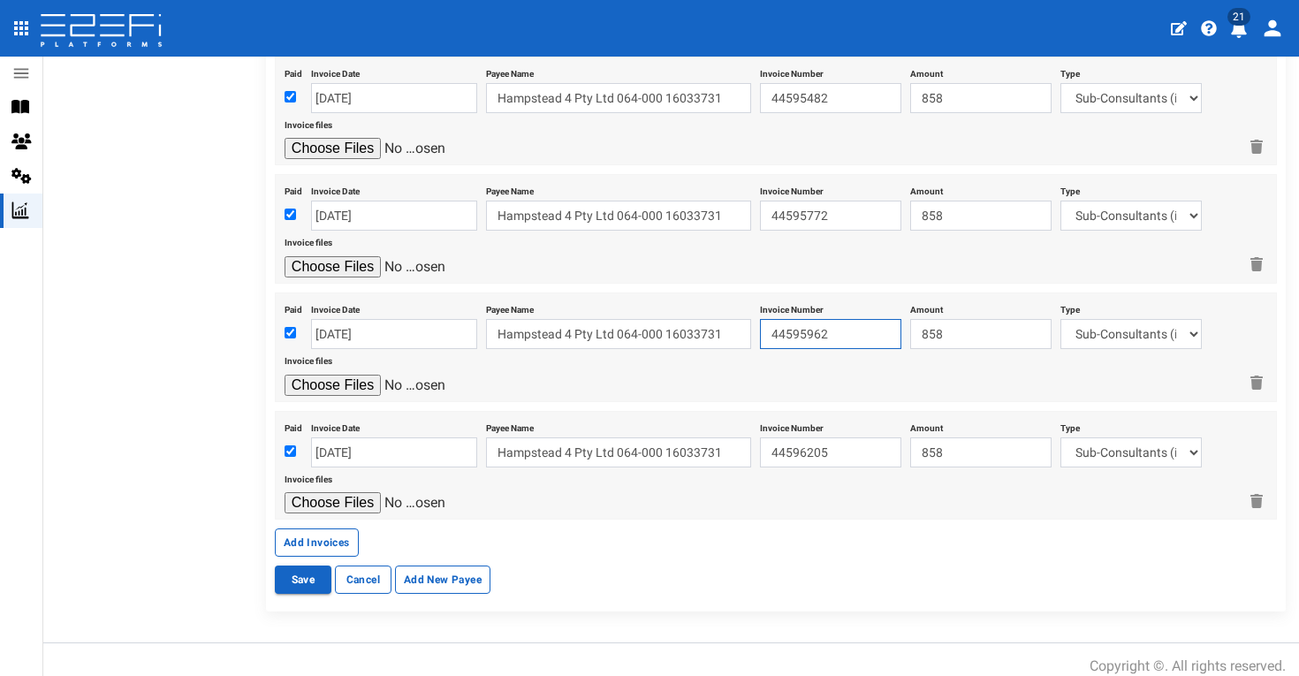
click at [754, 323] on div "Paid Invoice Date 17-07-2025 Payee Name Hampstead 4 Pty Ltd 064-000 16033731 In…" at bounding box center [776, 347] width 1002 height 110
drag, startPoint x: 839, startPoint y: 435, endPoint x: 761, endPoint y: 439, distance: 78.7
click at [761, 439] on input "44596205" at bounding box center [830, 452] width 141 height 30
click at [315, 530] on button "Add Invoices" at bounding box center [317, 542] width 84 height 28
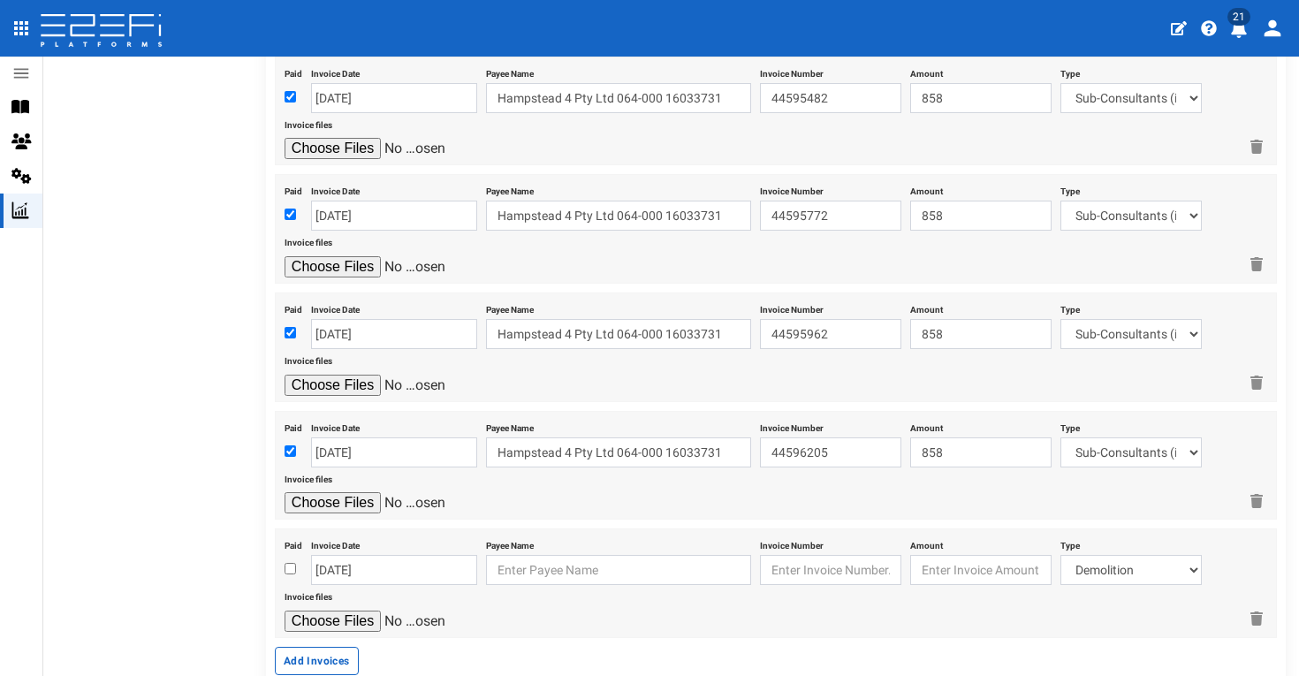
click at [287, 563] on input "checkbox" at bounding box center [289, 568] width 11 height 11
checkbox input "true"
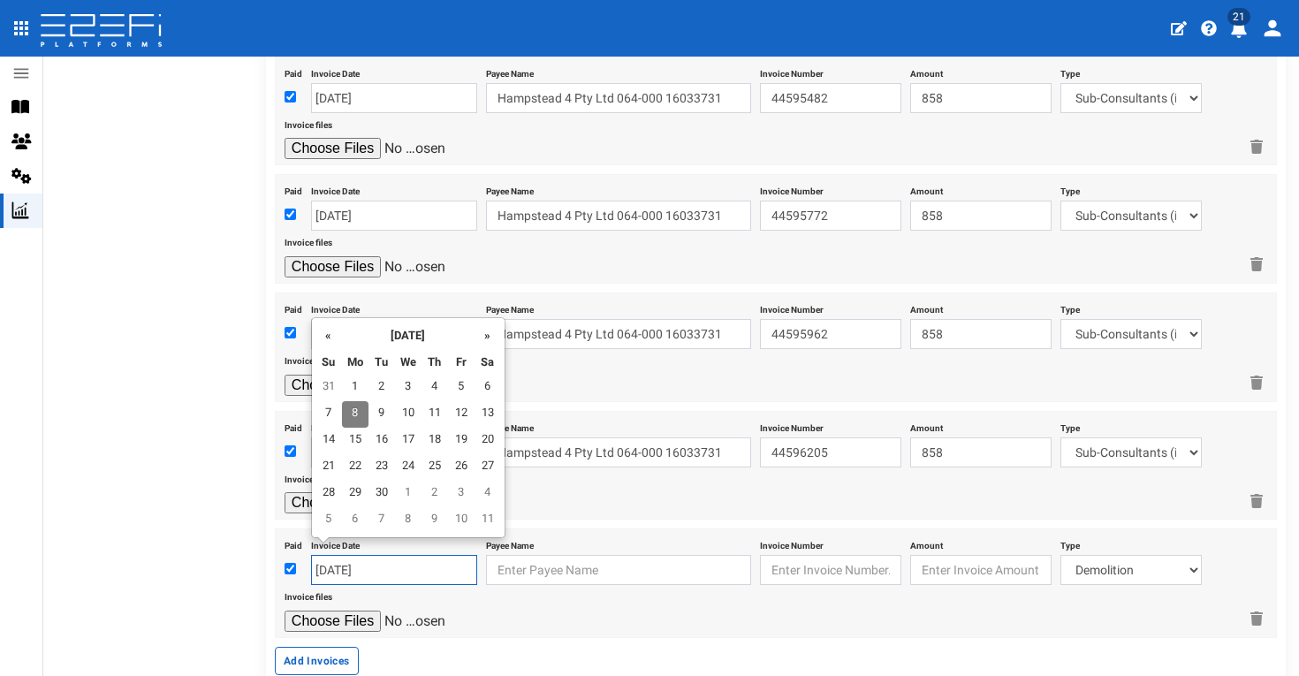
click at [337, 557] on input "[DATE]" at bounding box center [394, 570] width 166 height 30
click at [325, 338] on th "«" at bounding box center [328, 335] width 27 height 27
click at [319, 329] on th "«" at bounding box center [328, 335] width 27 height 27
click at [356, 468] on td "16" at bounding box center [355, 467] width 27 height 27
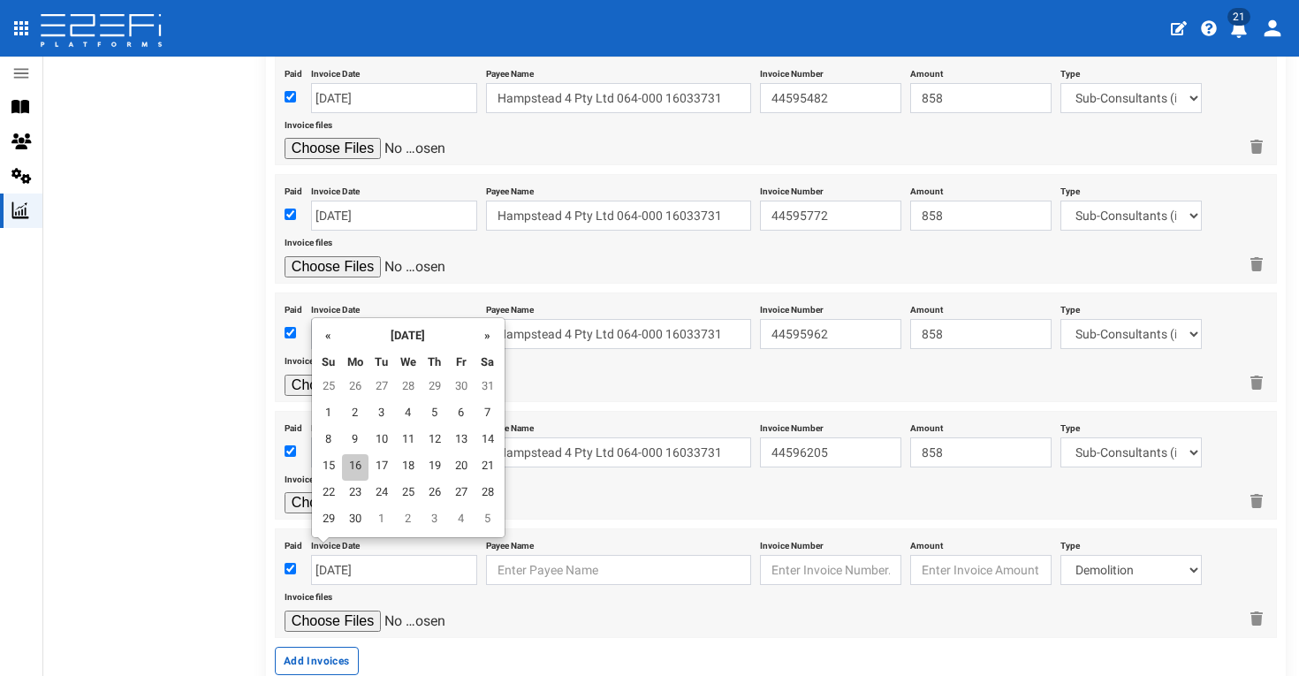
type input "[DATE]"
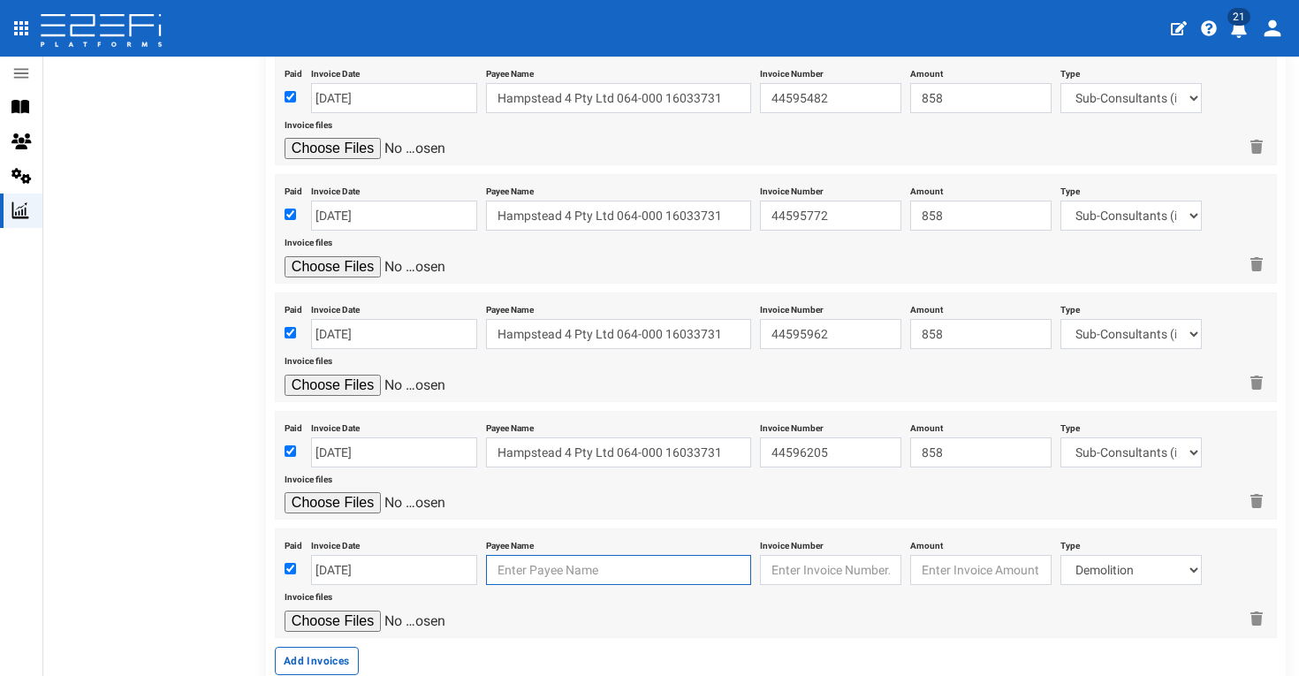
click at [544, 560] on input "text" at bounding box center [618, 570] width 265 height 30
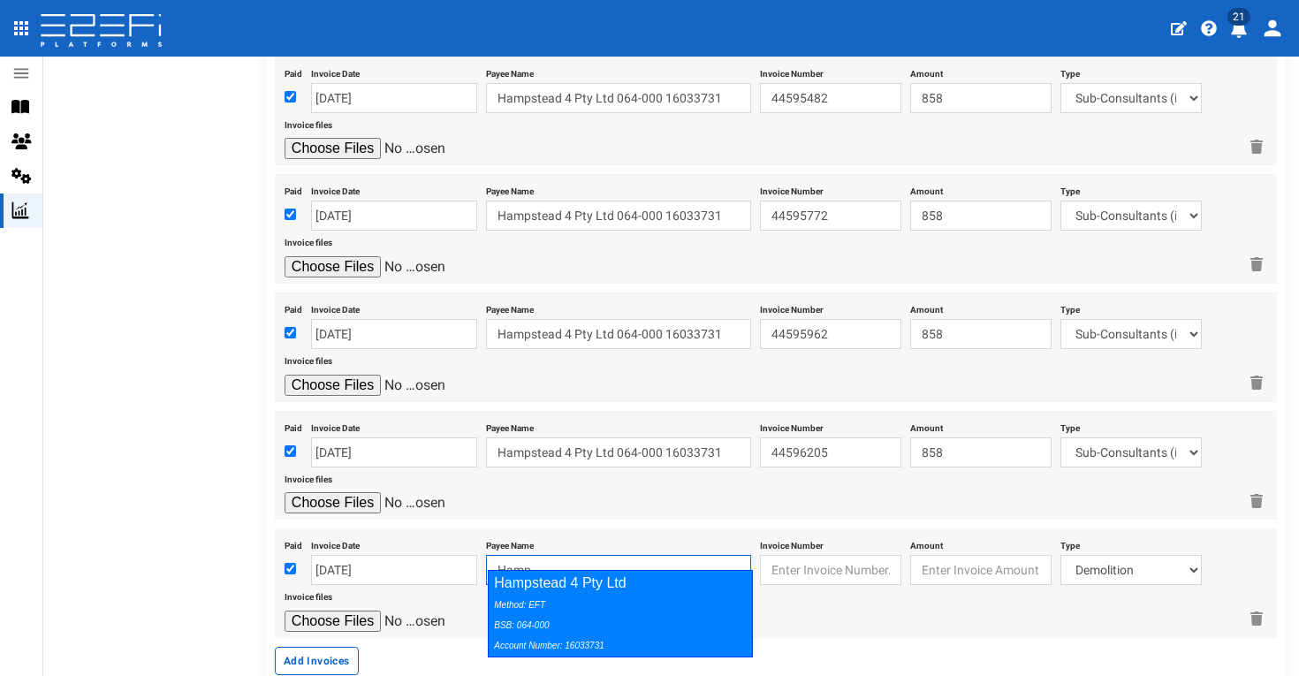
click at [615, 635] on div "Method: EFT BSB: 064-000 Account Number: 16033731" at bounding box center [616, 624] width 244 height 61
type input "Hampstead 4 Pty Ltd 064-000 16033731"
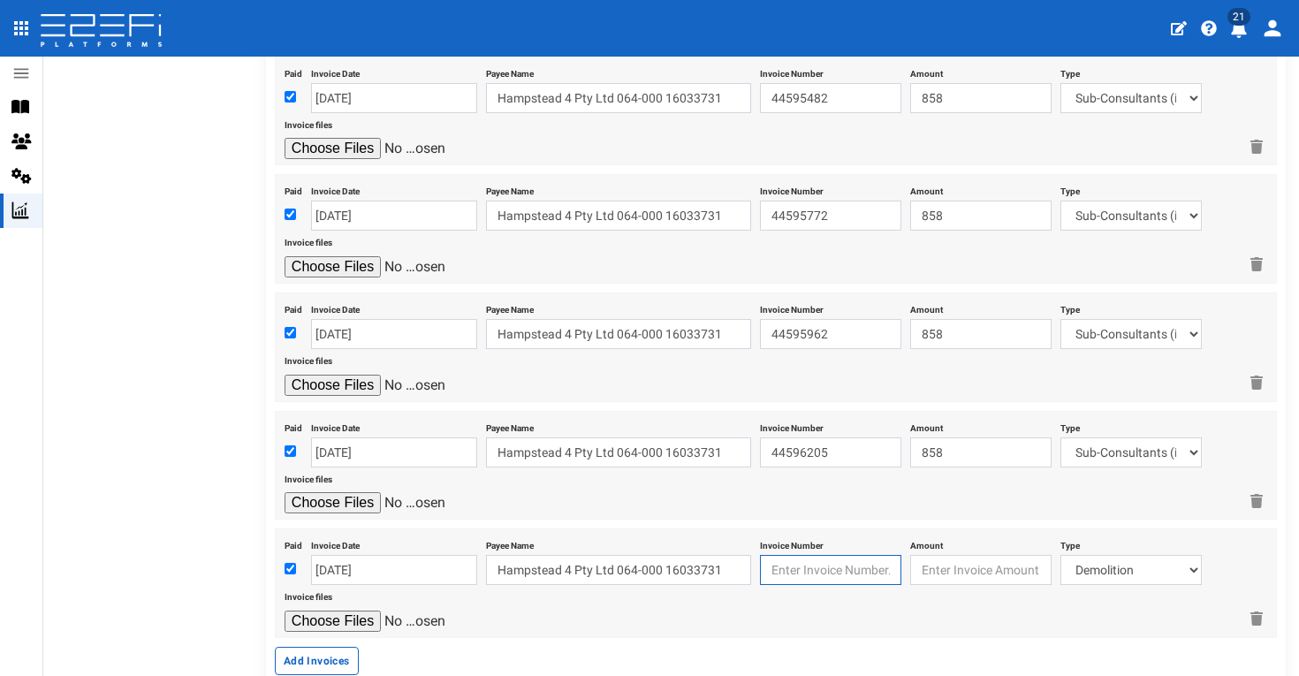
click at [833, 556] on input "text" at bounding box center [830, 570] width 141 height 30
type input "INV0062"
click at [1001, 555] on input "number" at bounding box center [980, 570] width 141 height 30
type input "7363.63"
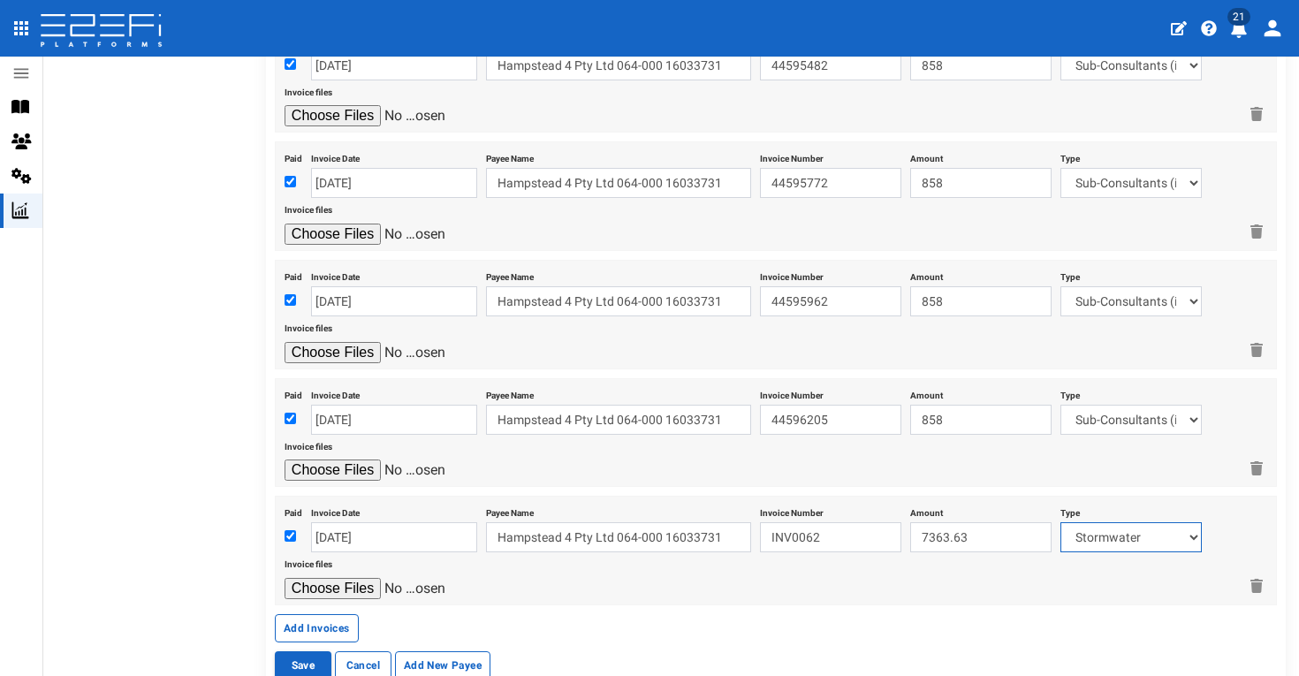
scroll to position [774, 0]
select select "Demolition~69~CIVIL WORKS"
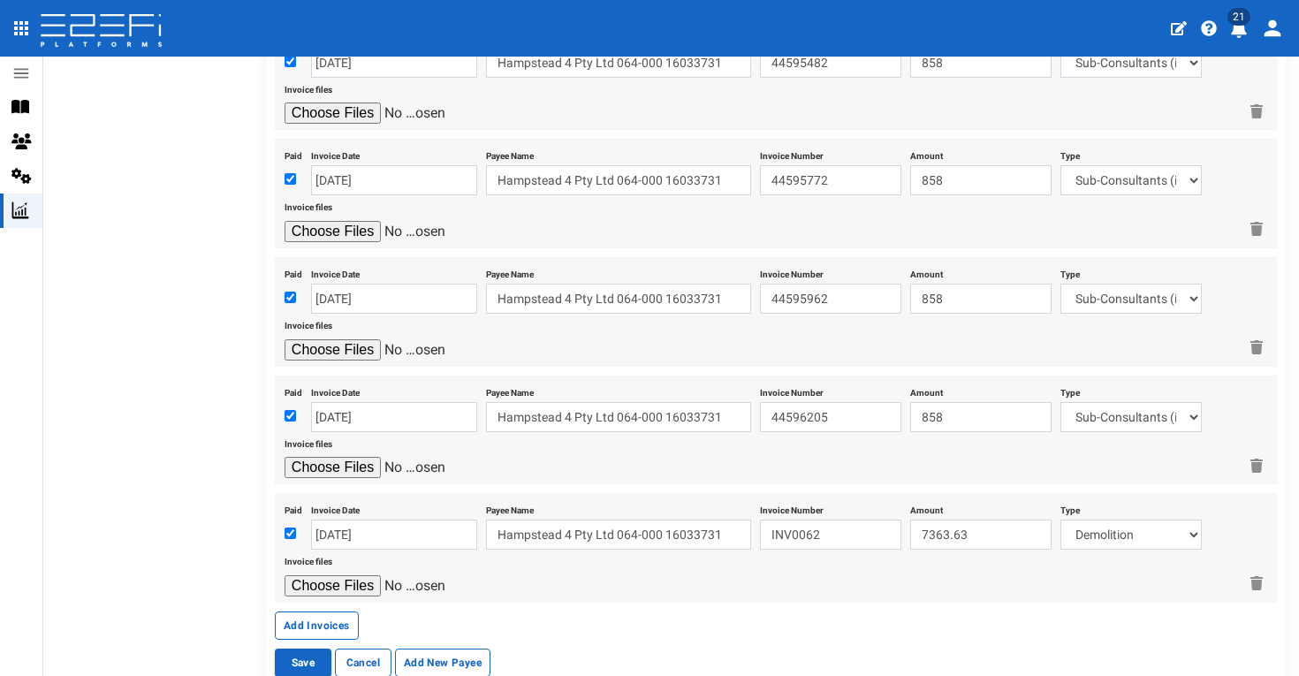
click at [358, 575] on input "file" at bounding box center [368, 585] width 168 height 21
type input "C:\fakepath\Sargent Skip Bins INV0062.pdf"
click at [337, 611] on button "Add Invoices" at bounding box center [317, 625] width 84 height 28
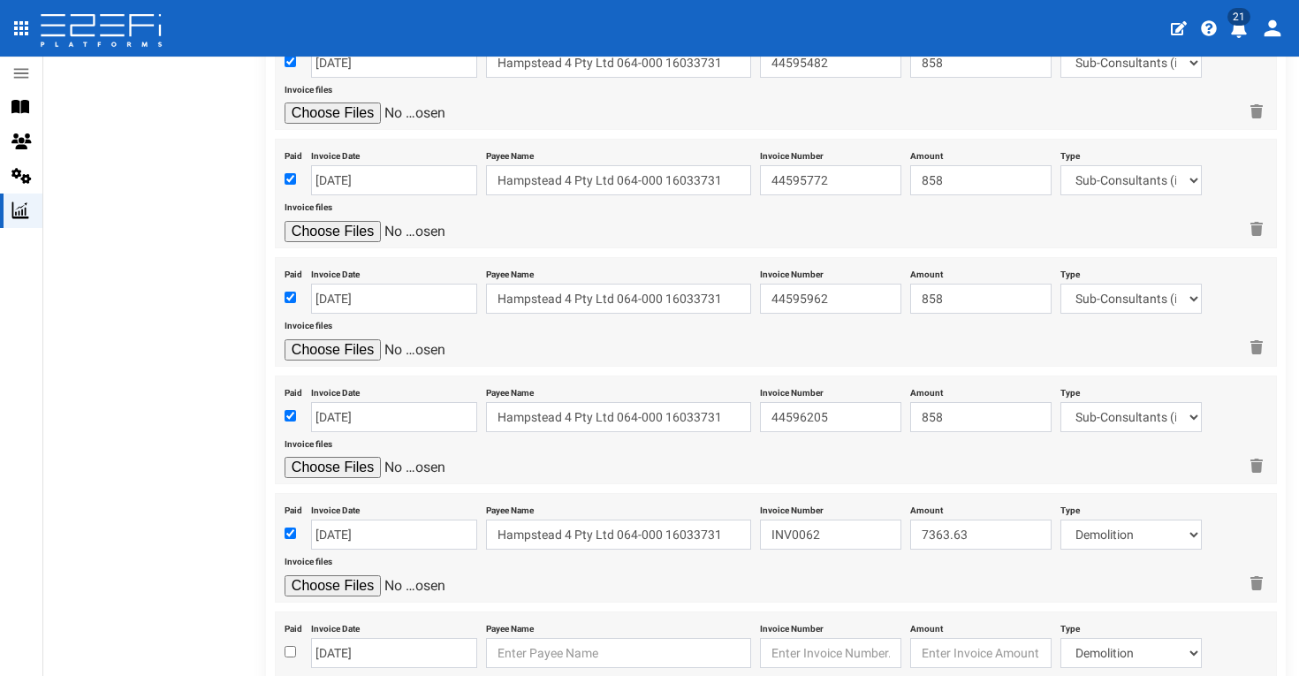
click at [290, 646] on input "checkbox" at bounding box center [289, 651] width 11 height 11
checkbox input "true"
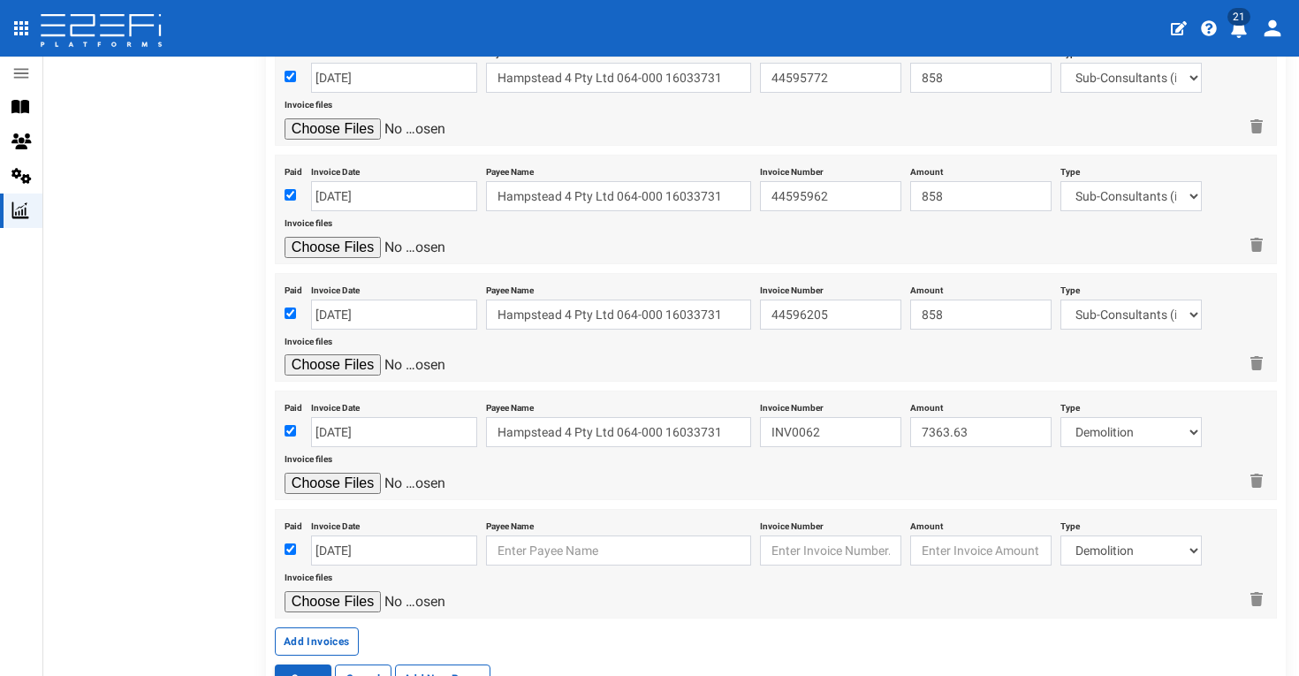
scroll to position [877, 0]
click at [372, 534] on input "[DATE]" at bounding box center [394, 549] width 166 height 30
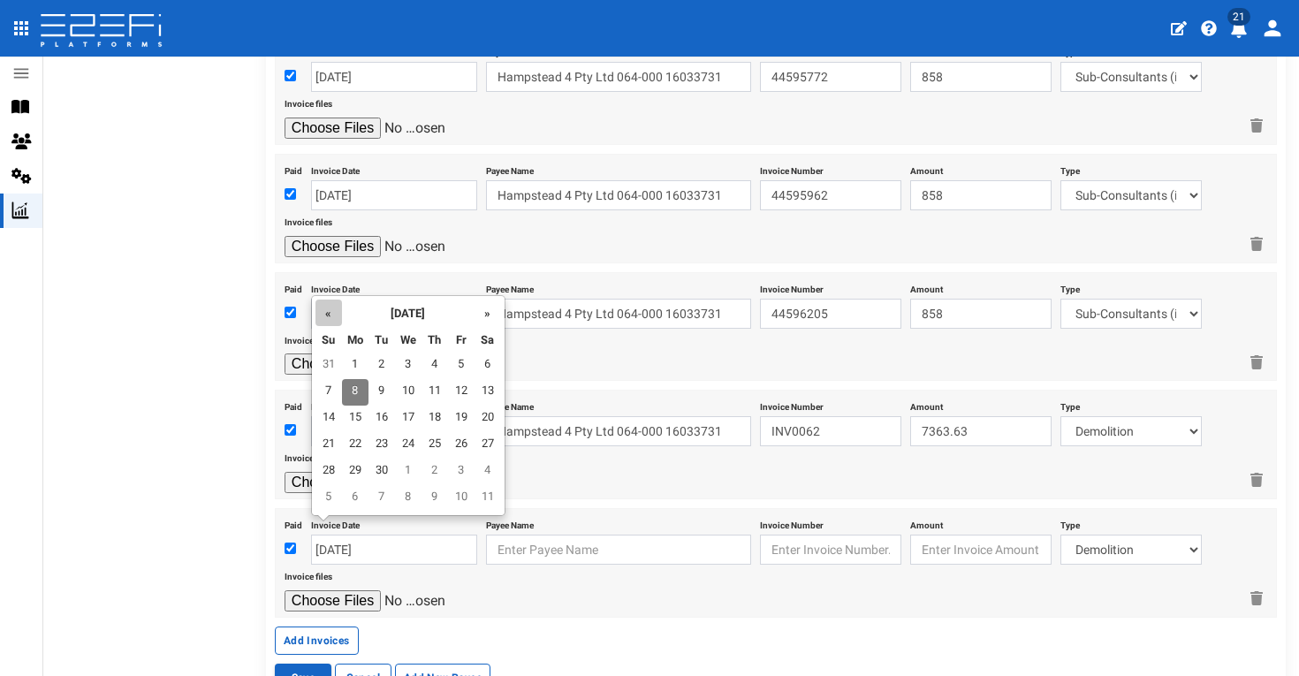
click at [336, 308] on th "«" at bounding box center [328, 312] width 27 height 27
click at [378, 451] on td "22" at bounding box center [381, 445] width 27 height 27
type input "[DATE]"
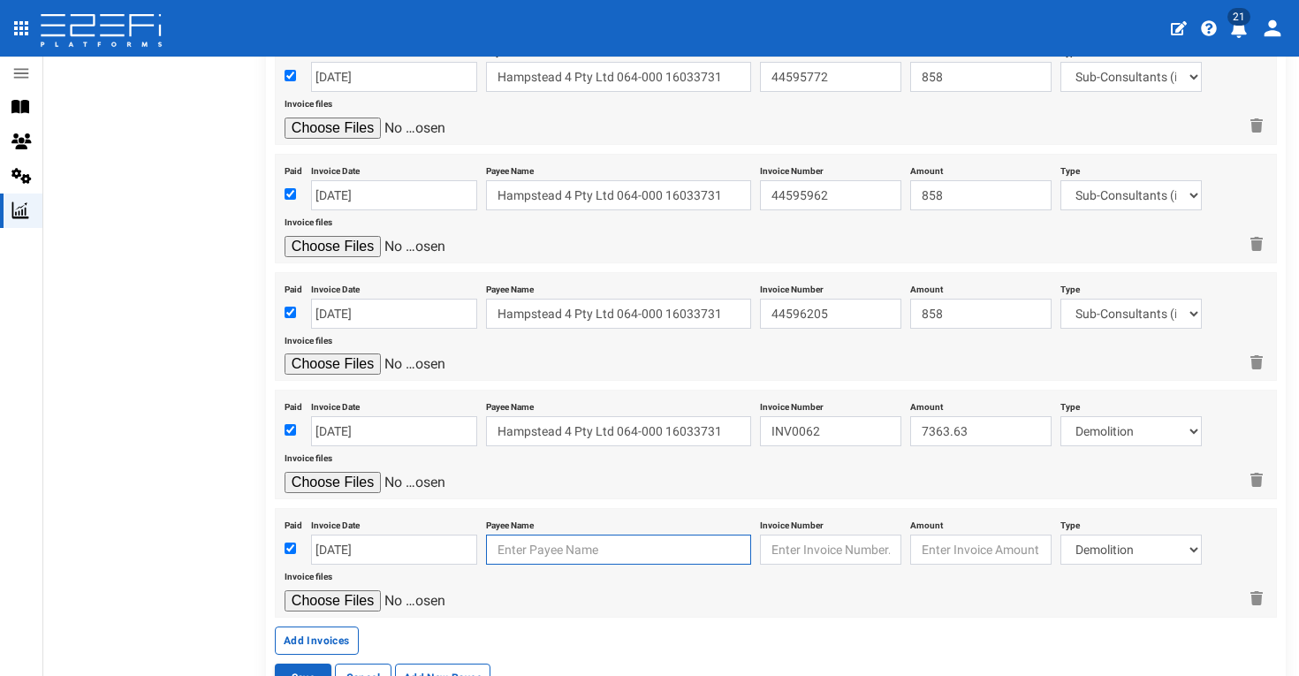
click at [524, 541] on input "text" at bounding box center [618, 549] width 265 height 30
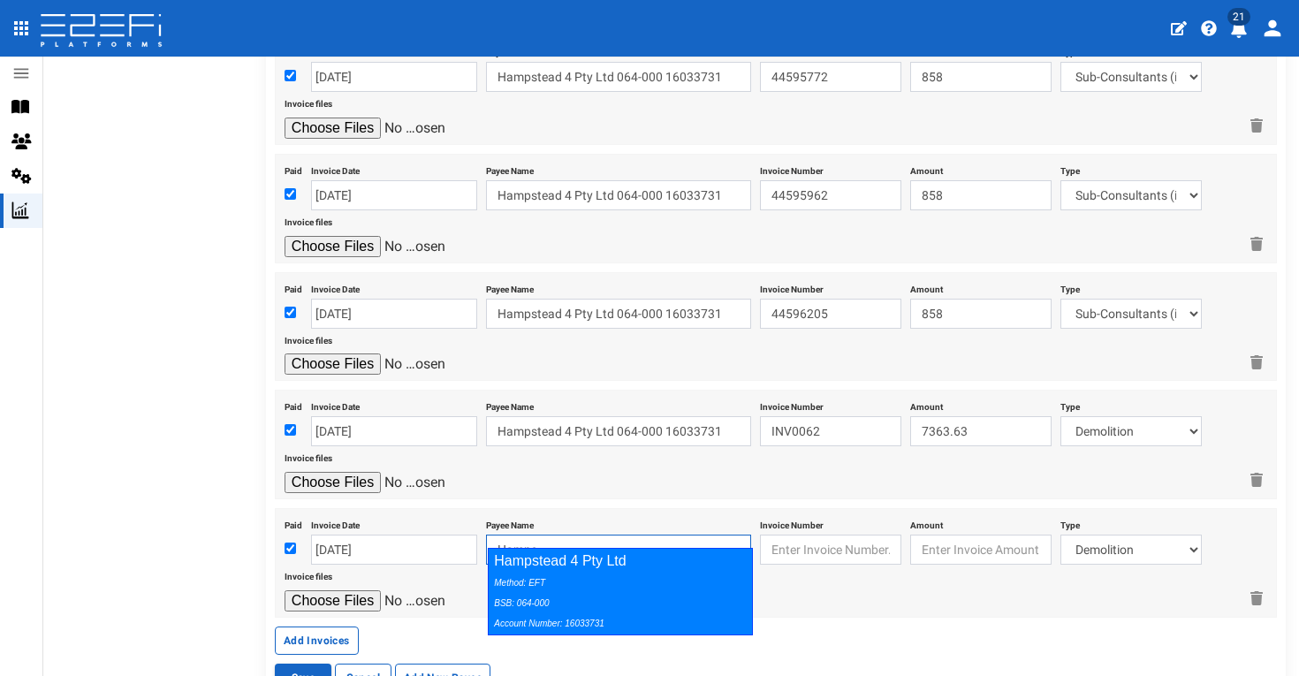
click at [579, 590] on div "Method: EFT BSB: 064-000 Account Number: 16033731" at bounding box center [616, 602] width 244 height 61
type input "Hampstead 4 Pty Ltd 064-000 16033731"
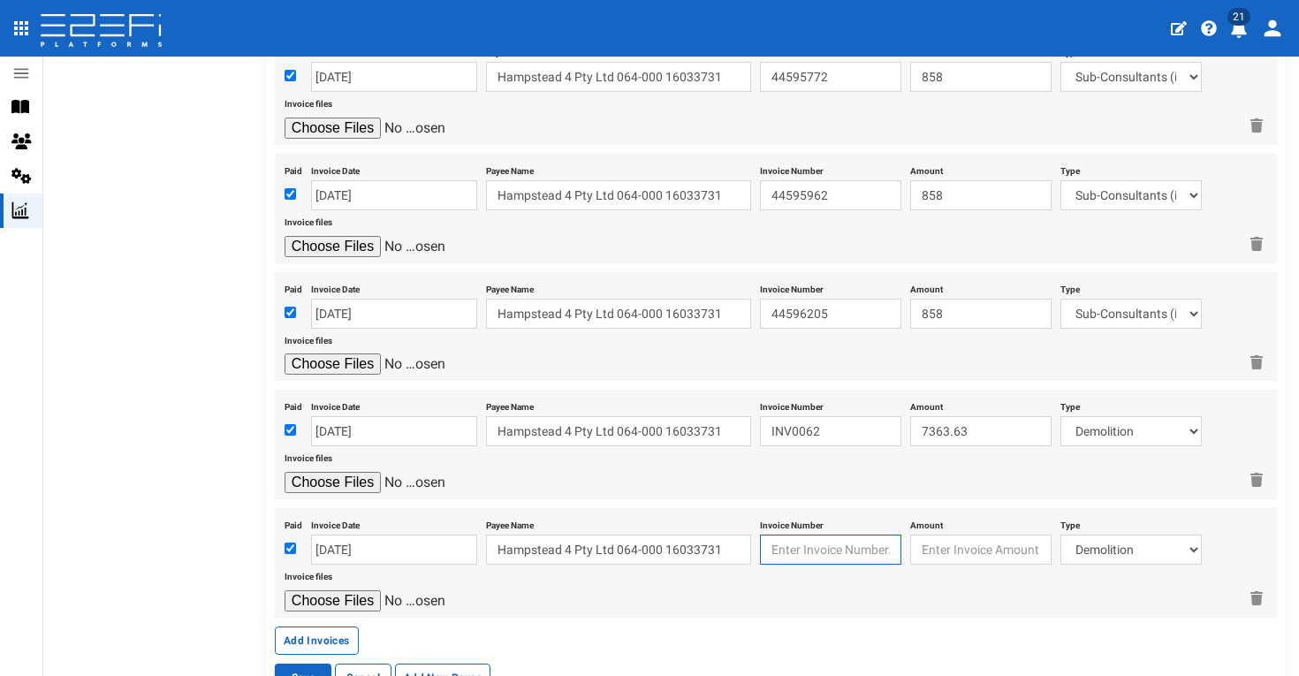
click at [799, 534] on input "text" at bounding box center [830, 549] width 141 height 30
type input "INV0074"
type input "11272.73"
click at [363, 590] on input "file" at bounding box center [368, 600] width 168 height 21
type input "C:\fakepath\Sargent Skip Bins INV0074.pdf"
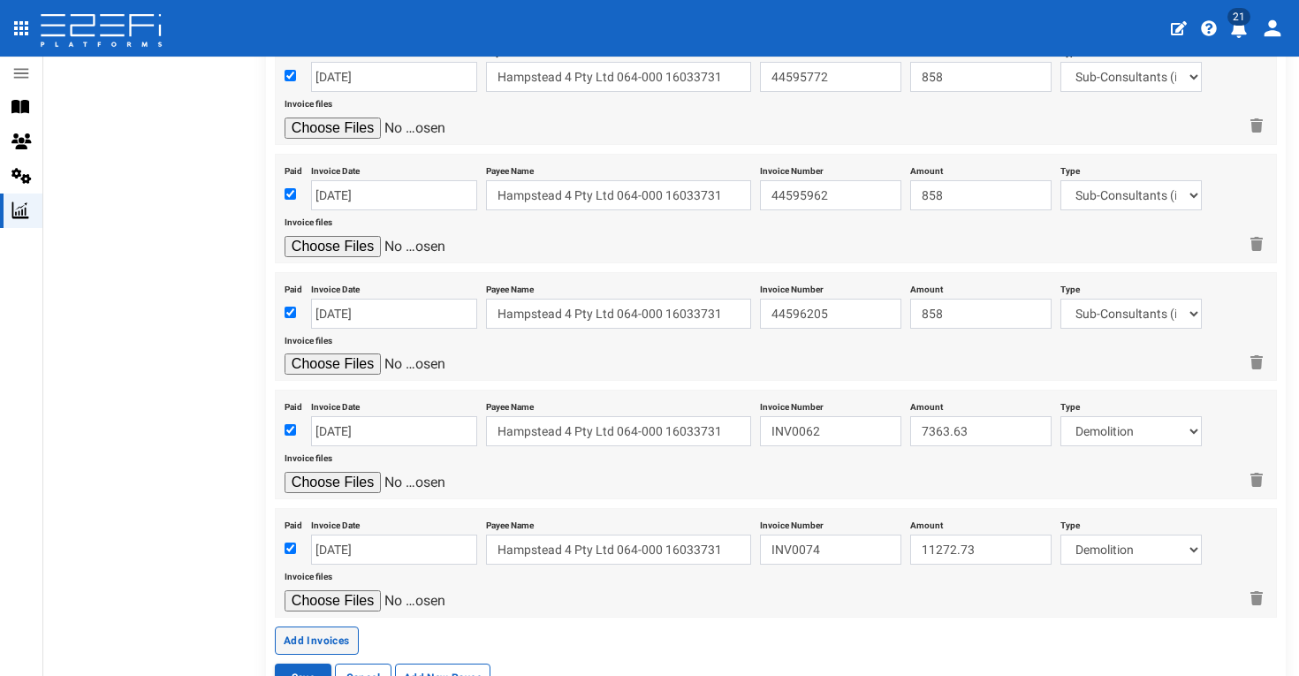
click at [339, 626] on button "Add Invoices" at bounding box center [317, 640] width 84 height 28
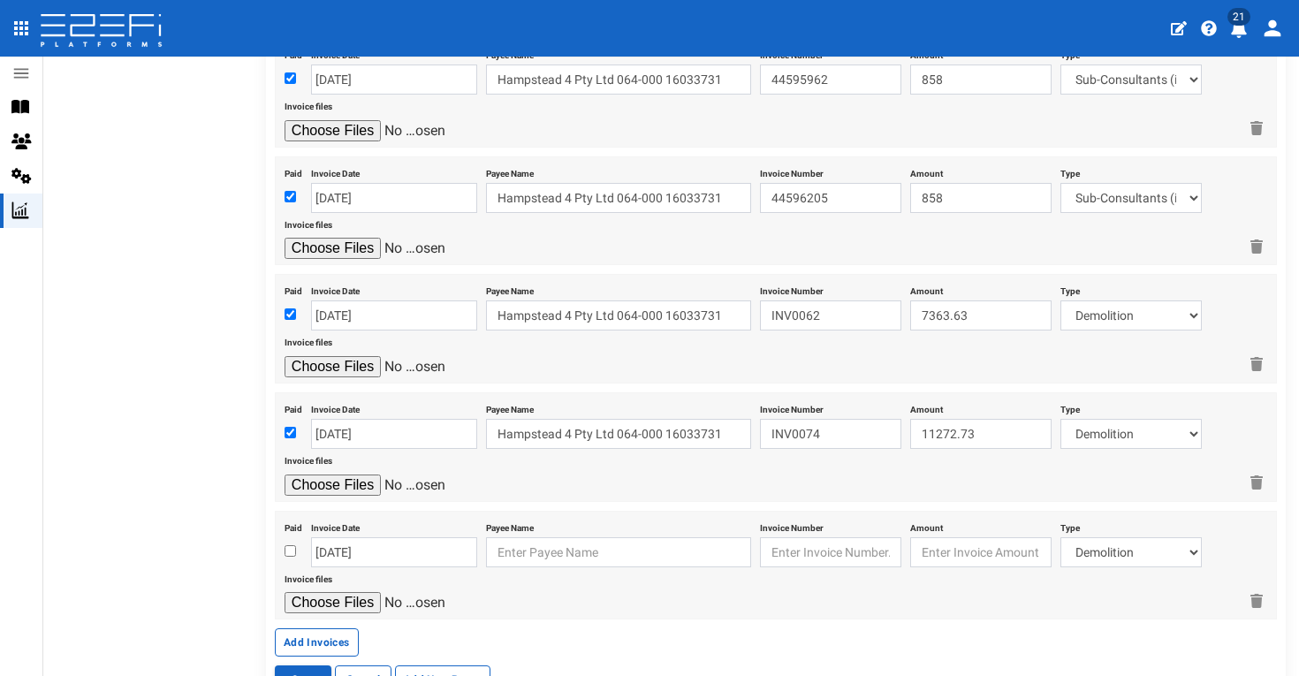
scroll to position [1026, 0]
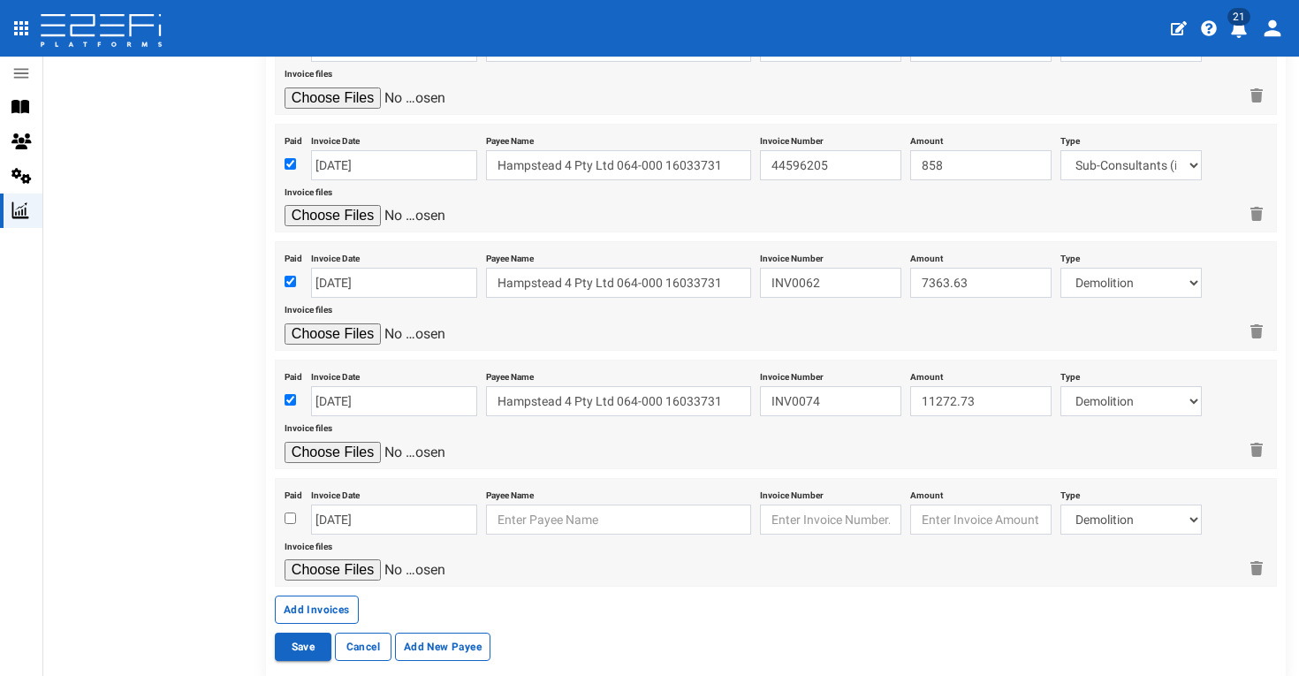
click at [292, 512] on input "checkbox" at bounding box center [289, 517] width 11 height 11
checkbox input "true"
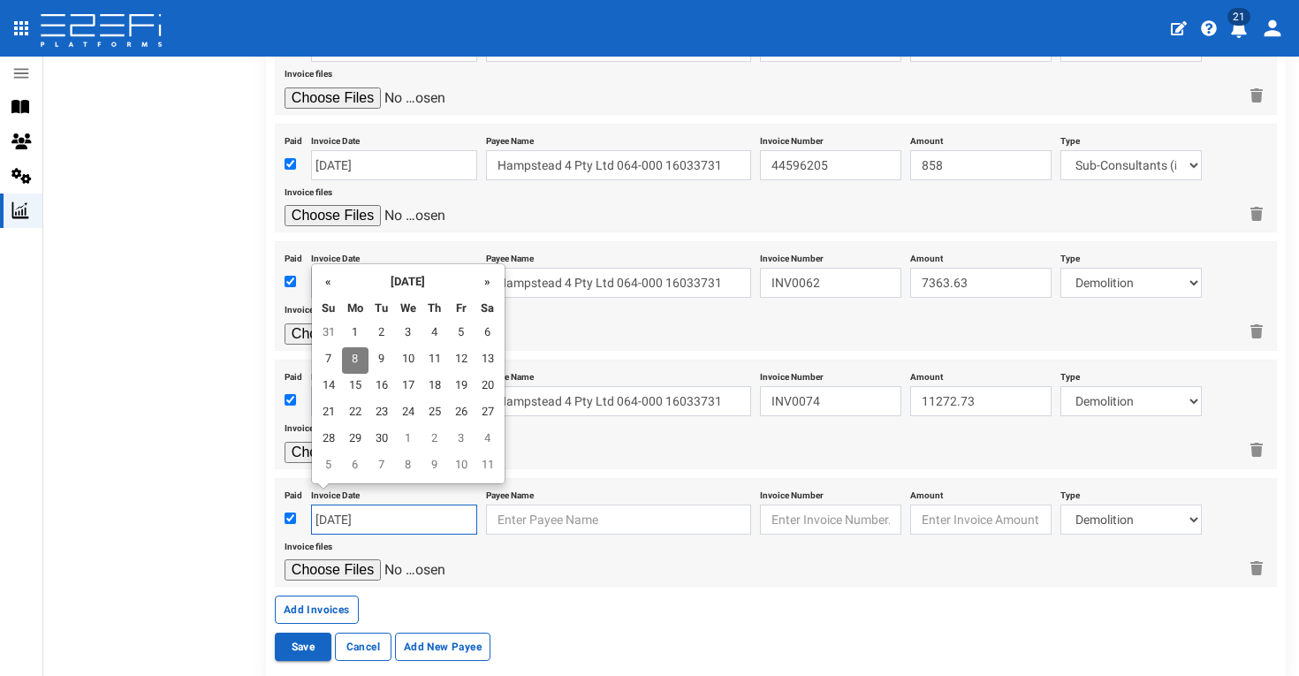
click at [382, 504] on input "[DATE]" at bounding box center [394, 519] width 166 height 30
click at [333, 285] on th "«" at bounding box center [328, 281] width 27 height 27
click at [412, 389] on td "13" at bounding box center [408, 387] width 27 height 27
type input "[DATE]"
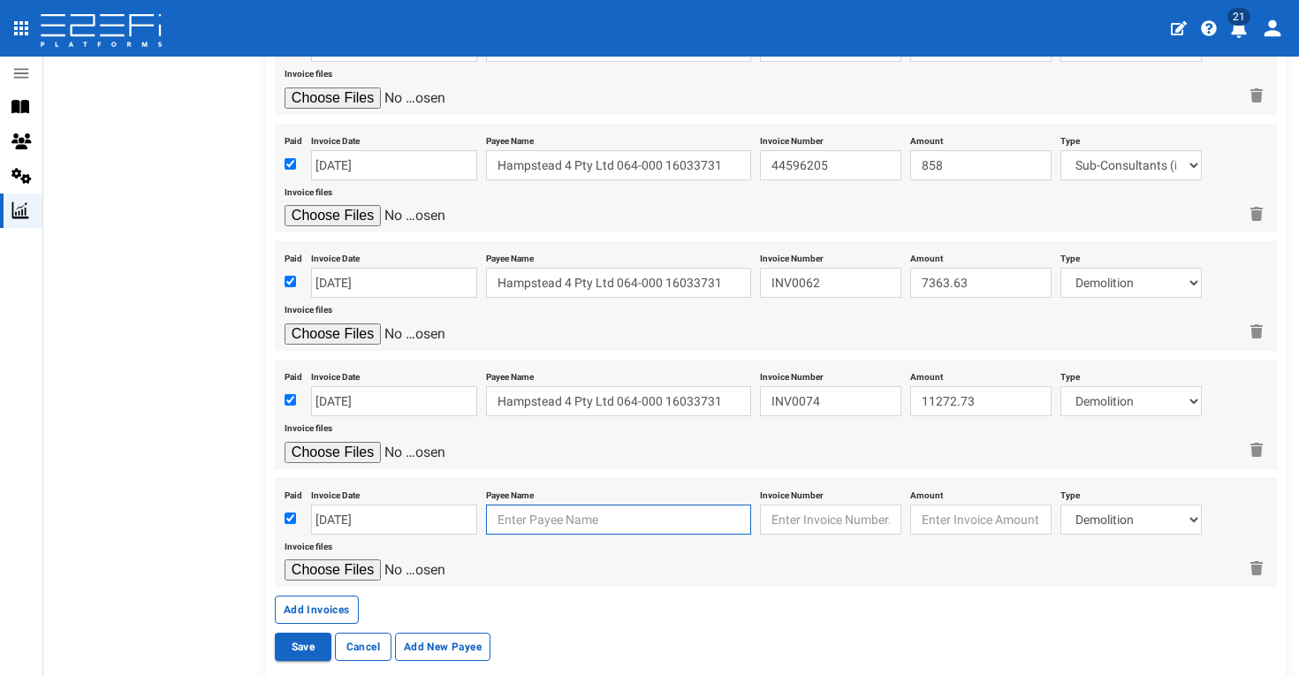
click at [579, 504] on input "text" at bounding box center [618, 519] width 265 height 30
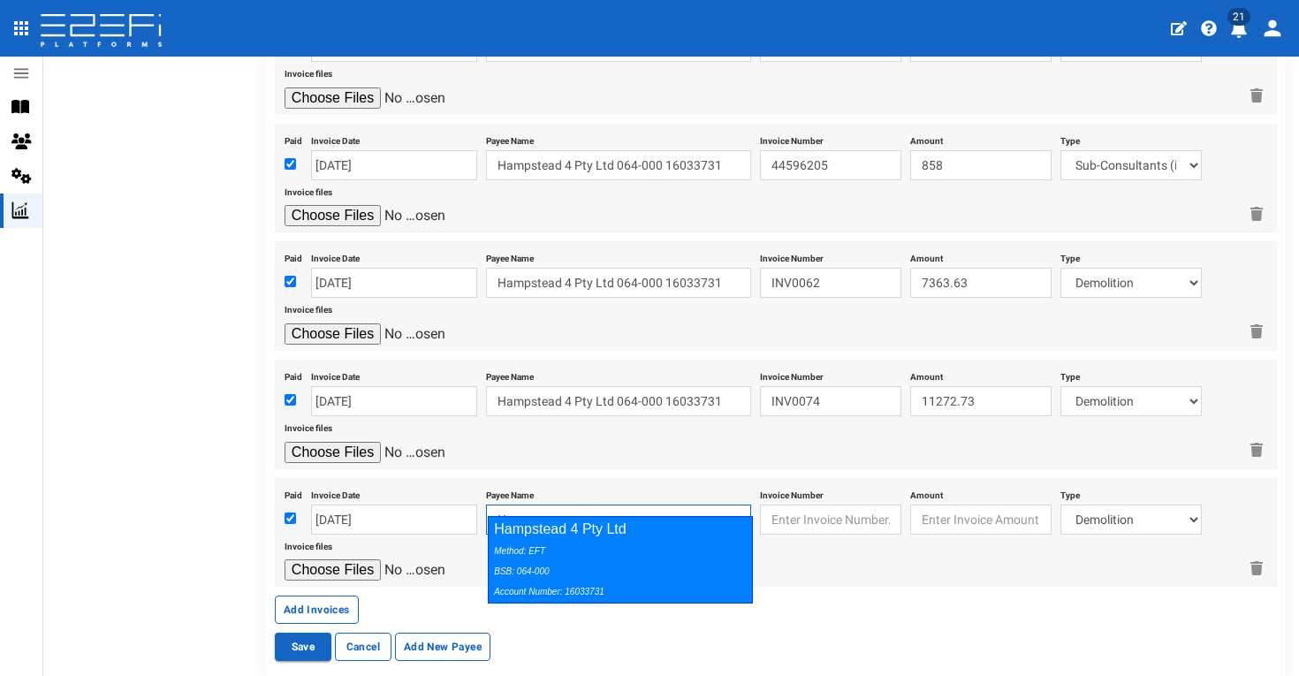
click at [653, 549] on div "Method: EFT BSB: 064-000 Account Number: 16033731" at bounding box center [616, 570] width 244 height 61
type input "Hampstead 4 Pty Ltd 064-000 16033731"
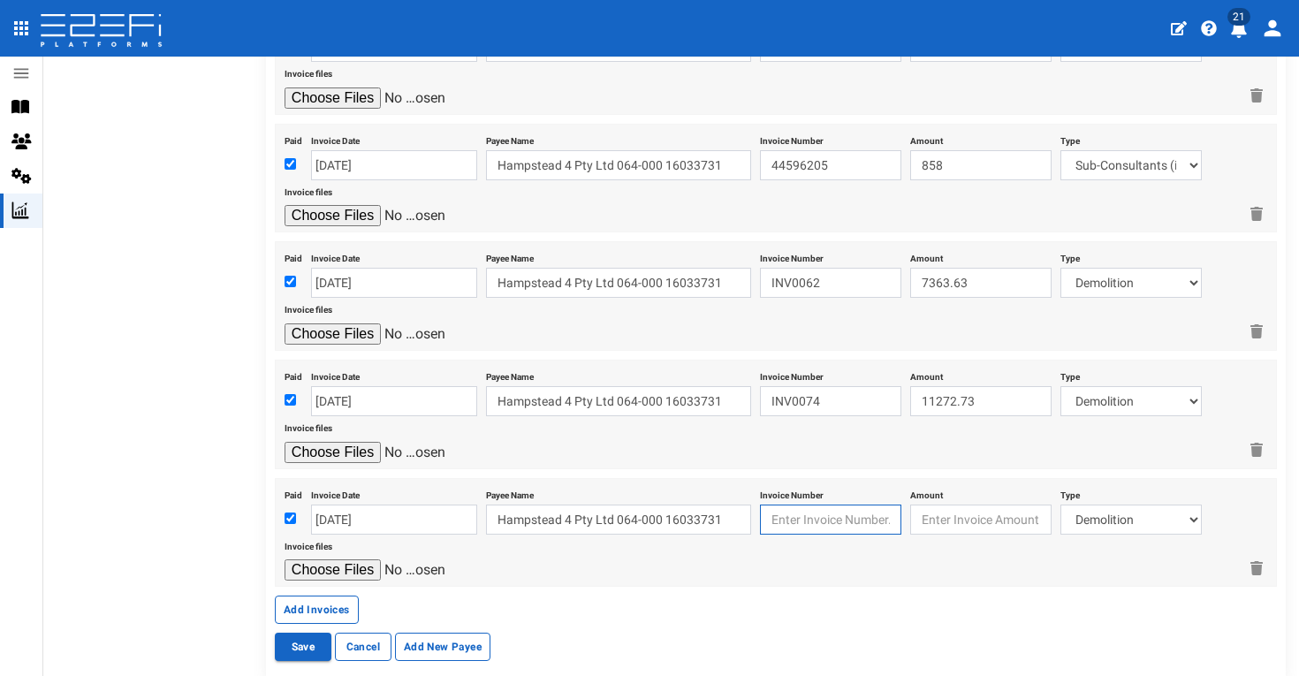
click at [824, 504] on input "text" at bounding box center [830, 519] width 141 height 30
type input "INV0093"
type input "8109.09"
click at [328, 559] on input "file" at bounding box center [368, 569] width 168 height 21
type input "C:\fakepath\Sargent Skip Bins INV-0093.pdf"
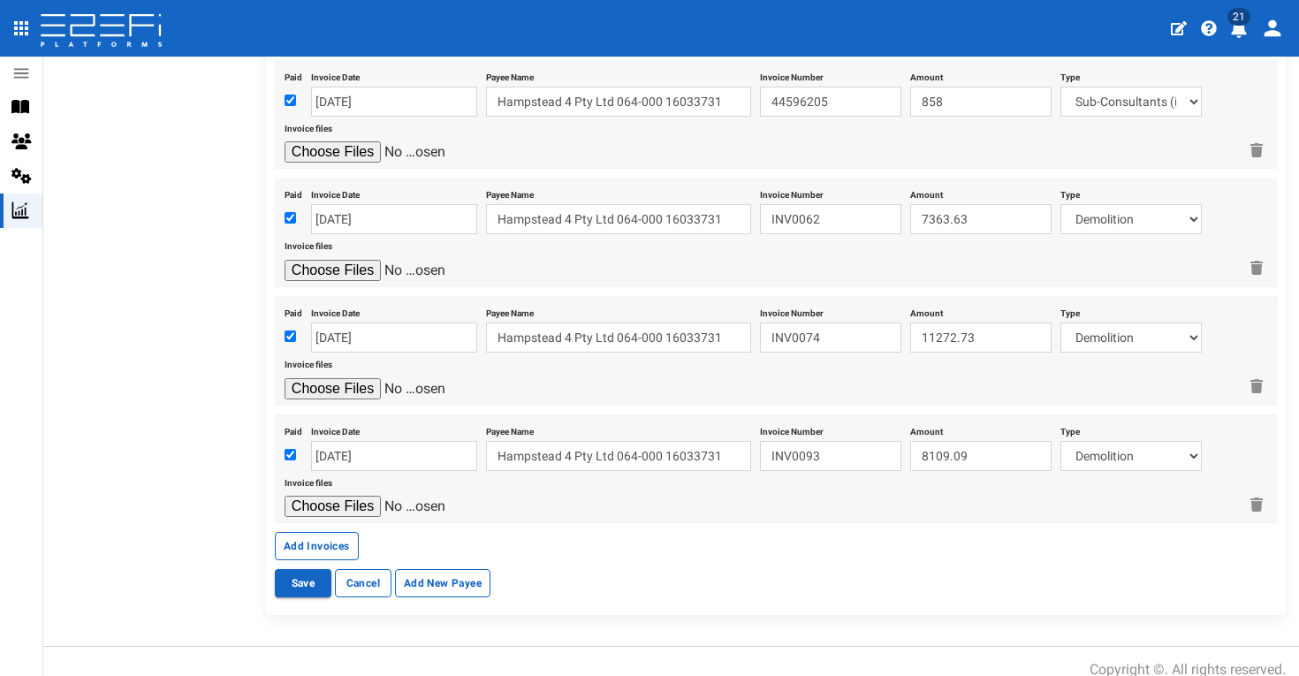
scroll to position [1088, 0]
click at [290, 571] on button "Save" at bounding box center [303, 584] width 57 height 28
